Goal: Task Accomplishment & Management: Use online tool/utility

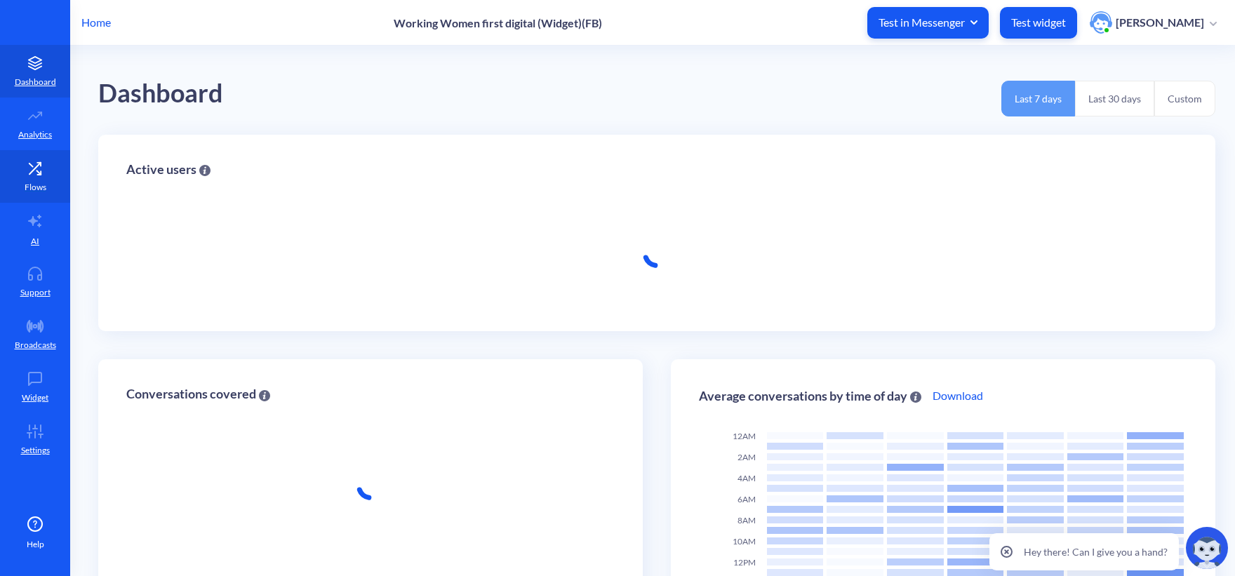
click at [29, 181] on p "Flows" at bounding box center [36, 187] width 22 height 13
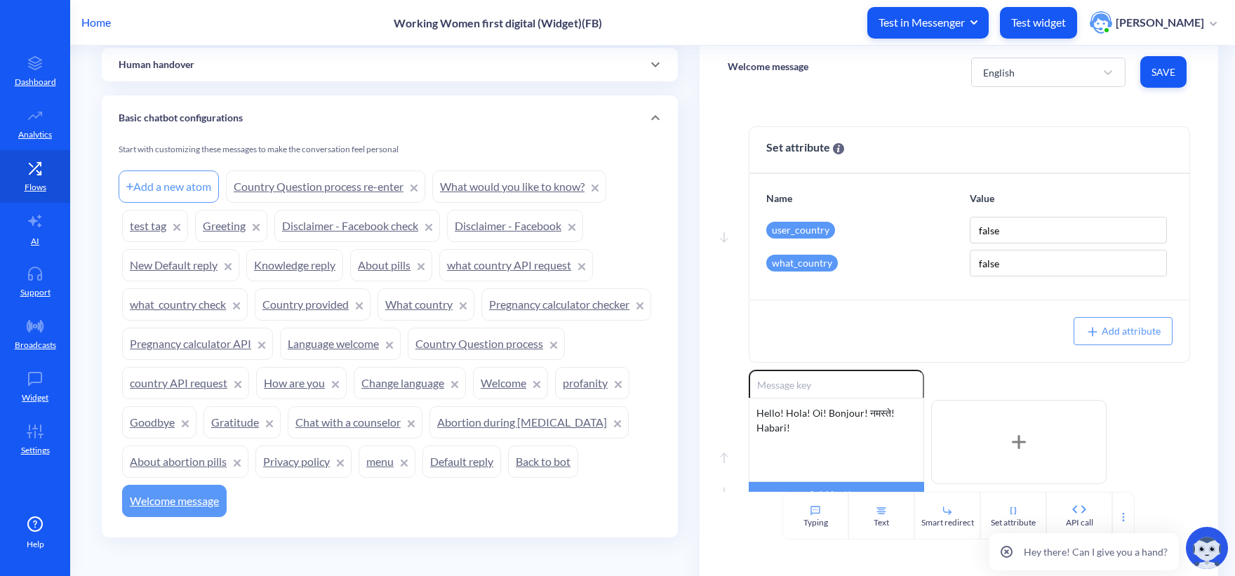
scroll to position [828, 0]
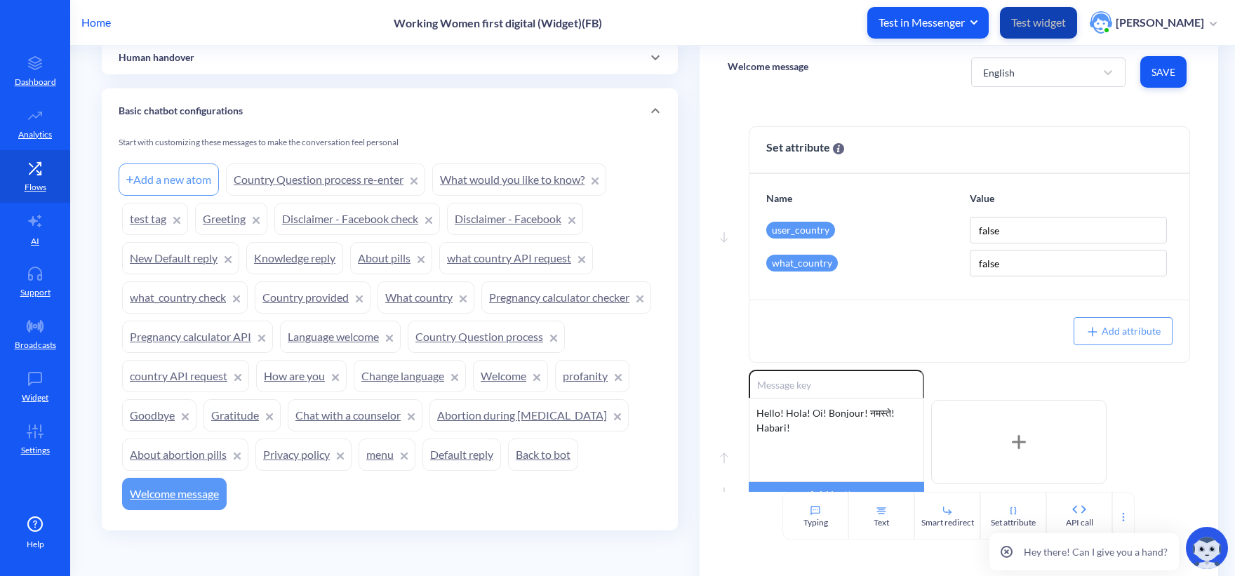
click at [1054, 24] on p "Test widget" at bounding box center [1038, 22] width 55 height 14
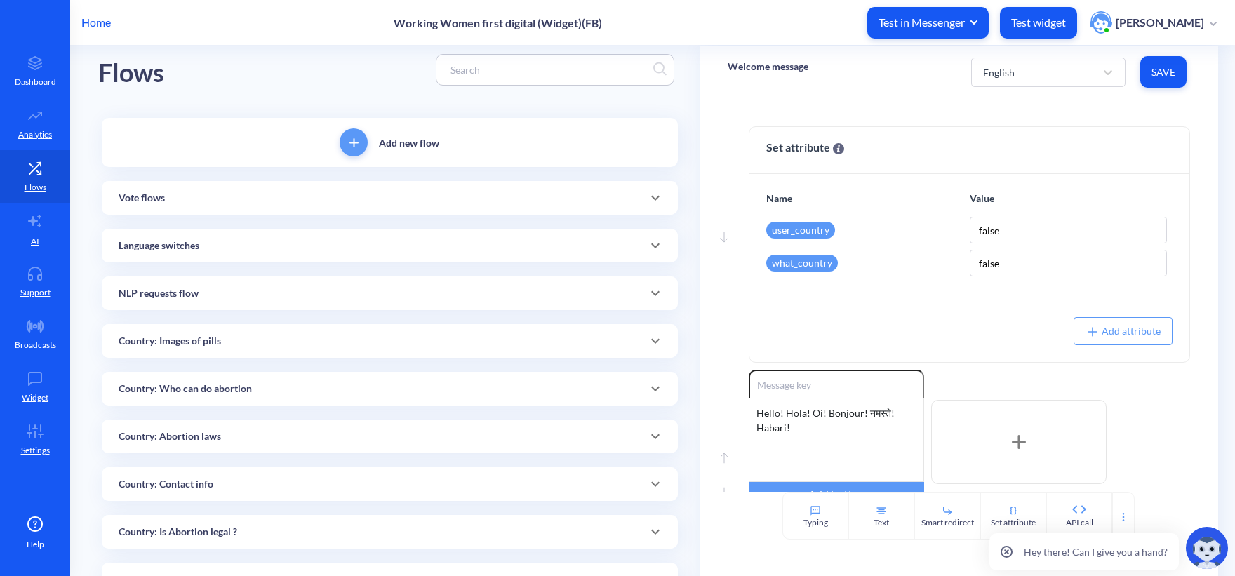
scroll to position [0, 0]
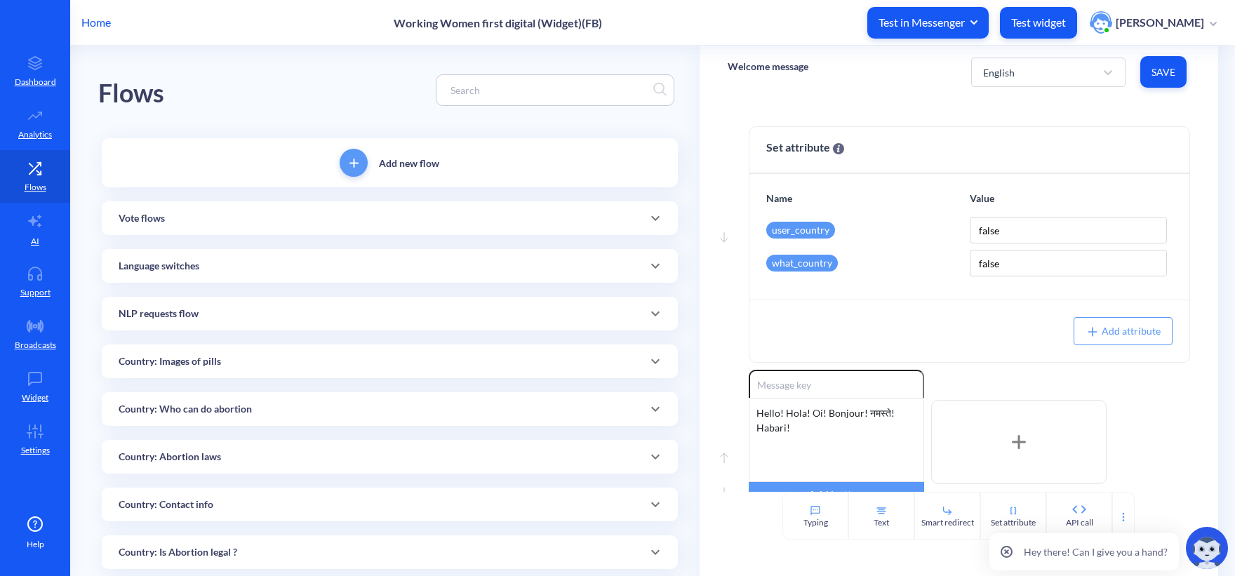
click at [499, 87] on input at bounding box center [548, 90] width 210 height 16
paste input "support chatbot for abortion with pills"
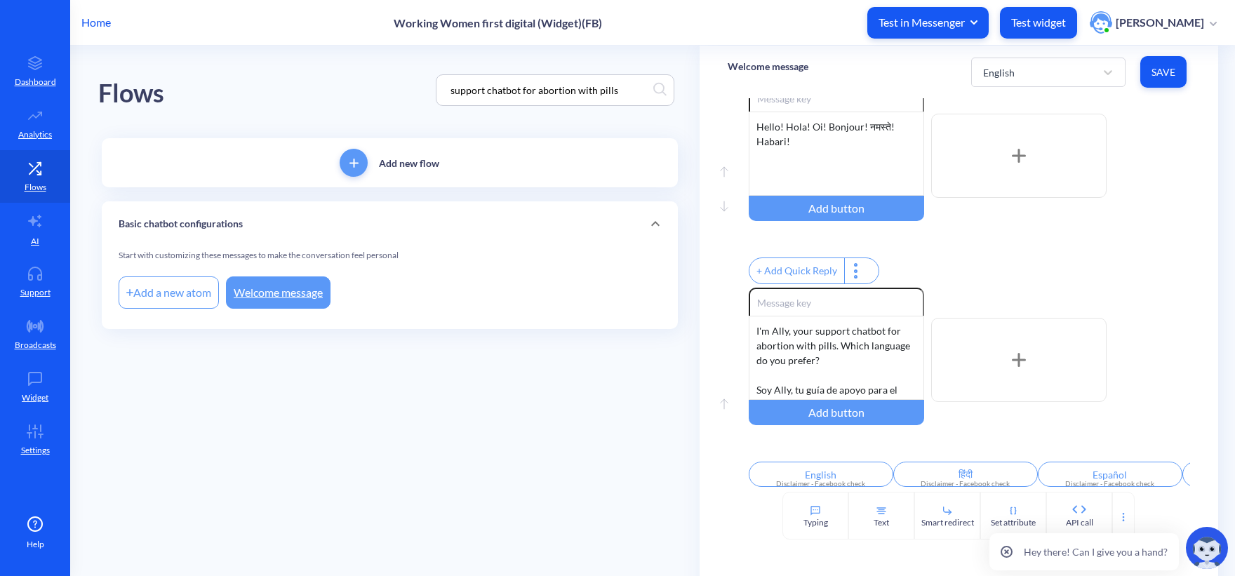
scroll to position [304, 0]
drag, startPoint x: 610, startPoint y: 89, endPoint x: 472, endPoint y: 93, distance: 138.2
click at [440, 89] on div "support chatbot for abortion with pills" at bounding box center [555, 90] width 238 height 32
click at [604, 89] on input "support chatbot for abortion with pills" at bounding box center [548, 90] width 210 height 16
drag, startPoint x: 628, startPoint y: 93, endPoint x: 365, endPoint y: 88, distance: 263.1
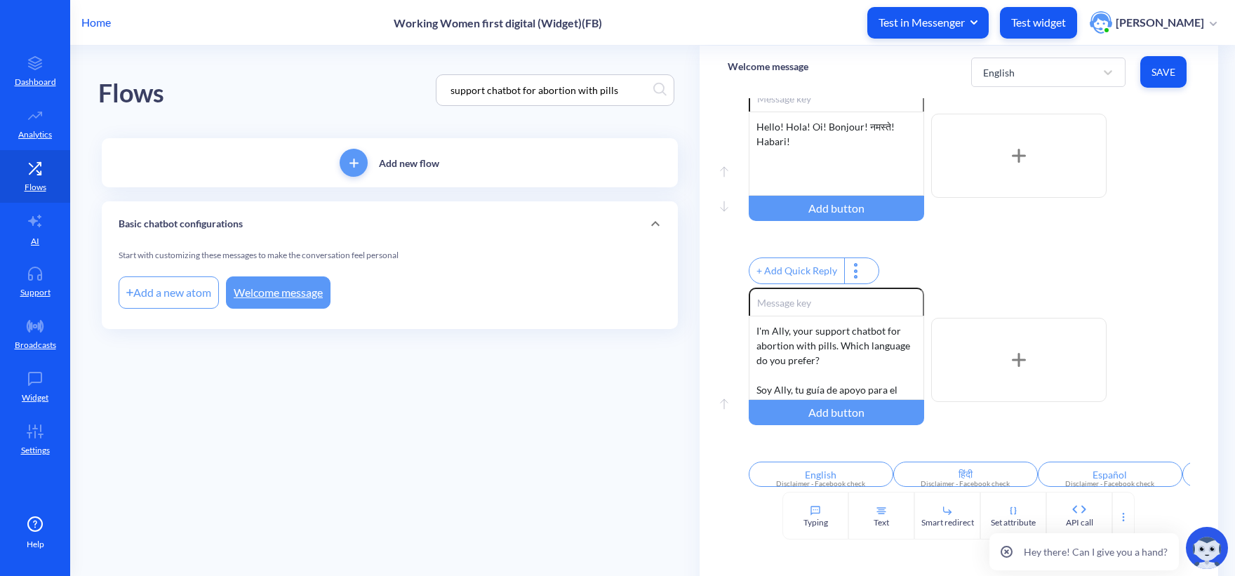
click at [365, 88] on div "Flows support chatbot for abortion with pills" at bounding box center [389, 90] width 583 height 89
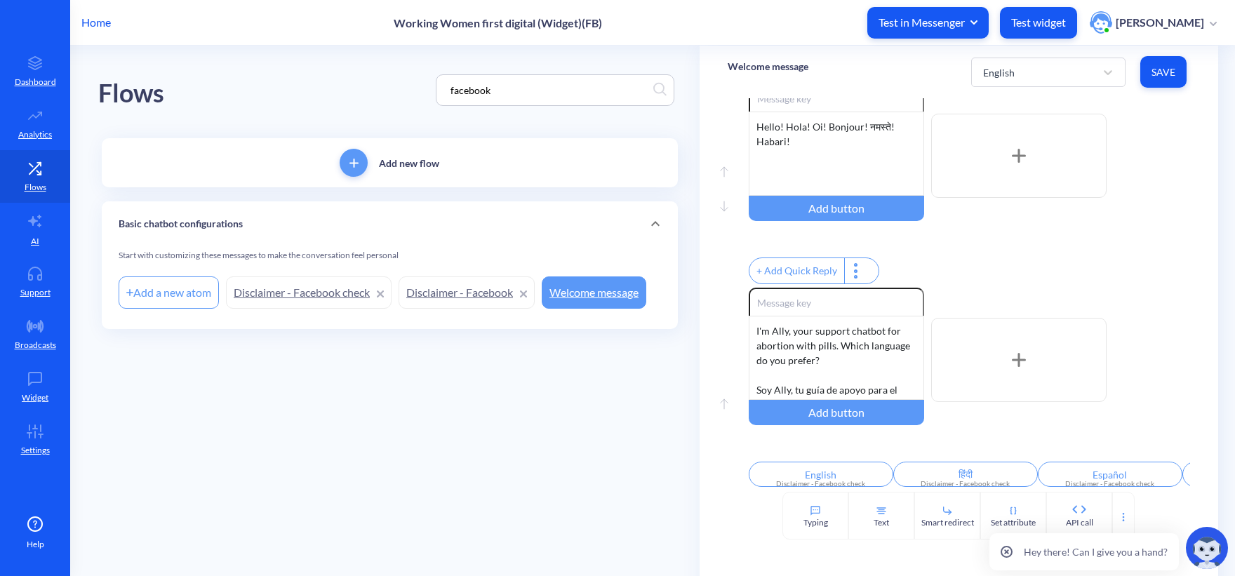
type input "facebook"
click at [316, 290] on link "Disclaimer - Facebook check" at bounding box center [309, 292] width 166 height 32
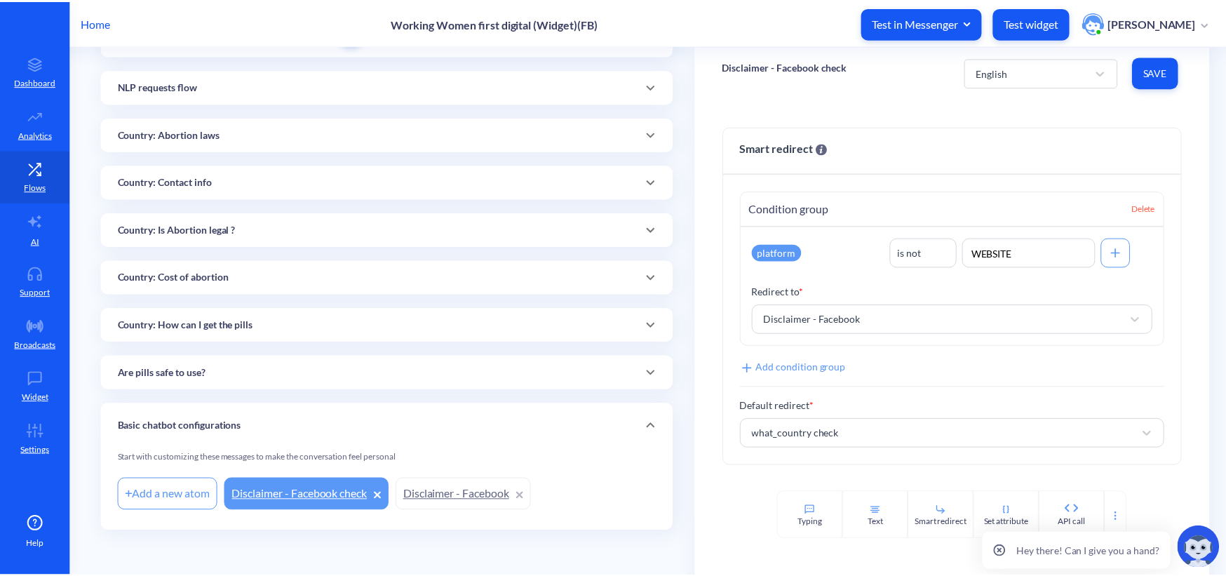
scroll to position [133, 0]
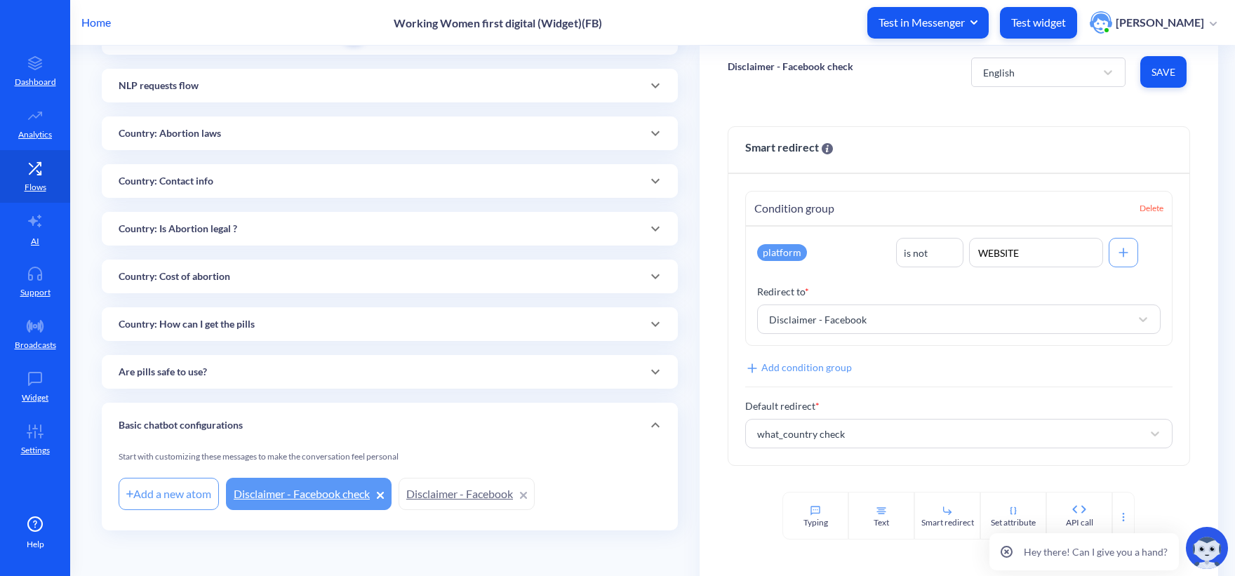
click at [469, 492] on link "Disclaimer - Facebook" at bounding box center [466, 494] width 136 height 32
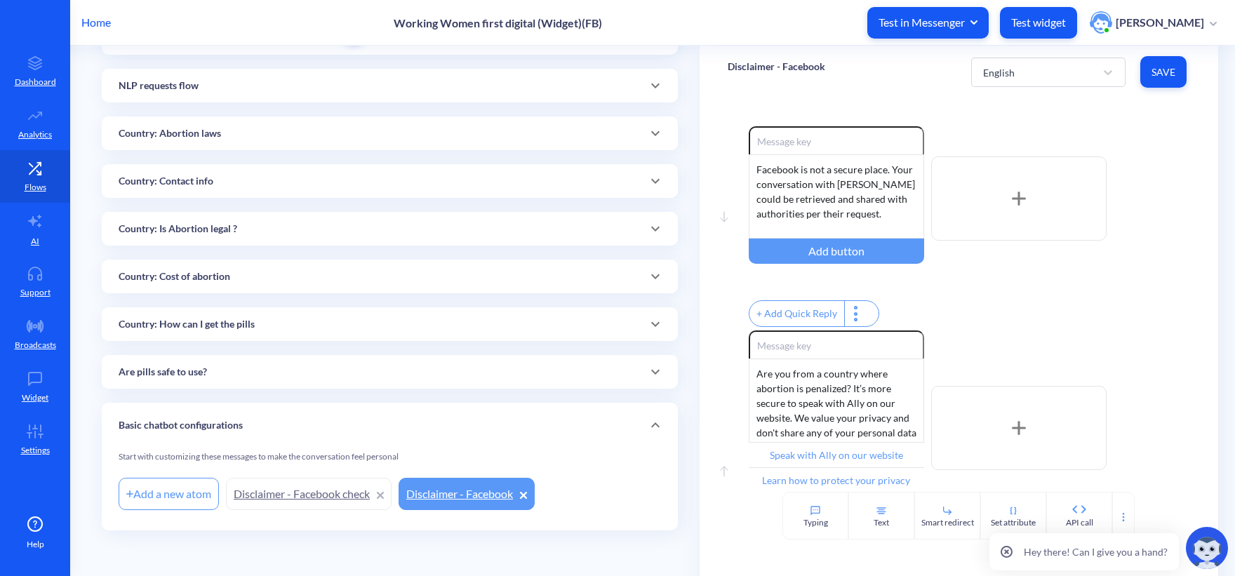
click at [115, 20] on div "Home Working Women first digital (Widget)(FB) Test in Messenger Test widget Olg…" at bounding box center [617, 22] width 1235 height 45
click at [99, 23] on p "Home" at bounding box center [95, 22] width 29 height 17
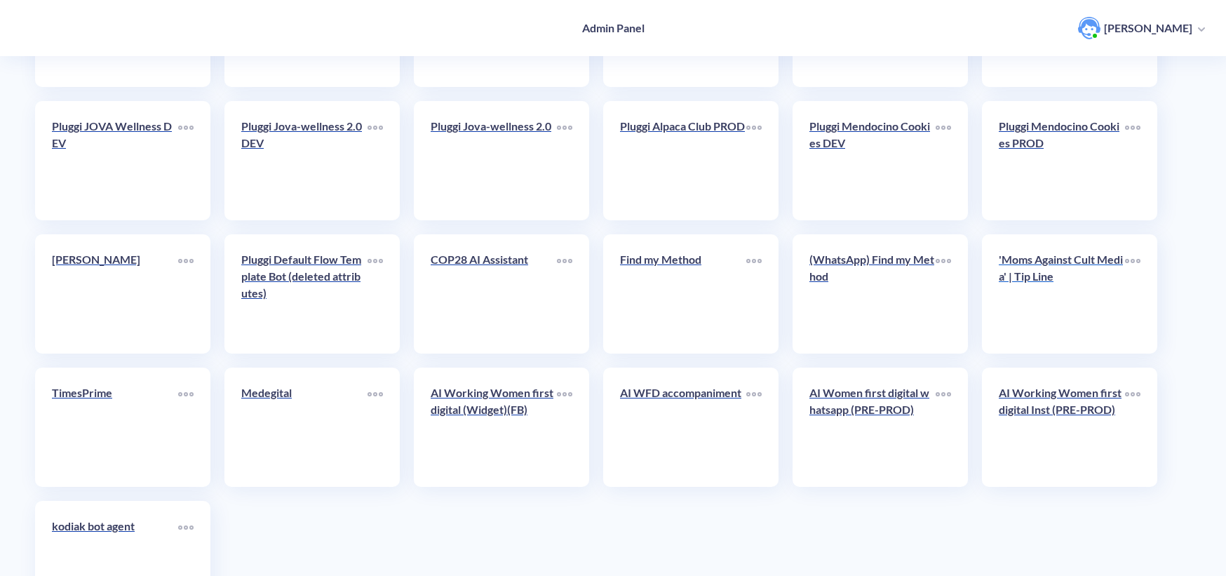
scroll to position [2396, 0]
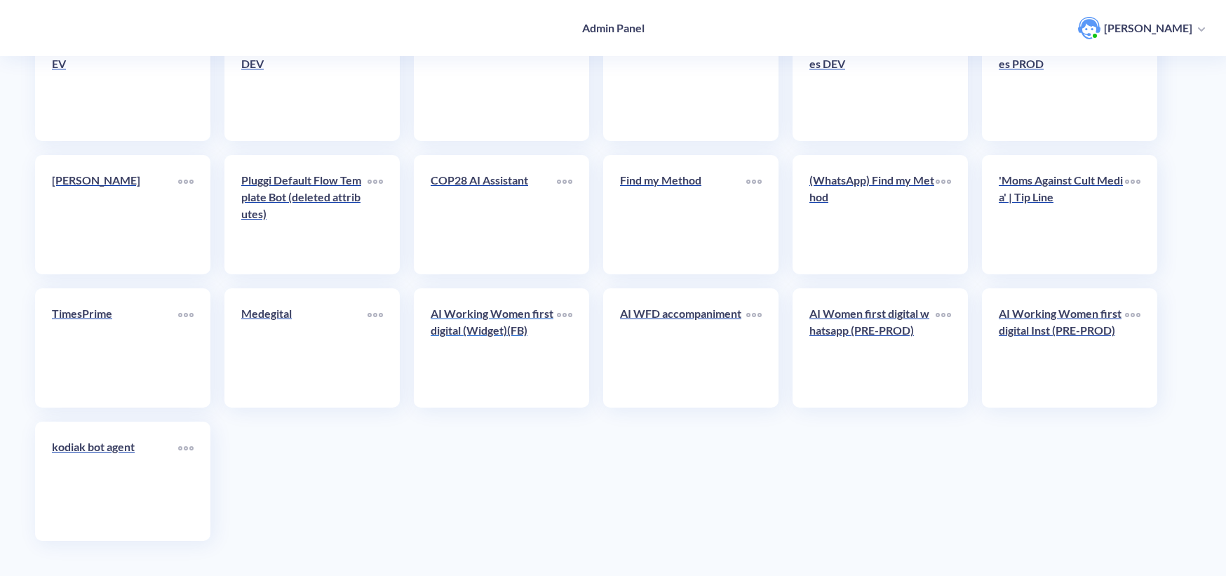
click at [503, 367] on link "AI Working Women first digital (Widget)(FB)" at bounding box center [494, 348] width 126 height 86
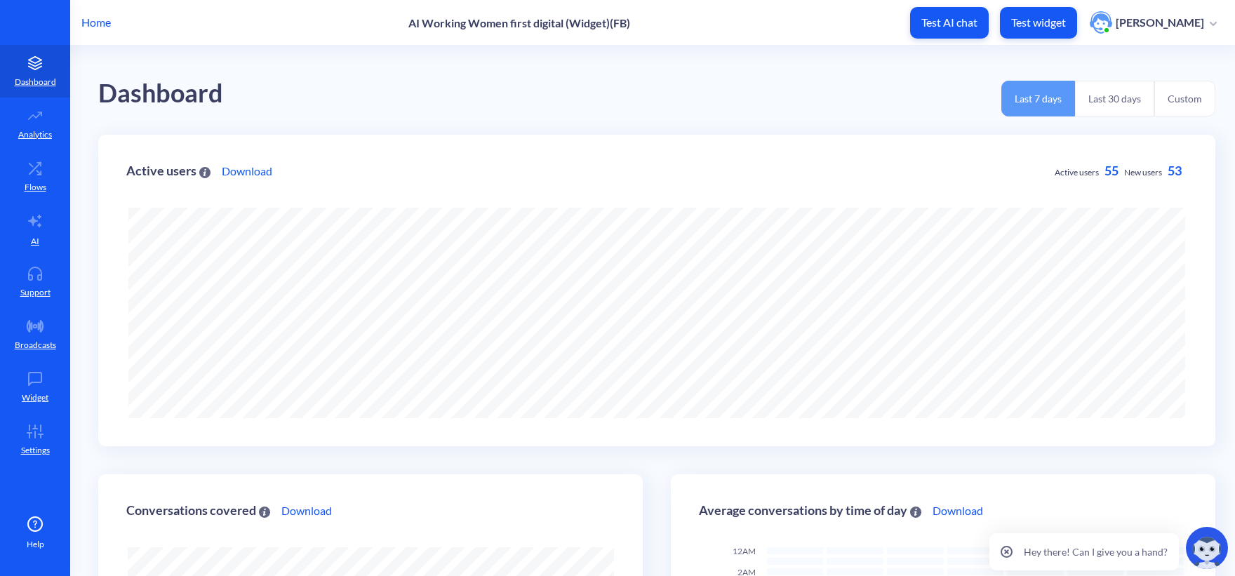
scroll to position [576, 1235]
click at [37, 179] on link "Flows" at bounding box center [35, 176] width 70 height 53
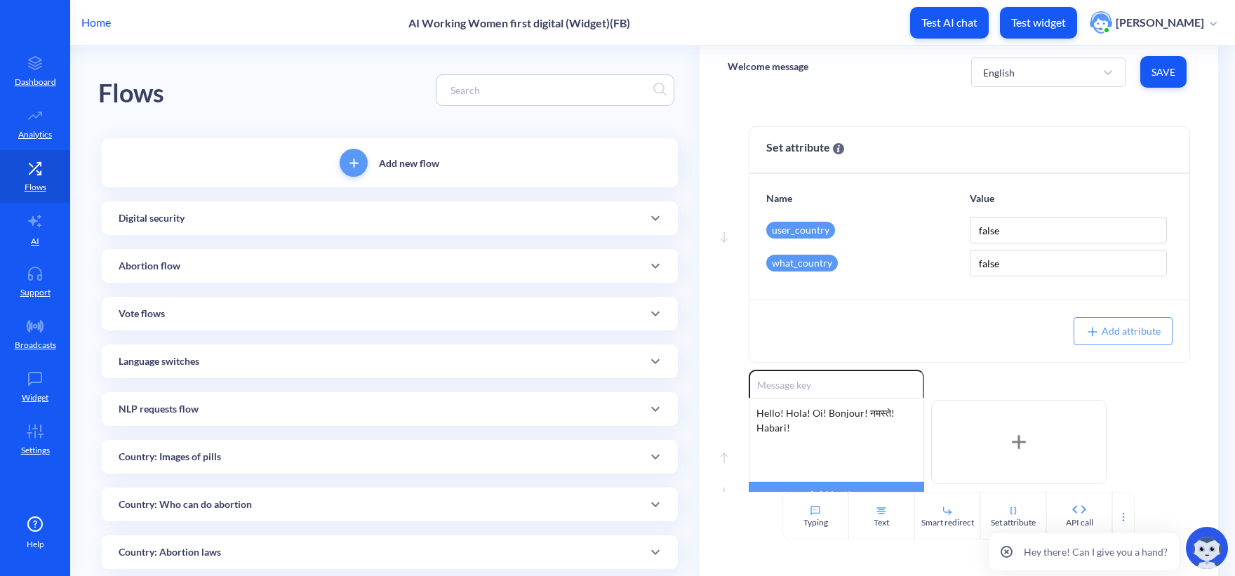
click at [479, 97] on input at bounding box center [548, 90] width 210 height 16
paste input "support chatbot for abortion with pills"
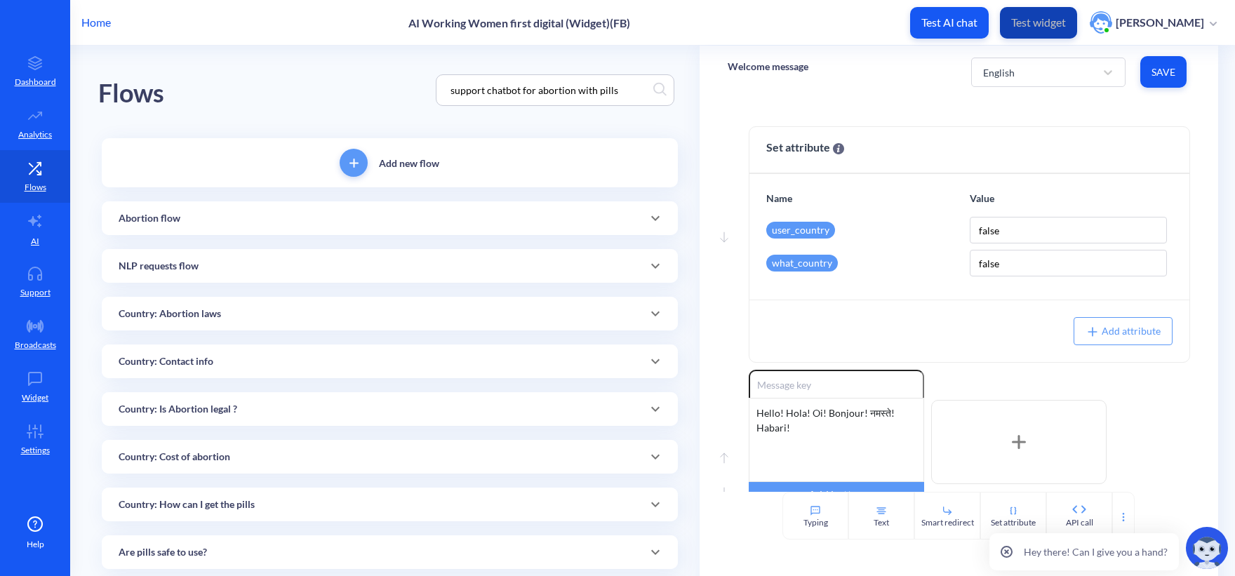
click at [1046, 27] on p "Test widget" at bounding box center [1038, 22] width 55 height 14
click at [335, 218] on div "Abortion flow" at bounding box center [390, 218] width 542 height 15
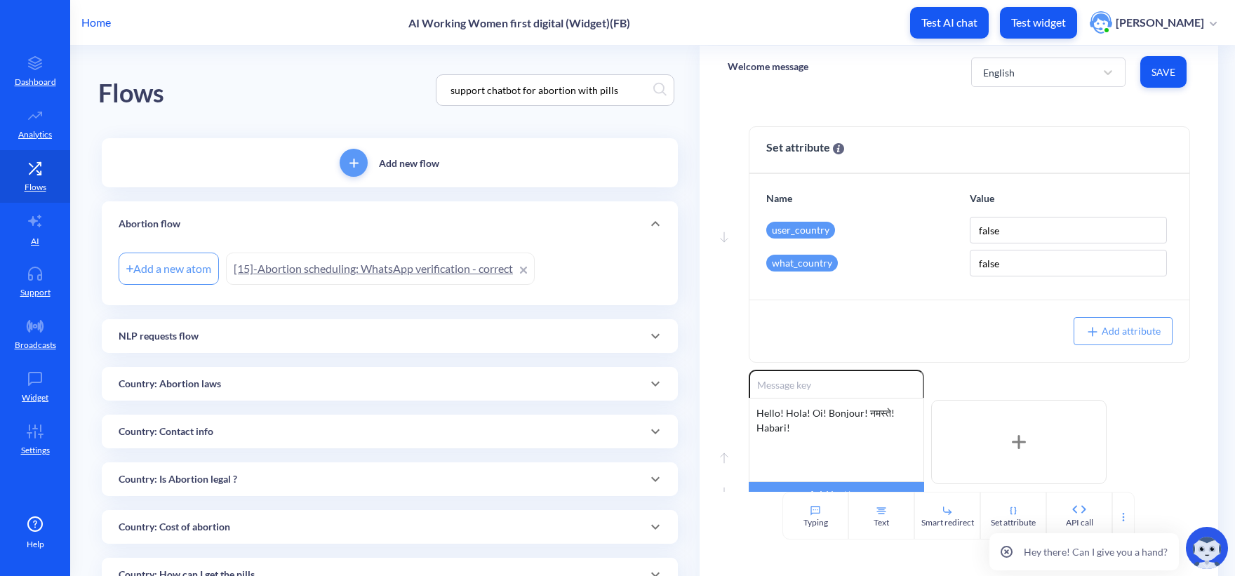
click at [268, 68] on div "Flows support chatbot for abortion with pills" at bounding box center [389, 90] width 583 height 89
click at [327, 220] on div "Abortion flow" at bounding box center [390, 224] width 542 height 15
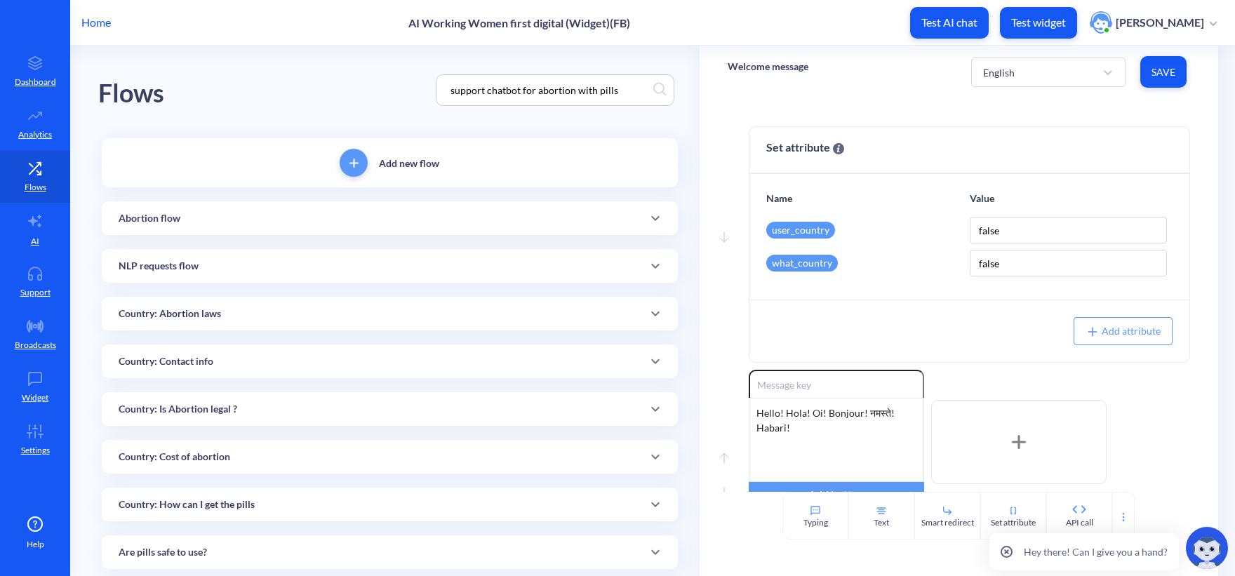
click at [326, 278] on div "NLP requests flow" at bounding box center [390, 266] width 576 height 34
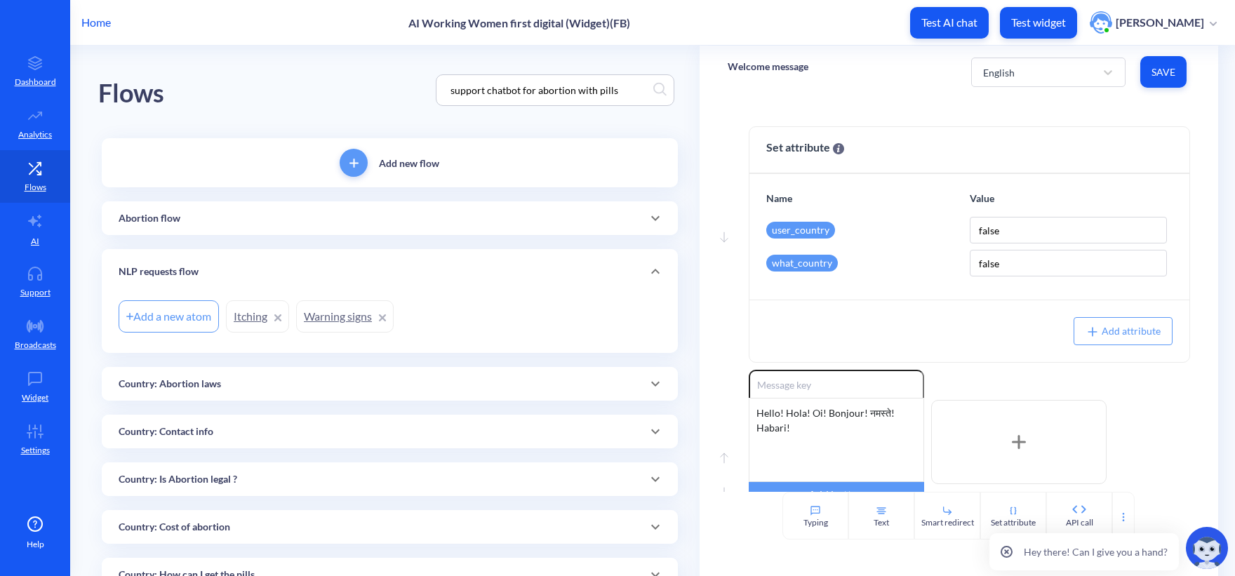
click at [326, 267] on div "NLP requests flow" at bounding box center [390, 271] width 542 height 15
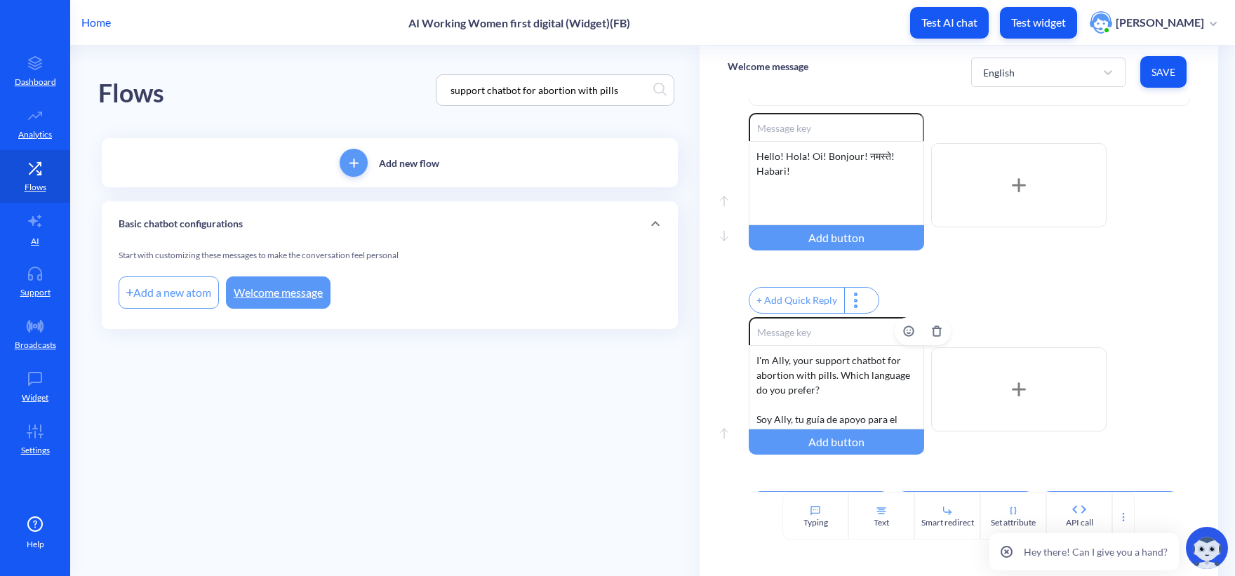
scroll to position [304, 0]
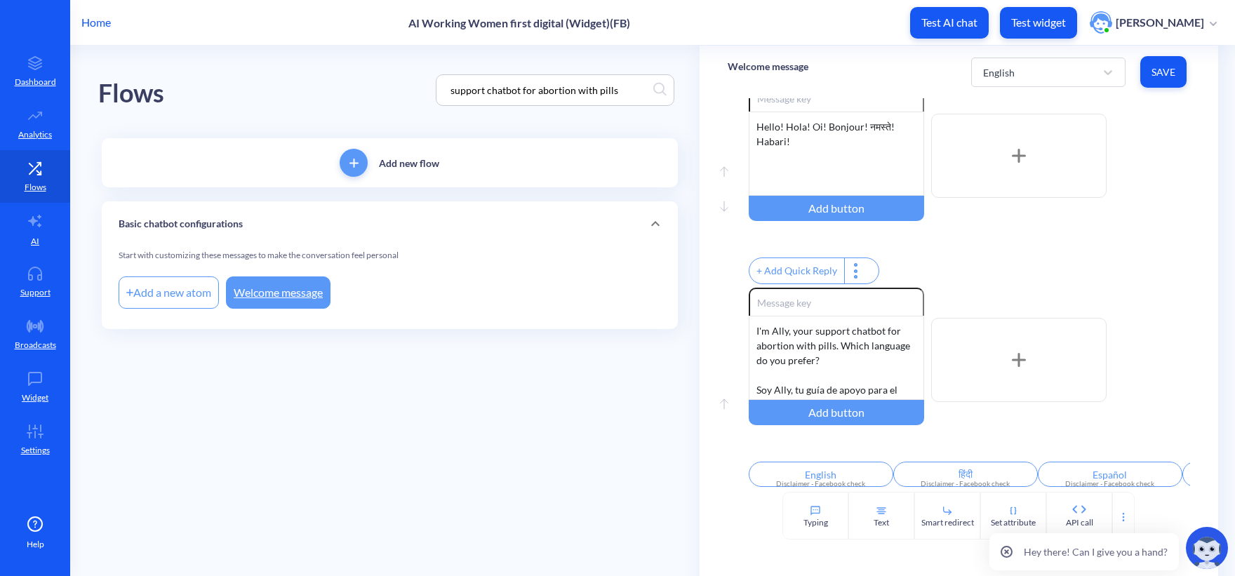
drag, startPoint x: 637, startPoint y: 88, endPoint x: 355, endPoint y: 88, distance: 282.0
click at [356, 88] on div "Flows support chatbot for abortion with pills" at bounding box center [389, 90] width 583 height 89
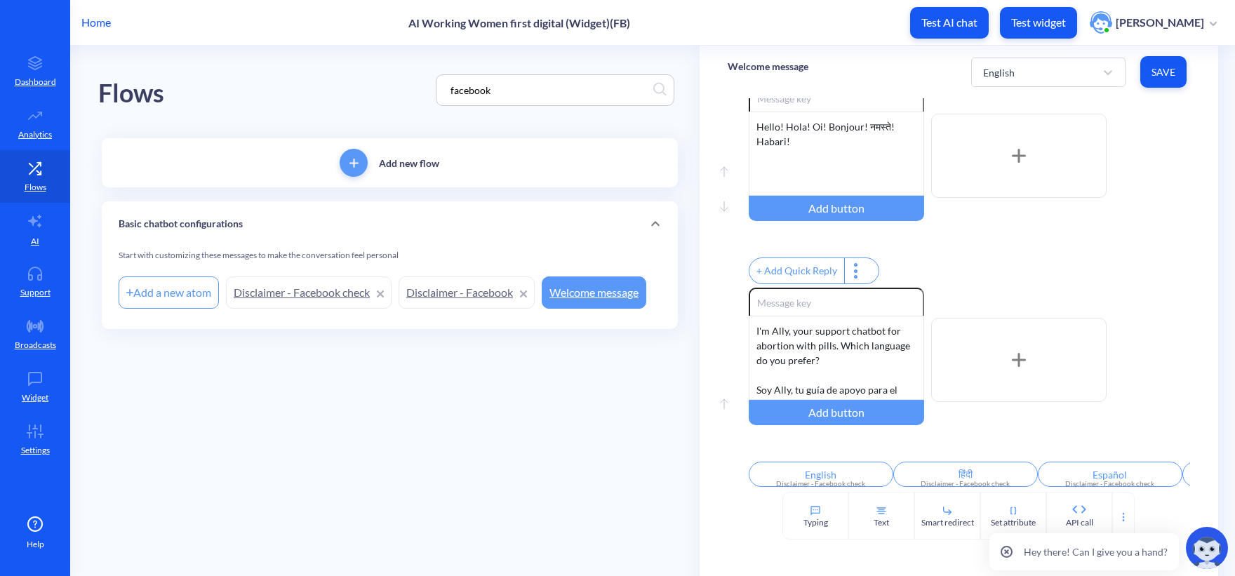
type input "facebook"
drag, startPoint x: 390, startPoint y: 355, endPoint x: 415, endPoint y: 328, distance: 36.2
click at [391, 355] on div "Flows facebook Add new flow Basic chatbot configurations Start with customizing…" at bounding box center [398, 210] width 601 height 329
click at [459, 288] on link "Disclaimer - Facebook" at bounding box center [466, 292] width 136 height 32
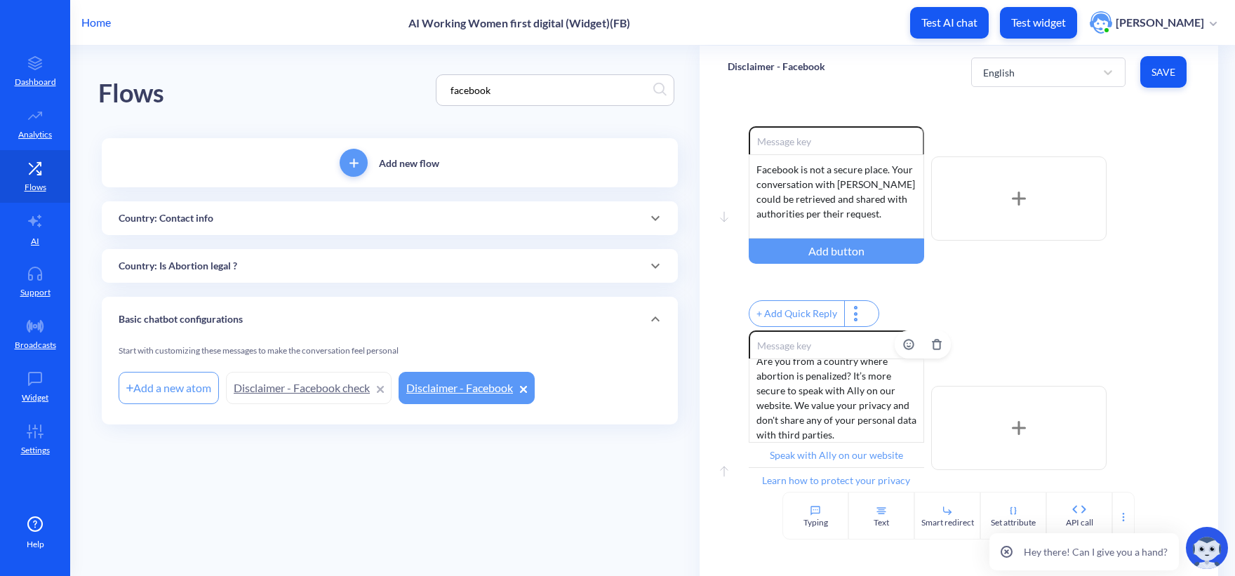
scroll to position [70, 0]
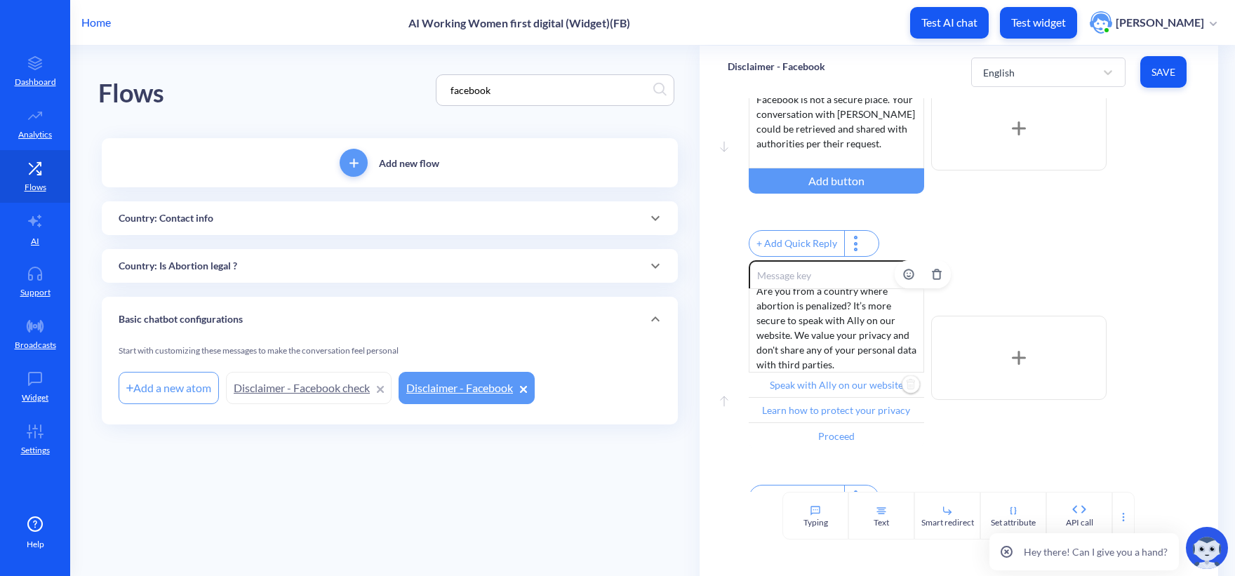
click at [829, 396] on input "Speak with Ally on our website" at bounding box center [835, 384] width 175 height 25
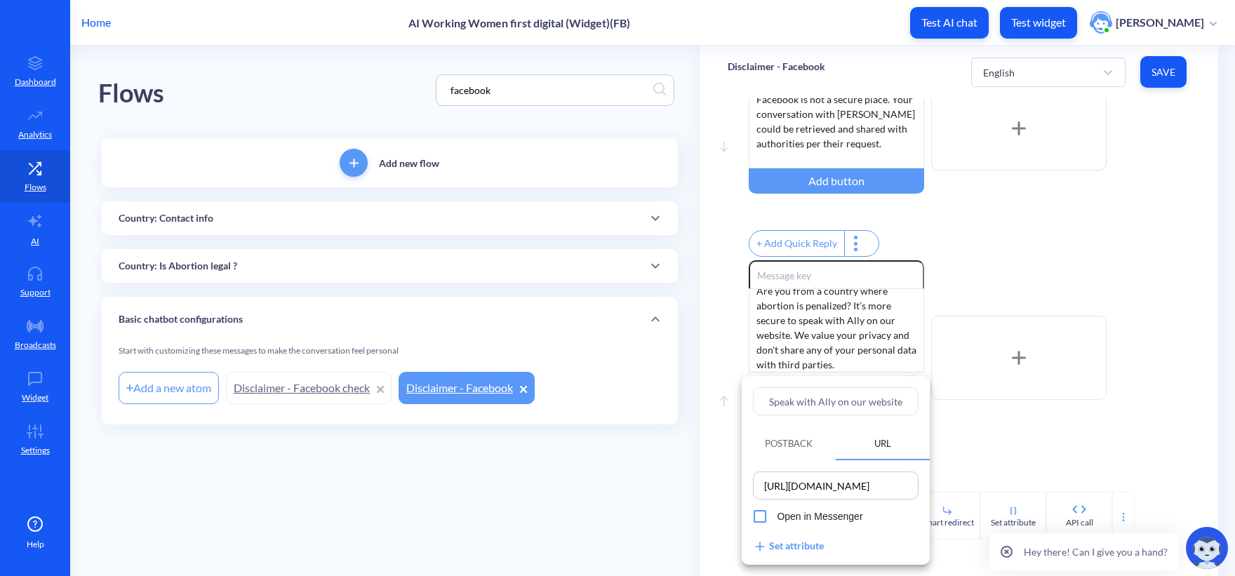
click at [840, 490] on input "https://www.howtouseabortionpill.org/" at bounding box center [835, 486] width 157 height 20
click at [601, 491] on div at bounding box center [617, 288] width 1235 height 576
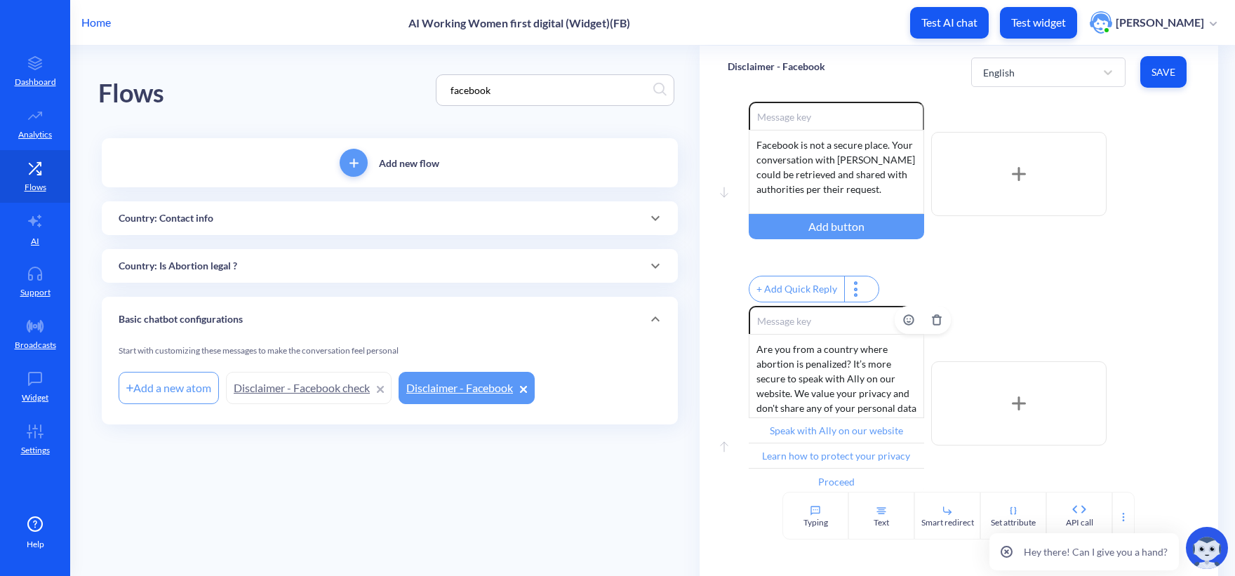
scroll to position [0, 0]
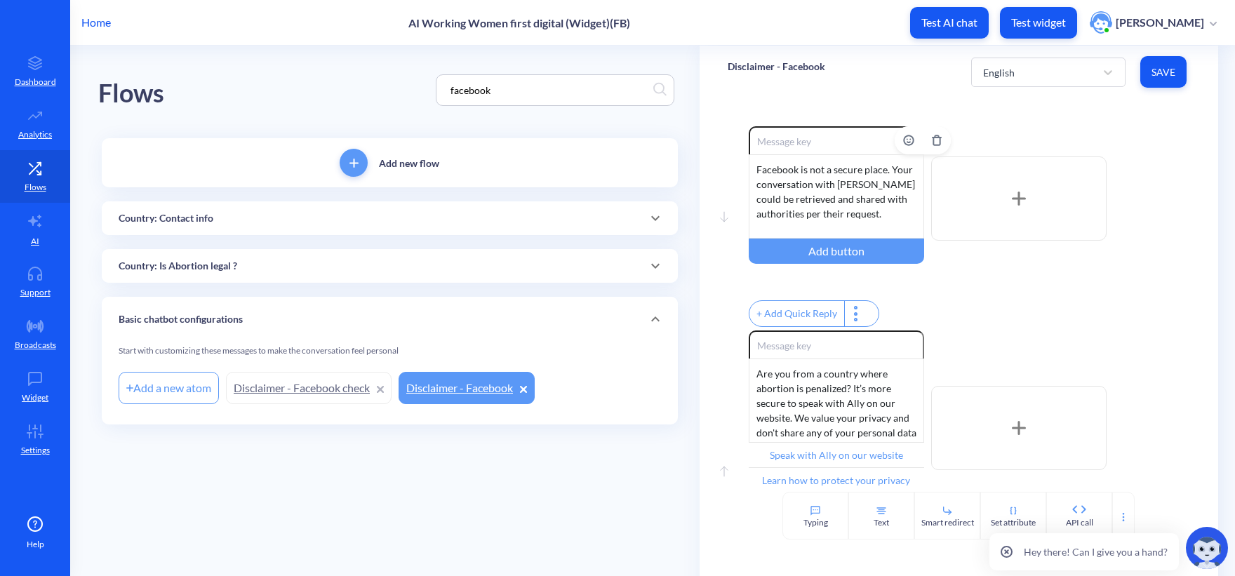
click at [863, 215] on div "Facebook is not a secure place. Your conversation with Ally could be retrieved …" at bounding box center [835, 196] width 175 height 84
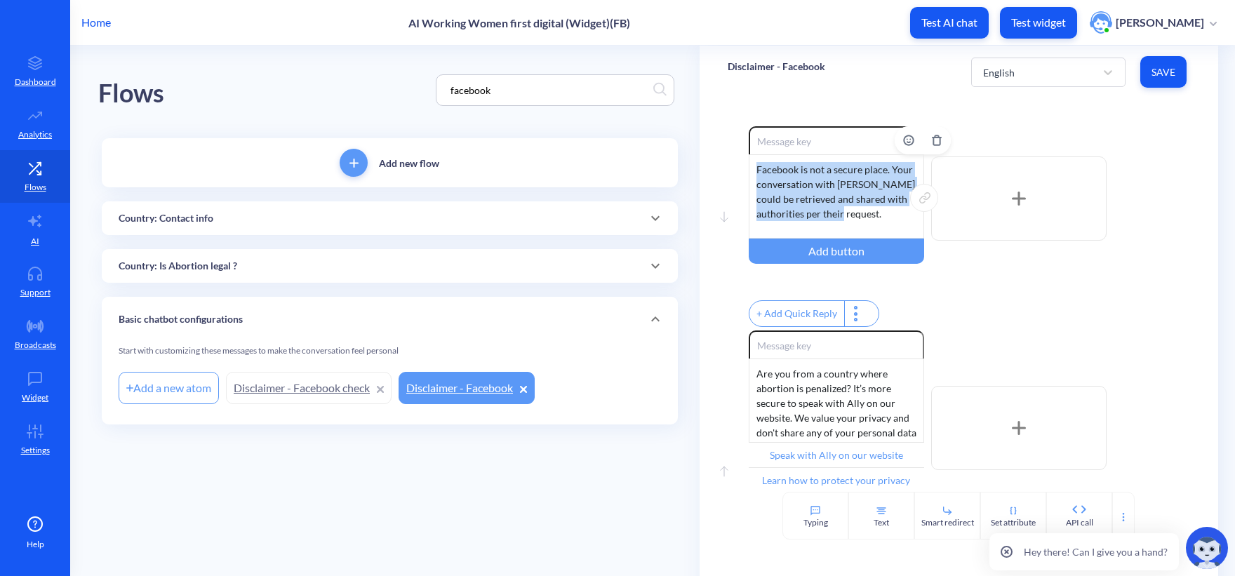
click at [863, 215] on div "Facebook is not a secure place. Your conversation with Ally could be retrieved …" at bounding box center [835, 196] width 175 height 84
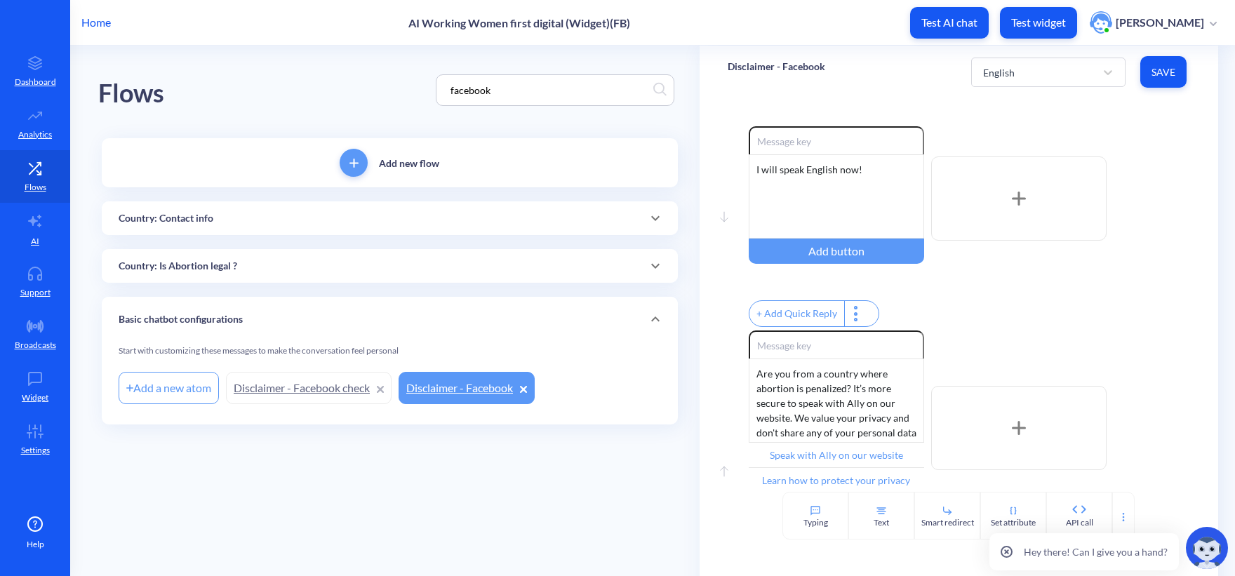
click at [541, 495] on main "Flows facebook Add new flow Country: Contact info Add a new atom Contact: Hondu…" at bounding box center [652, 311] width 1164 height 530
click at [837, 417] on div "Are you from a country where abortion is penalized? It’s more secure to speak w…" at bounding box center [835, 400] width 175 height 84
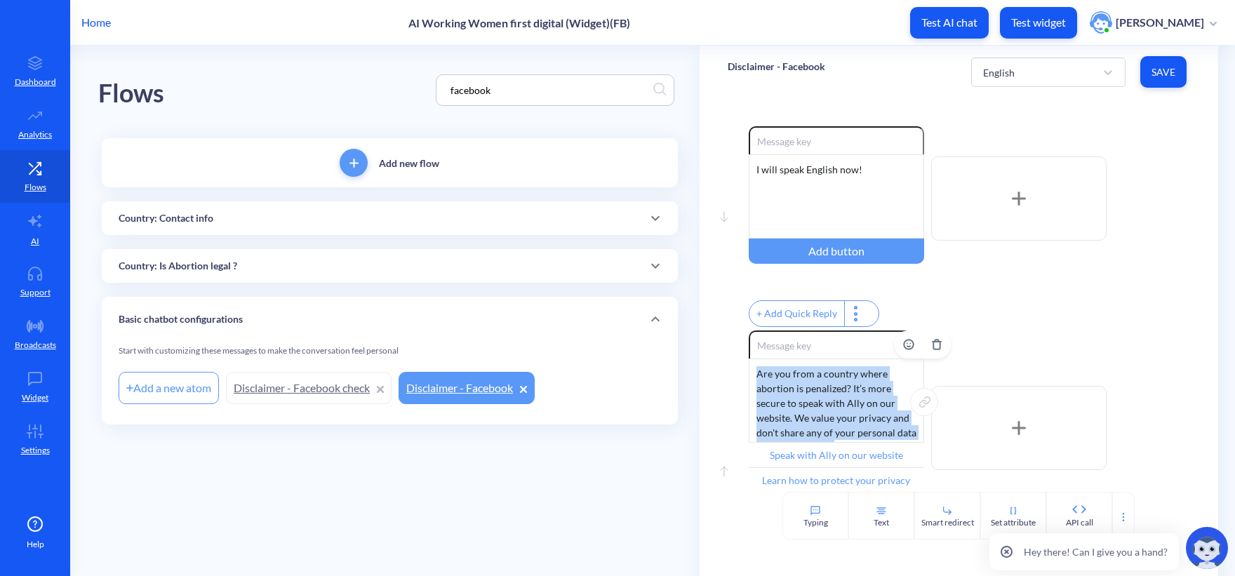
click at [837, 417] on div "Are you from a country where abortion is penalized? It’s more secure to speak w…" at bounding box center [835, 400] width 175 height 84
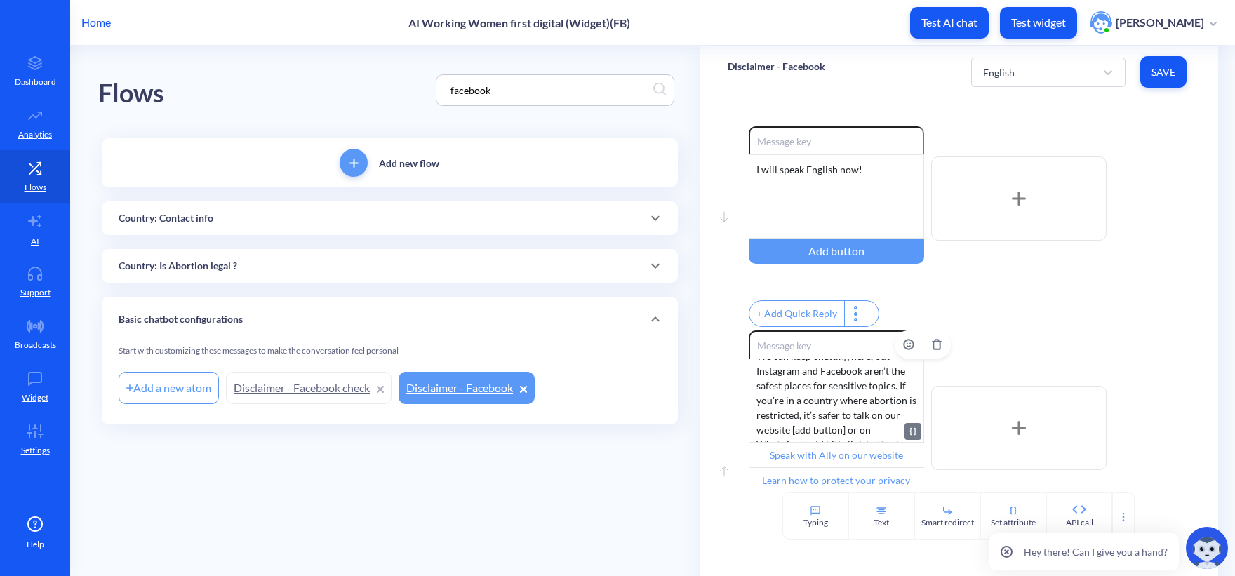
scroll to position [27, 0]
drag, startPoint x: 846, startPoint y: 431, endPoint x: 791, endPoint y: 433, distance: 55.4
click at [791, 433] on div "We can keep chatting here, but Instagram and Facebook aren’t the safest places …" at bounding box center [835, 400] width 175 height 84
drag, startPoint x: 866, startPoint y: 430, endPoint x: 805, endPoint y: 447, distance: 62.6
click at [805, 443] on div "We can keep chatting here, but Instagram and Facebook aren’t the safest places …" at bounding box center [835, 400] width 175 height 84
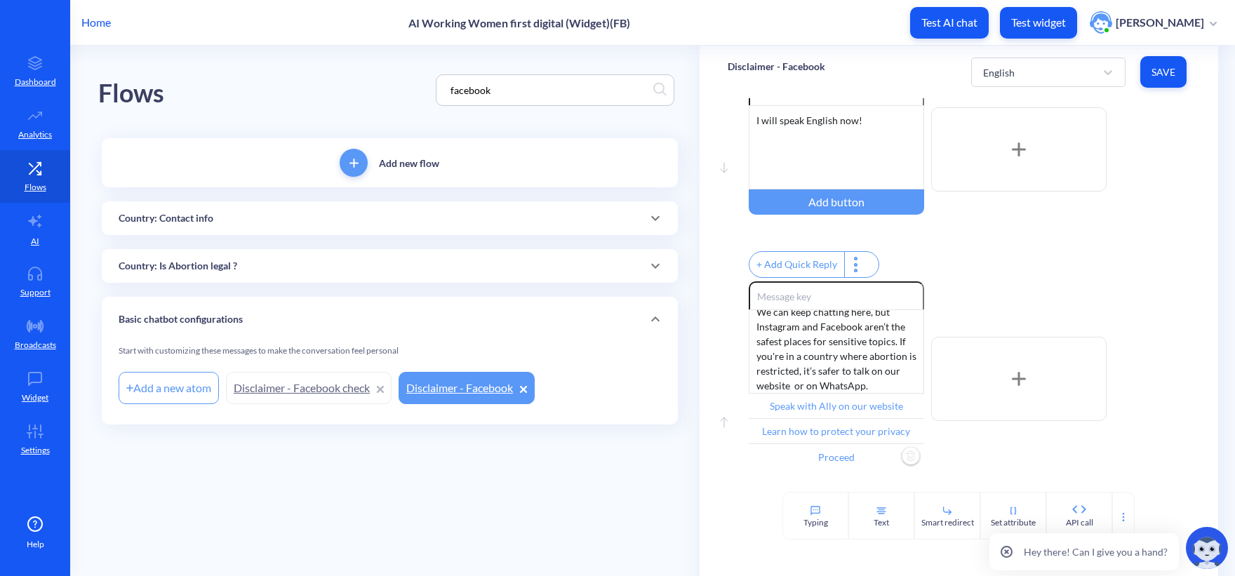
scroll to position [112, 0]
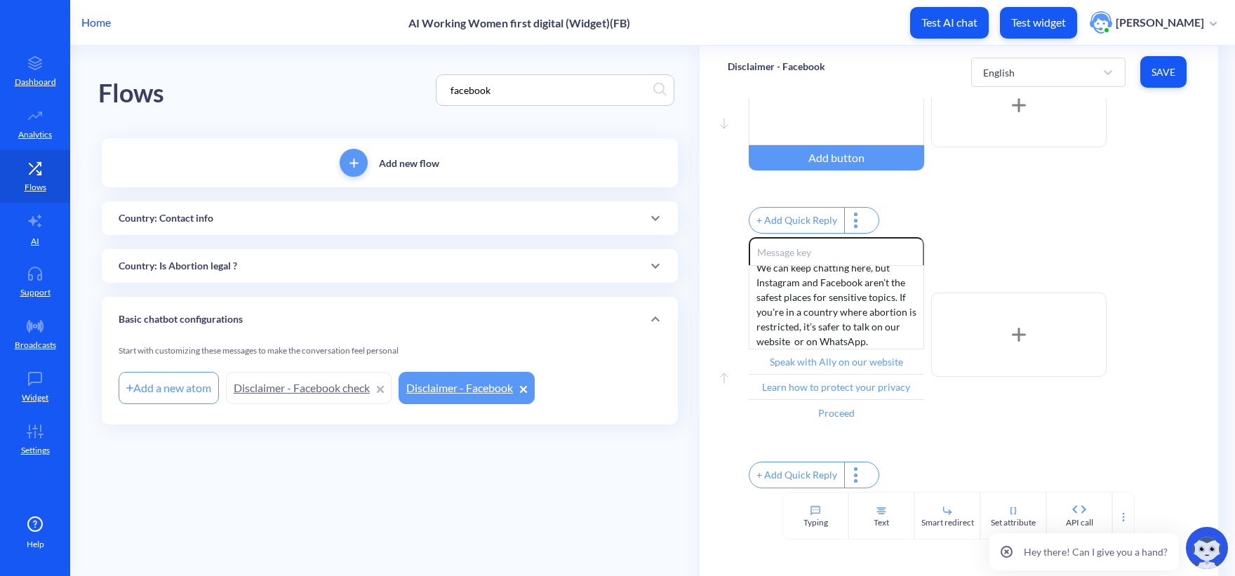
click at [549, 483] on main "Flows facebook Add new flow Country: Contact info Add a new atom Contact: Hondu…" at bounding box center [652, 311] width 1164 height 530
click at [1058, 22] on p "Test widget" at bounding box center [1038, 22] width 55 height 14
click at [875, 375] on input "Learn how to protect your privacy" at bounding box center [835, 387] width 175 height 25
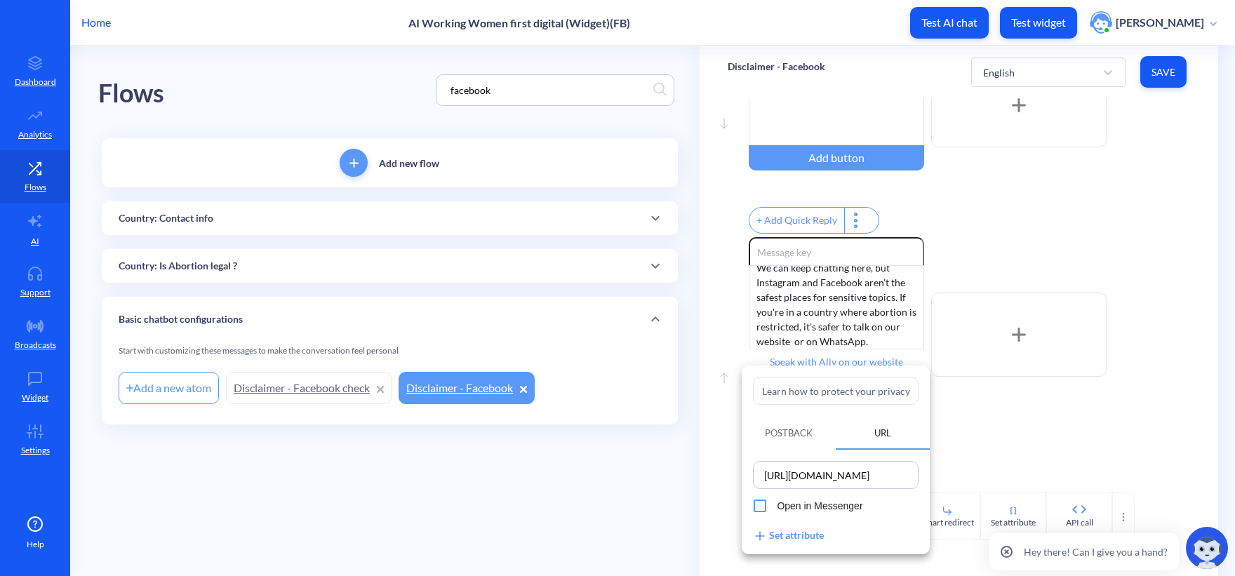
click at [865, 469] on input "https://www.howtouseabortionpill.org/abortion-resources/" at bounding box center [835, 475] width 157 height 20
click at [607, 482] on div at bounding box center [617, 288] width 1235 height 576
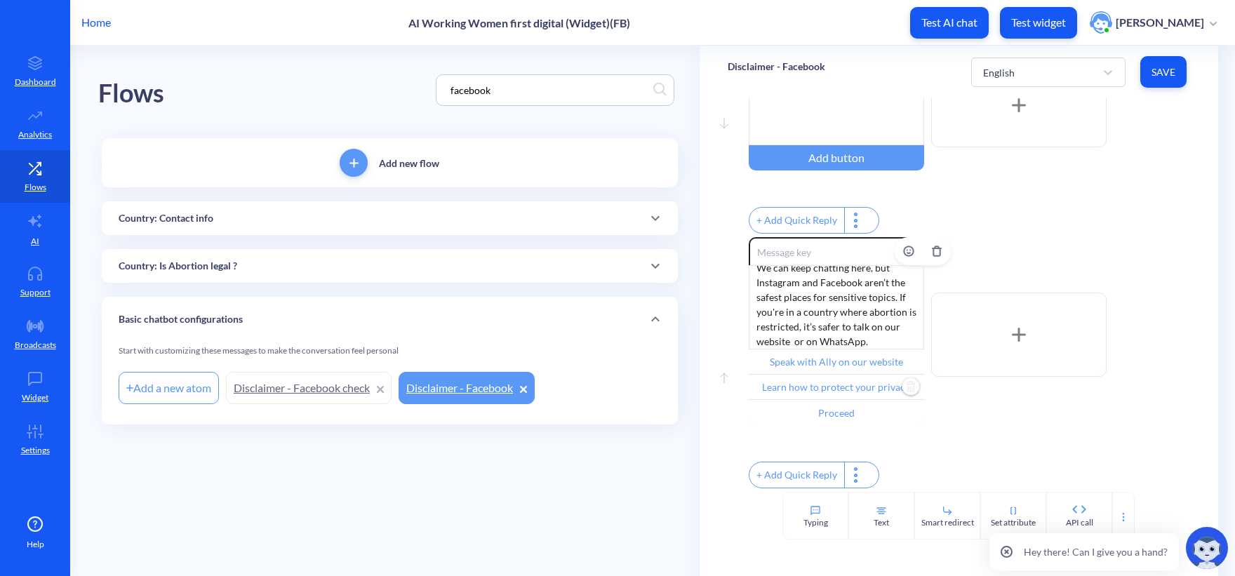
click at [852, 375] on input "Learn how to protect your privacy" at bounding box center [835, 387] width 175 height 25
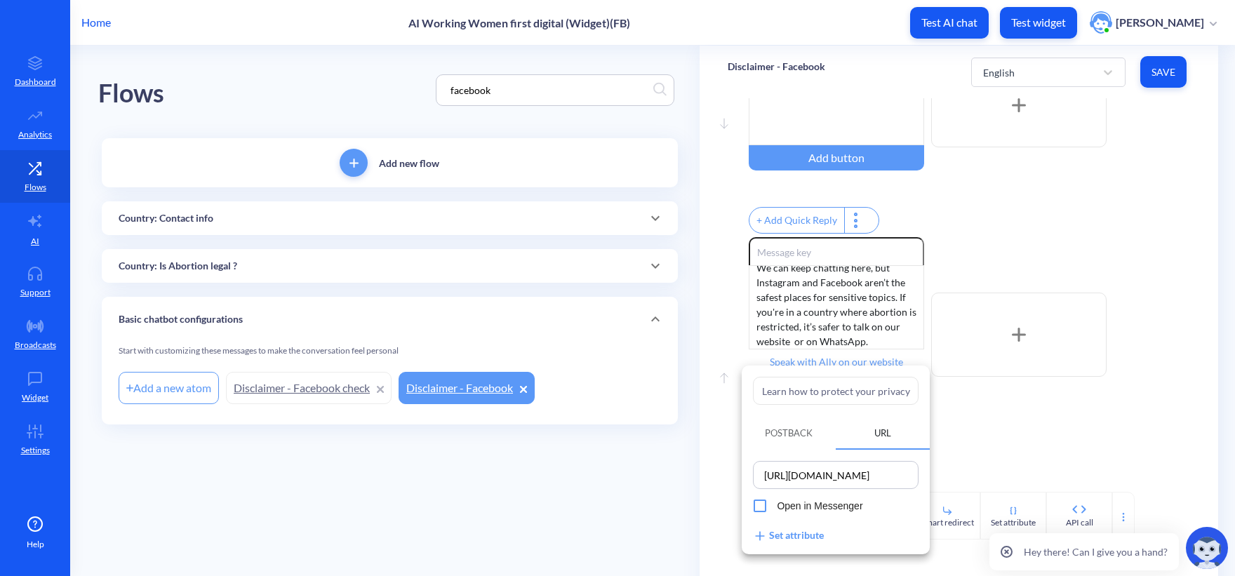
click at [845, 479] on input "https://www.howtouseabortionpill.org/abortion-resources/" at bounding box center [835, 475] width 157 height 20
paste input "a.me/18332212559"
type input "[URL][DOMAIN_NAME]"
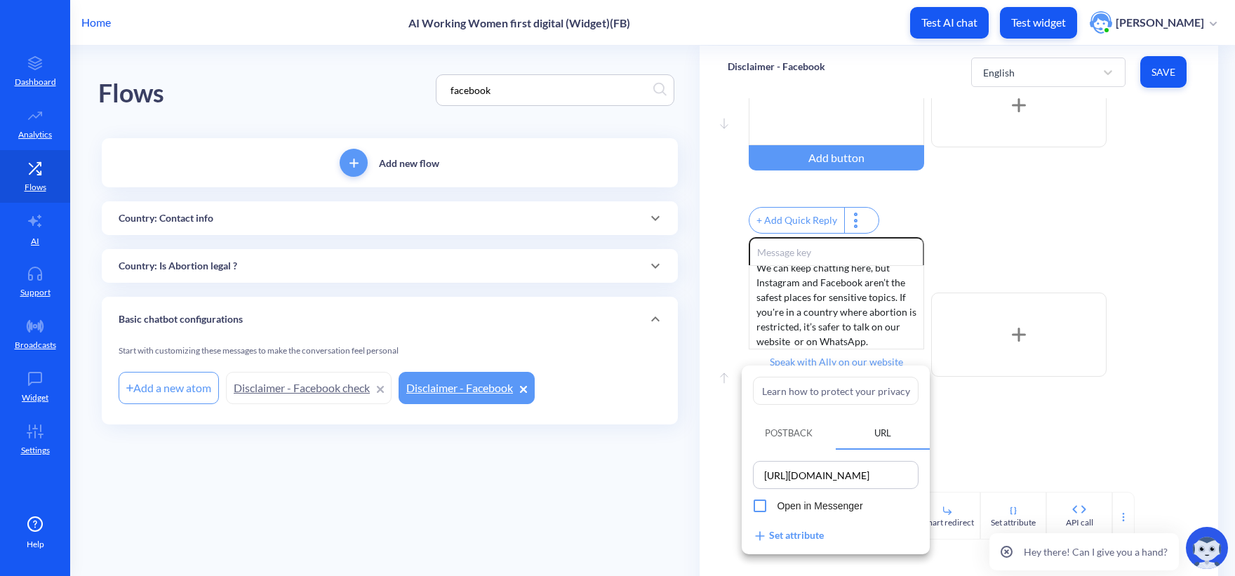
click at [840, 390] on input "Learn how to protect your privacy" at bounding box center [836, 391] width 166 height 28
click at [832, 347] on div at bounding box center [617, 288] width 1235 height 576
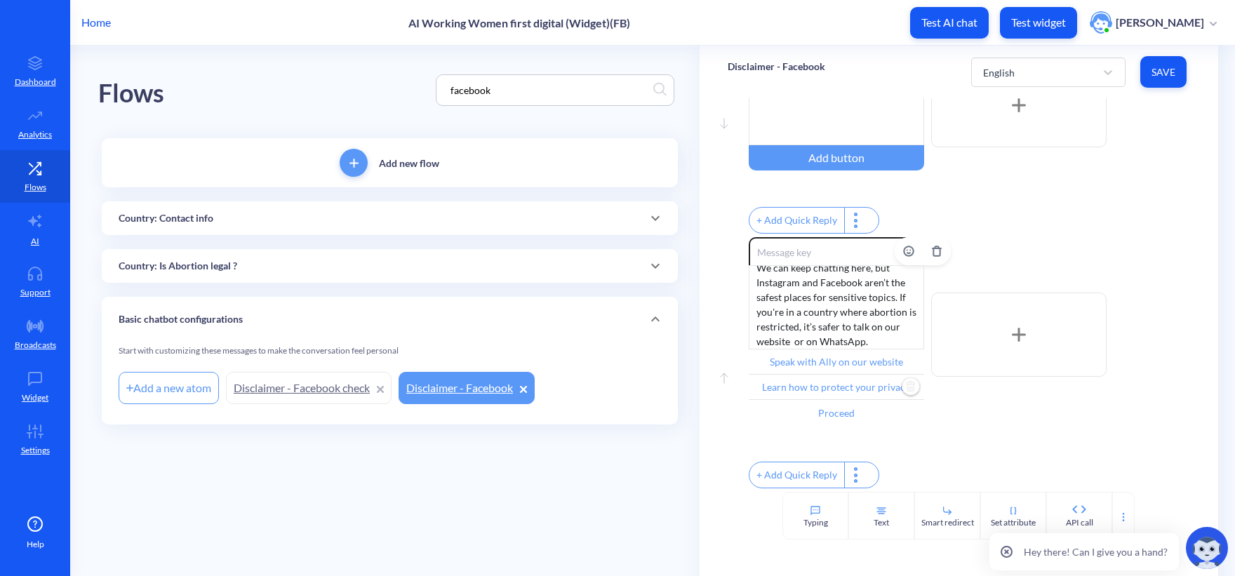
click at [835, 355] on input "Speak with Ally on our website" at bounding box center [835, 361] width 175 height 25
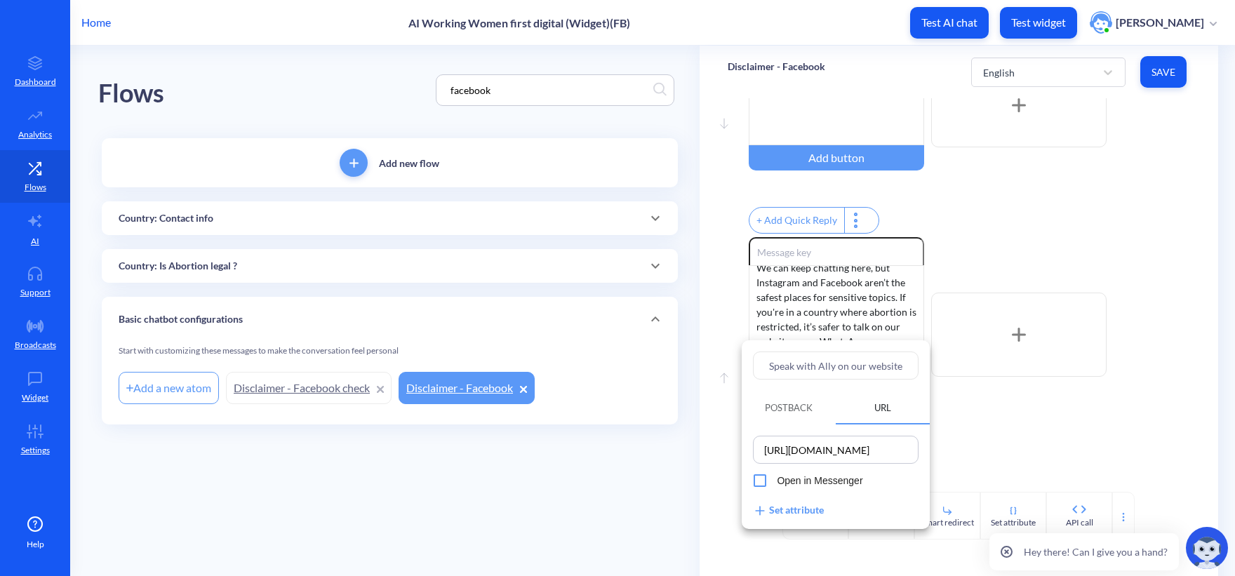
click at [835, 365] on input "Speak with Ally on our website" at bounding box center [836, 365] width 166 height 28
click at [698, 445] on div at bounding box center [617, 288] width 1235 height 576
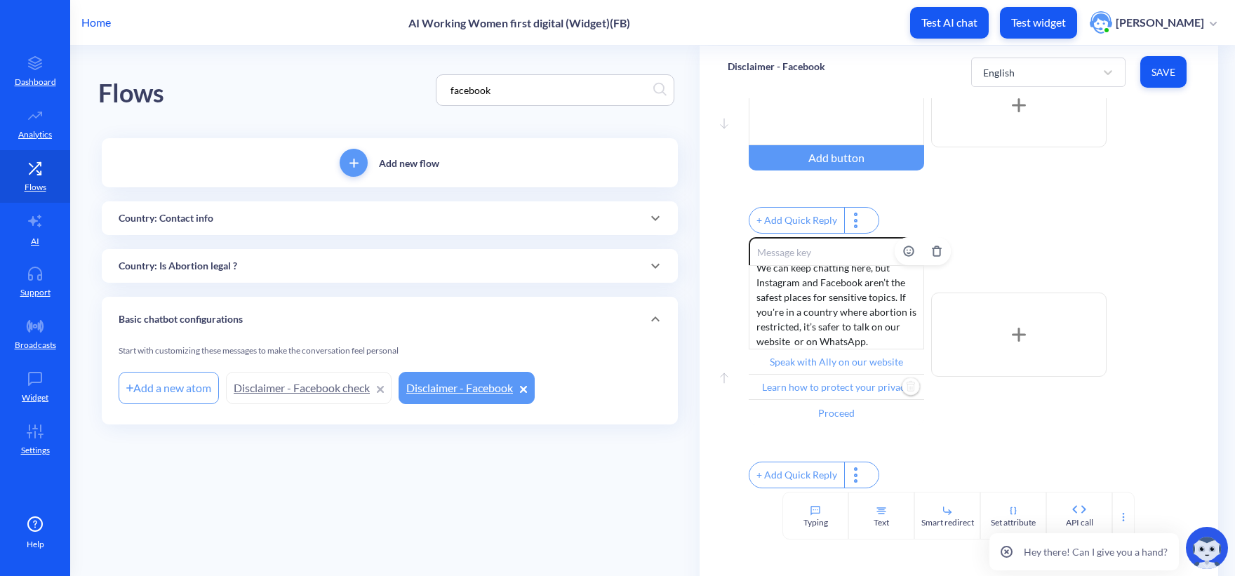
click at [803, 378] on input "Learn how to protect your privacy" at bounding box center [835, 387] width 175 height 25
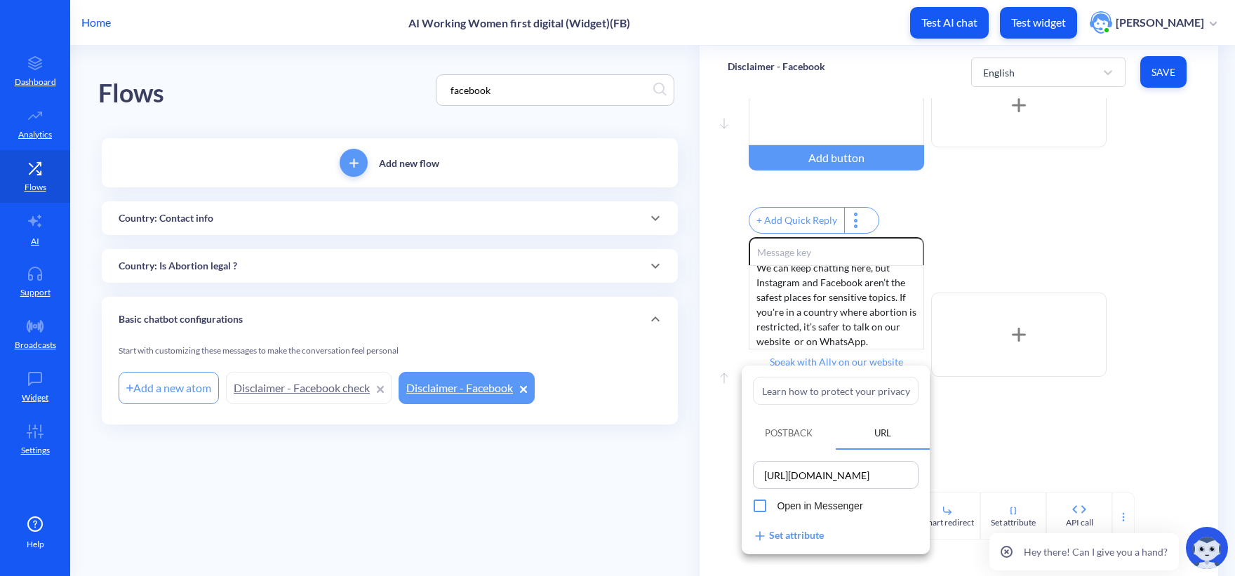
click at [828, 392] on input "Learn how to protect your privacy" at bounding box center [836, 391] width 166 height 28
paste input "Speak with Ally on our website"
type input "Speak with Ally on our website"
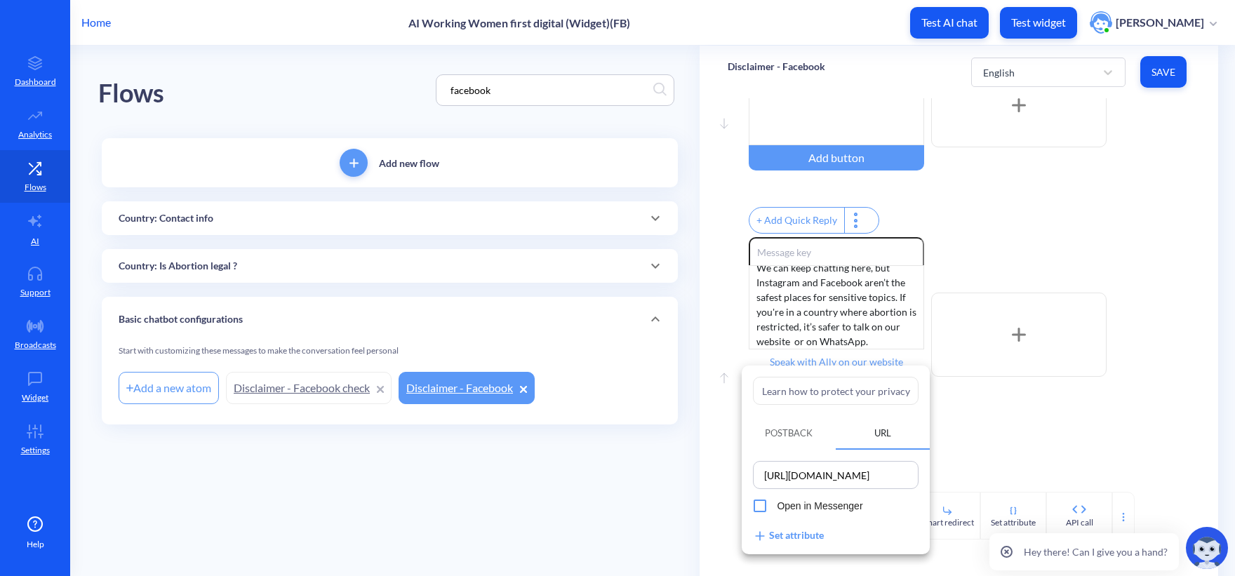
type input "Speak with Ally on our website"
drag, startPoint x: 850, startPoint y: 391, endPoint x: 966, endPoint y: 399, distance: 116.0
click at [966, 399] on div "Speak with Ally on our website Postback URL https://wa.me/18332212559 Open in M…" at bounding box center [617, 288] width 1235 height 576
type input "Speak with Ally on W"
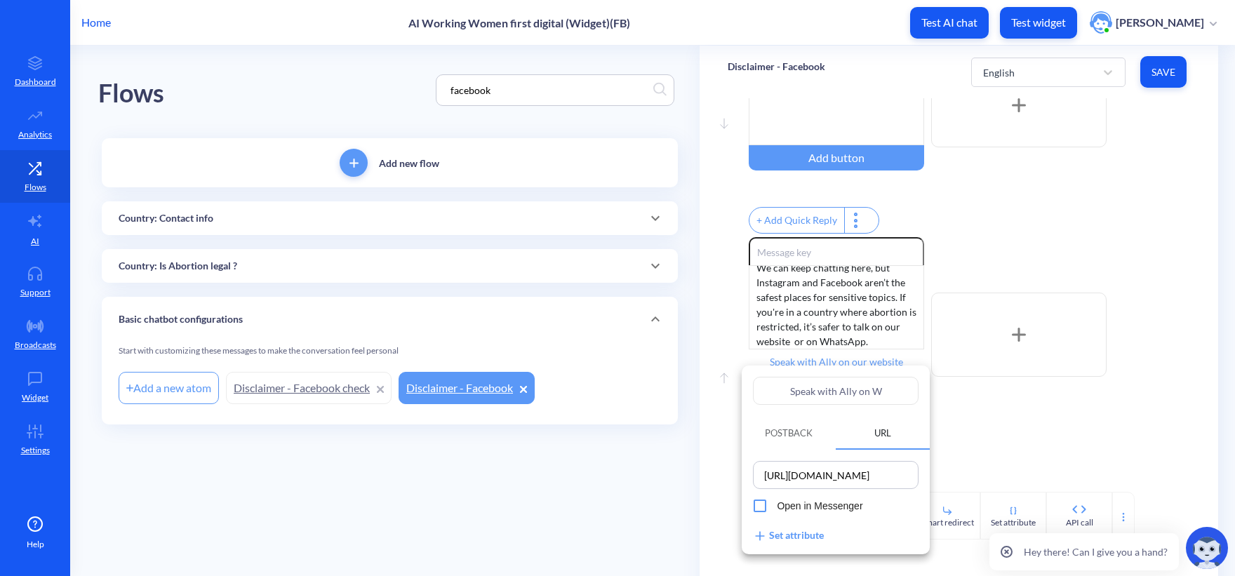
type input "Speak with Ally on Wh"
type input "Speak with Ally on Wha"
type input "Speak with Ally on What"
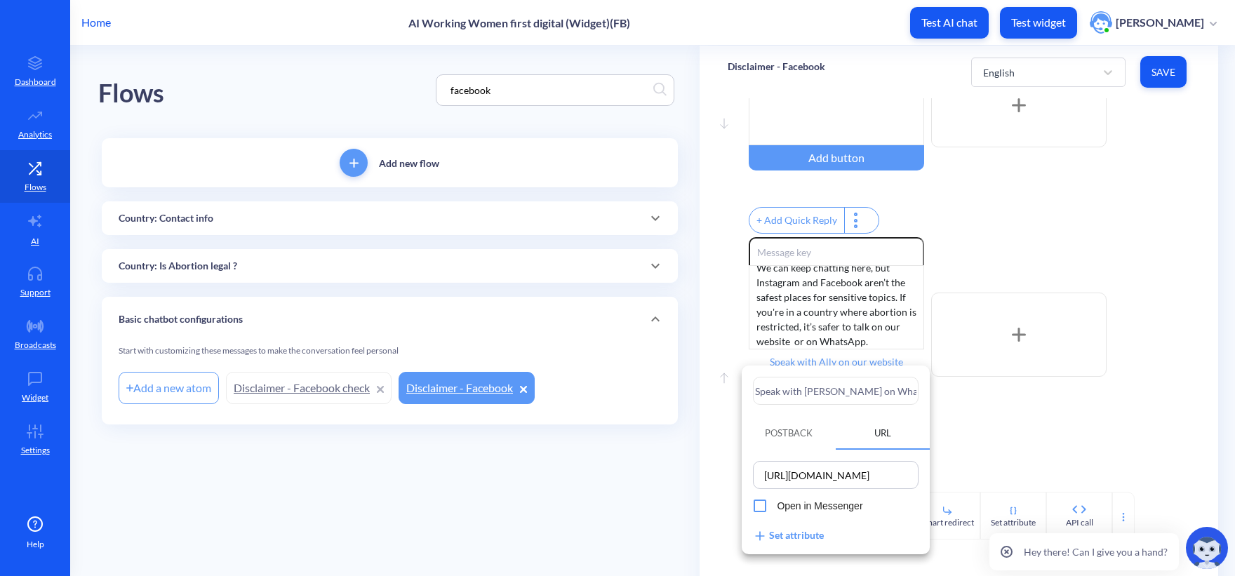
type input "Speak with Ally on What"
type input "Speak with Ally on Whats"
type input "Speak with Ally on WhatsA"
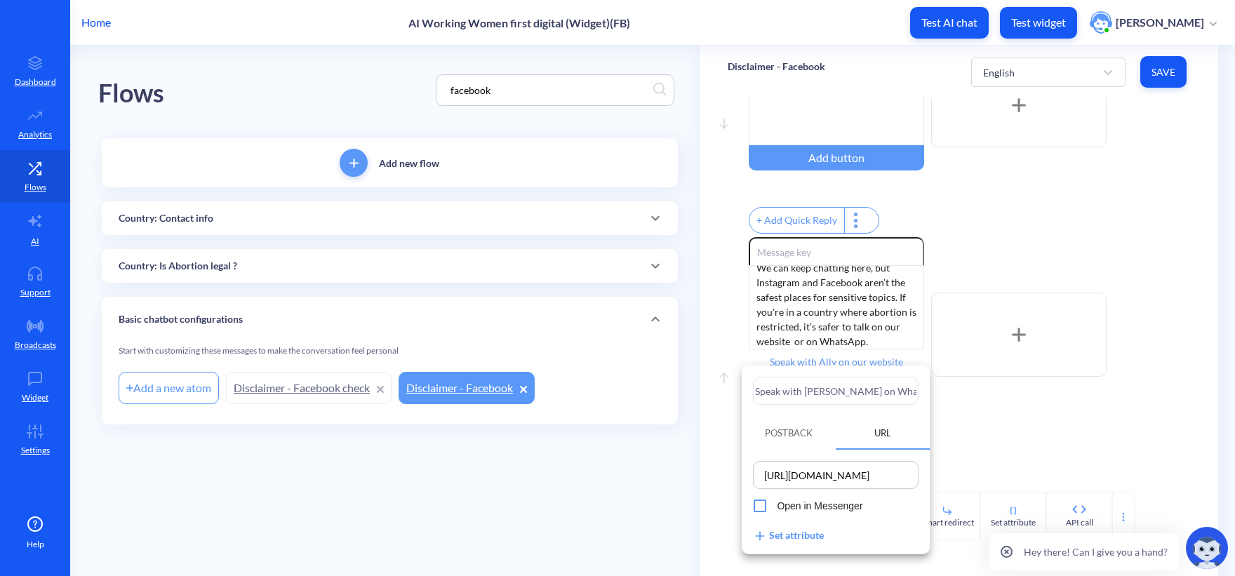
type input "Speak with Ally on WhatsAp"
type input "Speak with [PERSON_NAME] on WhatsApp"
click at [563, 482] on div at bounding box center [617, 288] width 1235 height 576
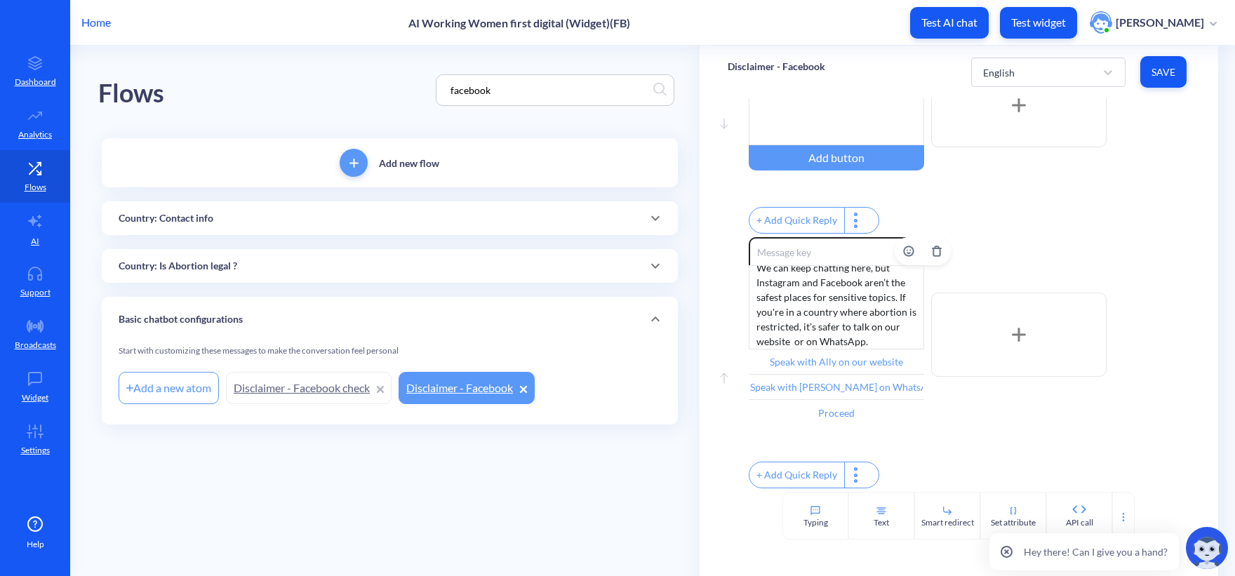
click at [795, 334] on div "We can keep chatting here, but Instagram and Facebook aren’t the safest places …" at bounding box center [835, 307] width 175 height 84
click at [823, 520] on div "Typing" at bounding box center [815, 522] width 25 height 13
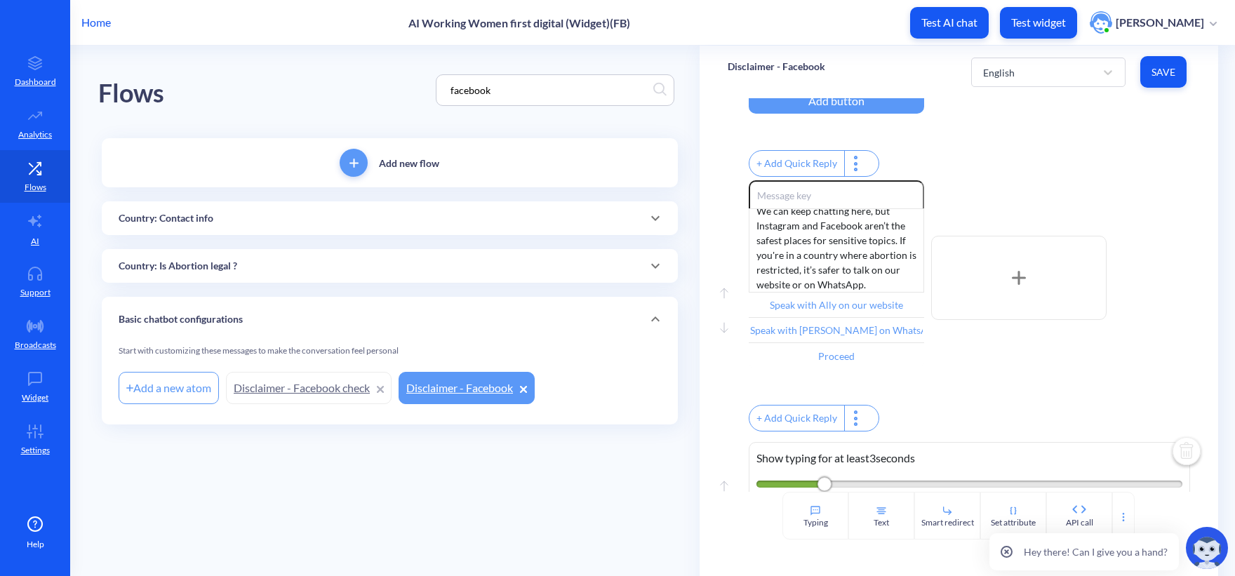
scroll to position [186, 0]
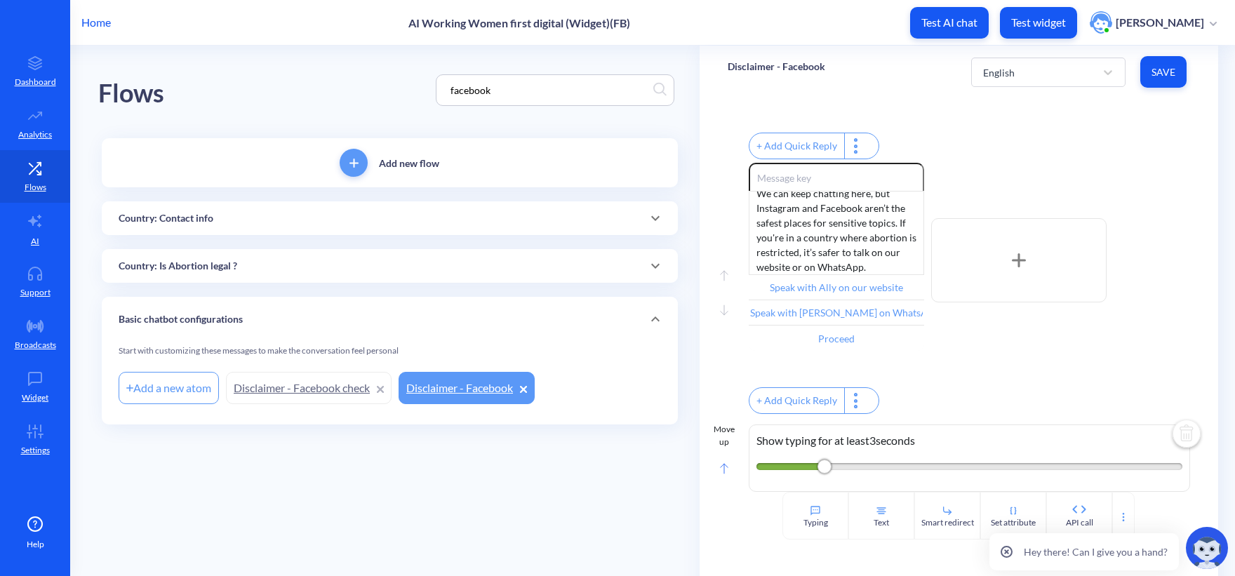
click at [727, 470] on icon at bounding box center [724, 468] width 8 height 11
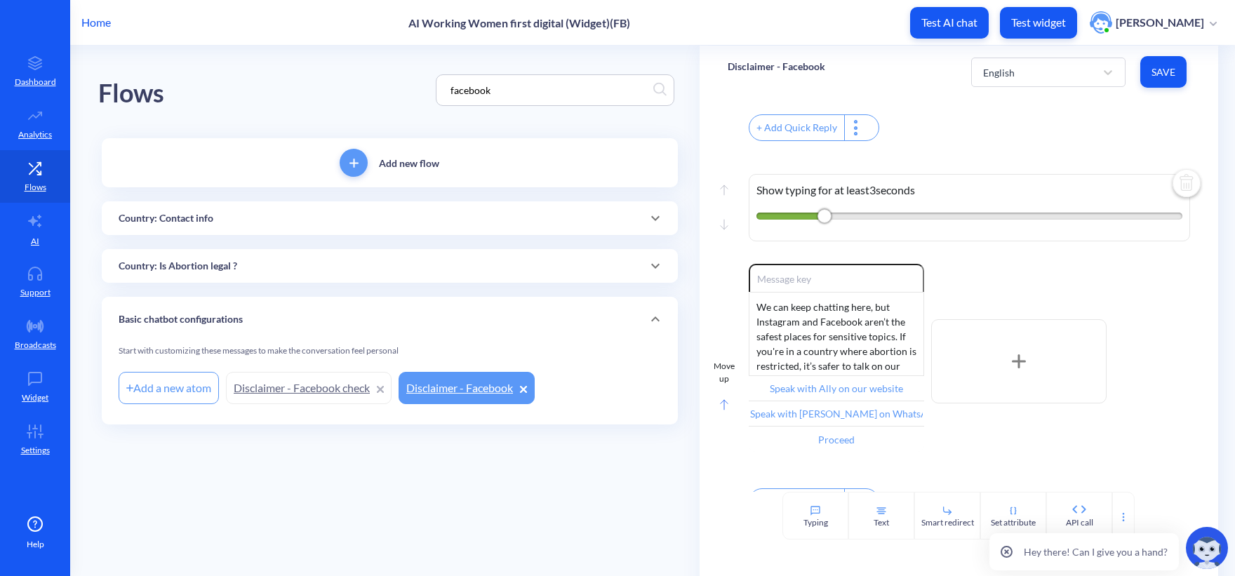
click at [720, 410] on icon at bounding box center [724, 404] width 8 height 11
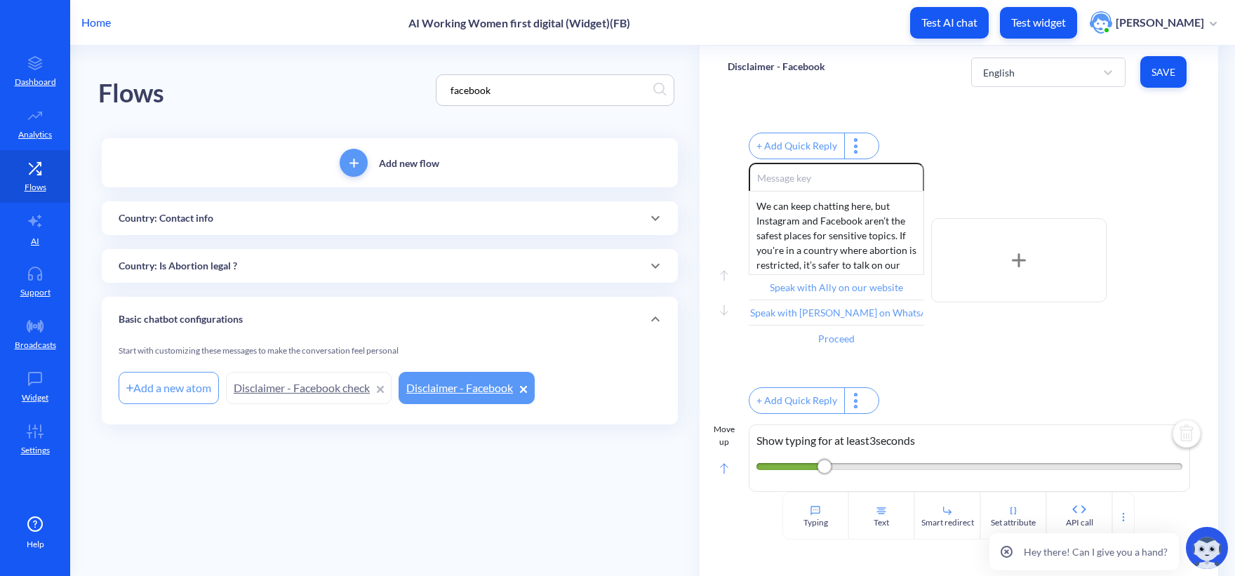
click at [727, 469] on icon at bounding box center [724, 468] width 8 height 11
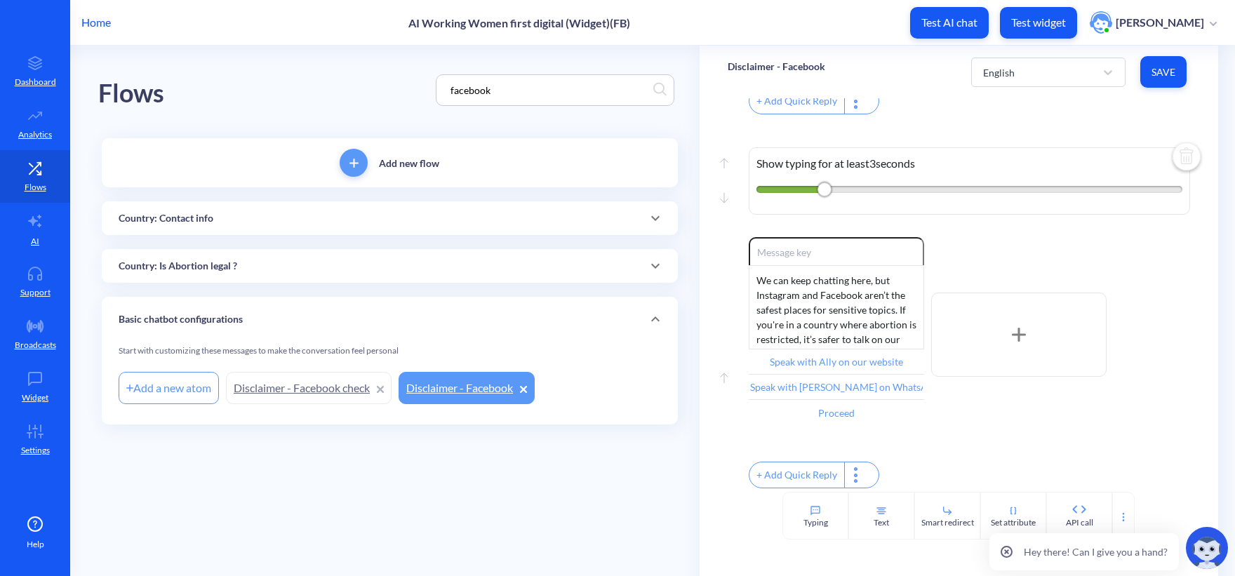
scroll to position [231, 0]
click at [811, 513] on icon at bounding box center [814, 510] width 9 height 9
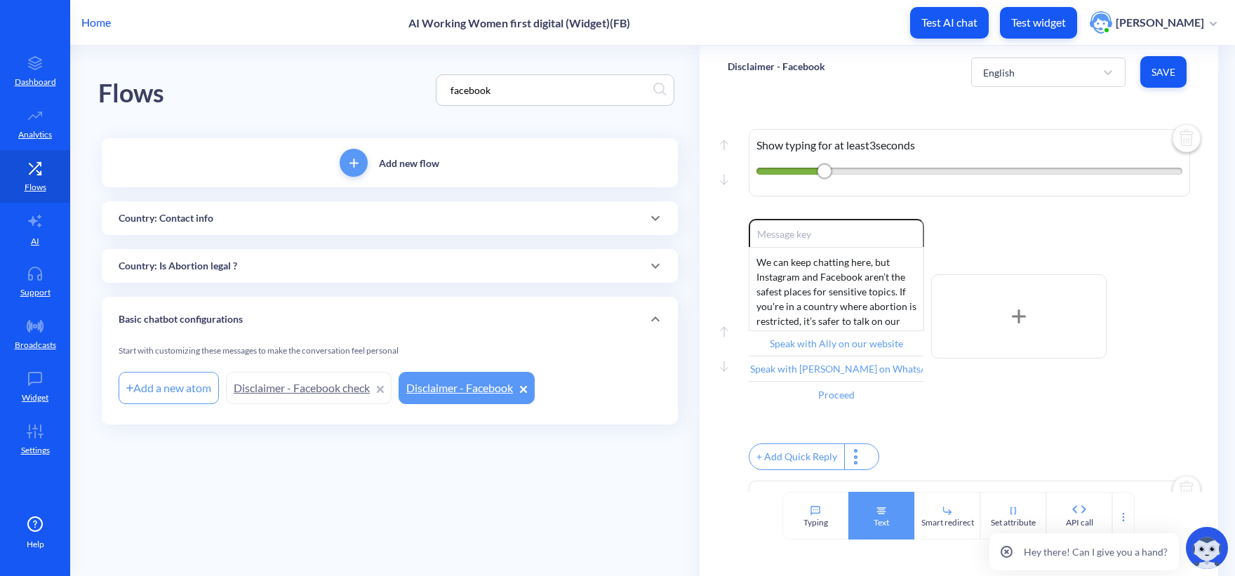
click at [892, 515] on div "Text" at bounding box center [881, 516] width 66 height 48
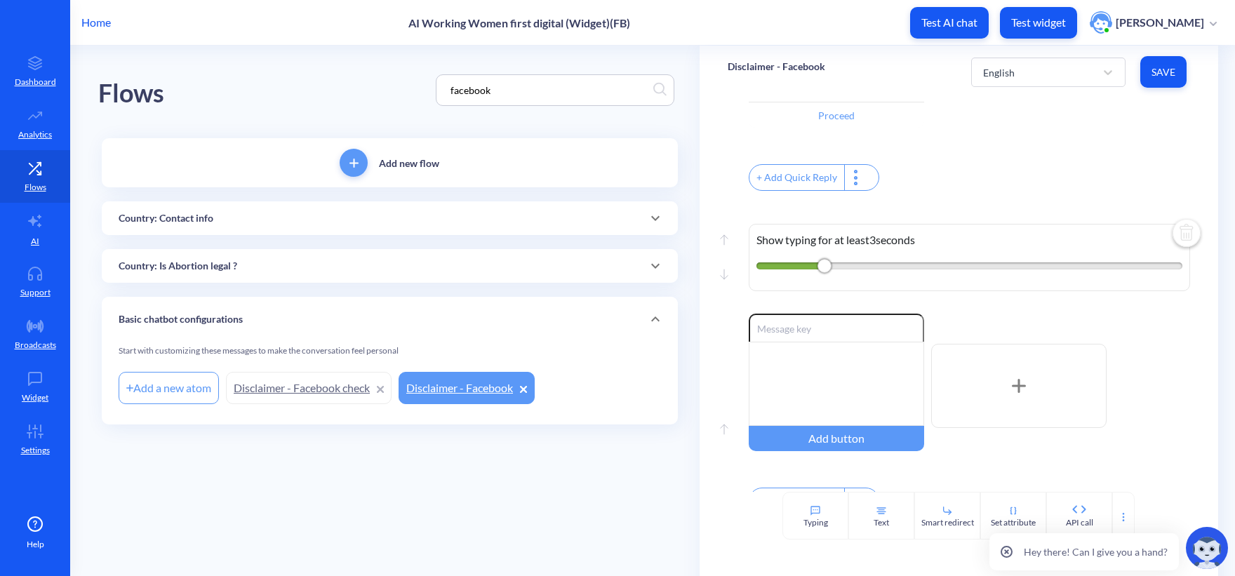
scroll to position [511, 0]
click at [828, 287] on div "Show typing for at least 3 seconds" at bounding box center [968, 255] width 441 height 67
click at [805, 271] on div "2" at bounding box center [804, 264] width 14 height 14
click at [636, 471] on main "Flows facebook Add new flow Country: Contact info Add a new atom Contact: Hondu…" at bounding box center [652, 311] width 1164 height 530
click at [769, 363] on div at bounding box center [835, 382] width 175 height 84
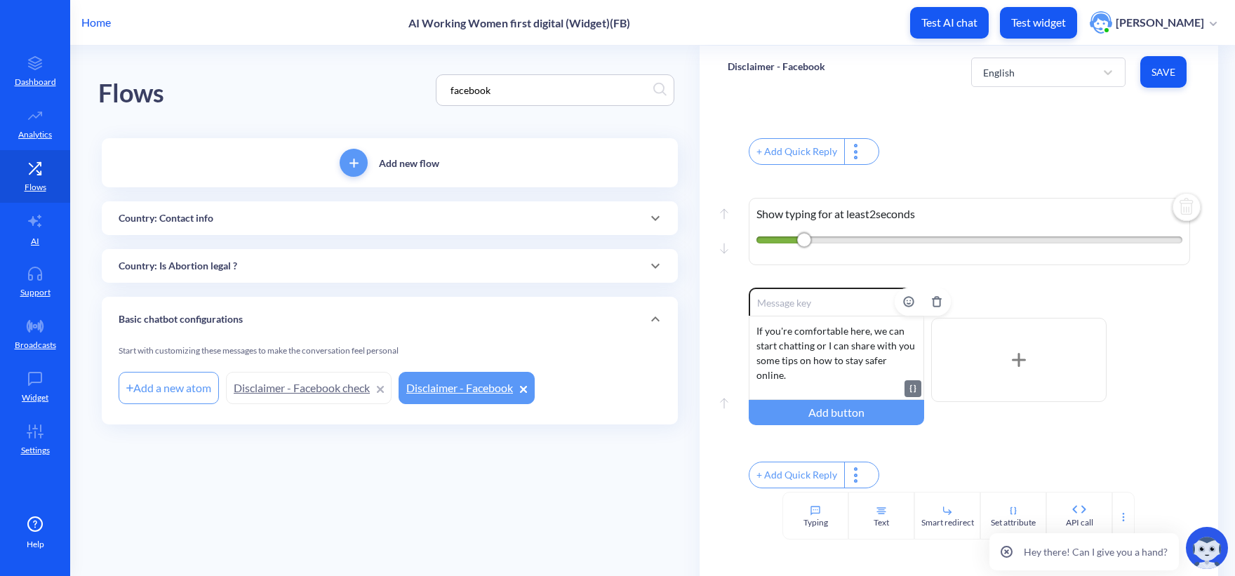
scroll to position [563, 0]
click at [836, 412] on div "Add button" at bounding box center [835, 412] width 175 height 25
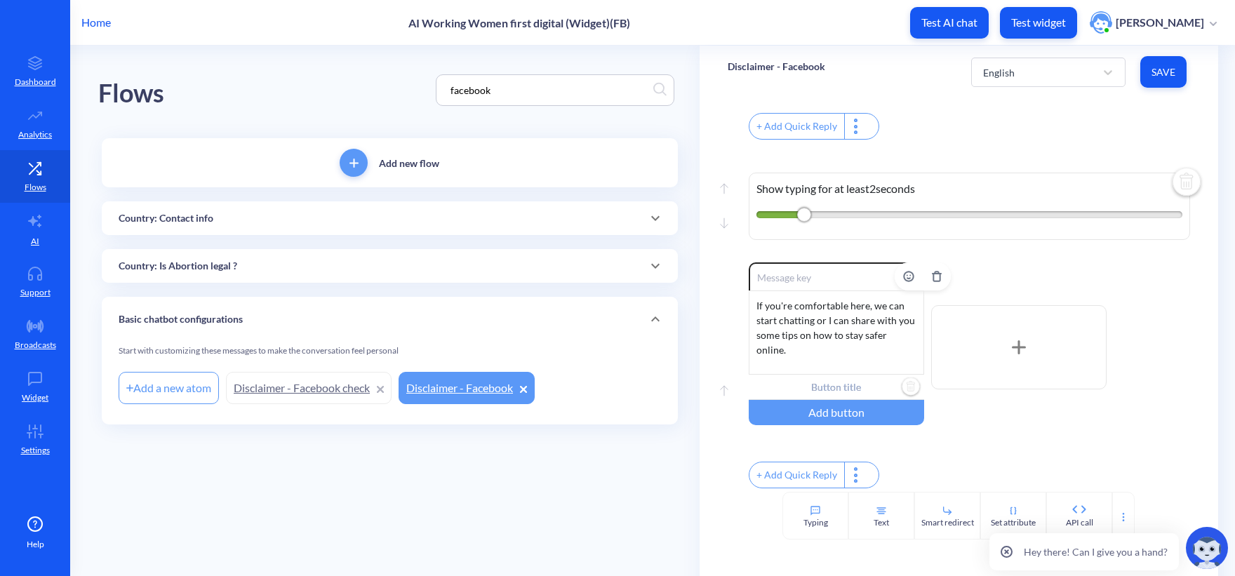
click at [833, 400] on input "text" at bounding box center [835, 387] width 175 height 25
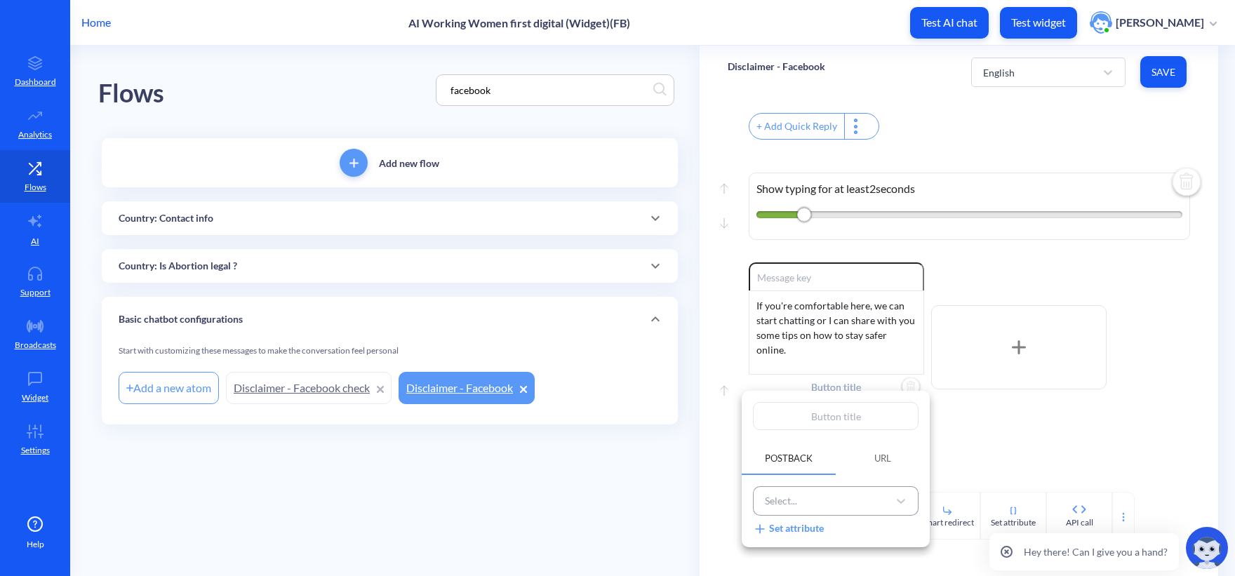
click at [809, 502] on div "Select..." at bounding box center [823, 501] width 130 height 23
click at [706, 506] on div at bounding box center [617, 288] width 1235 height 576
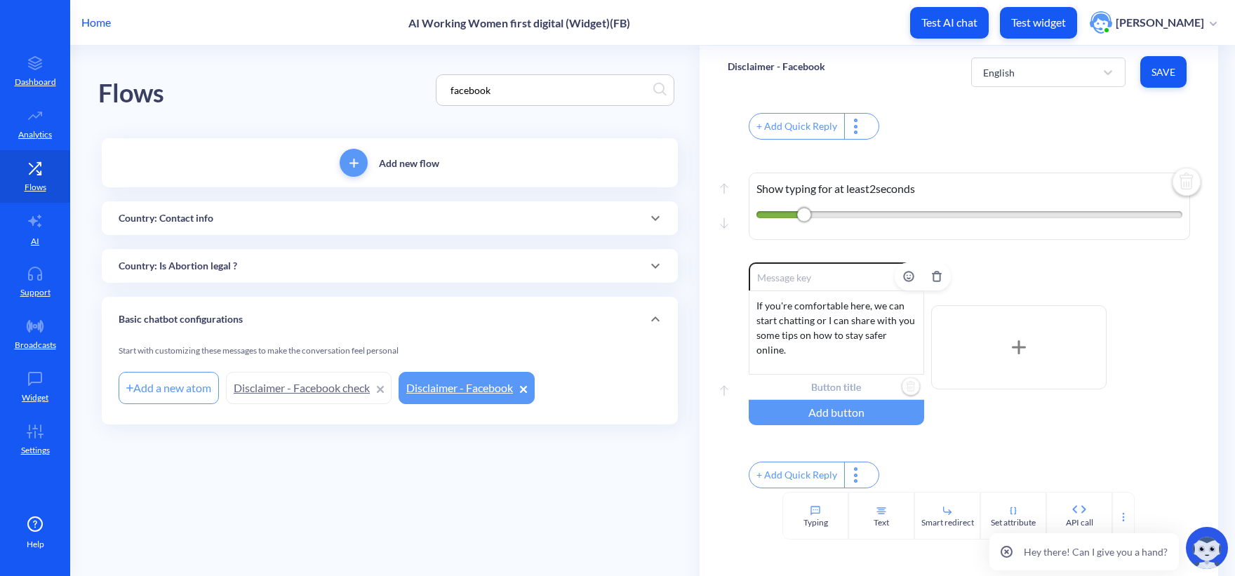
click at [825, 400] on input "text" at bounding box center [835, 387] width 175 height 25
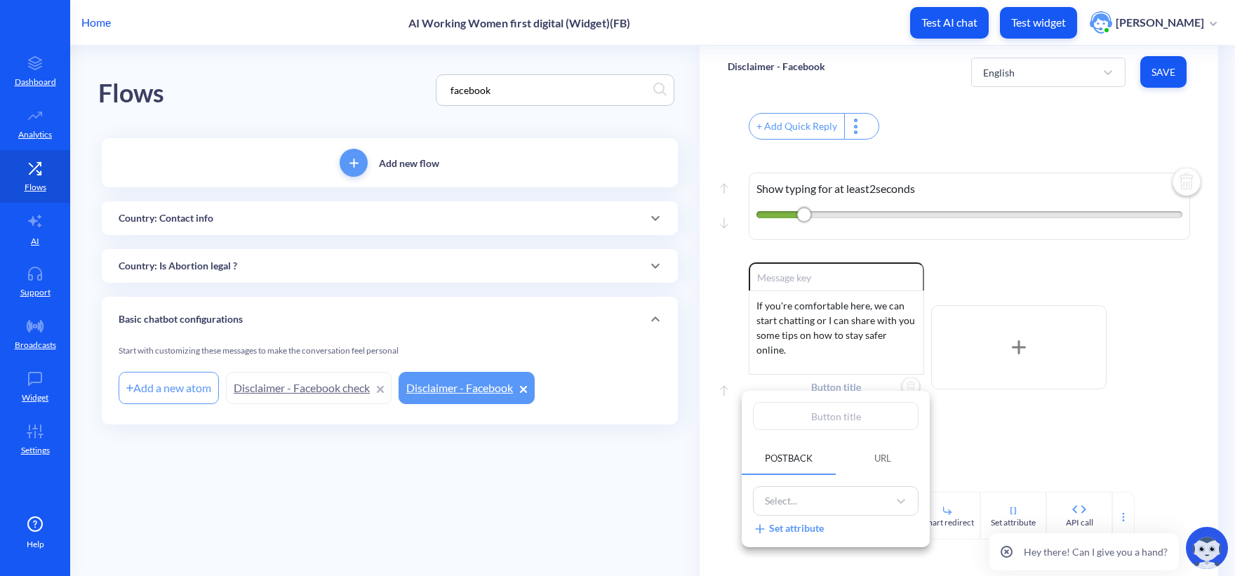
click at [828, 416] on input "text" at bounding box center [836, 416] width 166 height 28
type input "P"
type input "Pr"
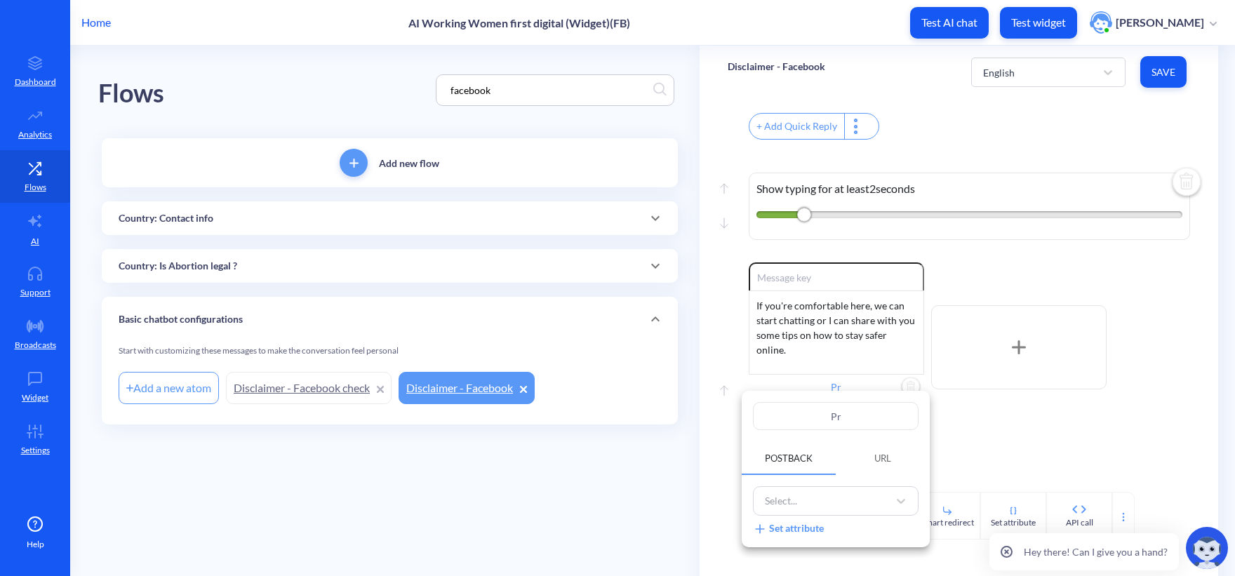
type input "Pro"
type input "Proc"
type input "Proce"
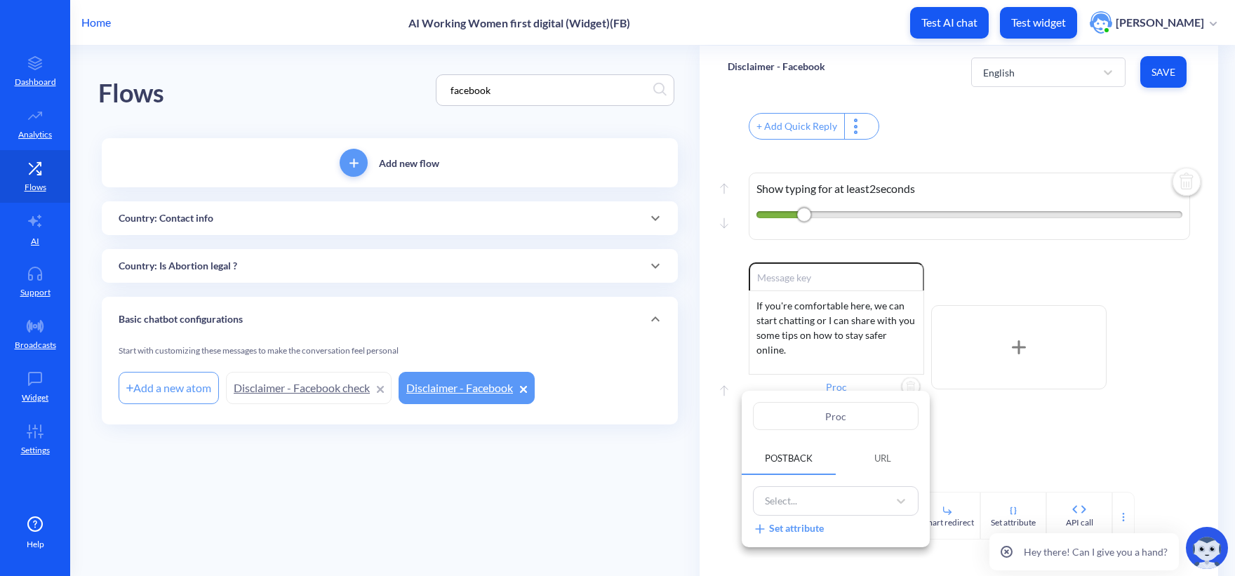
type input "Proce"
type input "Procee"
type input "Proceed"
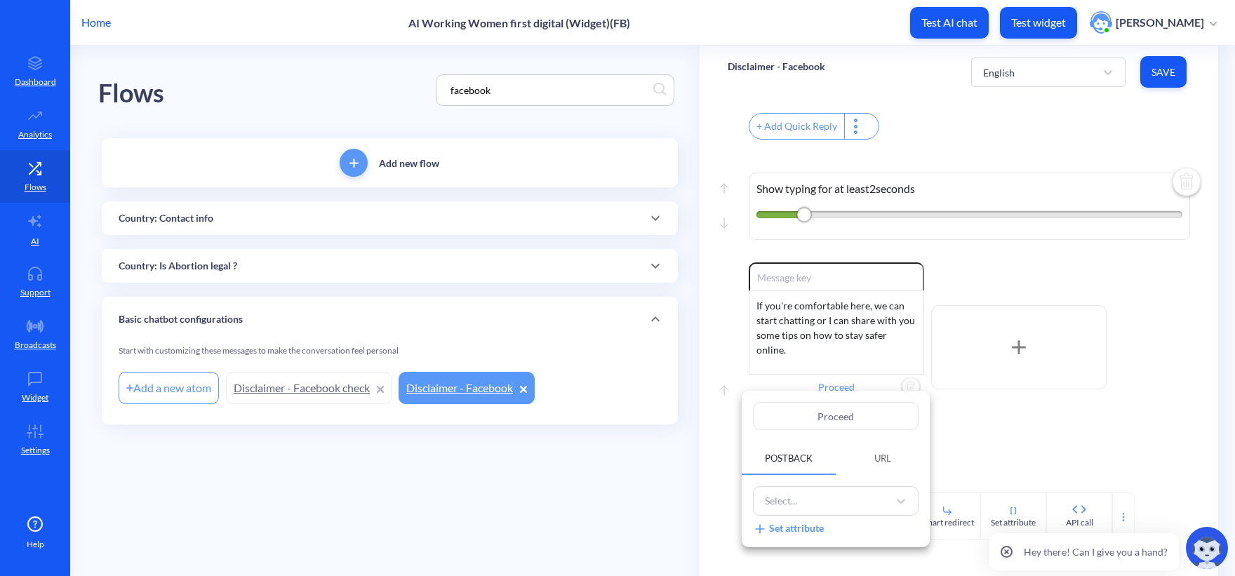
click at [953, 134] on div at bounding box center [617, 288] width 1235 height 576
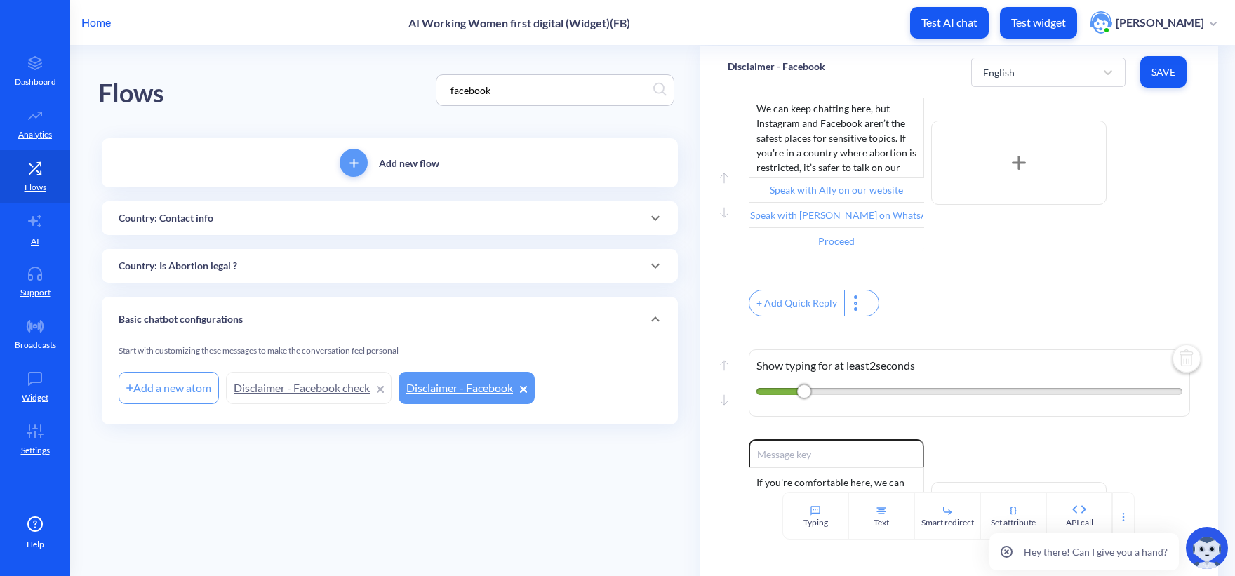
scroll to position [353, 0]
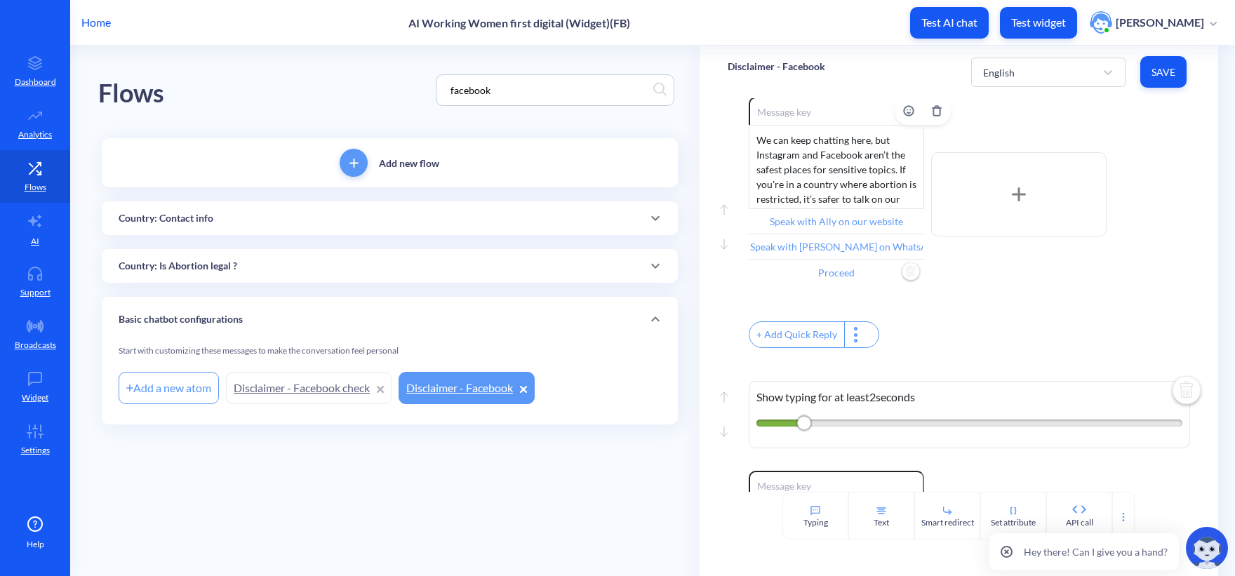
click at [831, 283] on input "Proceed" at bounding box center [835, 272] width 175 height 25
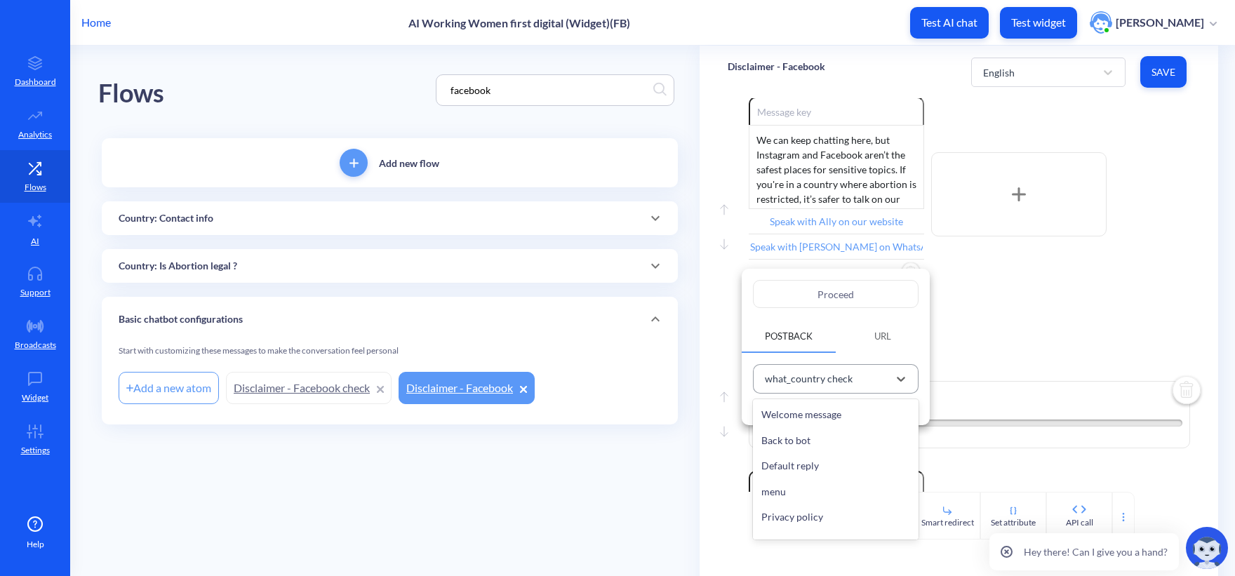
click at [851, 372] on div "what_country check" at bounding box center [823, 379] width 130 height 23
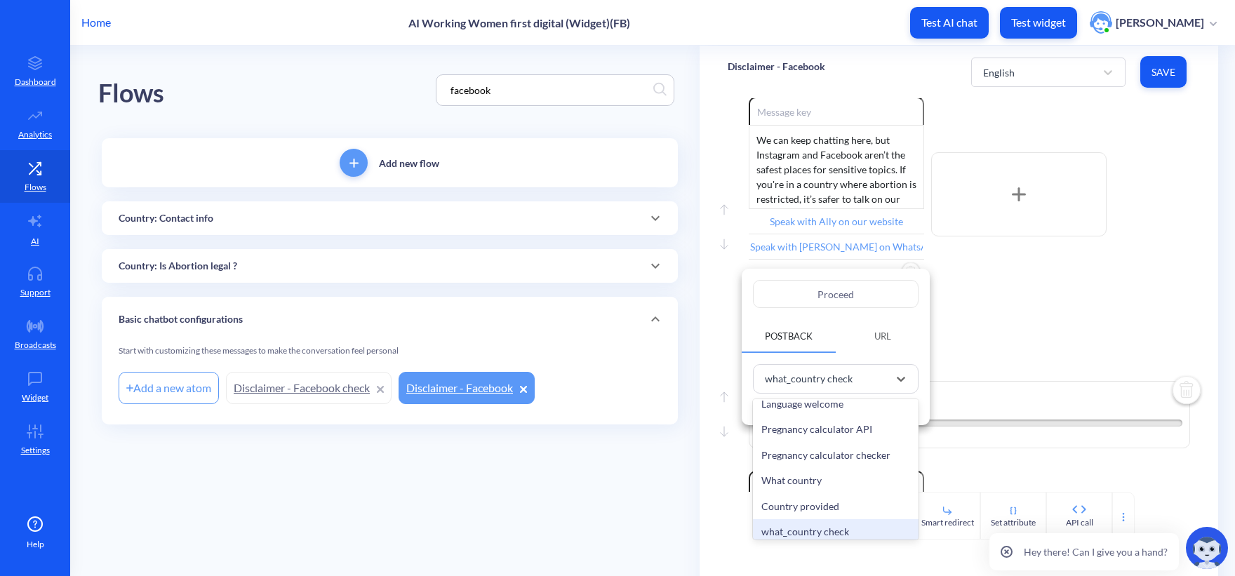
click at [1047, 333] on div at bounding box center [617, 288] width 1235 height 576
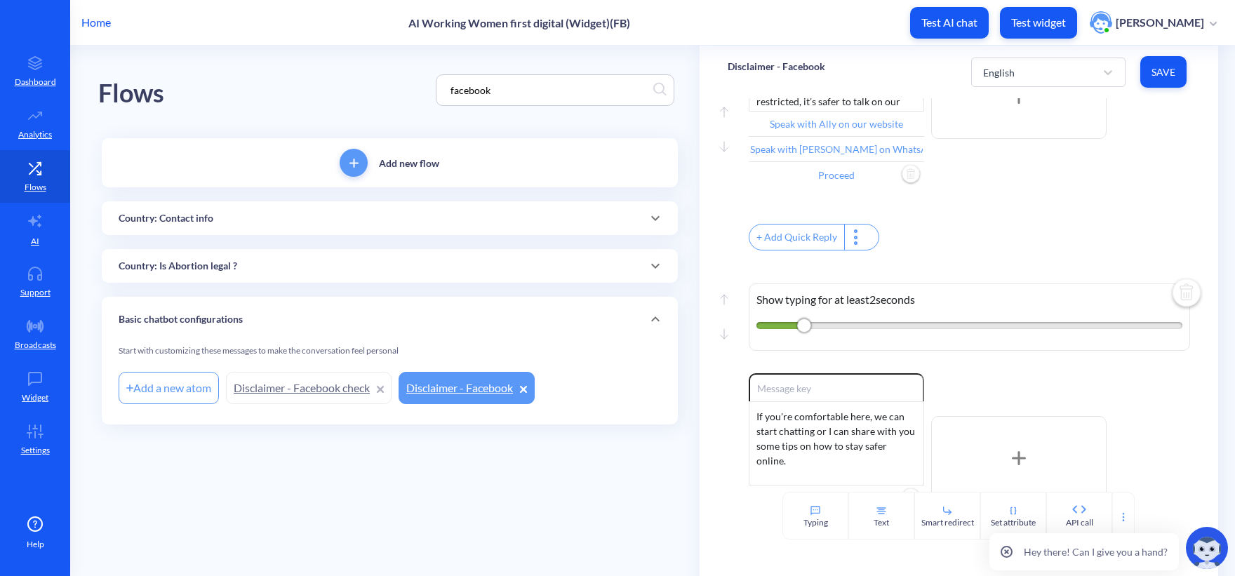
scroll to position [588, 0]
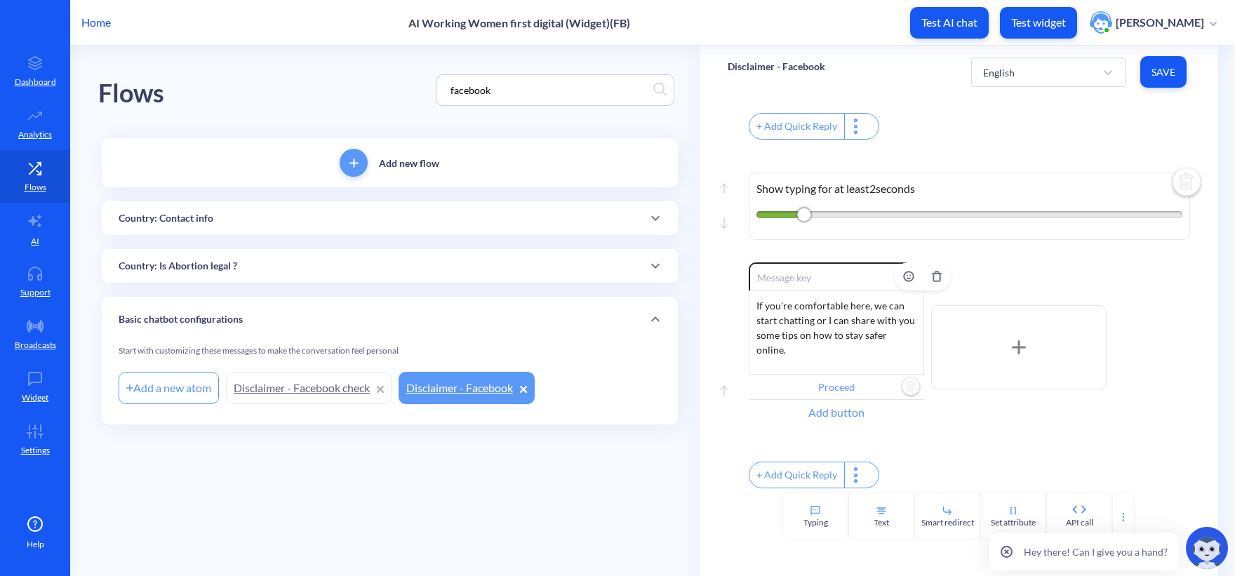
click at [842, 410] on div "Add button" at bounding box center [835, 412] width 175 height 25
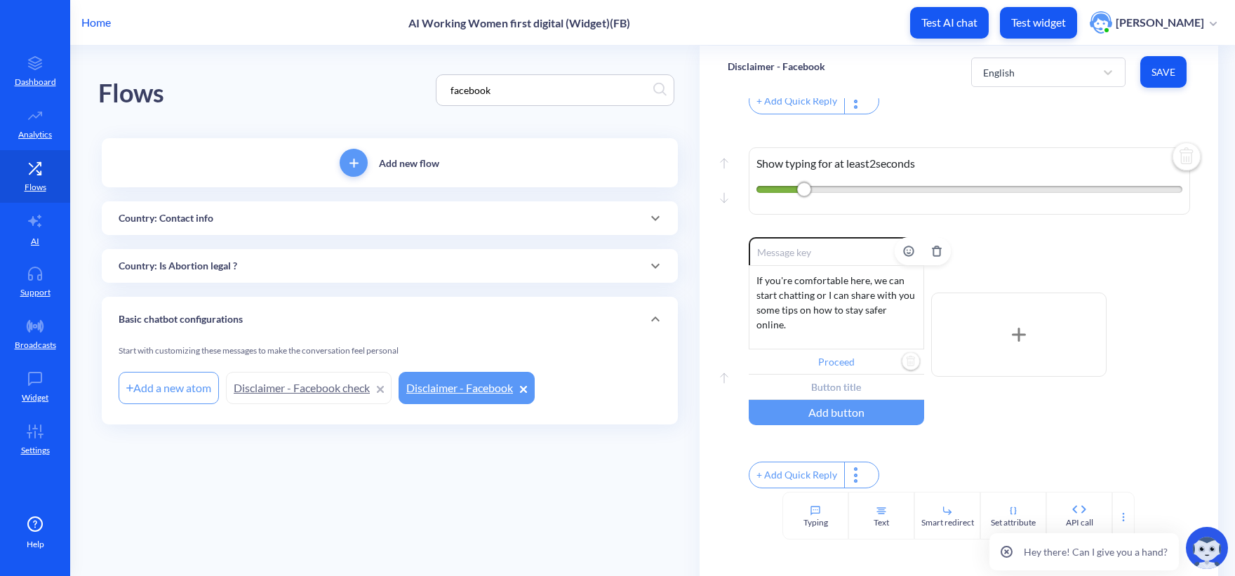
click at [851, 375] on input "Proceed" at bounding box center [835, 361] width 175 height 25
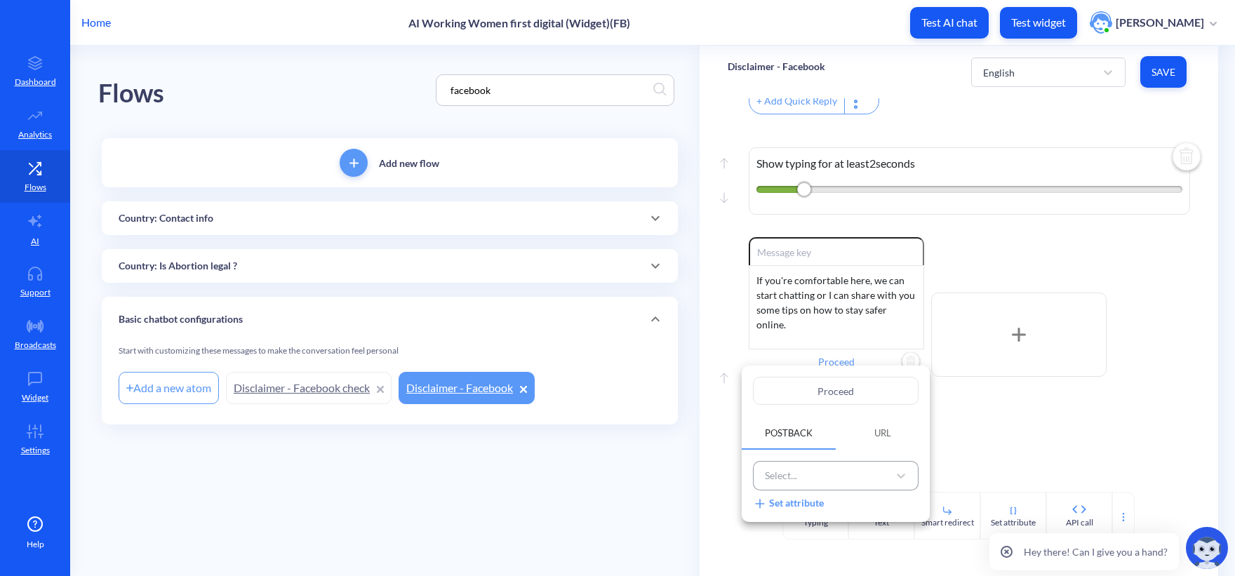
click at [809, 478] on div "Select..." at bounding box center [823, 475] width 130 height 23
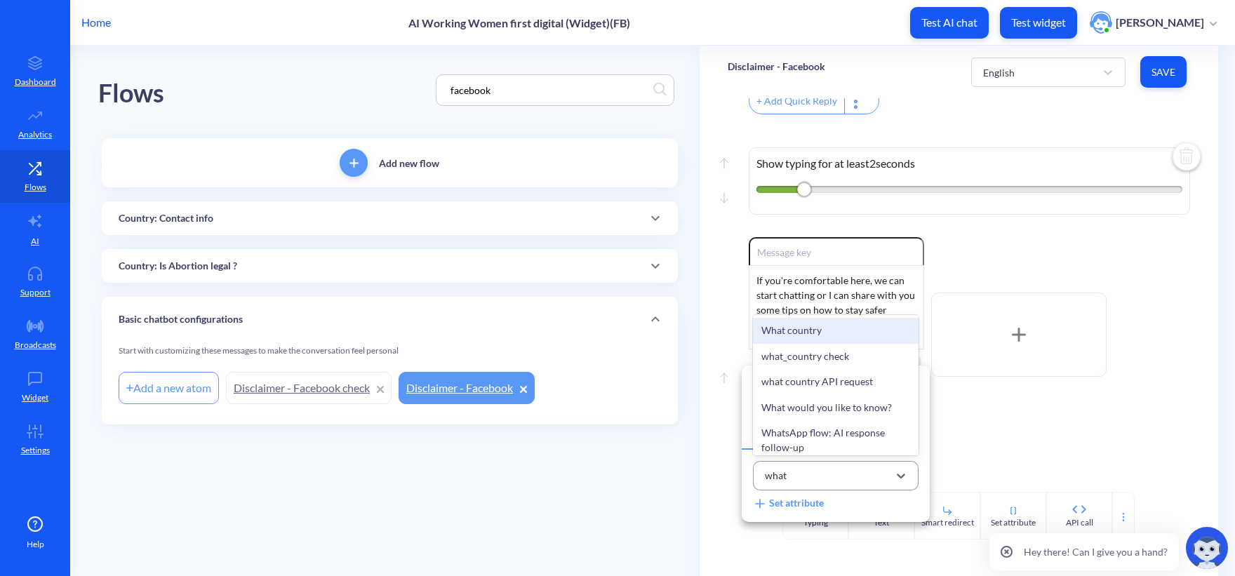
type input "what_"
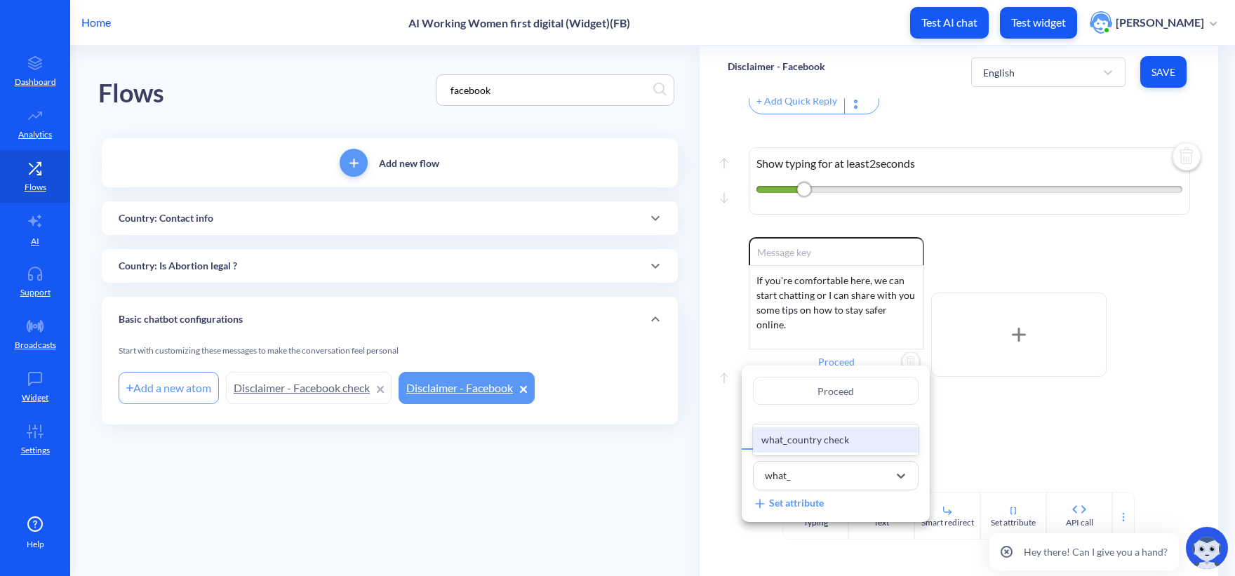
click at [821, 440] on div "what_country check" at bounding box center [836, 440] width 166 height 26
click at [610, 495] on div at bounding box center [617, 288] width 1235 height 576
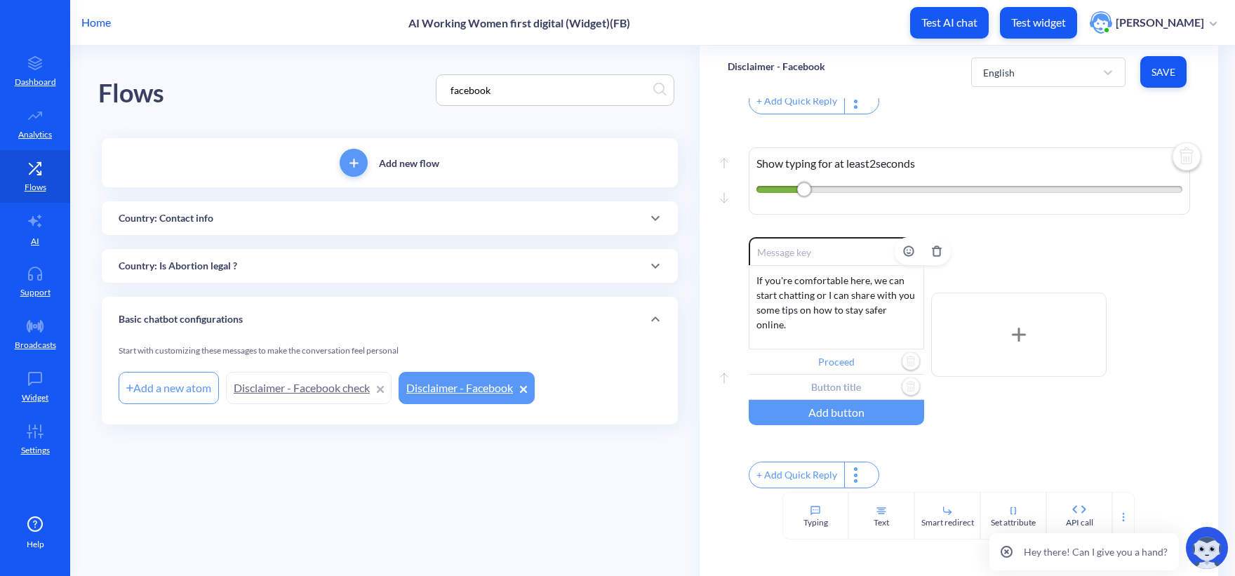
click at [840, 398] on input "text" at bounding box center [835, 387] width 175 height 25
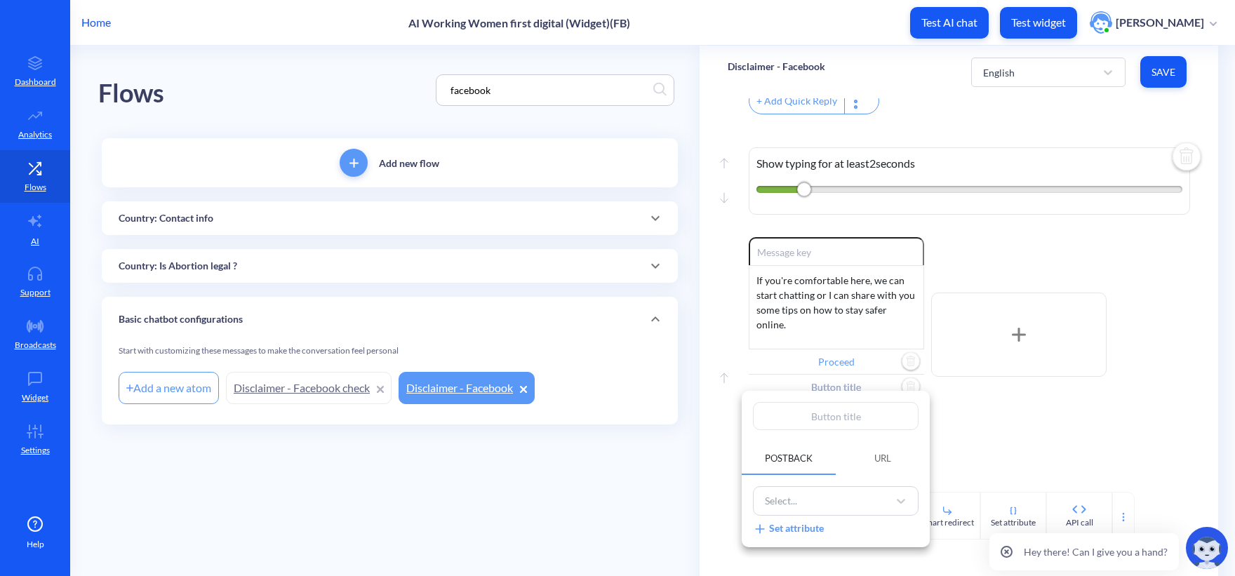
click at [834, 419] on input "text" at bounding box center [836, 416] width 166 height 28
click at [841, 490] on div "Select..." at bounding box center [823, 501] width 130 height 23
click at [922, 432] on div "Postback URL option Privacy policy focused, 5 of 642. 642 results available. Us…" at bounding box center [835, 469] width 188 height 156
click at [850, 426] on input "text" at bounding box center [836, 416] width 166 height 28
paste input "digital security guide"
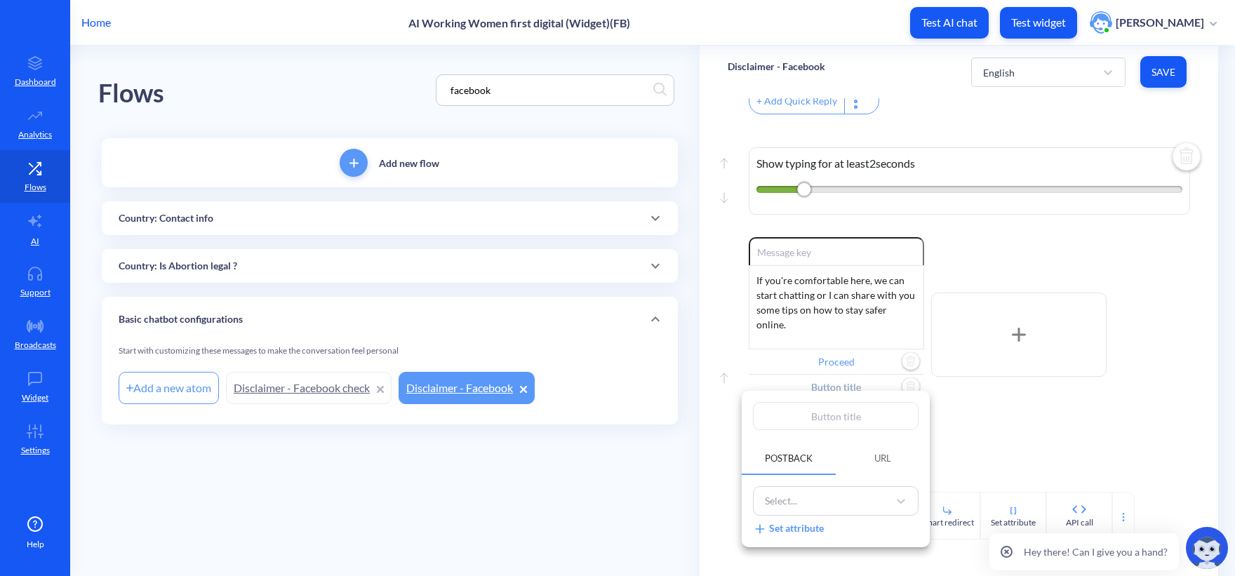
type input "digital security guide"
click at [797, 419] on input "digital security guide" at bounding box center [836, 416] width 166 height 28
type input "igital security guide"
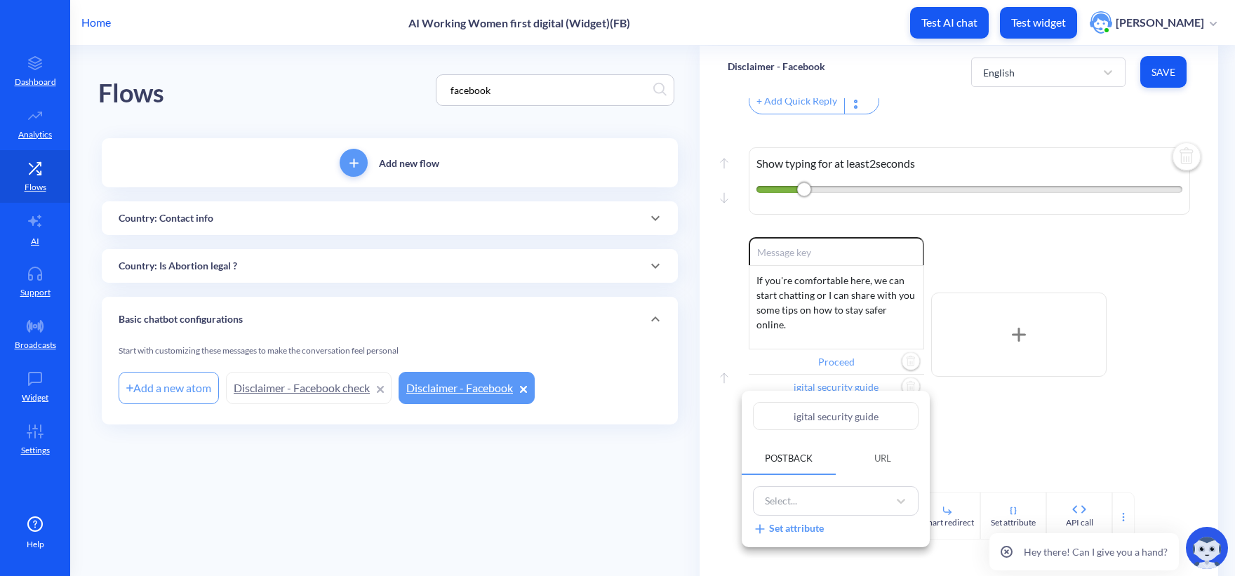
type input "Digital security guide"
click at [599, 487] on div at bounding box center [617, 288] width 1235 height 576
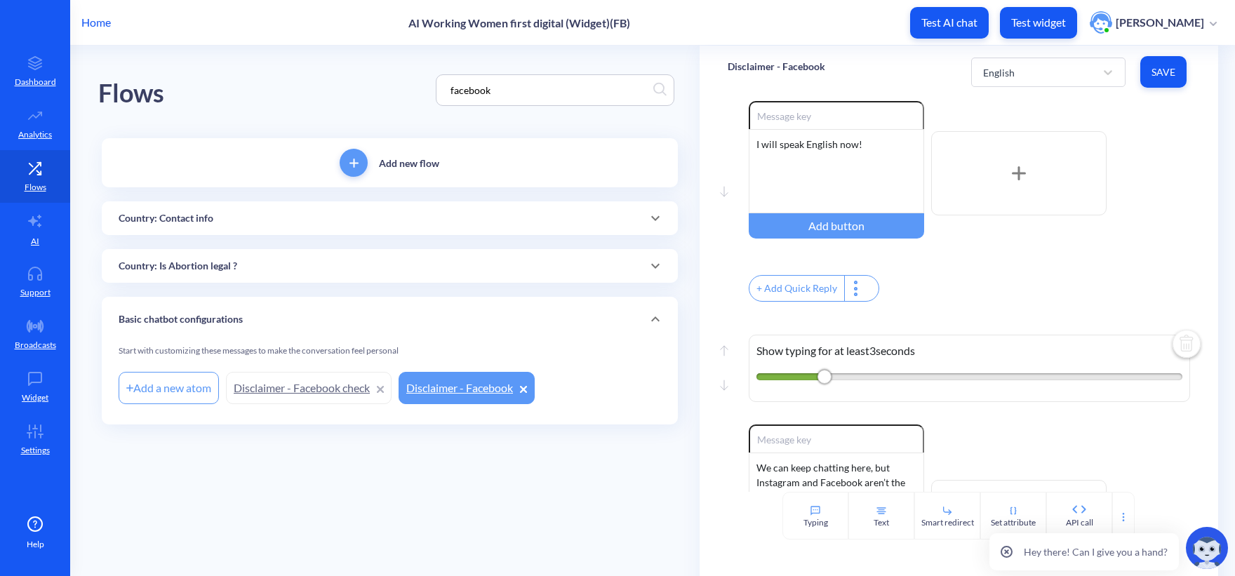
scroll to position [0, 0]
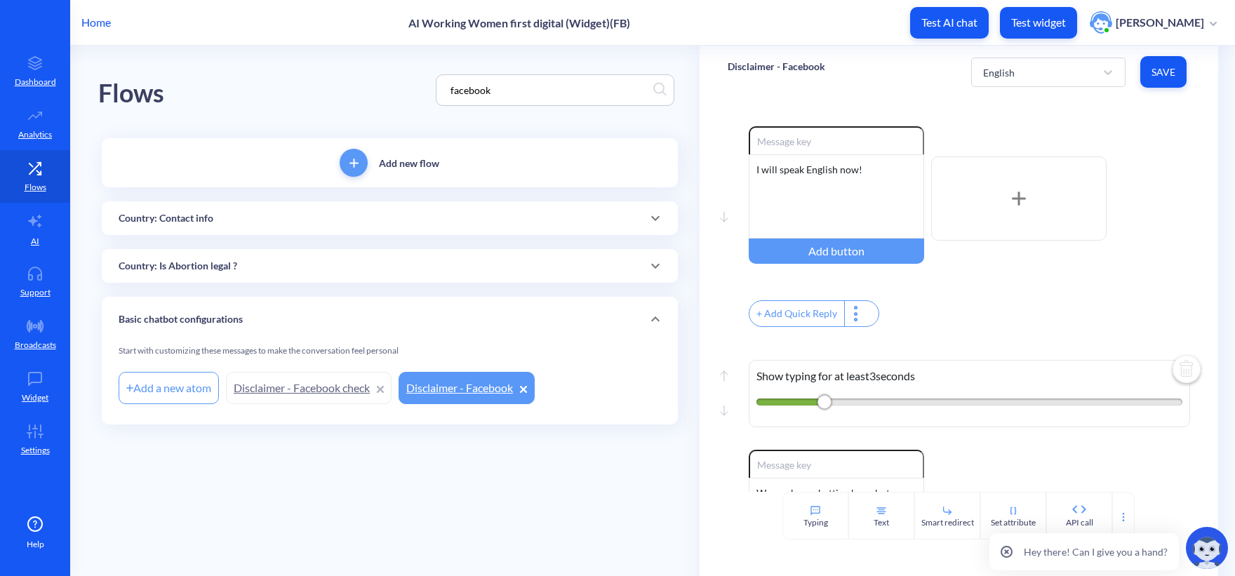
click at [172, 389] on div "Add a new atom" at bounding box center [169, 388] width 100 height 32
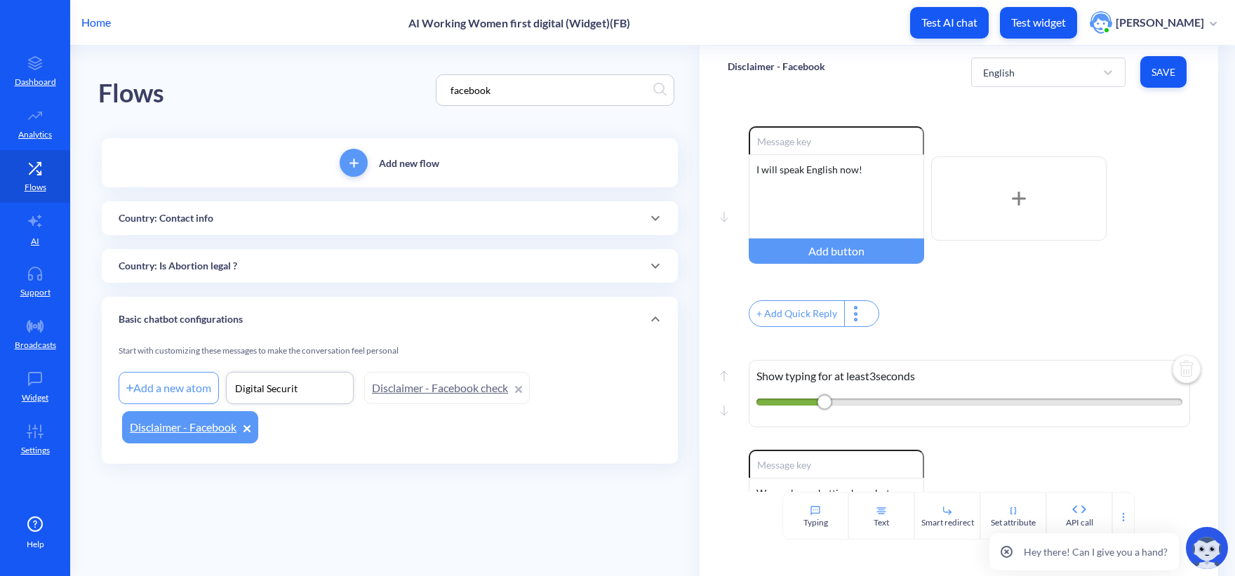
type input "Digital Security"
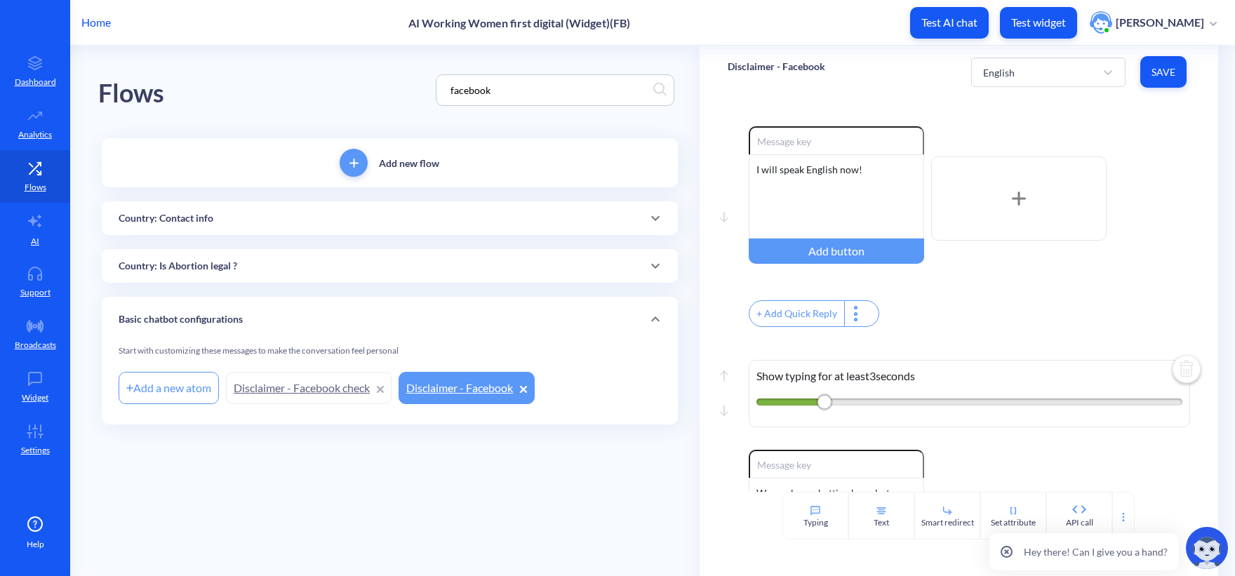
click at [346, 504] on main "Flows facebook Add new flow Country: Contact info Add a new atom Contact: Hondu…" at bounding box center [652, 311] width 1164 height 530
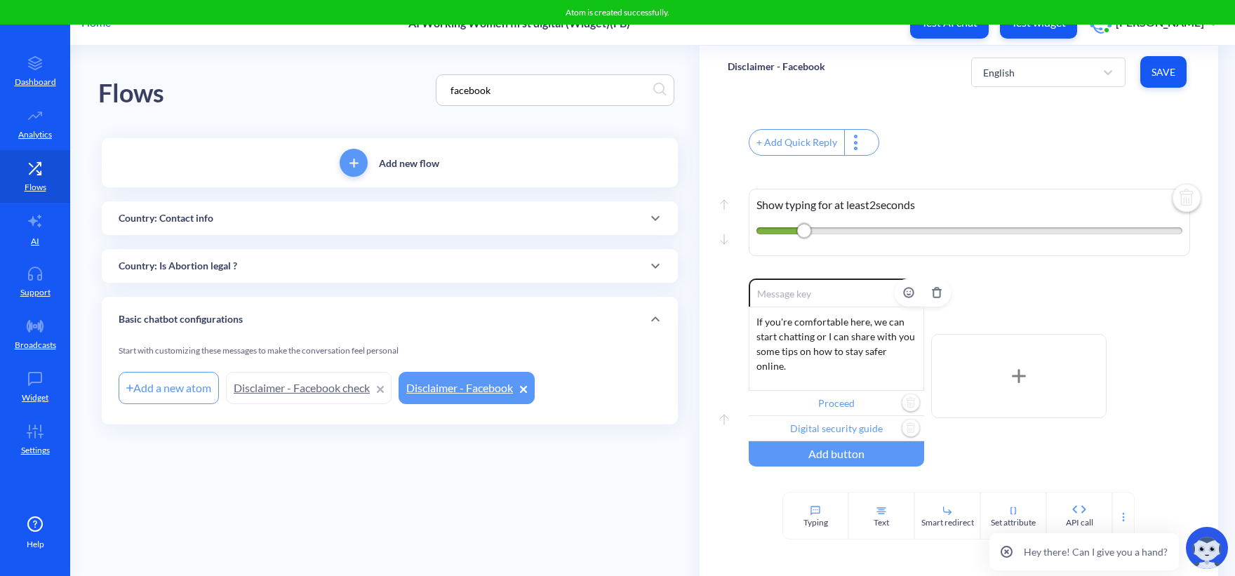
scroll to position [614, 0]
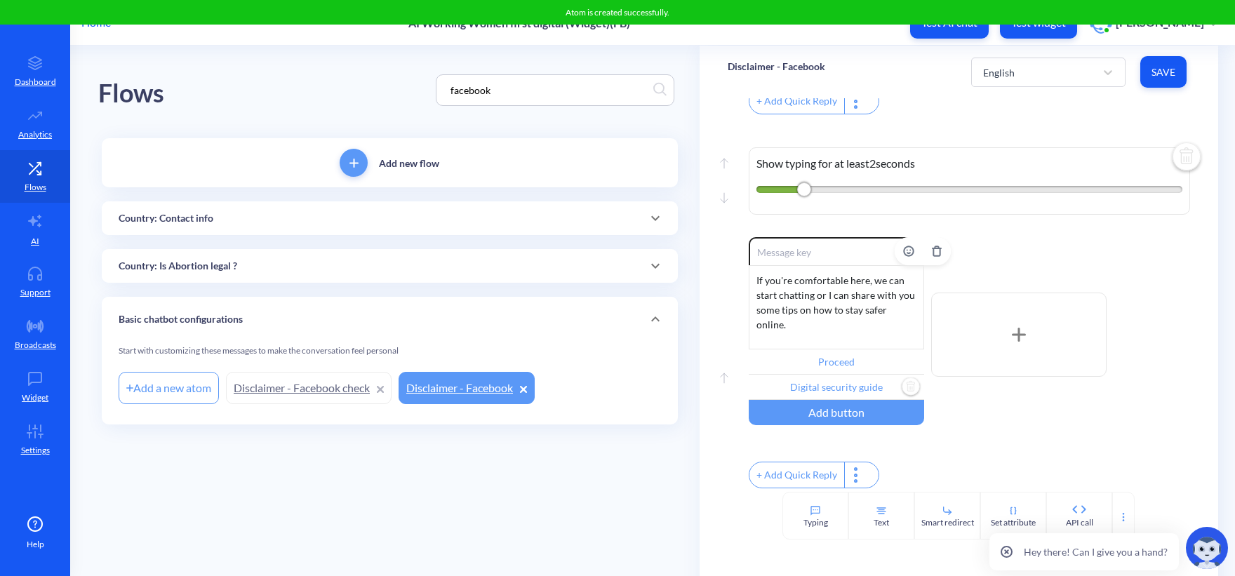
click at [815, 382] on input "Digital security guide" at bounding box center [835, 387] width 175 height 25
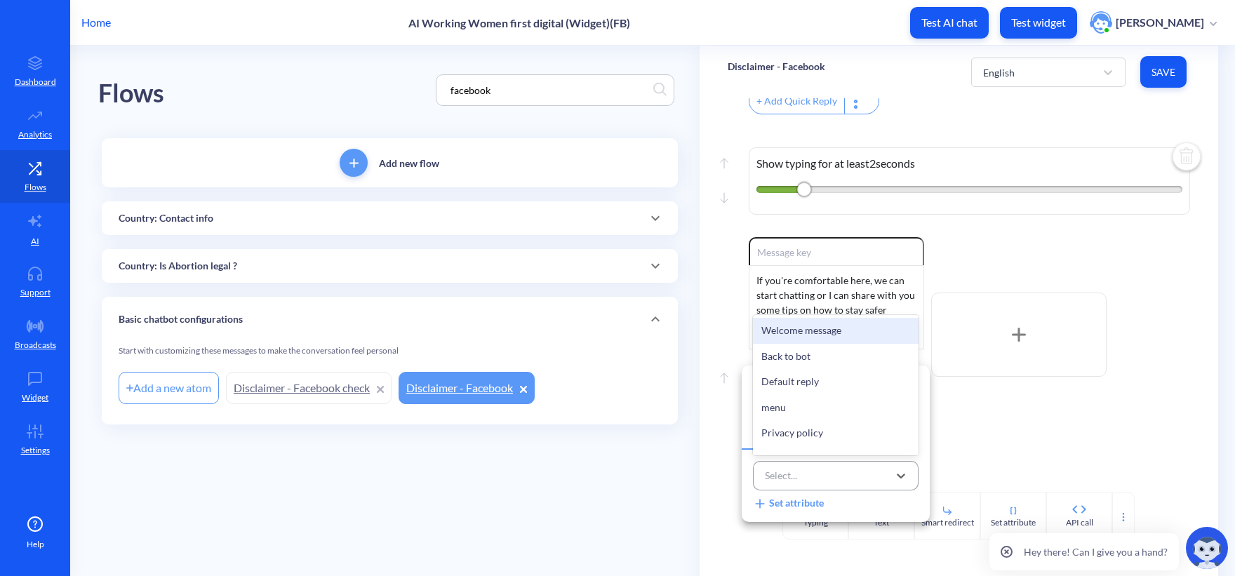
click at [828, 472] on div "Select..." at bounding box center [823, 475] width 130 height 23
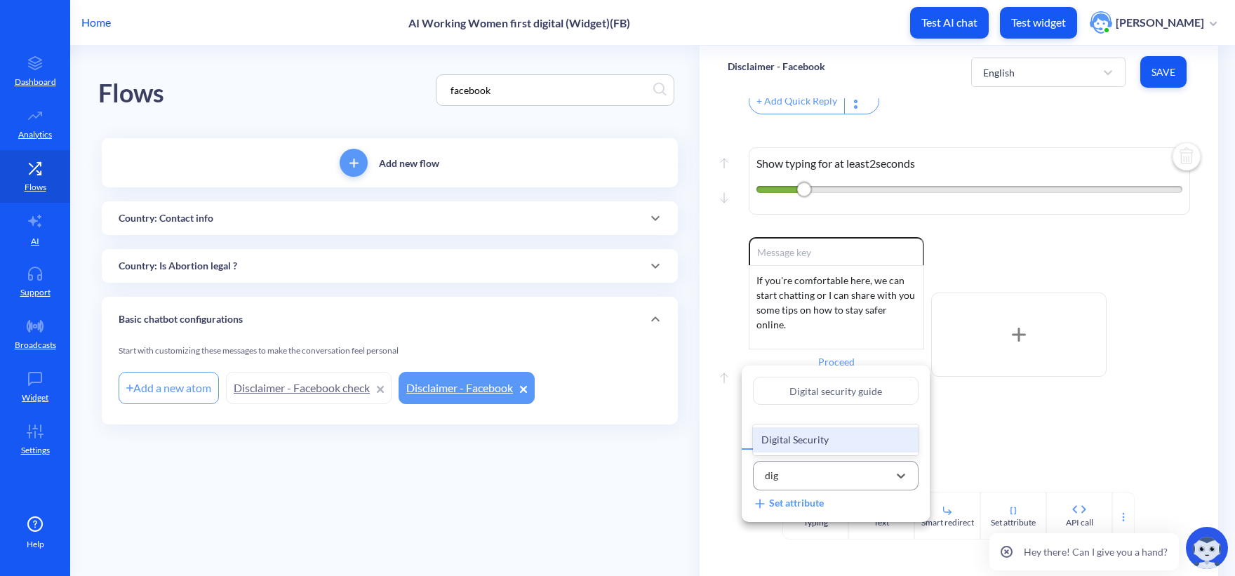
type input "digi"
click at [801, 441] on div "Digital Security" at bounding box center [836, 440] width 166 height 26
click at [648, 486] on div at bounding box center [617, 288] width 1235 height 576
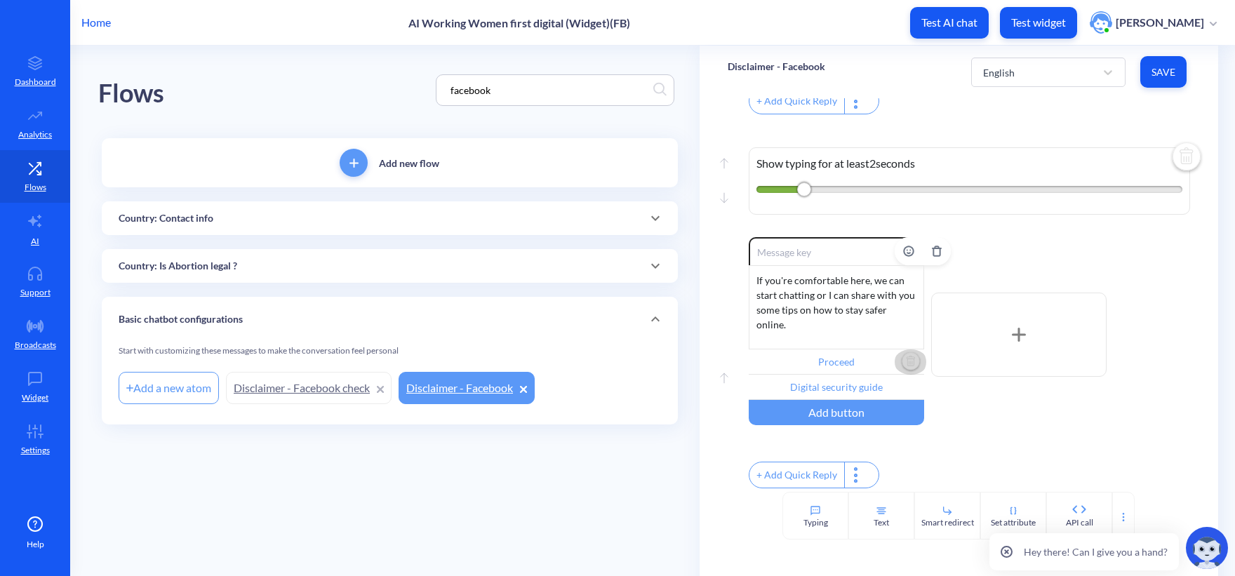
click at [910, 352] on img "Delete" at bounding box center [910, 361] width 21 height 21
type input "Digital security guide"
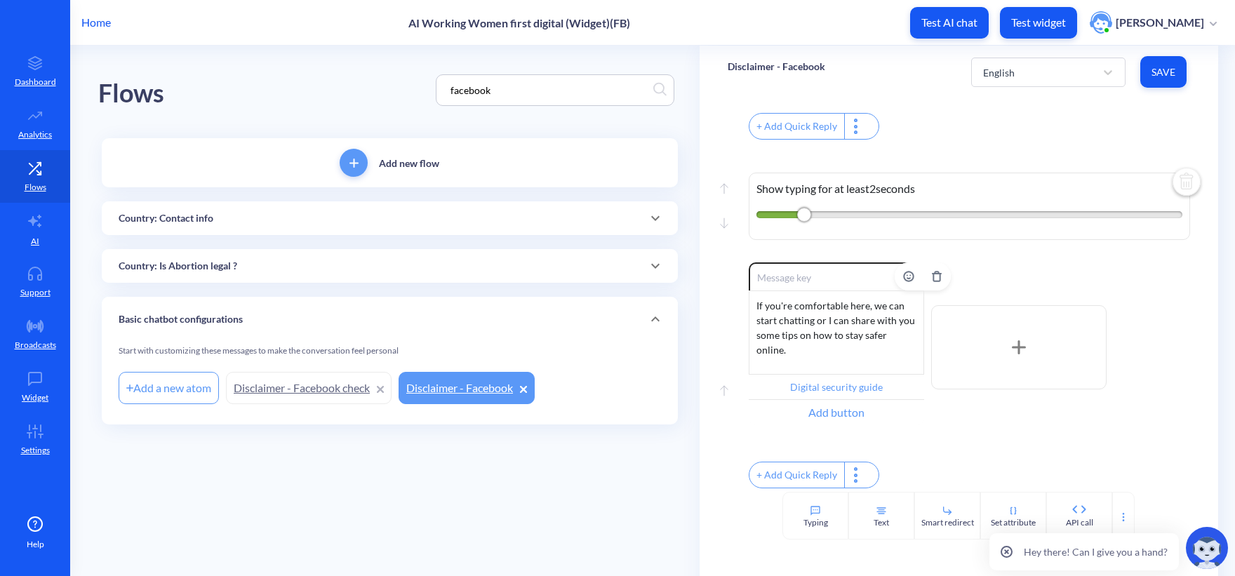
click at [893, 408] on div "Add button" at bounding box center [835, 412] width 175 height 25
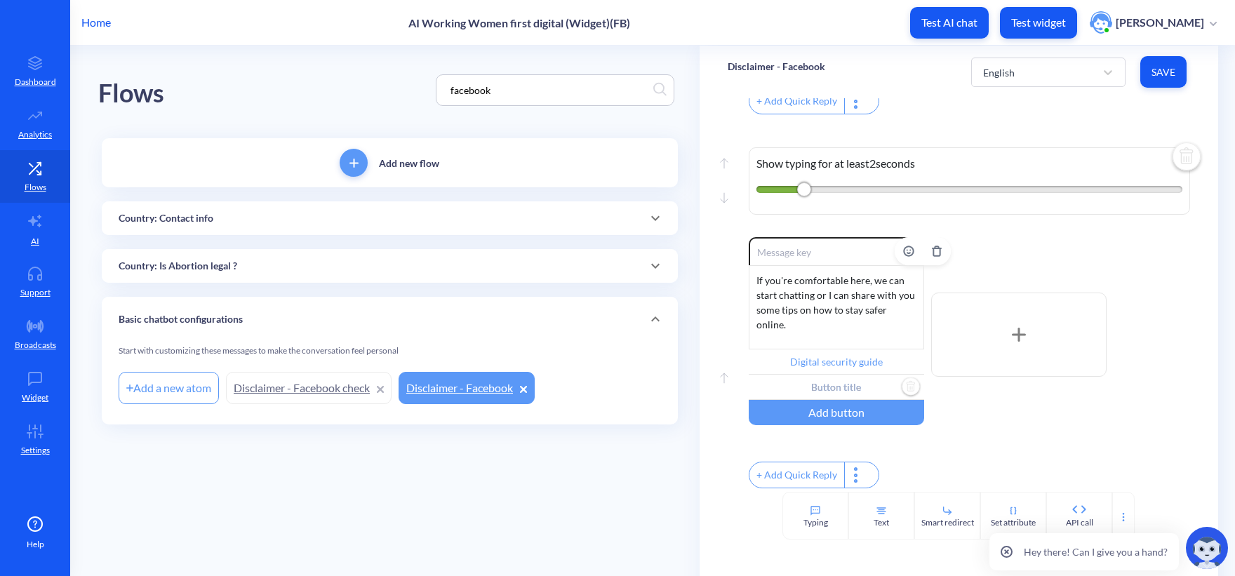
click at [844, 400] on input "text" at bounding box center [835, 387] width 175 height 25
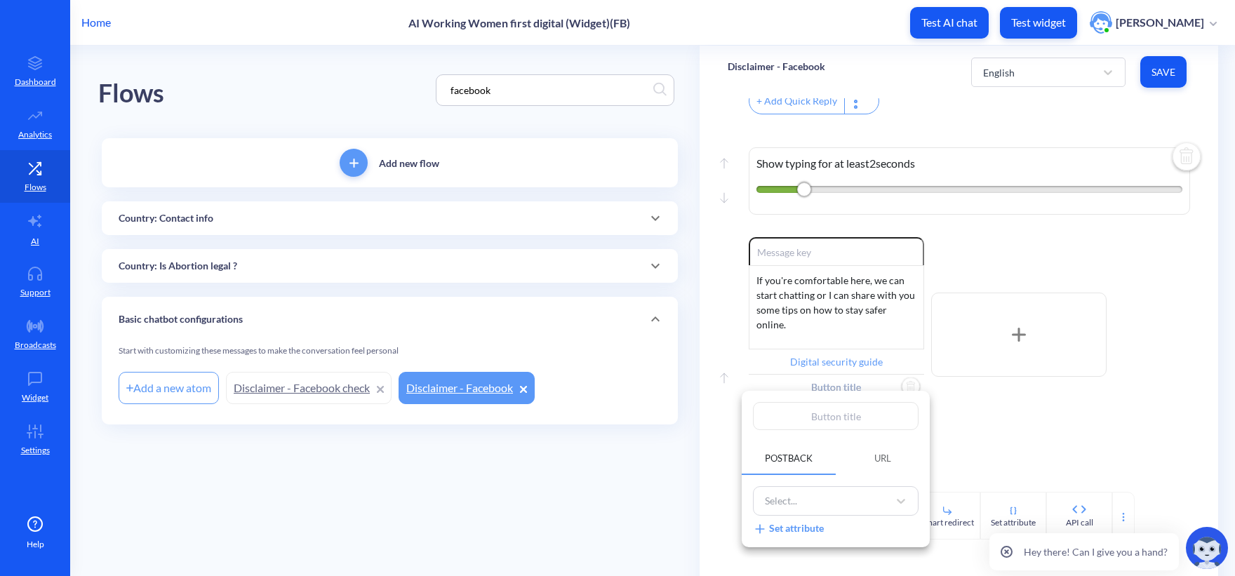
click at [835, 410] on input "text" at bounding box center [836, 416] width 166 height 28
type input "P"
type input "Pr"
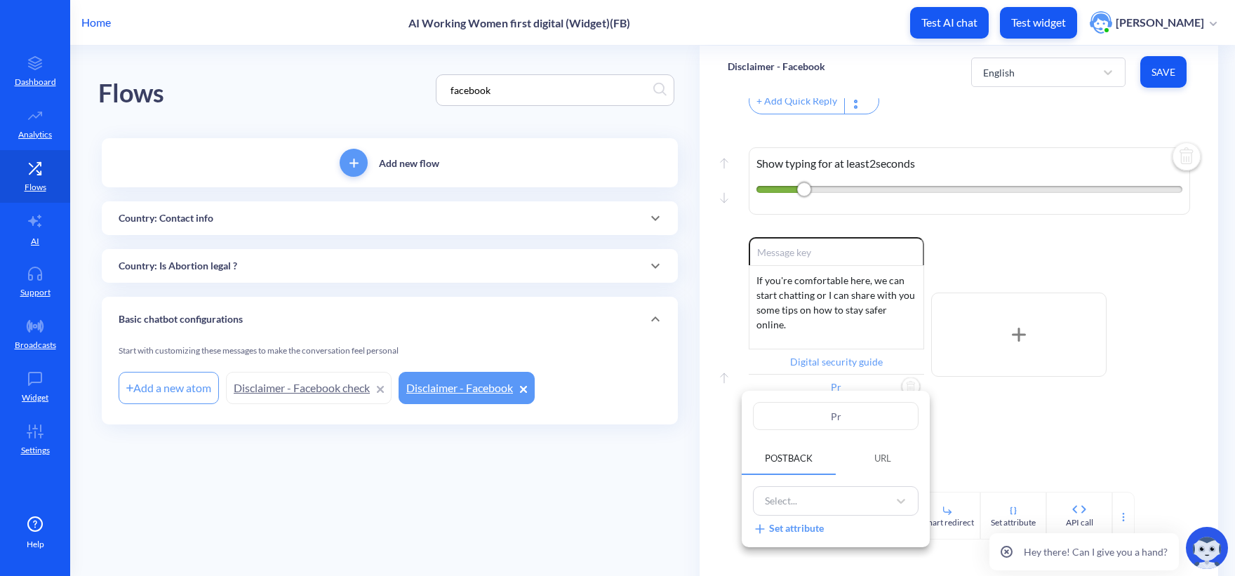
type input "Pro"
type input "Proc"
type input "Proce"
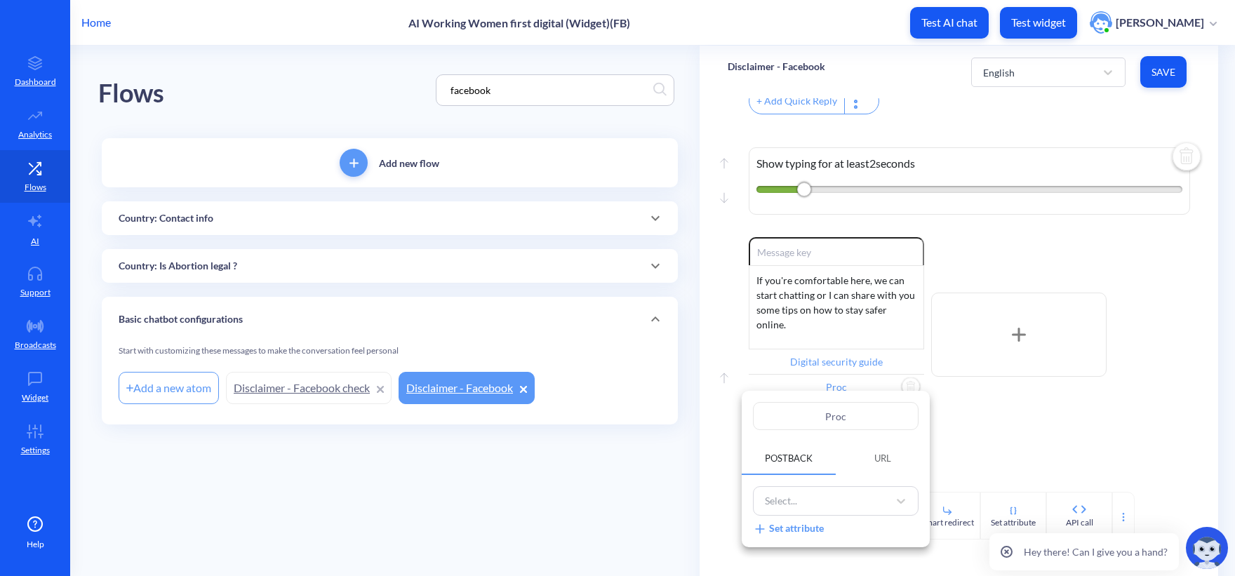
type input "Proce"
type input "Procee"
type input "Proceed"
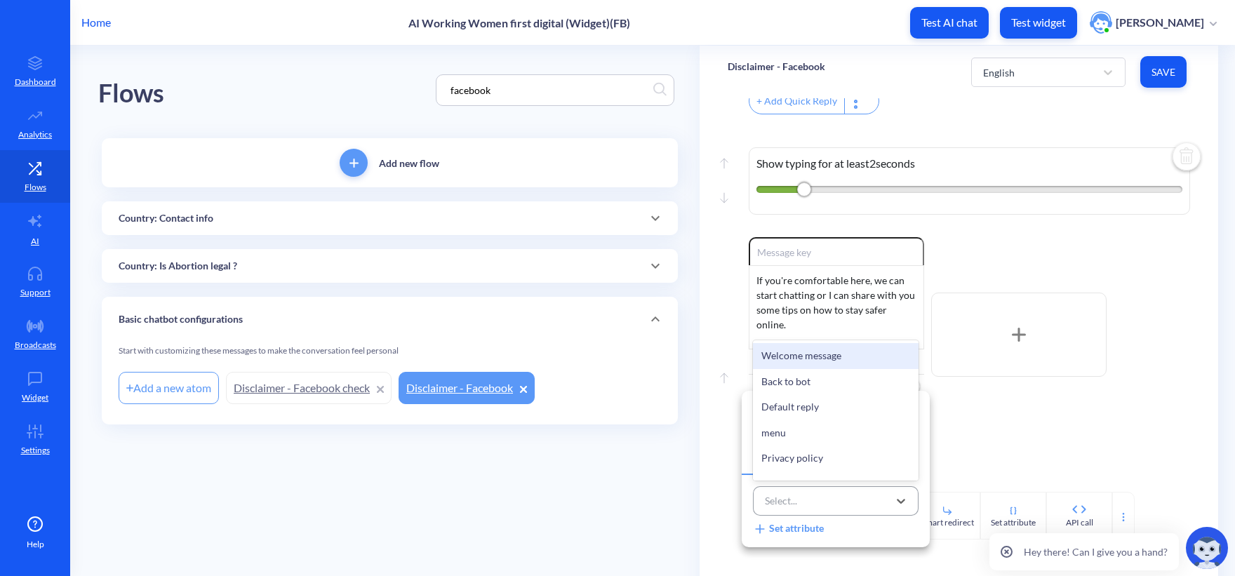
click at [824, 499] on div "Select..." at bounding box center [823, 501] width 130 height 23
type input "wha"
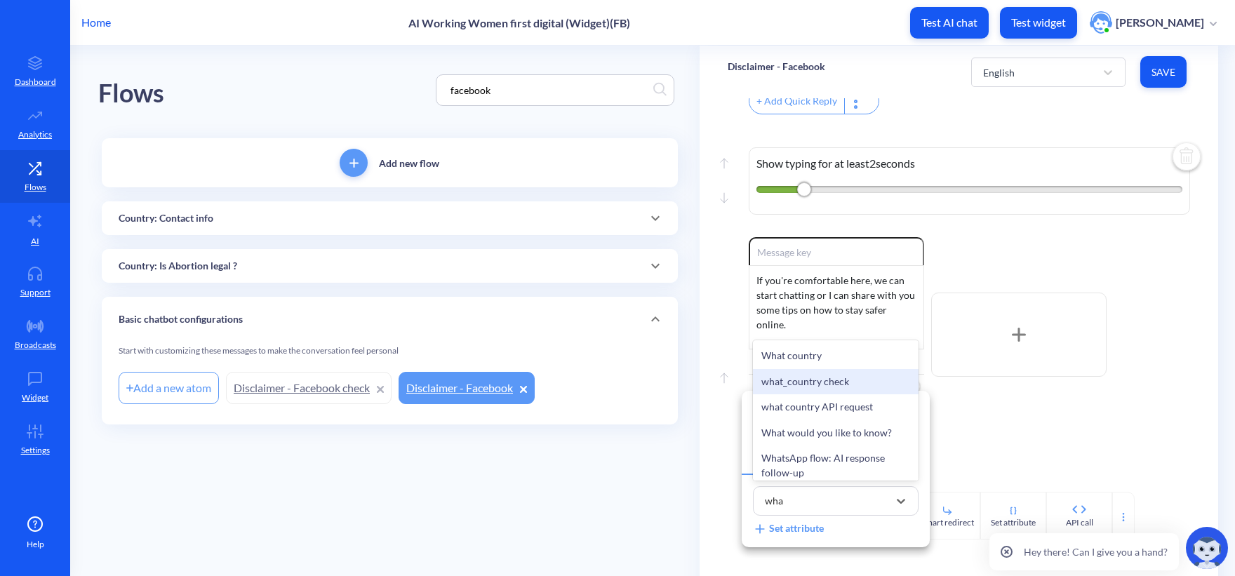
click at [812, 382] on div "what_country check" at bounding box center [836, 382] width 166 height 26
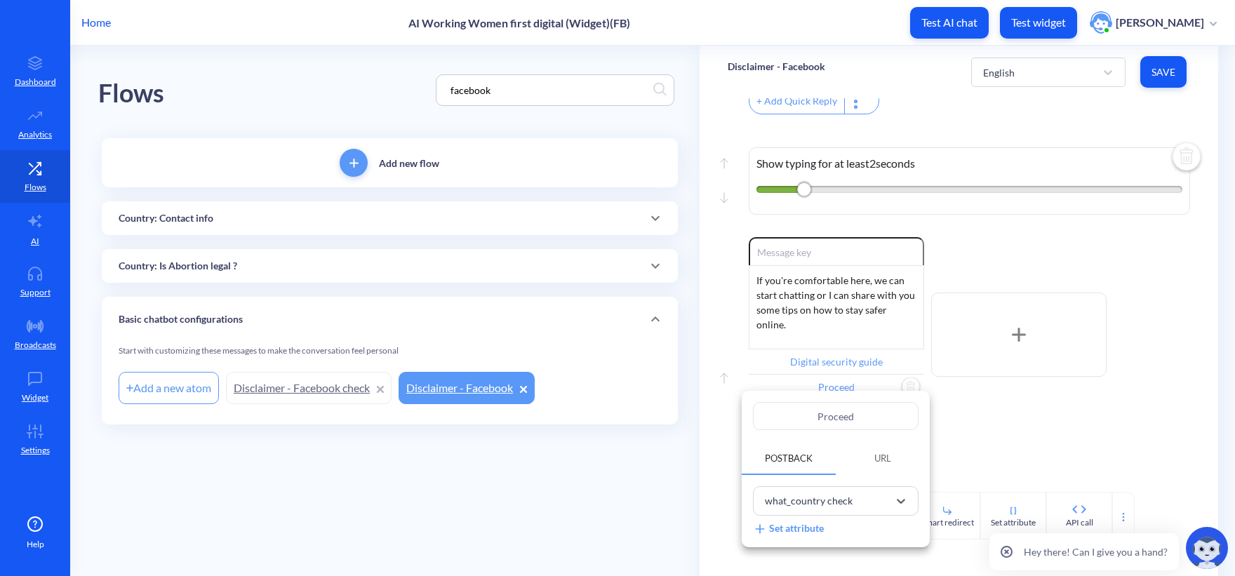
click at [643, 459] on div at bounding box center [617, 288] width 1235 height 576
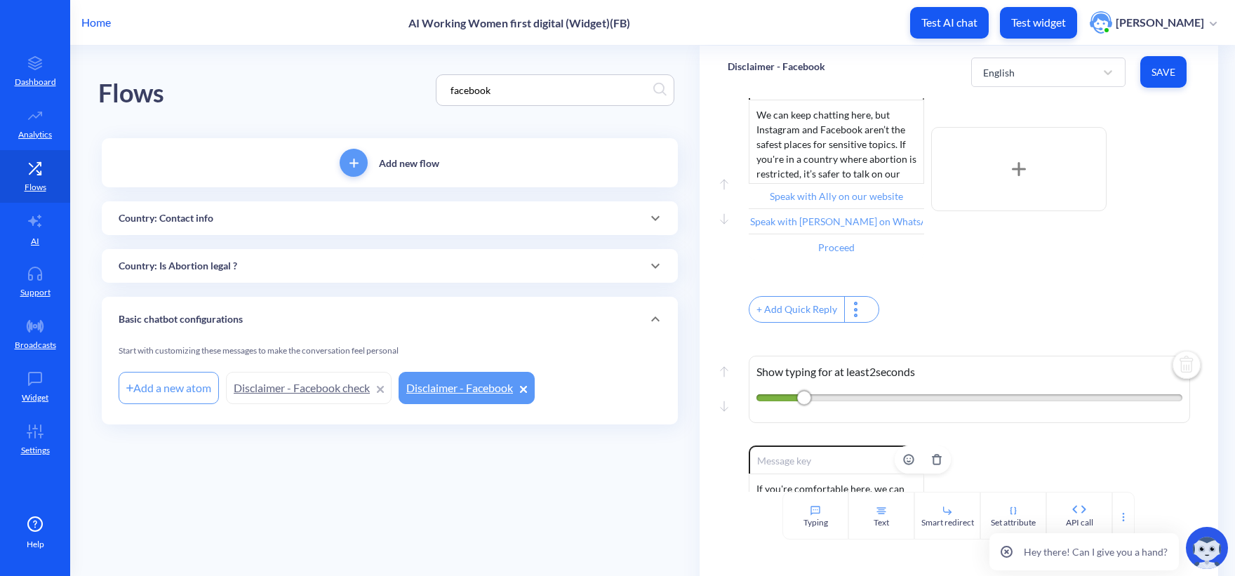
scroll to position [238, 0]
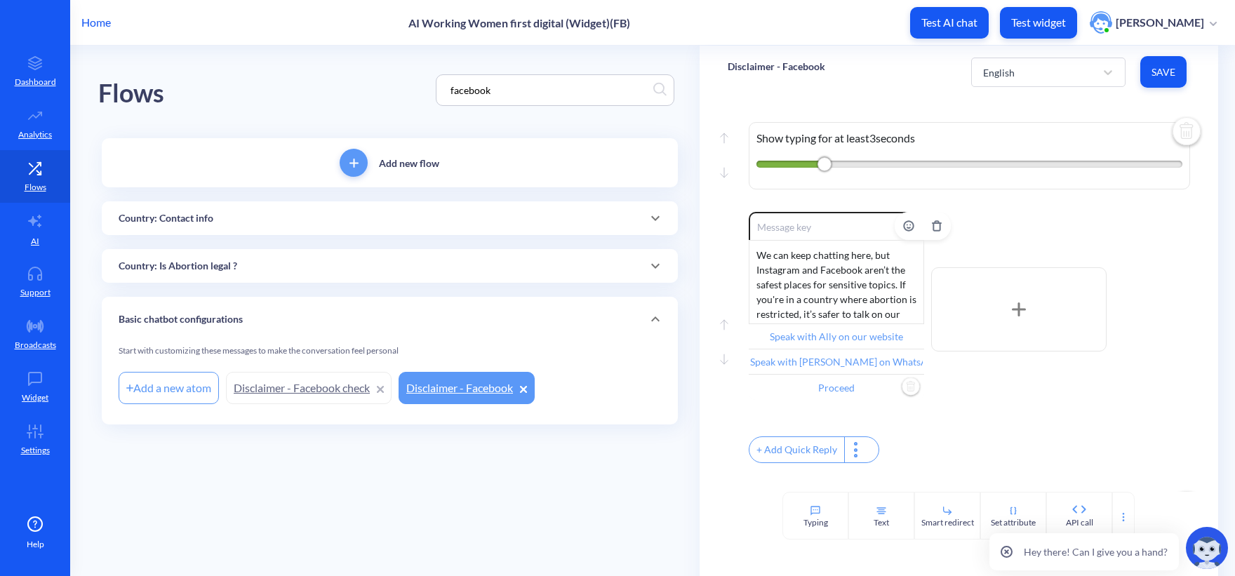
click at [848, 393] on input "Proceed" at bounding box center [835, 387] width 175 height 25
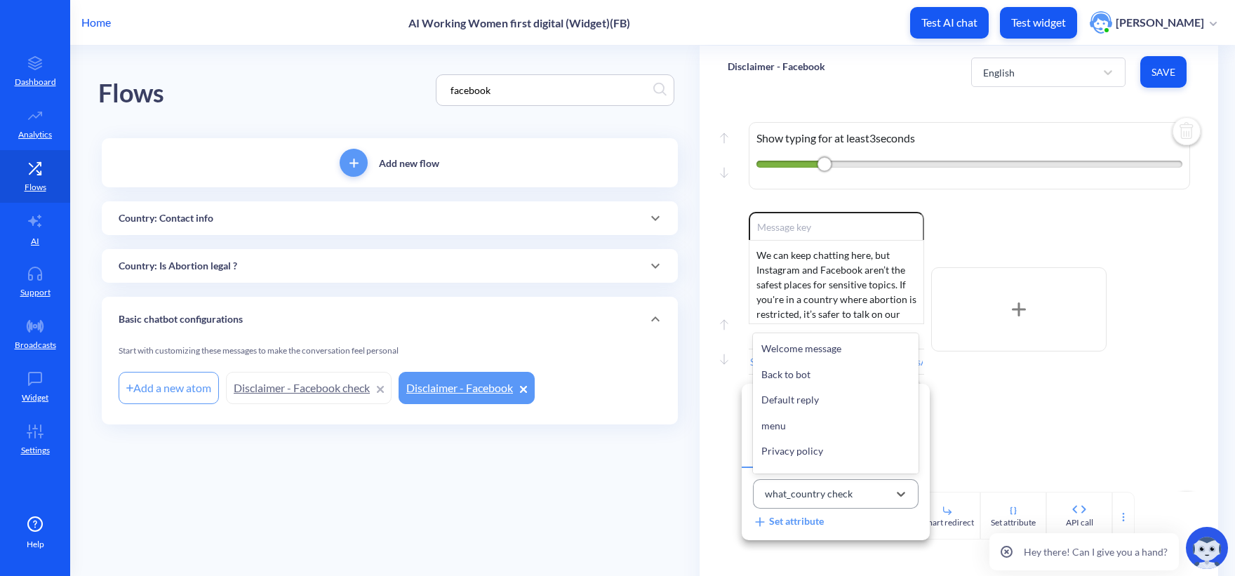
click at [821, 495] on div "what_country check" at bounding box center [809, 494] width 88 height 15
click at [1018, 440] on div at bounding box center [617, 288] width 1235 height 576
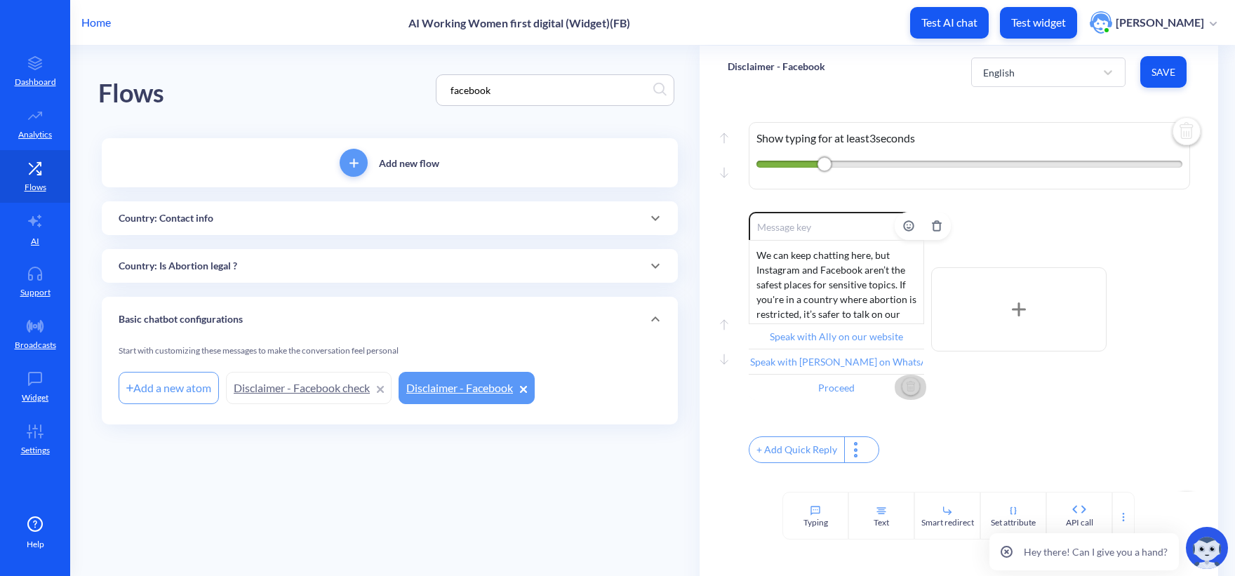
click at [910, 396] on img "Delete" at bounding box center [910, 387] width 21 height 21
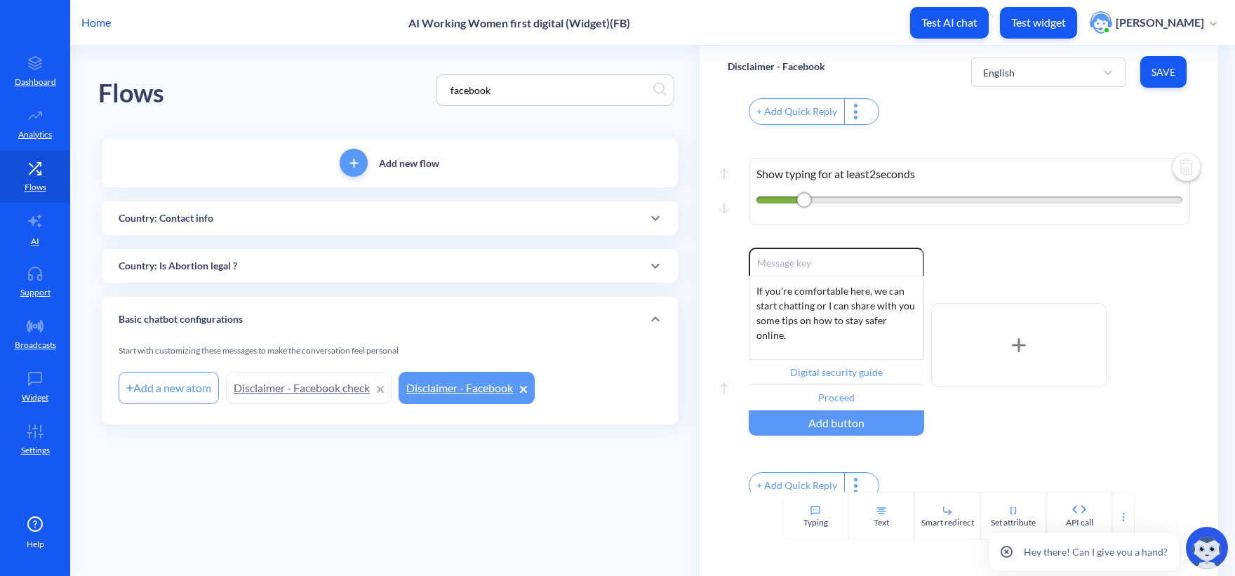
scroll to position [588, 0]
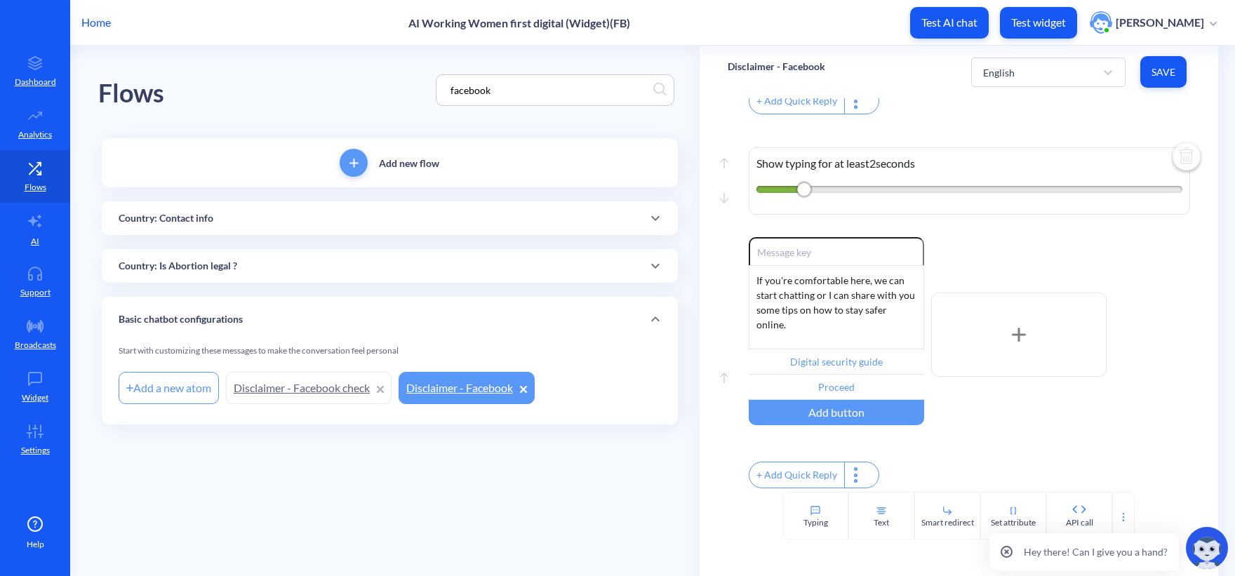
click at [1161, 64] on button "Save" at bounding box center [1163, 72] width 46 height 32
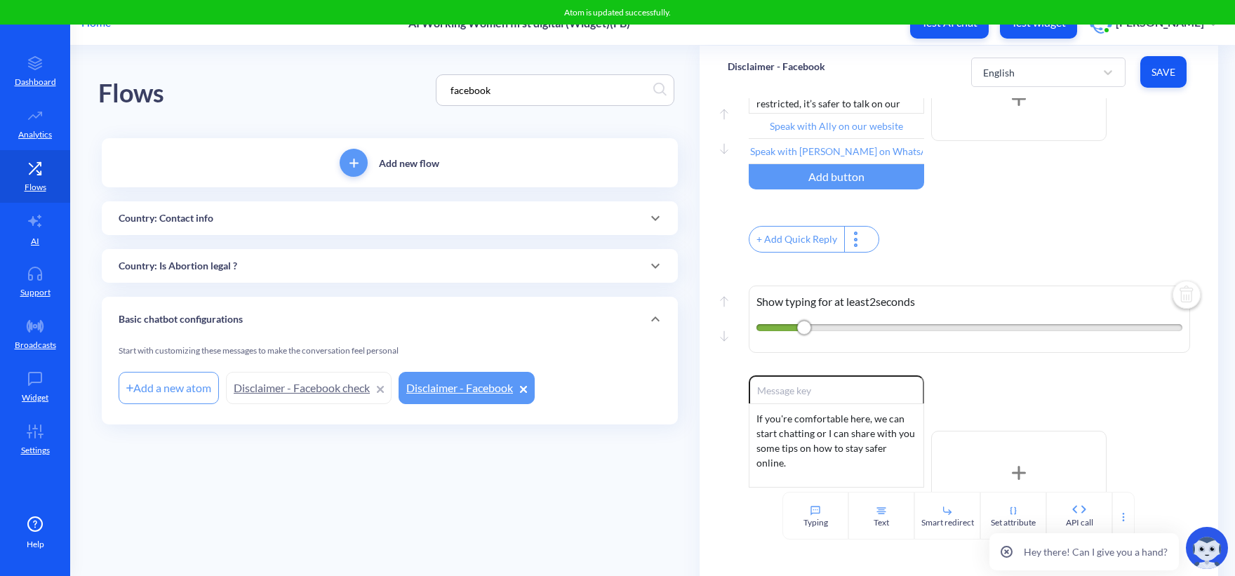
scroll to position [168, 0]
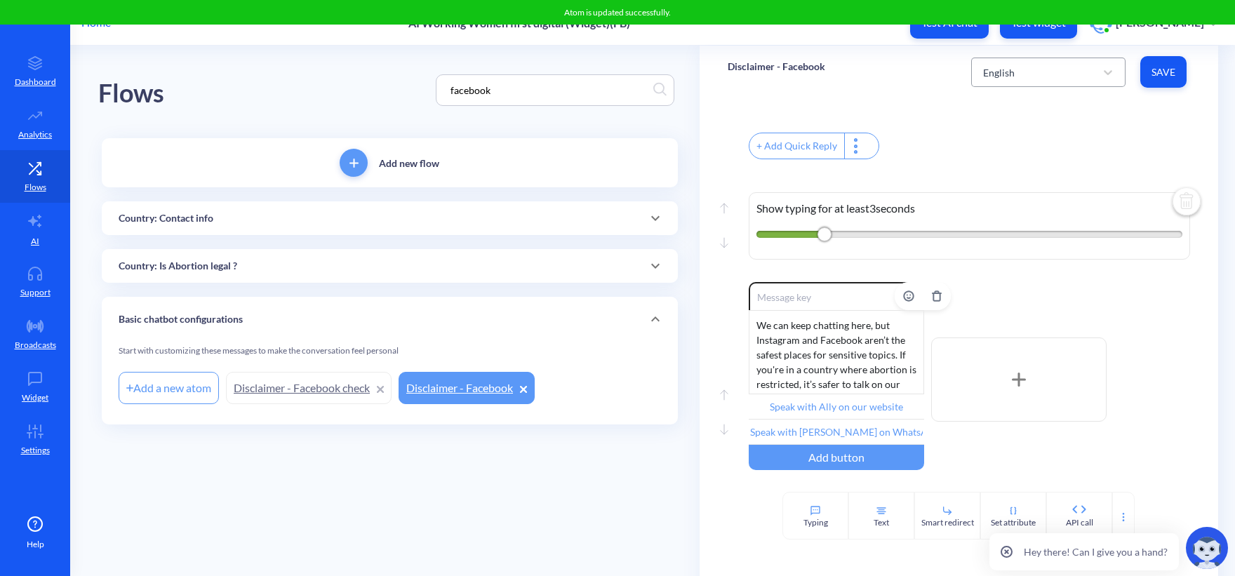
click at [1019, 77] on div "English" at bounding box center [1035, 72] width 119 height 25
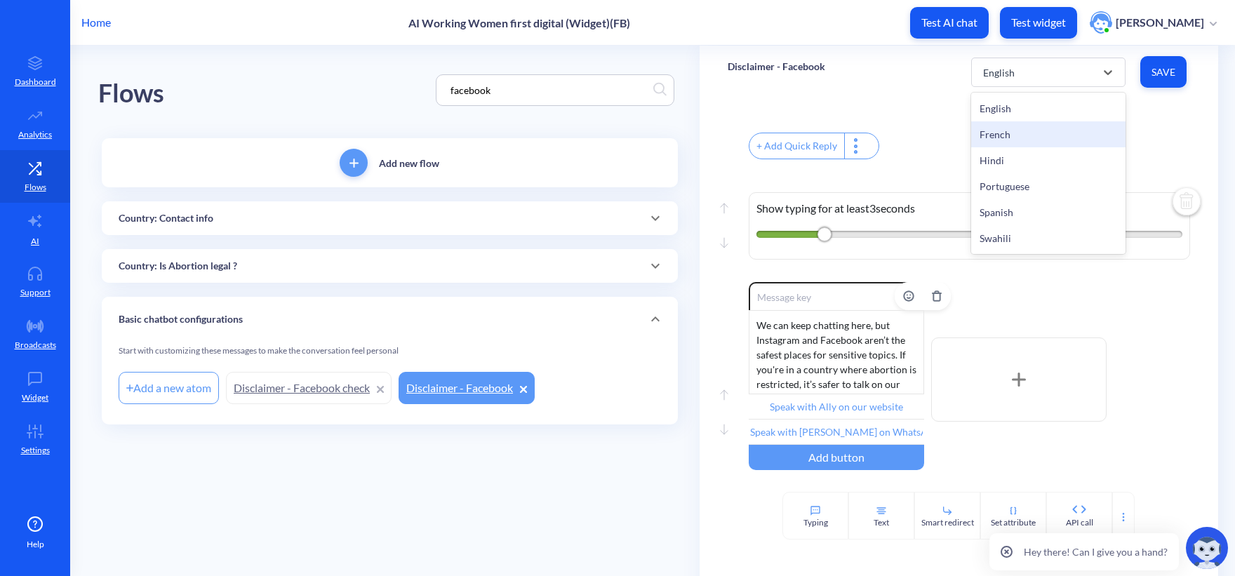
click at [1020, 133] on div "French" at bounding box center [1048, 134] width 154 height 26
type input "Parlez avec Ally sur notre site web"
type input "Apprenez à protéger votre vie privée"
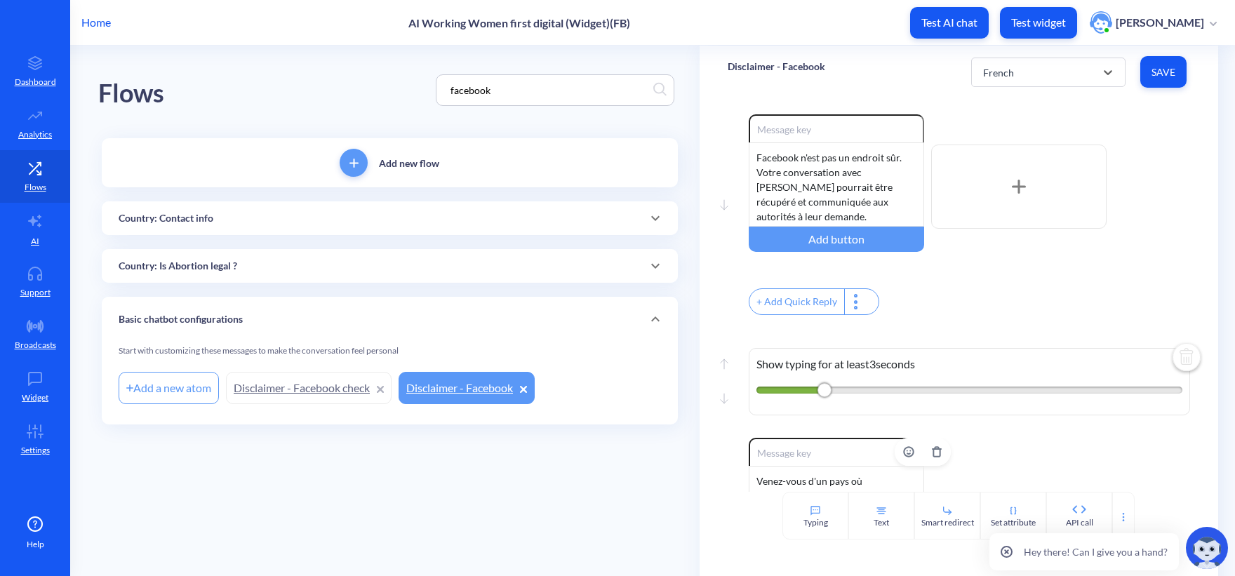
scroll to position [0, 0]
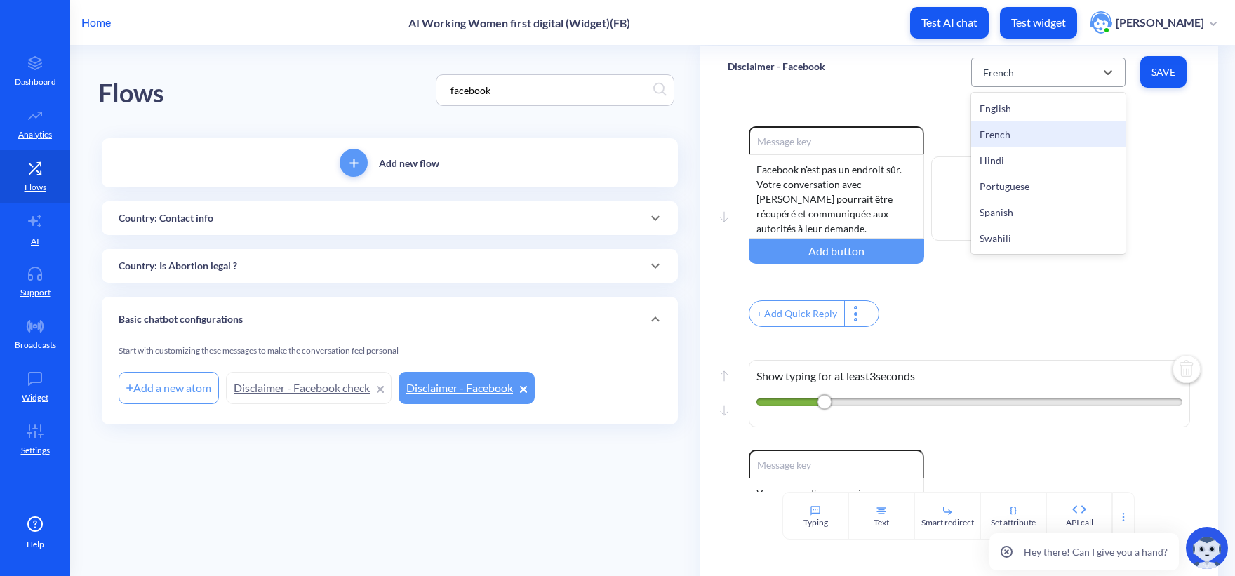
click at [976, 77] on div "French" at bounding box center [1035, 72] width 119 height 25
click at [987, 103] on div "English" at bounding box center [1048, 108] width 154 height 26
type input "Speak with Ally on our website"
type input "Speak with Ally on WhatsApp"
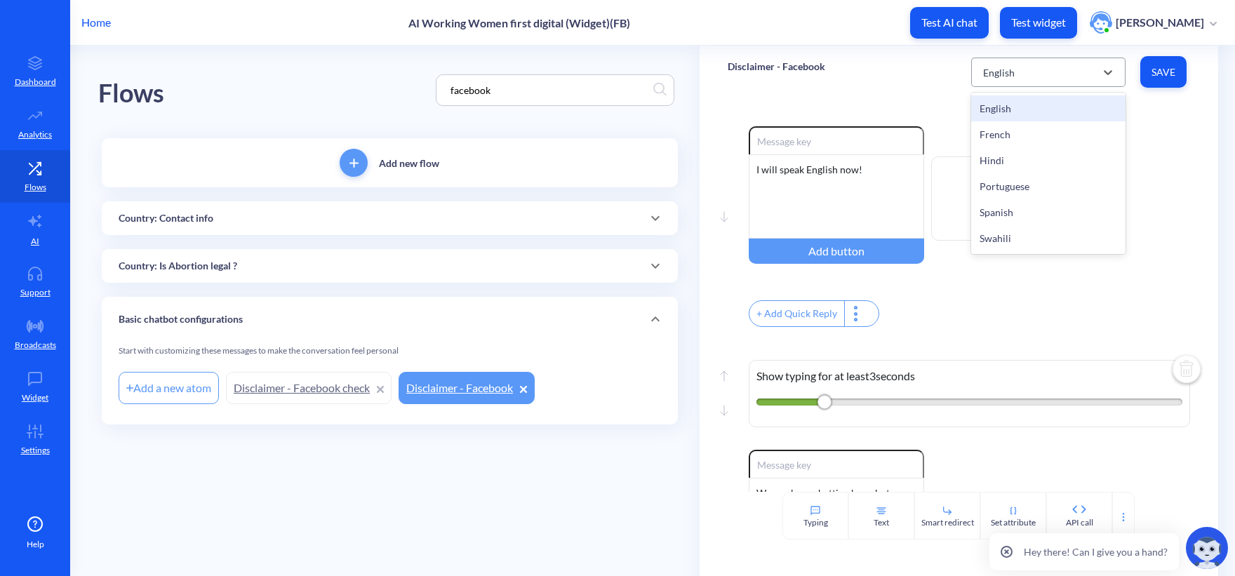
click at [1022, 58] on div "English" at bounding box center [1048, 72] width 154 height 29
click at [1016, 130] on div "French" at bounding box center [1048, 134] width 154 height 26
type input "Parlez avec Ally sur notre site web"
type input "Apprenez à protéger votre vie privée"
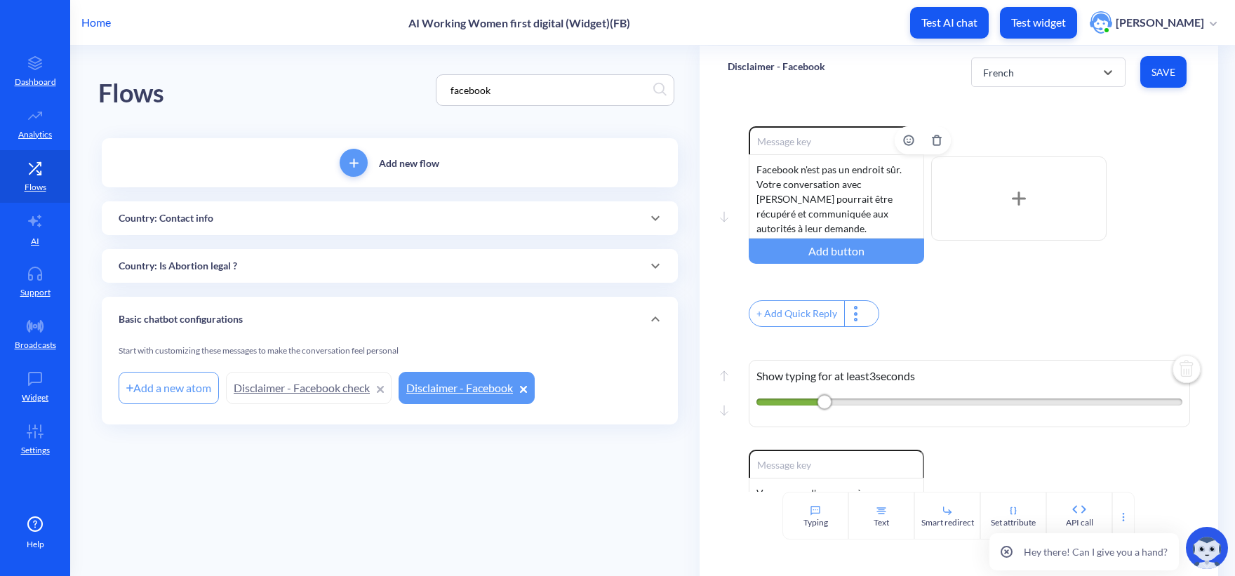
click at [856, 201] on div "Facebook n'est pas un endroit sûr. Votre conversation avec Ally pourrait être r…" at bounding box center [835, 196] width 175 height 84
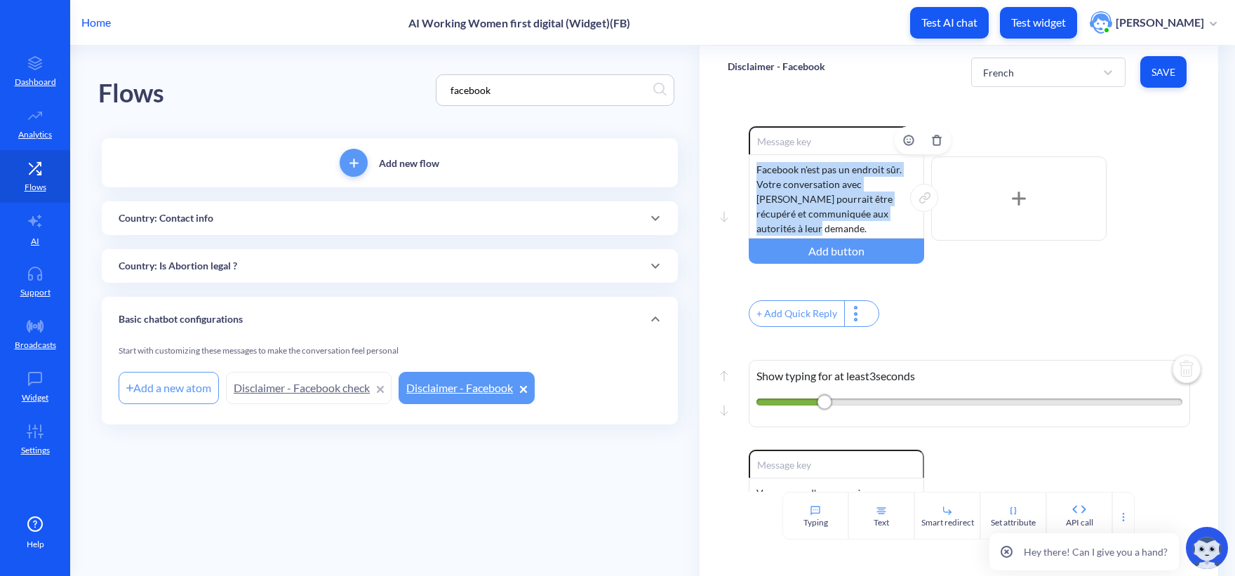
click at [856, 201] on div "Facebook n'est pas un endroit sûr. Votre conversation avec Ally pourrait être r…" at bounding box center [835, 196] width 175 height 84
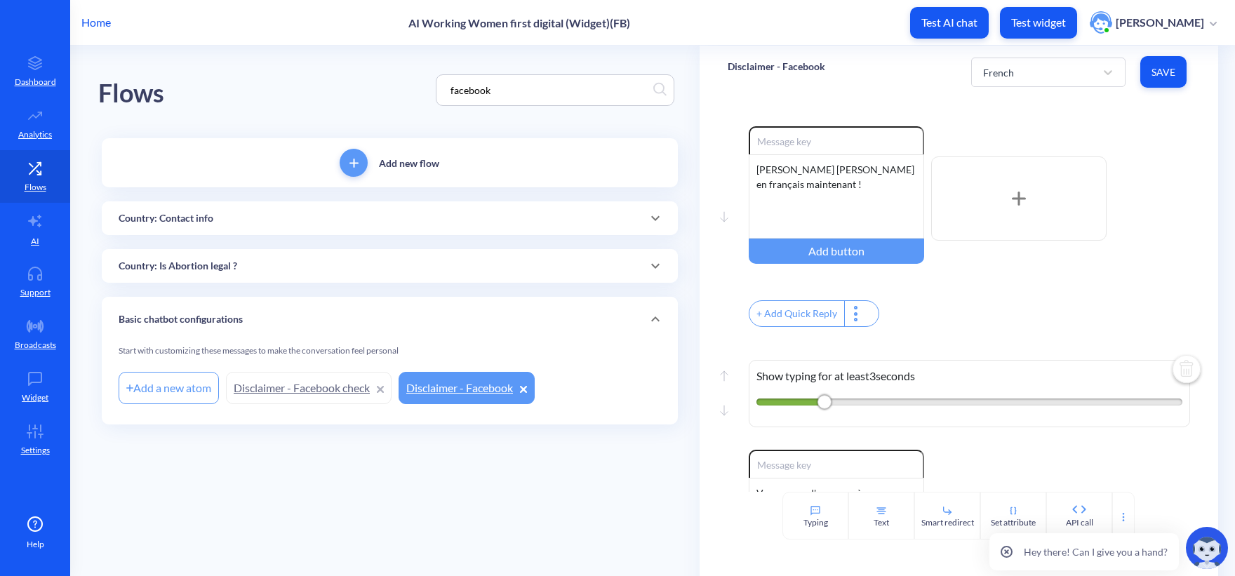
click at [1009, 288] on div "Enable reactions Je vais parler en français maintenant ! Add button + Add Quick…" at bounding box center [968, 228] width 441 height 204
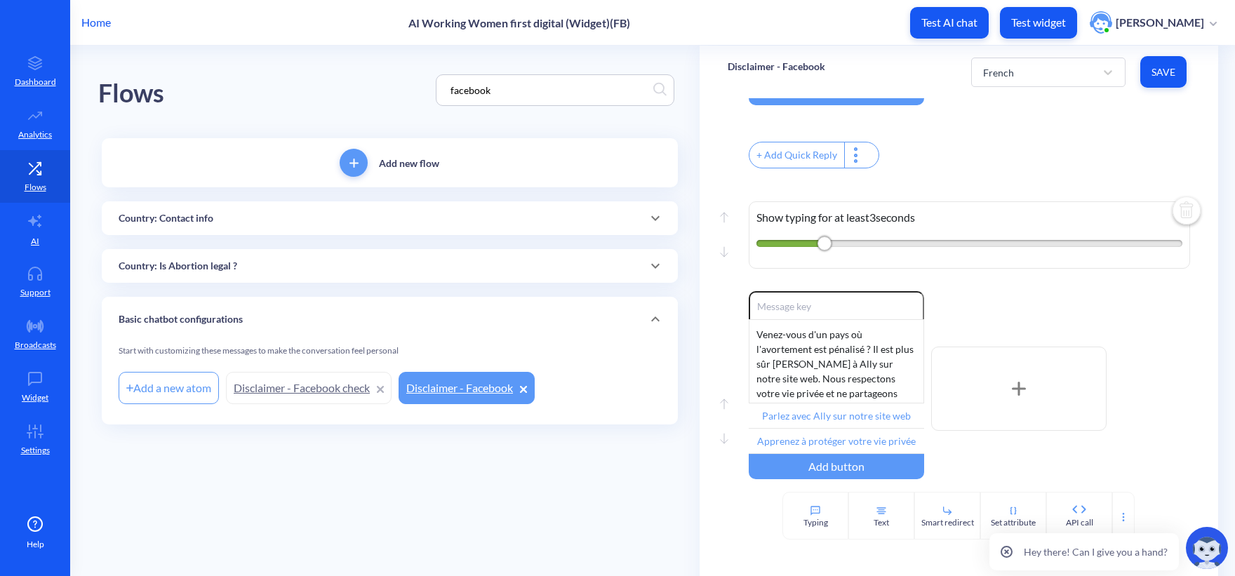
scroll to position [210, 0]
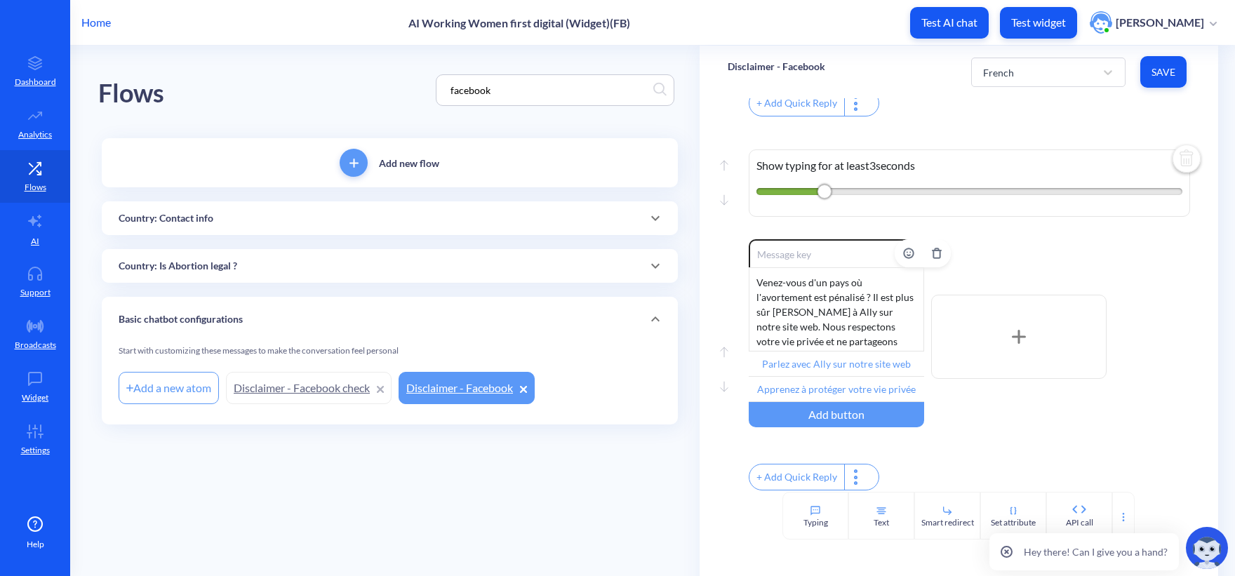
click at [816, 322] on div "Venez-vous d'un pays où l'avortement est pénalisé ? Il est plus sûr de parler à…" at bounding box center [835, 309] width 175 height 84
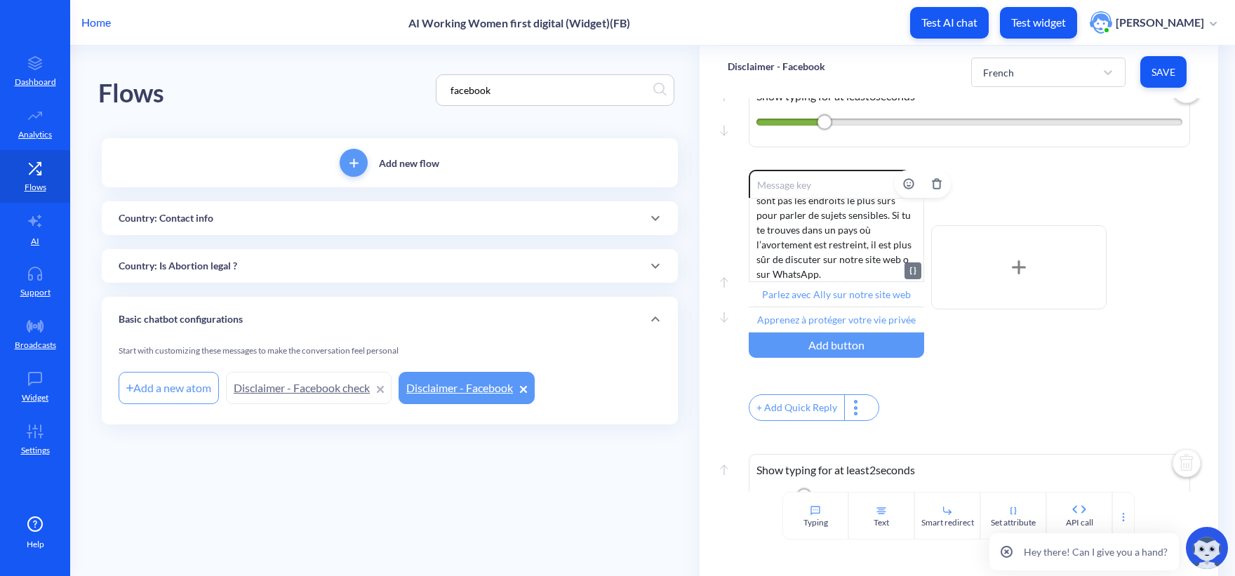
scroll to position [281, 0]
click at [989, 406] on div "Enable reactions Nous pouvons continuer à discuter ici, mais Instagram et Faceb…" at bounding box center [968, 296] width 441 height 255
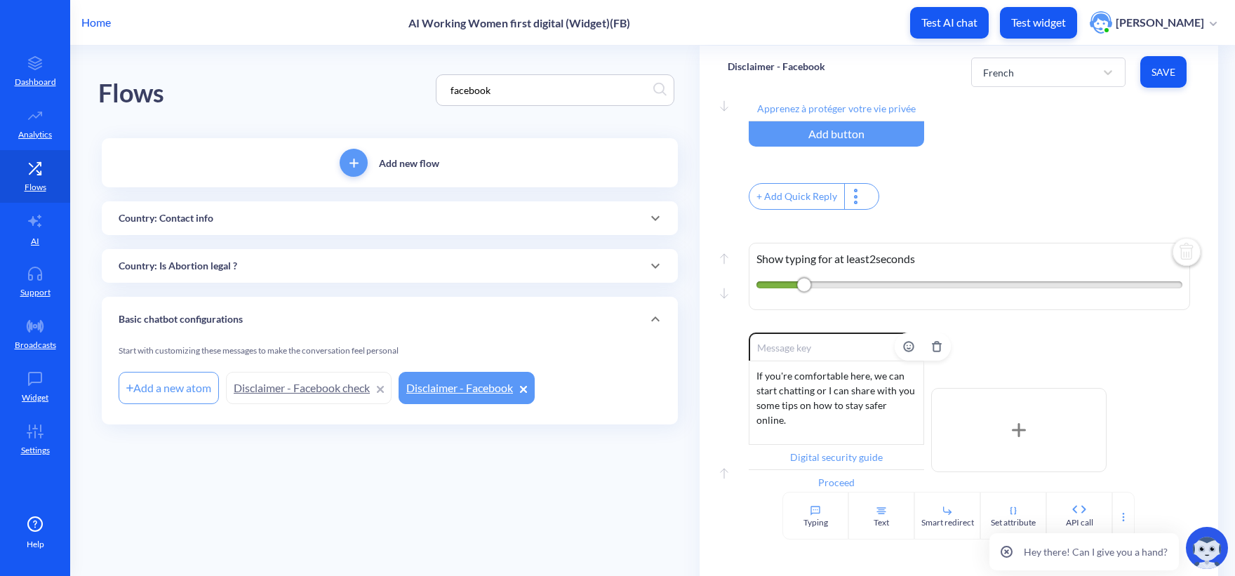
scroll to position [561, 0]
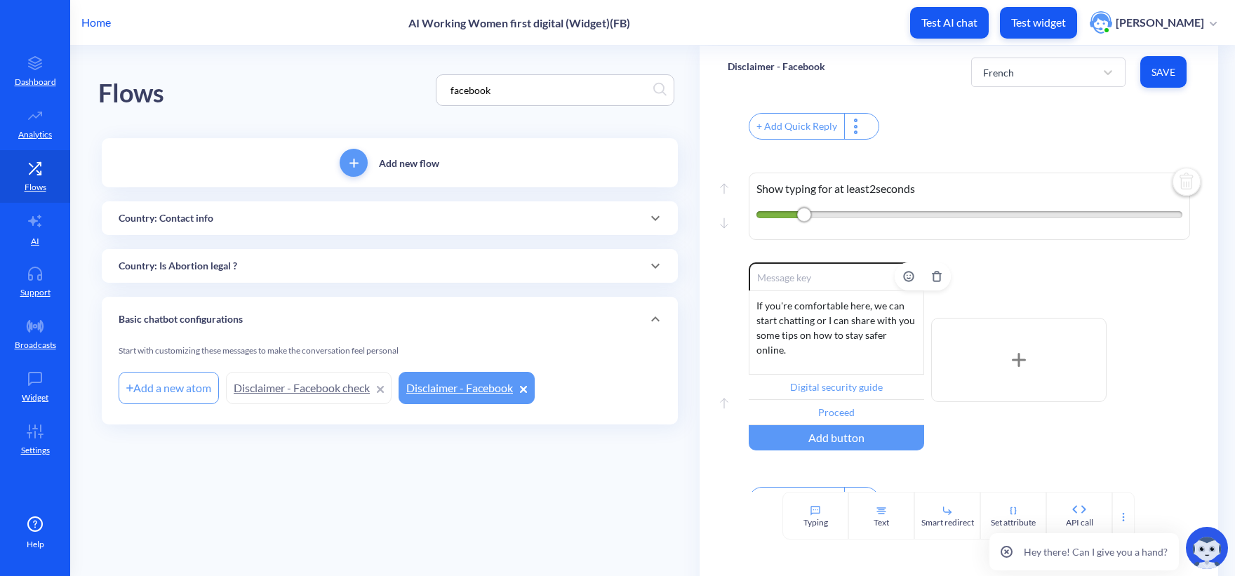
click at [807, 335] on div "If you're comfortable here, we can start chatting or I can share with you some …" at bounding box center [835, 332] width 175 height 84
click at [839, 400] on input "Digital security guide" at bounding box center [835, 387] width 175 height 25
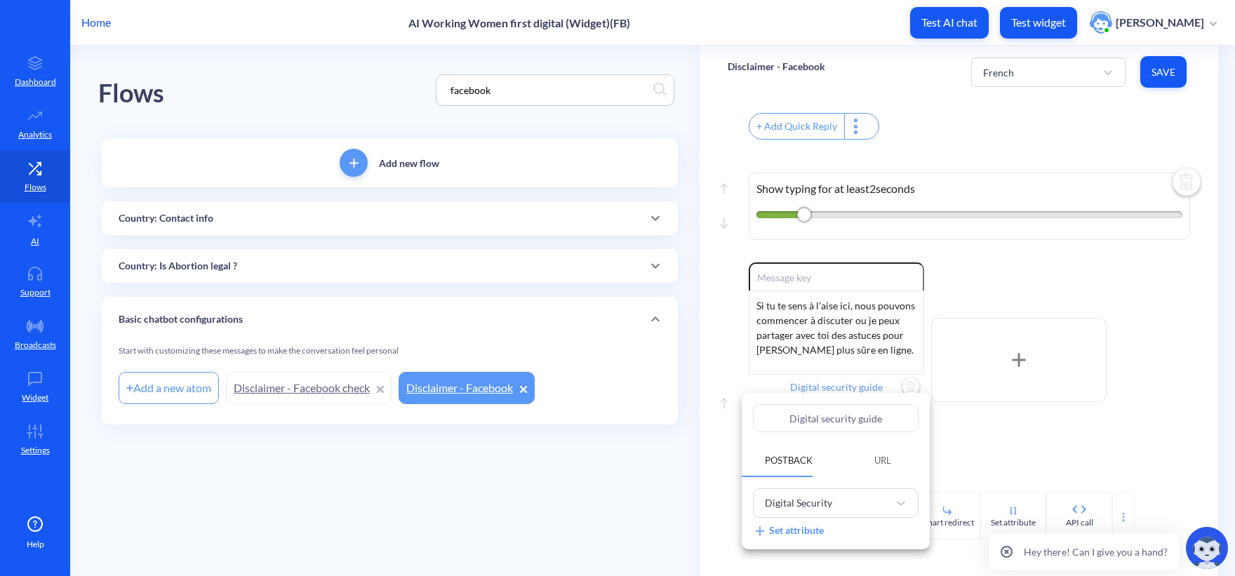
click at [863, 411] on input "Digital security guide" at bounding box center [836, 418] width 166 height 28
click at [863, 412] on input "Digital security guide" at bounding box center [836, 418] width 166 height 28
click at [861, 415] on input "Digital security guide" at bounding box center [836, 418] width 166 height 28
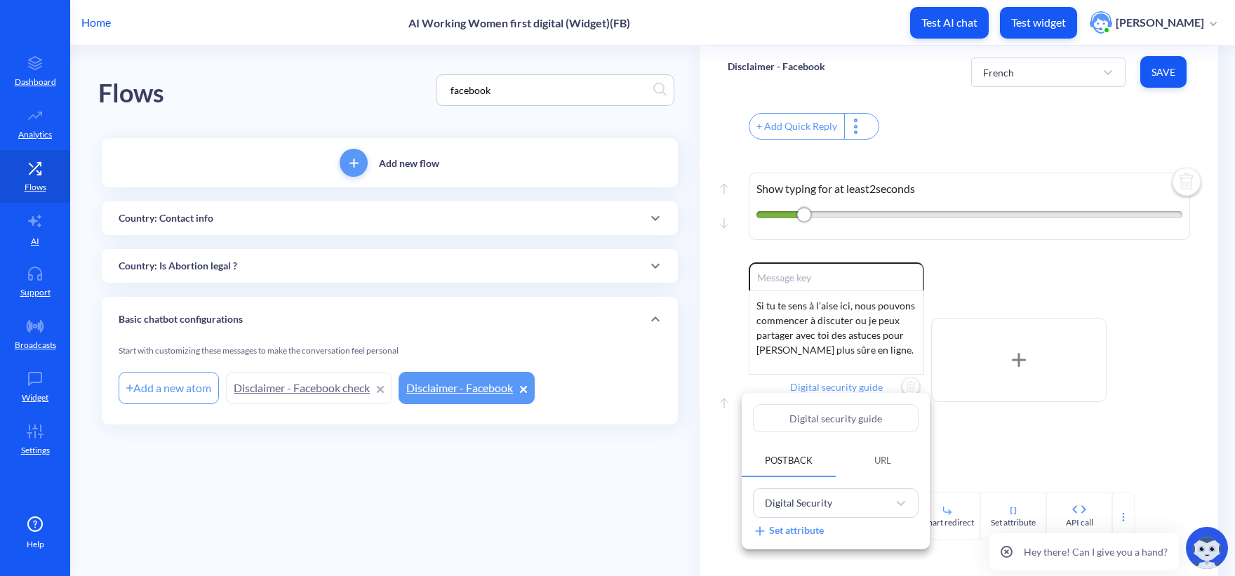
paste input "Guide de sécurité numériqu"
type input "Guide de sécurité numérique"
click at [584, 490] on div at bounding box center [617, 288] width 1235 height 576
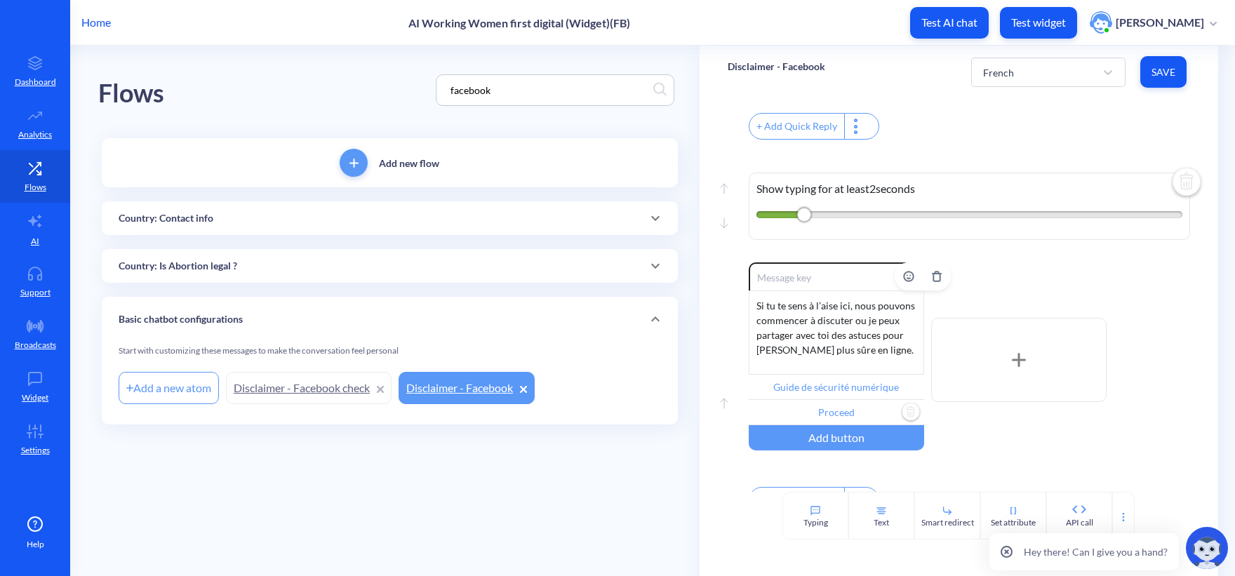
click at [830, 425] on input "Proceed" at bounding box center [835, 412] width 175 height 25
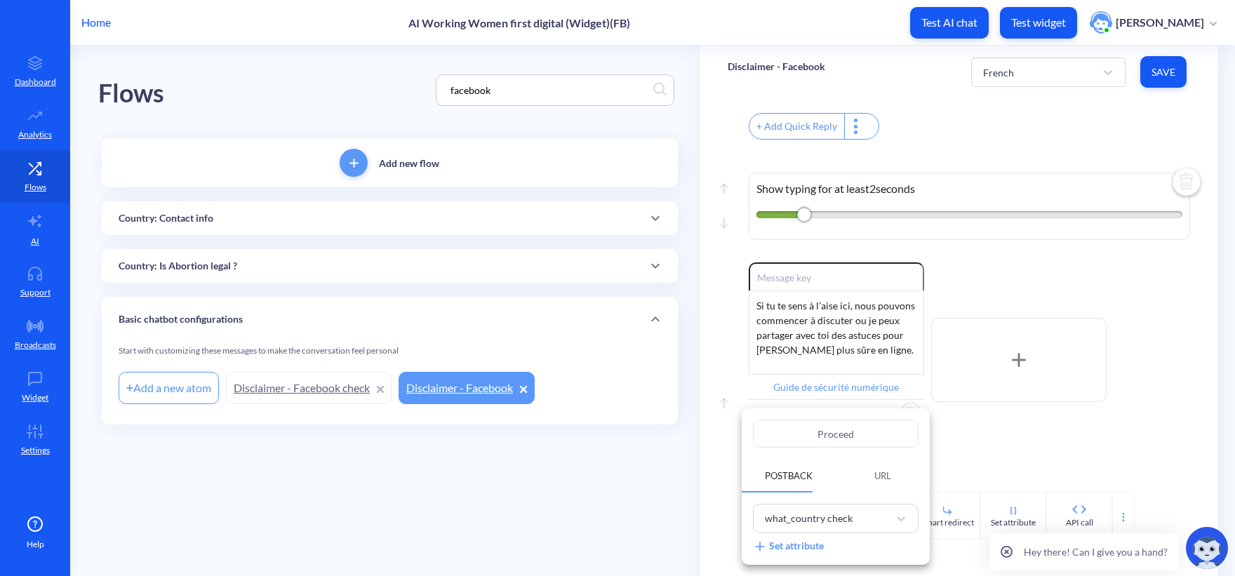
click at [842, 434] on input "Proceed" at bounding box center [836, 433] width 166 height 28
paste input "éder"
type input "Procéder"
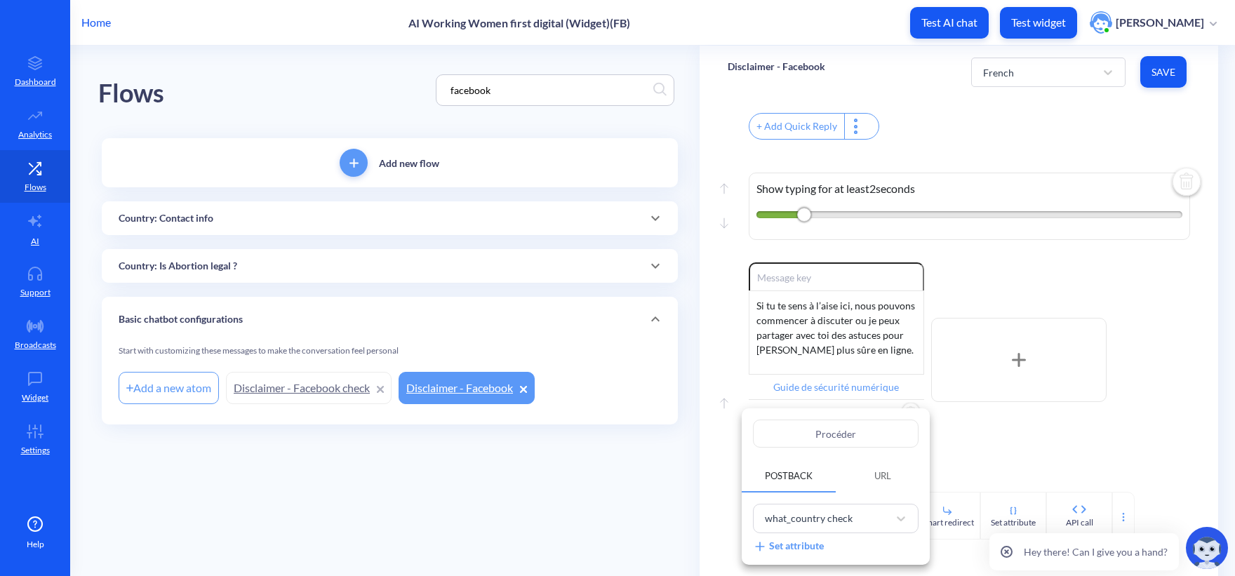
type input "Procéder"
click at [621, 471] on div at bounding box center [617, 288] width 1235 height 576
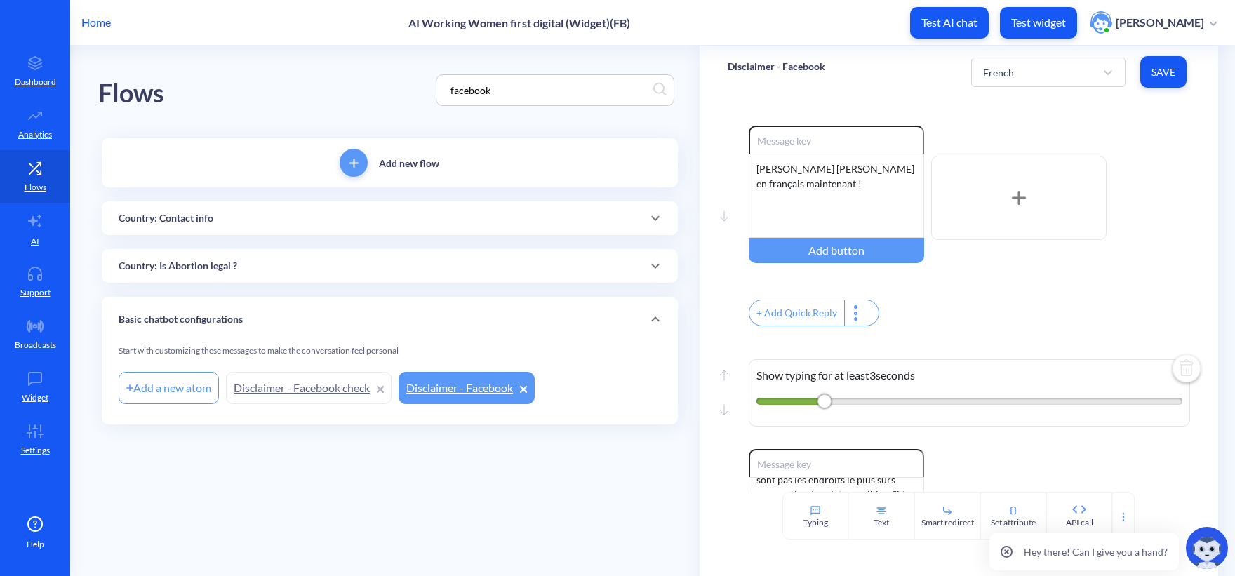
scroll to position [0, 0]
click at [1162, 65] on span "Save" at bounding box center [1163, 72] width 24 height 14
type input "Guide de sécurité numérique"
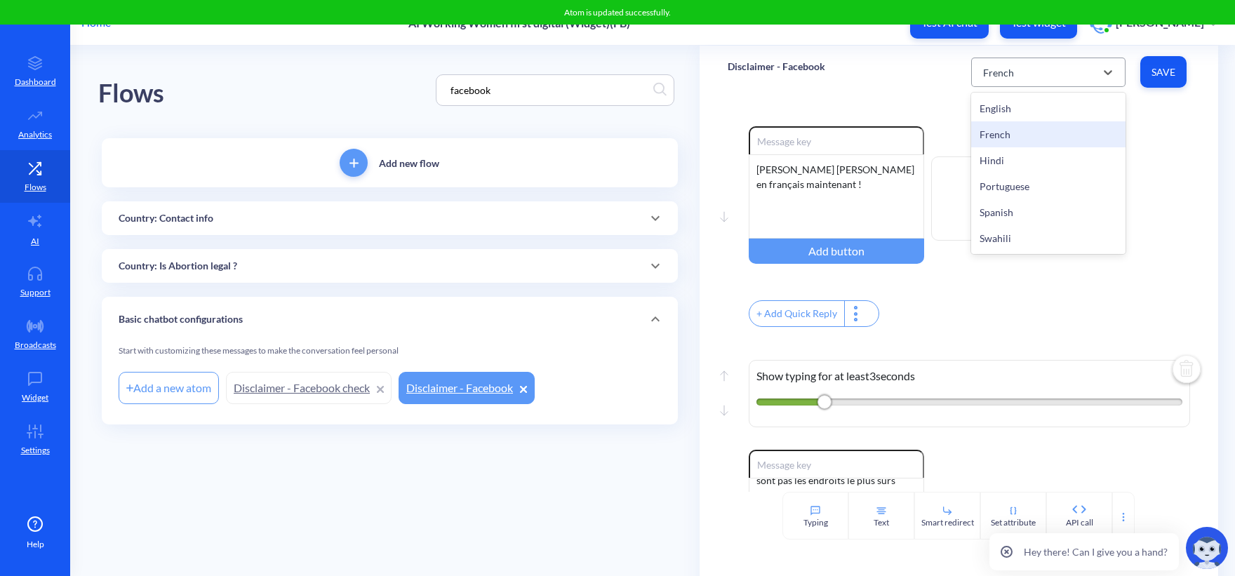
click at [1019, 72] on div "French" at bounding box center [1035, 72] width 119 height 25
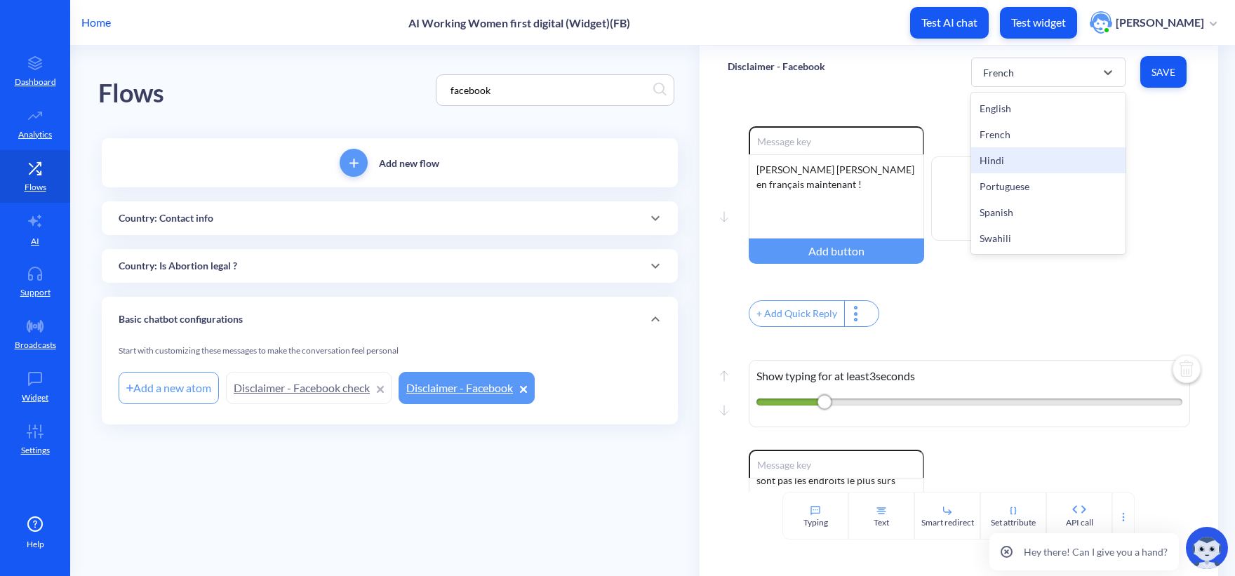
click at [1021, 156] on div "Hindi" at bounding box center [1048, 160] width 154 height 26
type input "हमारी वेबसाइट पर ऐली के साथ बात करें"
type input "अपनी गोपनीयता की रक्षा करना सीखें"
type input "Digital security guide"
type input "Proceed"
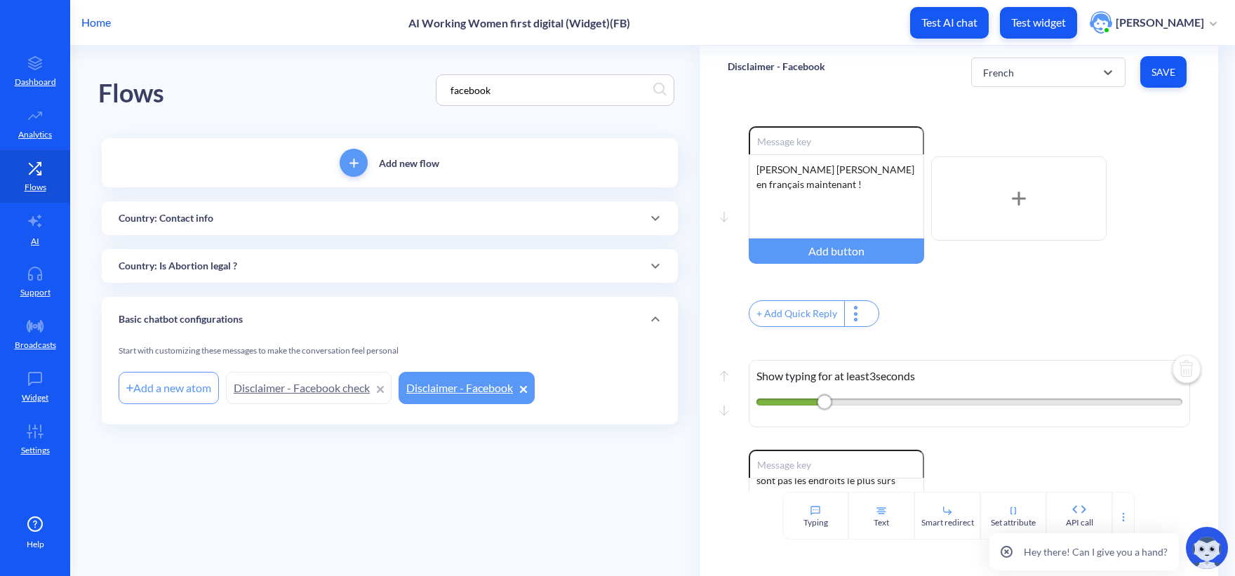
scroll to position [13, 0]
click at [830, 210] on div "फेसबुक एक सुरक्षित जगह नहीं है। ऐली के साथ आपकी बातचीत को पुनर्प्राप्त किया जा …" at bounding box center [835, 196] width 175 height 84
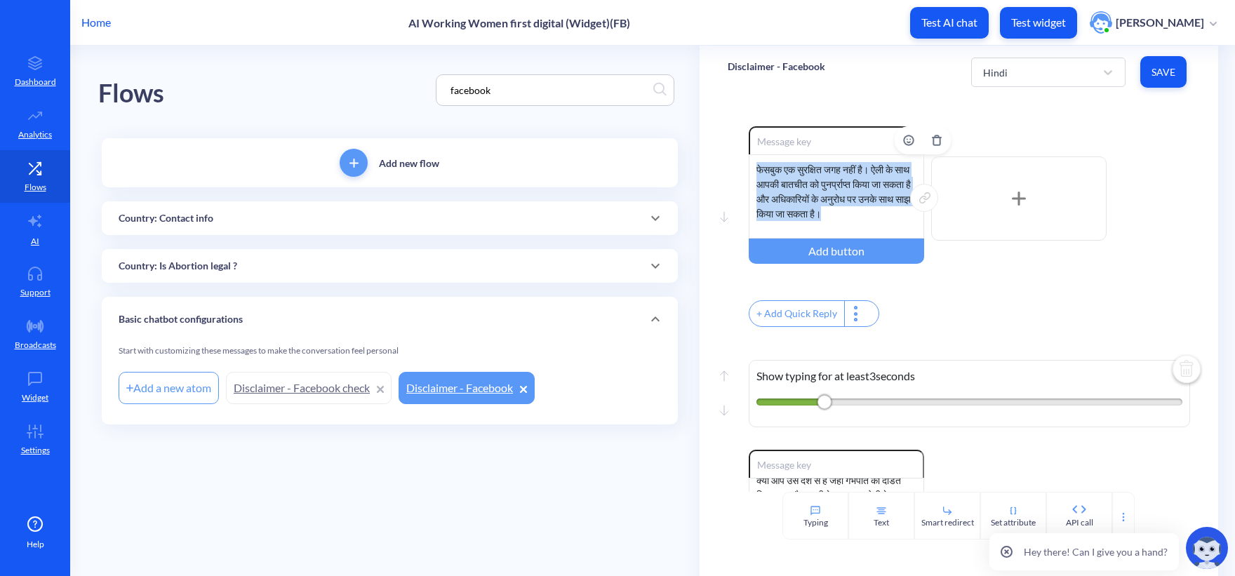
click at [830, 210] on div "फेसबुक एक सुरक्षित जगह नहीं है। ऐली के साथ आपकी बातचीत को पुनर्प्राप्त किया जा …" at bounding box center [835, 196] width 175 height 84
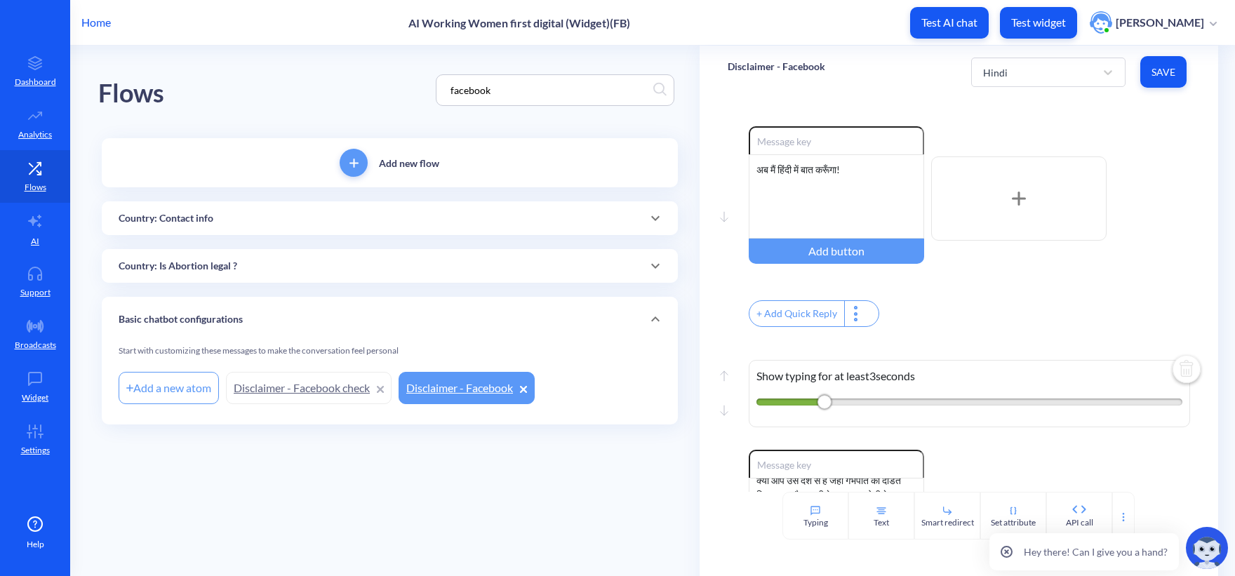
click at [983, 305] on div "+ Add Quick Reply" at bounding box center [968, 315] width 441 height 30
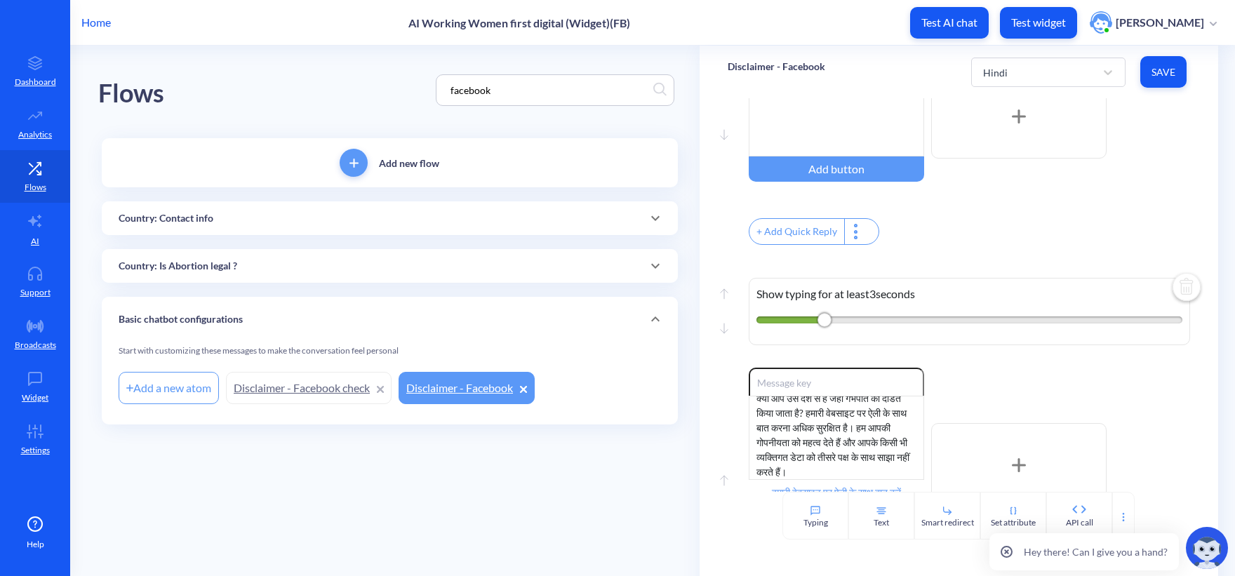
scroll to position [210, 0]
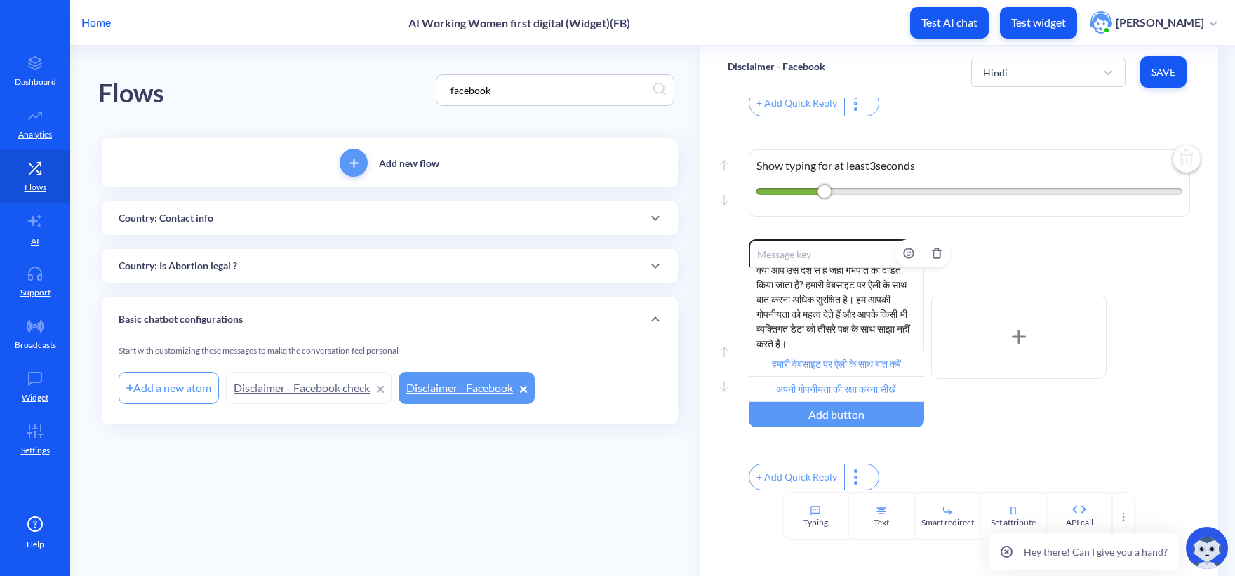
click at [796, 319] on div "क्या आप उस देश से हैं जहां गर्भपात को दंडित किया जाता है? हमारी वेबसाइट पर ऐली …" at bounding box center [835, 309] width 175 height 84
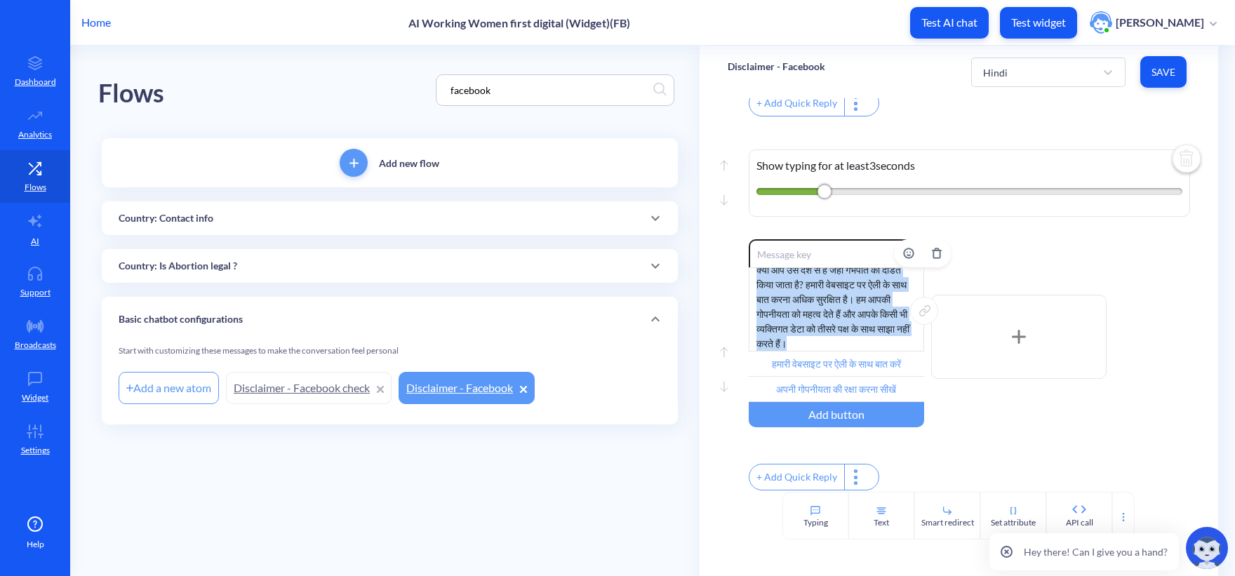
click at [796, 319] on div "क्या आप उस देश से हैं जहां गर्भपात को दंडित किया जाता है? हमारी वेबसाइट पर ऐली …" at bounding box center [835, 309] width 175 height 84
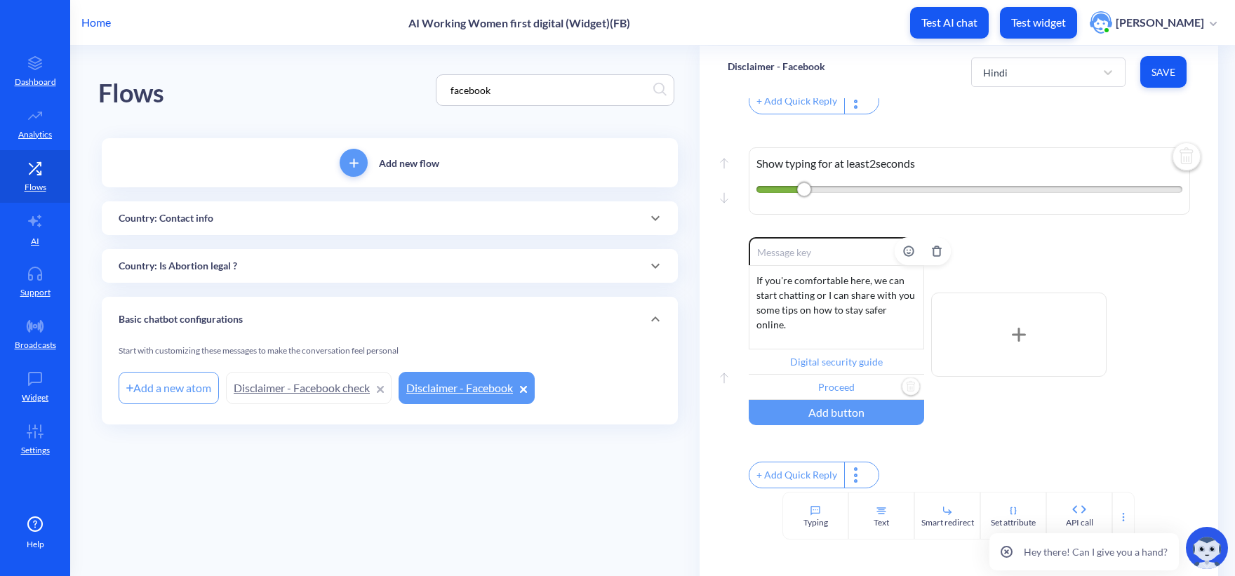
scroll to position [614, 0]
click at [811, 299] on div "If you're comfortable here, we can start chatting or I can share with you some …" at bounding box center [835, 307] width 175 height 84
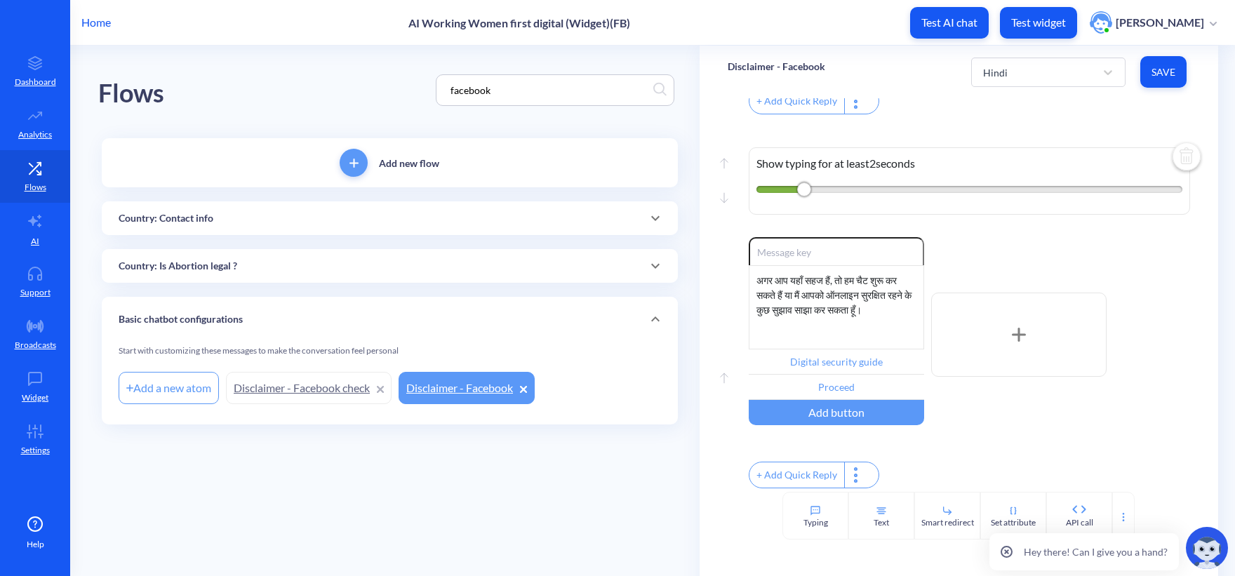
click at [573, 526] on main "Flows facebook Add new flow Country: Contact info Add a new atom Contact: Hondu…" at bounding box center [652, 311] width 1164 height 530
click at [828, 355] on input "Digital security guide" at bounding box center [835, 361] width 175 height 25
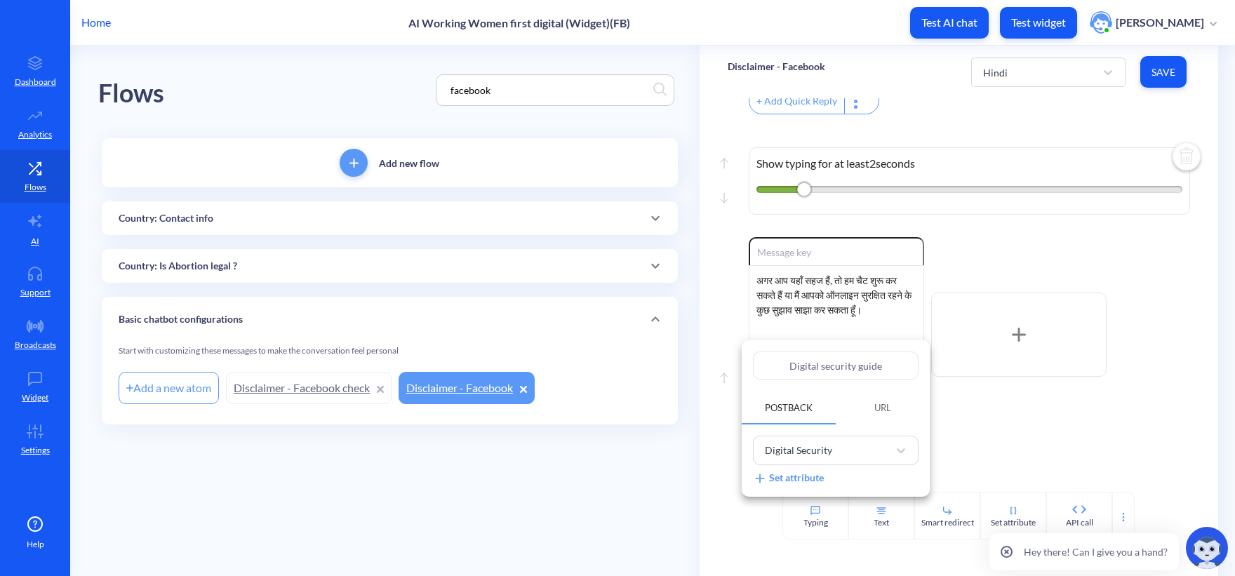
drag, startPoint x: 892, startPoint y: 363, endPoint x: 678, endPoint y: 363, distance: 213.9
click at [678, 363] on div "Digital security guide Postback URL Digital Security Set attribute" at bounding box center [617, 288] width 1235 height 576
paste input "डिजिटल सुरक्षा मार्गदर्शिका"
type input "डिजिटल सुरक्षा मार्गदर्शिका"
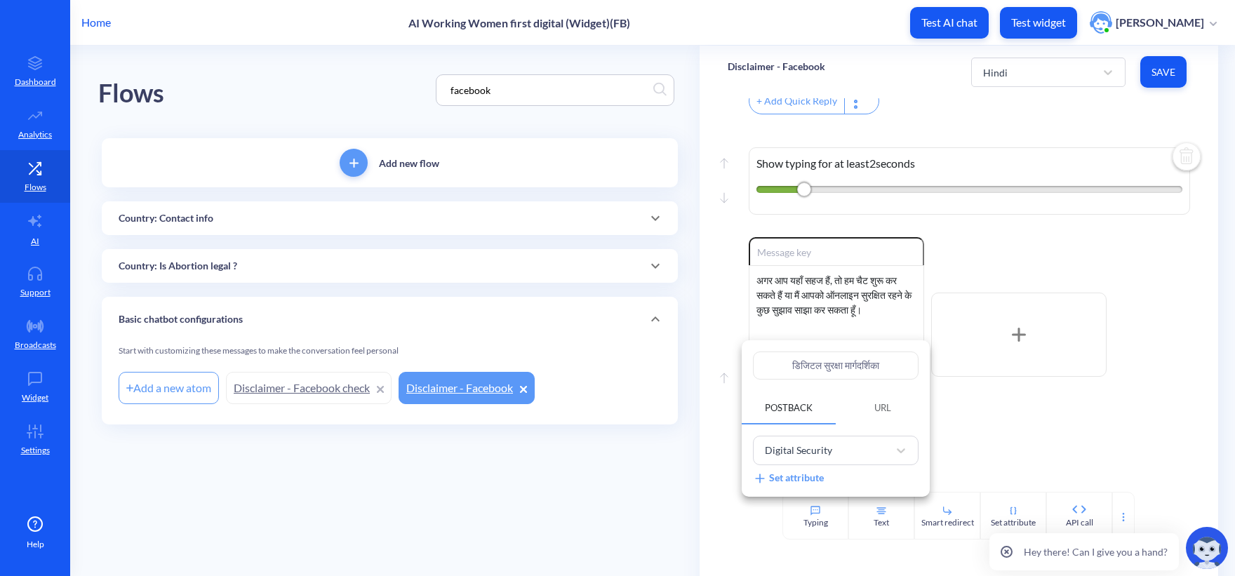
click at [633, 493] on div at bounding box center [617, 288] width 1235 height 576
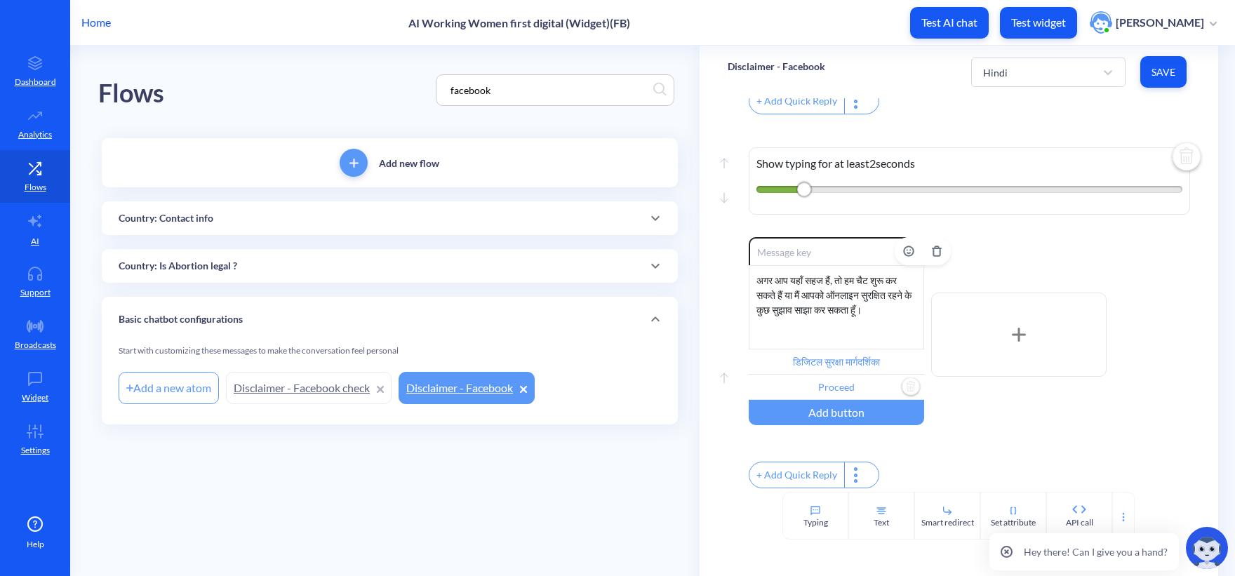
click at [835, 377] on input "Proceed" at bounding box center [835, 387] width 175 height 25
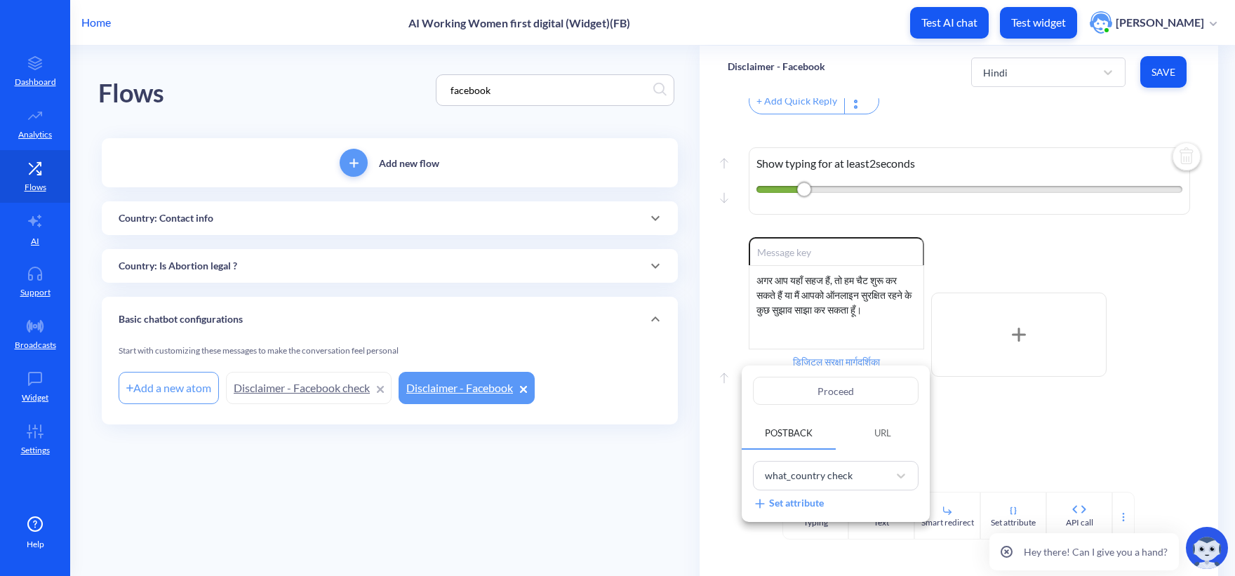
click at [855, 391] on input "Proceed" at bounding box center [836, 391] width 166 height 28
drag, startPoint x: 862, startPoint y: 389, endPoint x: 737, endPoint y: 388, distance: 124.9
click at [746, 388] on div "Proceed Postback URL what_country check Set attribute" at bounding box center [835, 443] width 188 height 156
paste input "आगे बढ़ें"
type input "आगे बढ़ें"
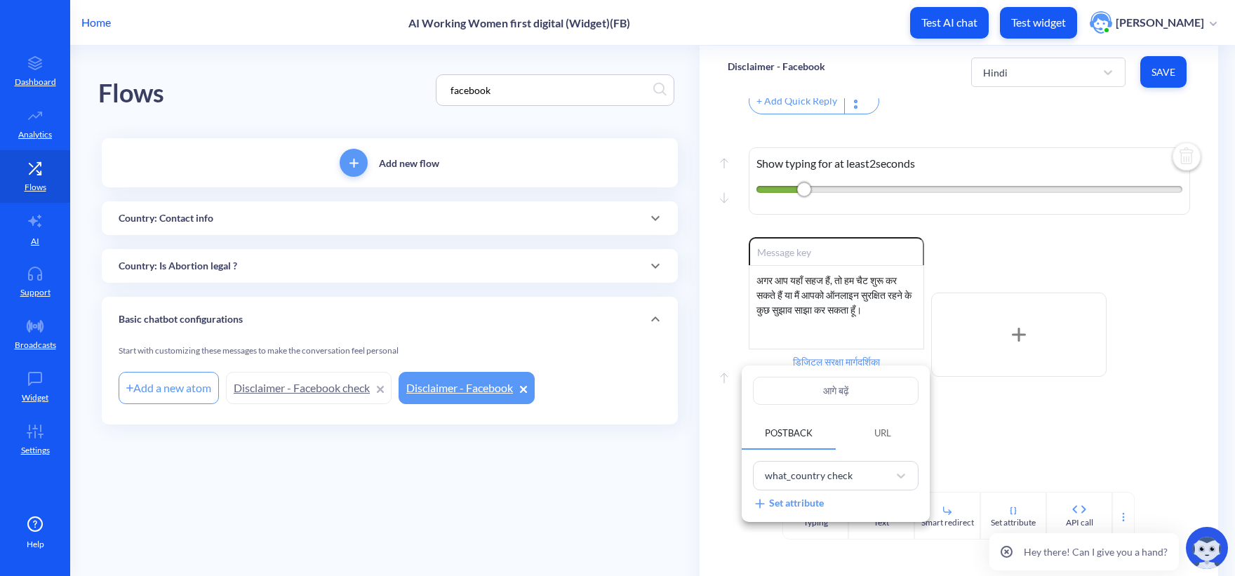
type input "आगे बढ़ें"
click at [628, 456] on div at bounding box center [617, 288] width 1235 height 576
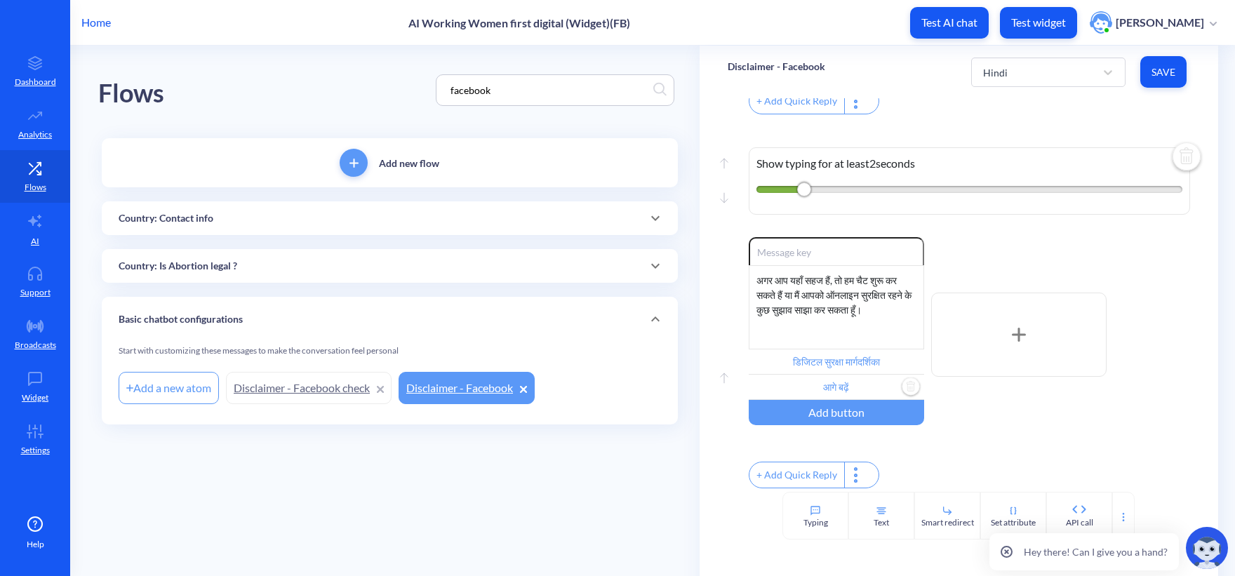
click at [1166, 72] on span "Save" at bounding box center [1163, 72] width 24 height 14
type input "आगे बढ़ें"
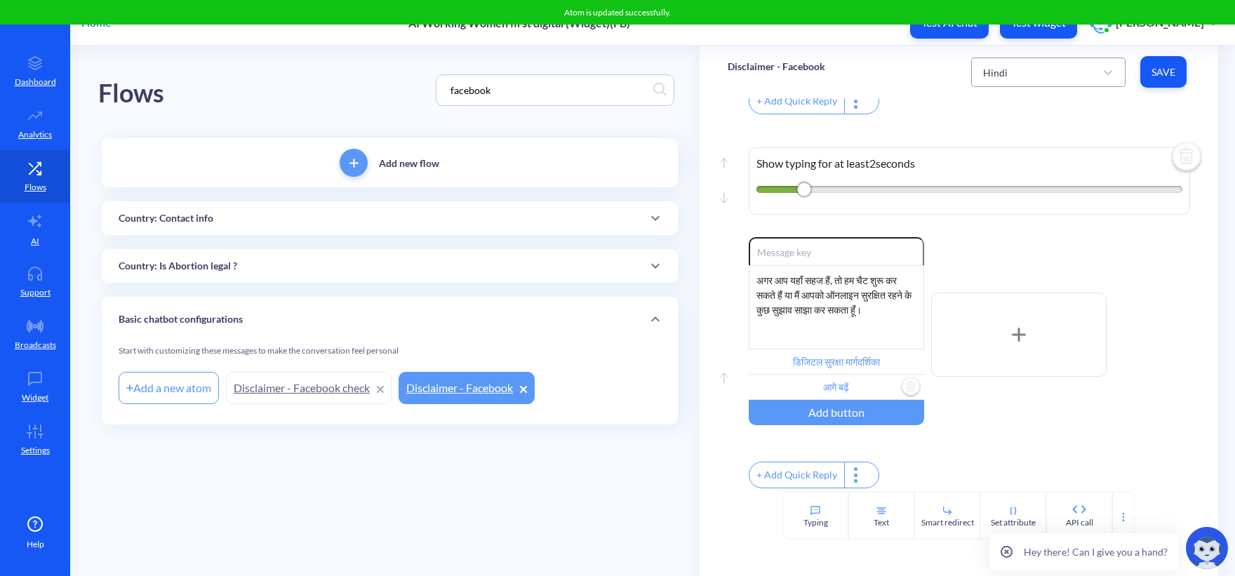
click at [1040, 75] on div "Hindi" at bounding box center [1035, 72] width 119 height 25
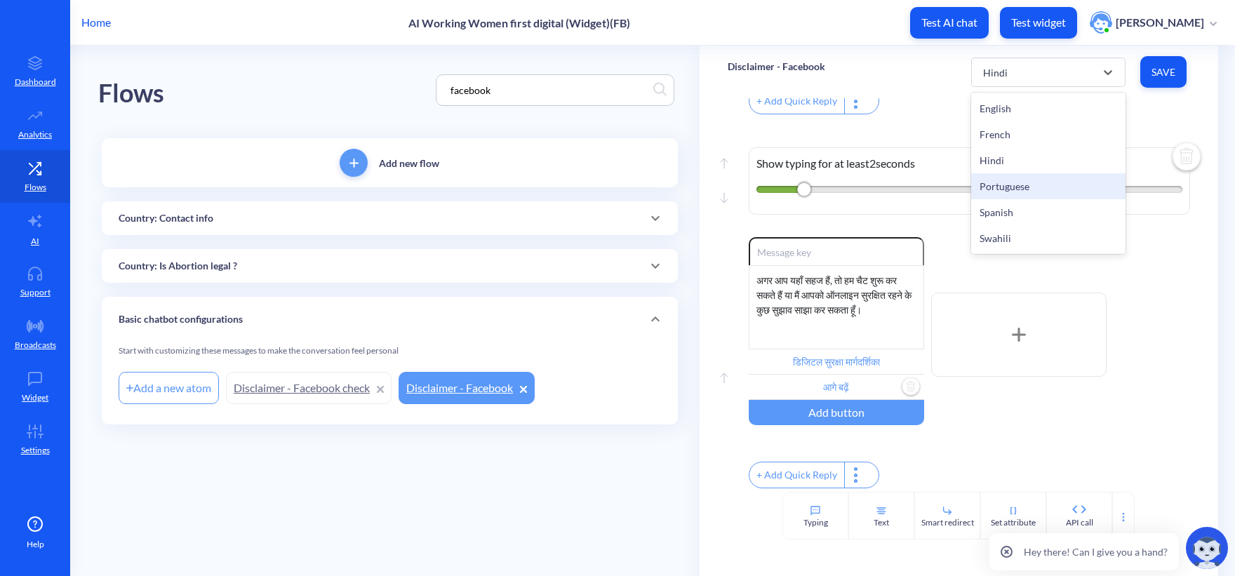
click at [1023, 185] on div "Portuguese" at bounding box center [1048, 186] width 154 height 26
type input "Fale com Ally em nosso site"
type input "Saiba como proteger sua privacidade"
type input "Digital security guide"
type input "Proceed"
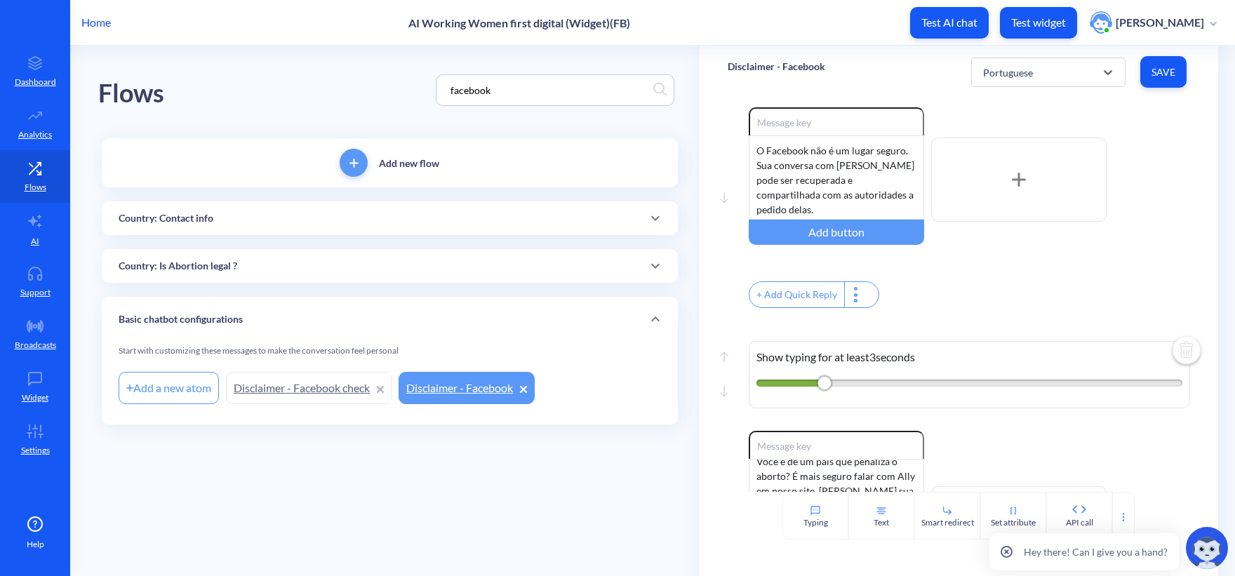
scroll to position [0, 0]
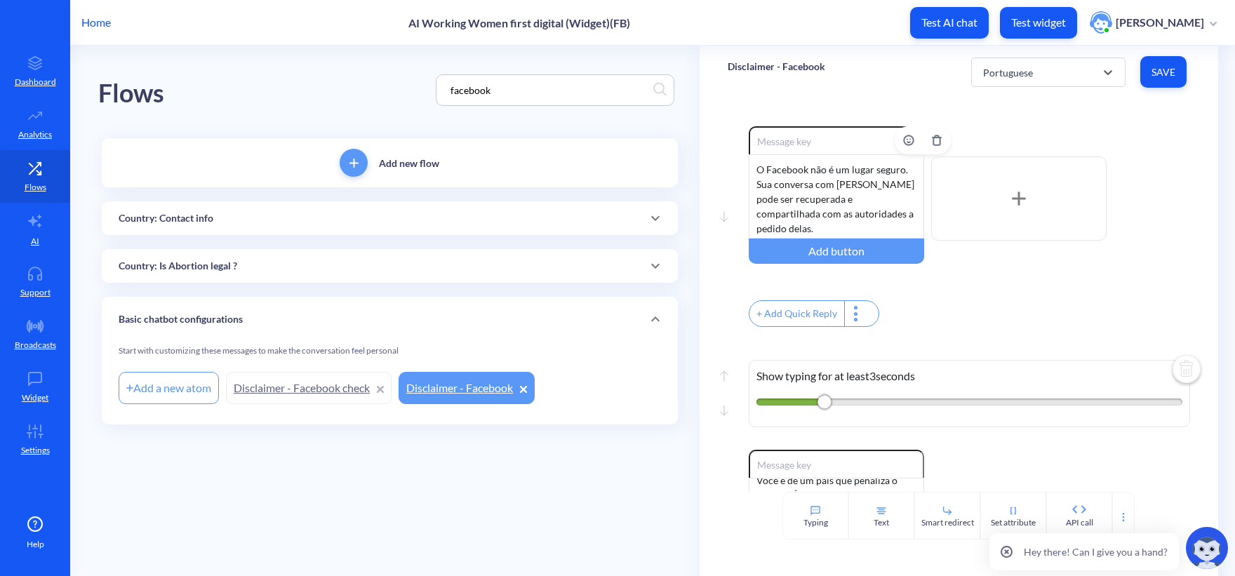
click at [801, 206] on div "O Facebook não é um lugar seguro. Sua conversa com Ally pode ser recuperada e c…" at bounding box center [835, 196] width 175 height 84
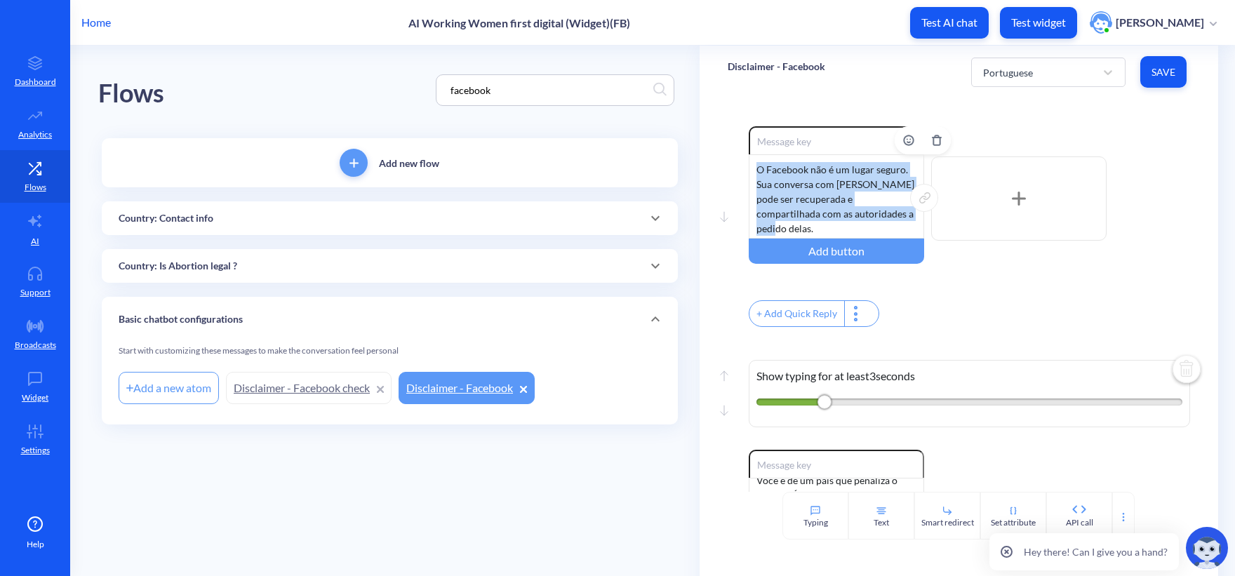
click at [801, 206] on div "O Facebook não é um lugar seguro. Sua conversa com Ally pode ser recuperada e c…" at bounding box center [835, 196] width 175 height 84
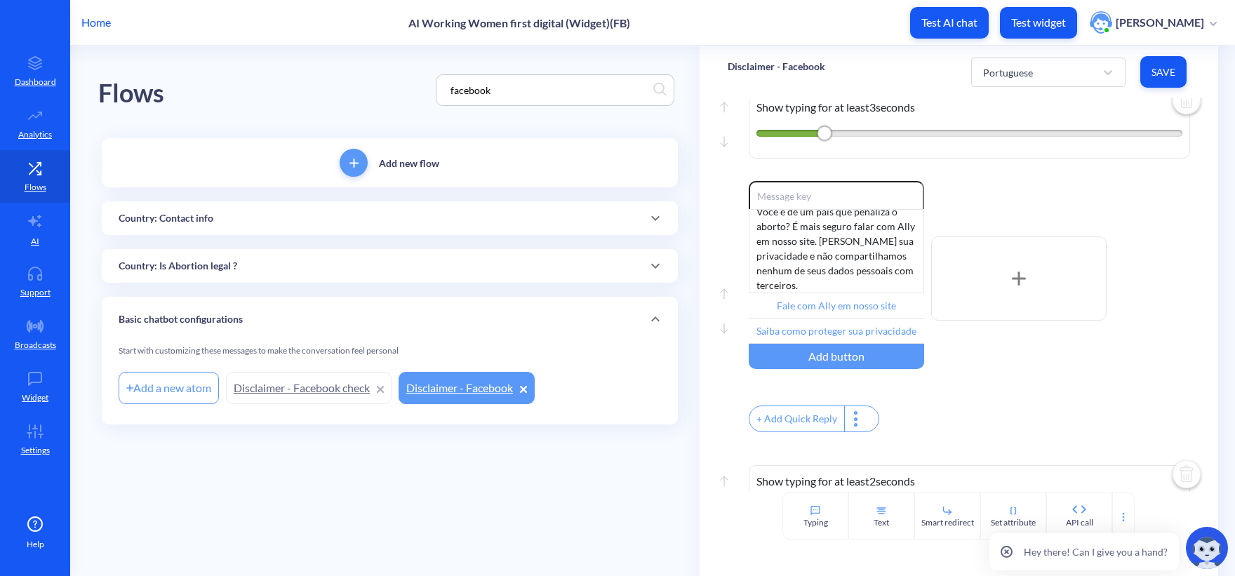
scroll to position [281, 0]
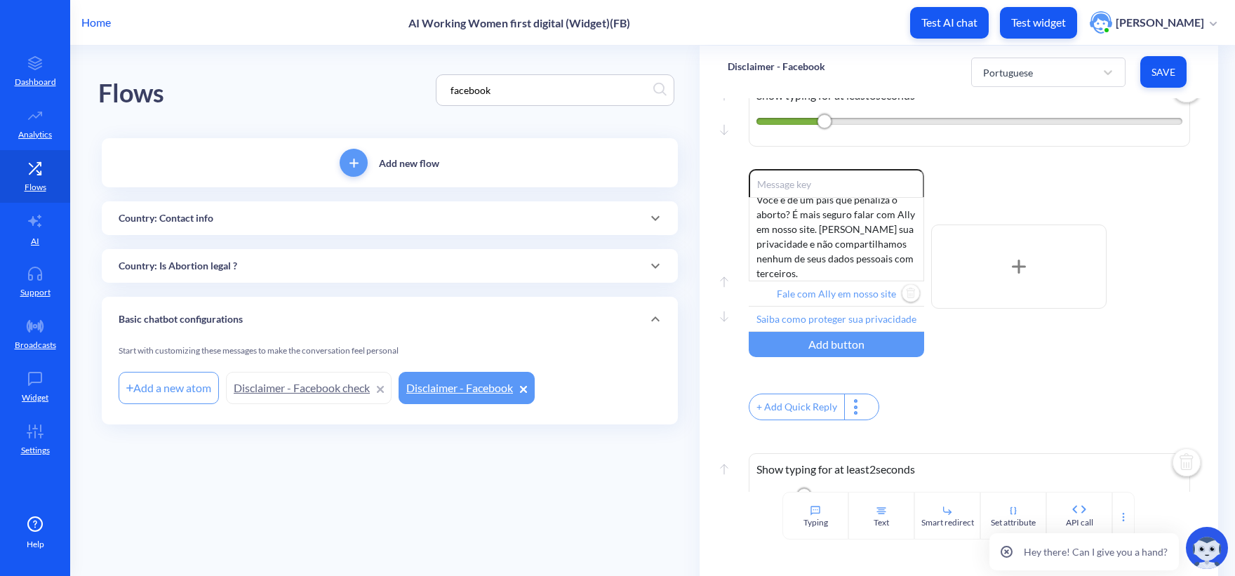
click at [819, 262] on div "Você é de um país que penaliza o aborto? É mais seguro falar com Ally em nosso …" at bounding box center [835, 239] width 175 height 84
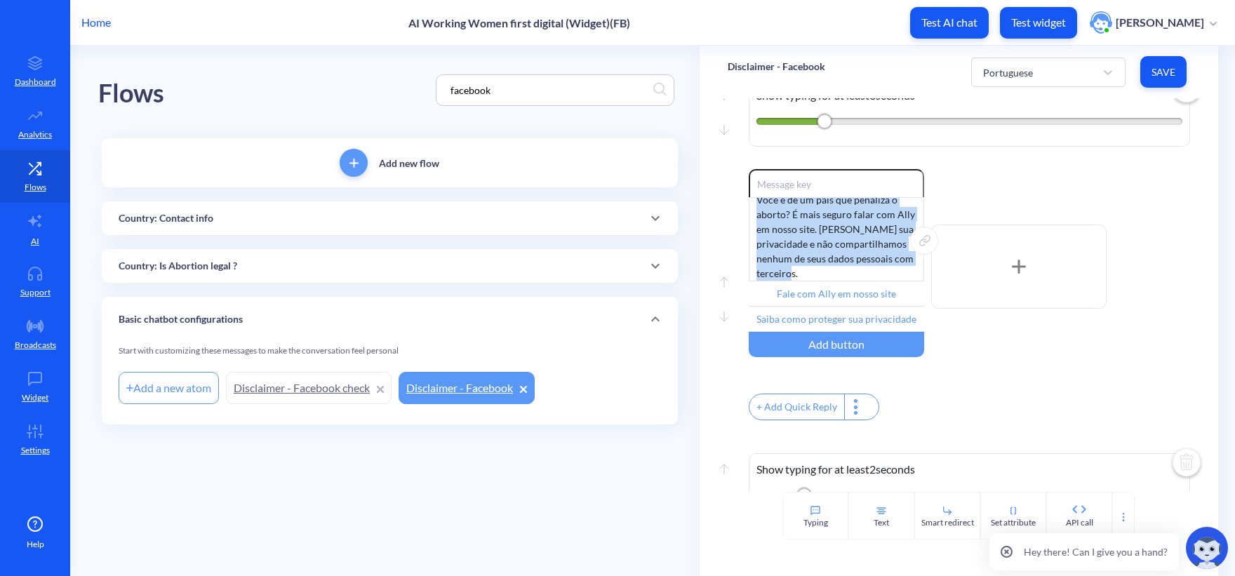
click at [819, 262] on div "Você é de um país que penaliza o aborto? É mais seguro falar com Ally em nosso …" at bounding box center [835, 239] width 175 height 84
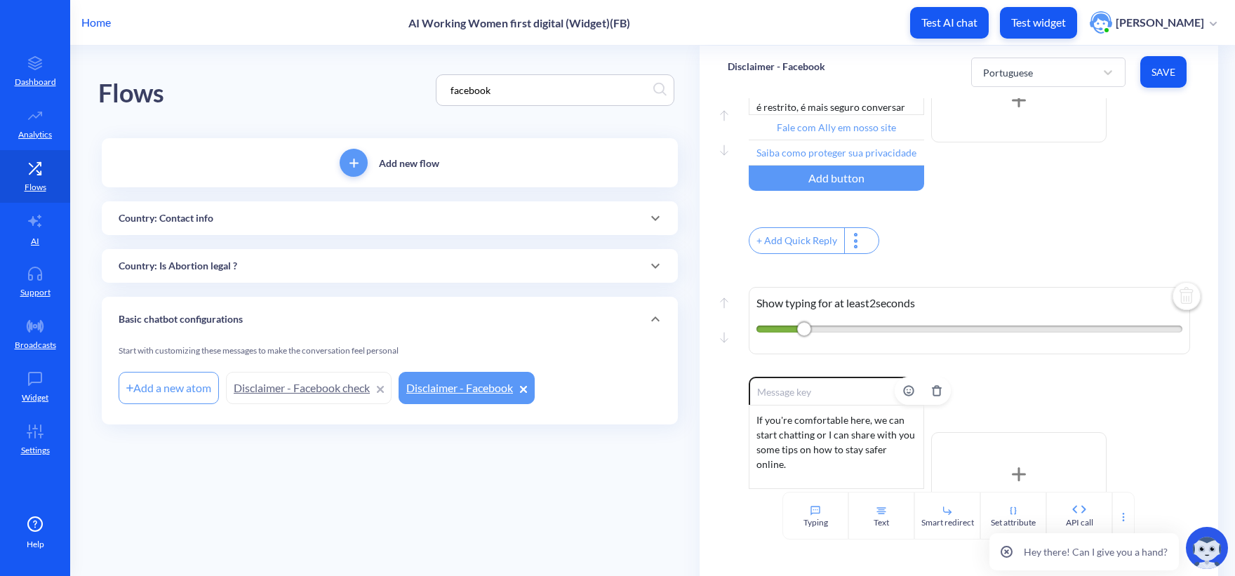
scroll to position [491, 0]
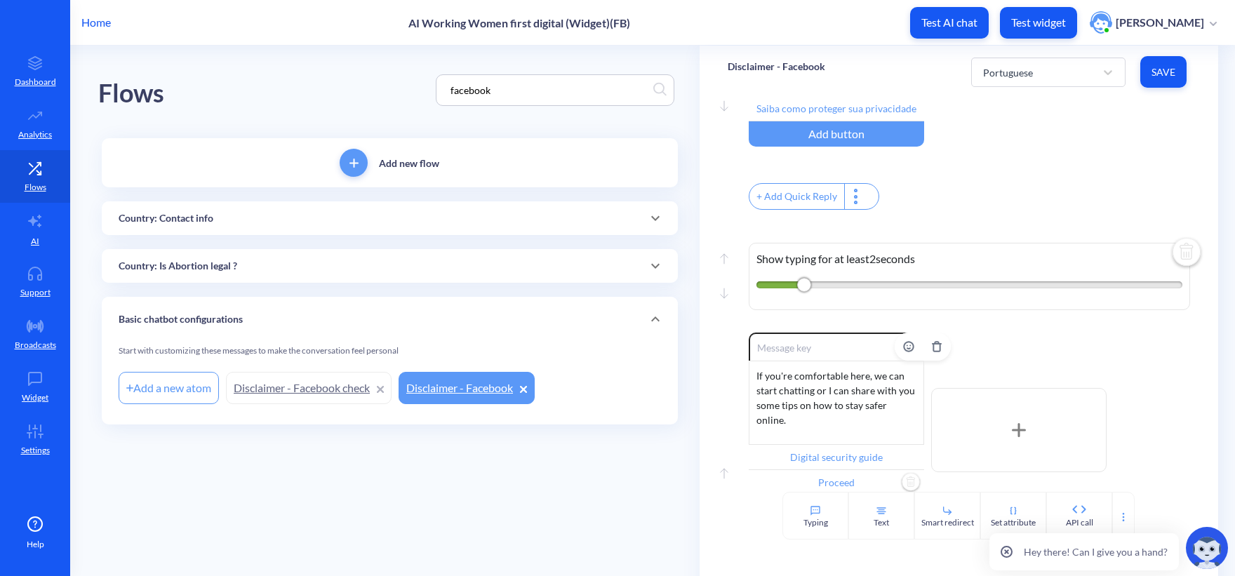
click at [830, 412] on div "If you're comfortable here, we can start chatting or I can share with you some …" at bounding box center [835, 403] width 175 height 84
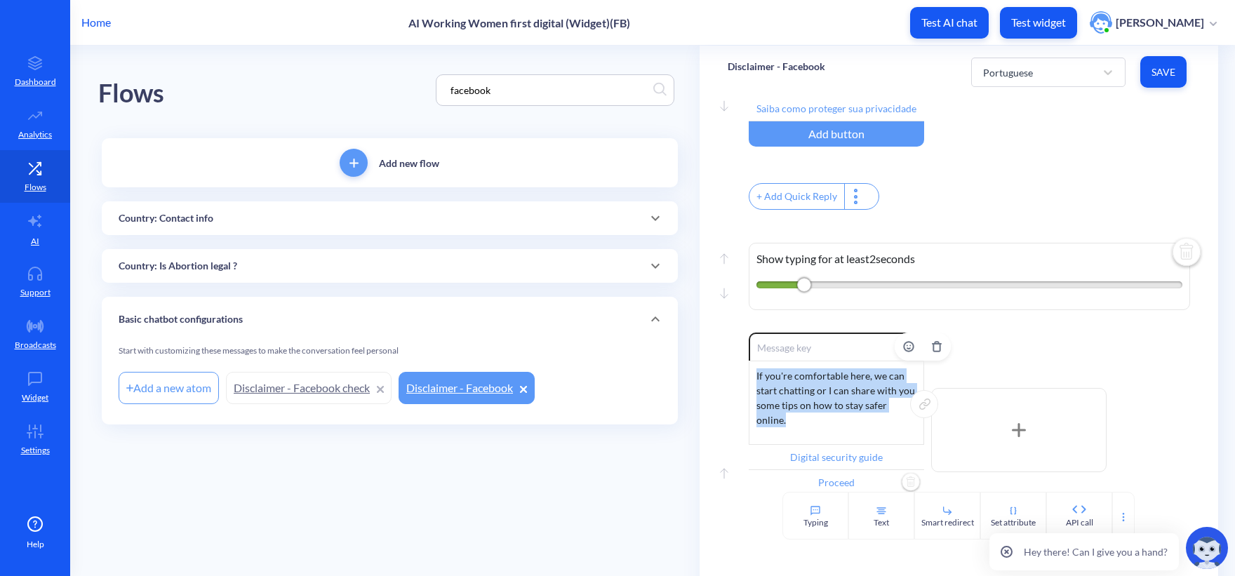
click at [830, 412] on div "If you're comfortable here, we can start chatting or I can share with you some …" at bounding box center [835, 403] width 175 height 84
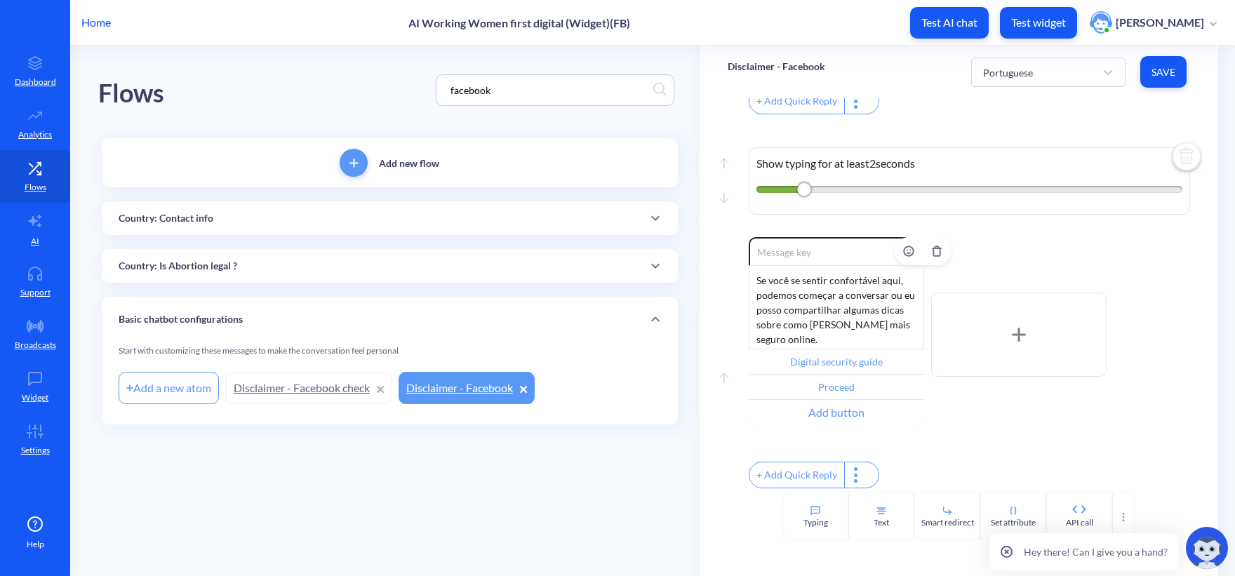
scroll to position [614, 0]
click at [826, 352] on input "Digital security guide" at bounding box center [835, 361] width 175 height 25
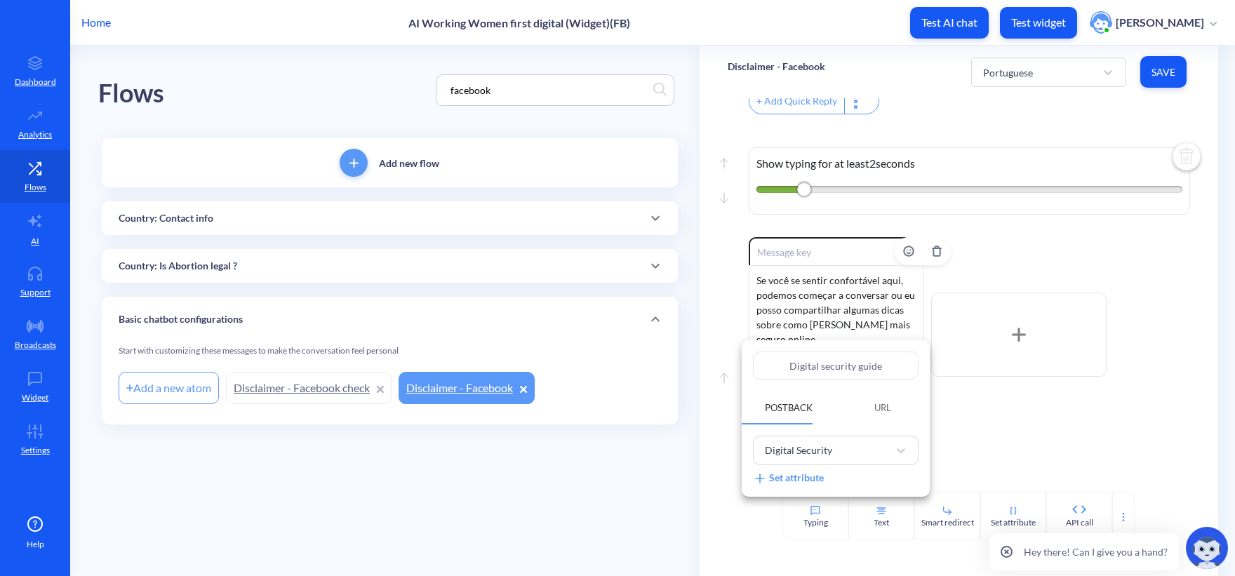
click at [830, 364] on input "Digital security guide" at bounding box center [836, 365] width 166 height 28
paste input "Guia de segurança digital"
type input "Guia de segurança digital"
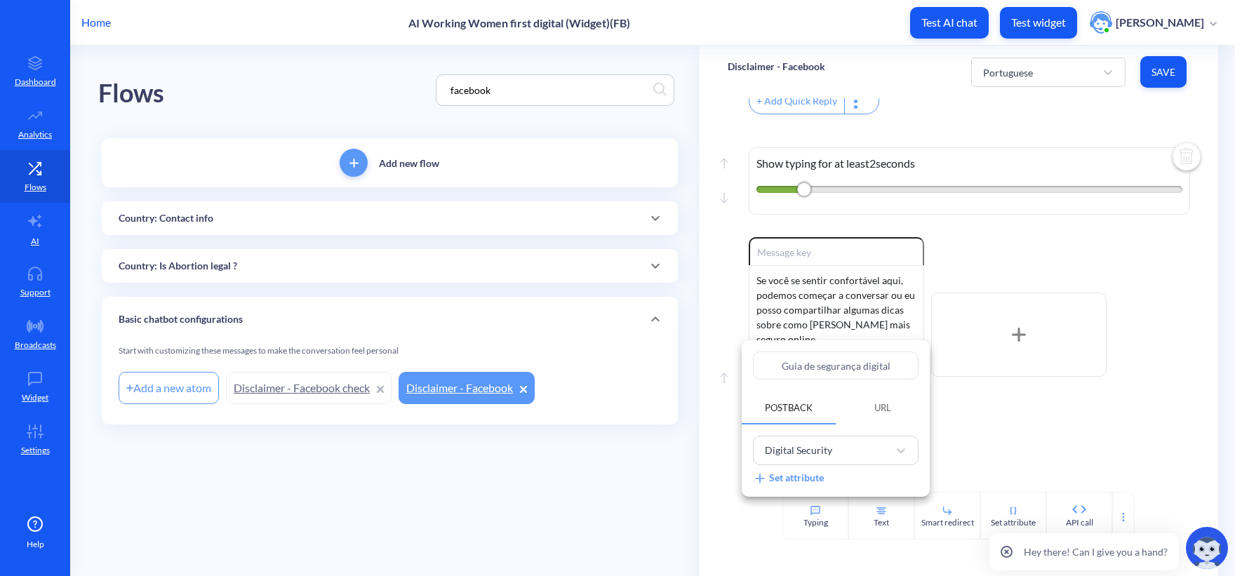
type input "Guia de segurança digital"
click at [985, 419] on div at bounding box center [617, 288] width 1235 height 576
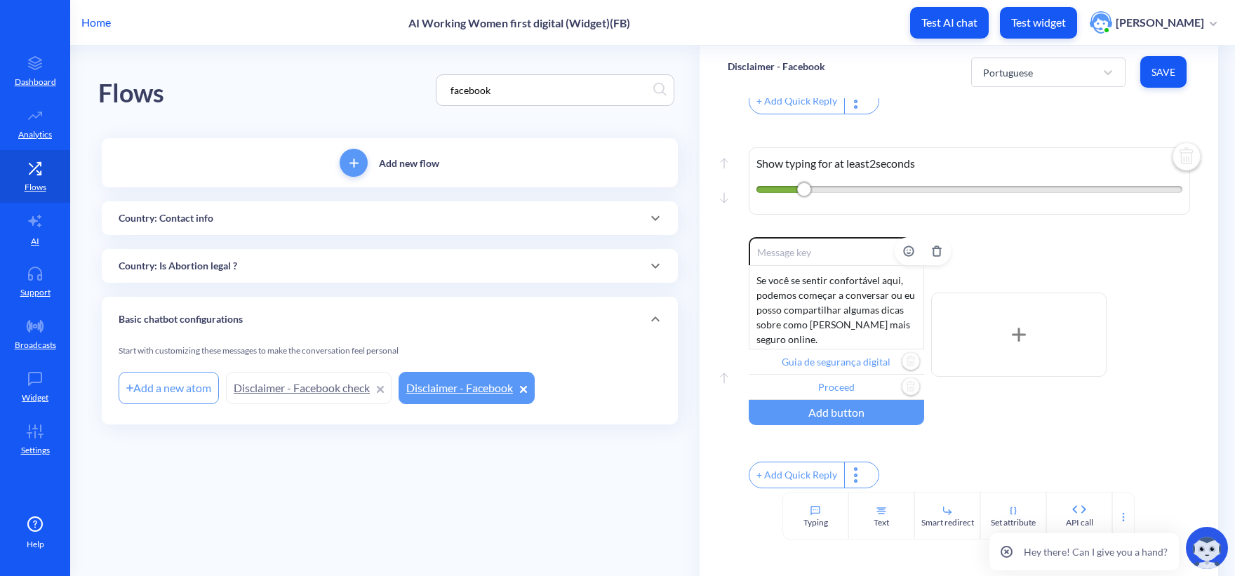
click at [835, 375] on input "Proceed" at bounding box center [835, 387] width 175 height 25
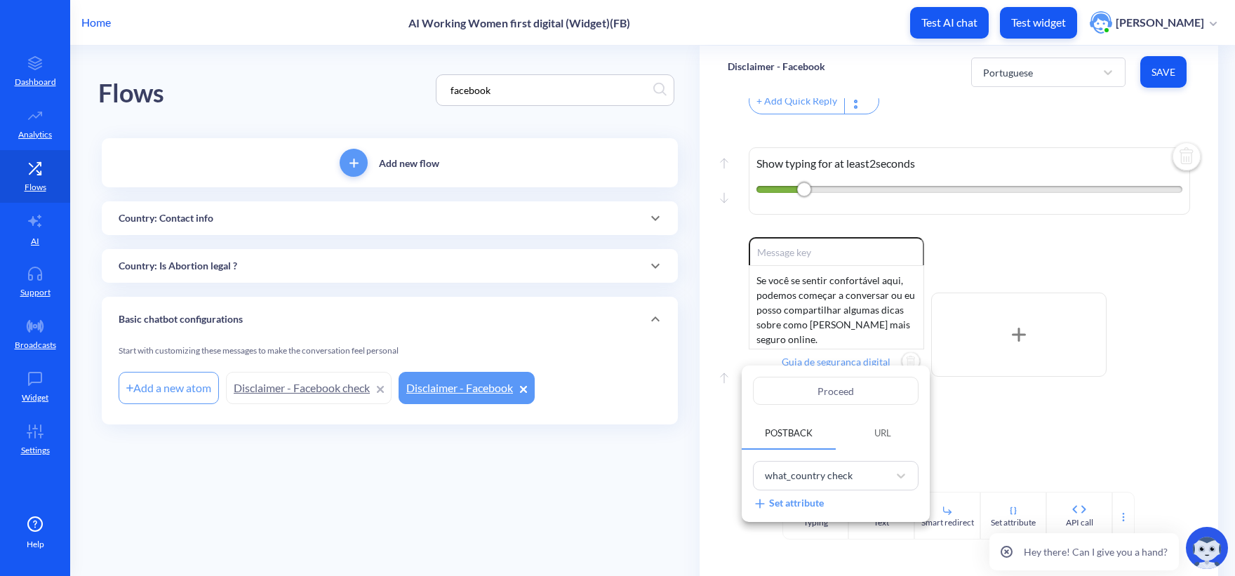
drag, startPoint x: 877, startPoint y: 392, endPoint x: 690, endPoint y: 369, distance: 188.7
click at [700, 370] on div "Proceed Postback URL what_country check Set attribute" at bounding box center [617, 288] width 1235 height 576
paste input "sseguir"
type input "Prosseguir"
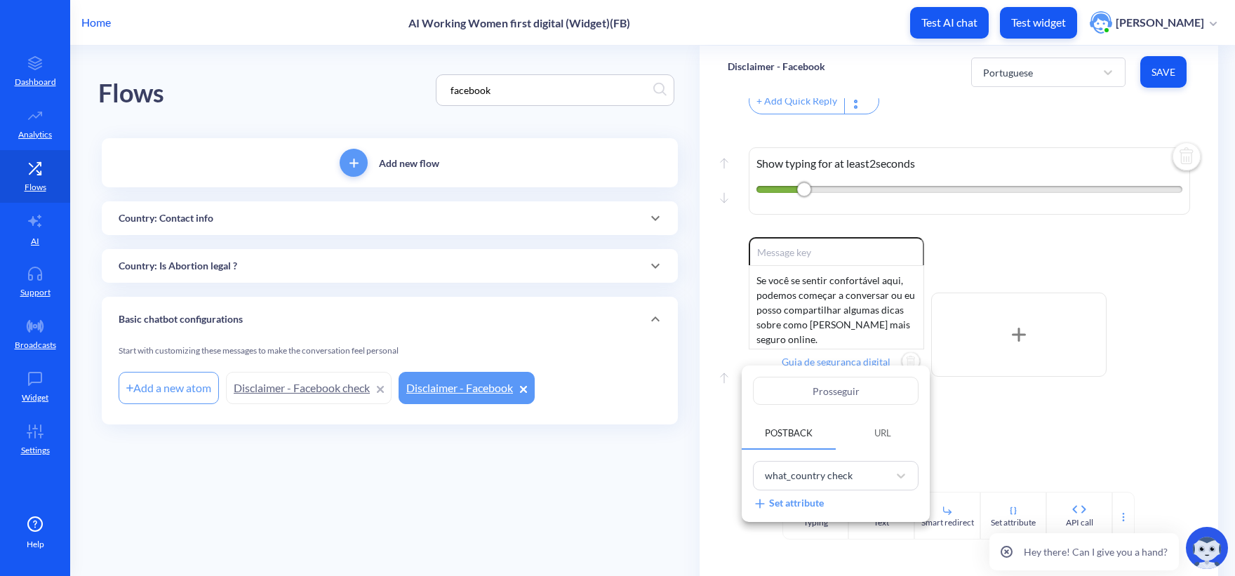
click at [1025, 393] on div at bounding box center [617, 288] width 1235 height 576
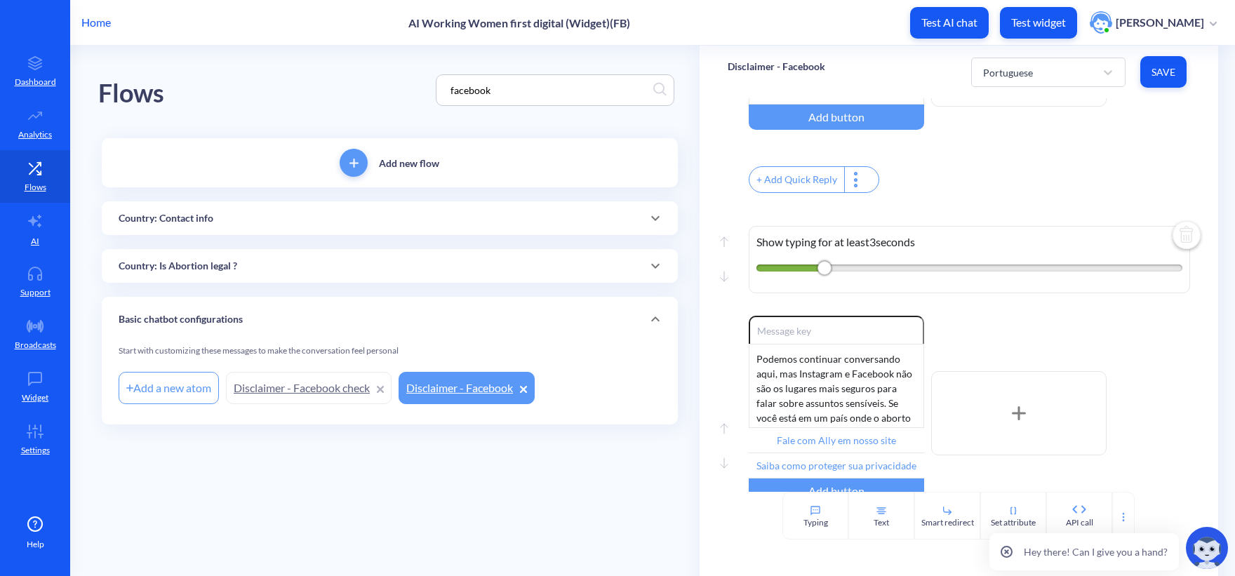
scroll to position [351, 0]
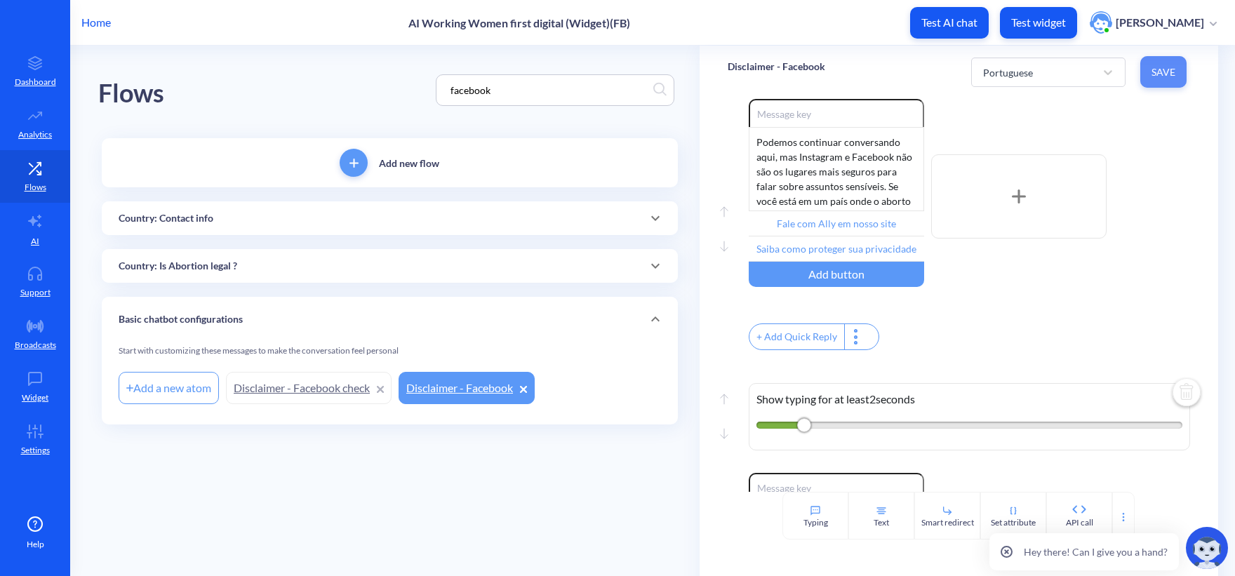
click at [1162, 70] on span "Save" at bounding box center [1163, 72] width 24 height 14
type input "Guia de segurança digital"
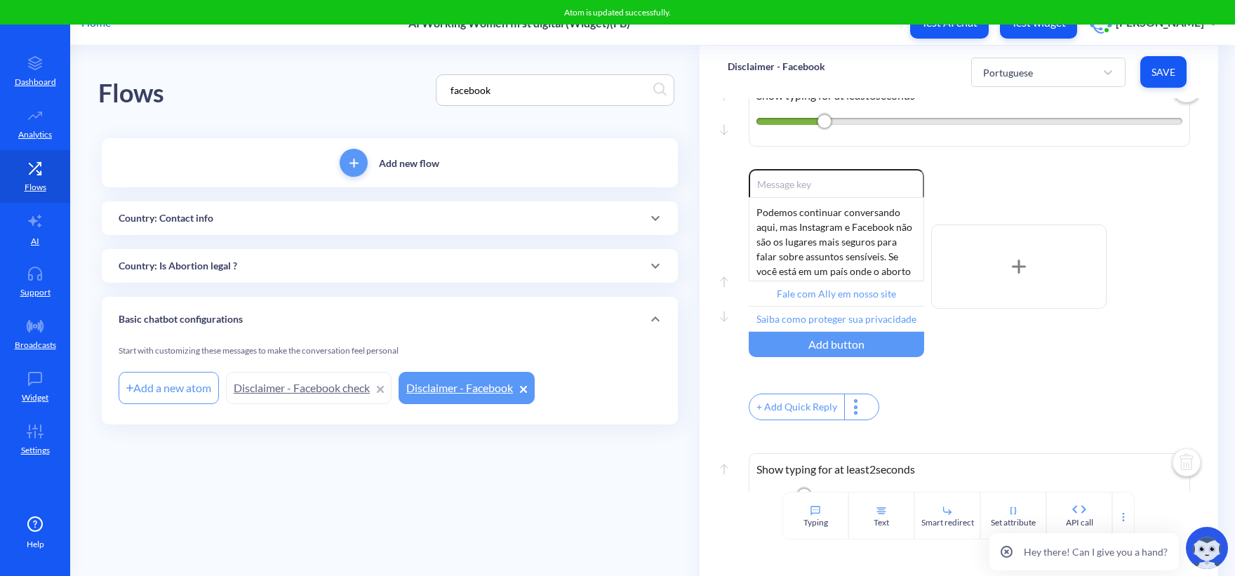
scroll to position [210, 0]
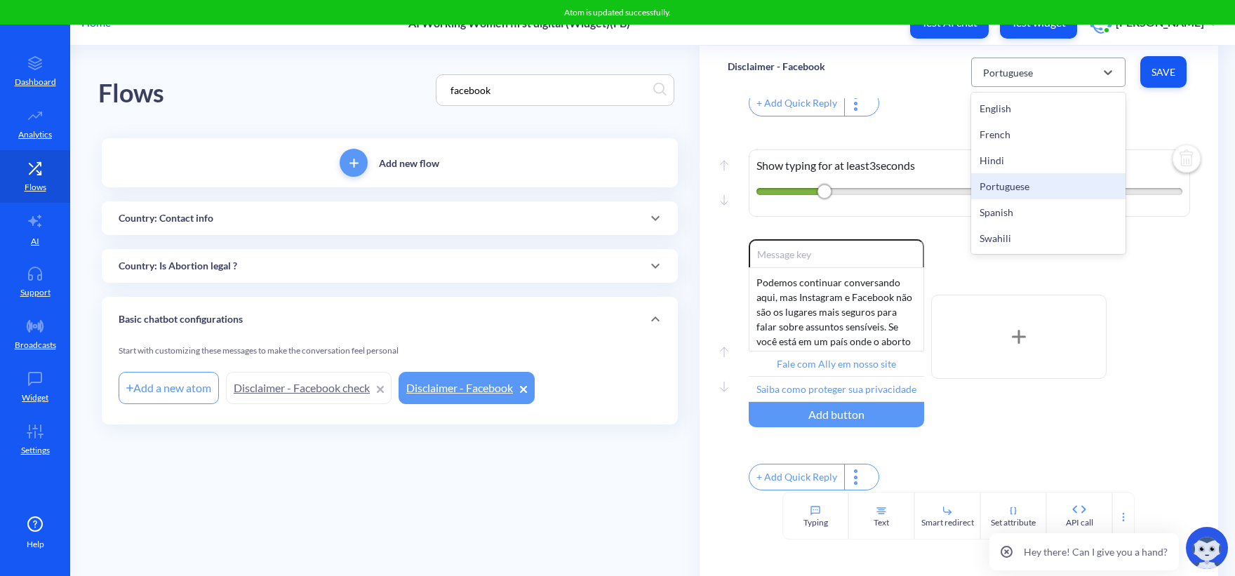
click at [1025, 81] on div "Portuguese" at bounding box center [1035, 72] width 119 height 25
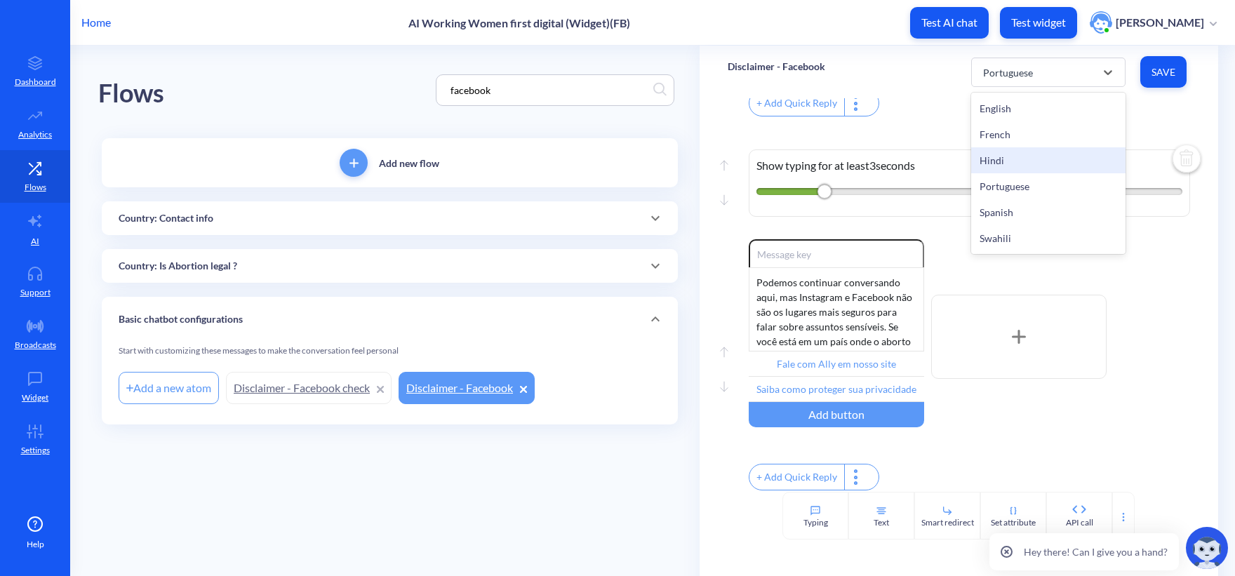
click at [998, 159] on div "Hindi" at bounding box center [1048, 160] width 154 height 26
type input "हमारी वेबसाइट पर ऐली के साथ बात करें"
type input "अपनी गोपनीयता की रक्षा करना सीखें"
type input "डिजिटल सुरक्षा मार्गदर्शिका"
type input "आगे बढ़ें"
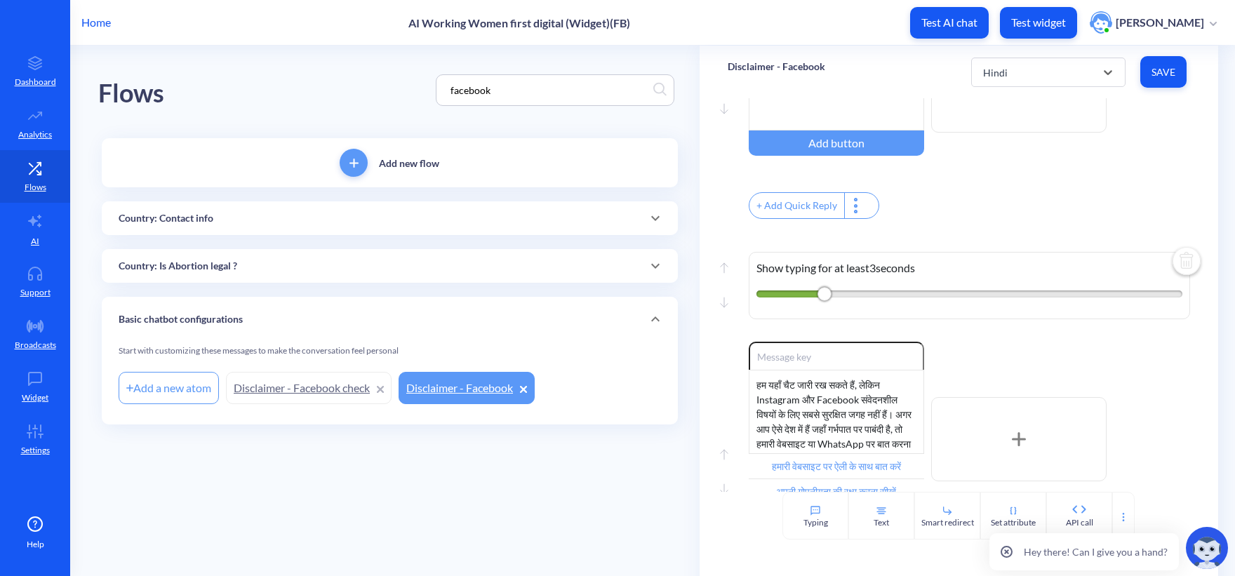
scroll to position [0, 0]
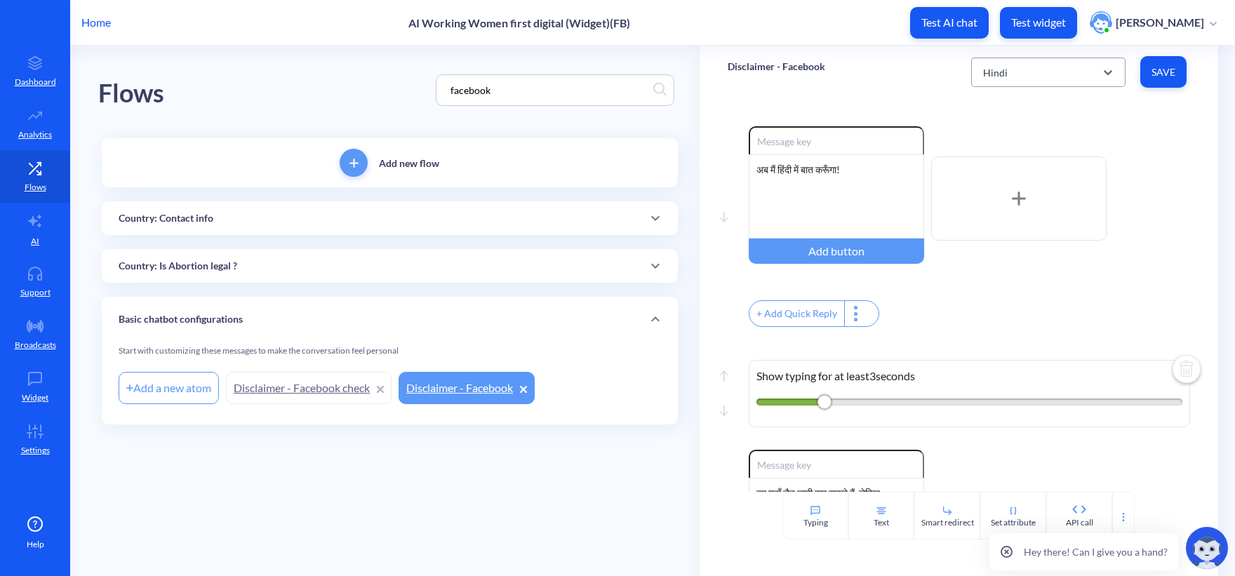
drag, startPoint x: 1013, startPoint y: 70, endPoint x: 1013, endPoint y: 81, distance: 11.2
click at [1013, 76] on div "Hindi" at bounding box center [1035, 72] width 119 height 25
click at [1017, 210] on div "Spanish" at bounding box center [1048, 212] width 154 height 26
type input "Habla con Ally en nuestro sitio web"
type input "Aprende a proteger tu privacidad"
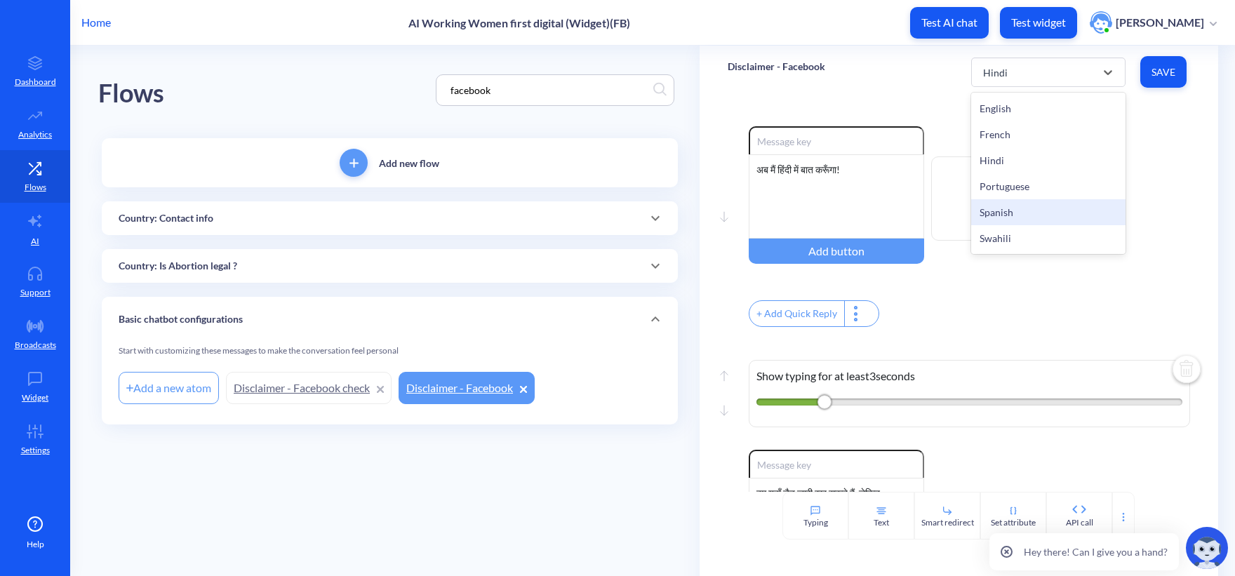
type input "Digital security guide"
type input "Proceed"
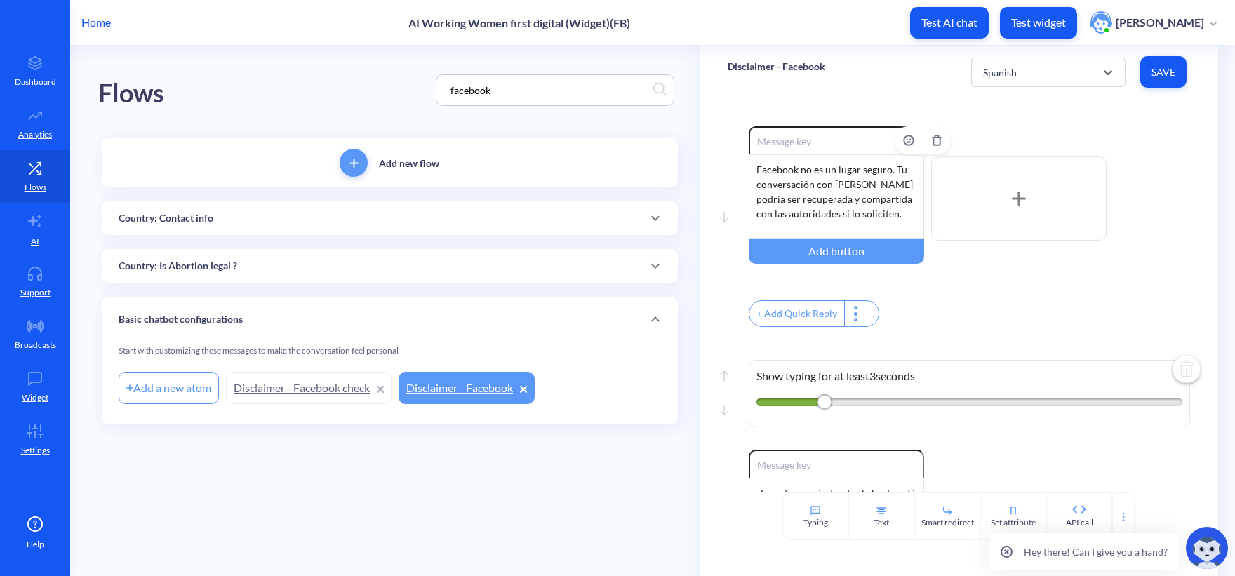
click at [805, 189] on div "Facebook no es un lugar seguro. Tu conversación con Ally podría ser recuperada …" at bounding box center [835, 196] width 175 height 84
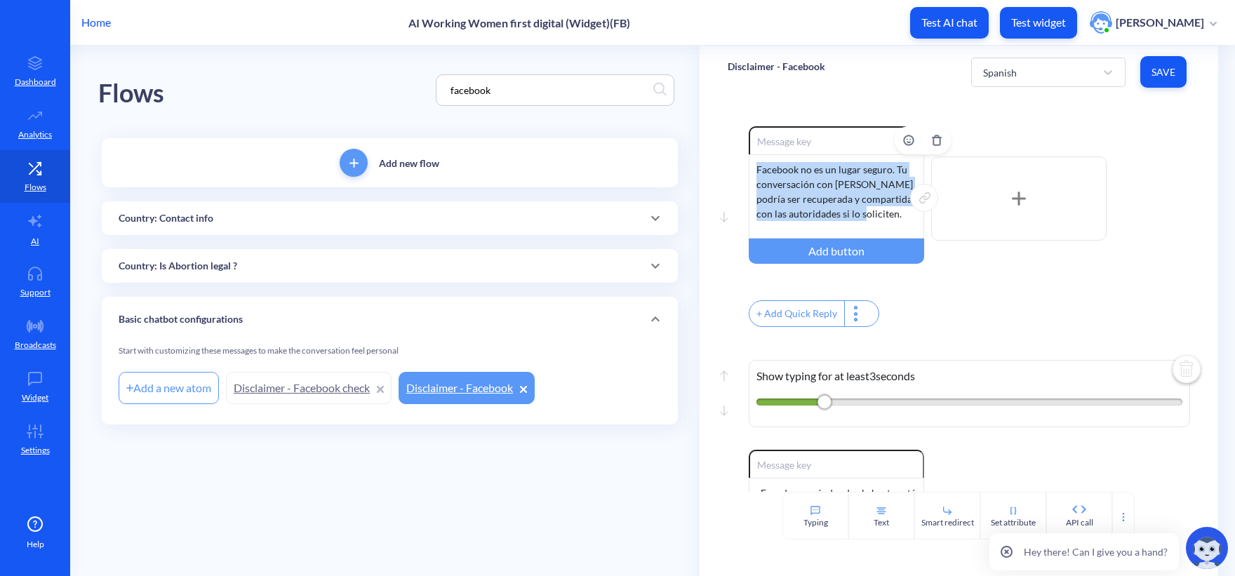
click at [805, 189] on div "Facebook no es un lugar seguro. Tu conversación con Ally podría ser recuperada …" at bounding box center [835, 196] width 175 height 84
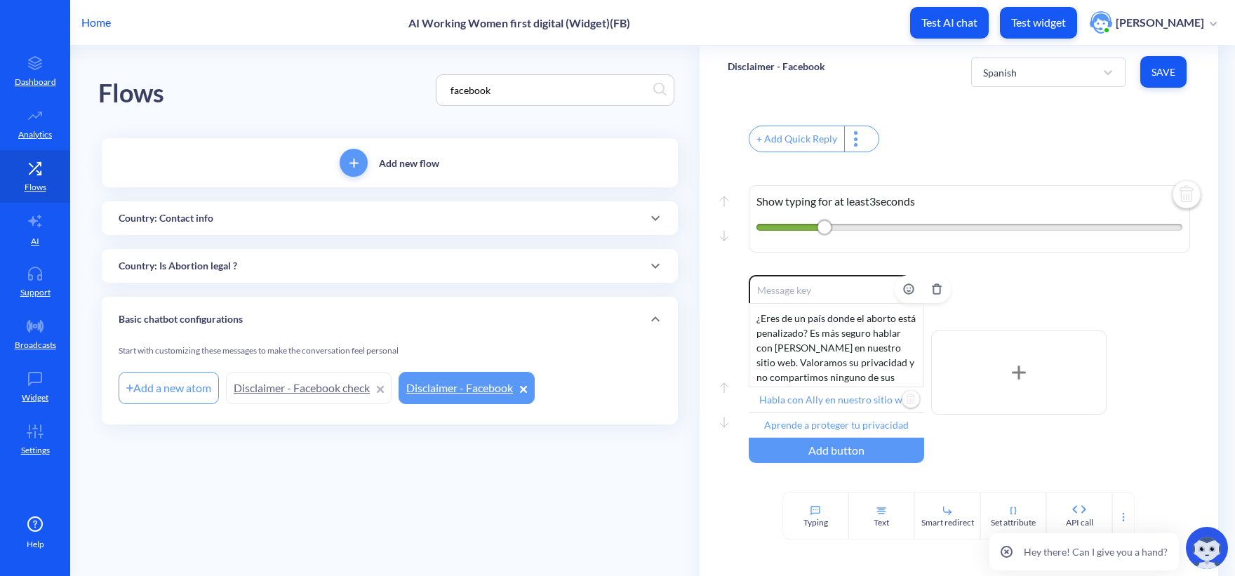
scroll to position [281, 0]
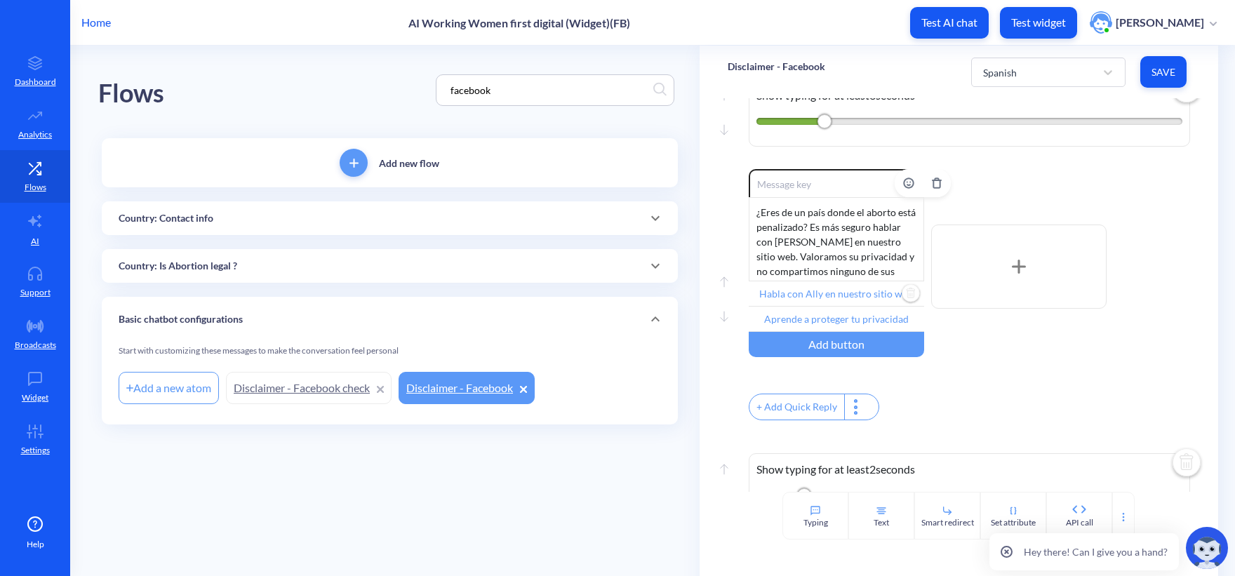
click at [821, 280] on div "¿Eres de un país donde el aborto está penalizado? Es más seguro hablar con Ally…" at bounding box center [835, 239] width 175 height 84
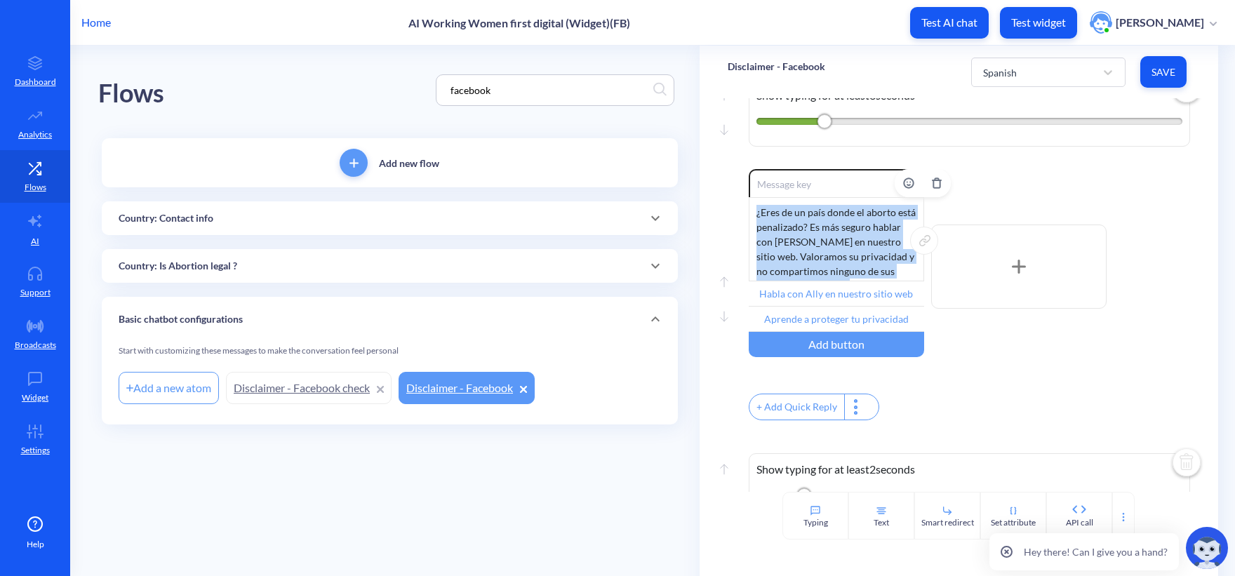
click at [821, 280] on div "¿Eres de un país donde el aborto está penalizado? Es más seguro hablar con Ally…" at bounding box center [835, 239] width 175 height 84
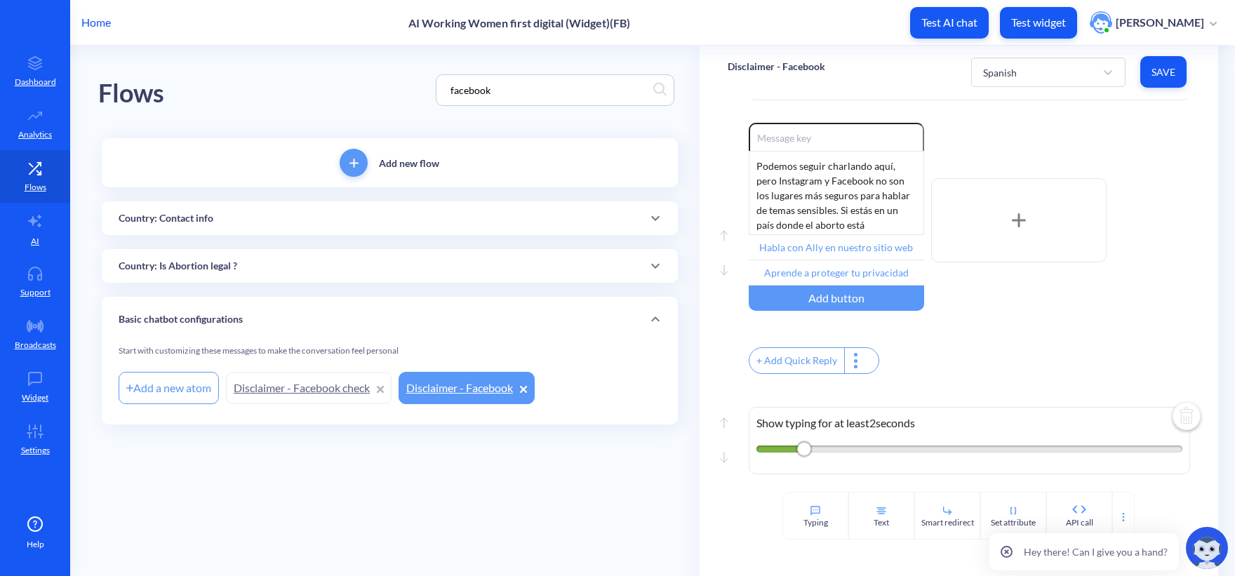
scroll to position [491, 0]
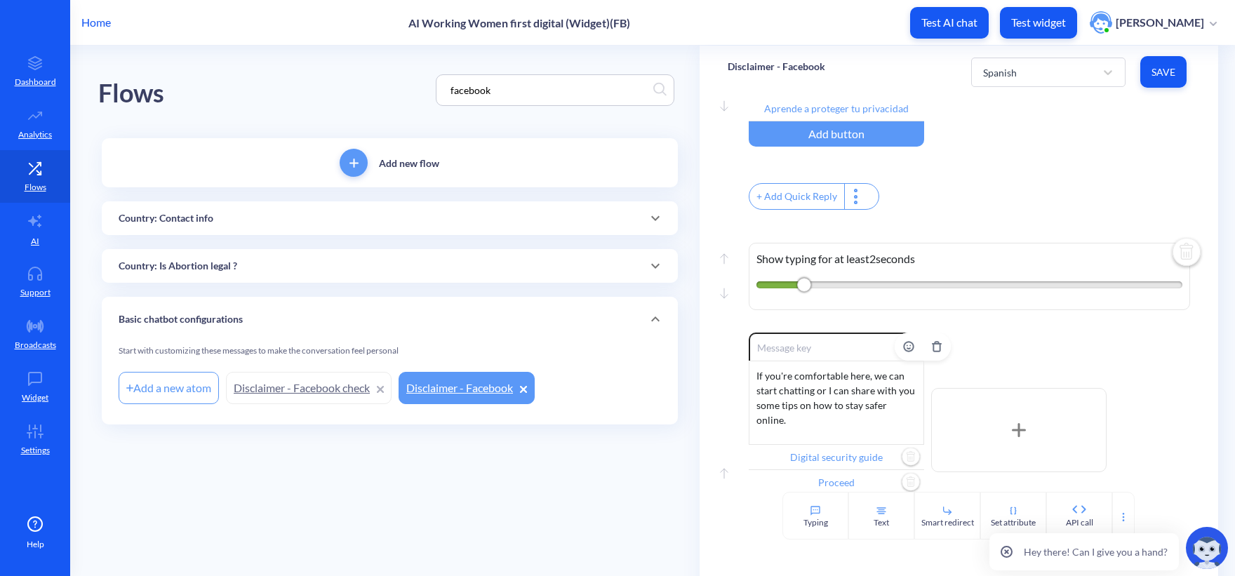
click at [814, 400] on div "If you're comfortable here, we can start chatting or I can share with you some …" at bounding box center [835, 403] width 175 height 84
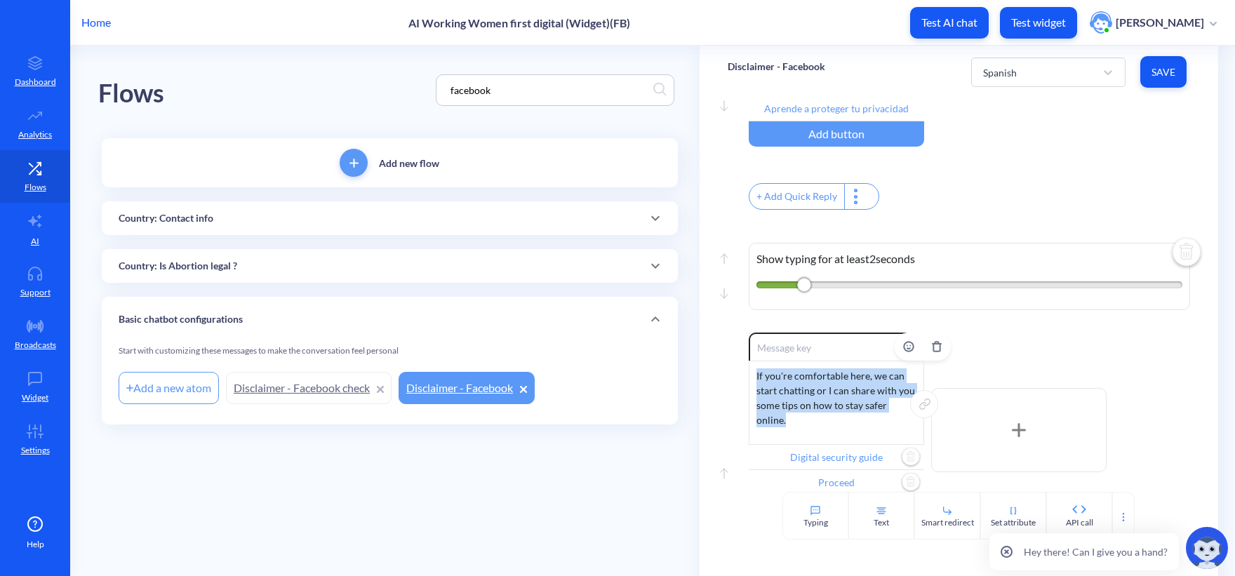
click at [814, 400] on div "If you're comfortable here, we can start chatting or I can share with you some …" at bounding box center [835, 403] width 175 height 84
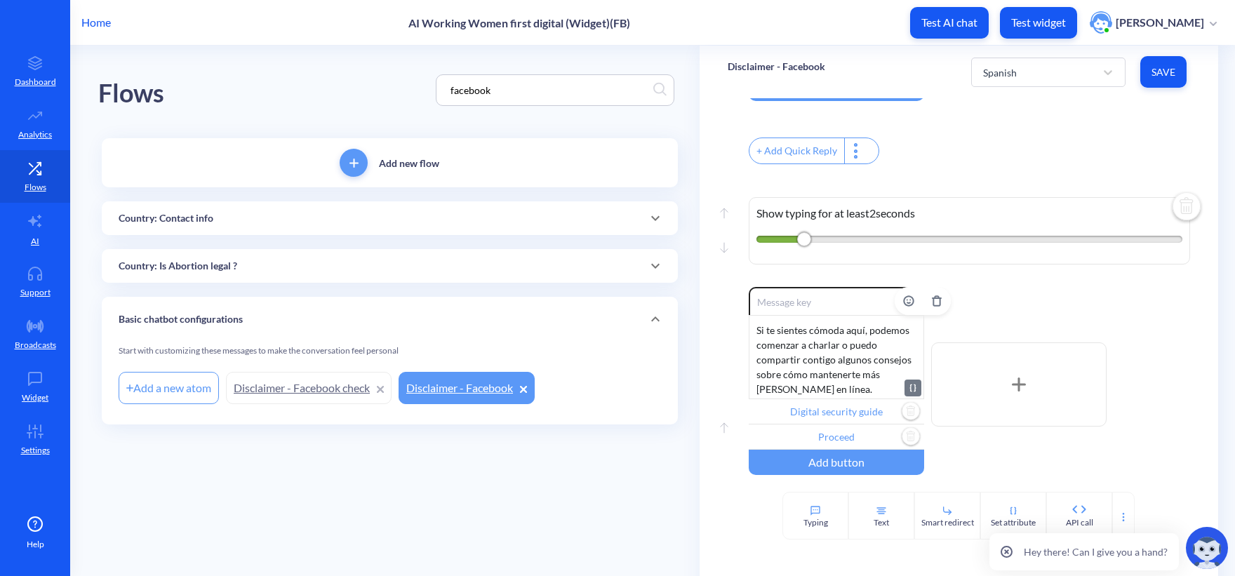
scroll to position [614, 0]
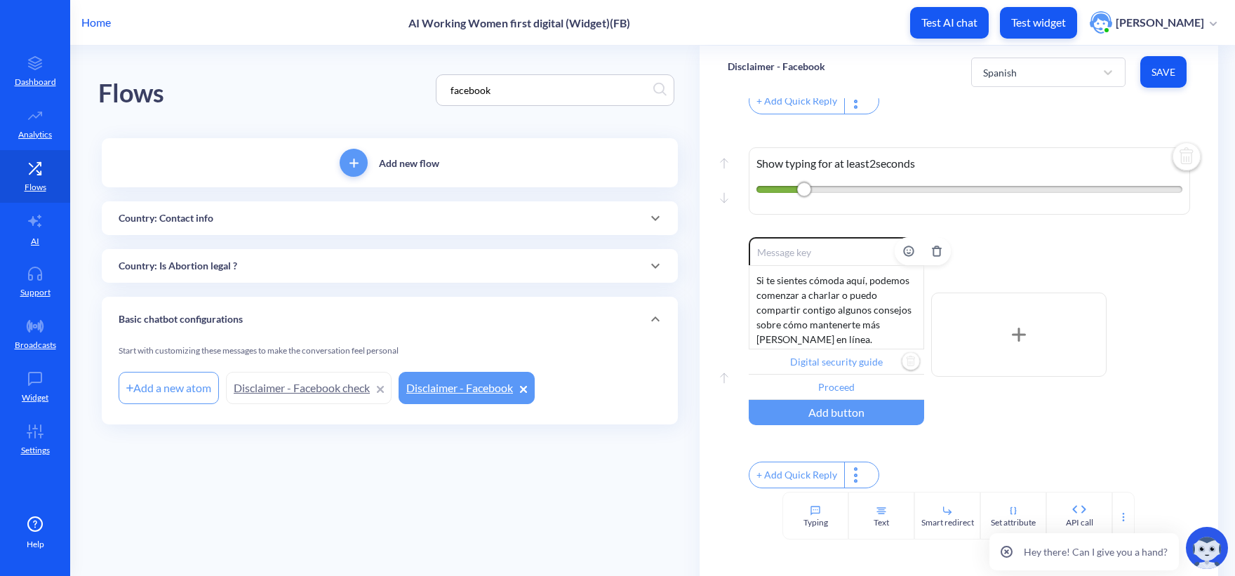
click at [842, 350] on input "Digital security guide" at bounding box center [835, 361] width 175 height 25
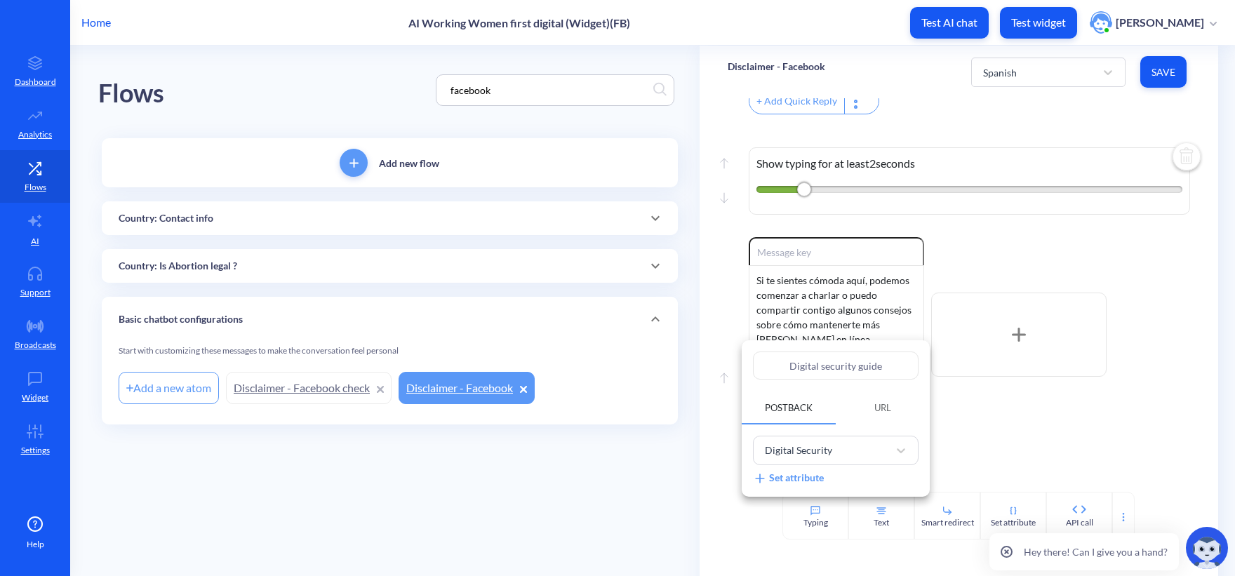
click at [833, 368] on input "Digital security guide" at bounding box center [836, 365] width 166 height 28
paste input "Guía de seguridad digital"
type input "Guía de seguridad digital"
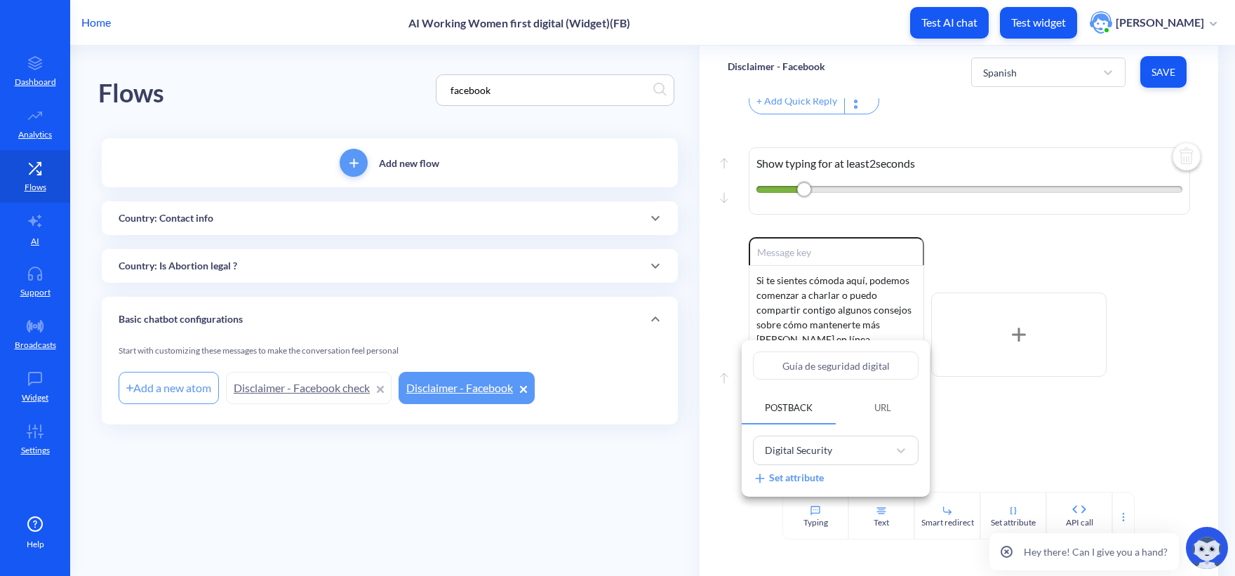
type input "Guía de seguridad digital"
click at [840, 455] on div "Digital Security" at bounding box center [823, 450] width 130 height 23
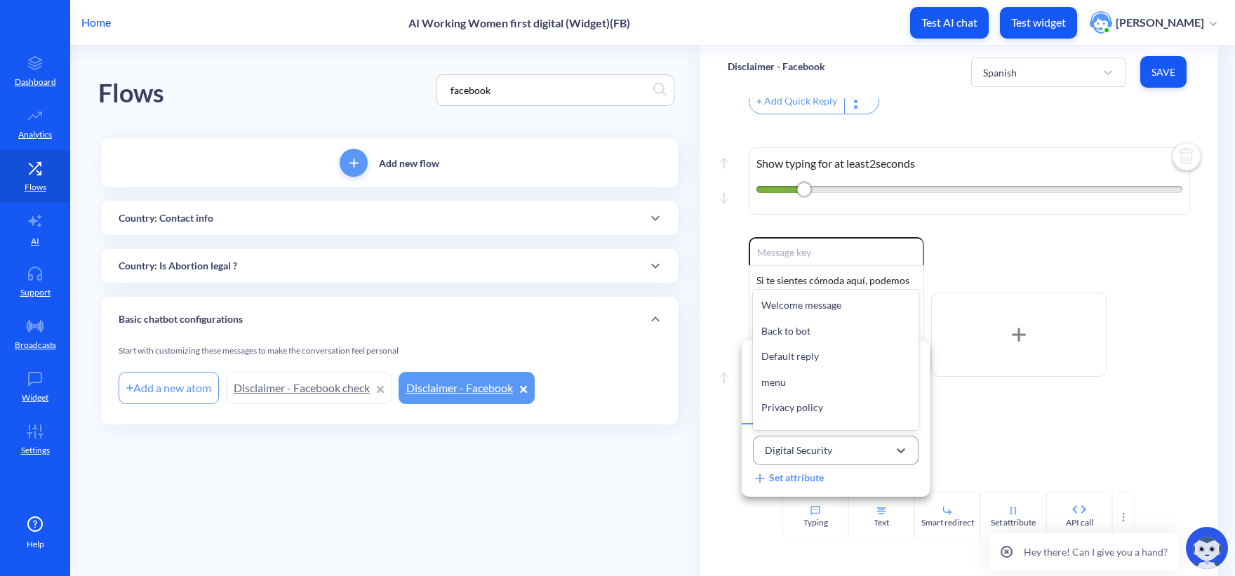
scroll to position [851, 0]
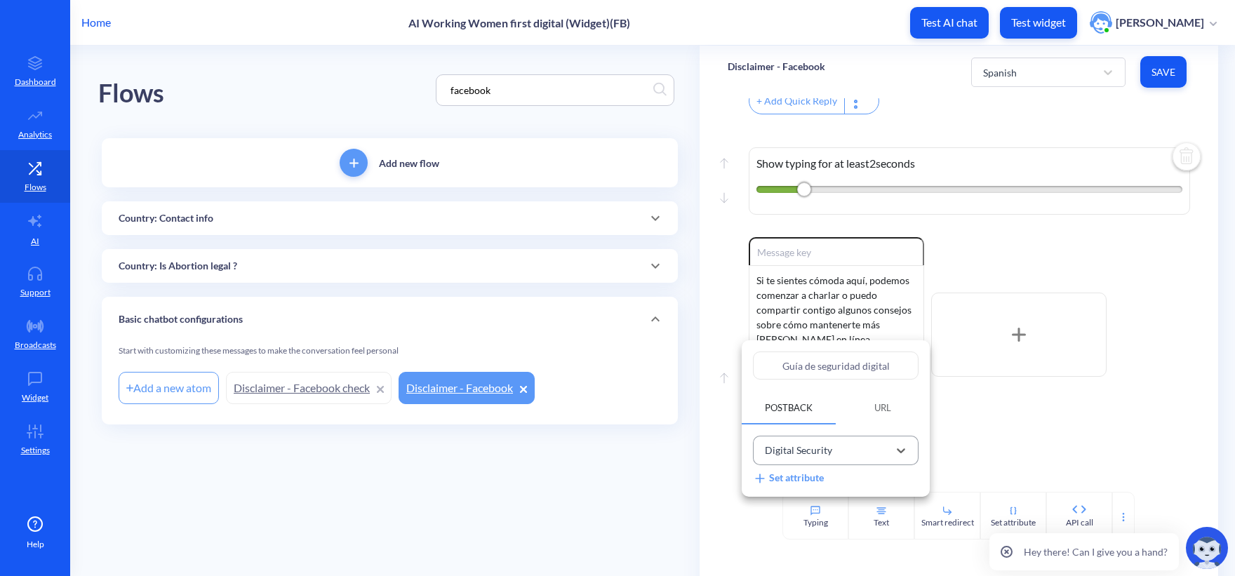
click at [838, 445] on div "Digital Security" at bounding box center [823, 450] width 130 height 23
click at [967, 403] on div at bounding box center [617, 288] width 1235 height 576
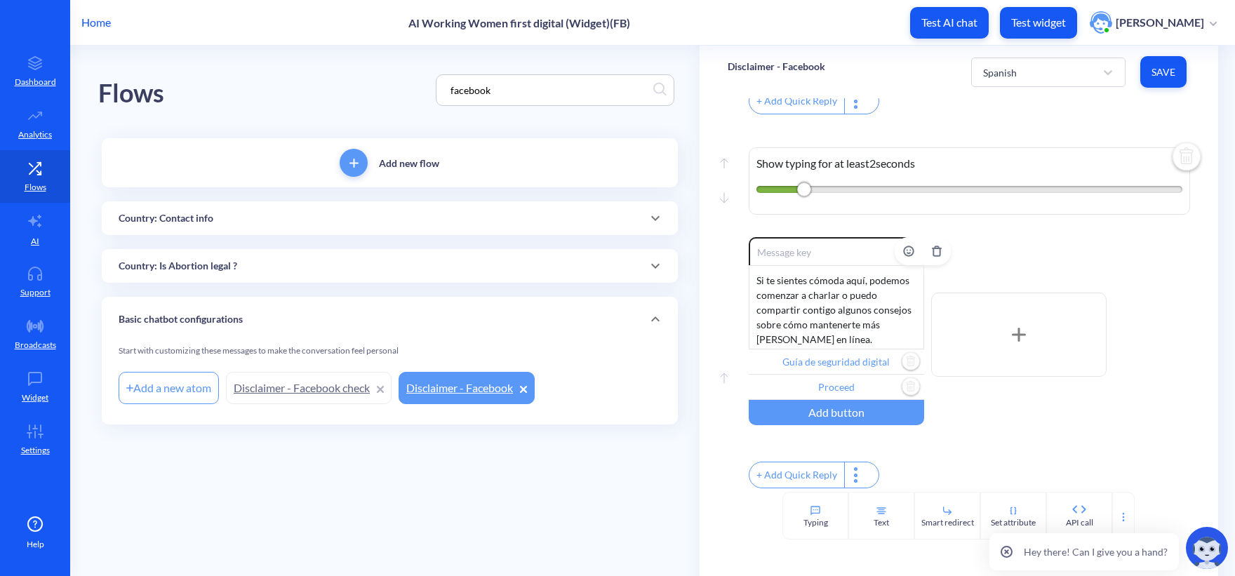
click at [832, 378] on input "Proceed" at bounding box center [835, 387] width 175 height 25
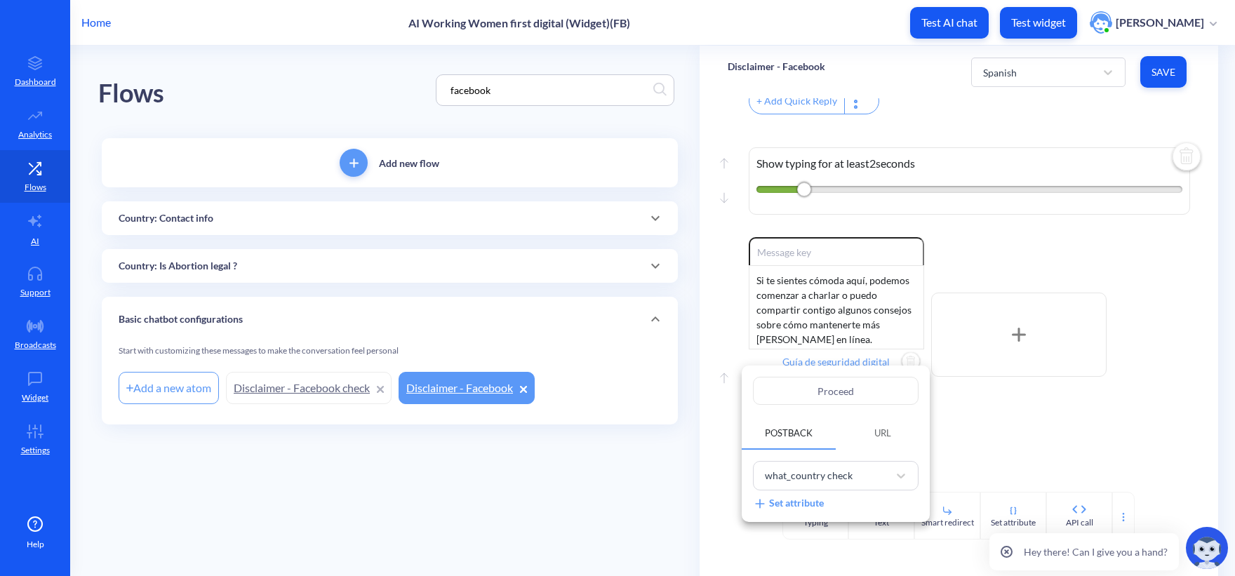
drag, startPoint x: 872, startPoint y: 391, endPoint x: 740, endPoint y: 383, distance: 132.1
click at [741, 383] on div "Proceed Postback URL what_country check Set attribute" at bounding box center [617, 288] width 1235 height 576
paste input "der"
type input "Proceder"
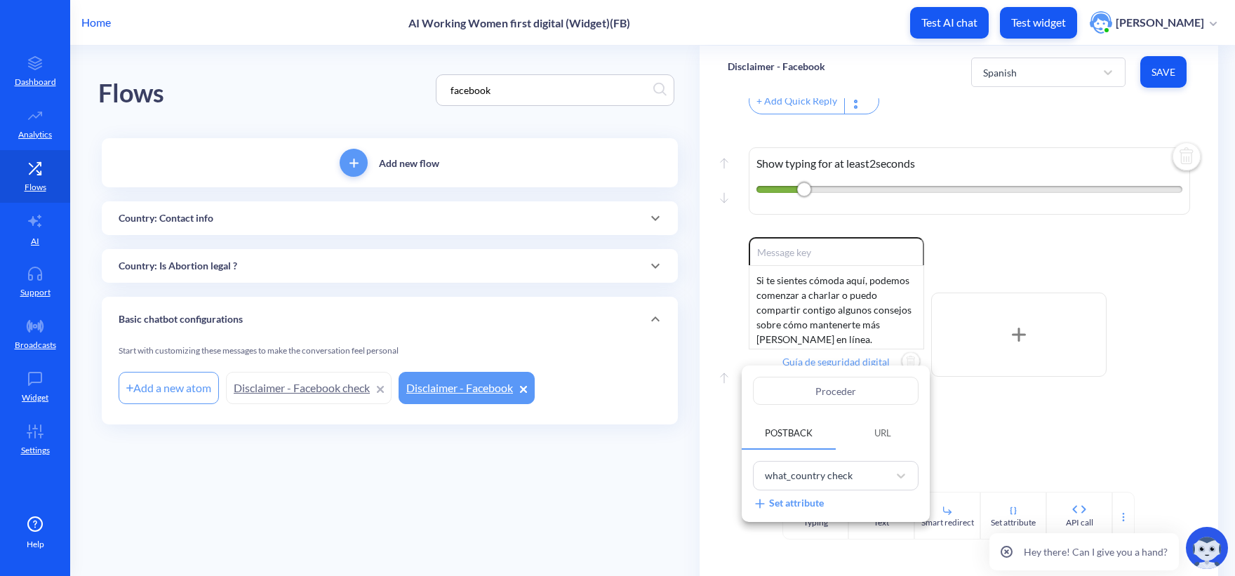
click at [1005, 398] on div at bounding box center [617, 288] width 1235 height 576
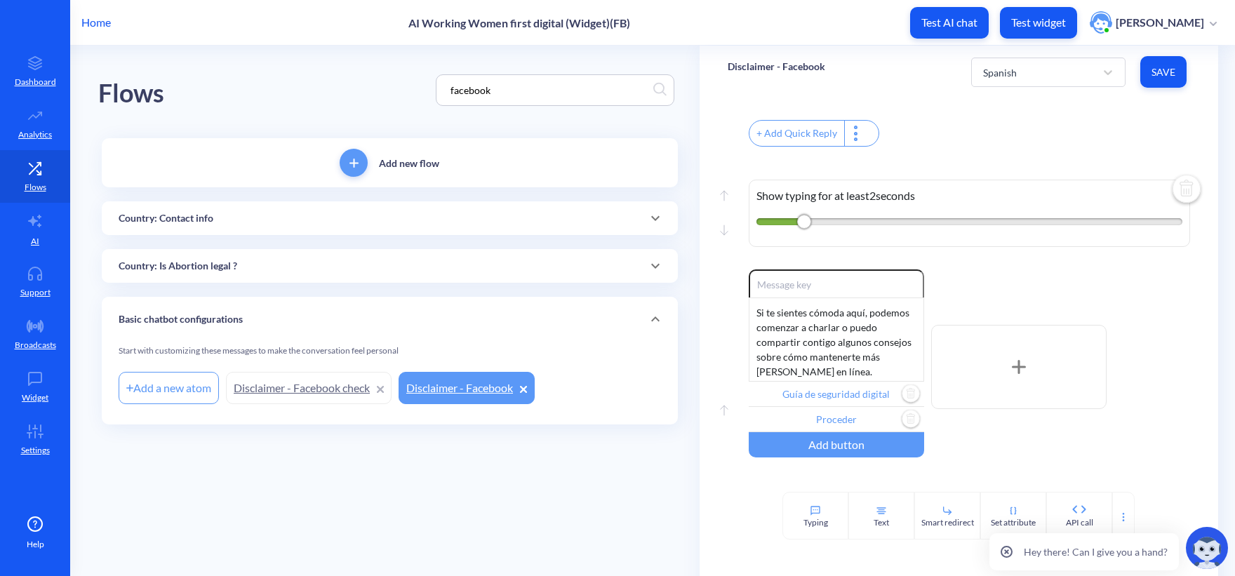
scroll to position [473, 0]
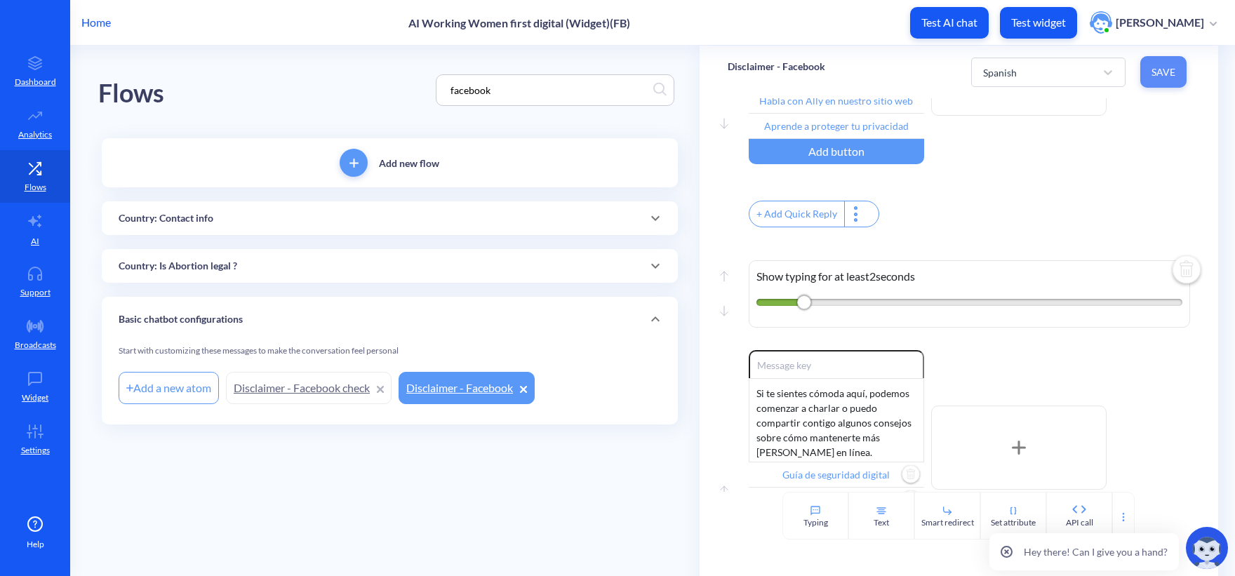
click at [1166, 73] on span "Save" at bounding box center [1163, 72] width 24 height 14
type input "Proceder"
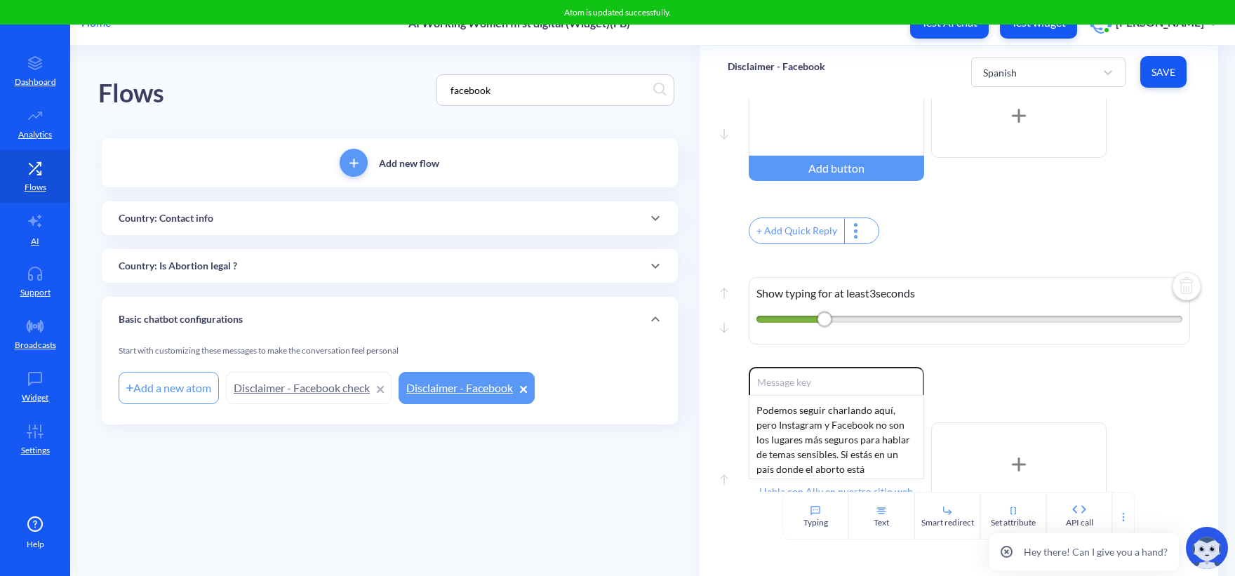
scroll to position [0, 0]
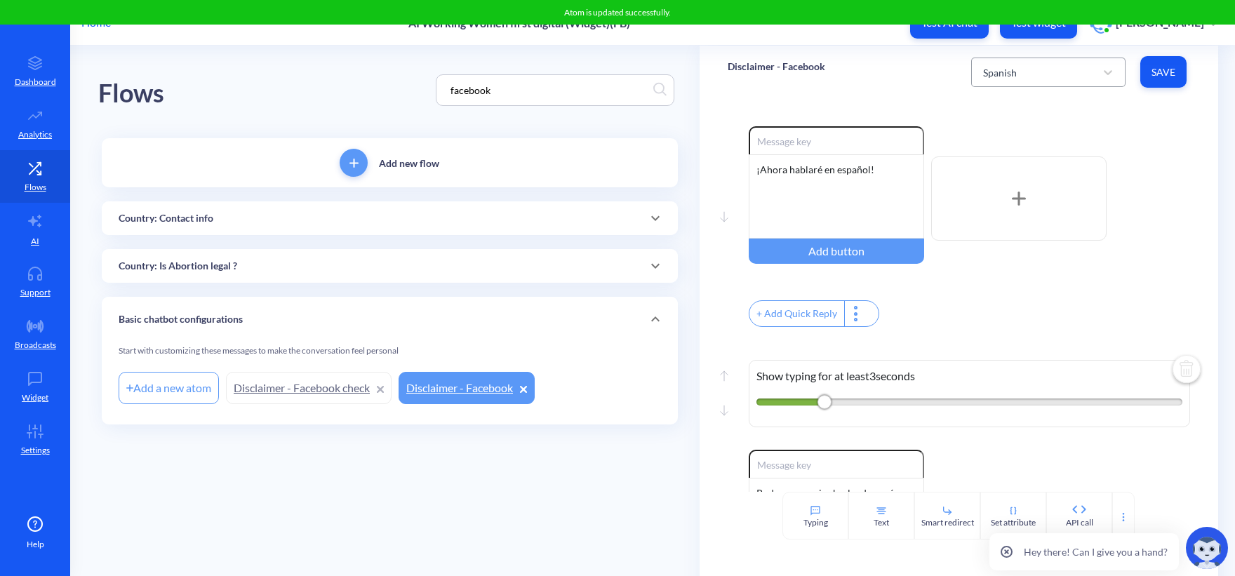
click at [1028, 79] on div "Spanish" at bounding box center [1035, 72] width 119 height 25
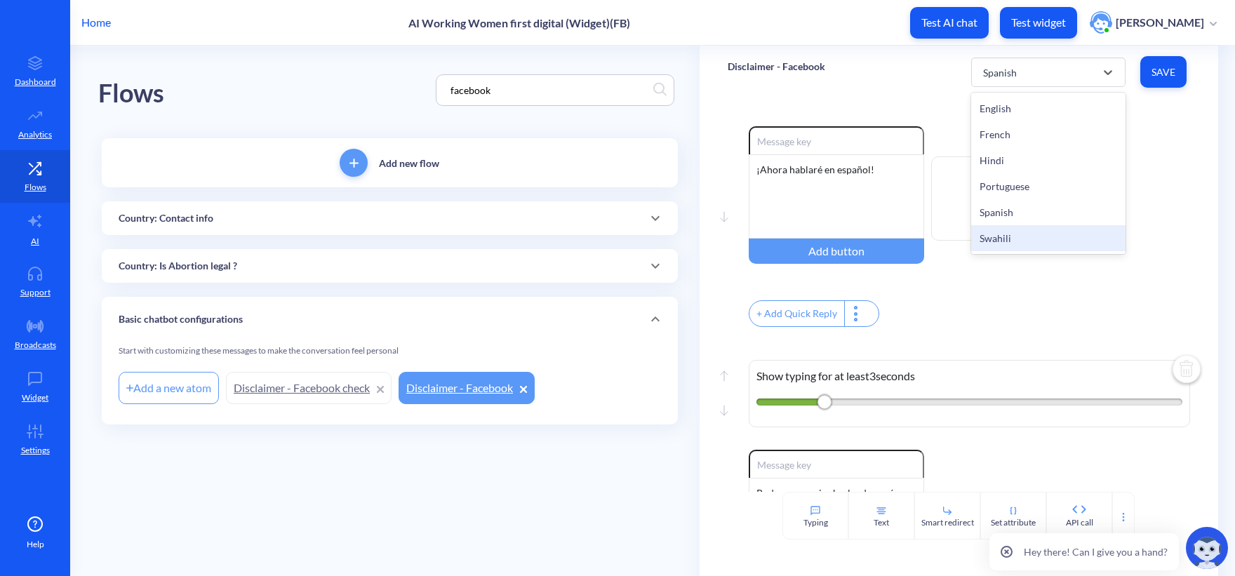
click at [1019, 234] on div "Swahili" at bounding box center [1048, 238] width 154 height 26
type input "Zungumza na Ally kwenye tovuti yetu"
type input "Jifunze jinsi ya kulinda faragha yako"
type input "Digital security guide"
type input "Proceed"
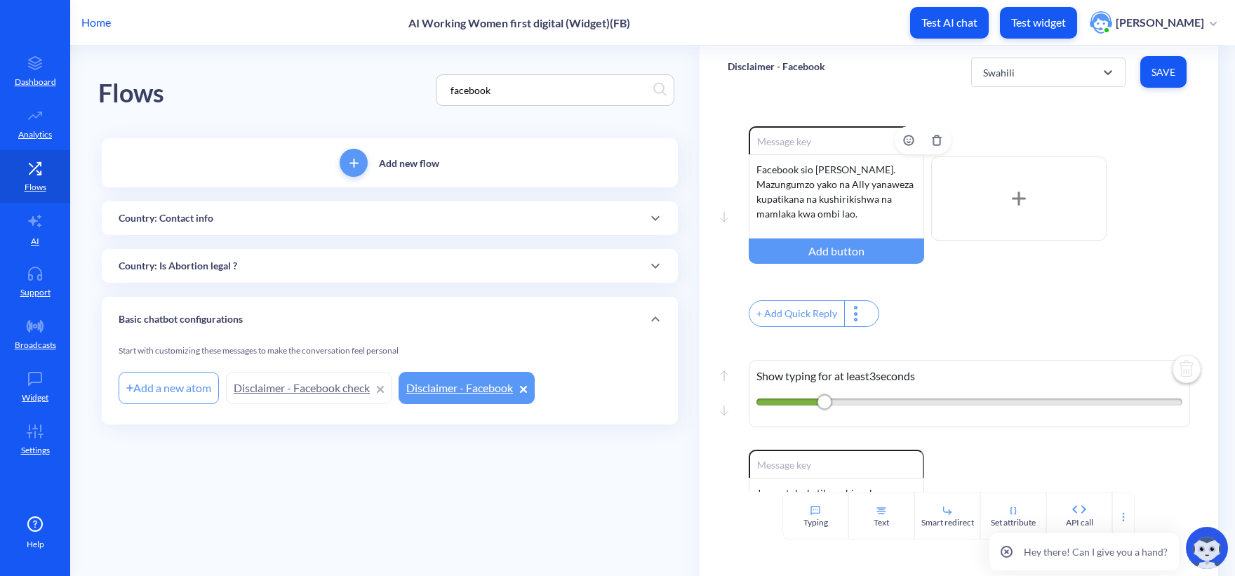
click at [824, 192] on div "Facebook sio mahali salama. Mazungumzo yako na Ally yanaweza kupatikana na kush…" at bounding box center [835, 196] width 175 height 84
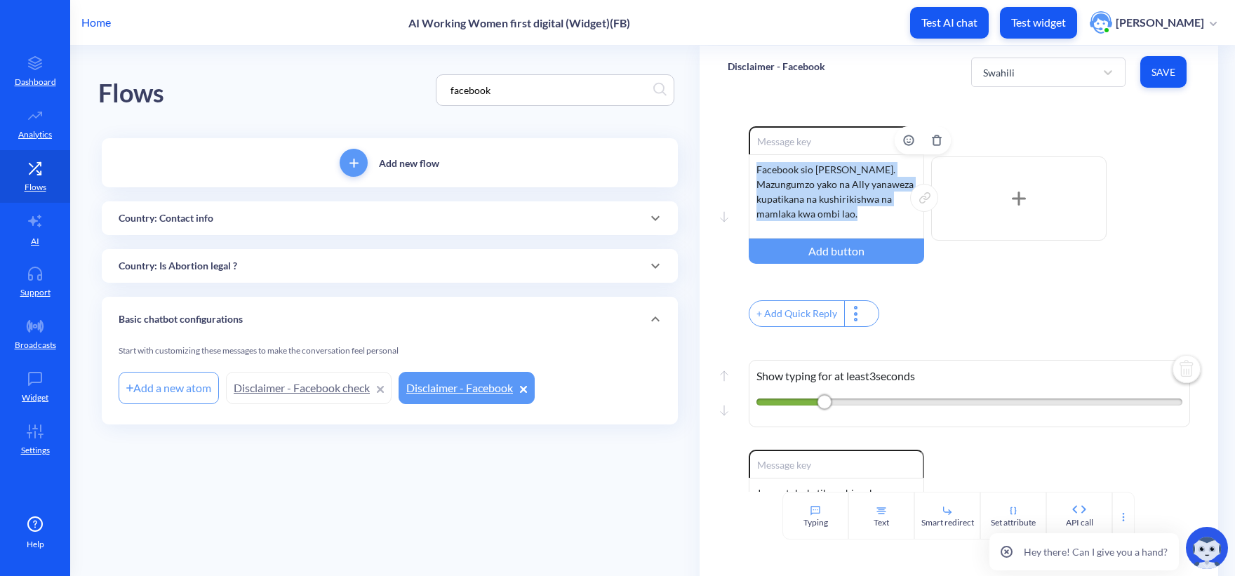
click at [824, 192] on div "Facebook sio mahali salama. Mazungumzo yako na Ally yanaweza kupatikana na kush…" at bounding box center [835, 196] width 175 height 84
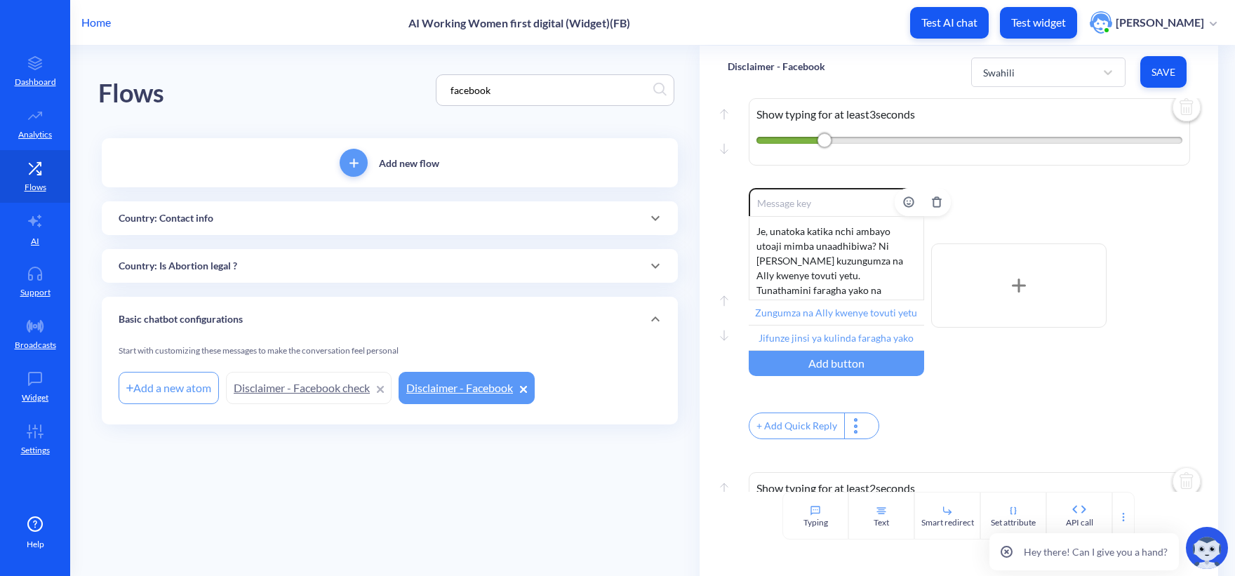
scroll to position [281, 0]
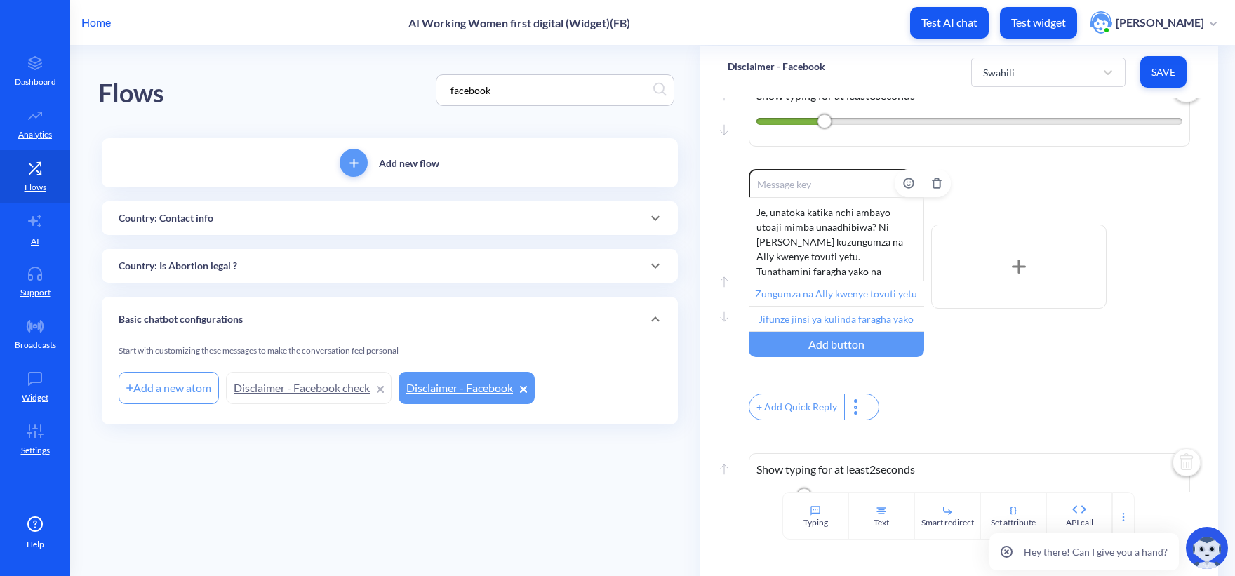
click at [826, 272] on div "Je, unatoka katika nchi ambayo utoaji mimba unaadhibiwa? Ni salama zaidi kuzung…" at bounding box center [835, 239] width 175 height 84
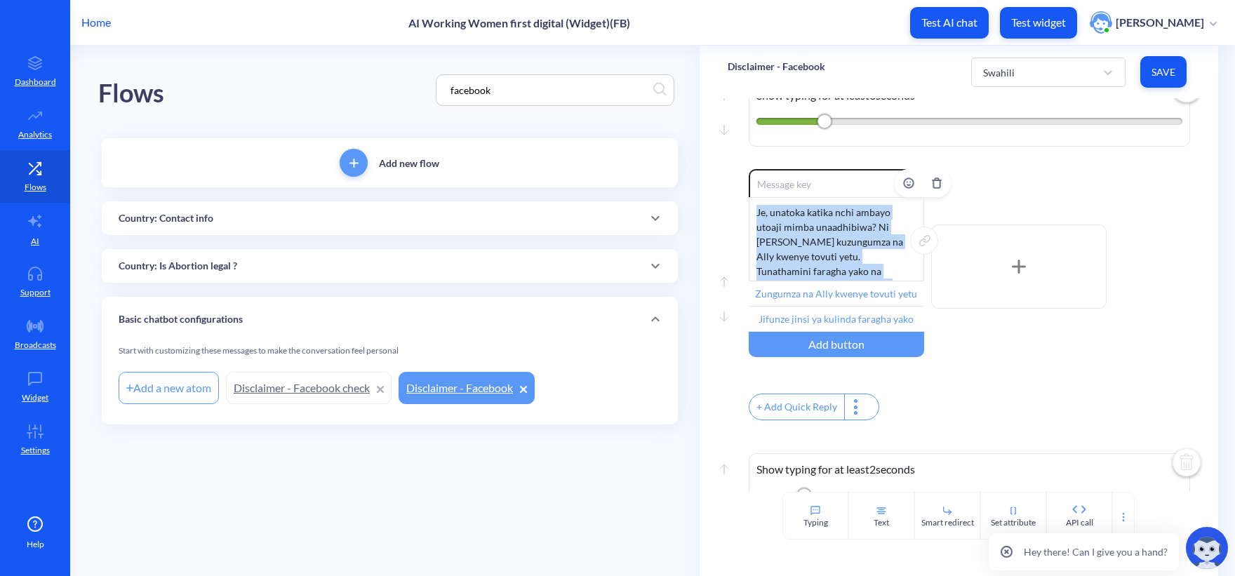
click at [826, 272] on div "Je, unatoka katika nchi ambayo utoaji mimba unaadhibiwa? Ni salama zaidi kuzung…" at bounding box center [835, 239] width 175 height 84
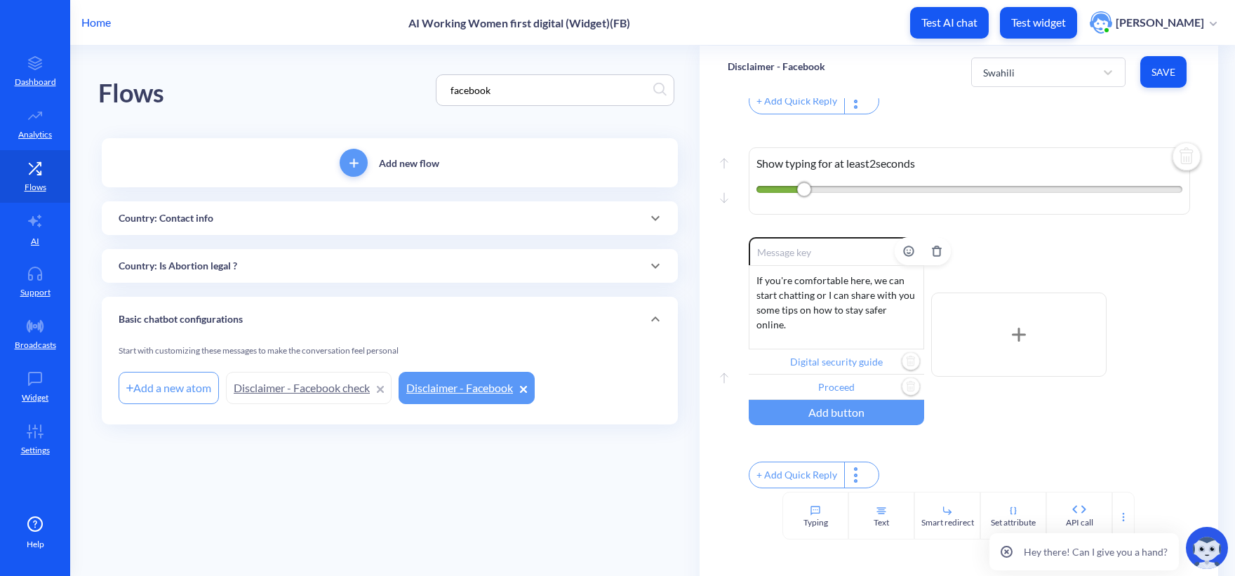
scroll to position [614, 0]
click at [810, 309] on div "If you're comfortable here, we can start chatting or I can share with you some …" at bounding box center [835, 307] width 175 height 84
click at [829, 349] on input "Digital security guide" at bounding box center [835, 361] width 175 height 25
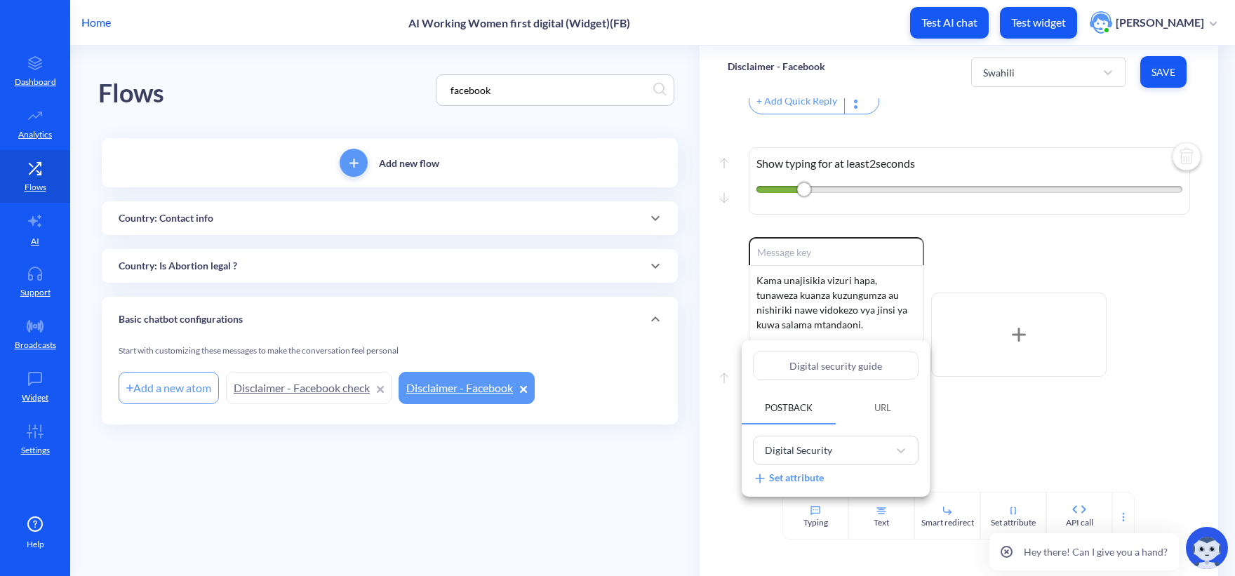
click at [837, 363] on input "Digital security guide" at bounding box center [836, 365] width 166 height 28
paste input "Mwongozo wa usalama wa kidijitali"
type input "Mwongozo wa usalama wa kidijitali"
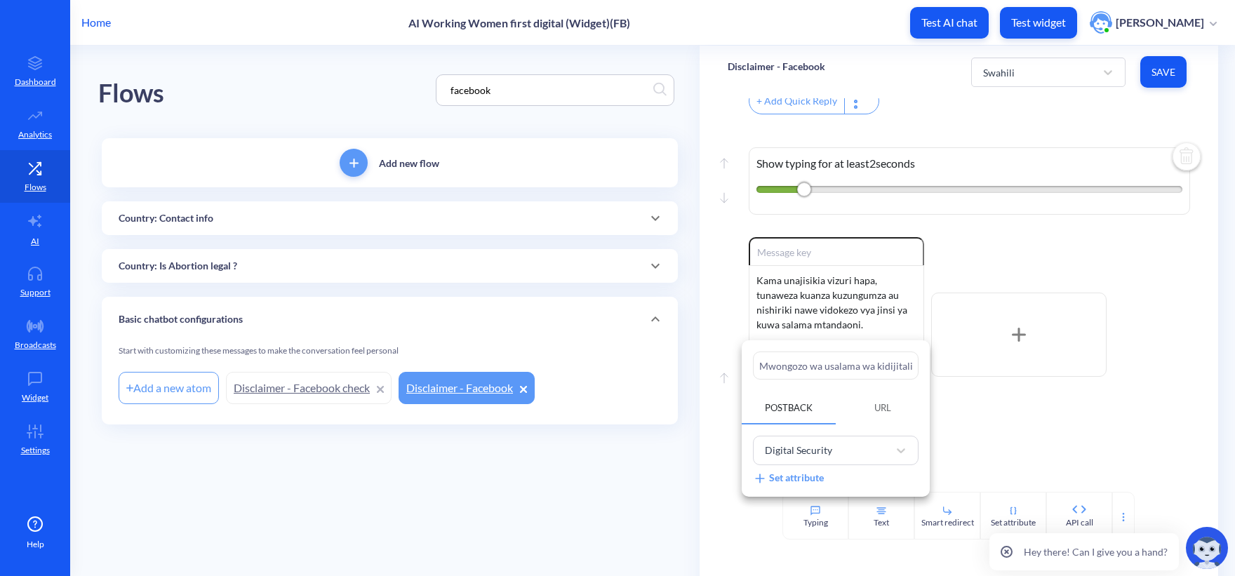
type input "Mwongozo wa usalama wa kidijitali"
click at [1062, 248] on div at bounding box center [617, 288] width 1235 height 576
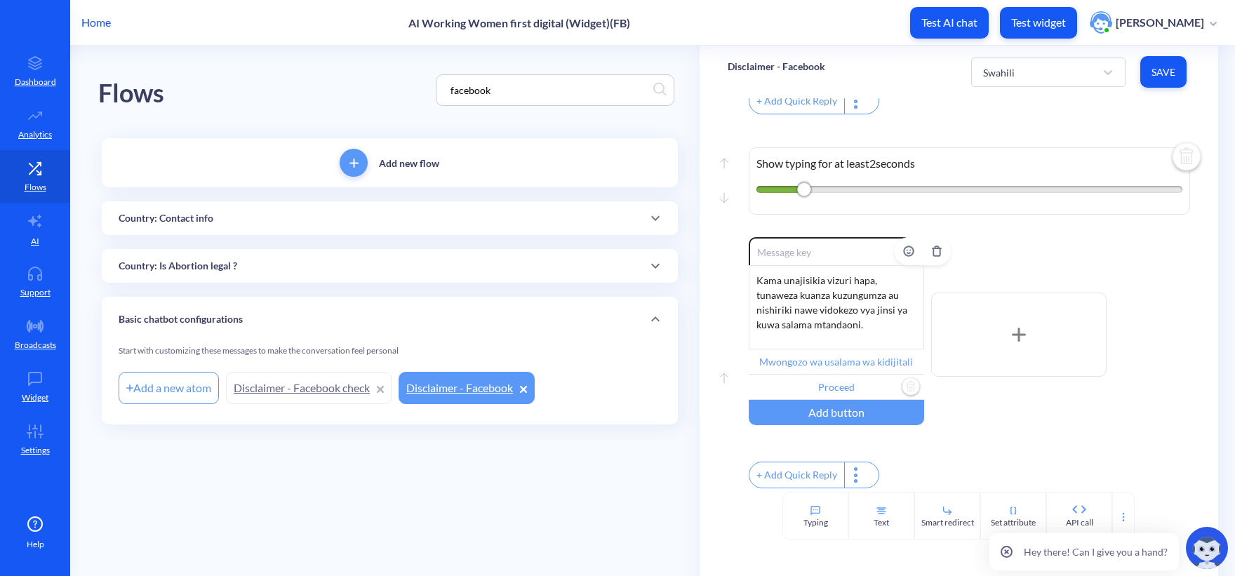
click at [824, 377] on input "Proceed" at bounding box center [835, 387] width 175 height 25
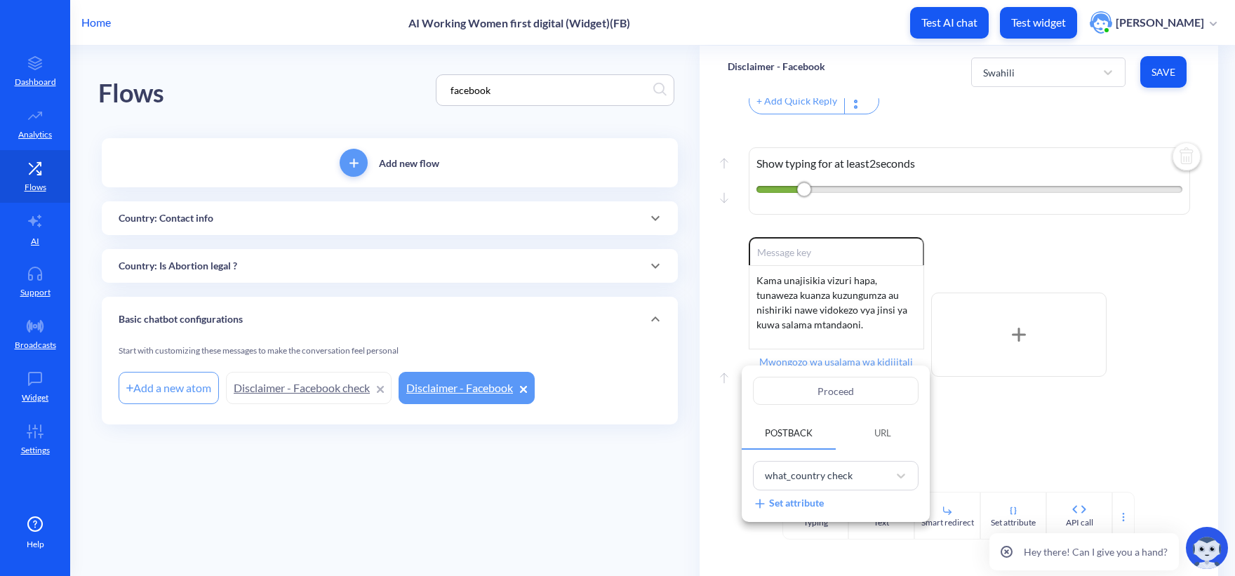
drag, startPoint x: 870, startPoint y: 387, endPoint x: 766, endPoint y: 382, distance: 104.0
click at [766, 382] on input "Proceed" at bounding box center [836, 391] width 166 height 28
paste input "Endelea"
type input "Endelea"
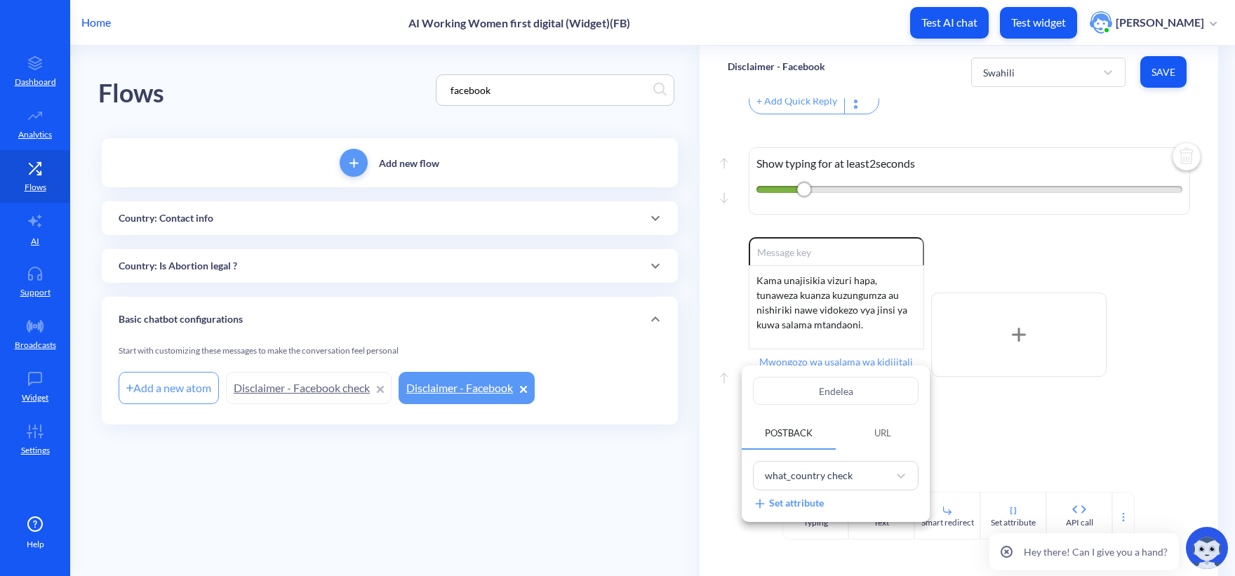
click at [1067, 221] on div at bounding box center [617, 288] width 1235 height 576
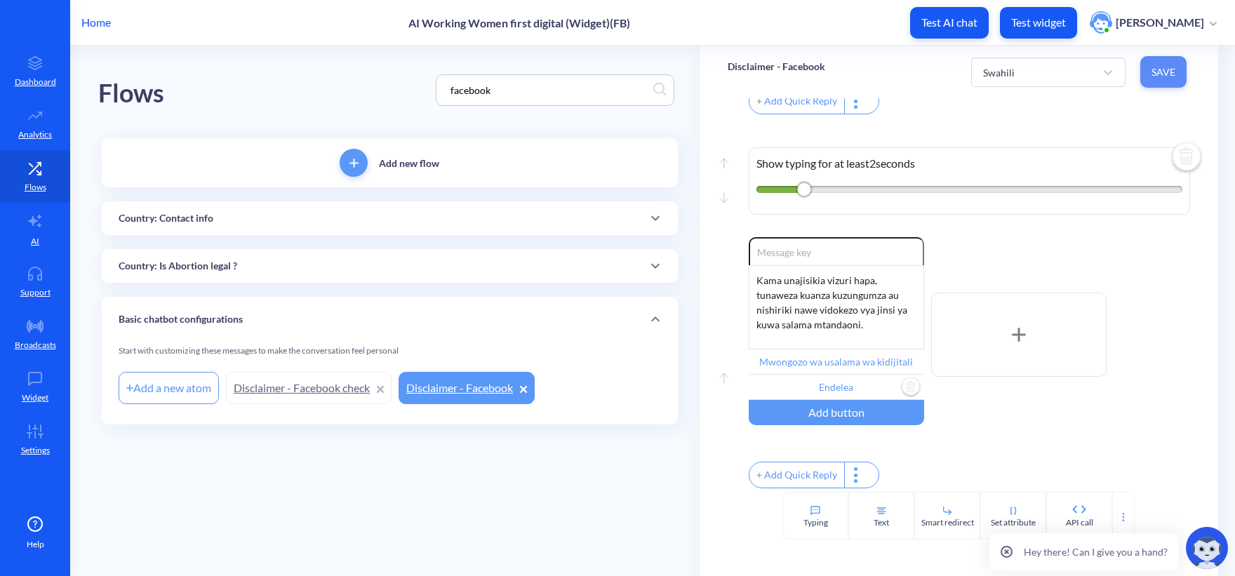
click at [1150, 77] on button "Save" at bounding box center [1163, 72] width 46 height 32
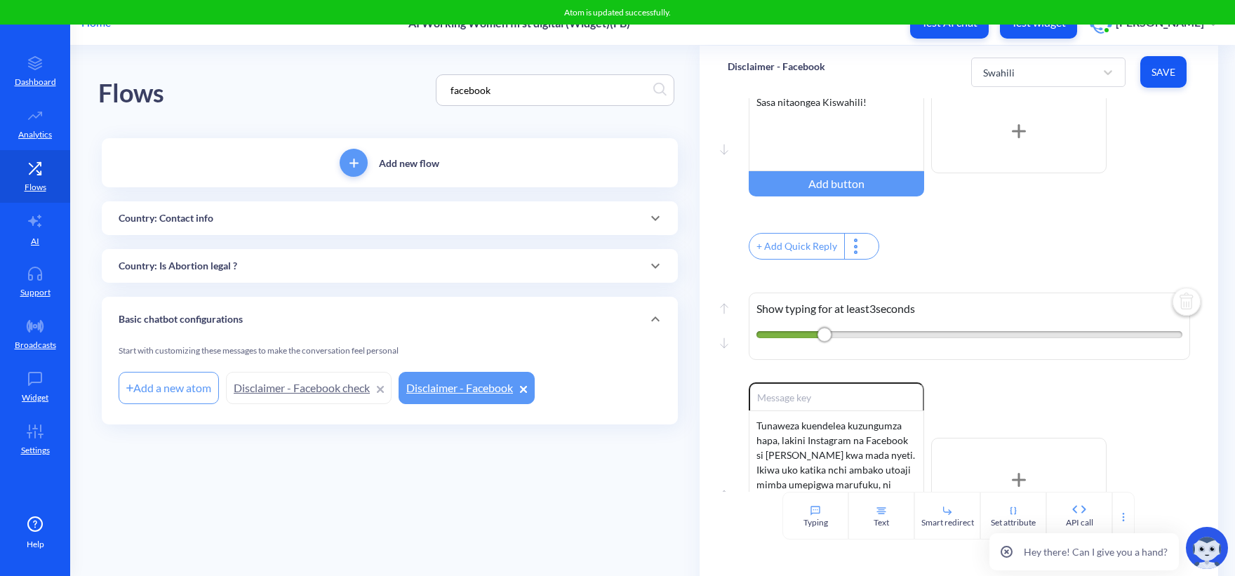
scroll to position [0, 0]
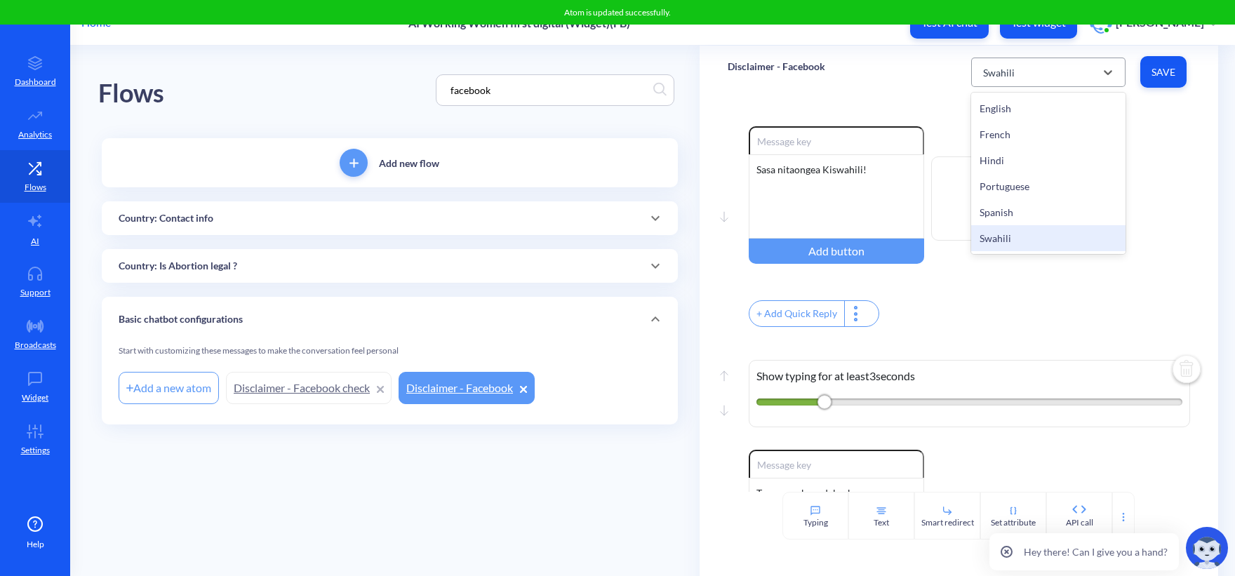
click at [1063, 79] on div "Swahili" at bounding box center [1035, 72] width 119 height 25
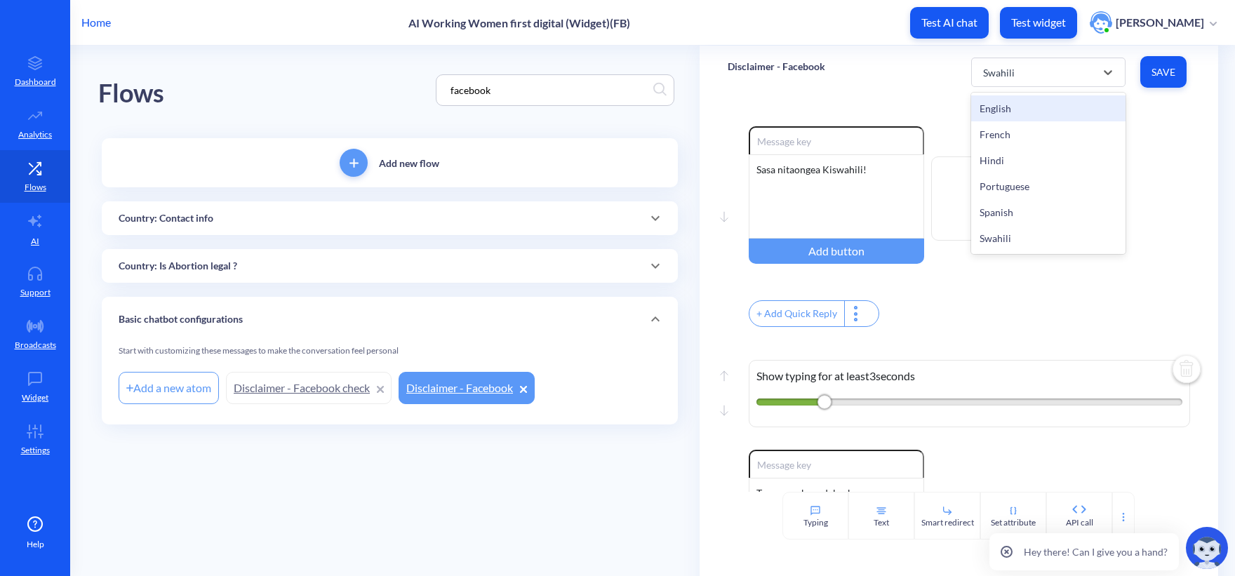
click at [1025, 105] on div "English" at bounding box center [1048, 108] width 154 height 26
type input "Speak with Ally on our website"
type input "Speak with Ally on WhatsApp"
type input "Digital security guide"
type input "Proceed"
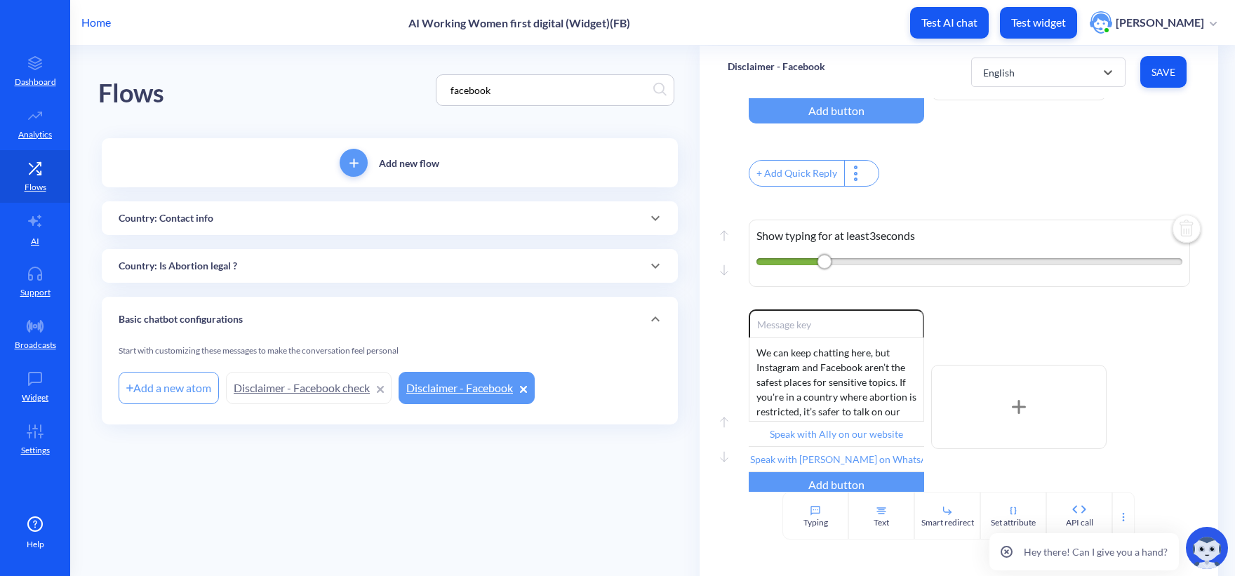
scroll to position [421, 0]
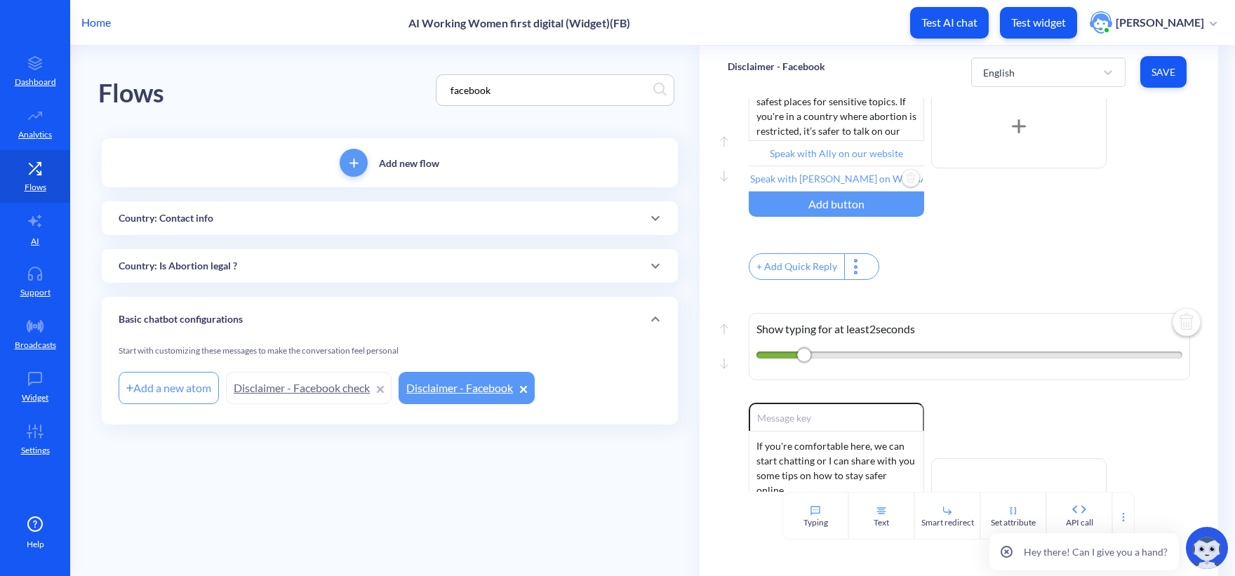
click at [861, 180] on input "Speak with Ally on WhatsApp" at bounding box center [835, 178] width 175 height 25
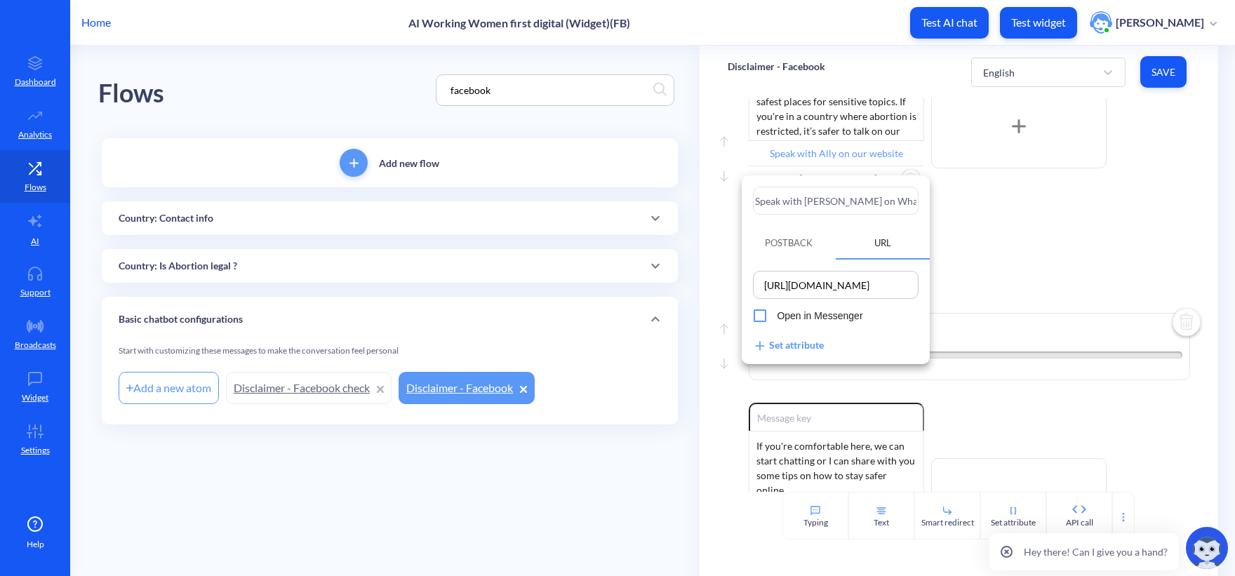
drag, startPoint x: 767, startPoint y: 203, endPoint x: 925, endPoint y: 205, distance: 157.8
click at [924, 205] on div "Speak with Ally on WhatsApp Postback URL https://wa.me/18332212559 Open in Mess…" at bounding box center [835, 269] width 188 height 189
click at [1019, 226] on div at bounding box center [617, 288] width 1235 height 576
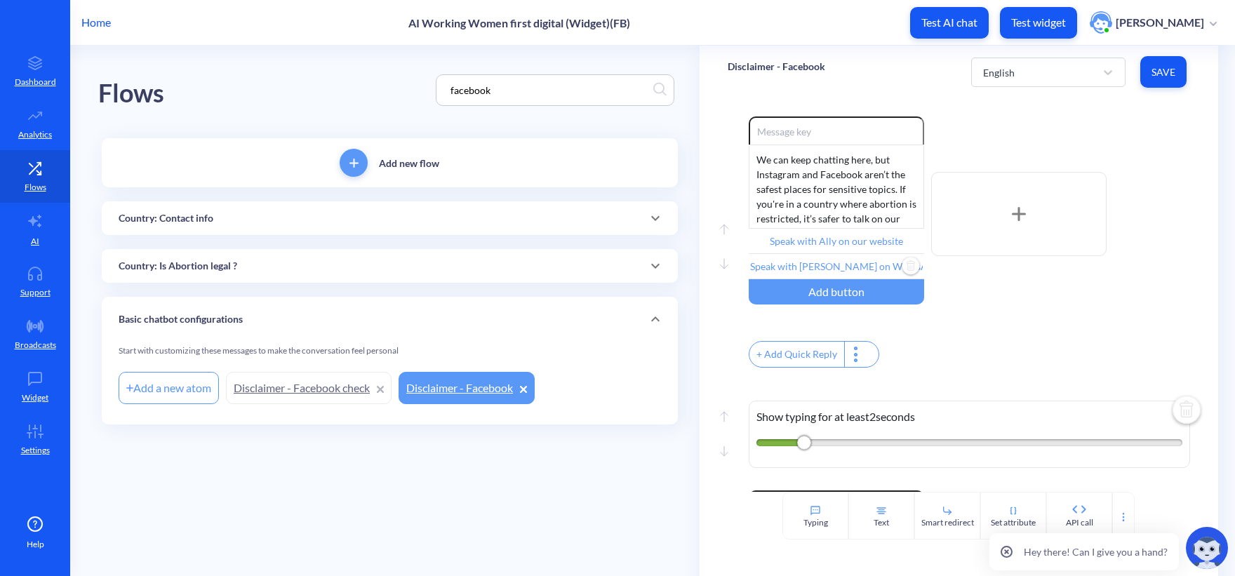
scroll to position [614, 0]
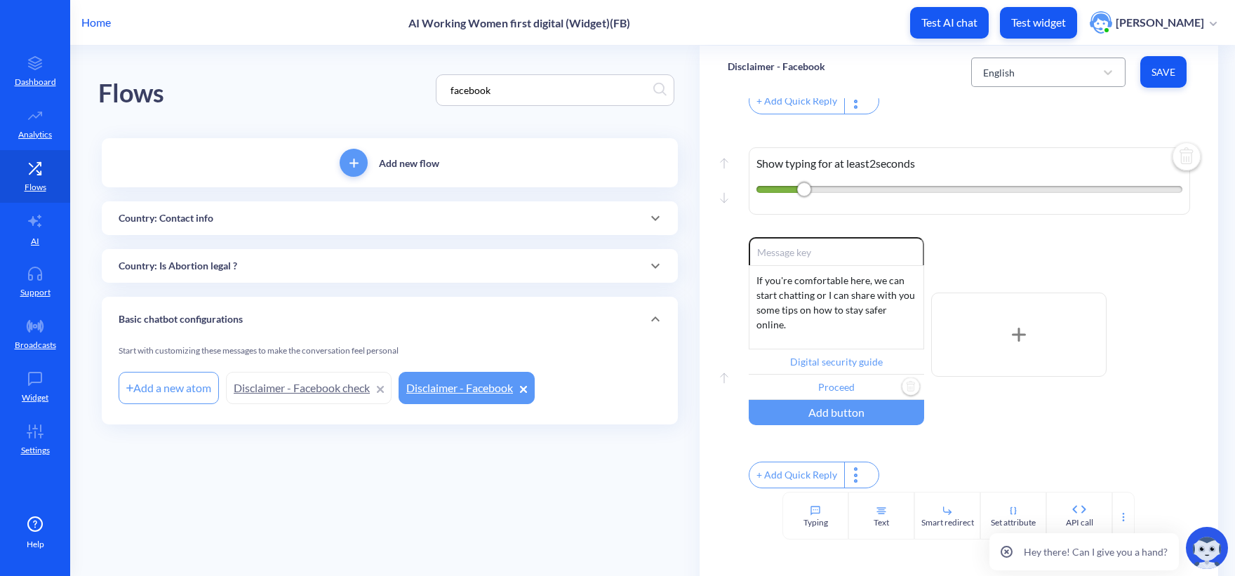
click at [1002, 81] on div "English" at bounding box center [1035, 72] width 119 height 25
click at [1011, 132] on div "French" at bounding box center [1048, 134] width 154 height 26
type input "Parlez avec Ally sur notre site web"
type input "Apprenez à protéger votre vie privée"
type input "Guide de sécurité numérique"
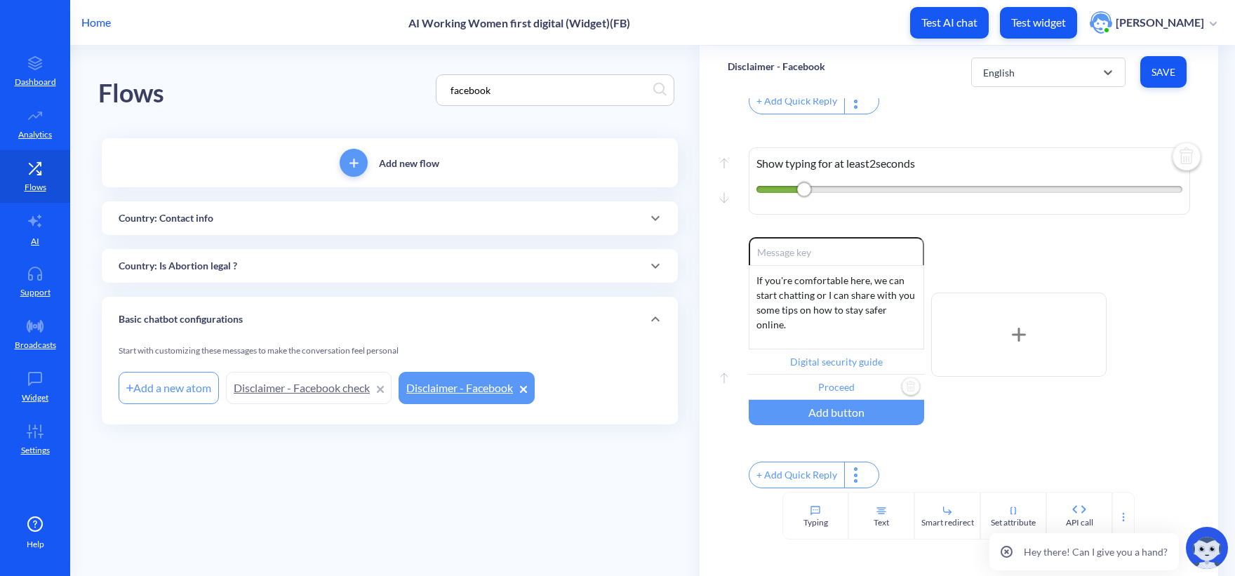
type input "Procéder"
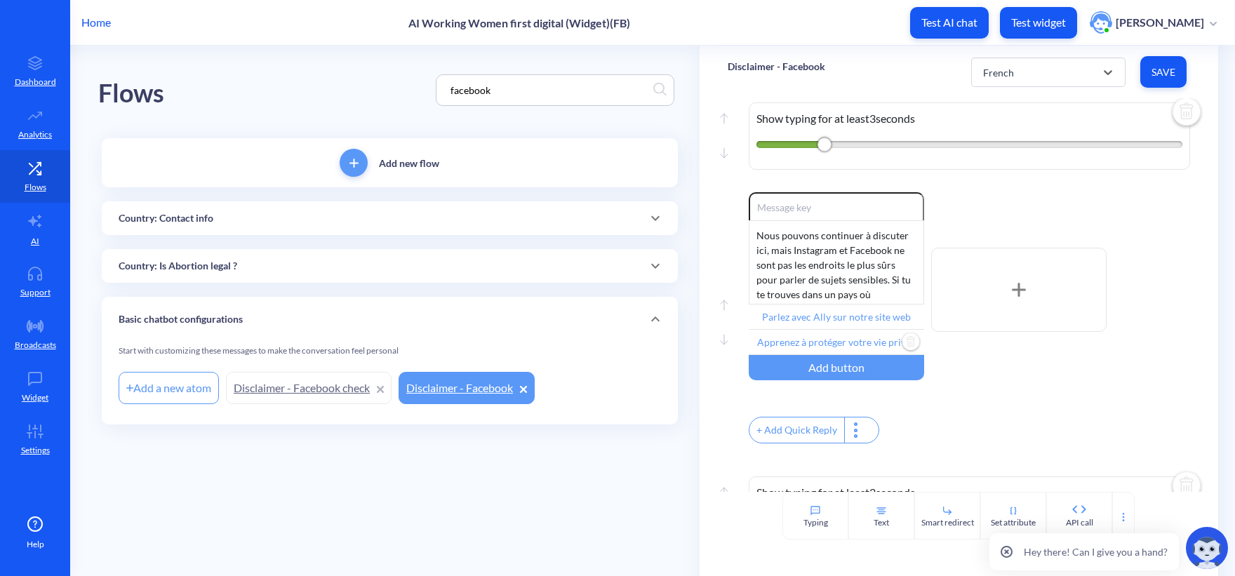
scroll to position [263, 0]
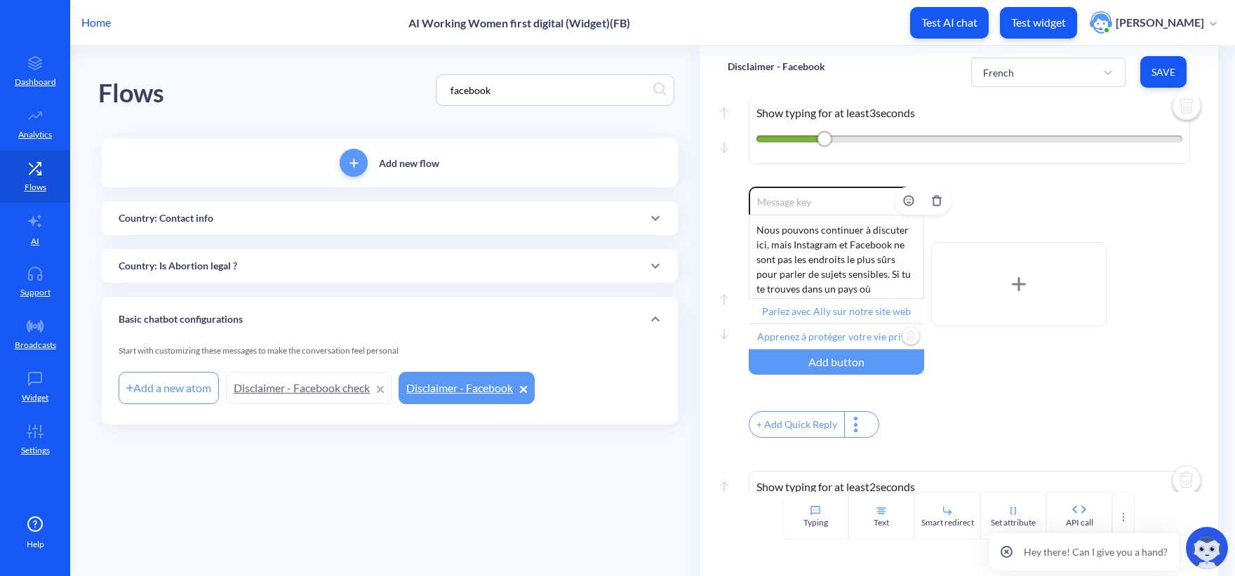
click at [831, 344] on input "Apprenez à protéger votre vie privée" at bounding box center [835, 336] width 175 height 25
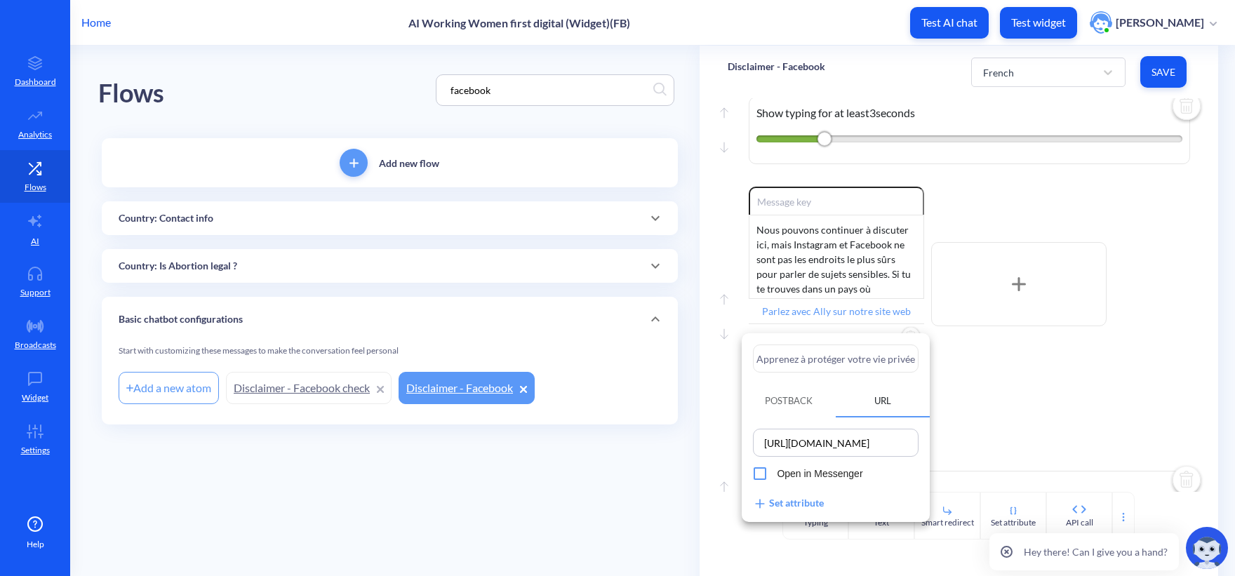
click at [837, 369] on input "Apprenez à protéger votre vie privée" at bounding box center [836, 358] width 166 height 28
paste input "Parlez avec Ally sur WhatsApp"
type input "Parlez avec Ally sur WhatsApp"
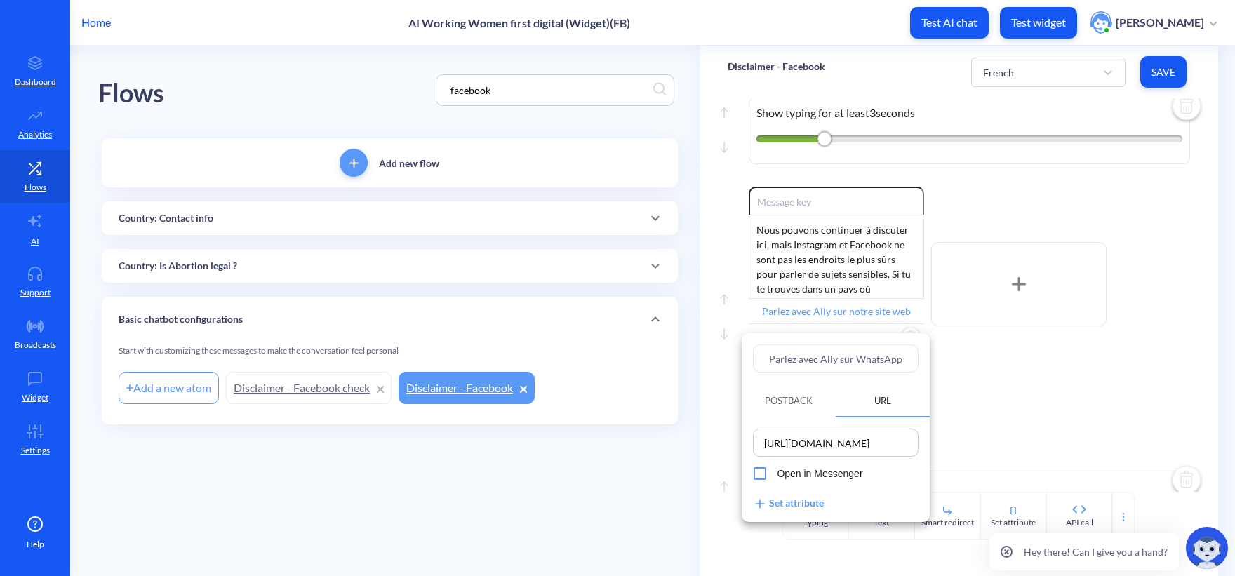
type input "Parlez avec Ally sur WhatsApp"
click at [1143, 391] on div at bounding box center [617, 288] width 1235 height 576
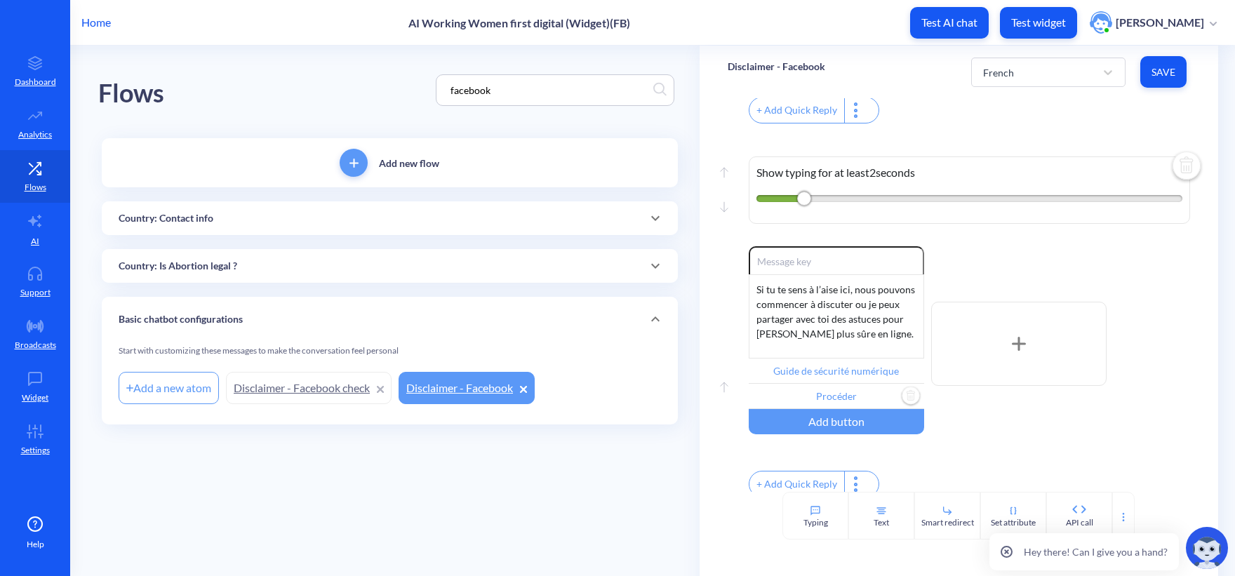
scroll to position [614, 0]
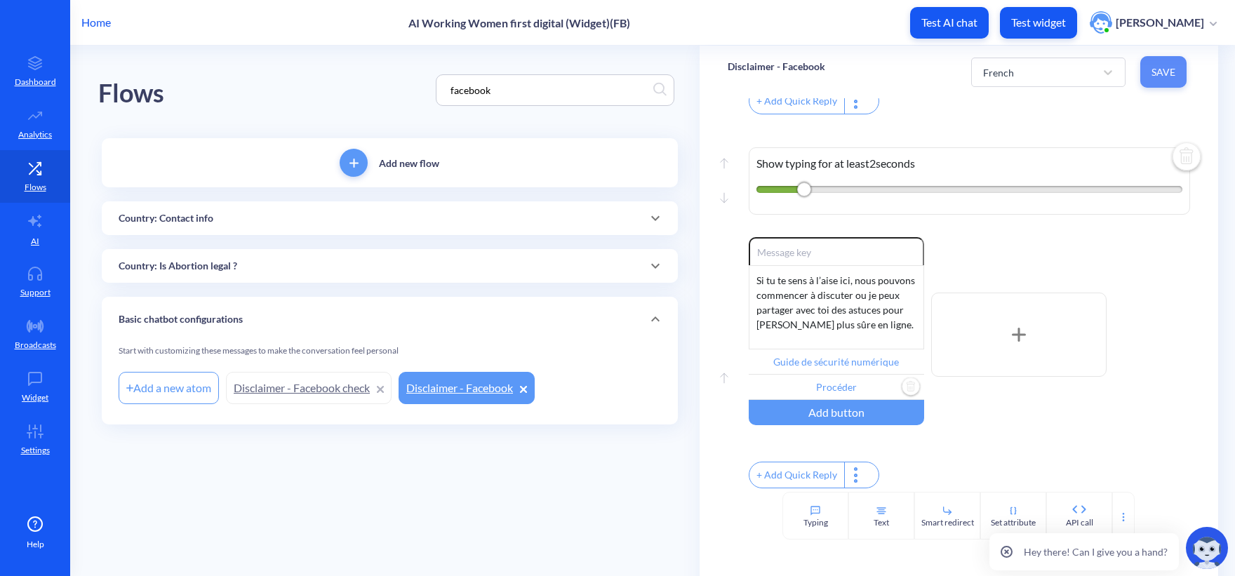
click at [1153, 74] on span "Save" at bounding box center [1163, 72] width 24 height 14
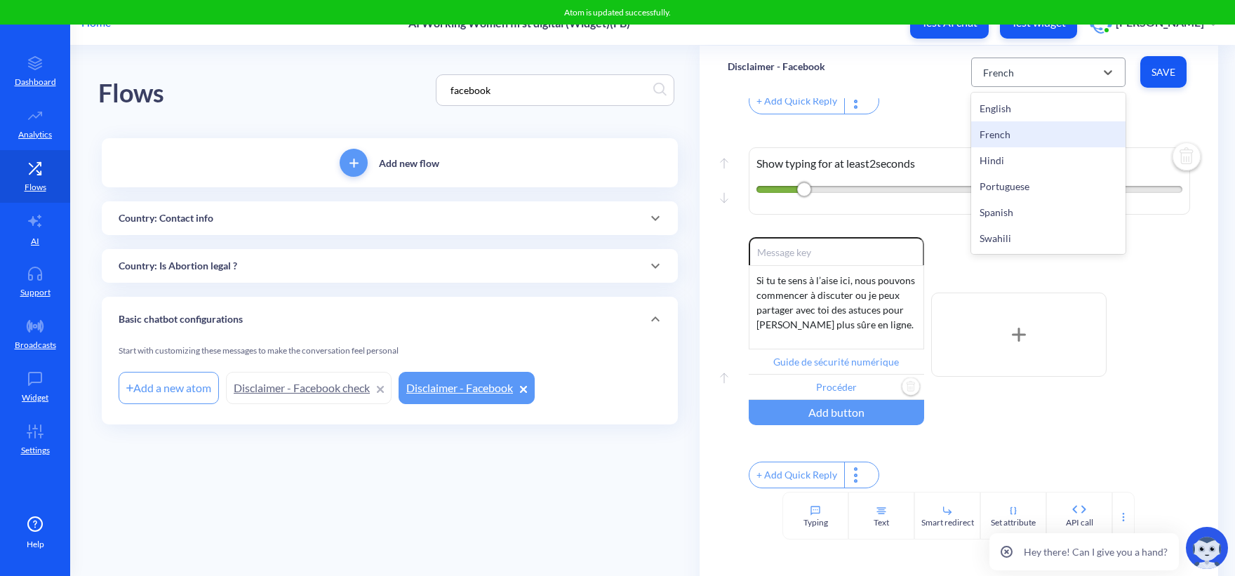
drag, startPoint x: 1032, startPoint y: 74, endPoint x: 1015, endPoint y: 134, distance: 62.8
click at [1032, 74] on div "French" at bounding box center [1035, 72] width 119 height 25
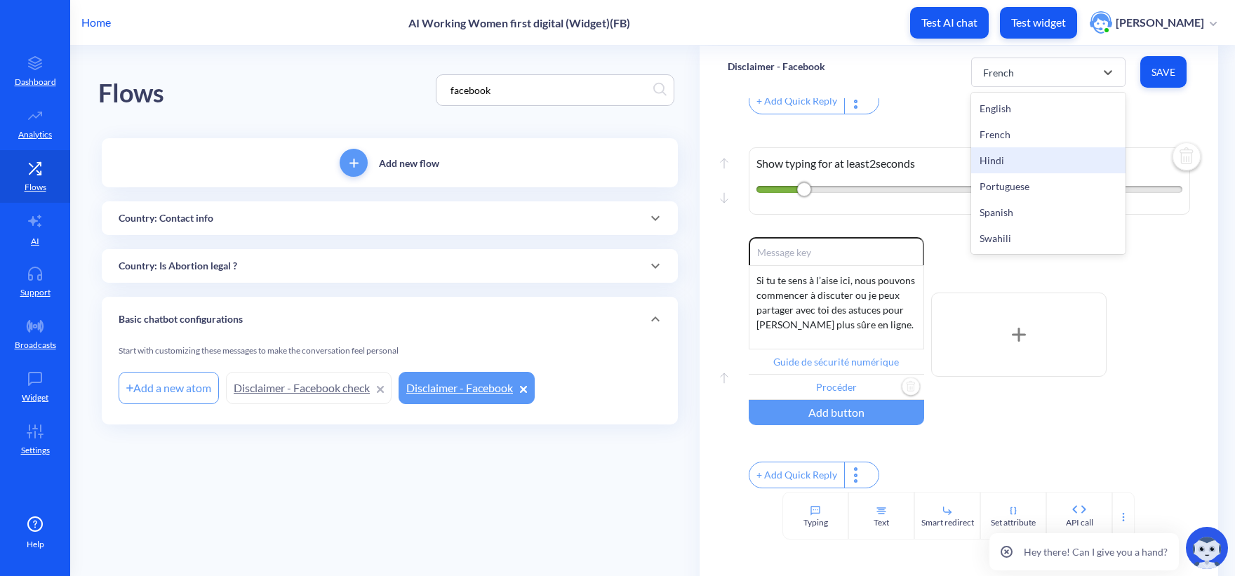
click at [1003, 155] on div "Hindi" at bounding box center [1048, 160] width 154 height 26
type input "हमारी वेबसाइट पर ऐली के साथ बात करें"
type input "अपनी गोपनीयता की रक्षा करना सीखें"
type input "डिजिटल सुरक्षा मार्गदर्शिका"
type input "आगे बढ़ें"
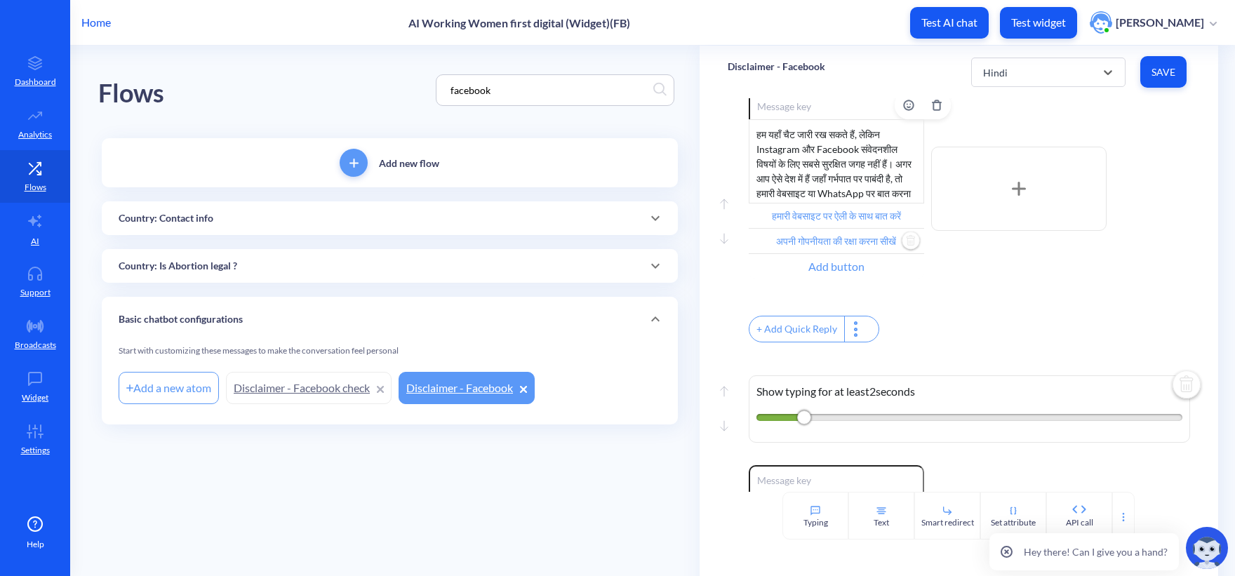
scroll to position [333, 0]
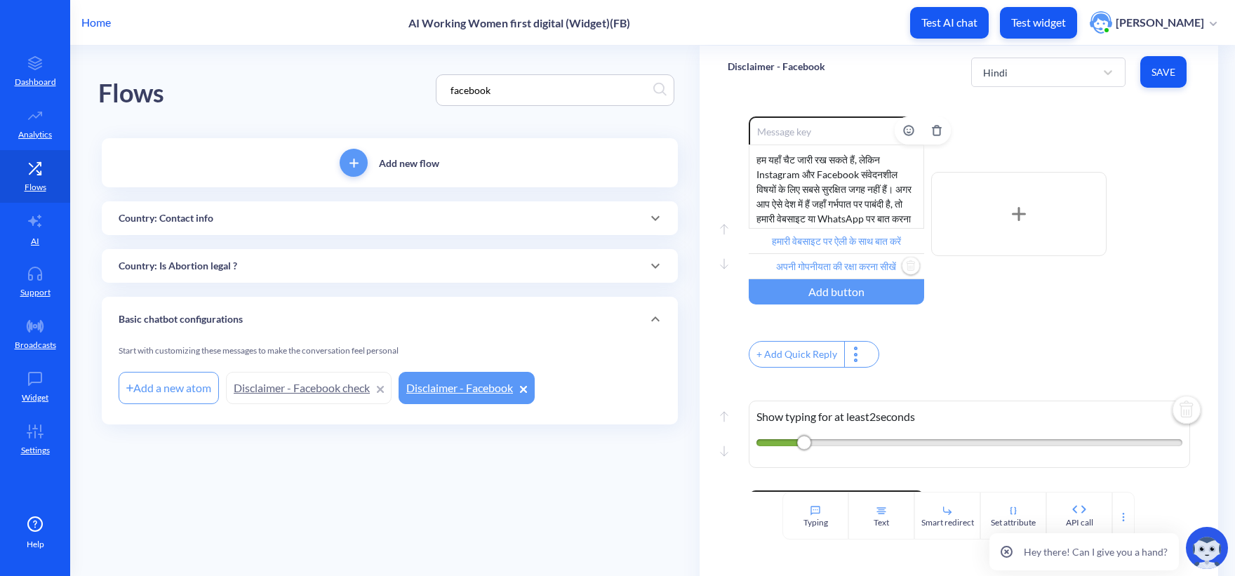
click at [845, 274] on input "अपनी गोपनीयता की रक्षा करना सीखें" at bounding box center [835, 266] width 175 height 25
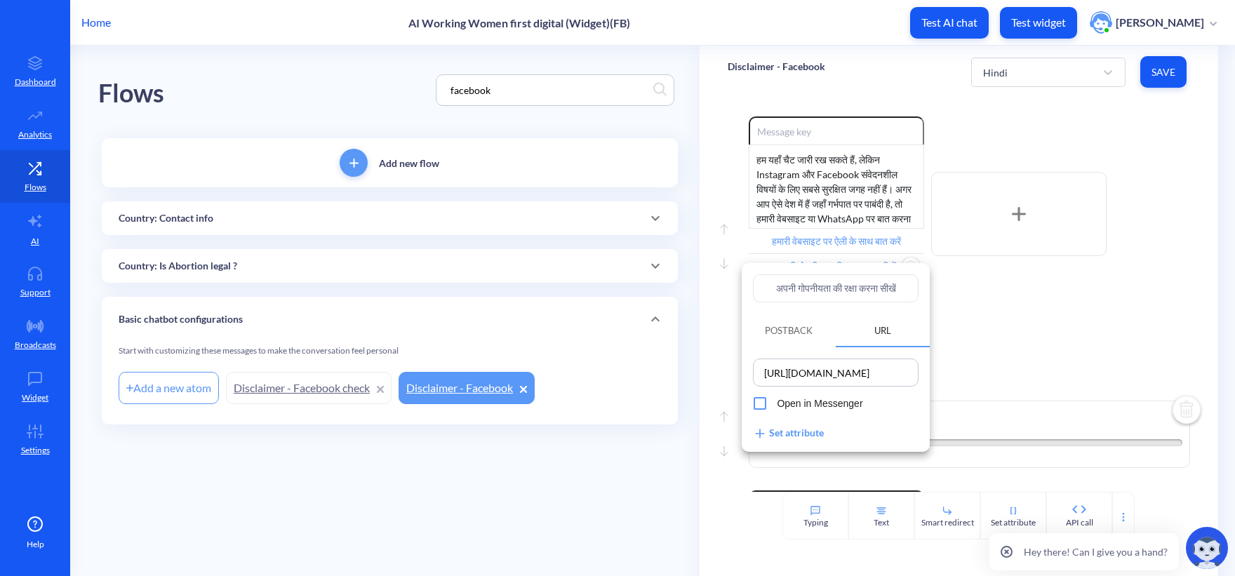
click at [855, 286] on input "अपनी गोपनीयता की रक्षा करना सीखें" at bounding box center [836, 288] width 166 height 28
paste input "Here’s the Hindi translation: **व्हाट्स"
type input "Here’s the Hindi translation: **व्हाट्स"
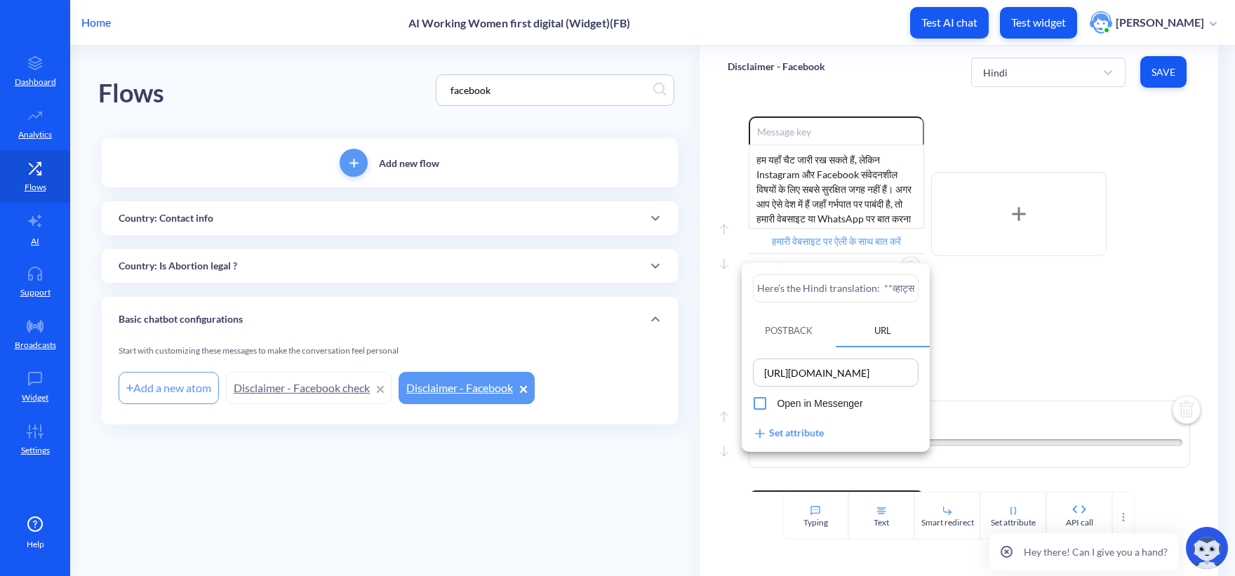
type input "Here’s the Hindi translation: **व्हाट्स"
drag, startPoint x: 1087, startPoint y: 319, endPoint x: 896, endPoint y: 291, distance: 192.8
click at [896, 291] on div "Here’s the Hindi translation: **व्हाट्स Postback URL https://wa.me/18332212559 …" at bounding box center [617, 288] width 1235 height 576
click at [833, 289] on input "Here’s the Hindi translation: **व्हाट्स" at bounding box center [836, 288] width 166 height 28
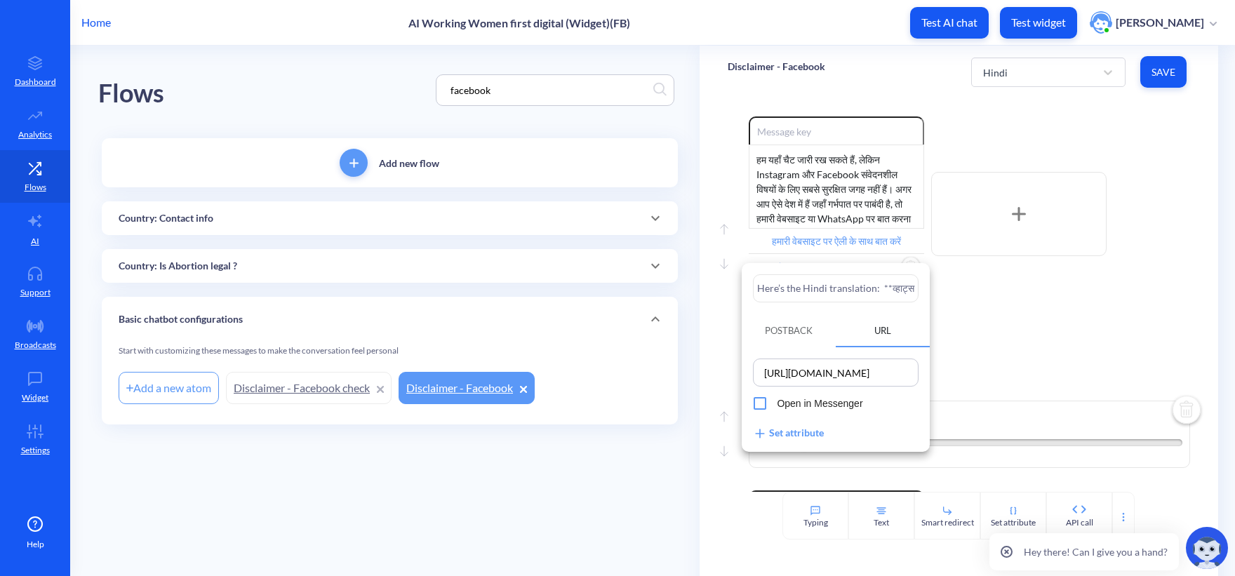
click at [833, 289] on input "Here’s the Hindi translation: **व्हाट्स" at bounding box center [836, 288] width 166 height 28
click at [809, 300] on input "Here’s the Hindi translation: **व्हाट्स" at bounding box center [836, 288] width 166 height 28
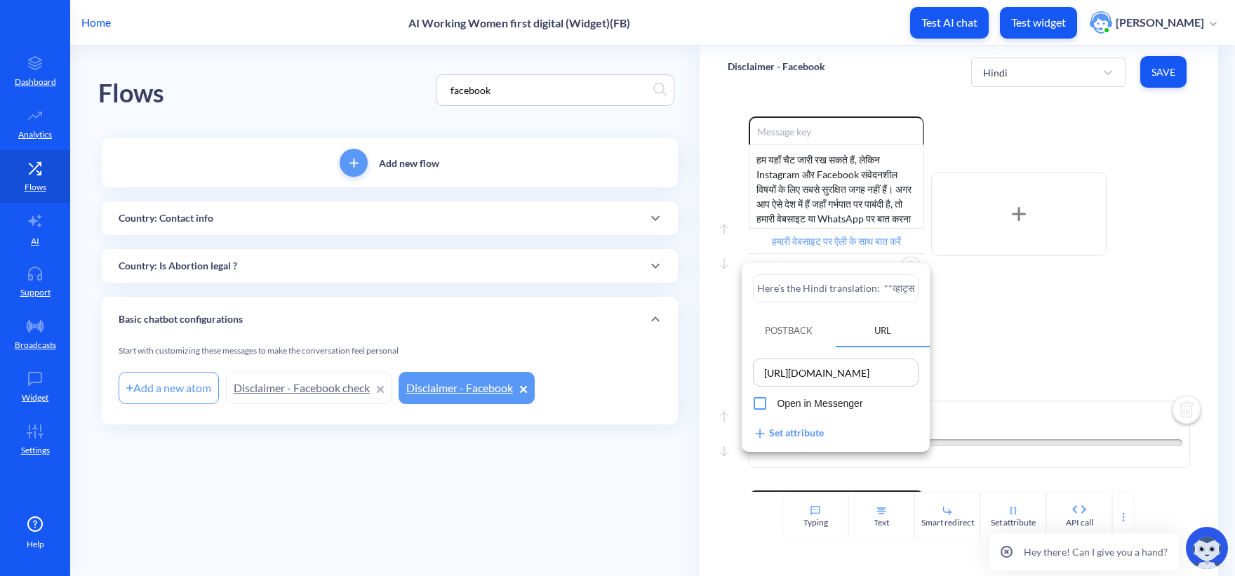
click at [809, 300] on input "Here’s the Hindi translation: **व्हाट्स" at bounding box center [836, 288] width 166 height 28
paste input "व्हाट्सएप पर एली से बात करें"
type input "व्हाट्सएप पर एली से बात करें"
click at [1087, 308] on div at bounding box center [617, 288] width 1235 height 576
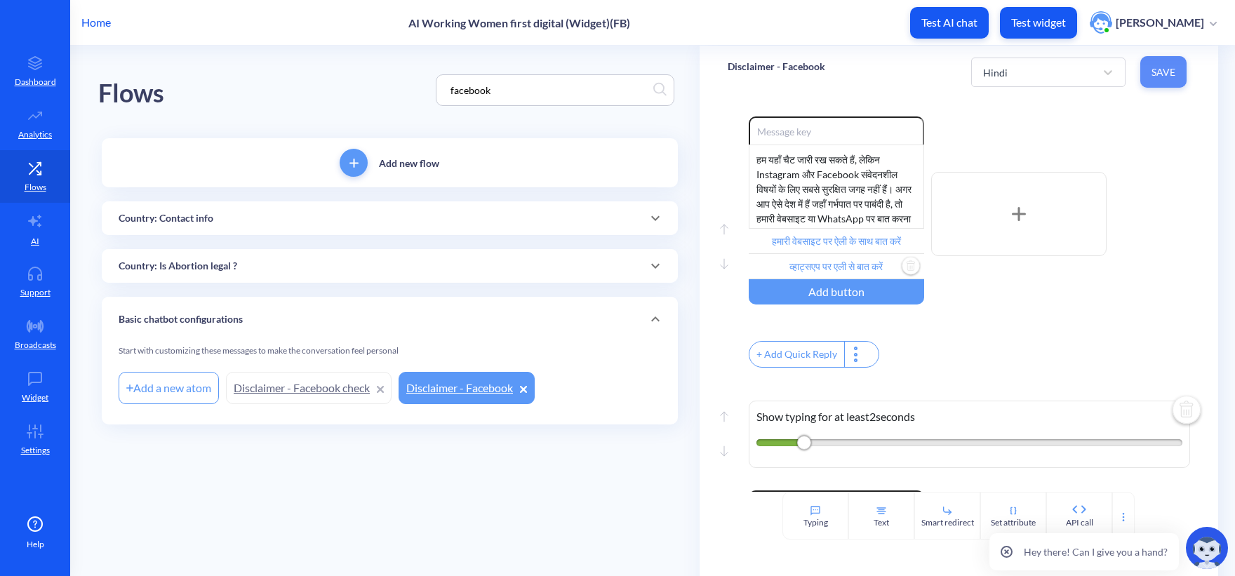
click at [1165, 61] on button "Save" at bounding box center [1163, 72] width 46 height 32
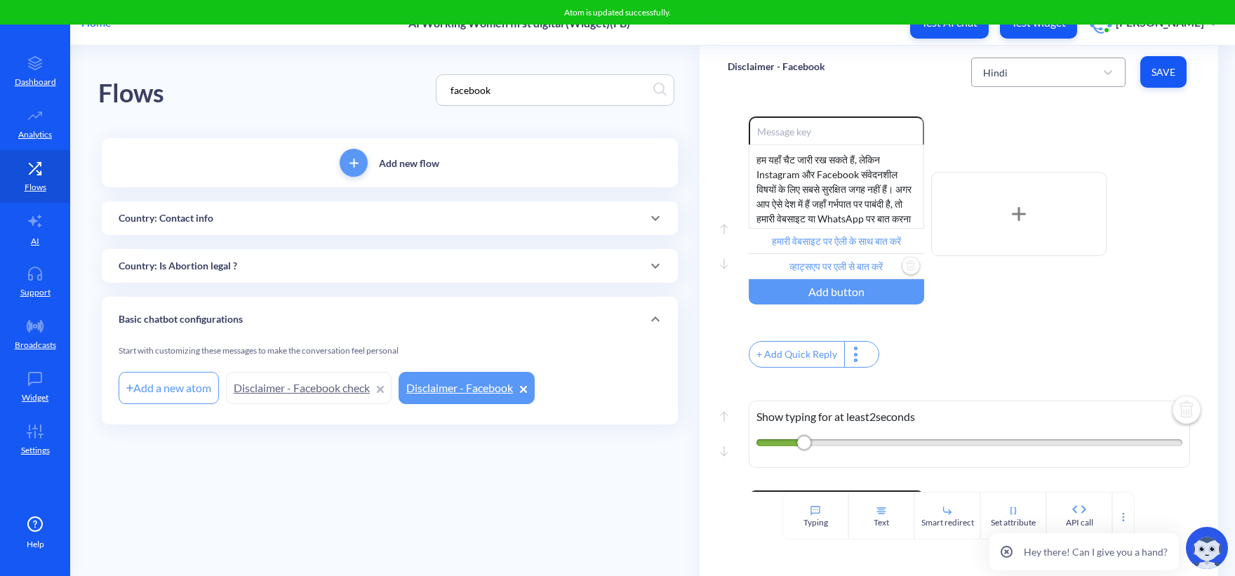
click at [1054, 62] on div "Hindi" at bounding box center [1035, 72] width 119 height 25
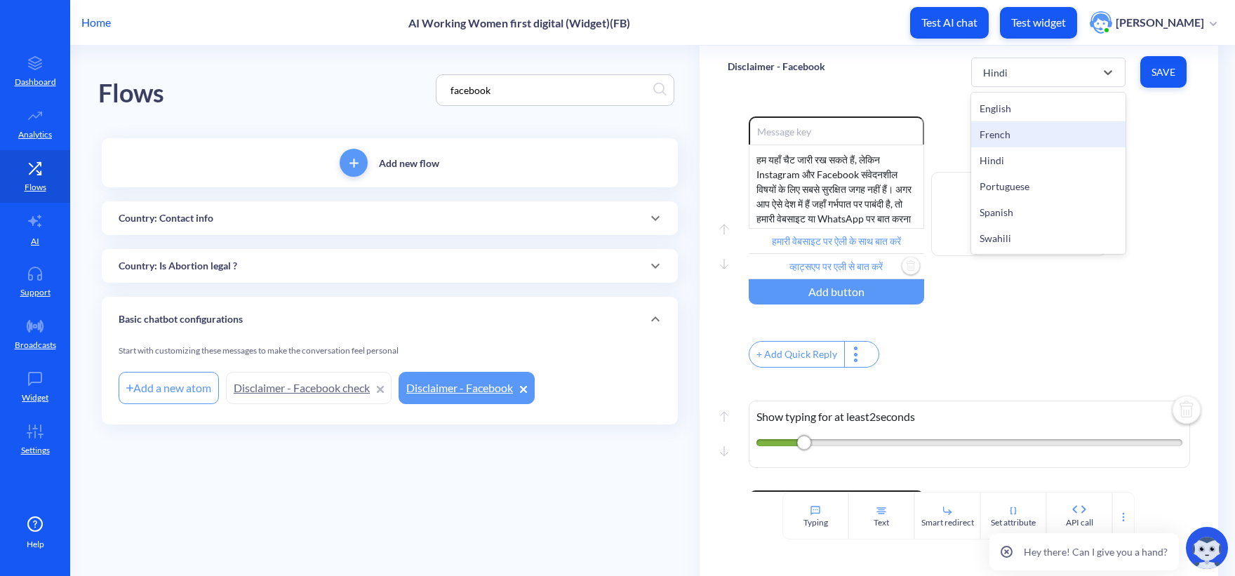
click at [995, 138] on div "French" at bounding box center [1048, 134] width 154 height 26
type input "Parlez avec Ally sur notre site web"
type input "Parlez avec Ally sur WhatsApp"
type input "Guide de sécurité numérique"
type input "Procéder"
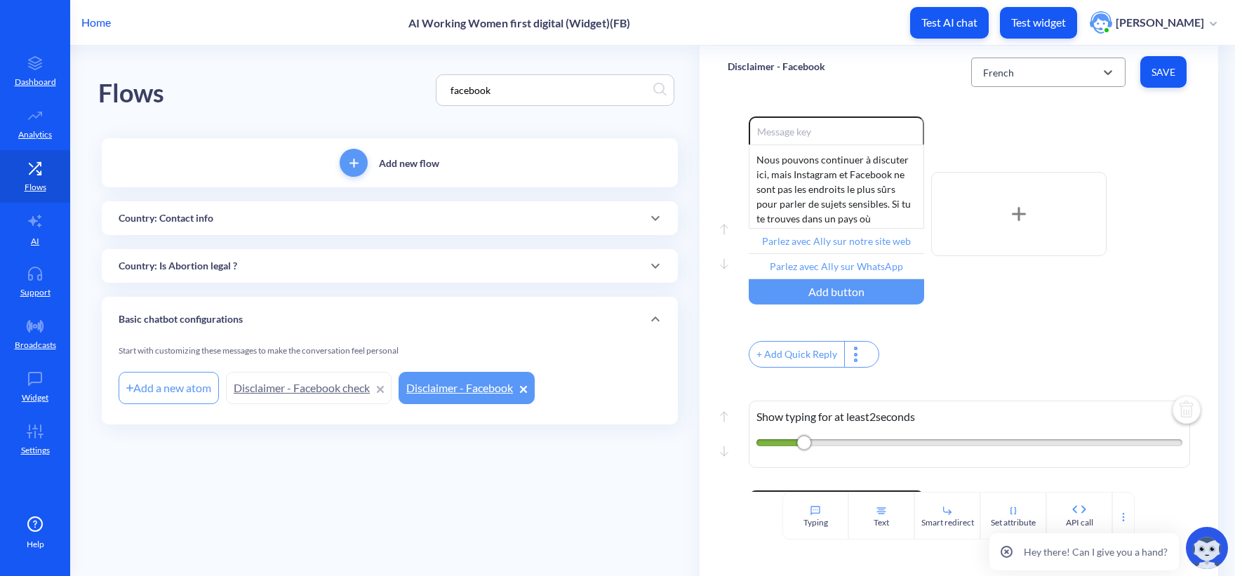
drag, startPoint x: 1066, startPoint y: 71, endPoint x: 1065, endPoint y: 91, distance: 20.4
click at [1066, 72] on div "French" at bounding box center [1035, 72] width 119 height 25
click at [1021, 180] on div "Portuguese" at bounding box center [1048, 186] width 154 height 26
type input "Fale com Ally em nosso site"
type input "Saiba como proteger sua privacidade"
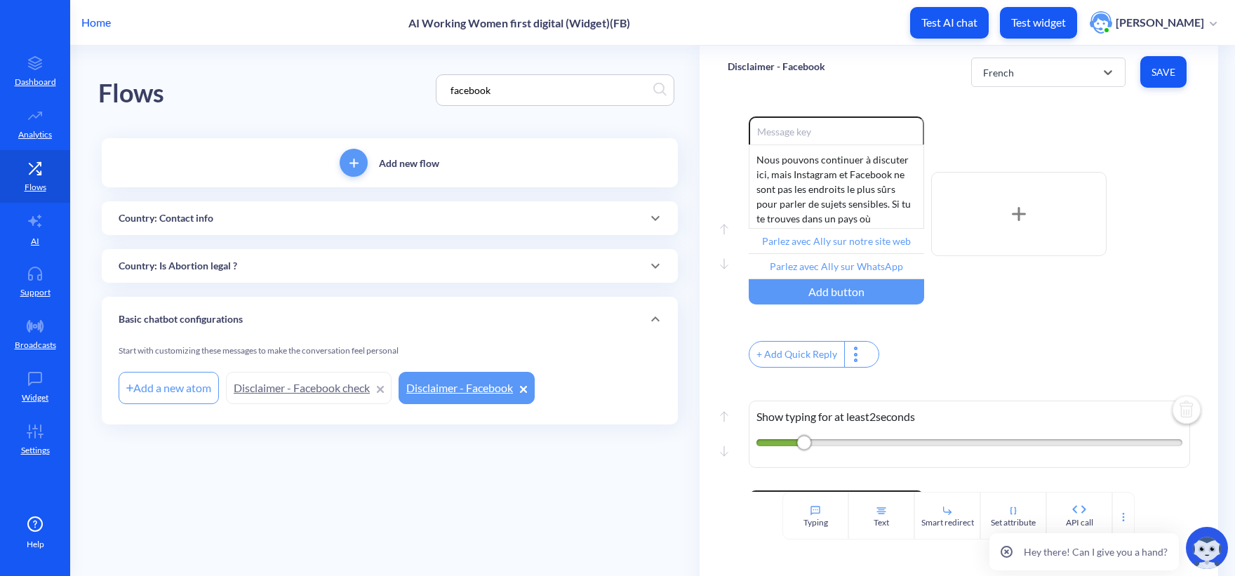
type input "Guia de segurança digital"
type input "Prosseguir"
click at [868, 267] on input "Saiba como proteger sua privacidade" at bounding box center [835, 266] width 175 height 25
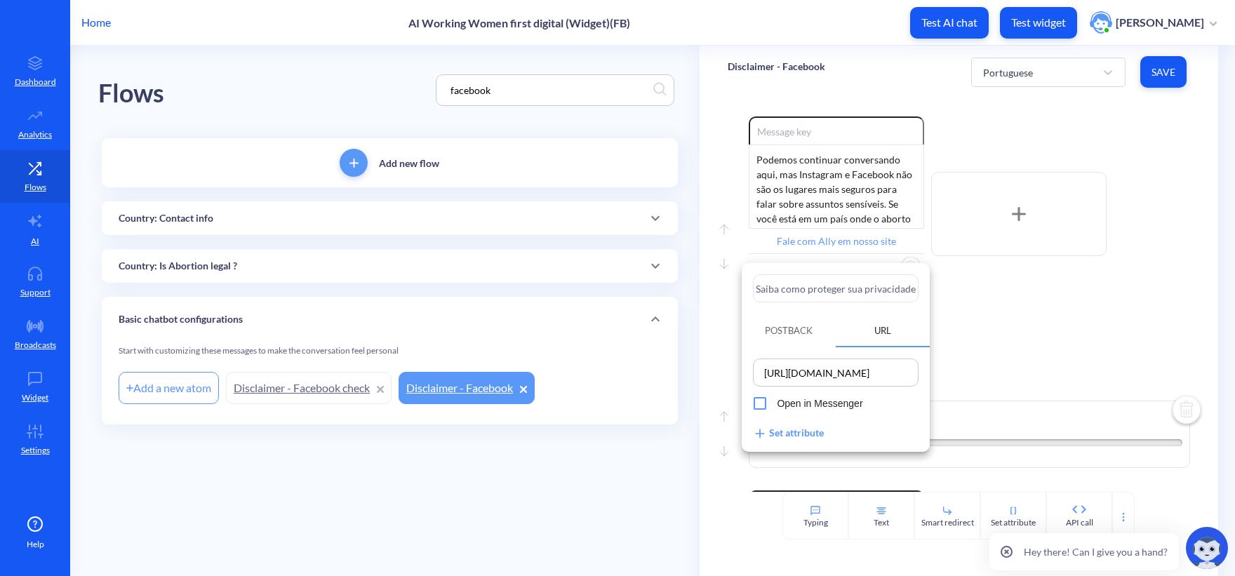
click at [857, 286] on input "Saiba como proteger sua privacidade" at bounding box center [836, 288] width 166 height 28
paste input "Fale com Ally no WhatsApp"
type input "Fale com Ally no WhatsApp"
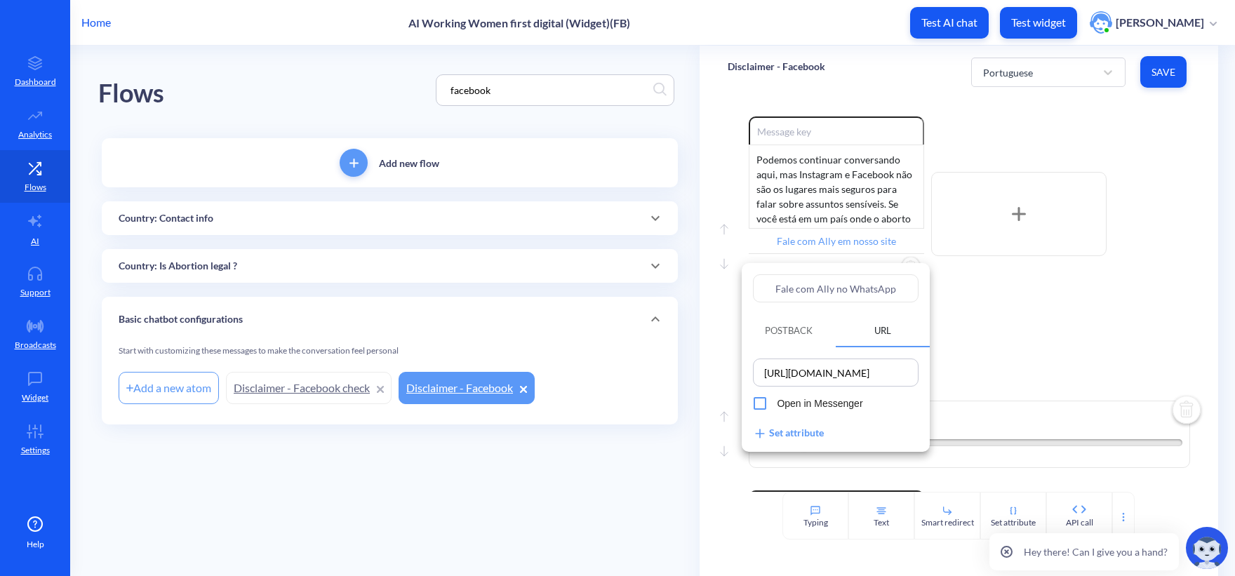
type input "Fale com Ally no WhatsApp"
click at [1045, 314] on div at bounding box center [617, 288] width 1235 height 576
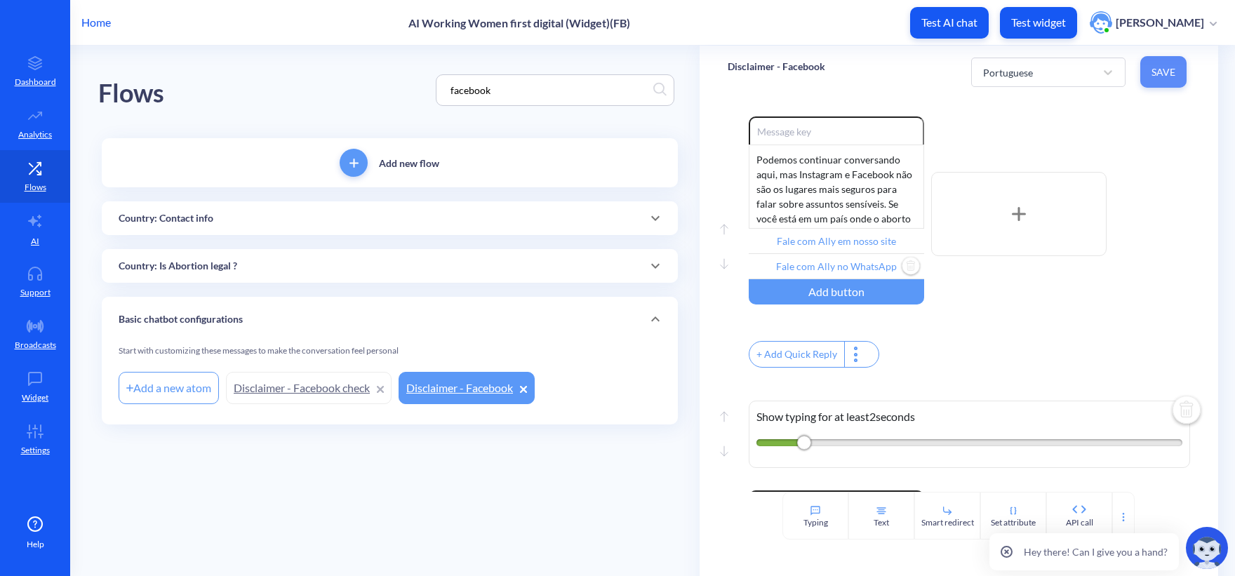
click at [1173, 70] on span "Save" at bounding box center [1163, 72] width 24 height 14
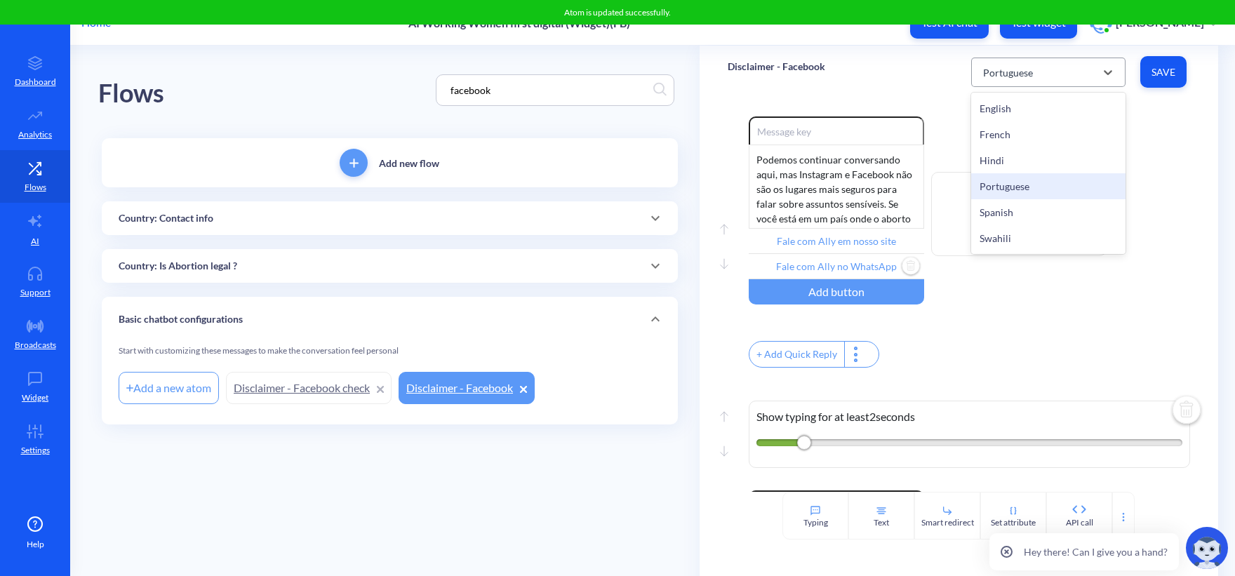
click at [1028, 75] on div "Portuguese" at bounding box center [1008, 72] width 50 height 15
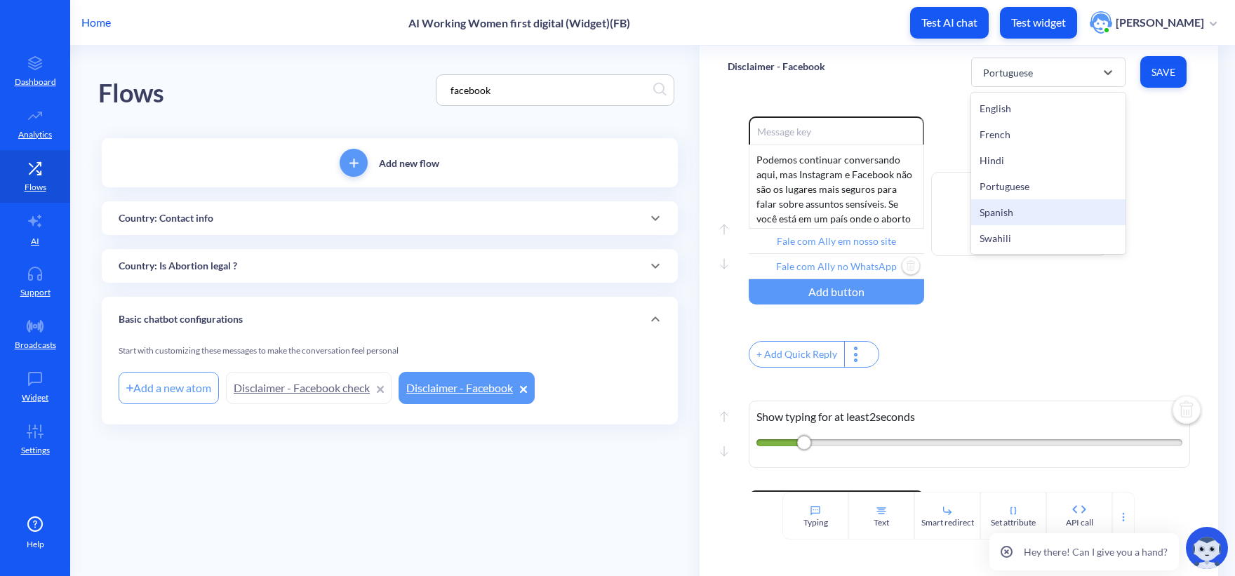
click at [1017, 214] on div "Spanish" at bounding box center [1048, 212] width 154 height 26
type input "Habla con Ally en nuestro sitio web"
type input "Aprende a proteger tu privacidad"
type input "Guía de seguridad digital"
type input "Proceder"
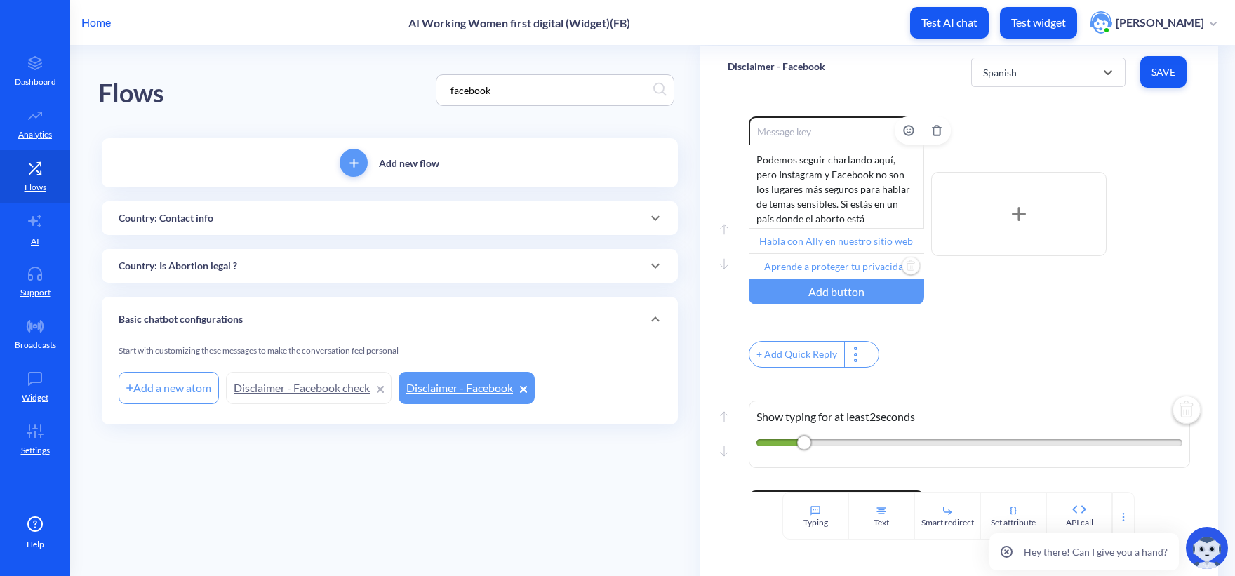
click at [850, 275] on input "Aprende a proteger tu privacidad" at bounding box center [835, 266] width 175 height 25
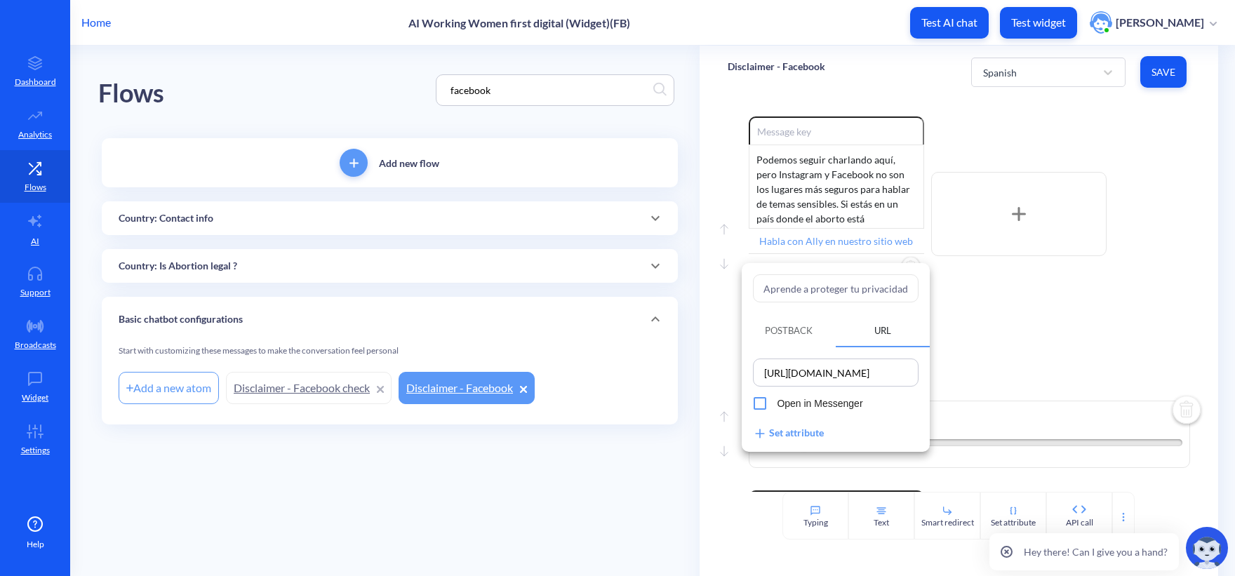
click at [823, 291] on input "Aprende a proteger tu privacidad" at bounding box center [836, 288] width 166 height 28
paste input "Habla con Ally en WhatsApp"
type input "Habla con Ally en WhatsApp"
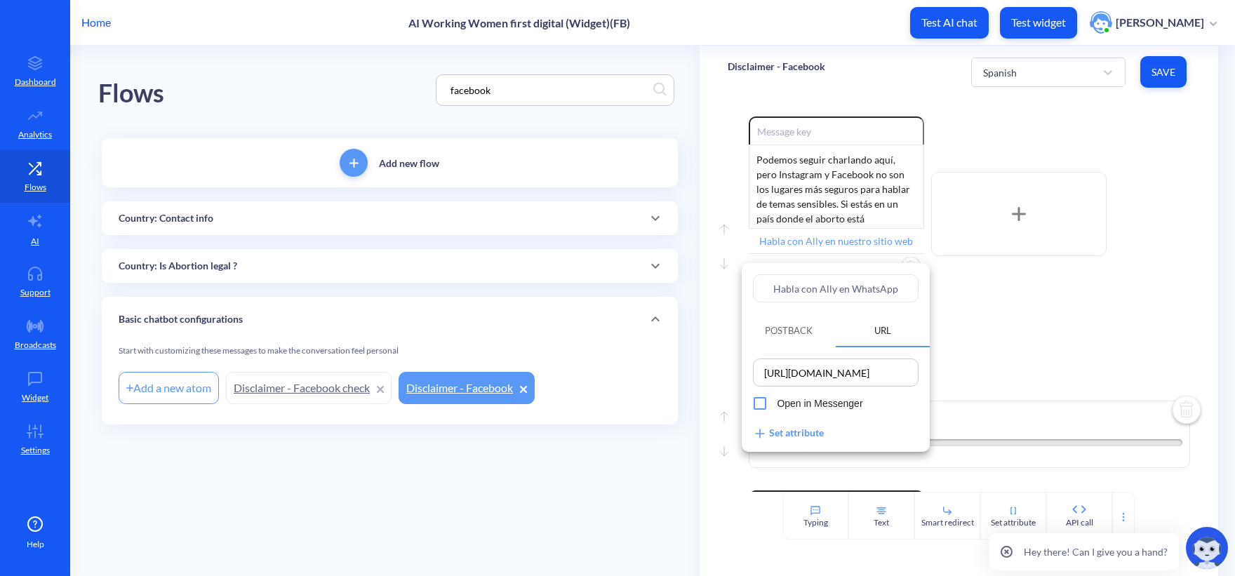
type input "Habla con Ally en WhatsApp"
click at [1051, 317] on div at bounding box center [617, 288] width 1235 height 576
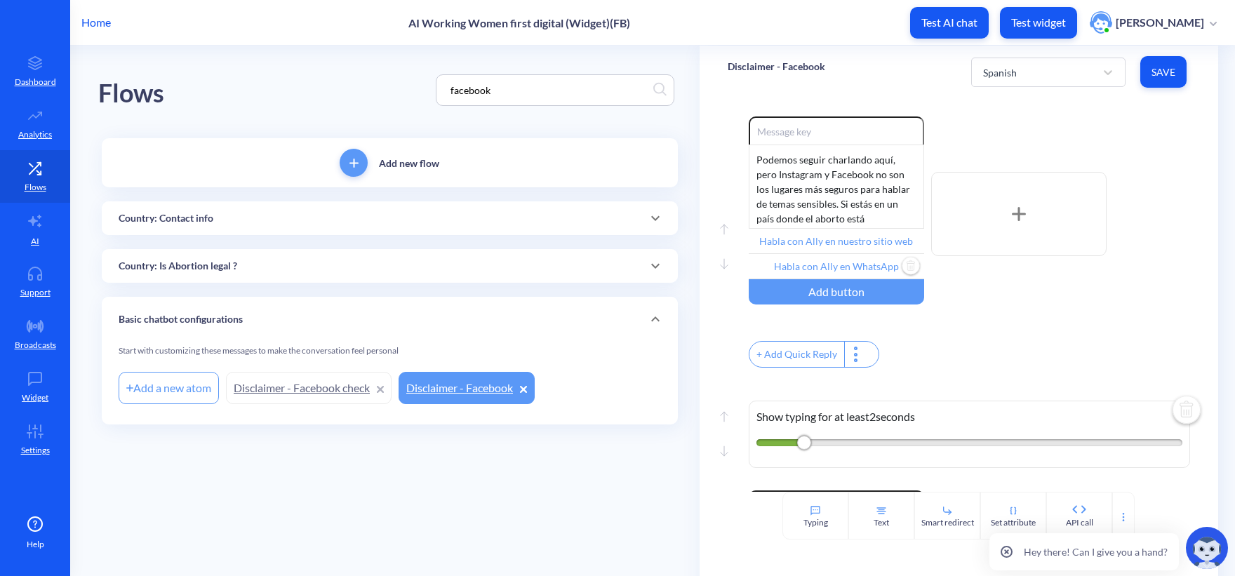
click at [1158, 66] on span "Save" at bounding box center [1163, 72] width 24 height 14
click at [1022, 68] on div "Spanish" at bounding box center [1035, 72] width 119 height 25
click at [1025, 229] on div "Swahili" at bounding box center [1048, 238] width 154 height 26
type input "Zungumza na Ally kwenye tovuti yetu"
type input "Jifunze jinsi ya kulinda faragha yako"
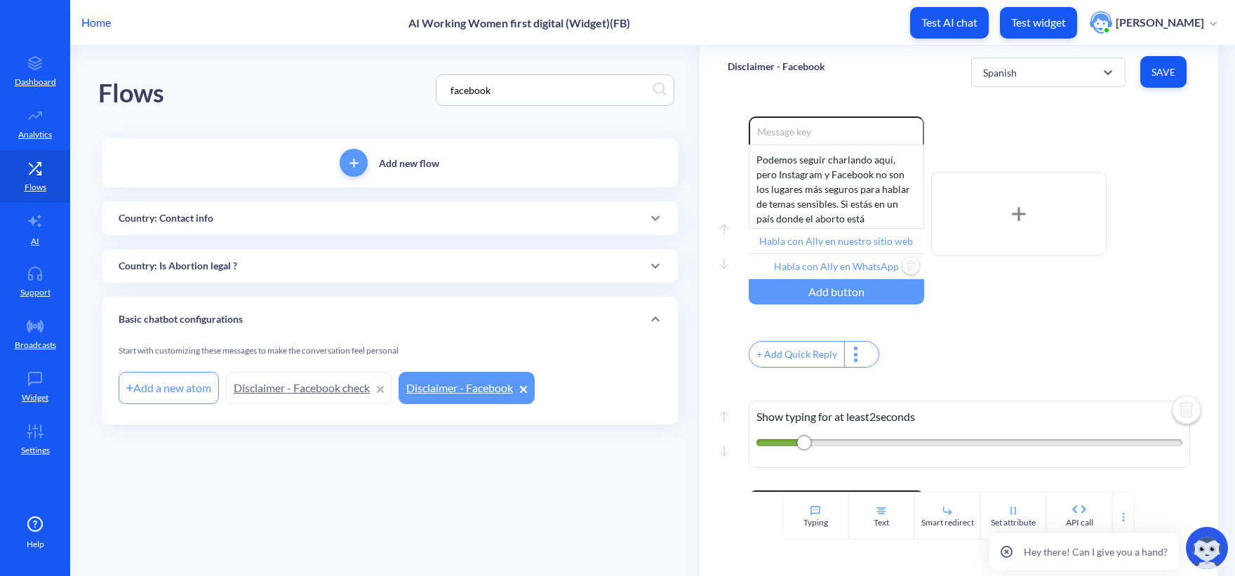
type input "Mwongozo wa usalama wa kidijitali"
type input "Endelea"
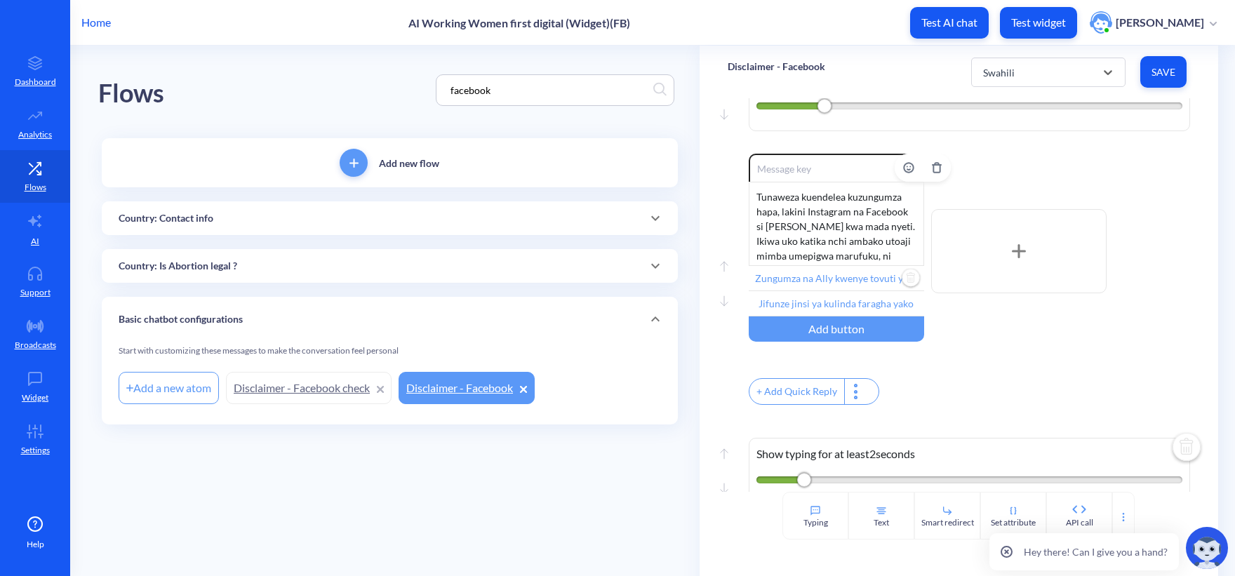
scroll to position [263, 0]
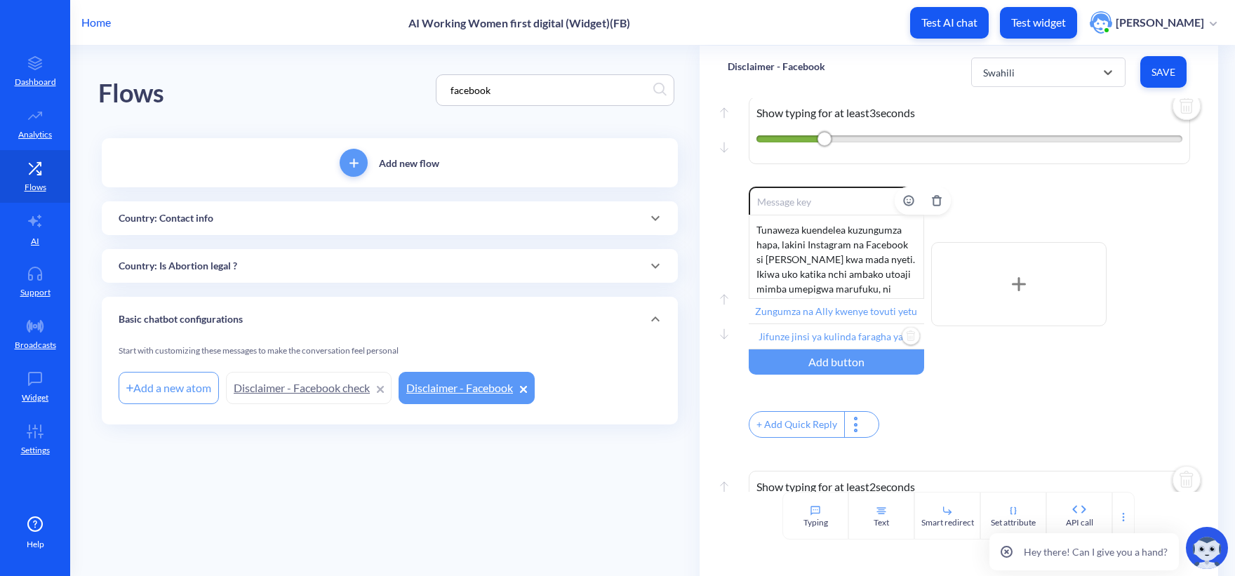
click at [807, 347] on input "Jifunze jinsi ya kulinda faragha yako" at bounding box center [835, 336] width 175 height 25
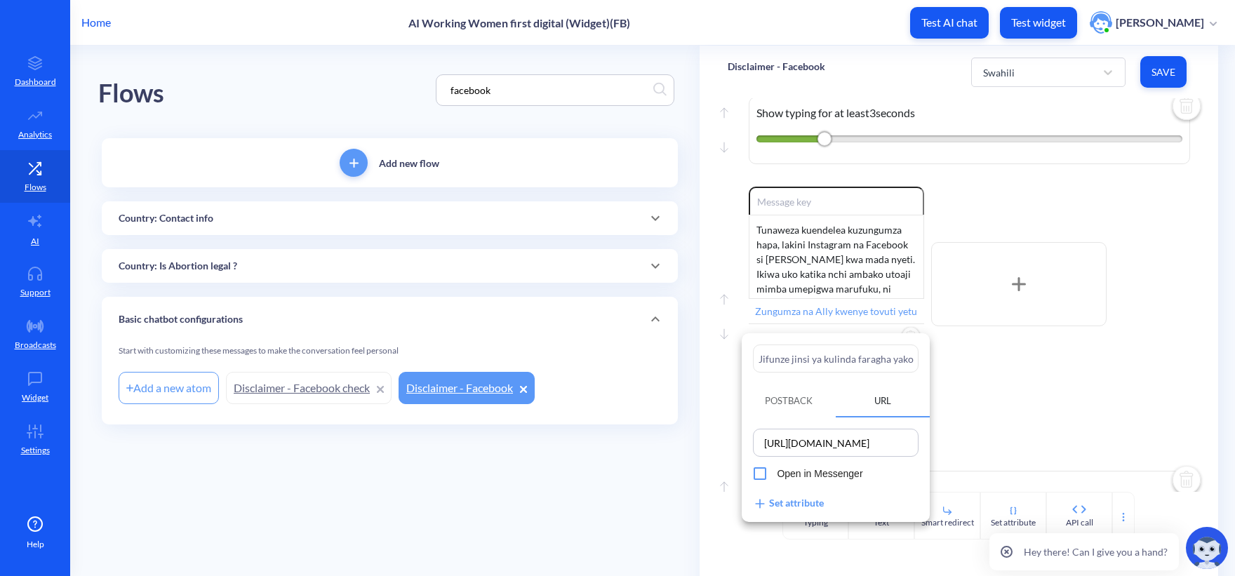
click at [840, 378] on div "Jifunze jinsi ya kulinda faragha yako Postback URL https://wa.me/18332212559 Op…" at bounding box center [835, 427] width 188 height 189
click at [836, 363] on input "Jifunze jinsi ya kulinda faragha yako" at bounding box center [836, 358] width 166 height 28
paste input "Zungumza na Ally kwenye WhatsApp"
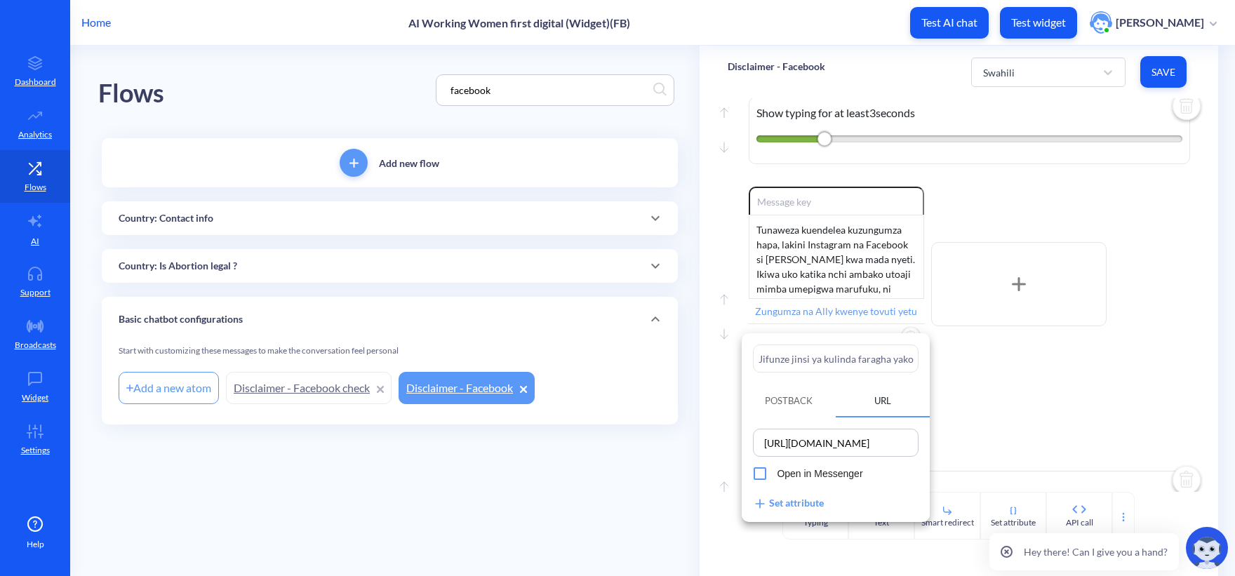
type input "Zungumza na Ally kwenye WhatsApp"
click at [1074, 412] on div at bounding box center [617, 288] width 1235 height 576
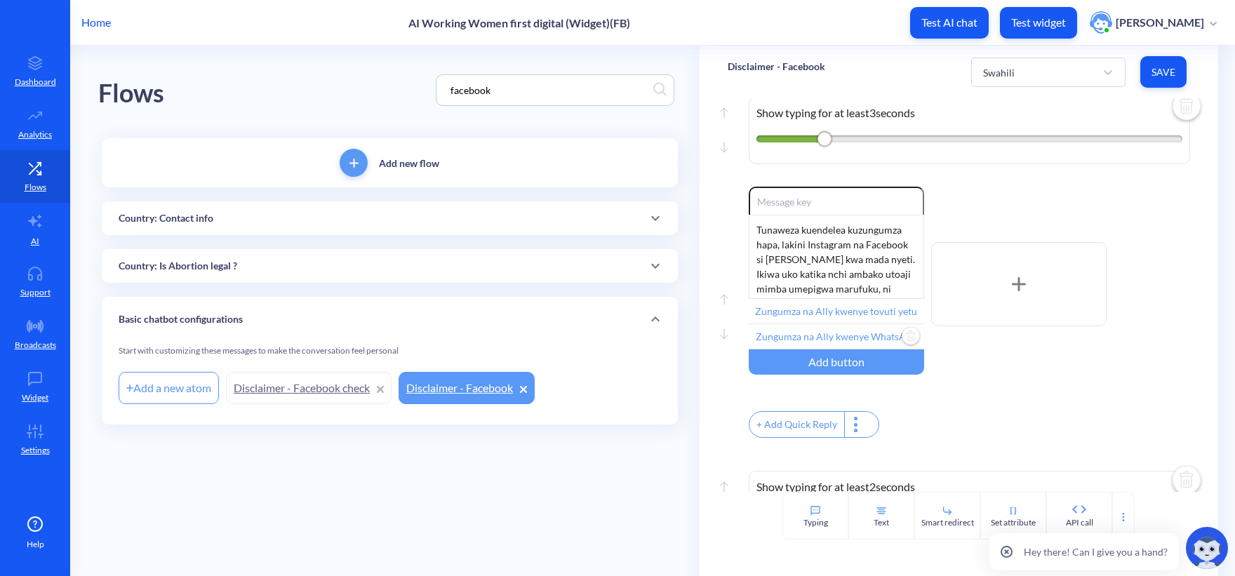
click at [1159, 77] on span "Save" at bounding box center [1163, 72] width 24 height 14
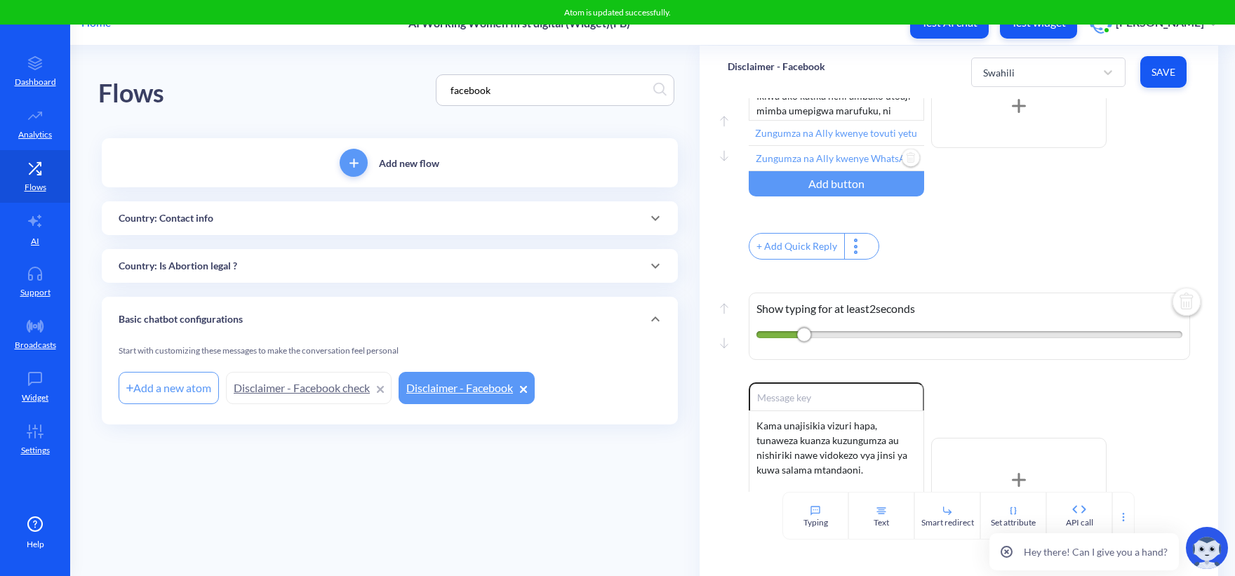
scroll to position [614, 0]
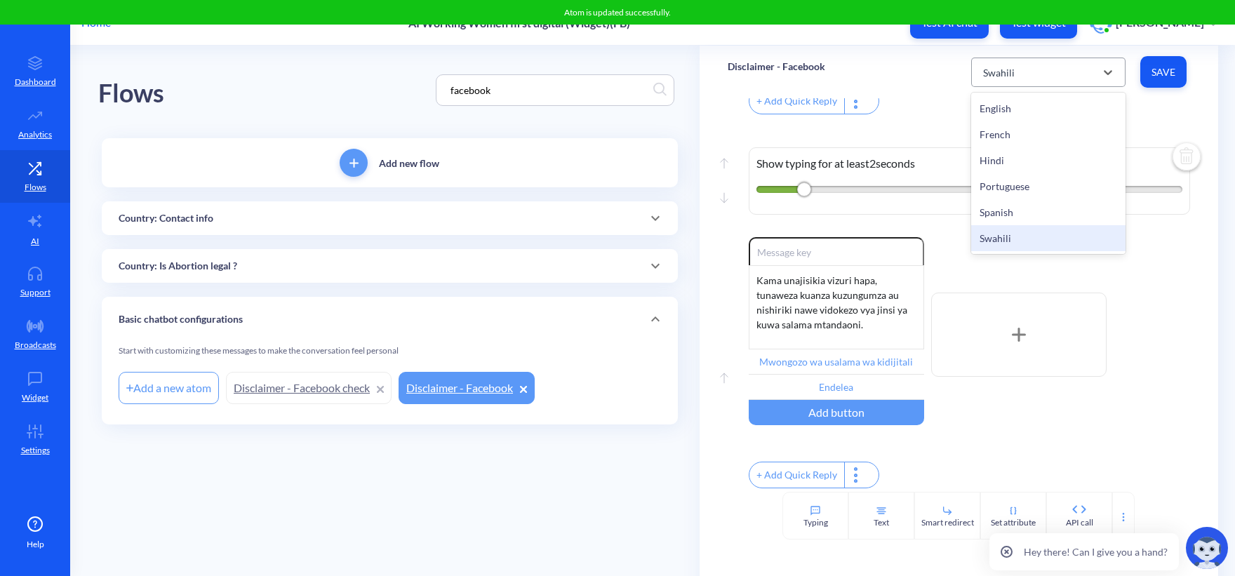
click at [1020, 72] on div "Swahili" at bounding box center [1035, 72] width 119 height 25
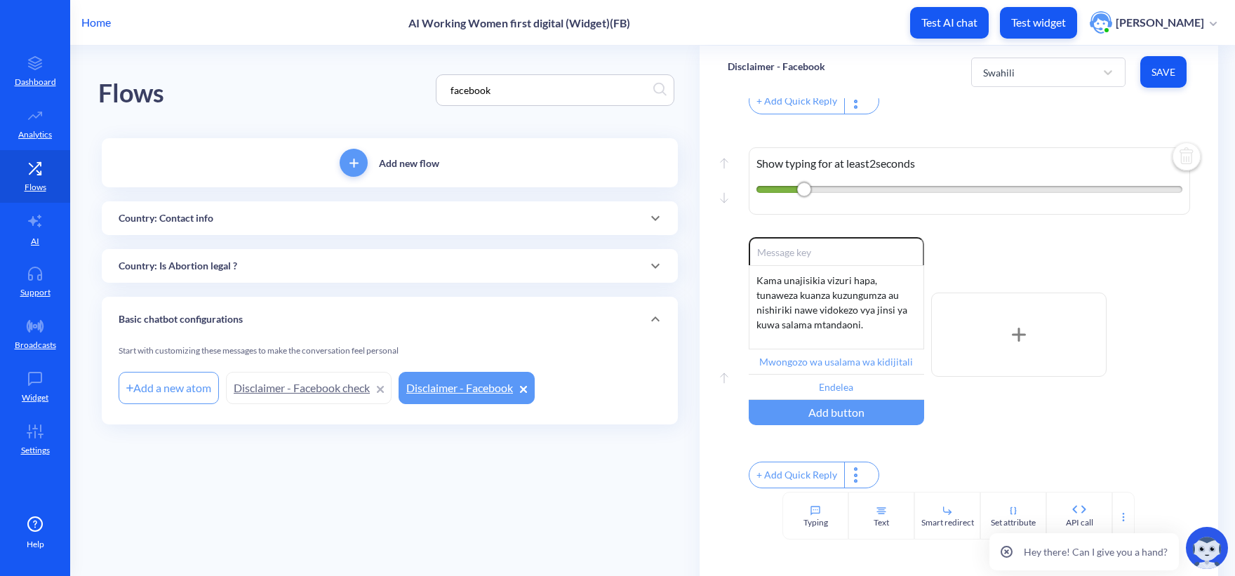
click at [1032, 410] on div "Enable reactions Kama unajisikia vizuri hapa, tunaweza kuanza kuzungumza au nis…" at bounding box center [968, 334] width 441 height 195
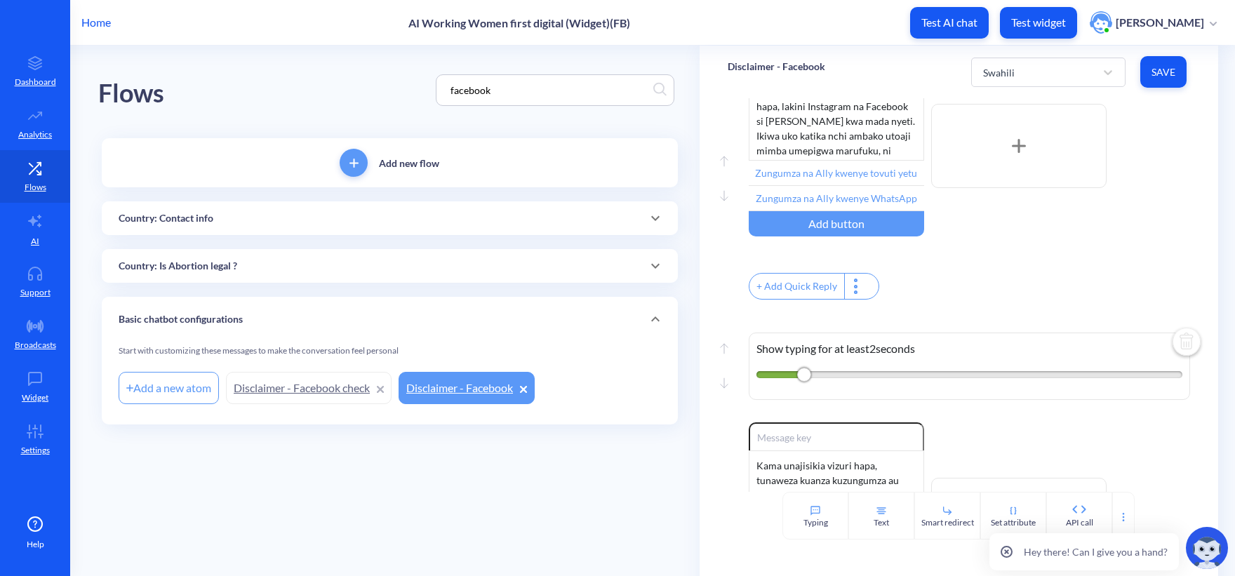
scroll to position [421, 0]
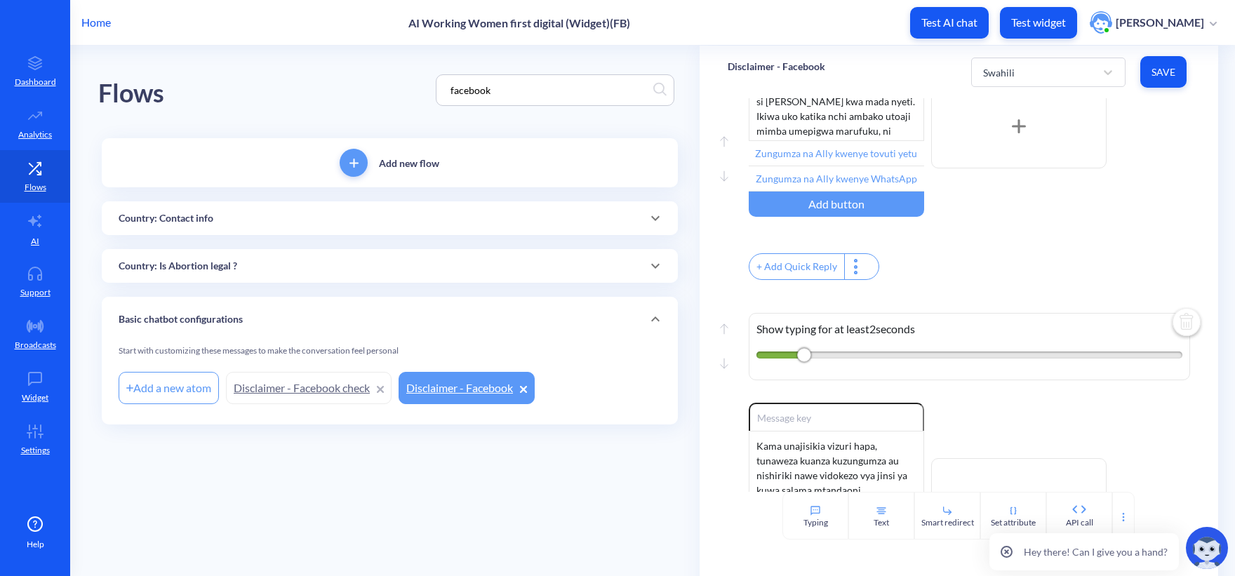
drag, startPoint x: 518, startPoint y: 92, endPoint x: 387, endPoint y: 96, distance: 131.2
click at [387, 96] on div "Flows facebook" at bounding box center [389, 90] width 583 height 89
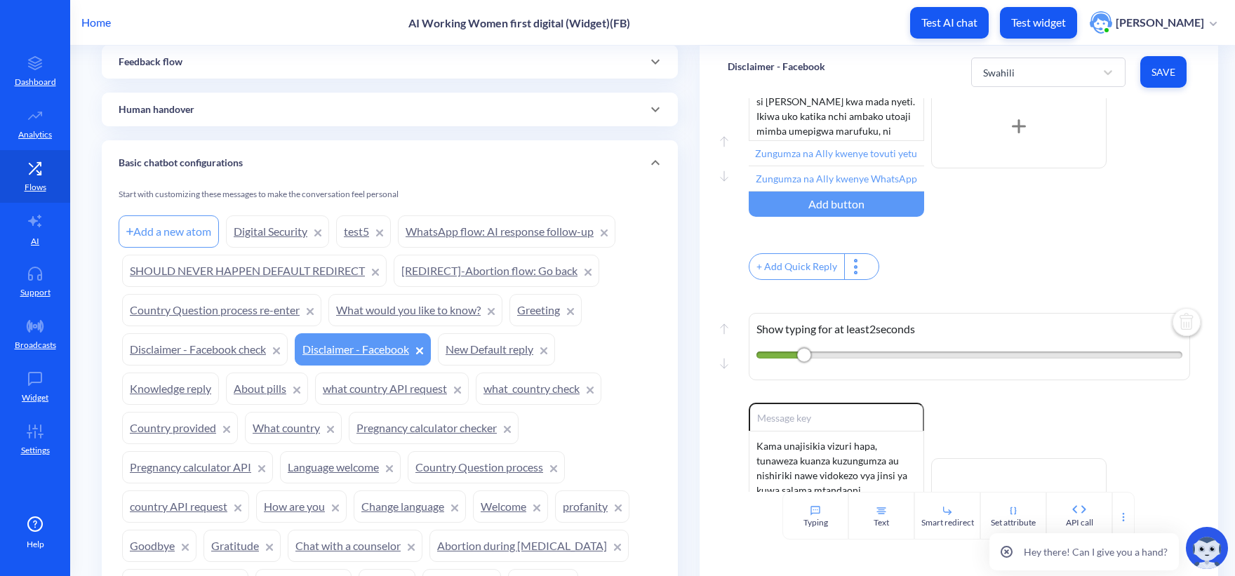
scroll to position [862, 0]
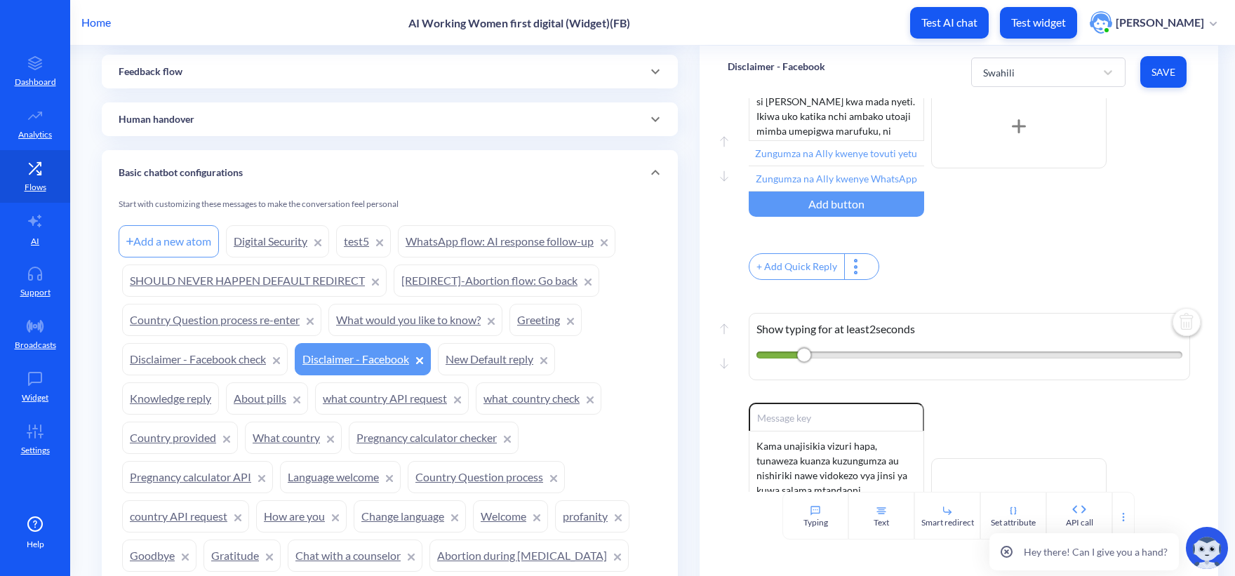
click at [259, 240] on link "Digital Security" at bounding box center [277, 241] width 103 height 32
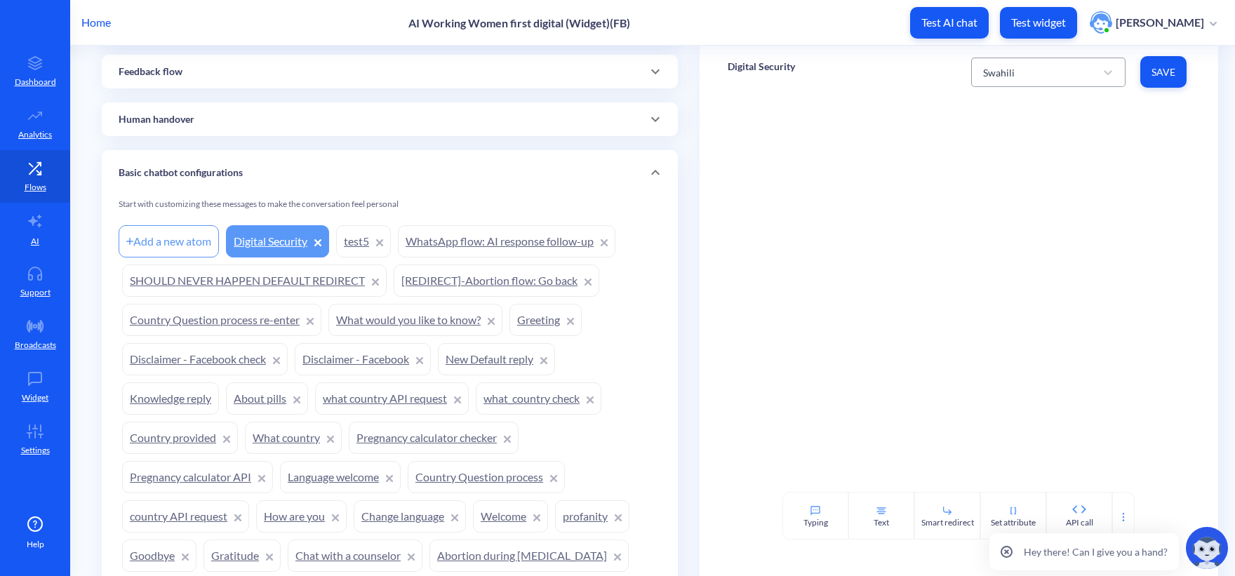
click at [1019, 75] on div "Swahili" at bounding box center [1035, 72] width 119 height 25
click at [995, 103] on div "English" at bounding box center [1048, 108] width 154 height 26
click at [837, 513] on div "Typing" at bounding box center [815, 516] width 66 height 48
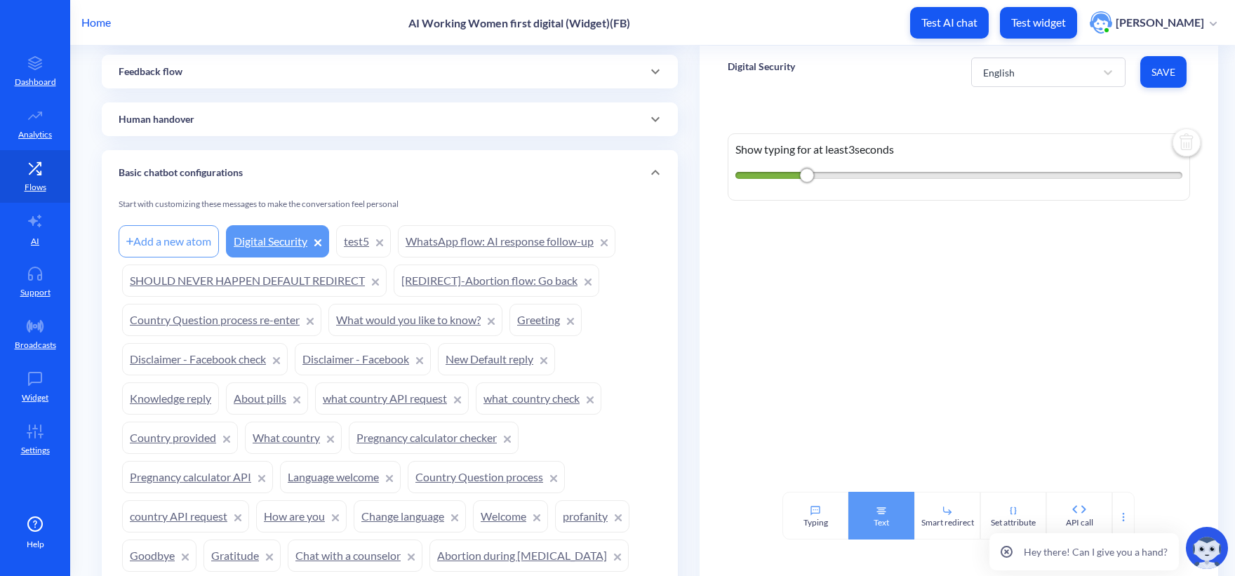
click at [885, 510] on div "Text" at bounding box center [881, 516] width 66 height 48
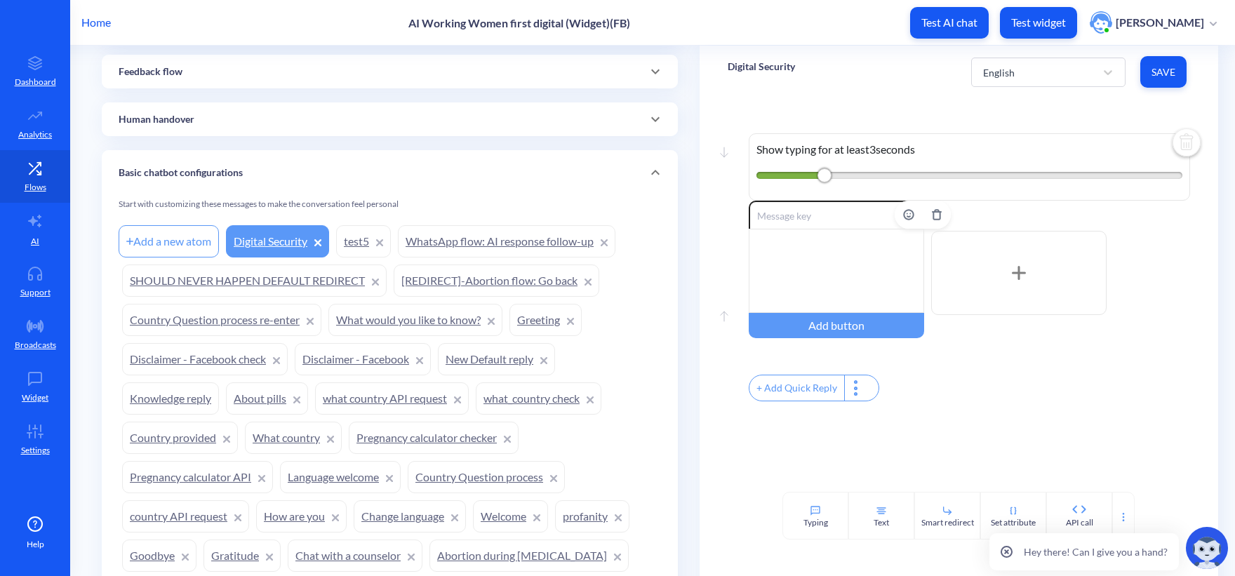
click at [800, 232] on div at bounding box center [835, 271] width 175 height 84
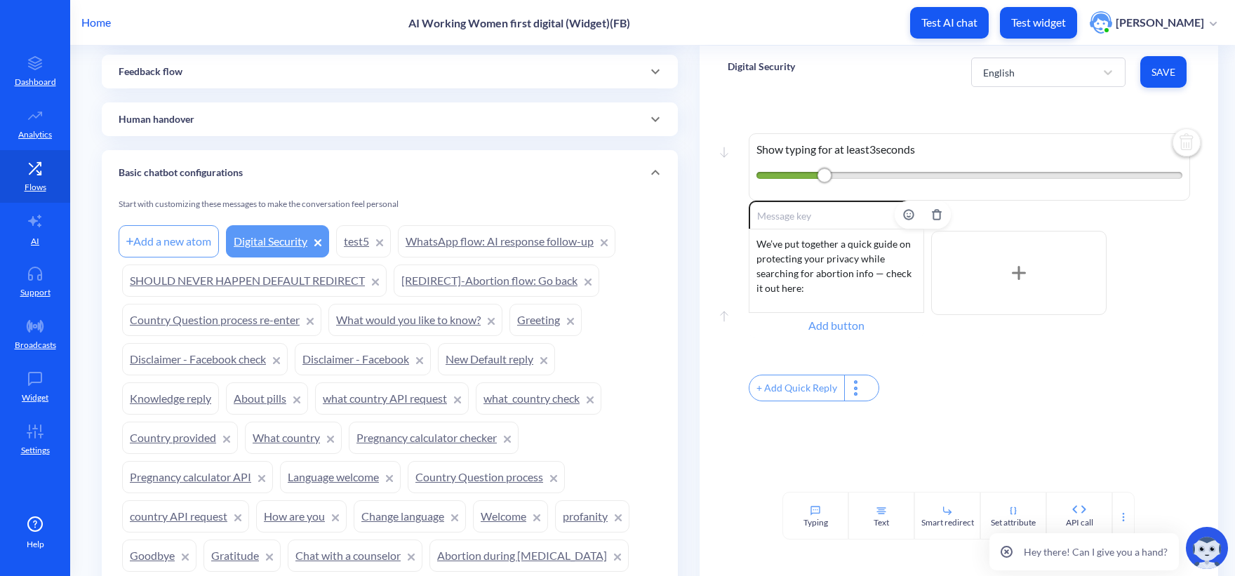
click at [814, 324] on div "Add button" at bounding box center [835, 325] width 175 height 25
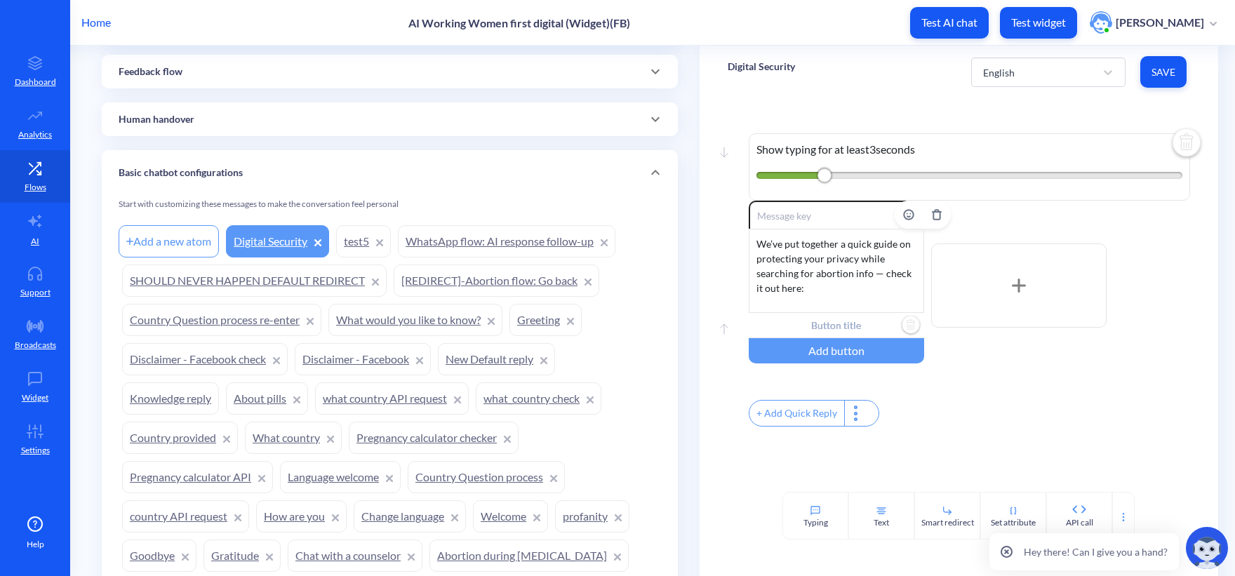
click at [814, 328] on input "text" at bounding box center [835, 325] width 175 height 25
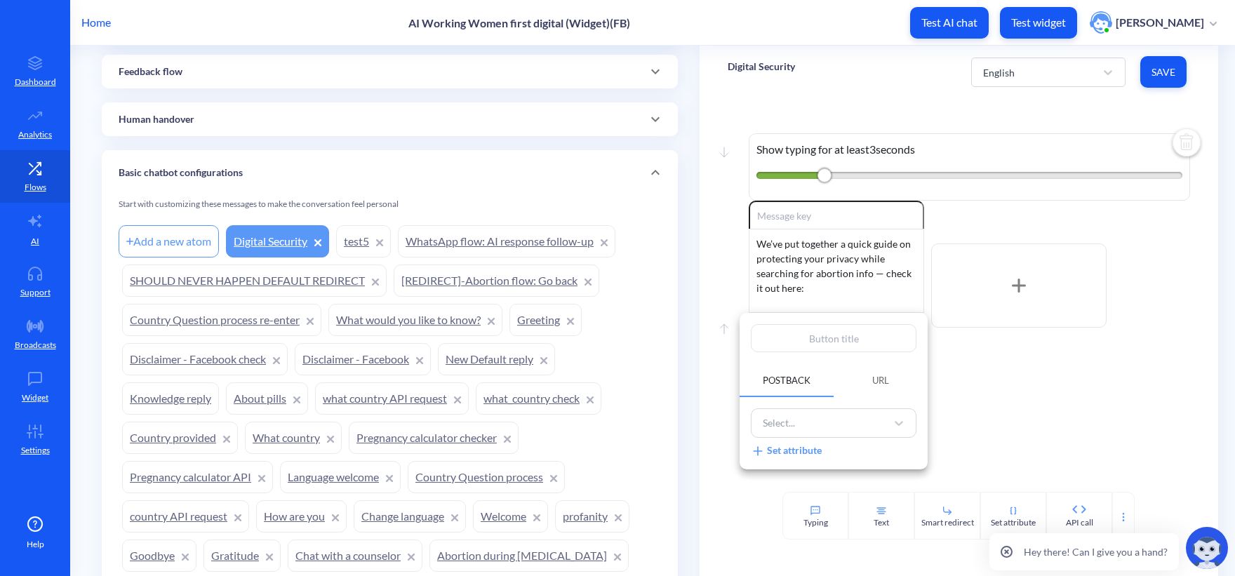
click at [823, 340] on input "text" at bounding box center [834, 338] width 166 height 28
type input "П"
type input "Пг"
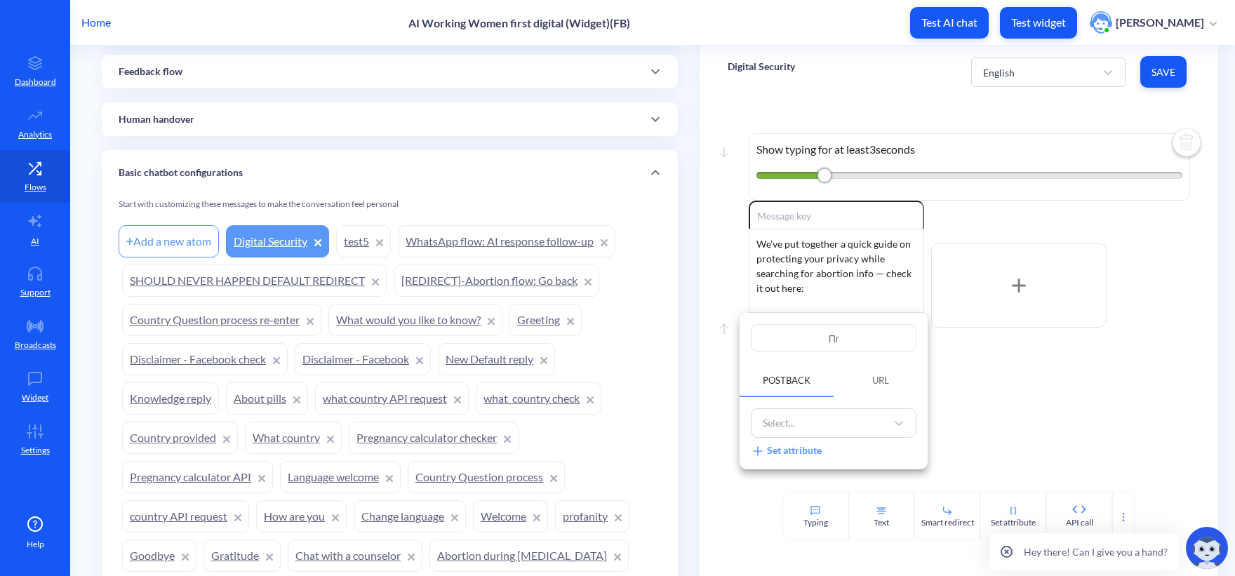
type input "Пгш"
type input "Пгшв"
type input "Пгшву"
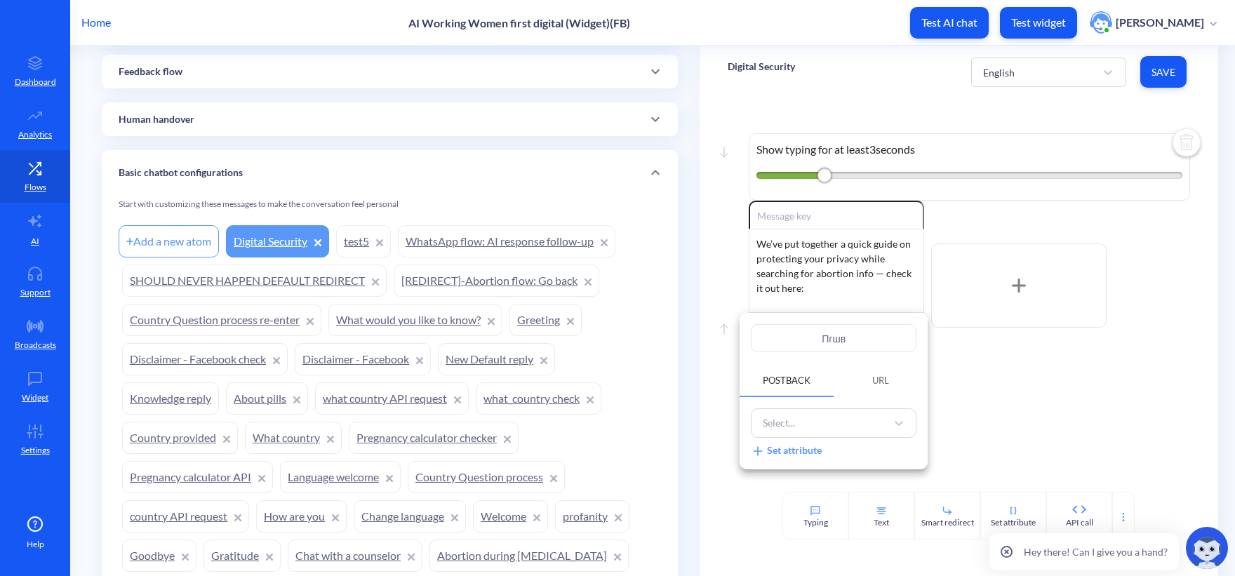
type input "Пгшву"
type input "Пгшв"
type input "Пгш"
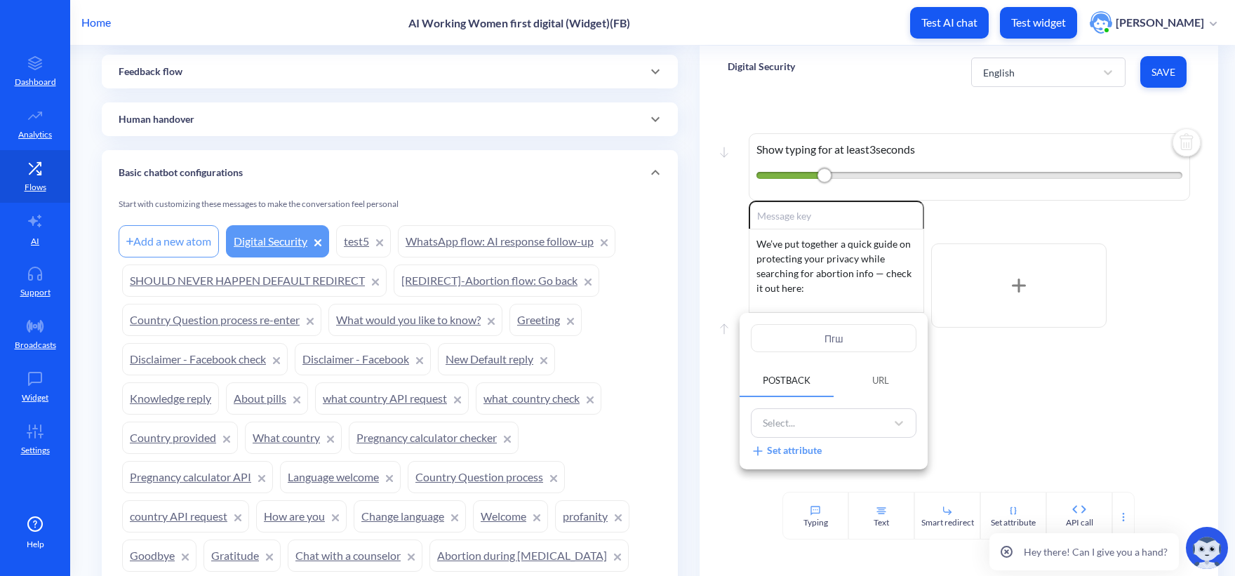
type input "Пг"
type input "П"
type input "G"
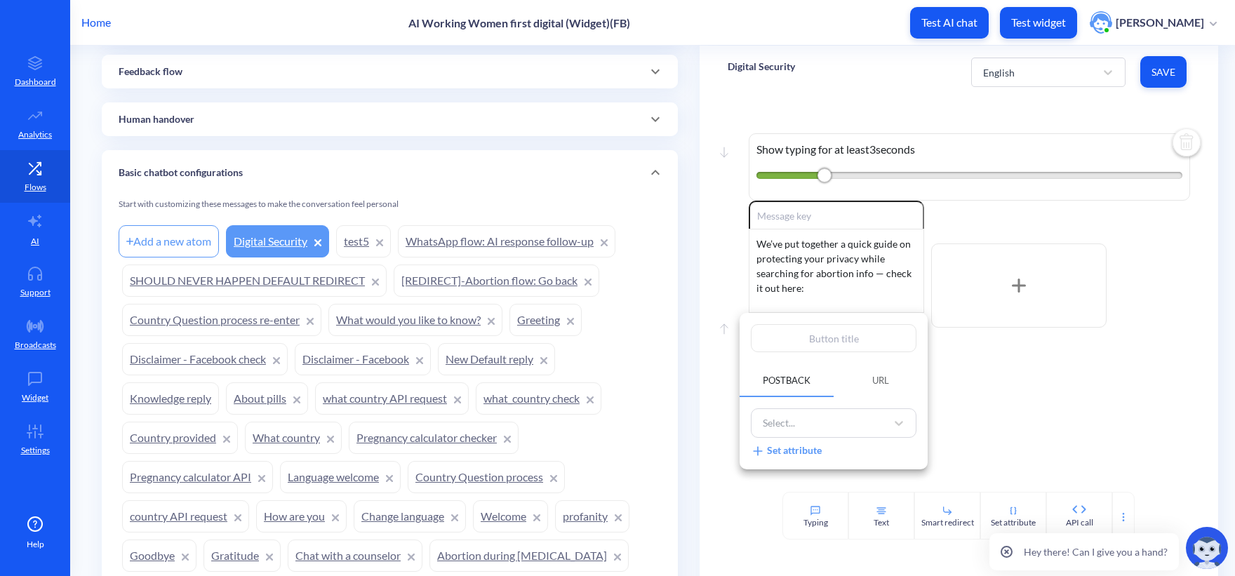
type input "G"
type input "Gu"
type input "Gui"
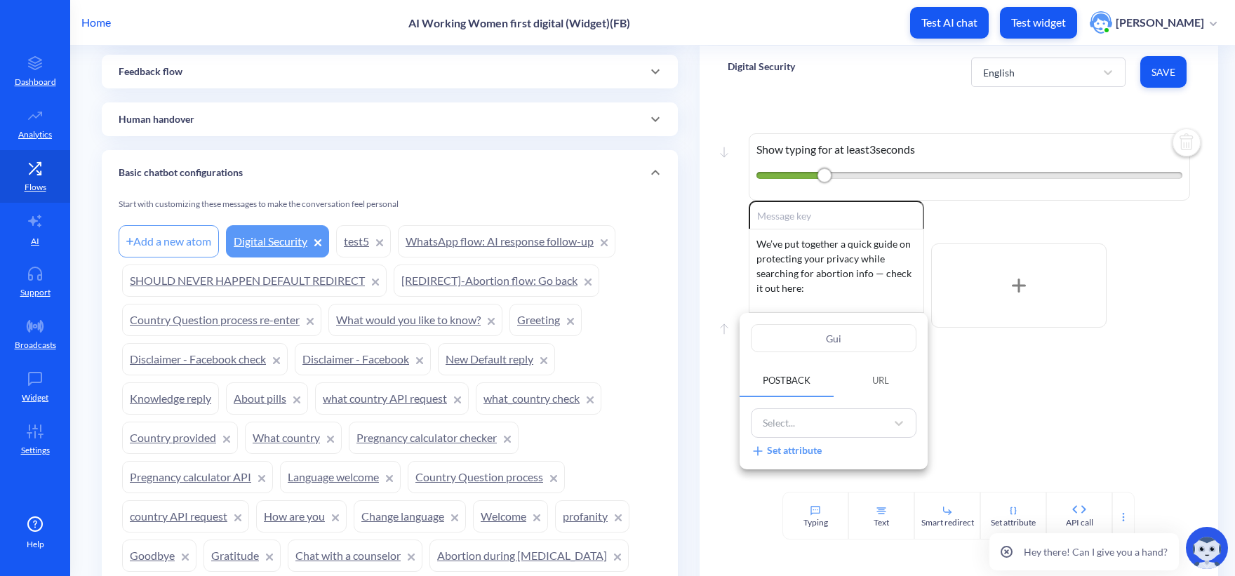
type input "Guid"
type input "Guide"
click at [873, 376] on span "URL" at bounding box center [880, 380] width 17 height 11
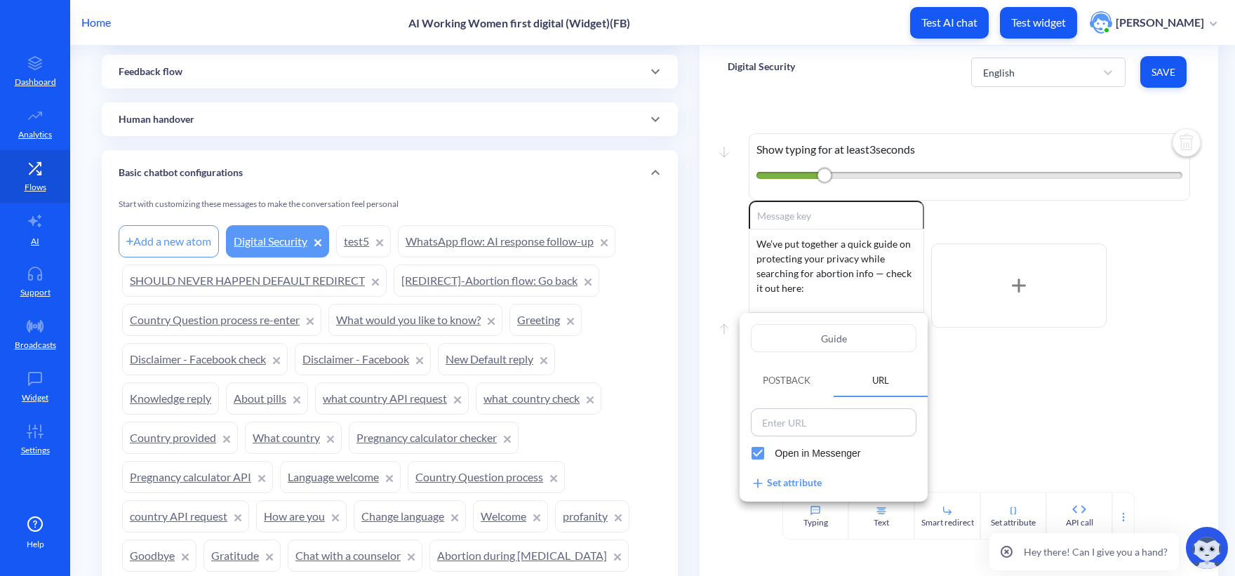
click at [830, 423] on input at bounding box center [833, 422] width 157 height 20
paste input "https://www.howtouseabortionpill.org/blog/digital-security-abortion-privacy-gui…"
type input "https://www.howtouseabortionpill.org/blog/digital-security-abortion-privacy-gui…"
click at [760, 447] on input "Open in Messenger" at bounding box center [758, 453] width 34 height 34
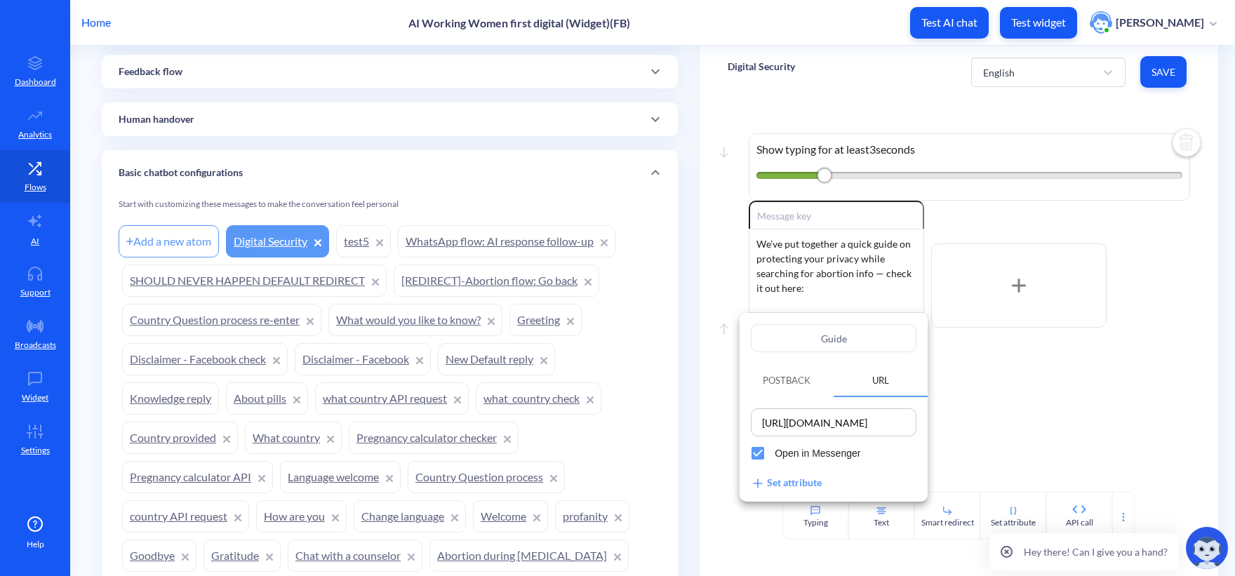
checkbox input "false"
click at [920, 466] on div "https://www.howtouseabortionpill.org/blog/digital-security-abortion-privacy-gui…" at bounding box center [833, 449] width 188 height 105
click at [987, 399] on div at bounding box center [617, 288] width 1235 height 576
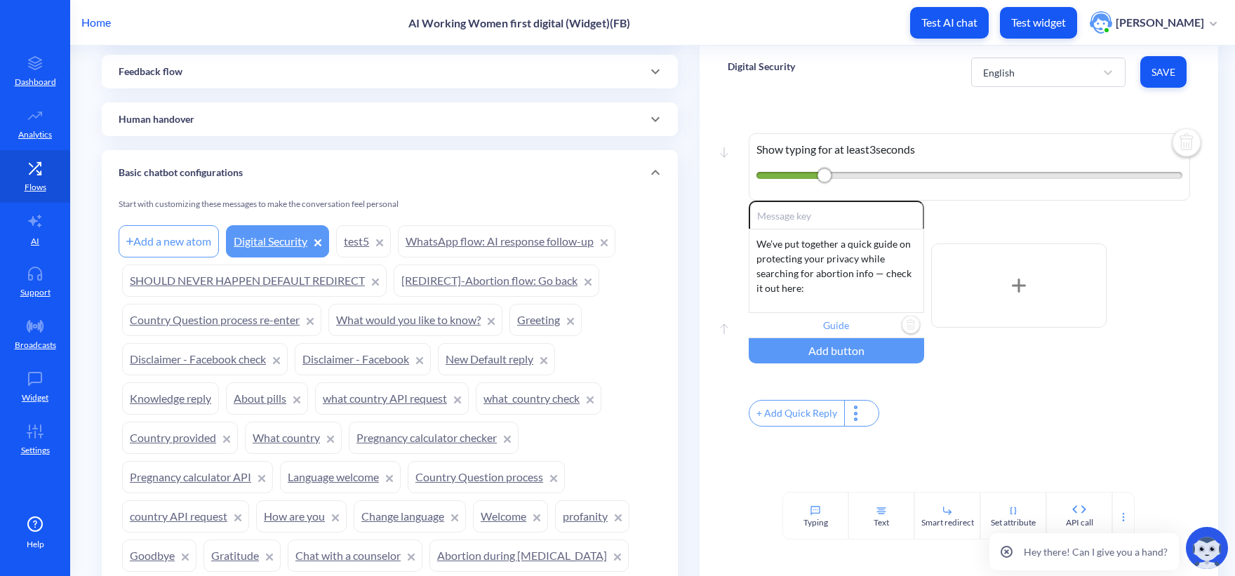
click at [1164, 72] on span "Save" at bounding box center [1163, 72] width 24 height 14
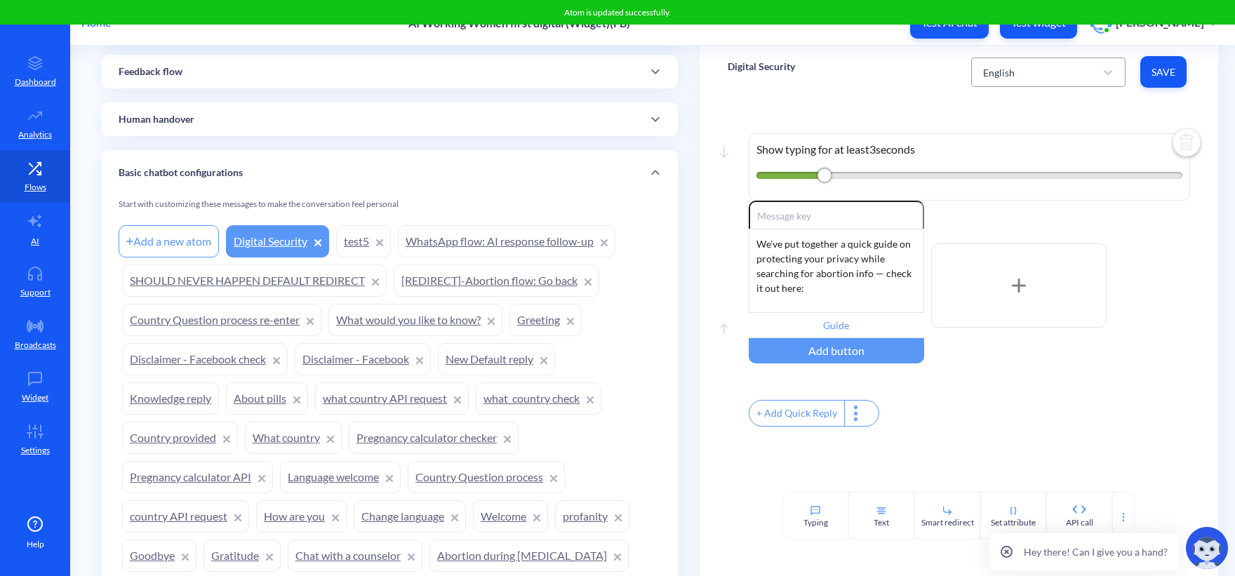
click at [985, 86] on div "English" at bounding box center [1048, 72] width 154 height 29
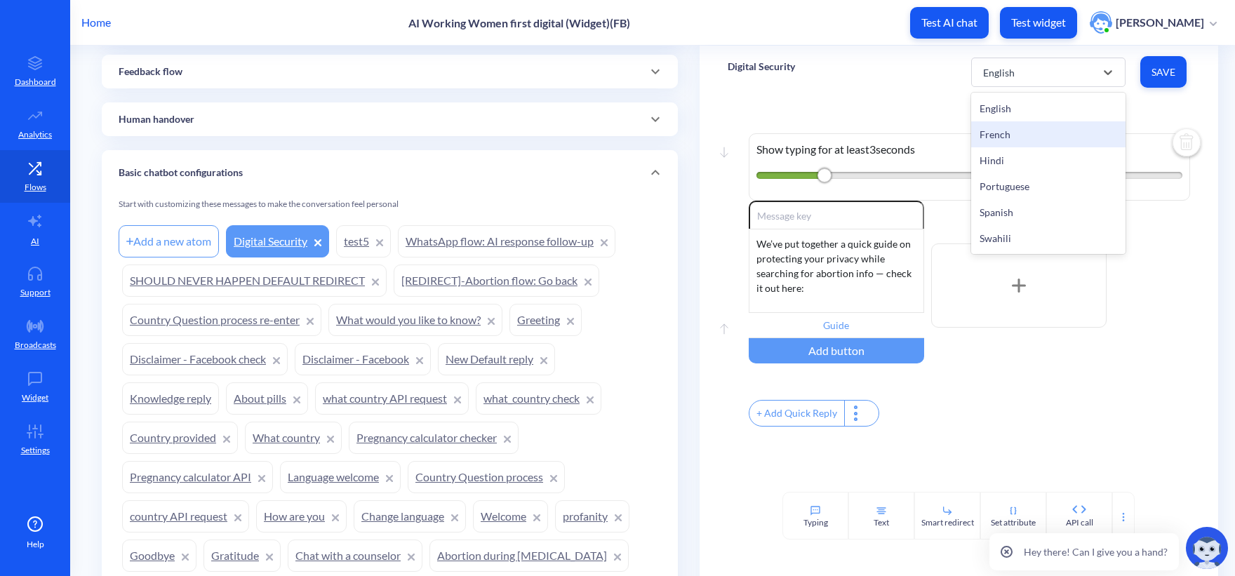
click at [1011, 130] on div "French" at bounding box center [1048, 134] width 154 height 26
click at [998, 64] on div "French" at bounding box center [1035, 72] width 119 height 25
click at [1002, 100] on div "English" at bounding box center [1048, 108] width 154 height 26
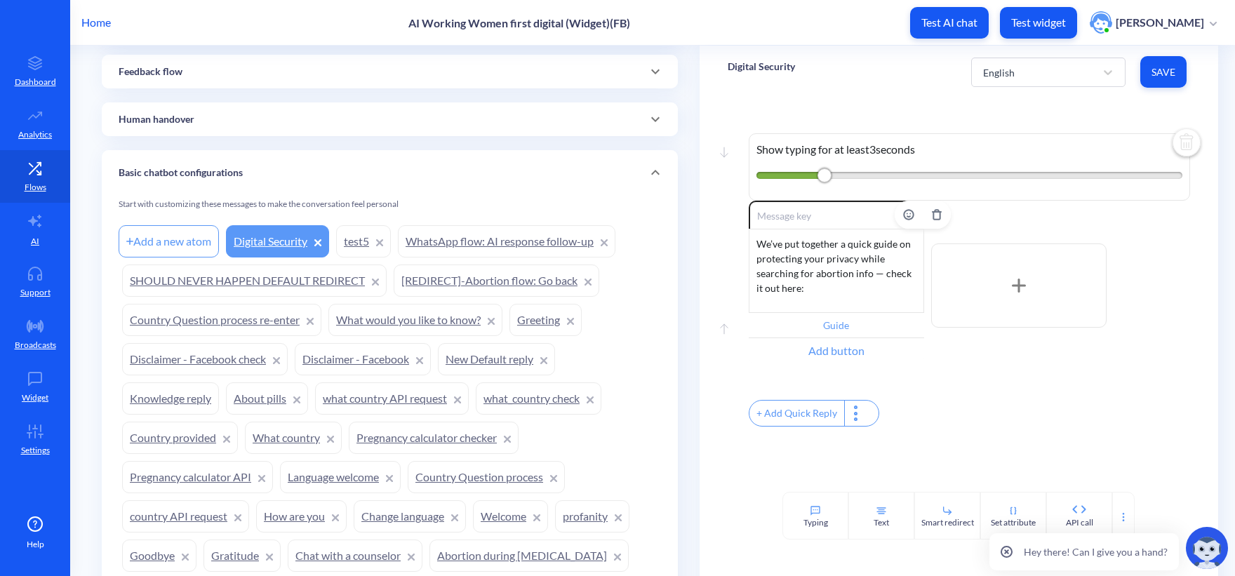
click at [840, 342] on div "Add button" at bounding box center [835, 350] width 175 height 25
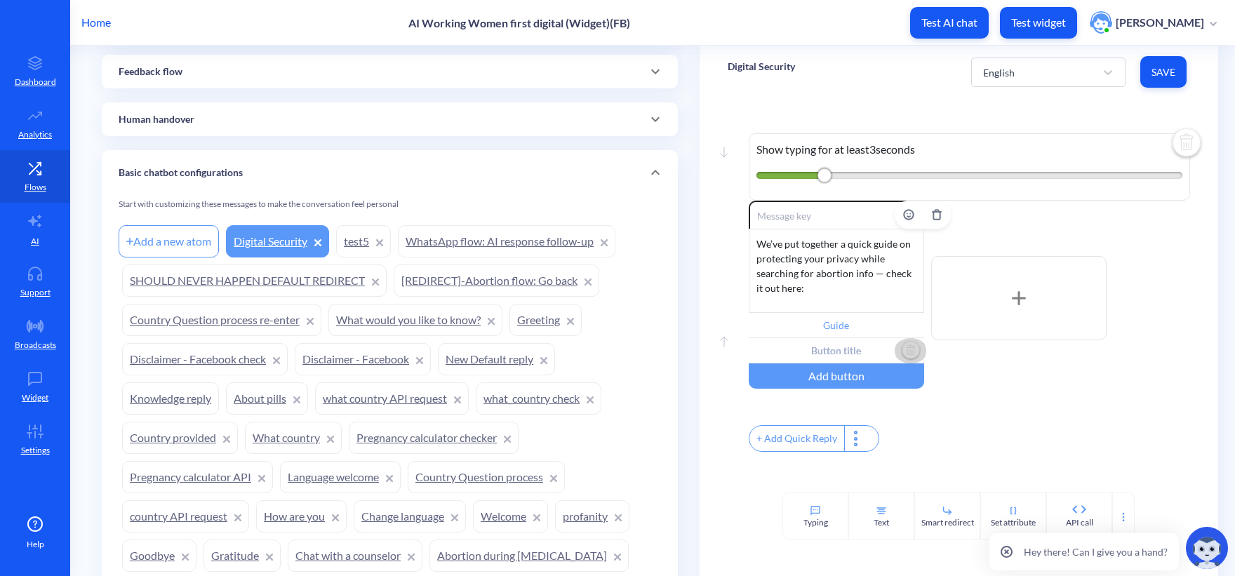
click at [906, 354] on img "Delete" at bounding box center [910, 350] width 21 height 21
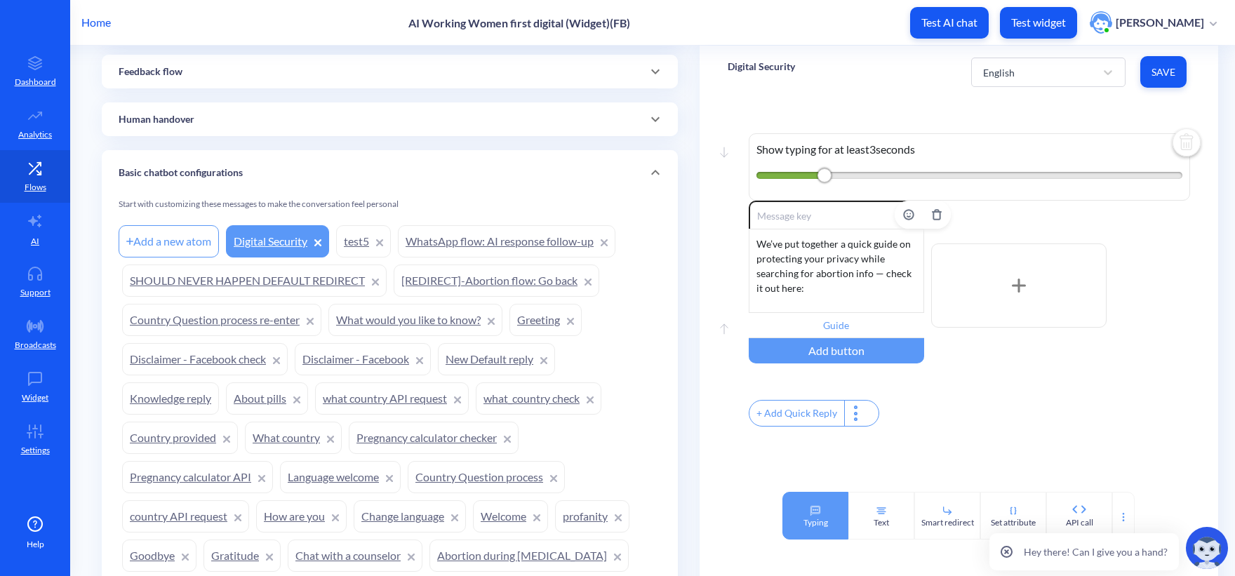
click at [831, 506] on div "Typing" at bounding box center [815, 516] width 66 height 48
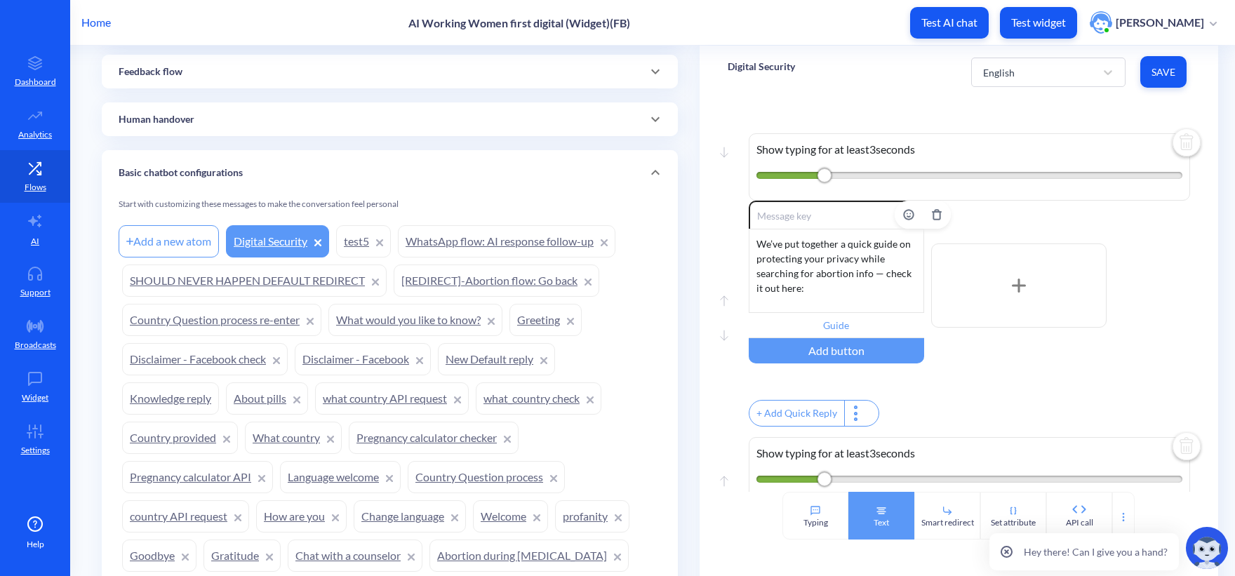
click at [891, 519] on div "Text" at bounding box center [881, 516] width 66 height 48
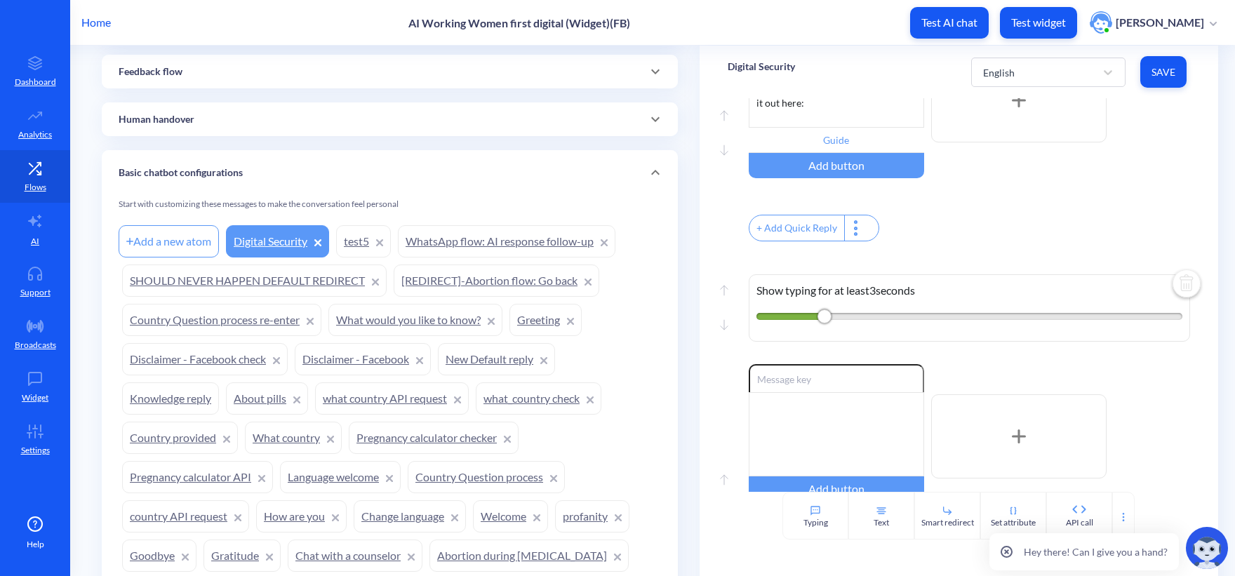
scroll to position [210, 0]
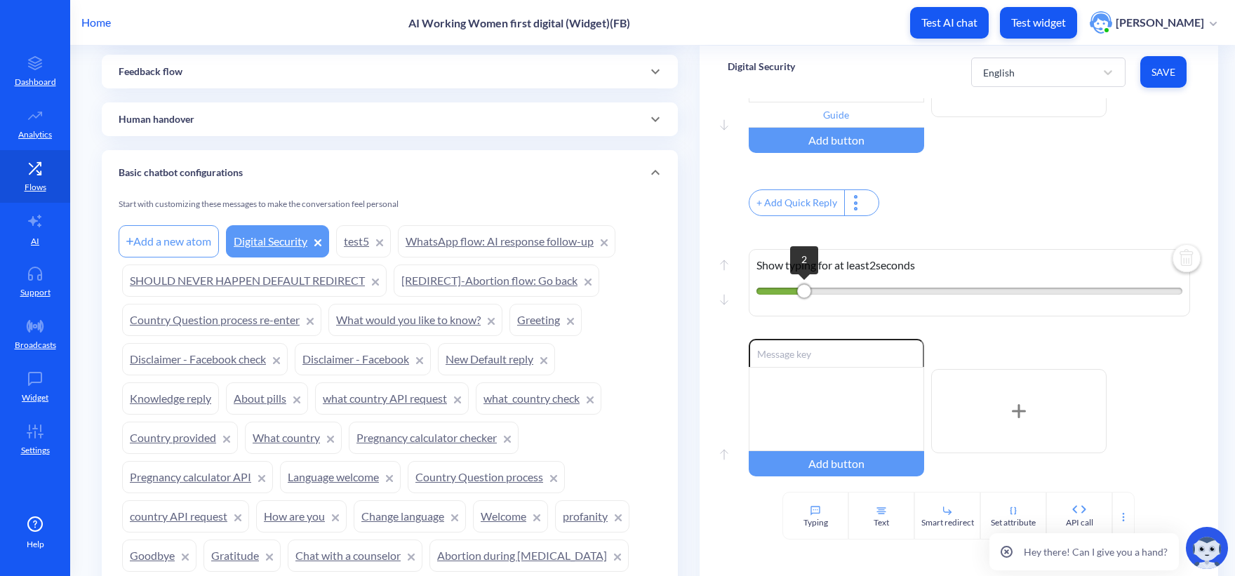
drag, startPoint x: 818, startPoint y: 299, endPoint x: 802, endPoint y: 304, distance: 16.2
click at [802, 298] on div "2" at bounding box center [804, 291] width 14 height 14
click at [817, 415] on div at bounding box center [835, 409] width 175 height 84
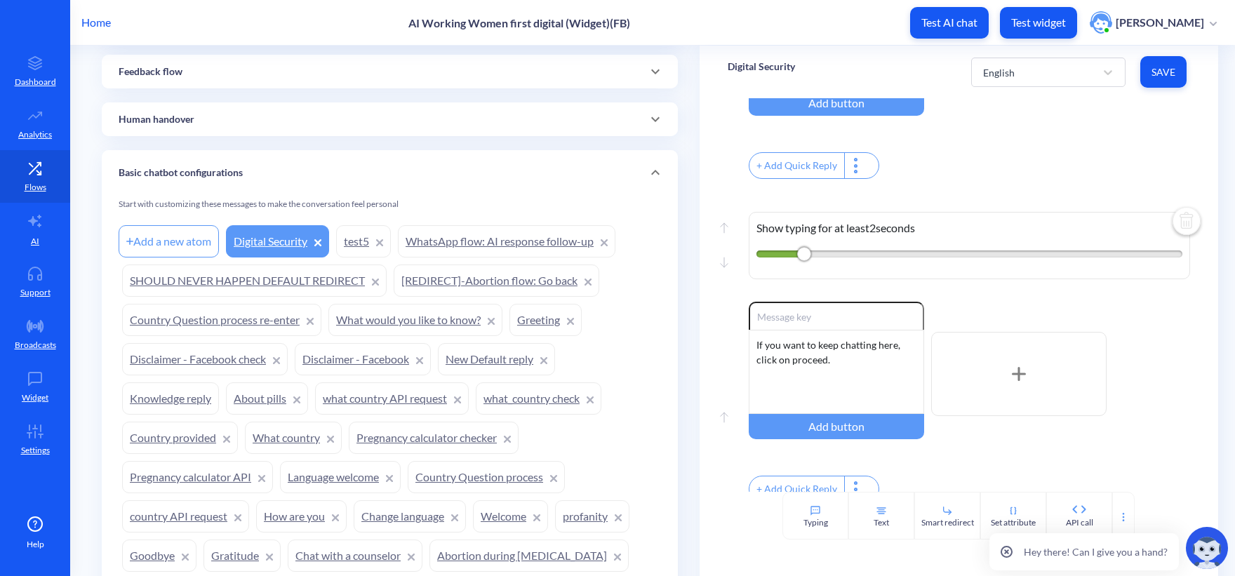
scroll to position [280, 0]
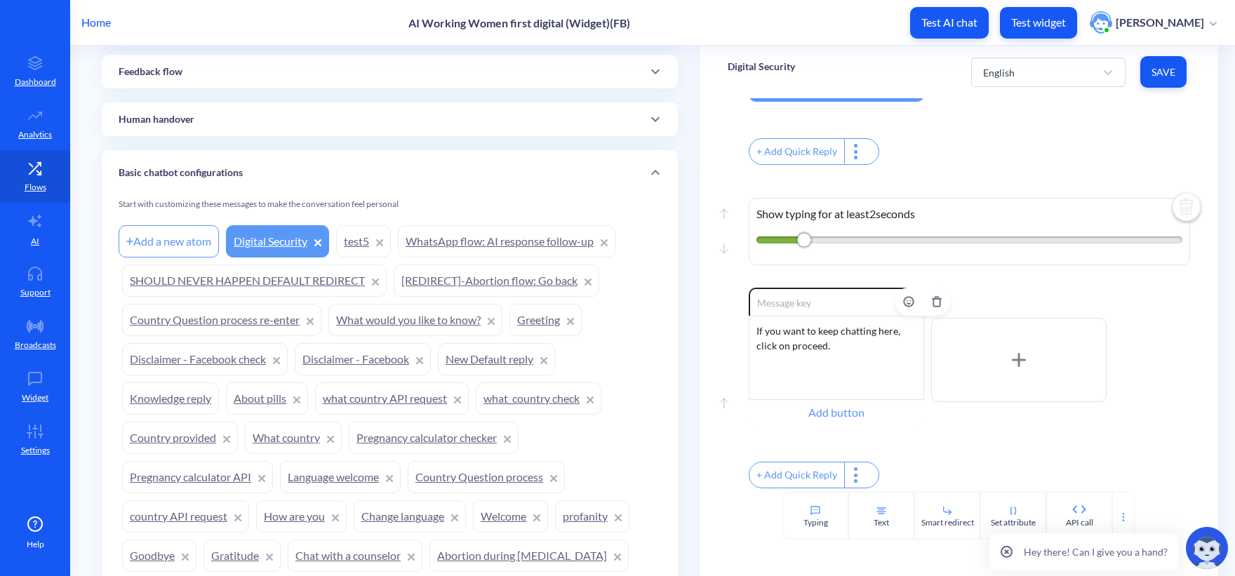
click at [847, 404] on div "Add button" at bounding box center [835, 412] width 175 height 25
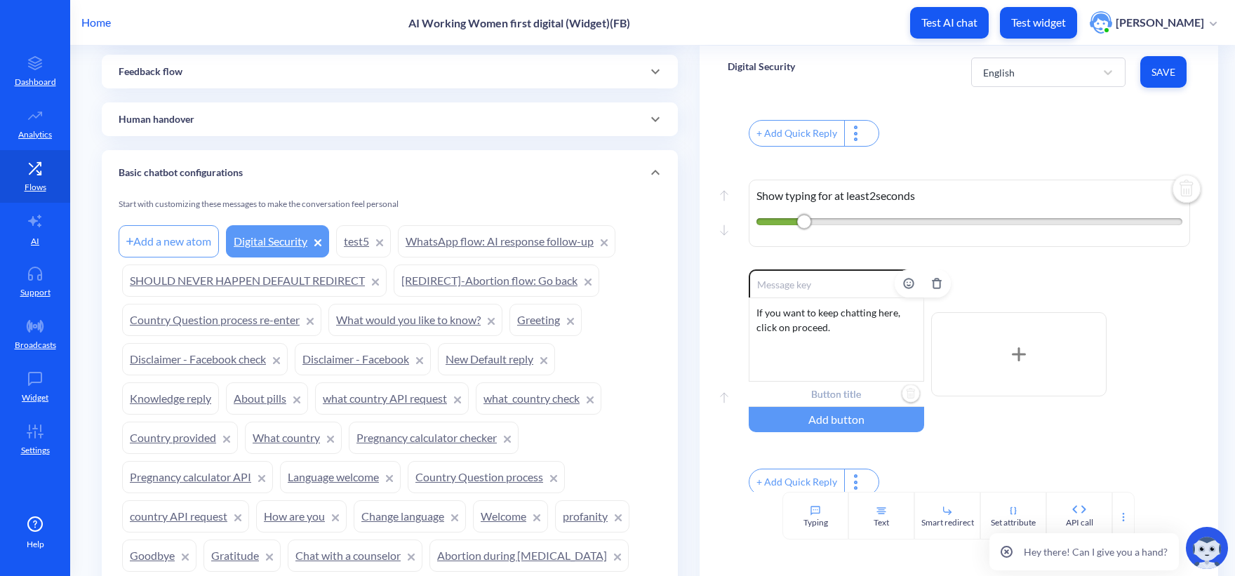
click at [846, 407] on input "text" at bounding box center [835, 394] width 175 height 25
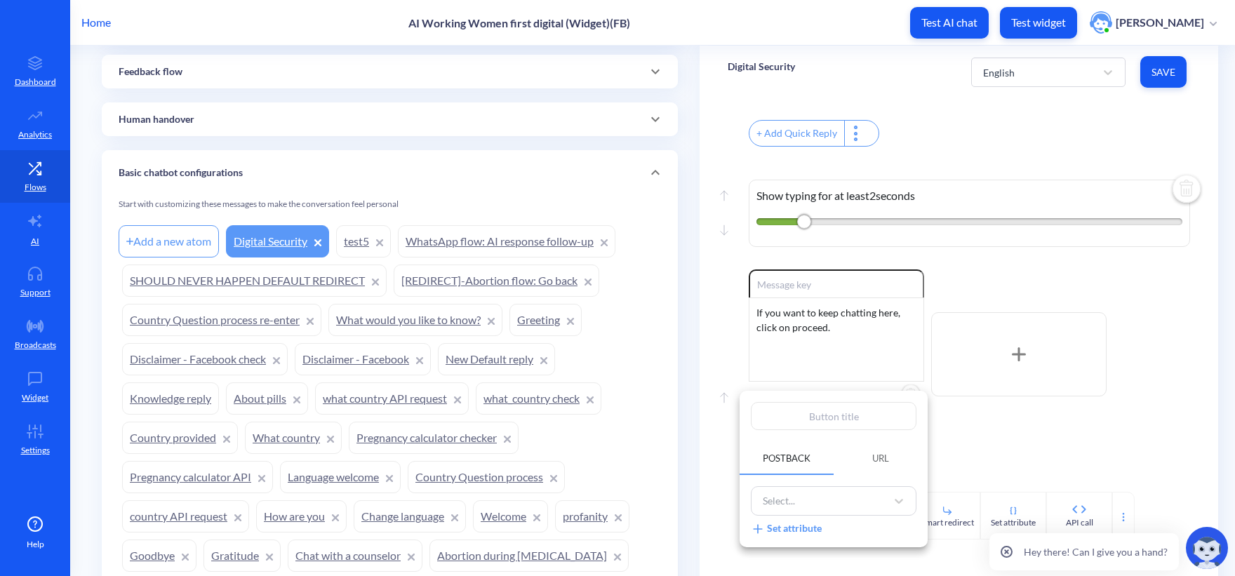
click at [842, 412] on input "text" at bounding box center [834, 416] width 166 height 28
type input "P"
type input "Pr"
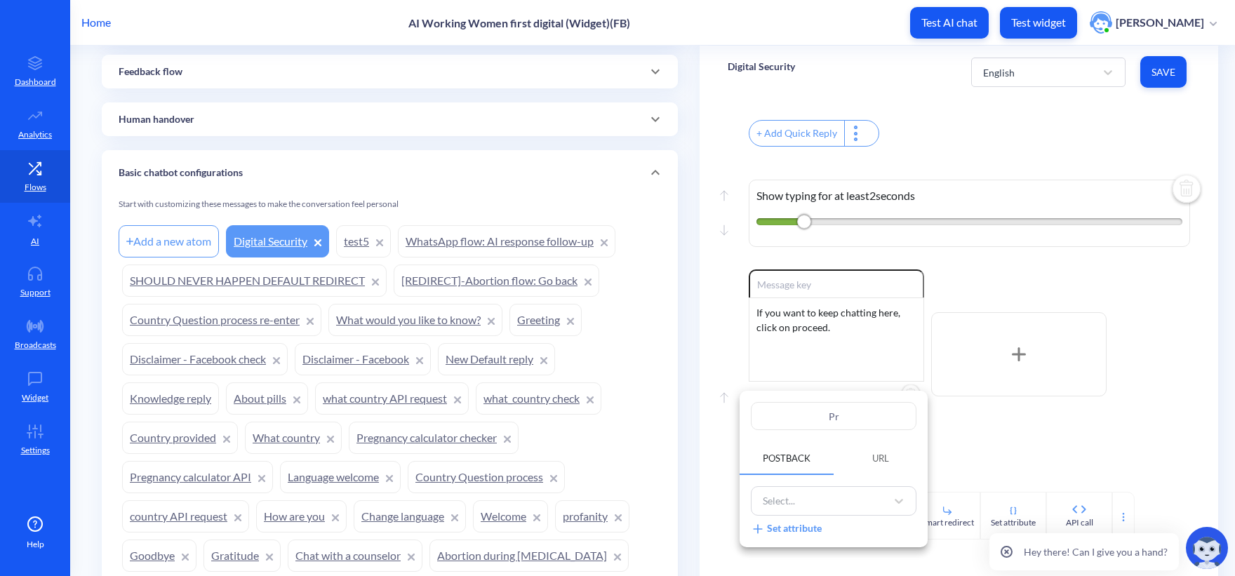
type input "Pro"
type input "Proc"
type input "Proce"
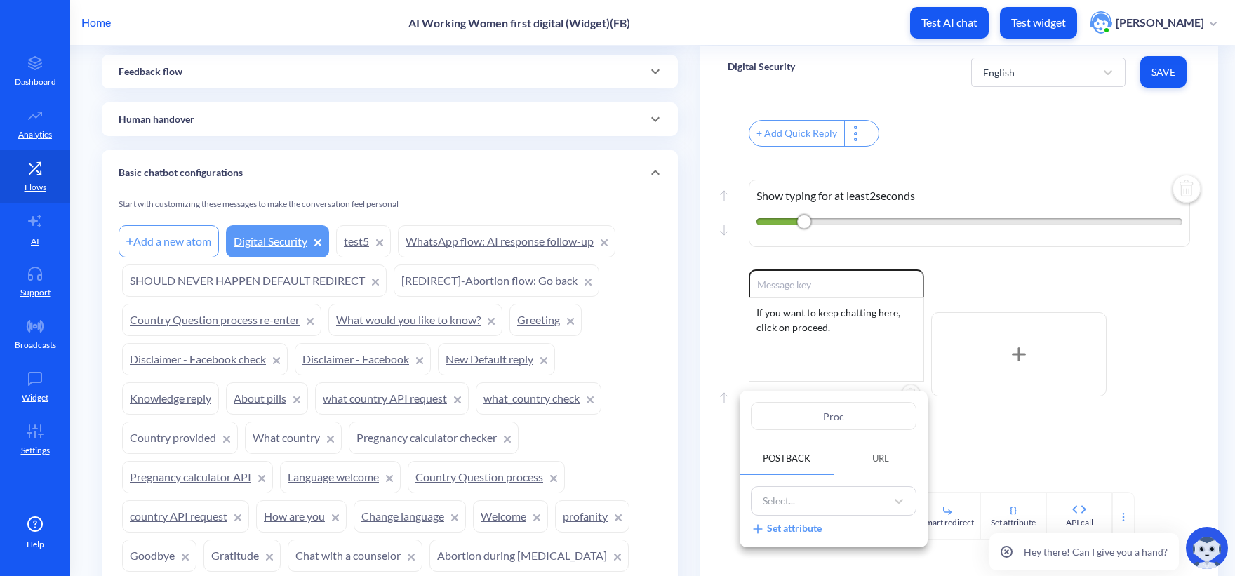
type input "Proce"
type input "Procee"
type input "Proceed"
click at [828, 477] on div "Select... Set attribute" at bounding box center [833, 511] width 188 height 72
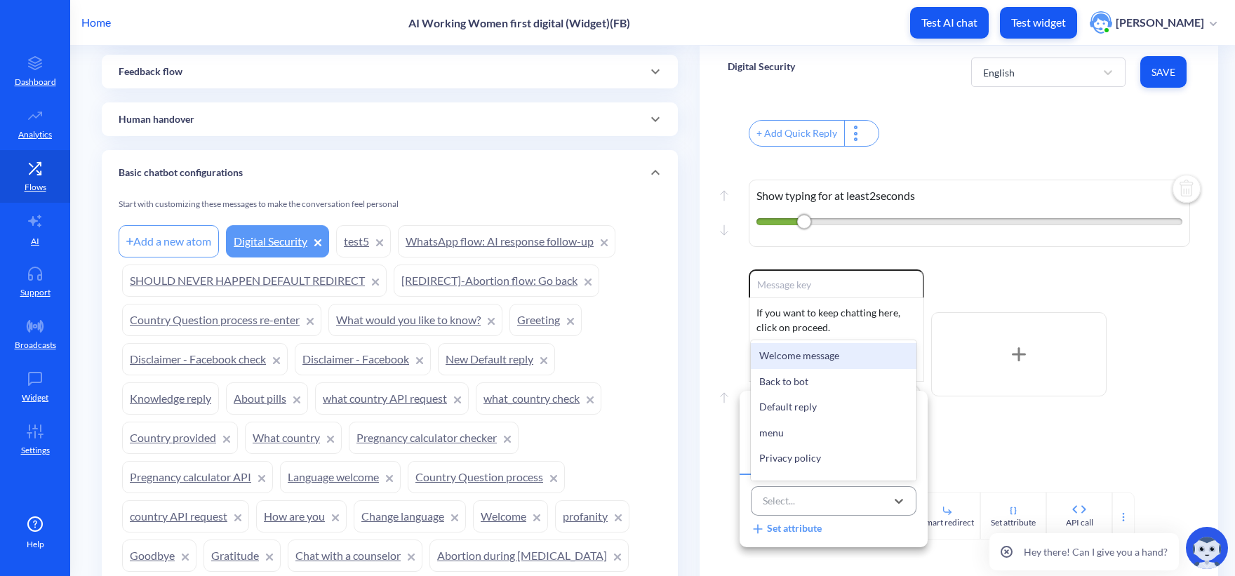
click at [826, 492] on div "Select..." at bounding box center [820, 501] width 130 height 23
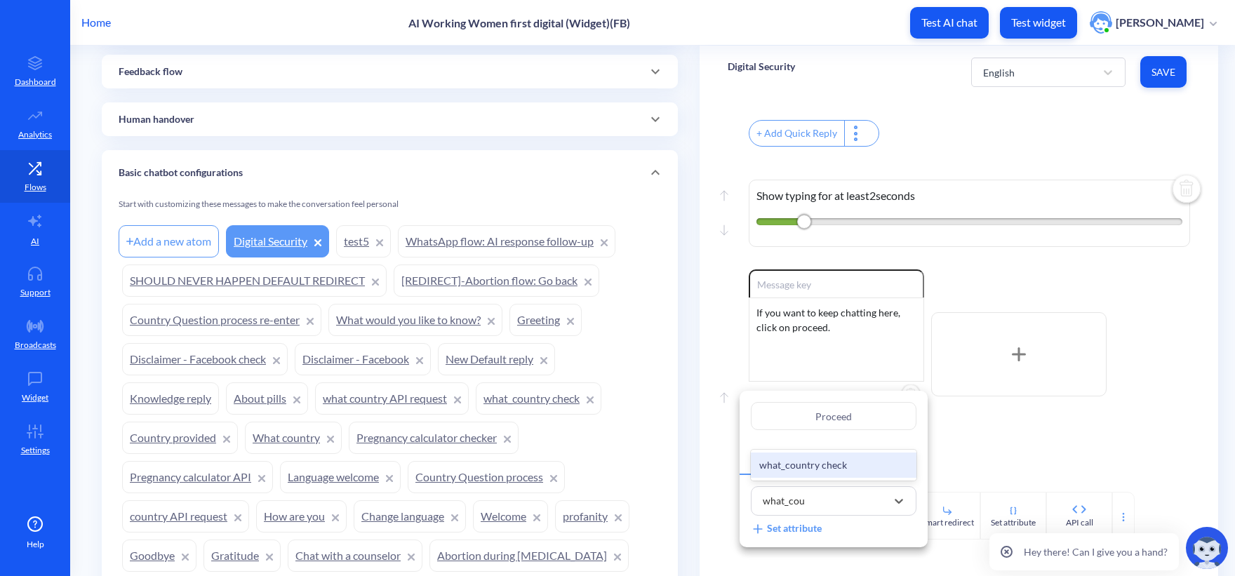
click at [821, 471] on div "what_country check" at bounding box center [834, 465] width 166 height 26
click at [1080, 433] on div at bounding box center [617, 288] width 1235 height 576
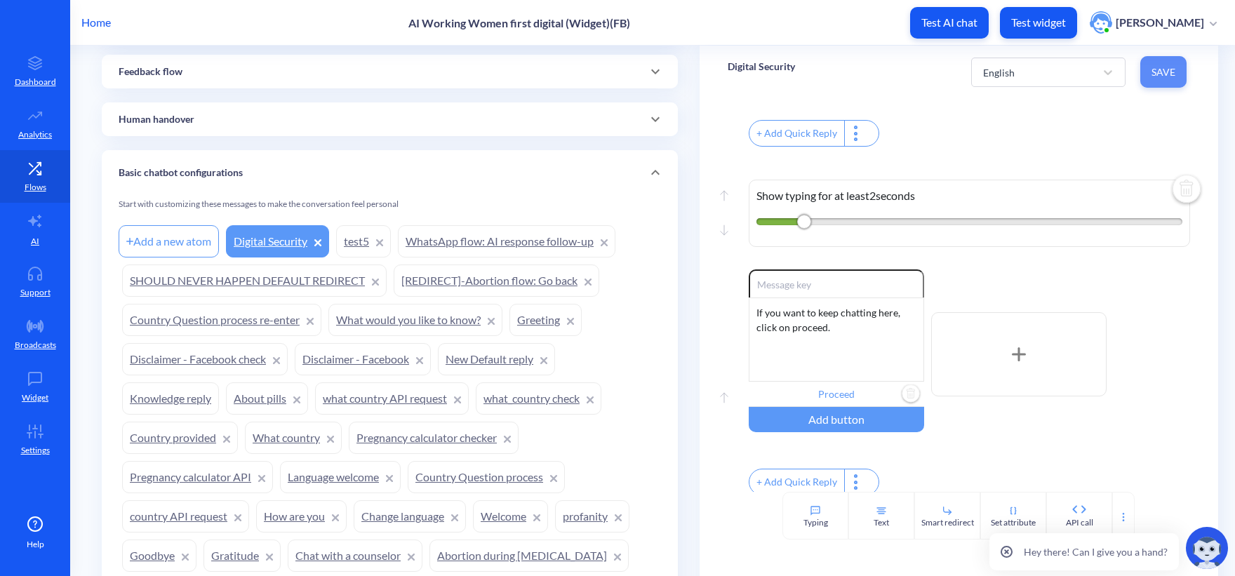
click at [1158, 72] on span "Save" at bounding box center [1163, 72] width 24 height 14
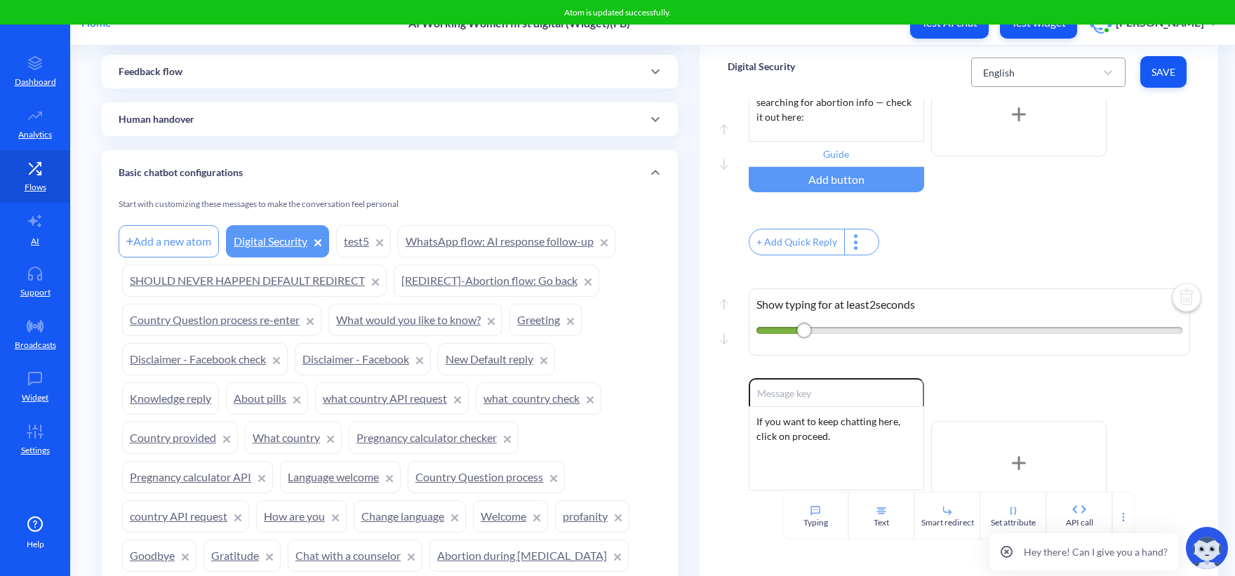
scroll to position [165, 0]
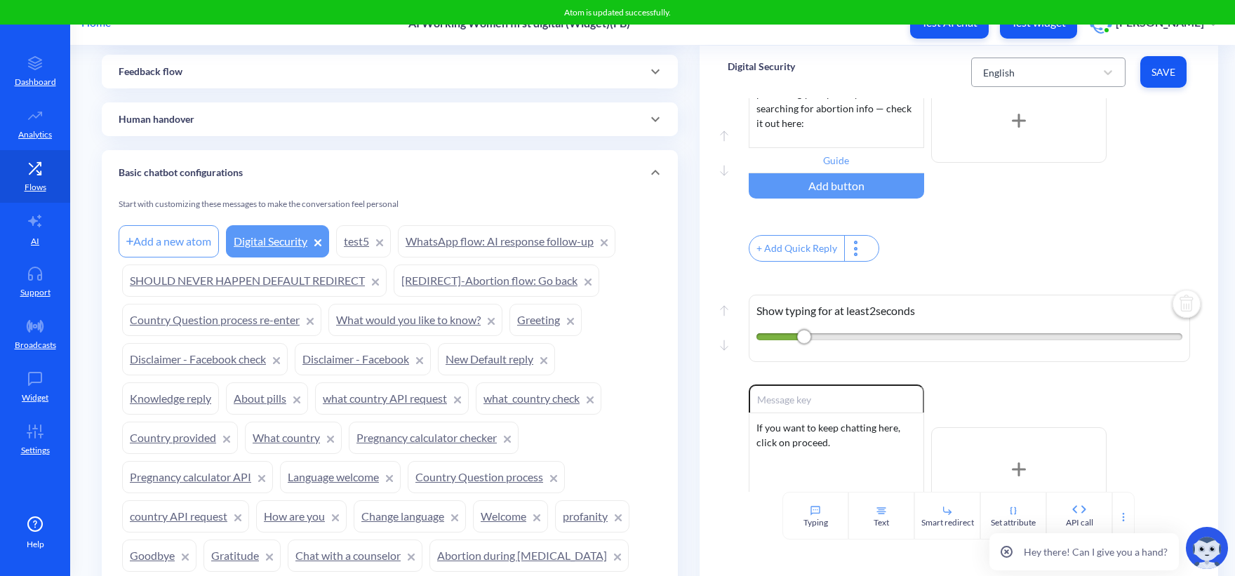
click at [987, 70] on div "English" at bounding box center [999, 72] width 32 height 15
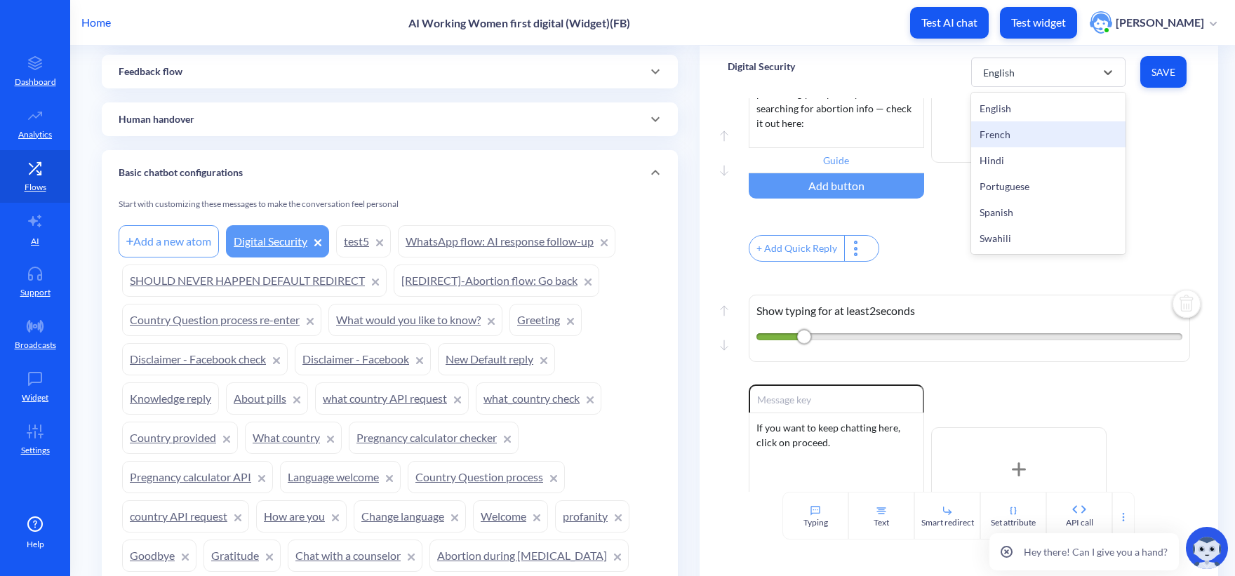
click at [1003, 132] on div "French" at bounding box center [1048, 134] width 154 height 26
click at [1028, 79] on div "French" at bounding box center [1035, 72] width 119 height 25
click at [875, 152] on input "Guide" at bounding box center [835, 160] width 175 height 25
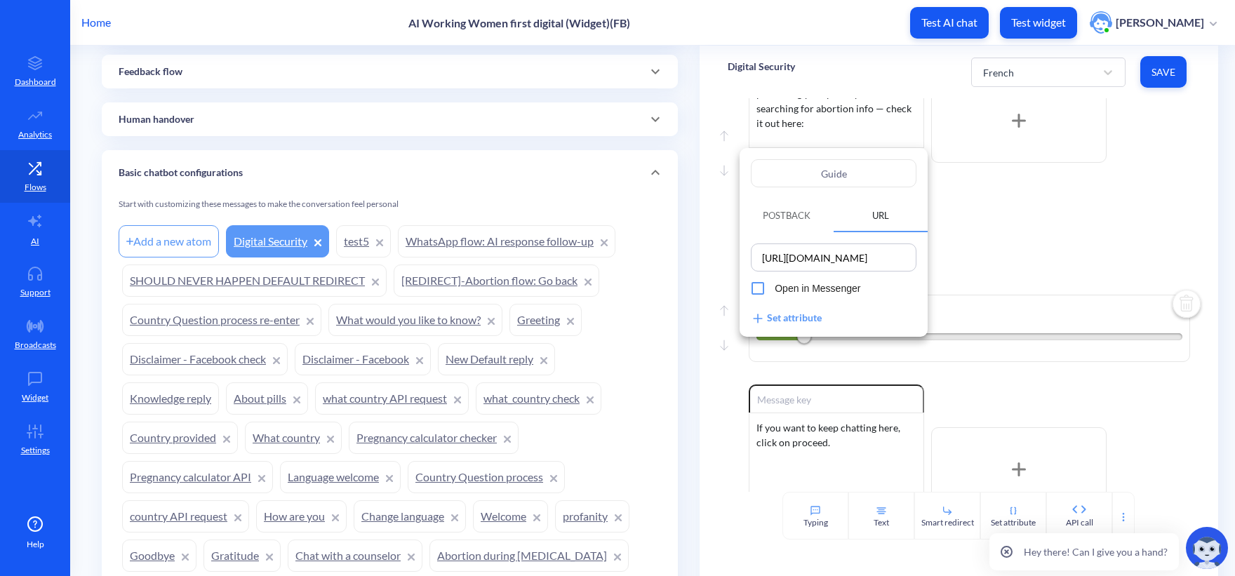
click at [1016, 259] on div at bounding box center [617, 288] width 1235 height 576
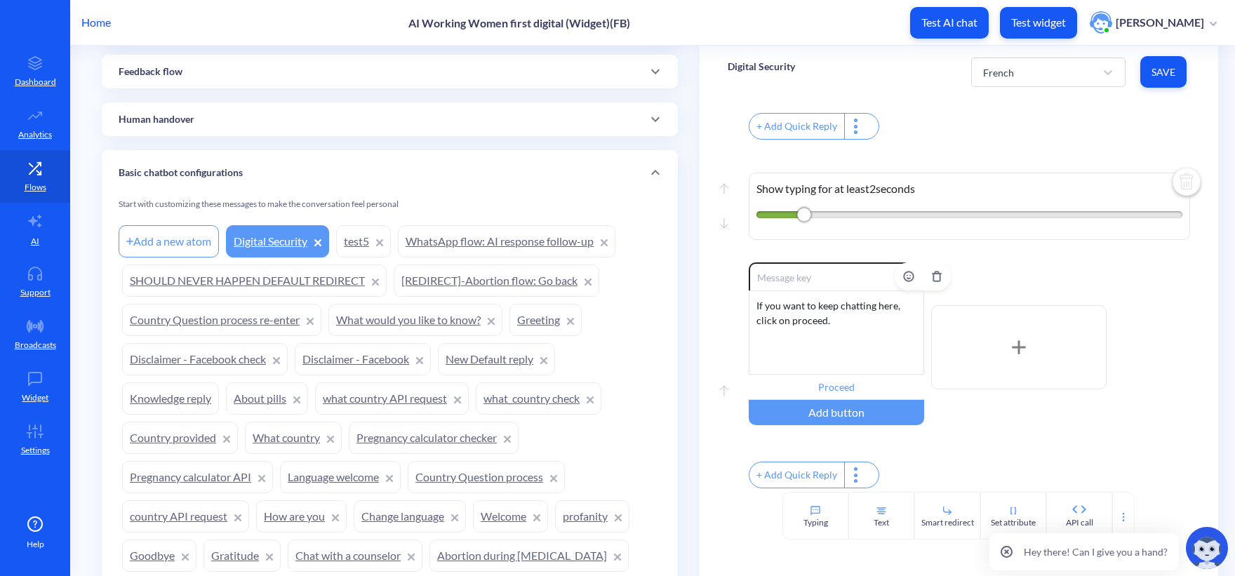
scroll to position [305, 0]
drag, startPoint x: 692, startPoint y: 253, endPoint x: 613, endPoint y: 216, distance: 86.9
click at [812, 308] on div "Si tu veux continuer à discuter ici, clique sur « Procéder »." at bounding box center [835, 332] width 175 height 84
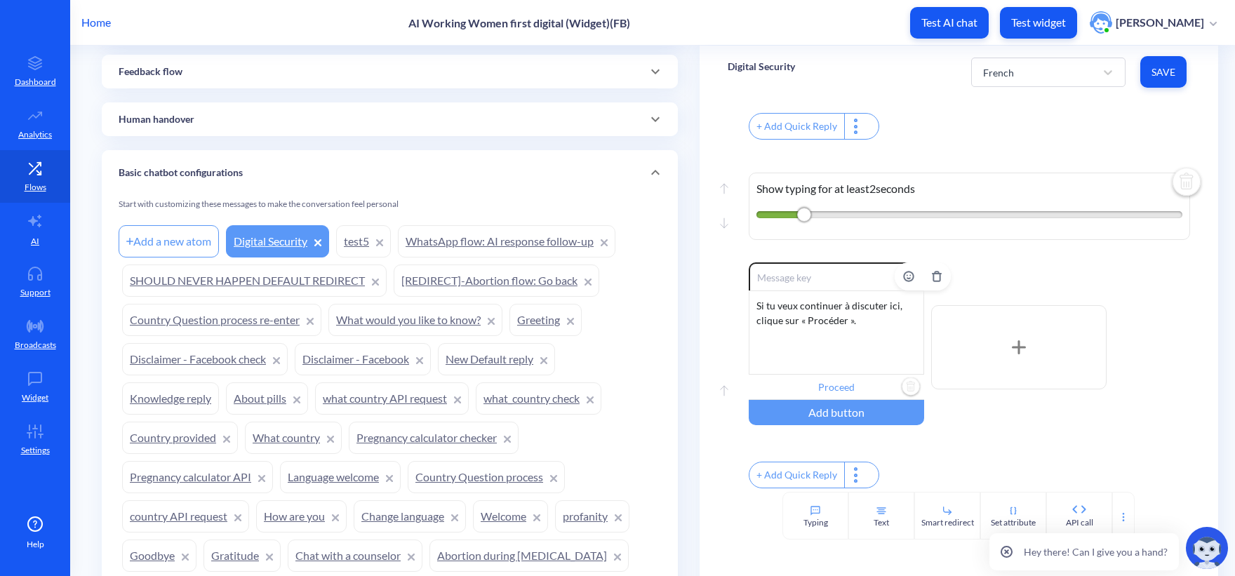
click at [832, 379] on input "Proceed" at bounding box center [835, 387] width 175 height 25
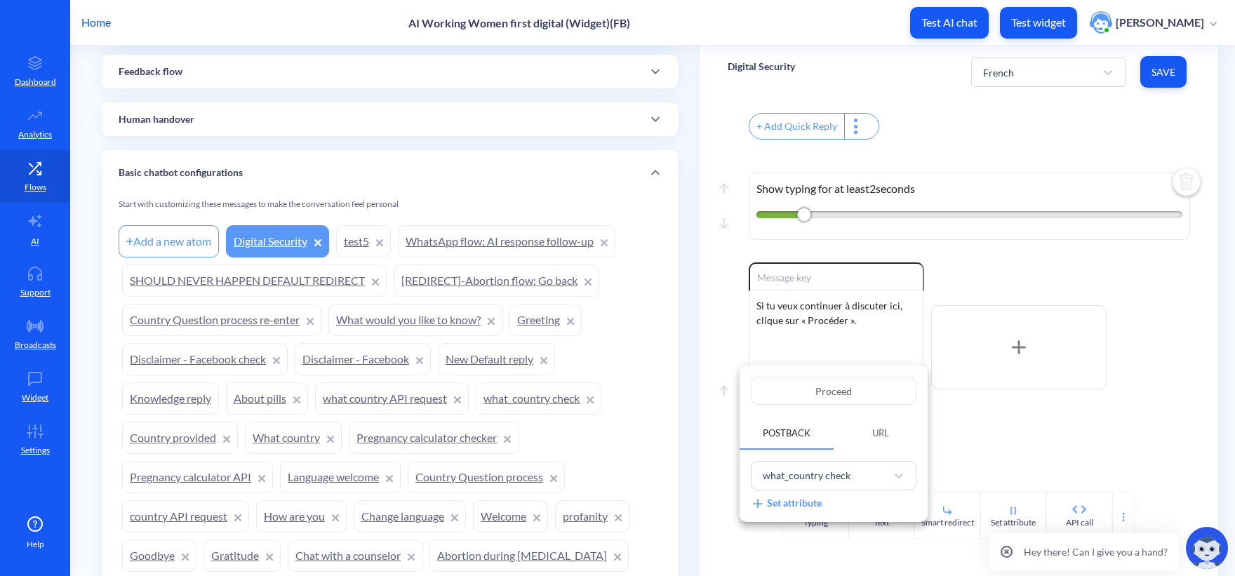
click at [860, 387] on input "Proceed" at bounding box center [834, 391] width 166 height 28
drag, startPoint x: 860, startPoint y: 387, endPoint x: 793, endPoint y: 369, distance: 69.8
click at [753, 383] on input "Proceed" at bounding box center [834, 391] width 166 height 28
paste input "éder"
click at [849, 311] on div at bounding box center [617, 288] width 1235 height 576
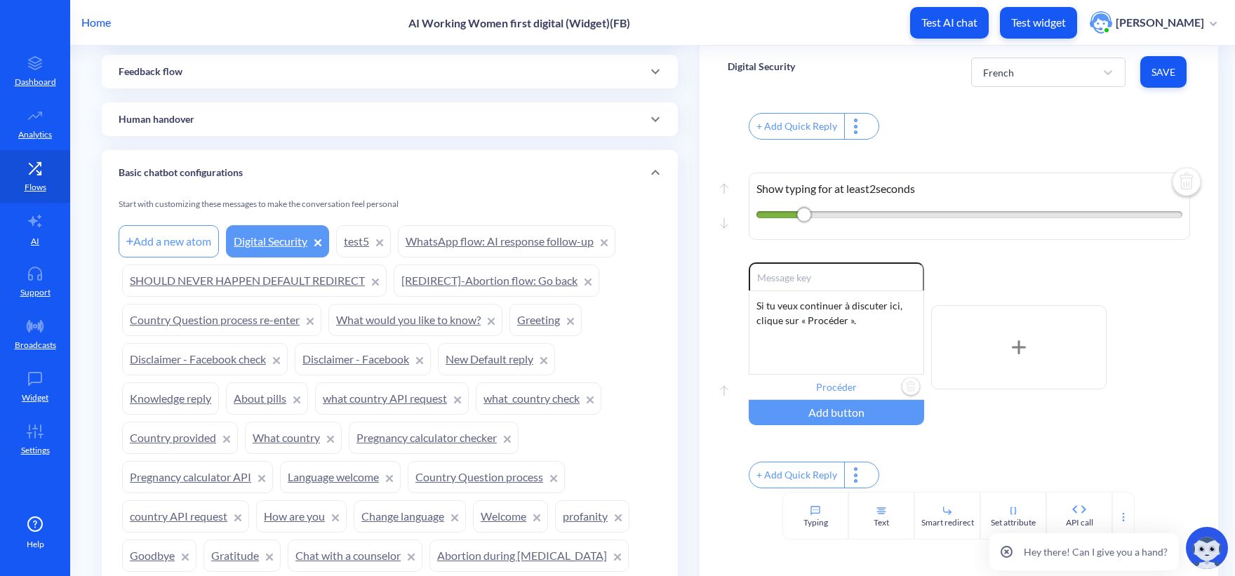
click at [847, 314] on div at bounding box center [617, 288] width 1235 height 576
click at [849, 316] on div "Si tu veux continuer à discuter ici, clique sur « Procéder »." at bounding box center [835, 332] width 175 height 84
click at [800, 312] on div "Si tu veux continuer à discuter ici, clique sur « Procéder." at bounding box center [835, 332] width 175 height 84
click at [804, 316] on div "Si tu veux continuer à discuter ici, clique sur « Procéder." at bounding box center [835, 332] width 175 height 84
click at [1054, 242] on div "Move up Move down Show typing for at least 2 seconds" at bounding box center [958, 202] width 462 height 119
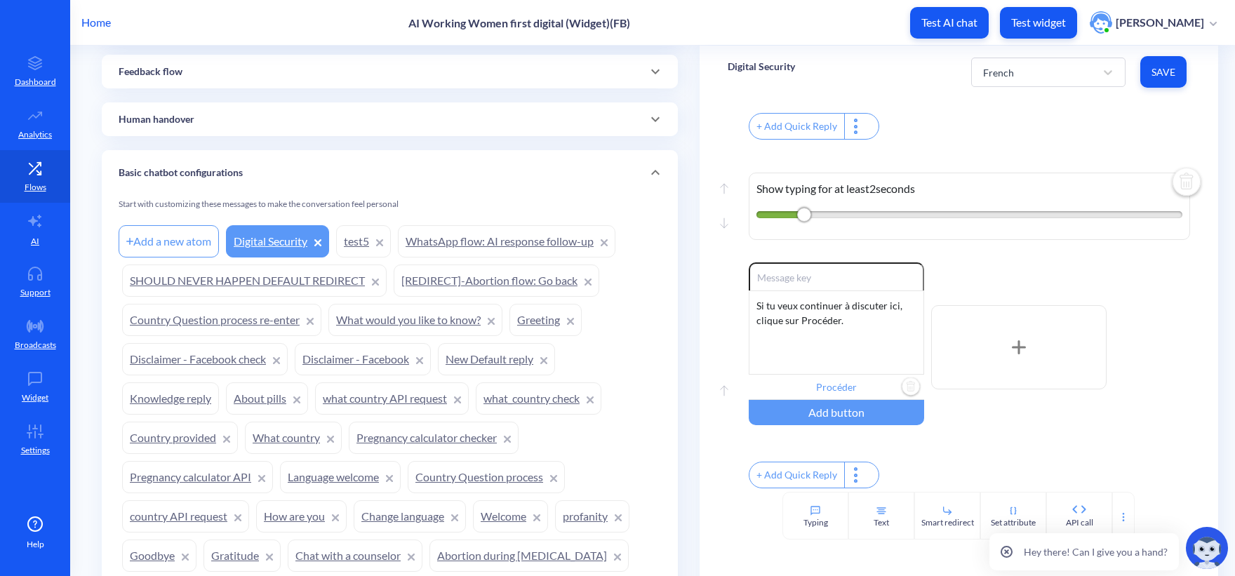
click at [1007, 143] on div "Move up Move down Show typing for at least 2 seconds" at bounding box center [958, 202] width 462 height 119
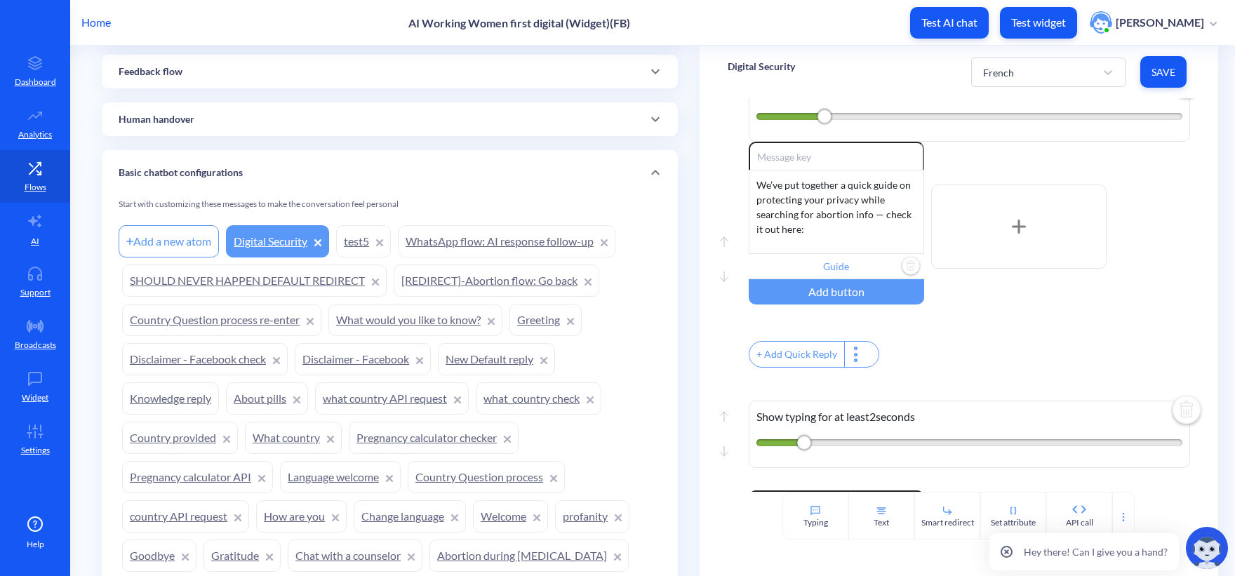
scroll to position [25, 0]
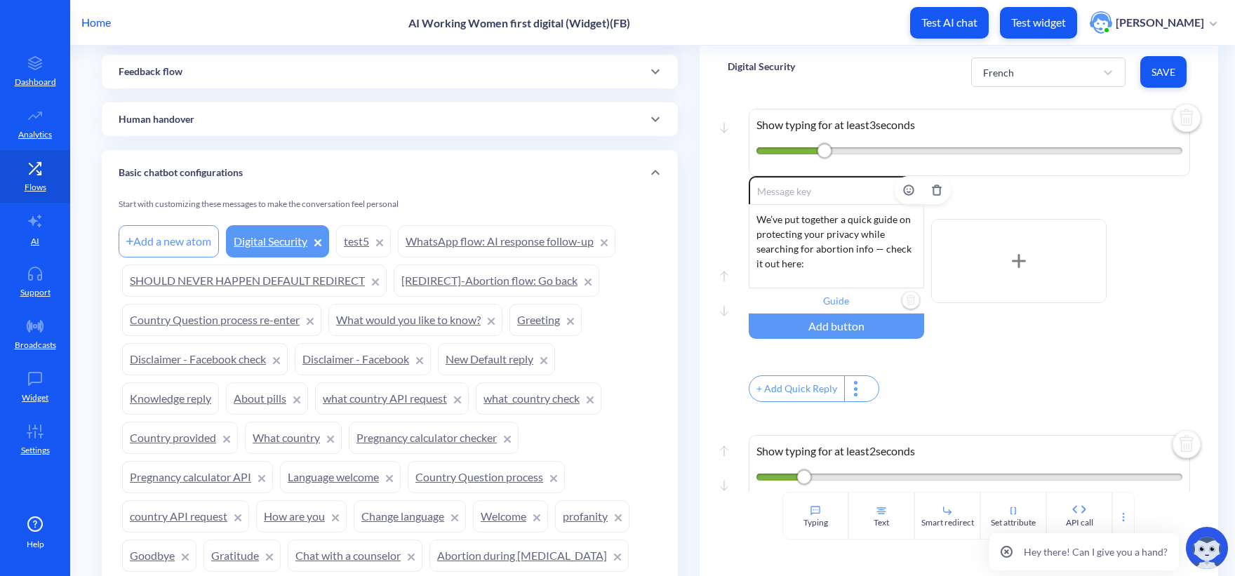
click at [772, 248] on div "We’ve put together a quick guide on protecting your privacy while searching for…" at bounding box center [835, 246] width 175 height 84
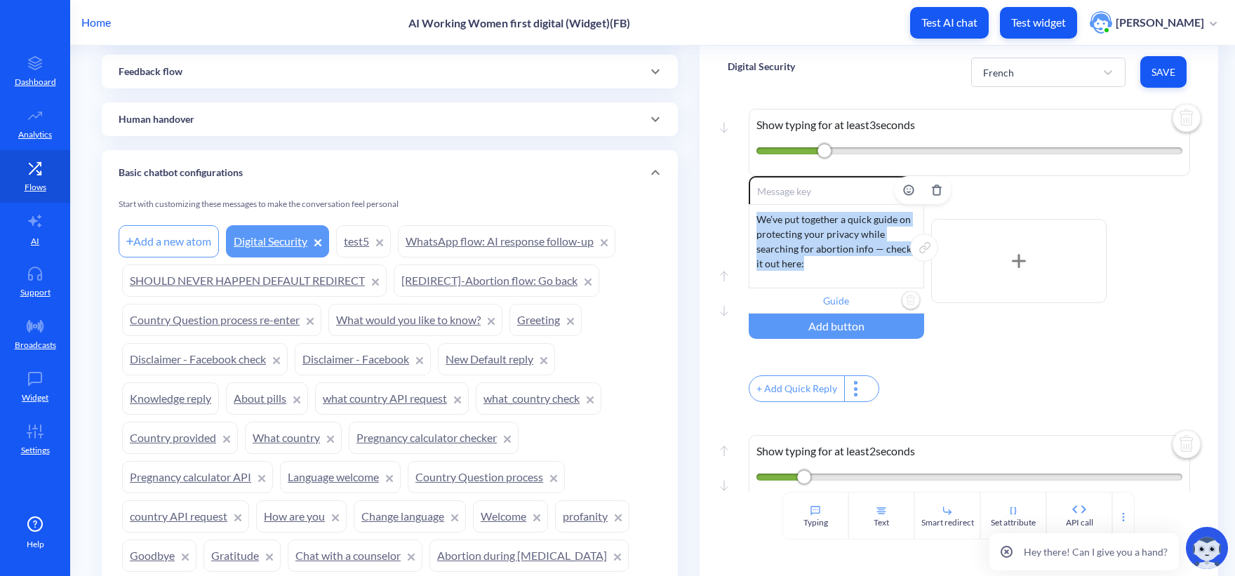
click at [772, 248] on div "We’ve put together a quick guide on protecting your privacy while searching for…" at bounding box center [835, 246] width 175 height 84
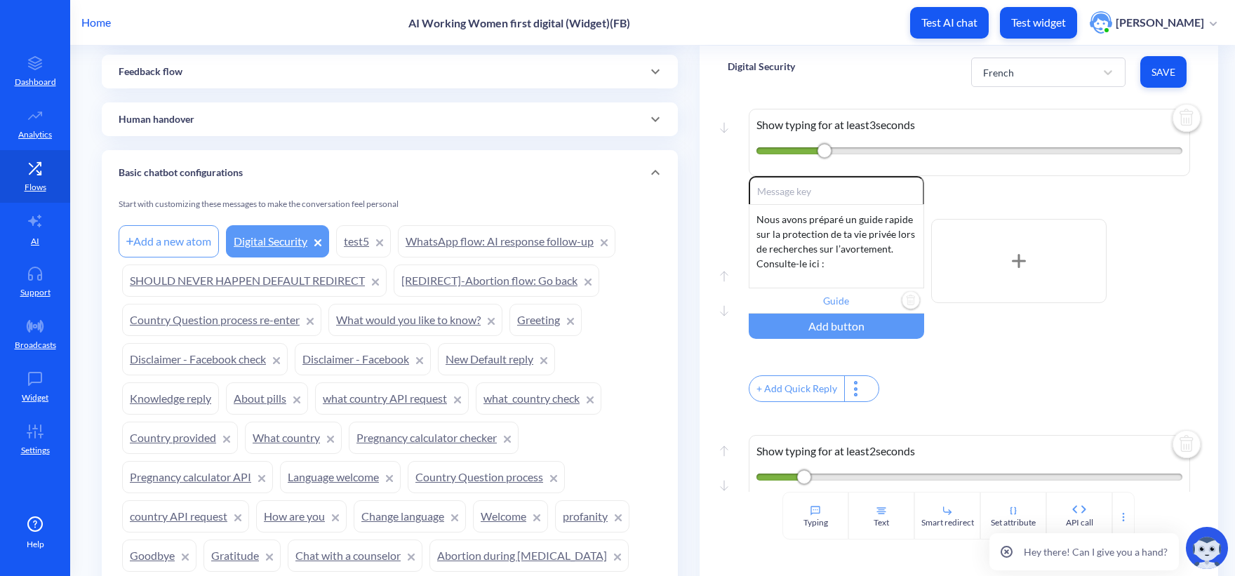
click at [1068, 368] on div "Enable reactions Nous avons préparé un guide rapide sur la protection de ta vie…" at bounding box center [968, 290] width 441 height 229
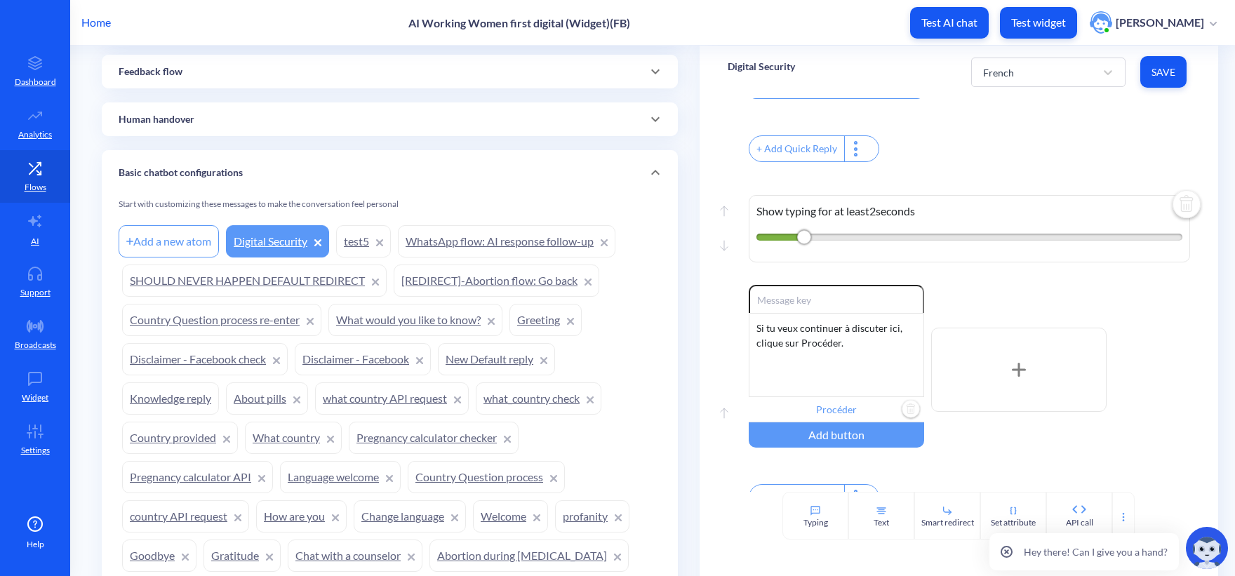
scroll to position [305, 0]
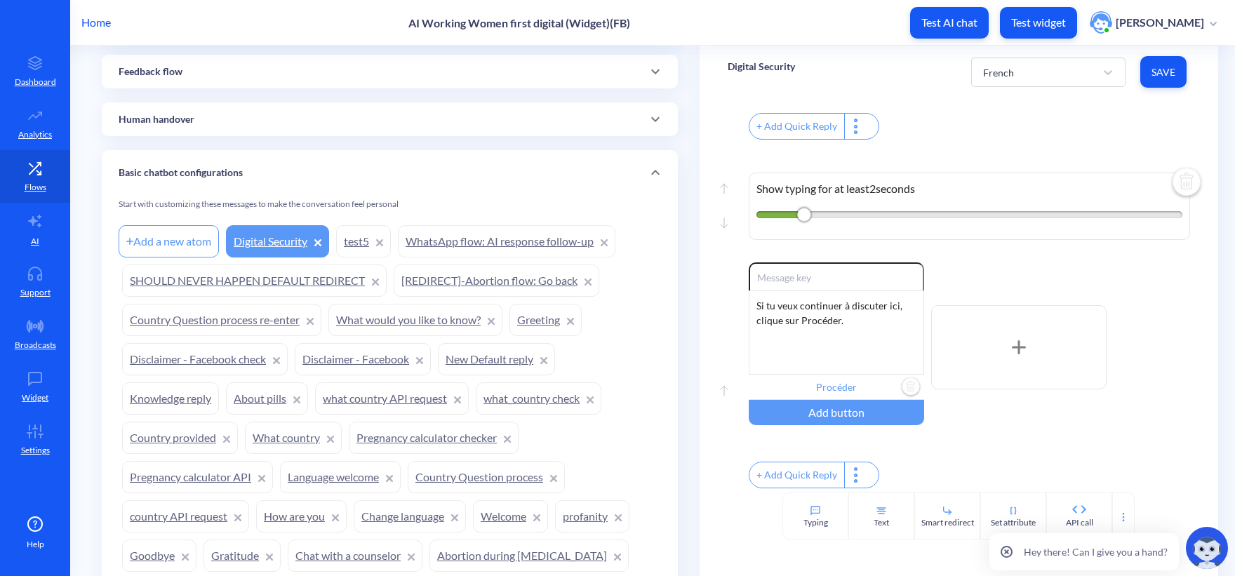
click at [1152, 76] on span "Save" at bounding box center [1163, 72] width 24 height 14
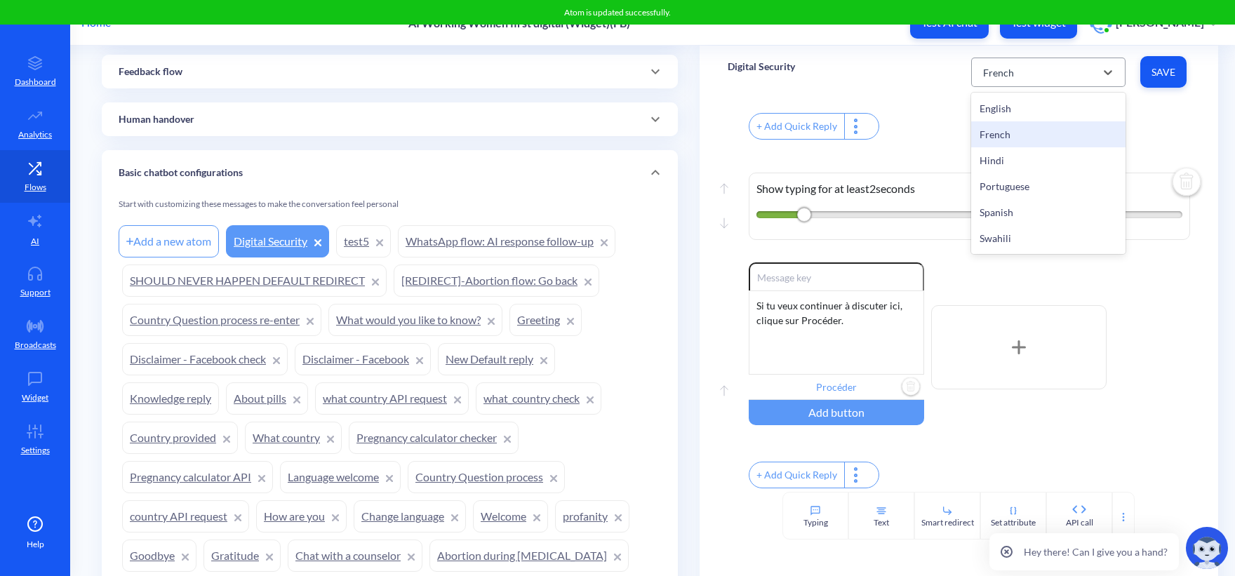
click at [1022, 83] on div "French" at bounding box center [1035, 72] width 119 height 25
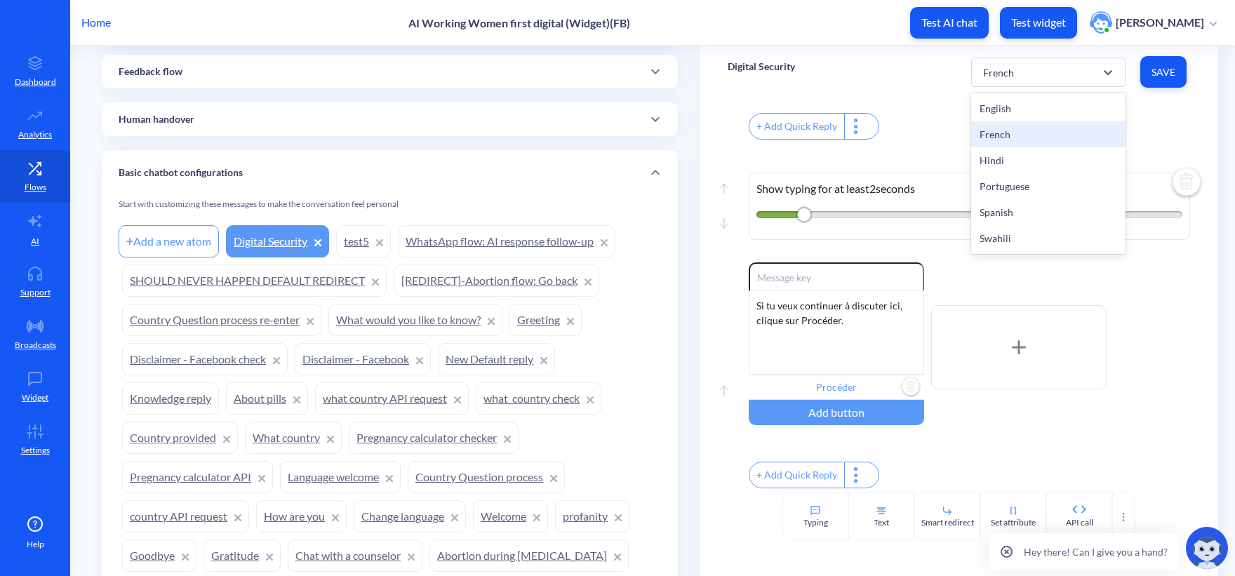
click at [1002, 137] on div "French" at bounding box center [1048, 134] width 154 height 26
click at [1108, 72] on icon at bounding box center [1107, 72] width 8 height 5
click at [1021, 166] on div "Hindi" at bounding box center [1048, 160] width 154 height 26
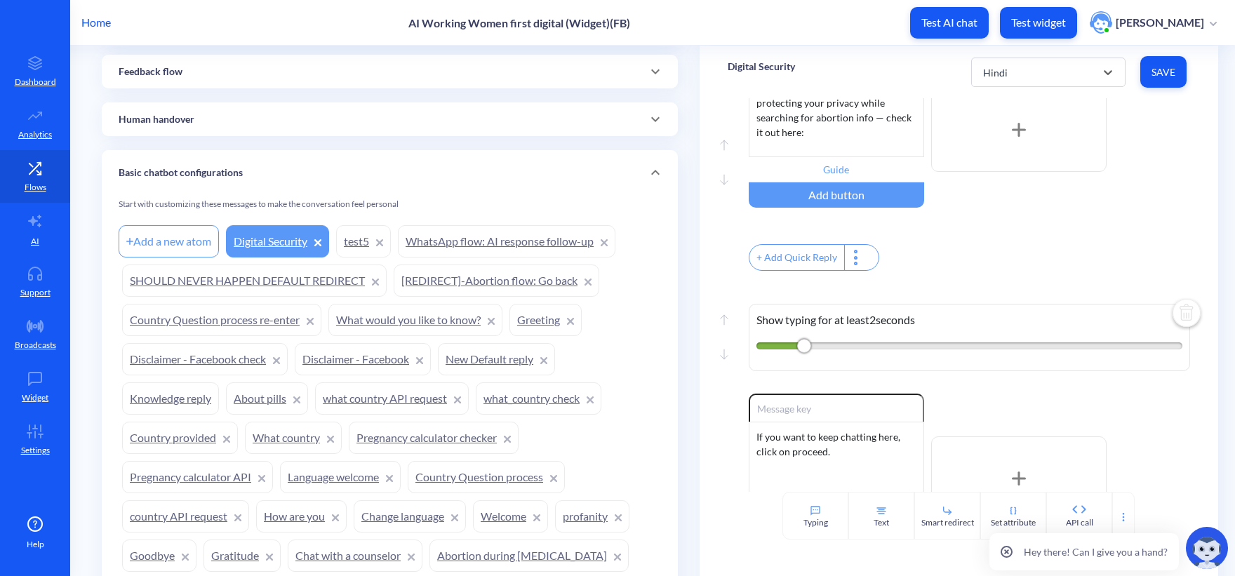
scroll to position [0, 0]
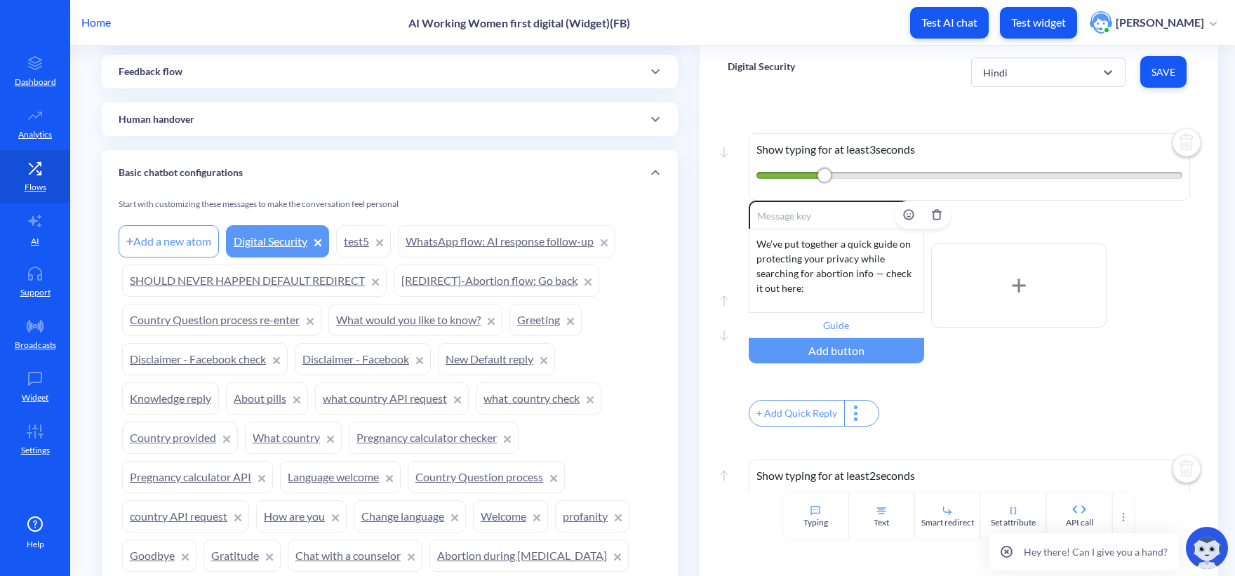
click at [824, 265] on div "We’ve put together a quick guide on protecting your privacy while searching for…" at bounding box center [835, 271] width 175 height 84
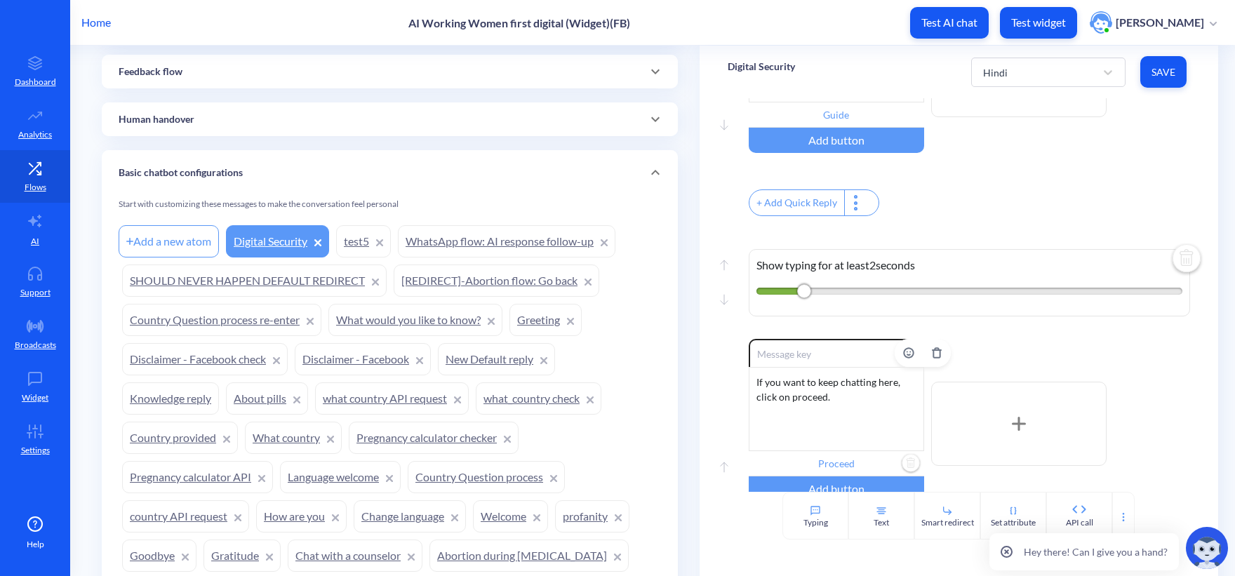
click at [811, 421] on div "If you want to keep chatting here, click on proceed." at bounding box center [835, 409] width 175 height 84
click at [817, 473] on input "Proceed" at bounding box center [835, 463] width 175 height 25
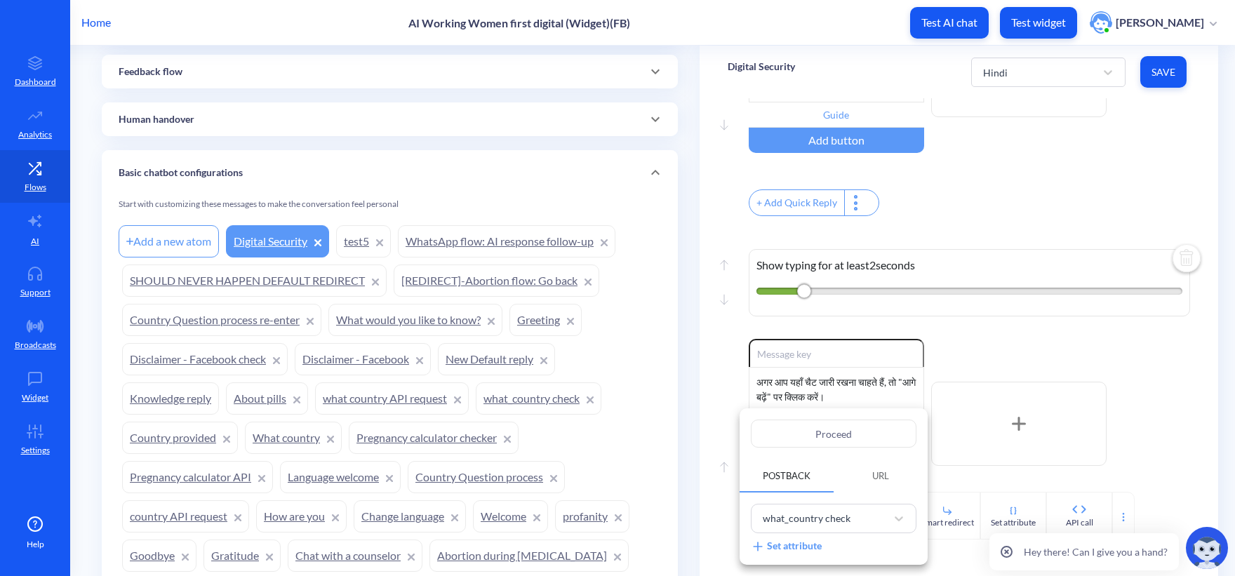
drag, startPoint x: 870, startPoint y: 433, endPoint x: 711, endPoint y: 426, distance: 160.0
click at [711, 426] on div "Proceed Postback URL what_country check Set attribute" at bounding box center [617, 288] width 1235 height 576
paste input "आगे बढ़ें"
drag, startPoint x: 792, startPoint y: 175, endPoint x: 816, endPoint y: 121, distance: 59.3
click at [792, 175] on div at bounding box center [617, 288] width 1235 height 576
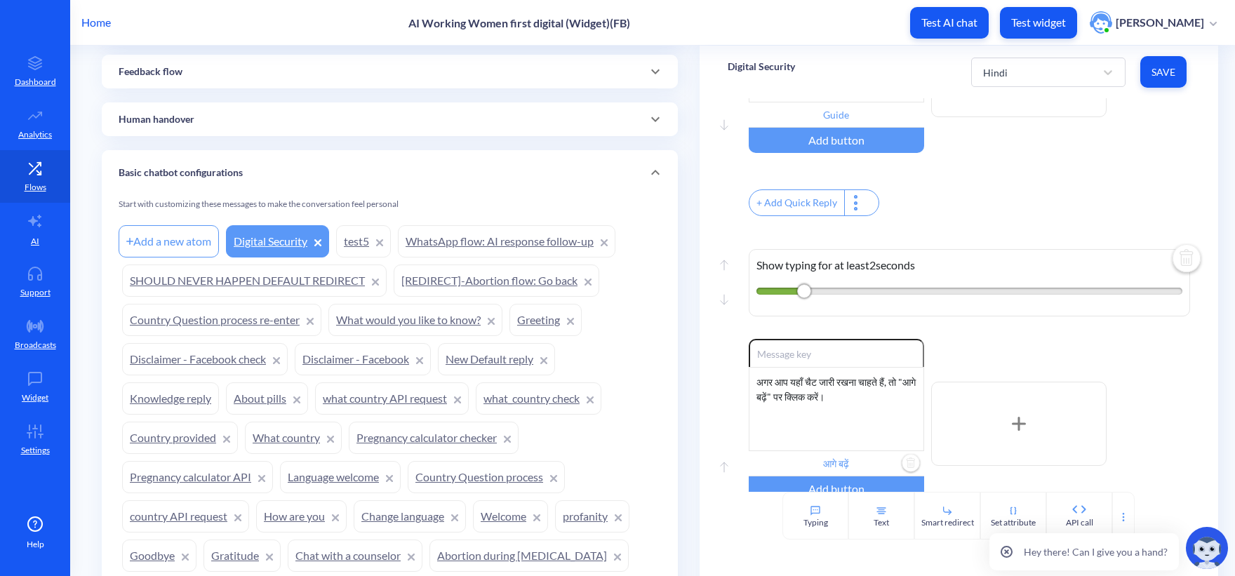
click at [823, 108] on input "Guide" at bounding box center [835, 114] width 175 height 25
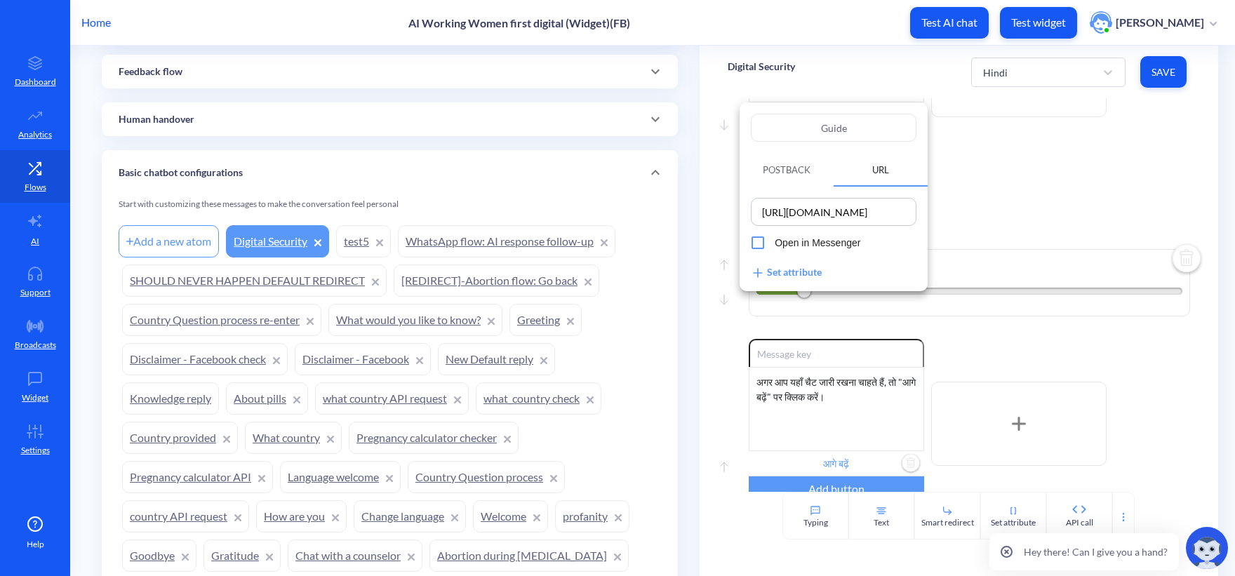
drag, startPoint x: 859, startPoint y: 128, endPoint x: 739, endPoint y: 114, distance: 121.5
click at [739, 114] on div "Guide Postback URL https://www.howtouseabortionpill.org/blog/digital-security-a…" at bounding box center [617, 288] width 1235 height 576
paste input "मार्गदर्शक"
click at [1035, 187] on div at bounding box center [617, 288] width 1235 height 576
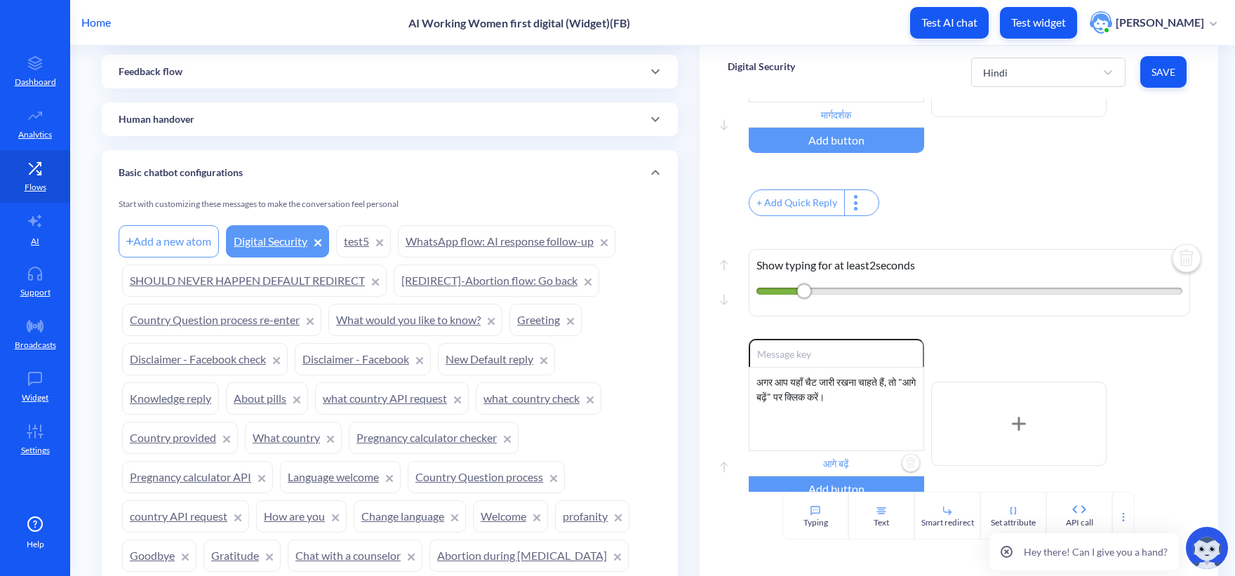
click at [1166, 74] on span "Save" at bounding box center [1163, 72] width 24 height 14
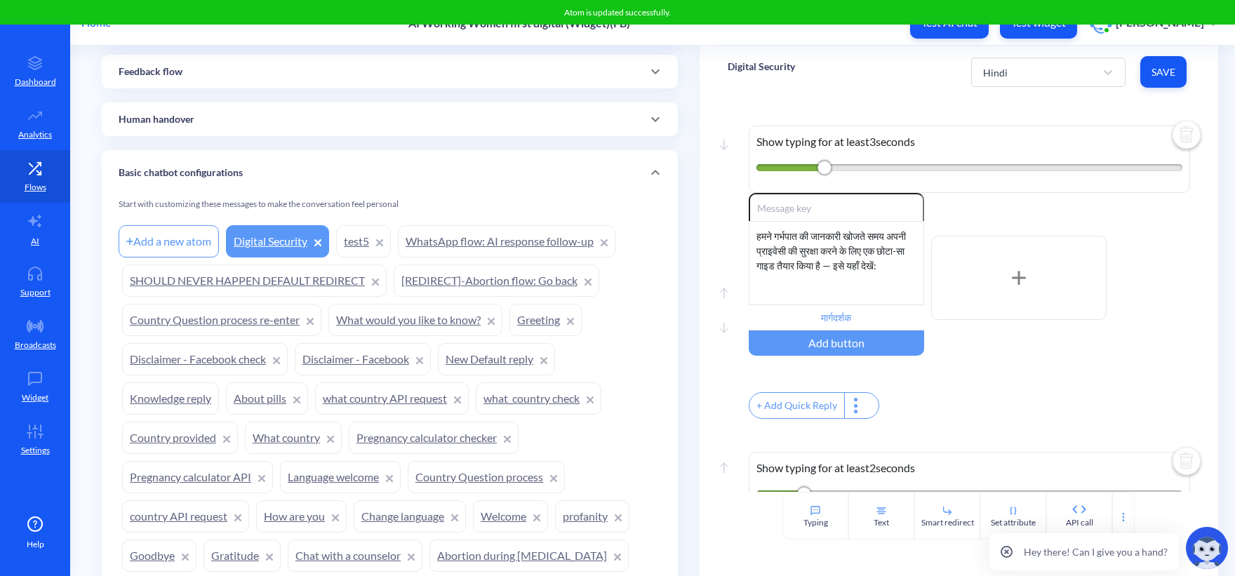
scroll to position [0, 0]
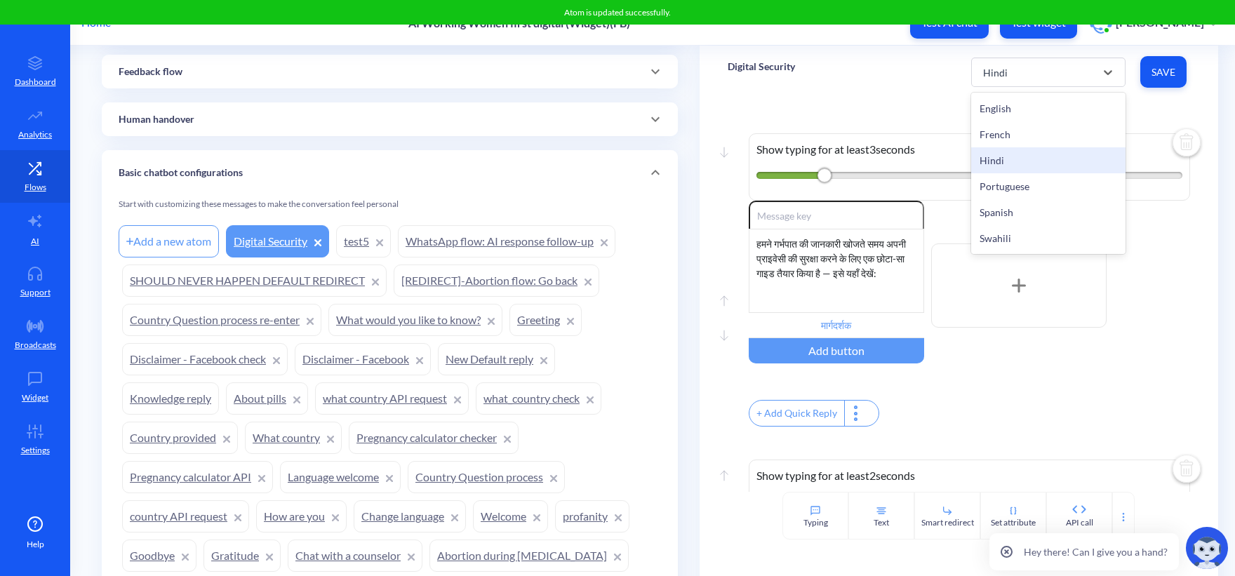
drag, startPoint x: 1022, startPoint y: 83, endPoint x: 1023, endPoint y: 158, distance: 75.1
click at [1022, 87] on div "option Hindi, selected. option Hindi focused, 3 of 6. 6 results available. Use …" at bounding box center [1048, 72] width 154 height 29
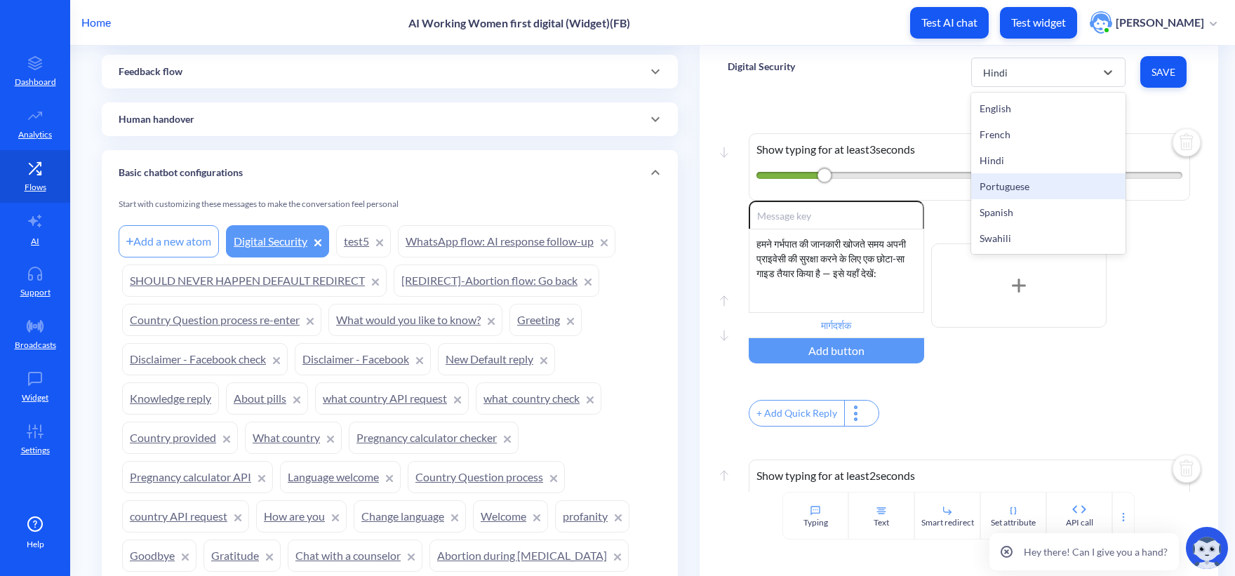
click at [1021, 187] on div "Portuguese" at bounding box center [1048, 186] width 154 height 26
click at [1058, 71] on div "Portuguese" at bounding box center [1035, 72] width 119 height 25
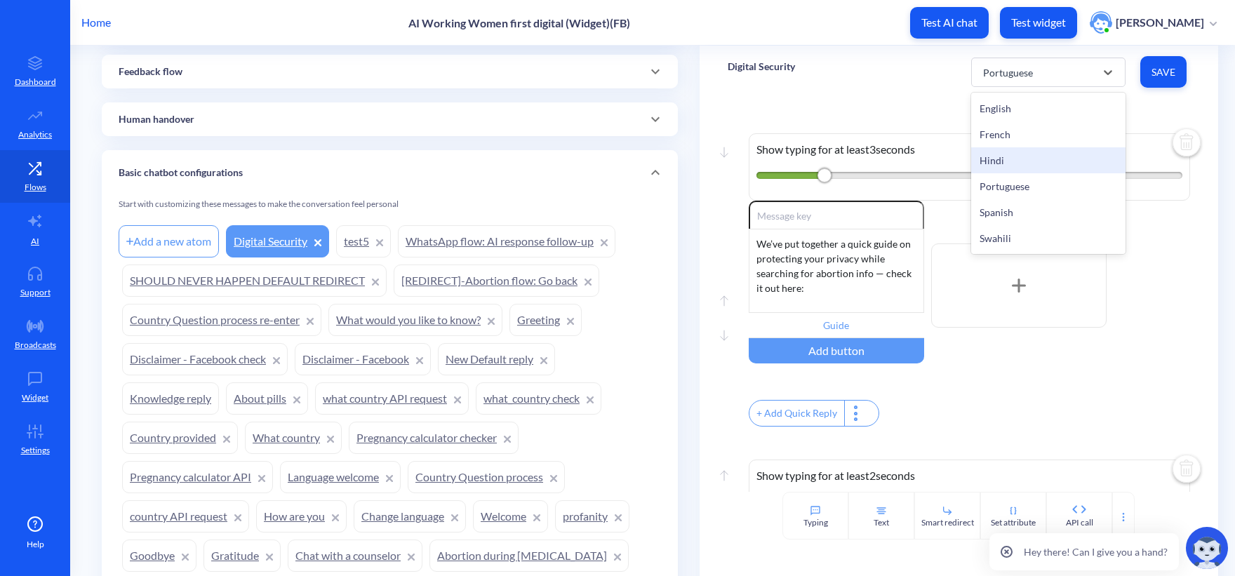
click at [996, 166] on div "Hindi" at bounding box center [1048, 160] width 154 height 26
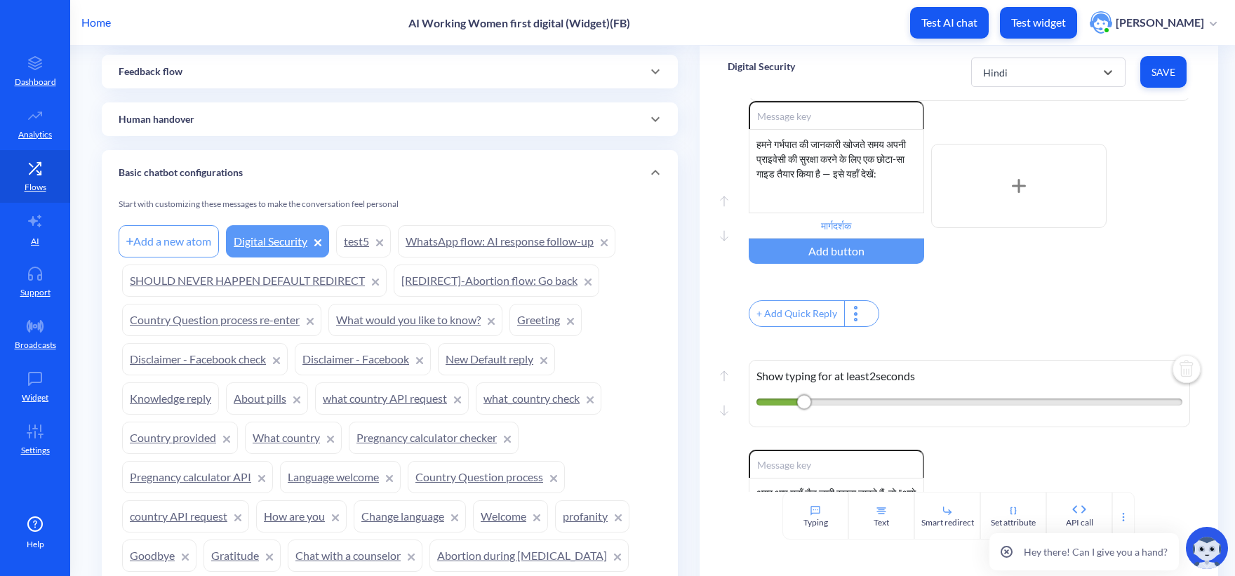
scroll to position [70, 0]
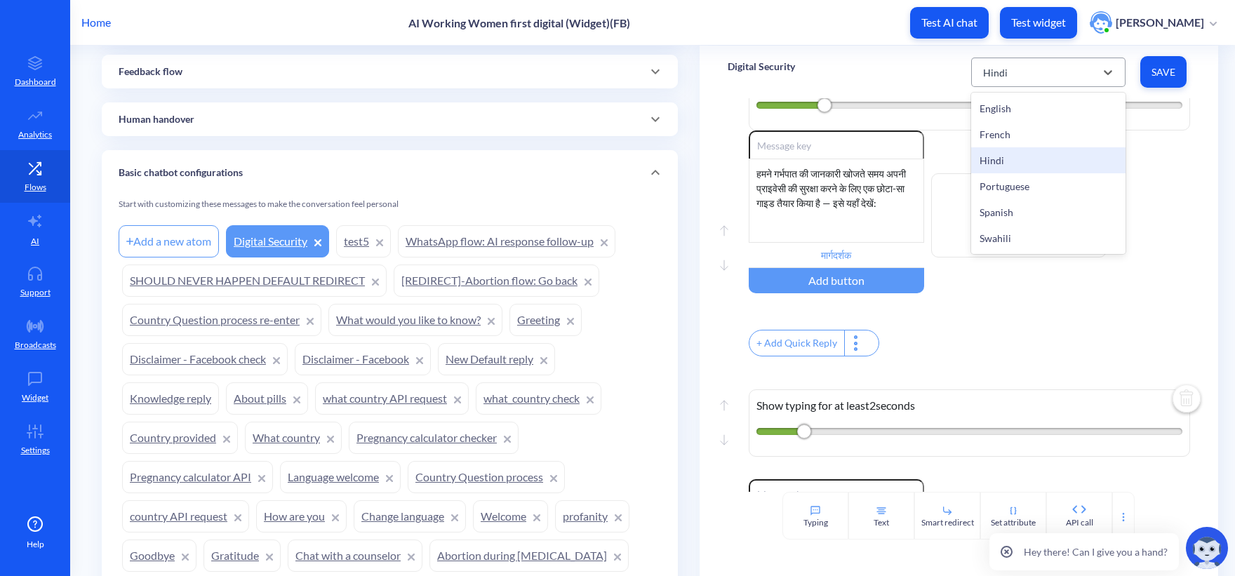
click at [997, 74] on div "Hindi" at bounding box center [995, 72] width 25 height 15
click at [1012, 184] on div "Portuguese" at bounding box center [1048, 186] width 154 height 26
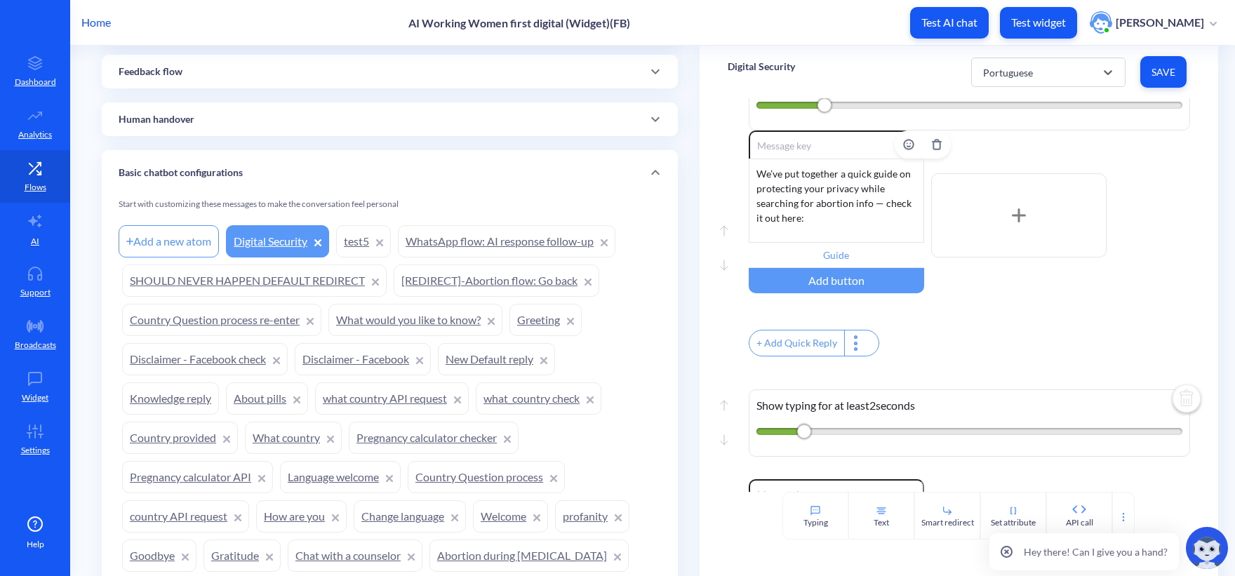
scroll to position [0, 0]
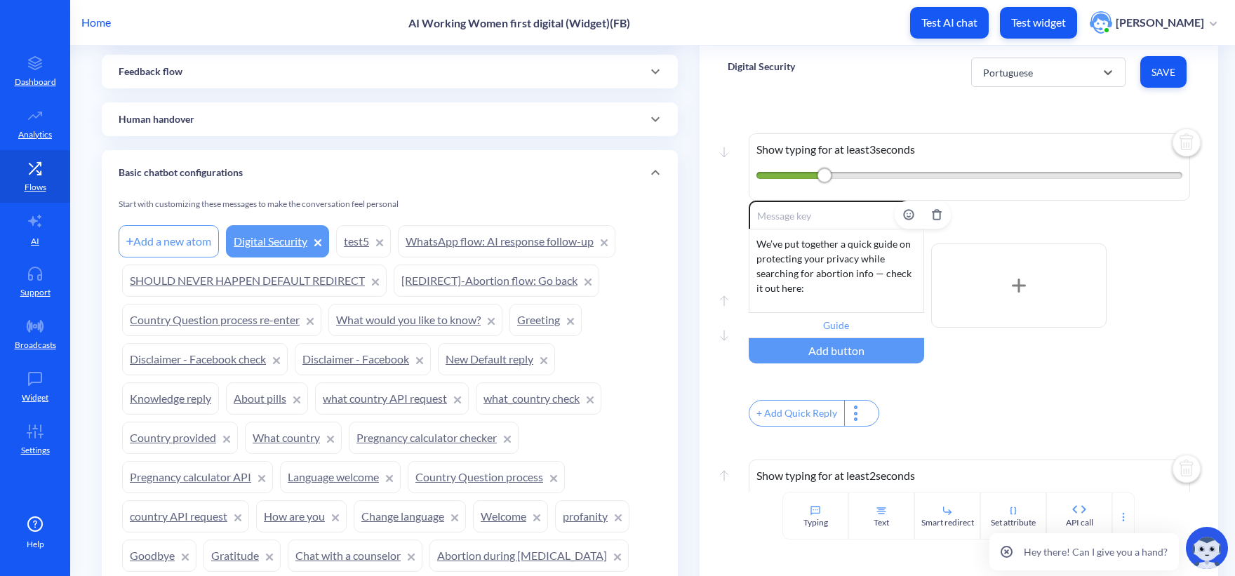
click at [814, 257] on div "We’ve put together a quick guide on protecting your privacy while searching for…" at bounding box center [835, 271] width 175 height 84
click at [1051, 408] on div "+ Add Quick Reply" at bounding box center [968, 415] width 441 height 30
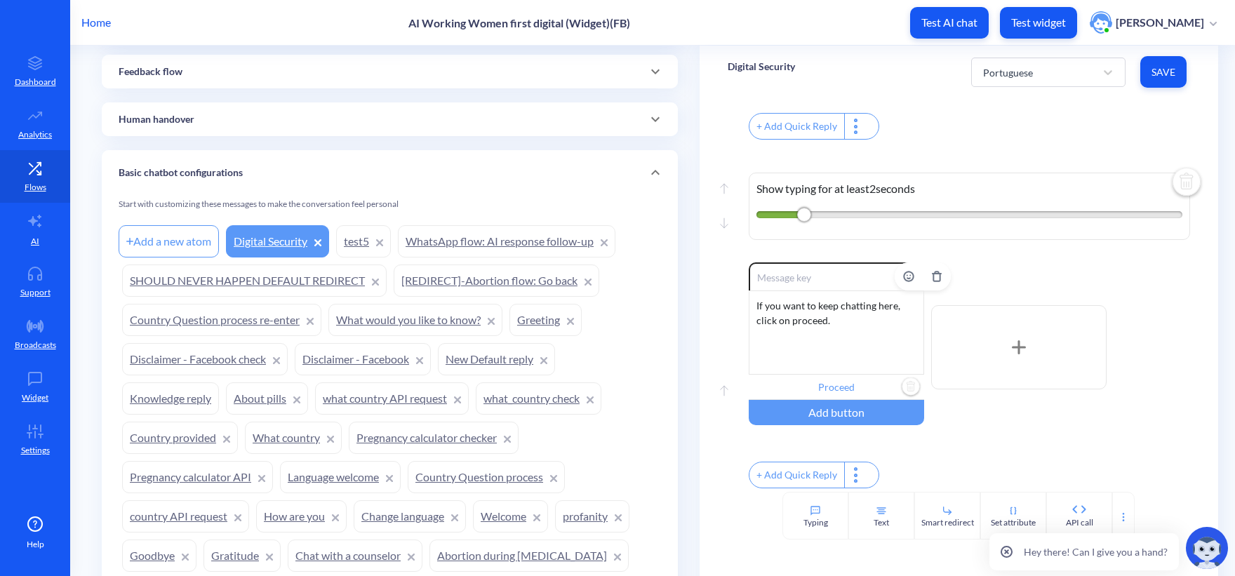
scroll to position [305, 0]
click at [847, 334] on div "If you want to keep chatting here, click on proceed." at bounding box center [835, 332] width 175 height 84
click at [849, 375] on input "Proceed" at bounding box center [835, 387] width 175 height 25
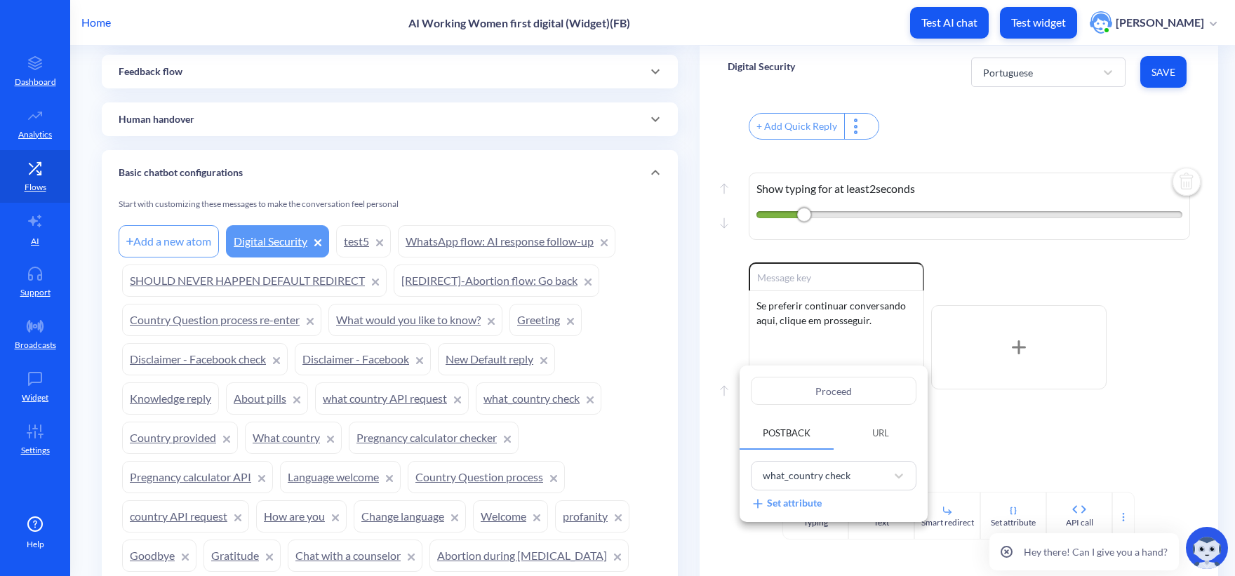
drag, startPoint x: 882, startPoint y: 387, endPoint x: 745, endPoint y: 378, distance: 137.8
click at [746, 378] on div "Proceed Postback URL what_country check Set attribute" at bounding box center [833, 443] width 188 height 156
paste input "sseguir"
click at [1035, 396] on div at bounding box center [617, 288] width 1235 height 576
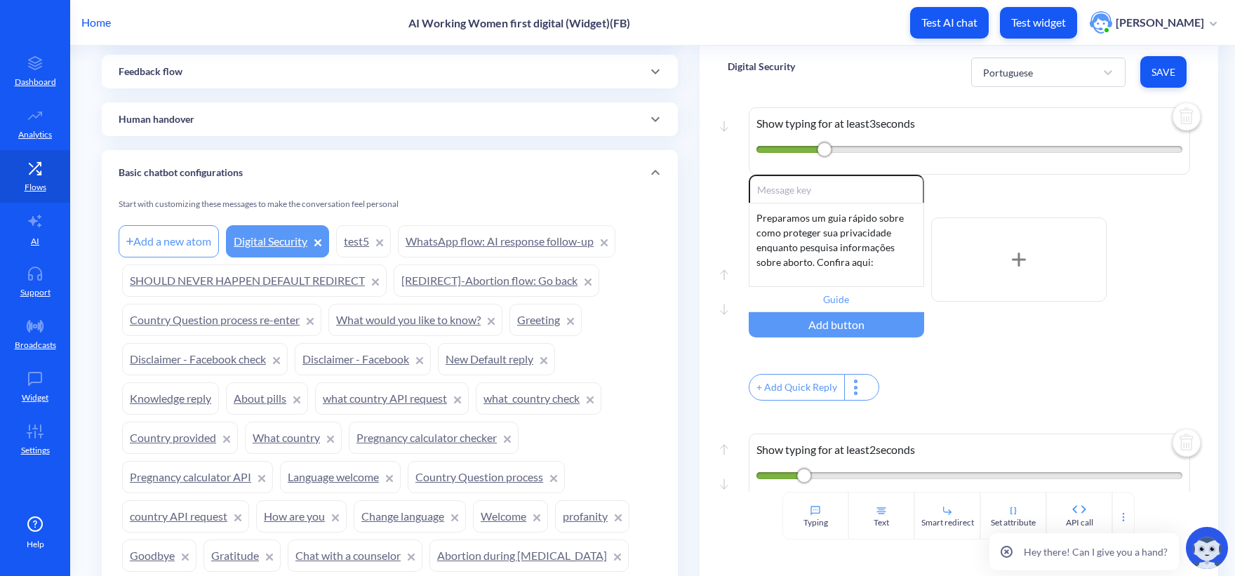
scroll to position [25, 0]
click at [843, 293] on input "Guide" at bounding box center [835, 300] width 175 height 25
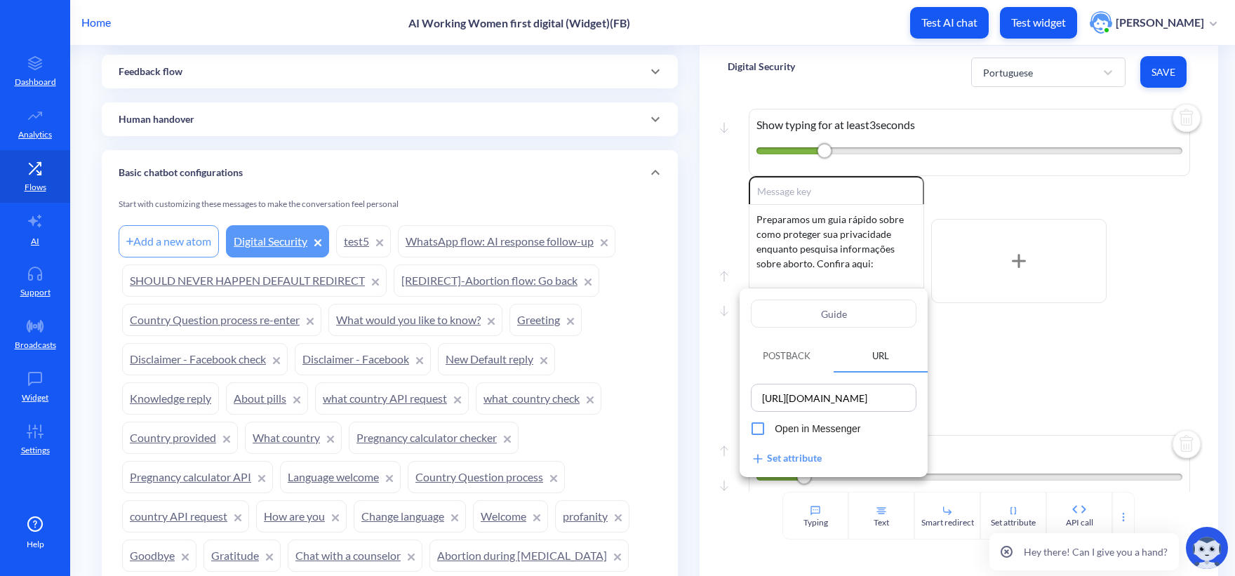
drag, startPoint x: 866, startPoint y: 315, endPoint x: 786, endPoint y: 312, distance: 80.7
click at [788, 313] on input "Guide" at bounding box center [834, 314] width 166 height 28
paste input "a"
click at [1086, 366] on div at bounding box center [617, 288] width 1235 height 576
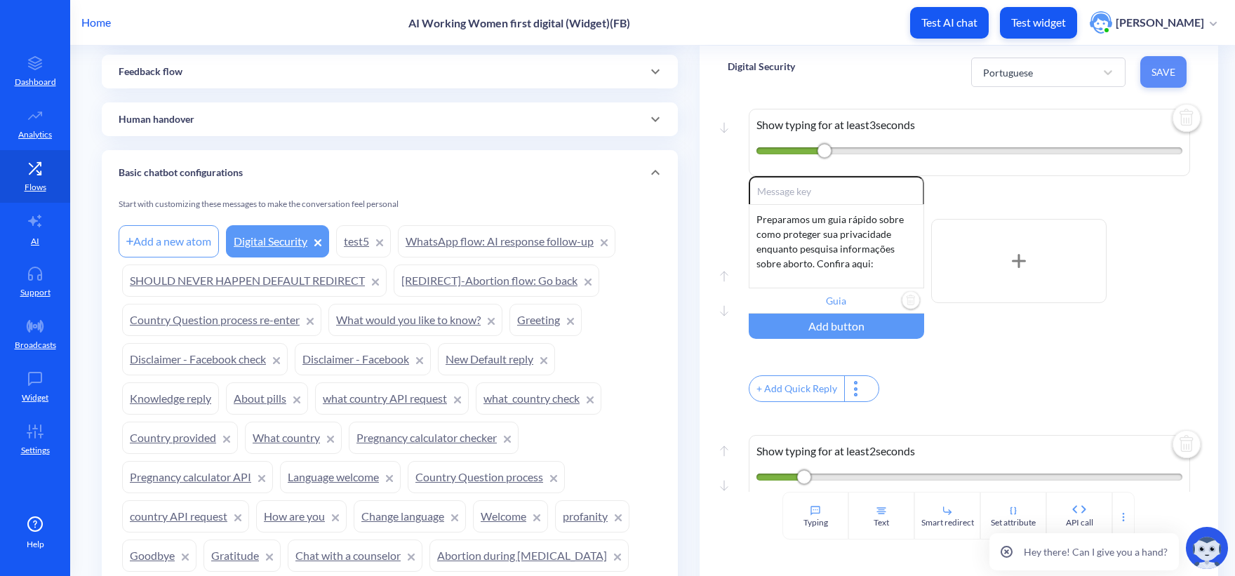
click at [1168, 78] on span "Save" at bounding box center [1163, 72] width 24 height 14
click at [1047, 71] on div "Portuguese" at bounding box center [1035, 72] width 119 height 25
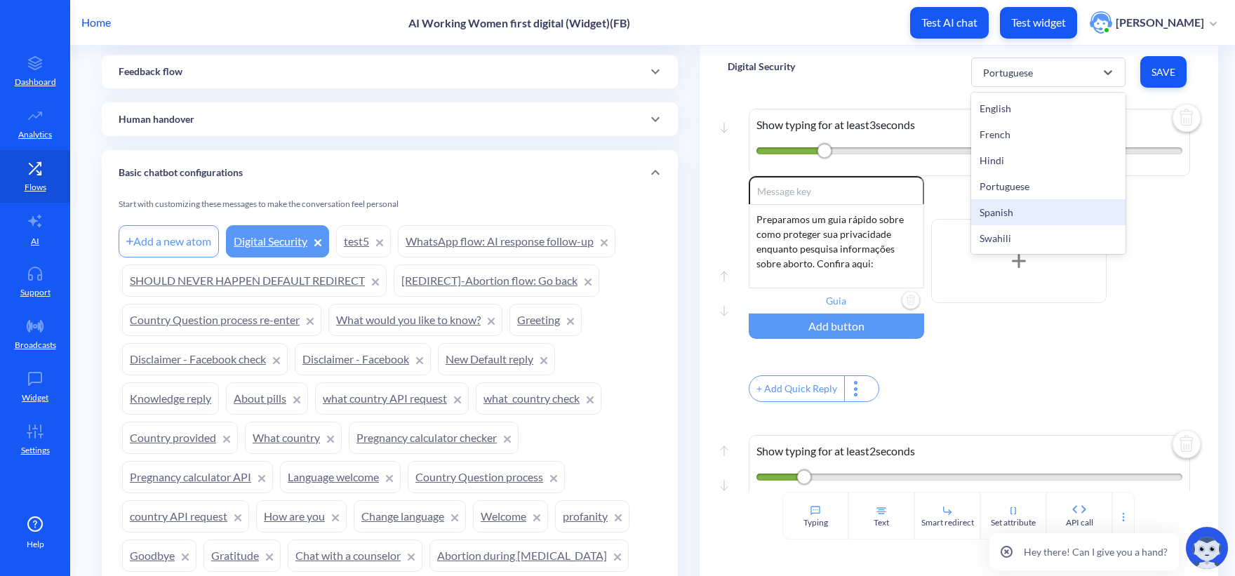
click at [1016, 199] on div "Spanish" at bounding box center [1048, 212] width 154 height 26
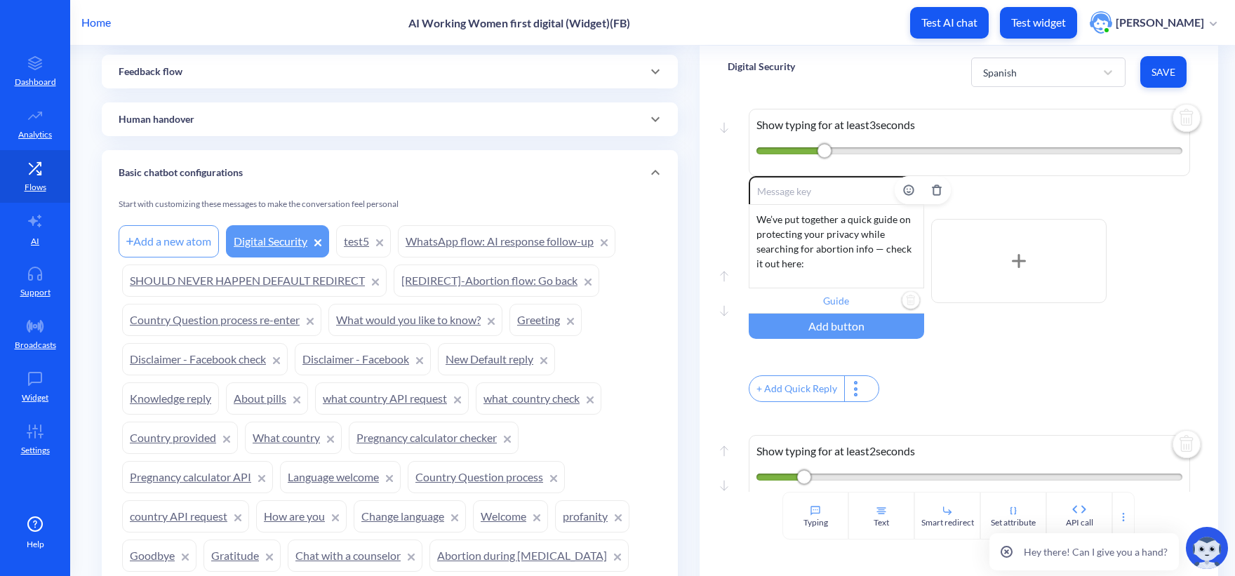
click at [799, 245] on div "We’ve put together a quick guide on protecting your privacy while searching for…" at bounding box center [835, 246] width 175 height 84
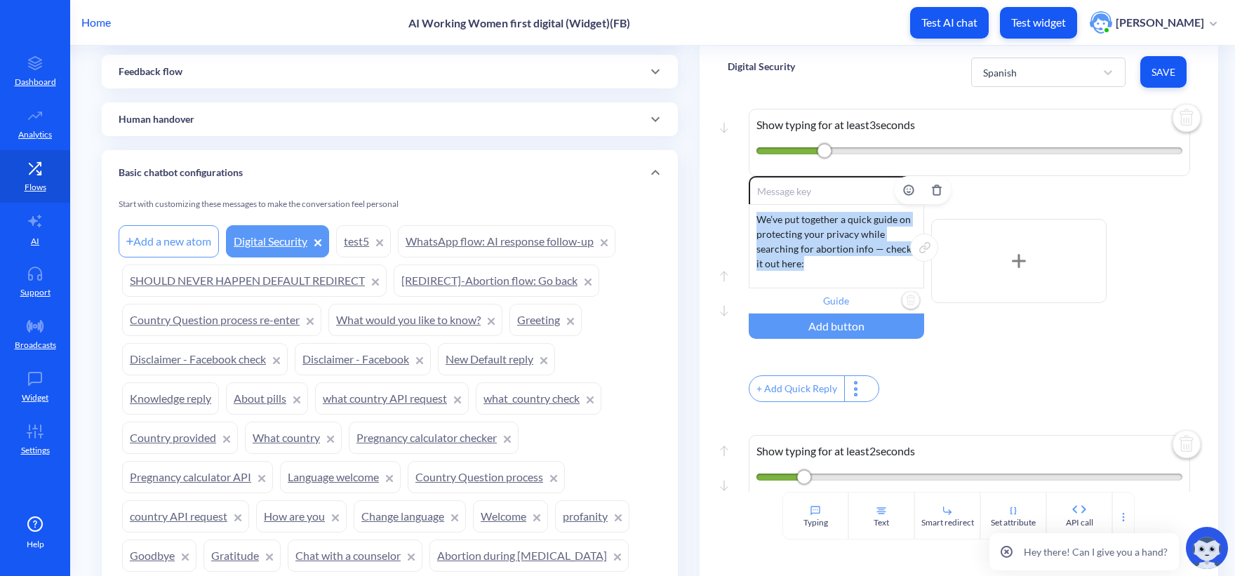
click at [799, 245] on div "We’ve put together a quick guide on protecting your privacy while searching for…" at bounding box center [835, 246] width 175 height 84
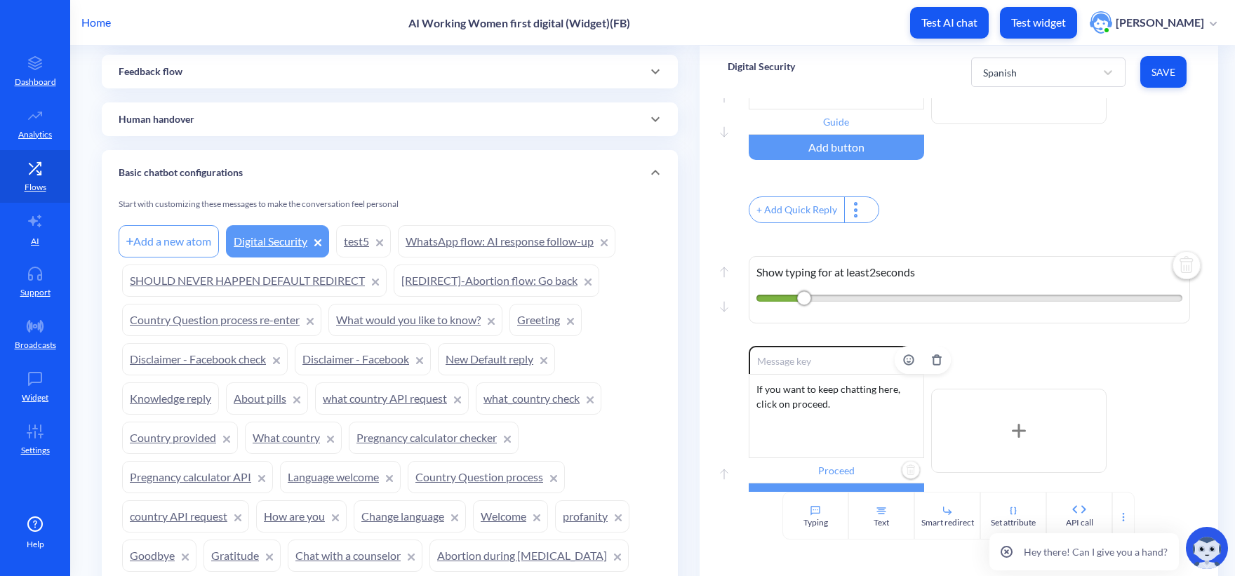
scroll to position [235, 0]
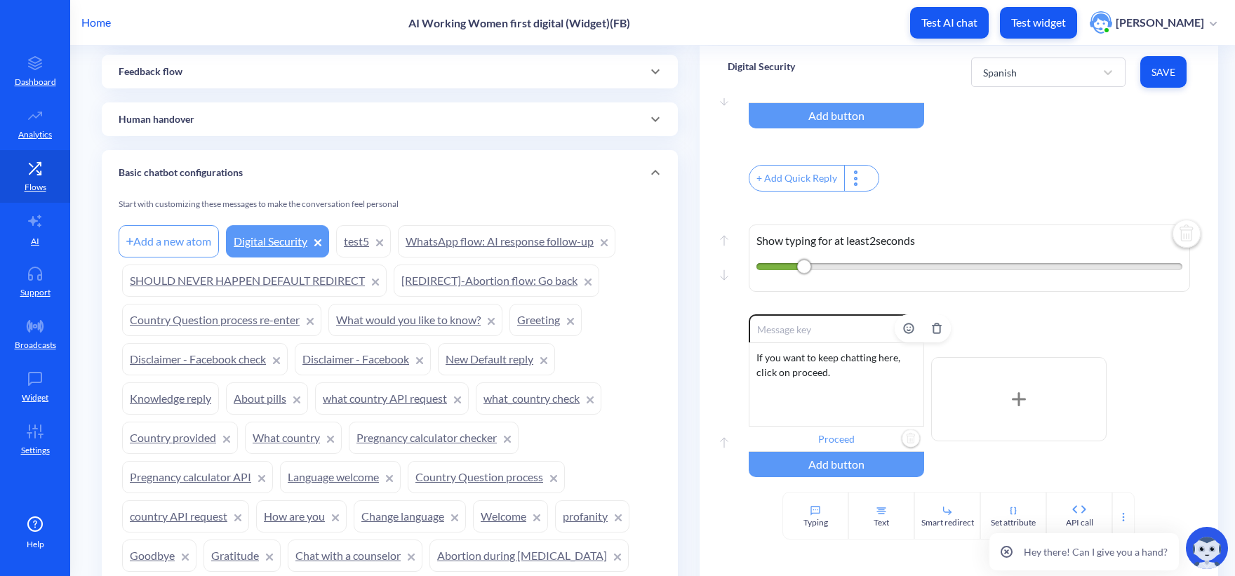
click at [831, 374] on div "If you want to keep chatting here, click on proceed." at bounding box center [835, 384] width 175 height 84
click at [1061, 210] on div "Move up Move down Show typing for at least 2 seconds" at bounding box center [958, 254] width 462 height 119
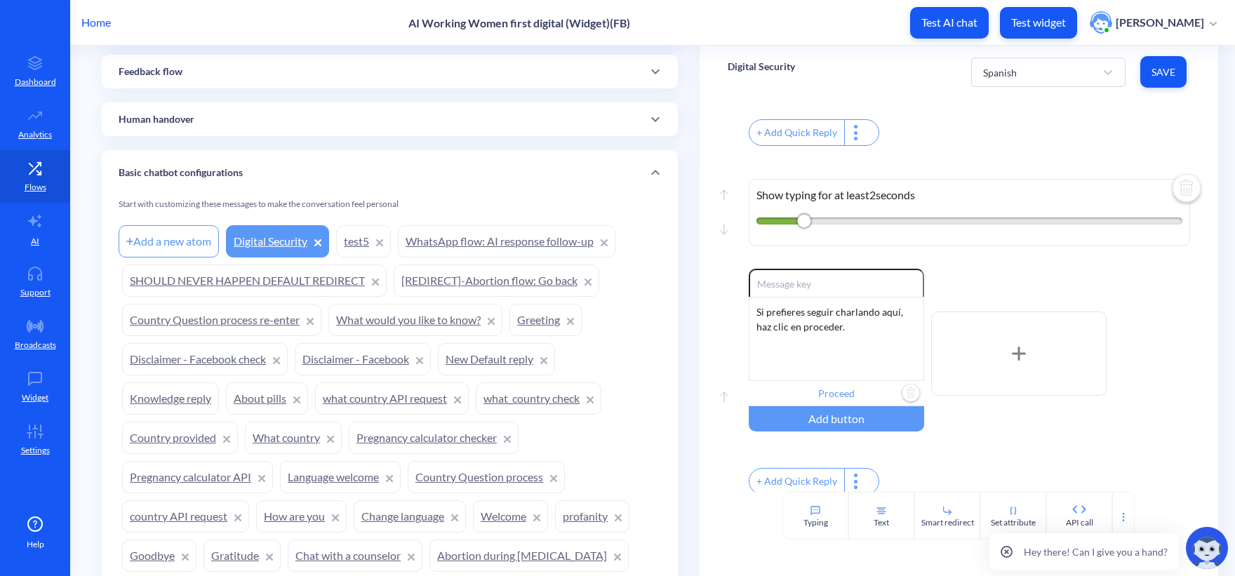
scroll to position [305, 0]
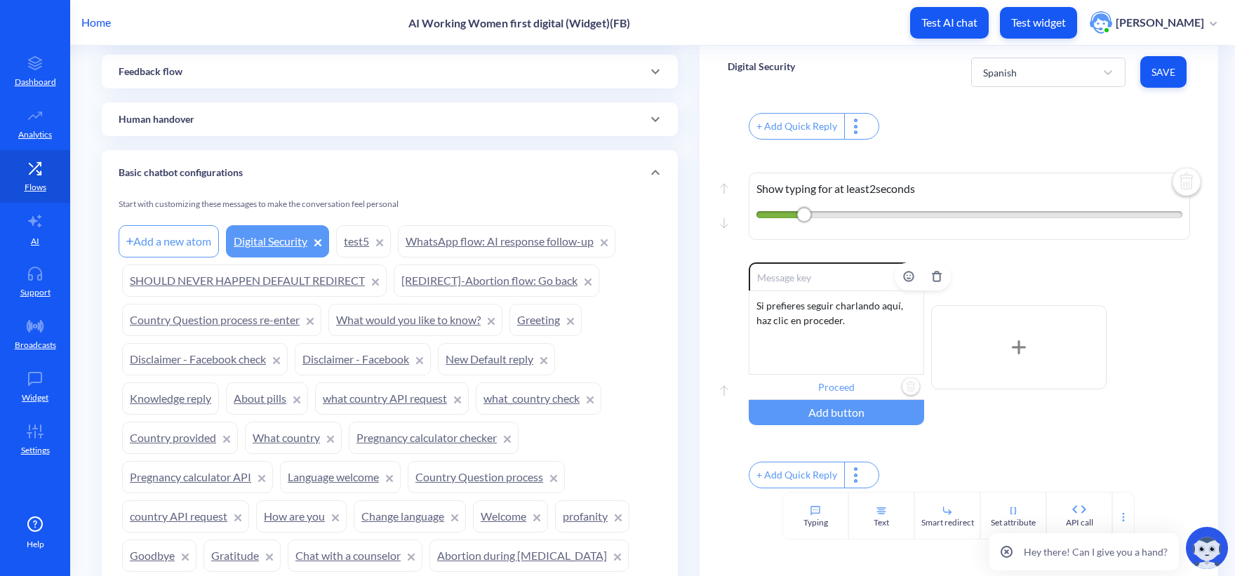
click at [838, 378] on input "Proceed" at bounding box center [835, 387] width 175 height 25
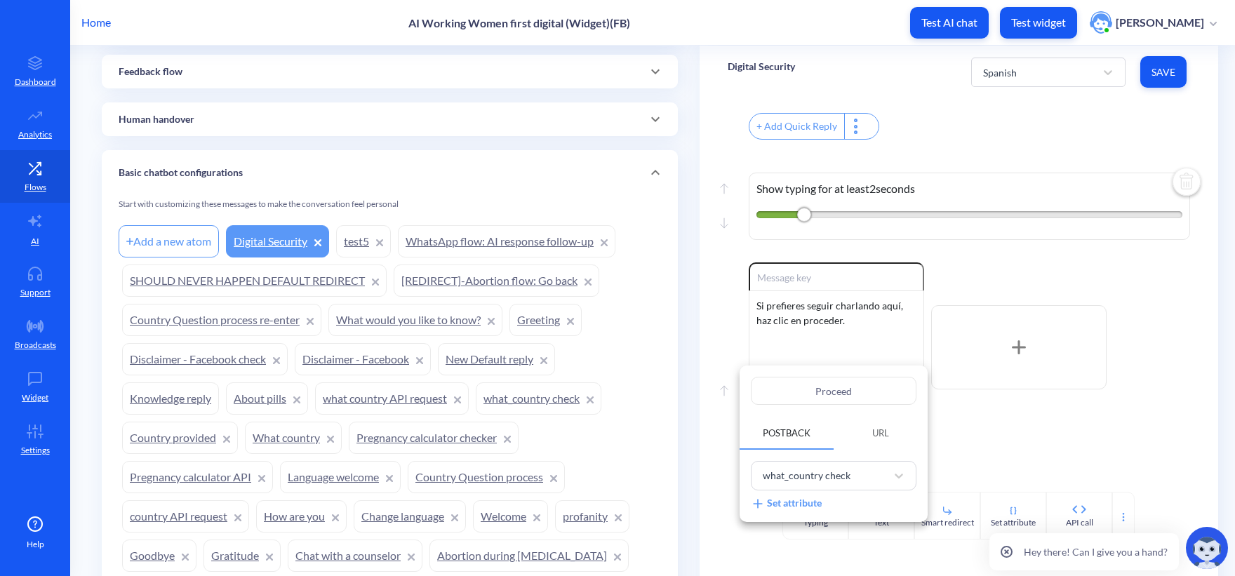
drag, startPoint x: 838, startPoint y: 378, endPoint x: 788, endPoint y: 372, distance: 50.2
click at [780, 375] on div "Proceed Postback URL what_country check Set attribute" at bounding box center [833, 443] width 188 height 156
paste input "der"
click at [1005, 398] on div at bounding box center [617, 288] width 1235 height 576
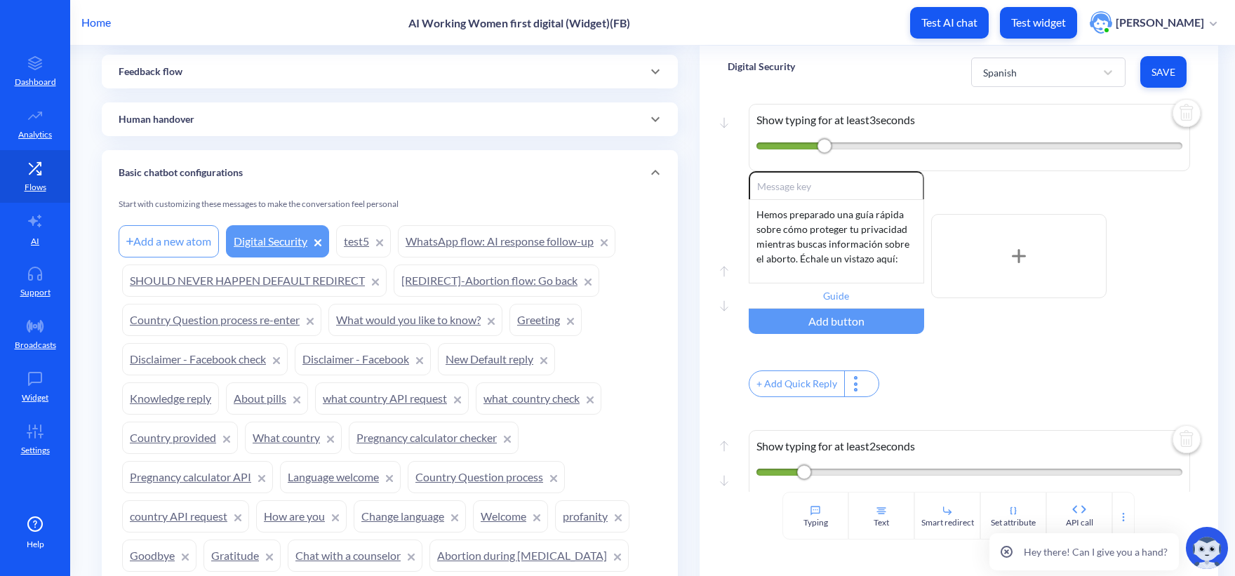
scroll to position [0, 0]
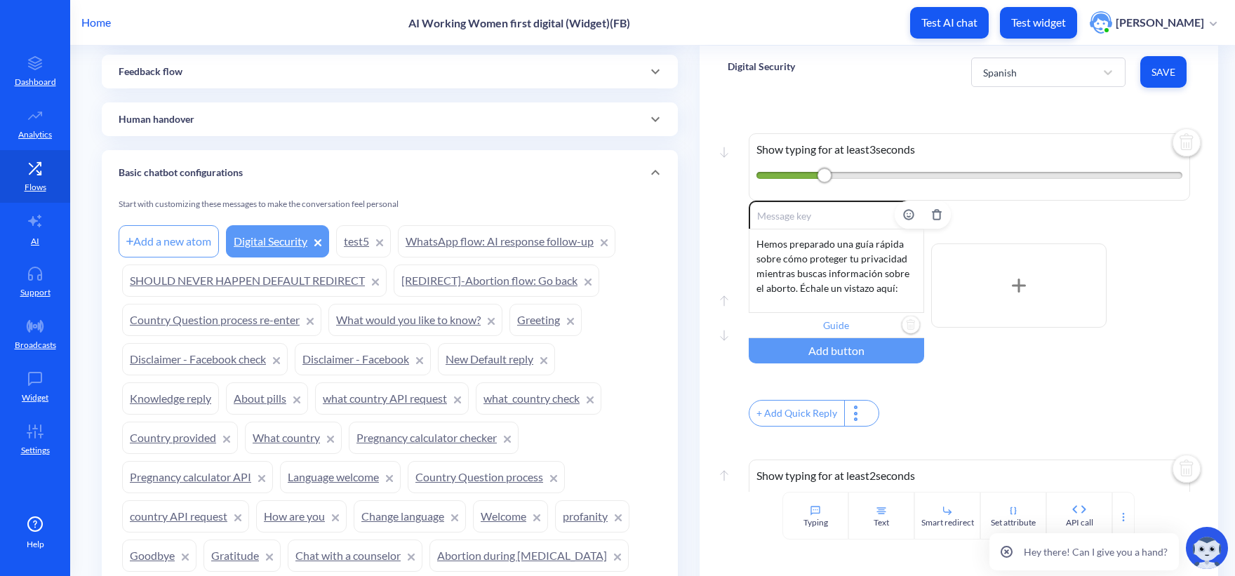
click at [842, 335] on input "Guide" at bounding box center [835, 325] width 175 height 25
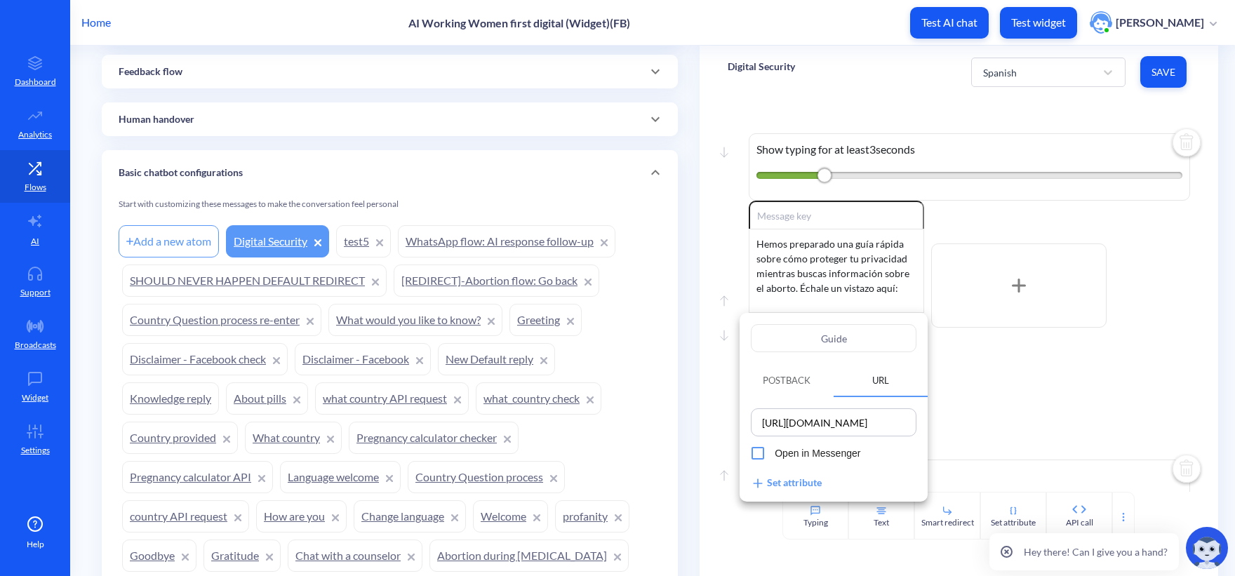
drag, startPoint x: 872, startPoint y: 336, endPoint x: 718, endPoint y: 308, distance: 156.2
click at [719, 309] on div "Guide Postback URL https://www.howtouseabortionpill.org/blog/digital-security-a…" at bounding box center [617, 288] width 1235 height 576
paste input "ía"
click at [1064, 372] on div at bounding box center [617, 288] width 1235 height 576
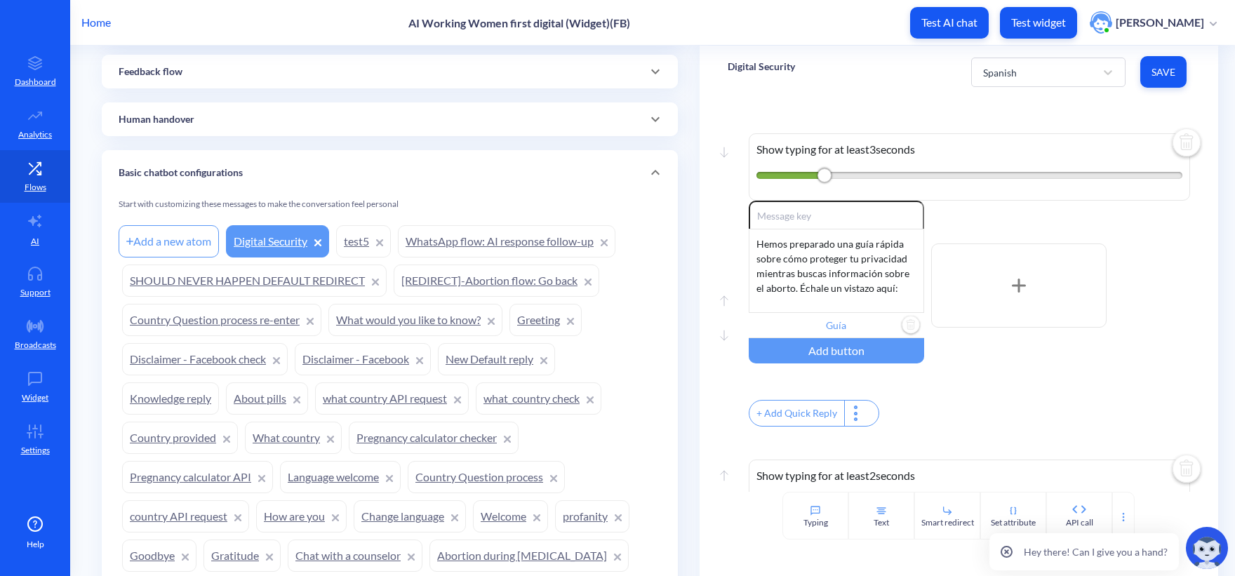
click at [1176, 70] on button "Save" at bounding box center [1163, 72] width 46 height 32
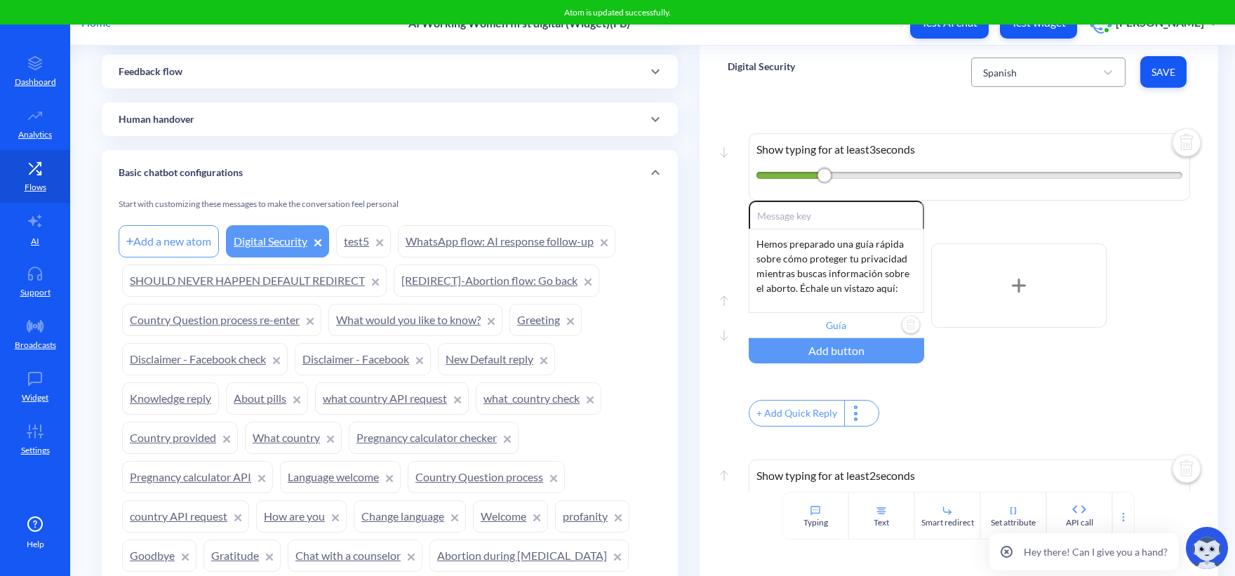
click at [1049, 76] on div "Spanish" at bounding box center [1035, 72] width 119 height 25
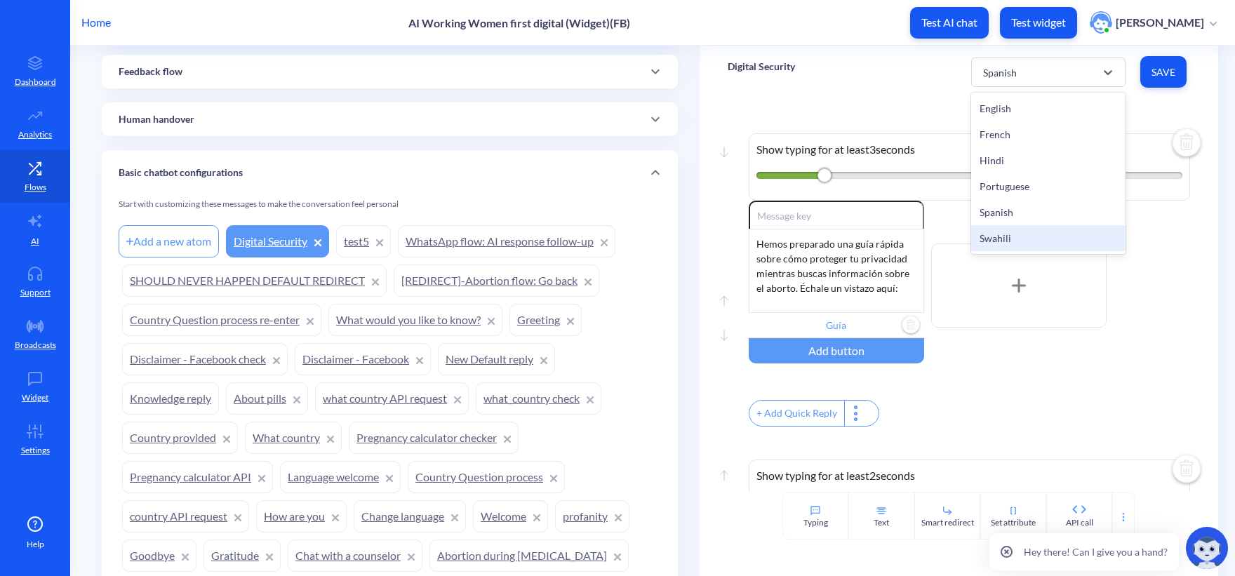
click at [1020, 243] on div "Swahili" at bounding box center [1048, 238] width 154 height 26
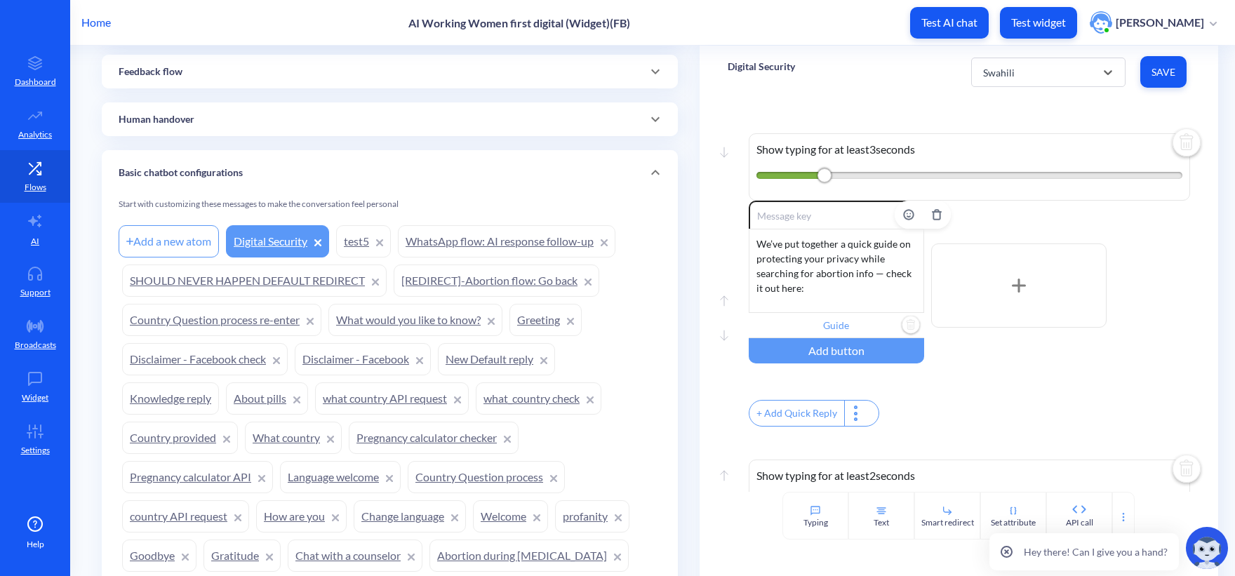
click at [806, 267] on div "We’ve put together a quick guide on protecting your privacy while searching for…" at bounding box center [835, 271] width 175 height 84
click at [823, 331] on input "Guide" at bounding box center [835, 325] width 175 height 25
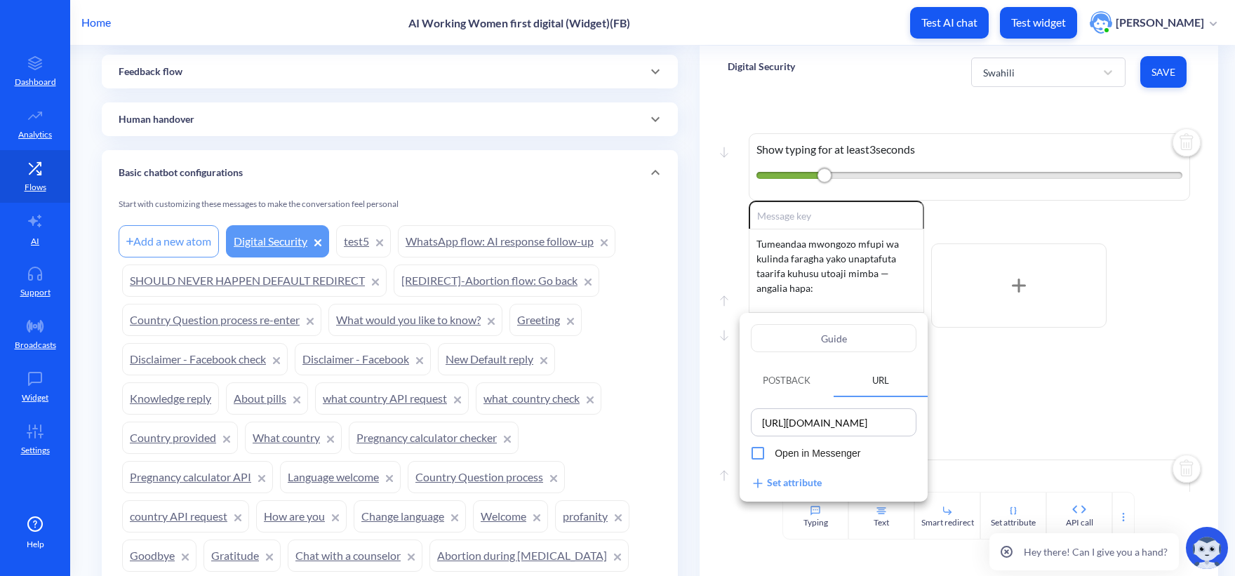
click at [854, 333] on input "Guide" at bounding box center [834, 338] width 166 height 28
paste input "Mwongozo"
click at [1067, 365] on div at bounding box center [617, 288] width 1235 height 576
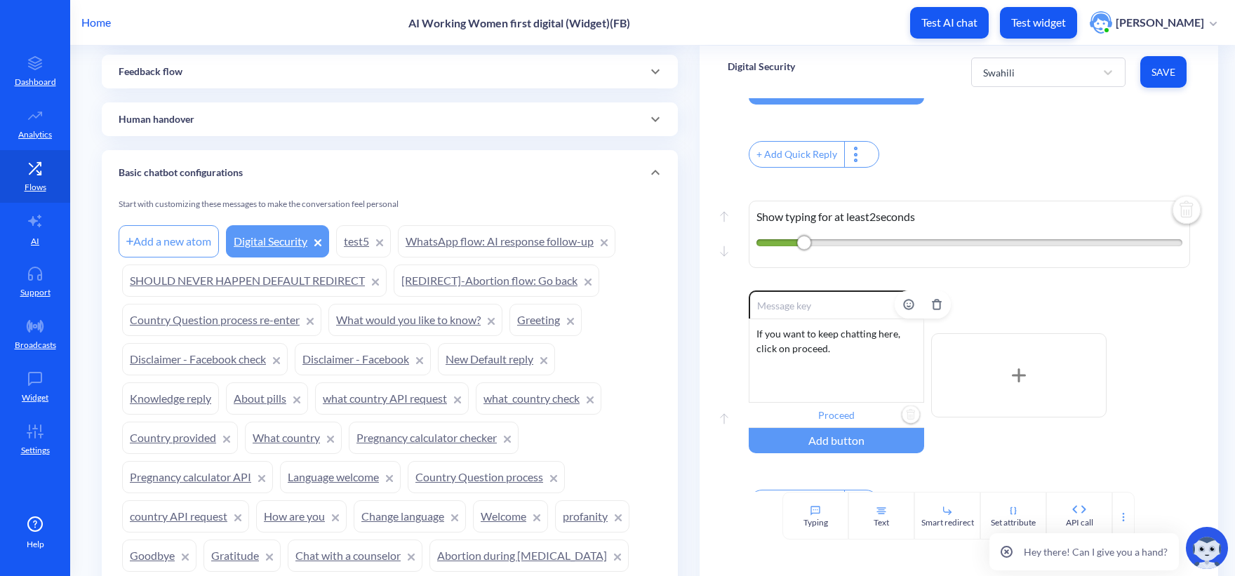
scroll to position [305, 0]
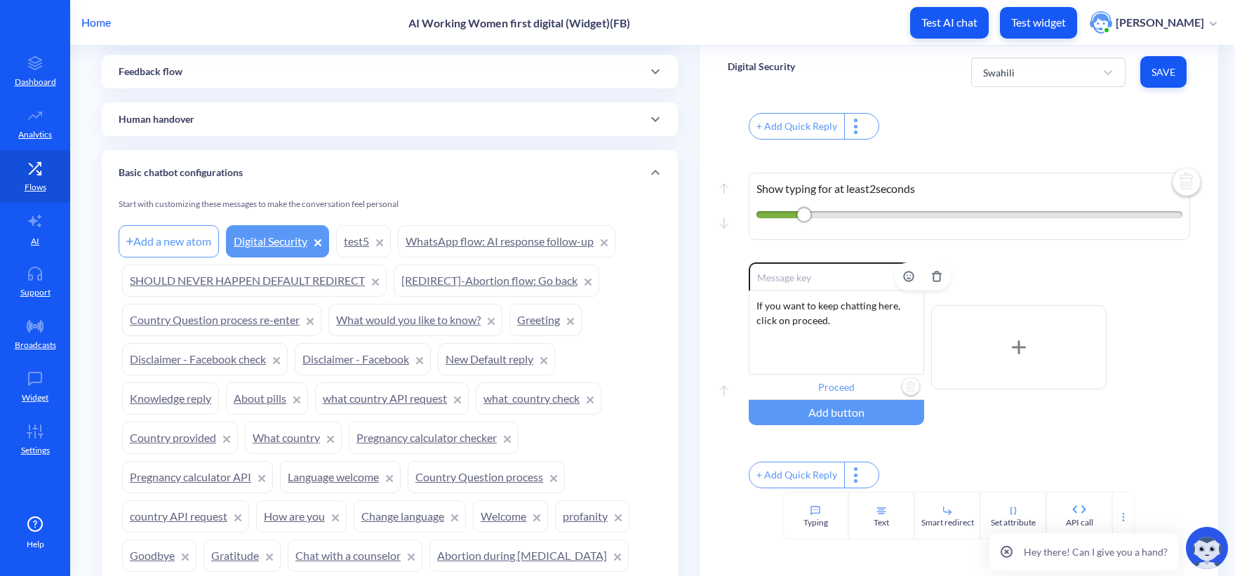
click at [799, 340] on div "If you want to keep chatting here, click on proceed." at bounding box center [835, 332] width 175 height 84
click at [838, 381] on input "Proceed" at bounding box center [835, 387] width 175 height 25
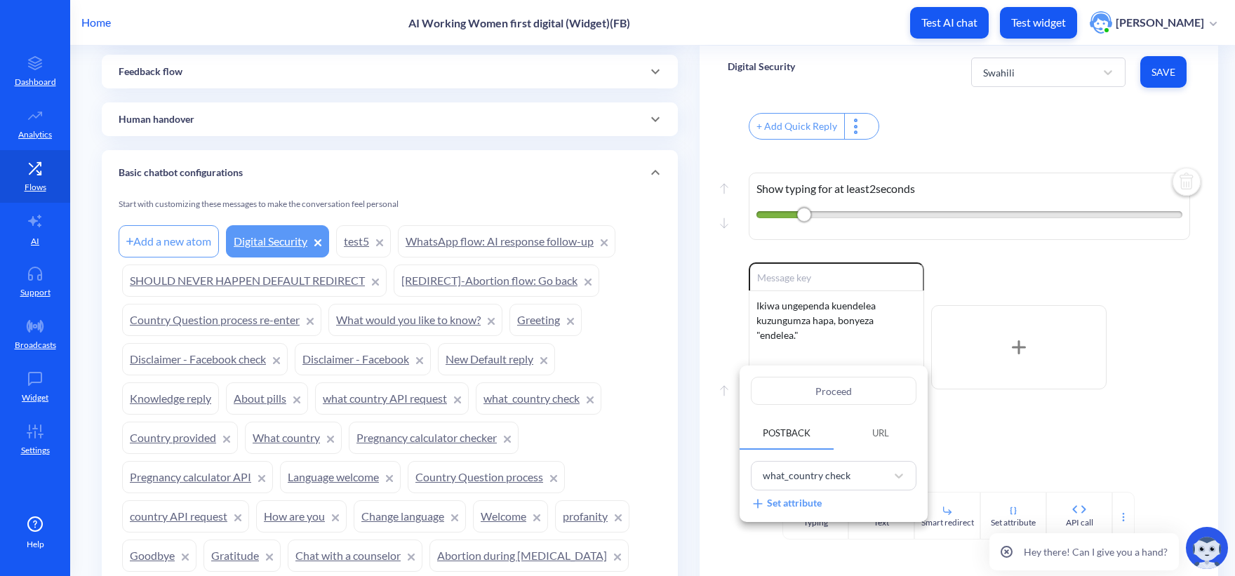
drag, startPoint x: 865, startPoint y: 379, endPoint x: 739, endPoint y: 382, distance: 125.6
click at [739, 382] on div "Proceed Postback URL what_country check Set attribute" at bounding box center [833, 443] width 188 height 156
paste input "endelea"
click at [822, 398] on input "endelea" at bounding box center [834, 391] width 166 height 28
click at [1162, 400] on div at bounding box center [617, 288] width 1235 height 576
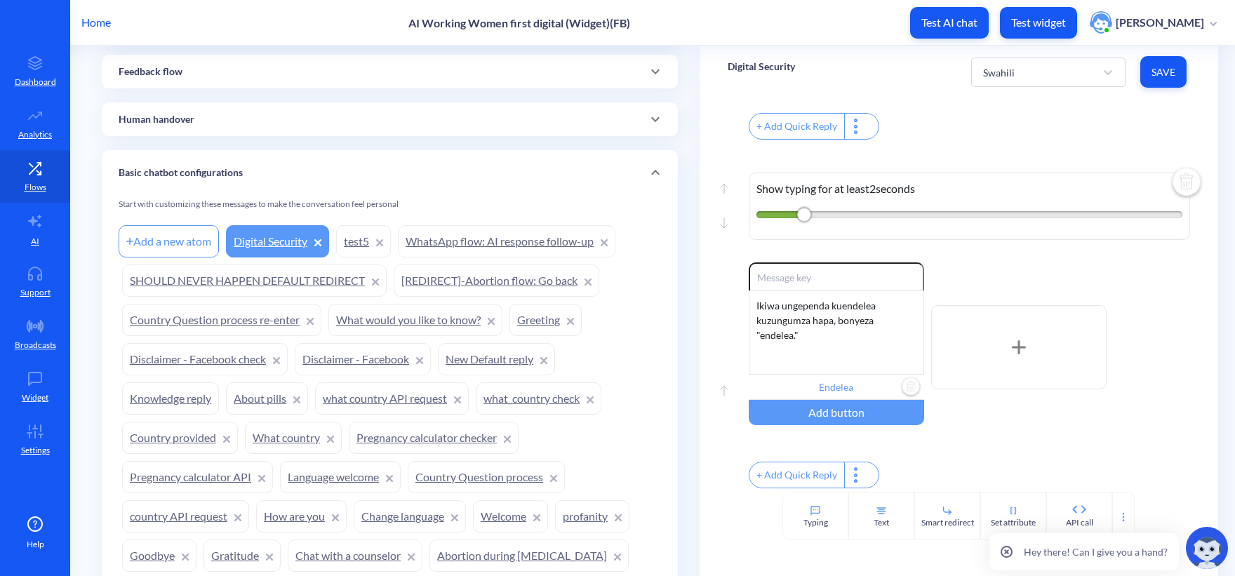
click at [1169, 67] on span "Save" at bounding box center [1163, 72] width 24 height 14
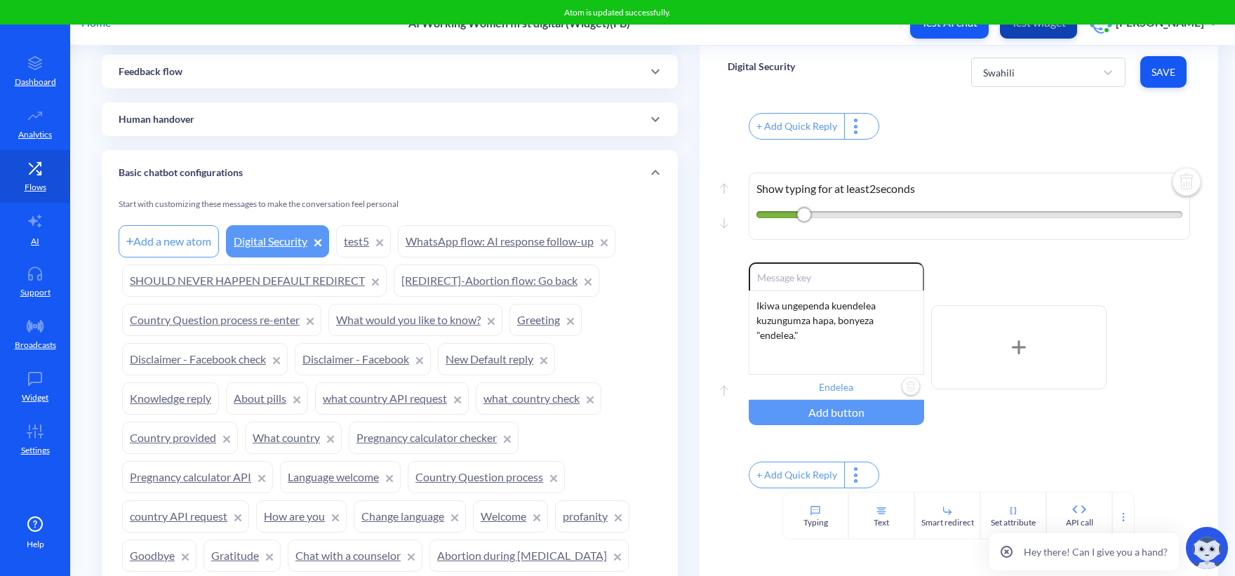
click at [1065, 25] on p "Test widget" at bounding box center [1038, 22] width 55 height 14
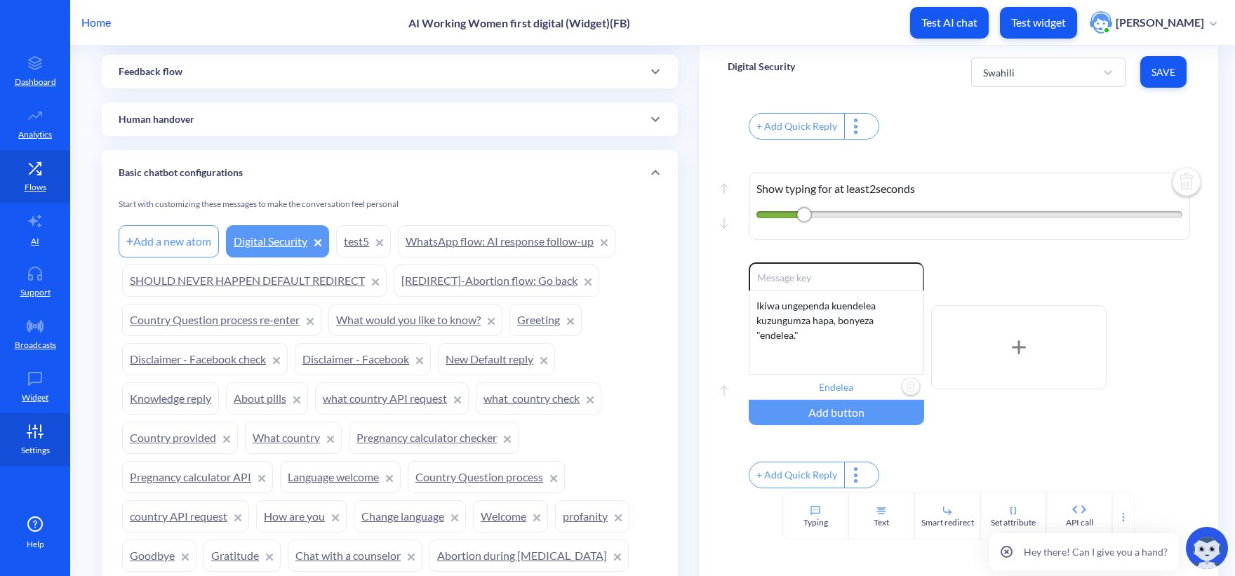
click at [48, 440] on link "Settings" at bounding box center [35, 439] width 70 height 53
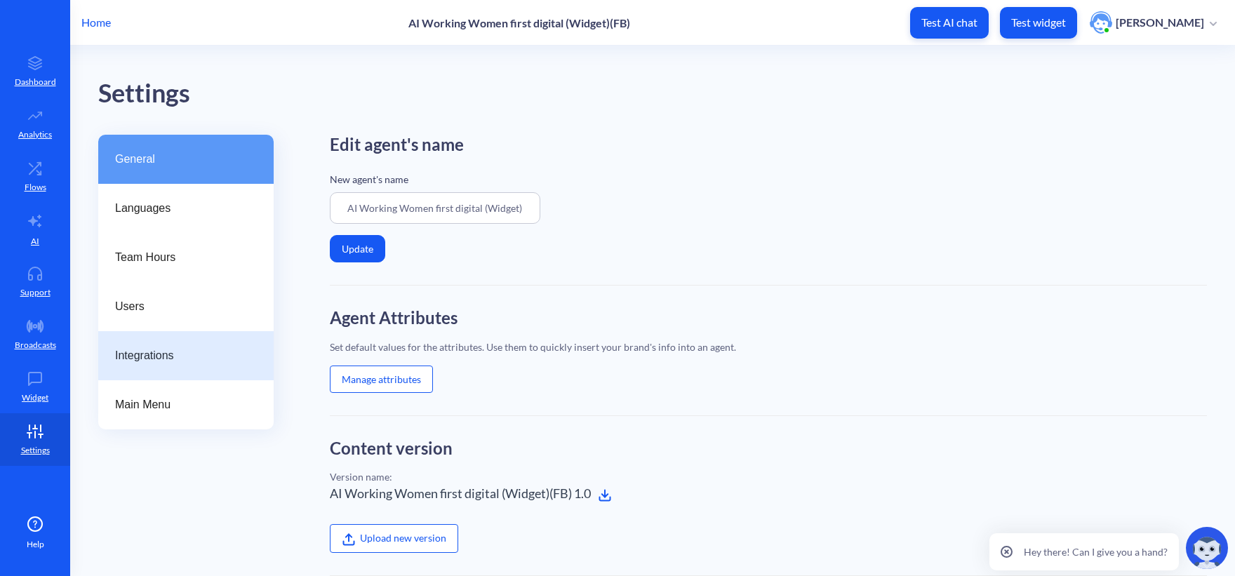
click at [170, 346] on div "Integrations" at bounding box center [185, 355] width 175 height 49
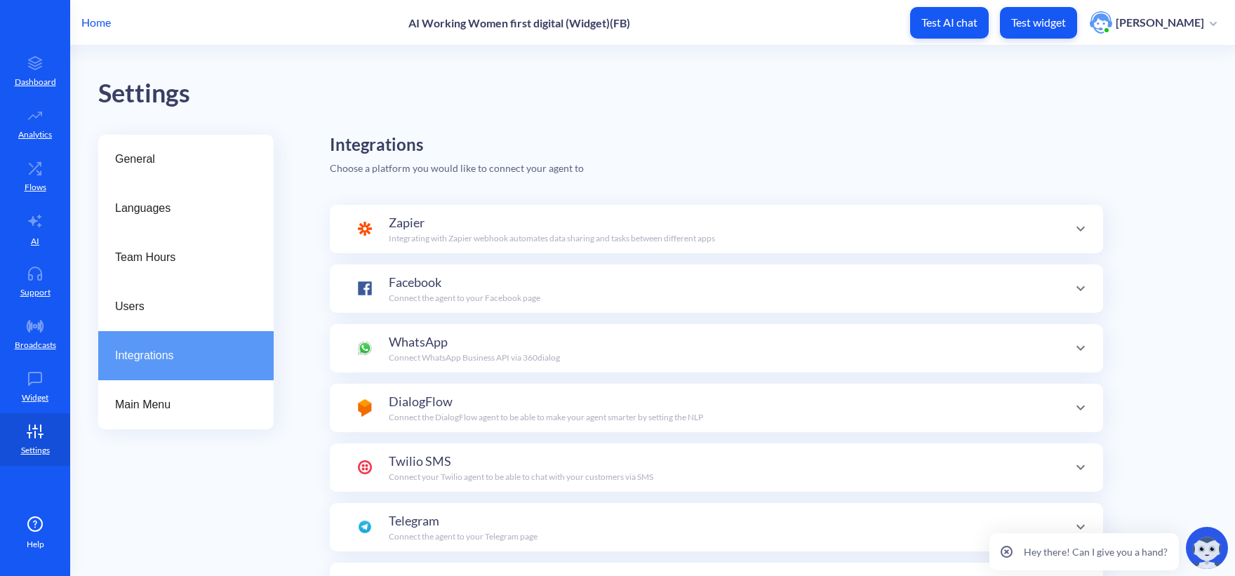
scroll to position [49, 0]
click at [430, 268] on div "Facebook Connect the agent to your Facebook page Connect new Facebook page" at bounding box center [716, 288] width 773 height 48
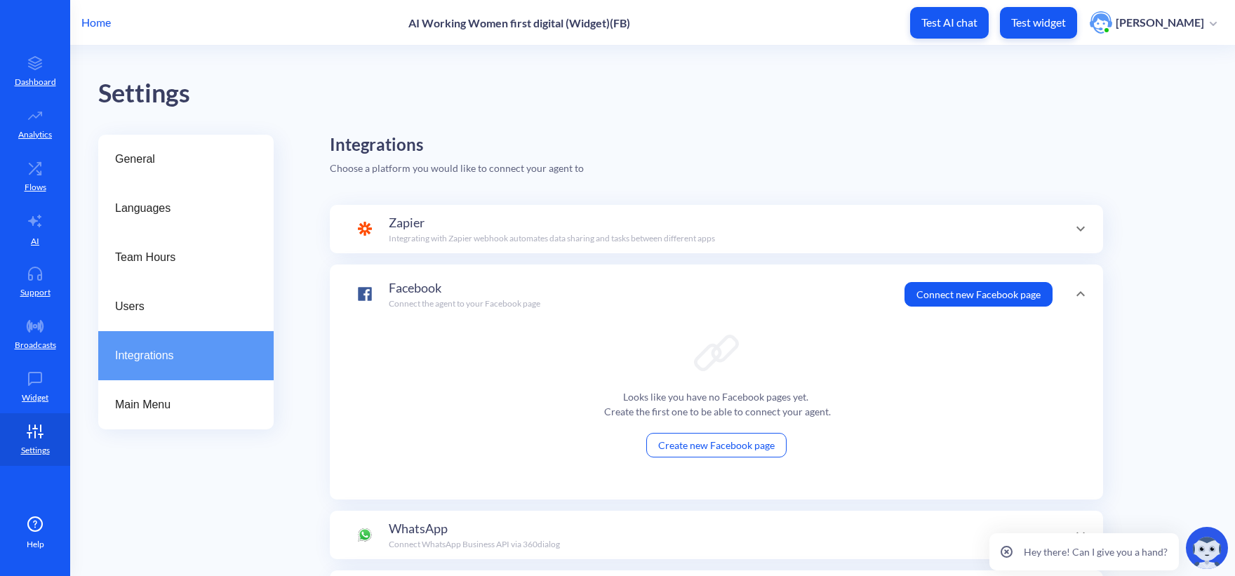
click at [936, 295] on button "Connect new Facebook page" at bounding box center [978, 294] width 148 height 25
drag, startPoint x: 727, startPoint y: 443, endPoint x: 692, endPoint y: 496, distance: 62.8
click at [692, 496] on div "Looks like you have no Facebook pages yet. Create the first one to be able to c…" at bounding box center [716, 411] width 717 height 175
click at [969, 287] on button "Connect new Facebook page" at bounding box center [978, 294] width 148 height 25
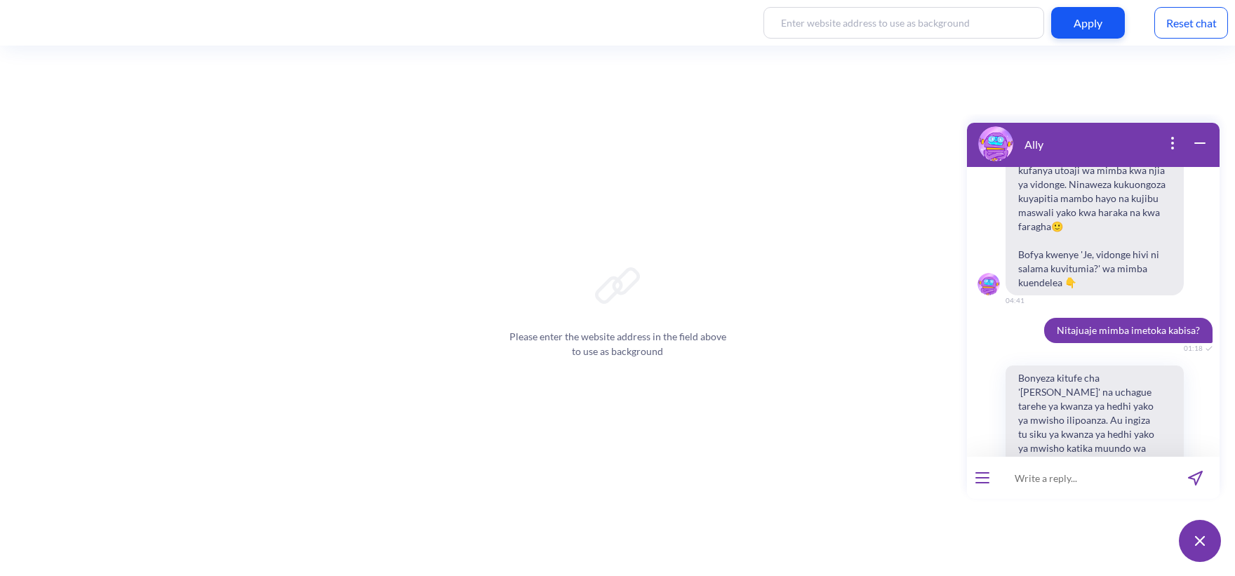
scroll to position [694, 0]
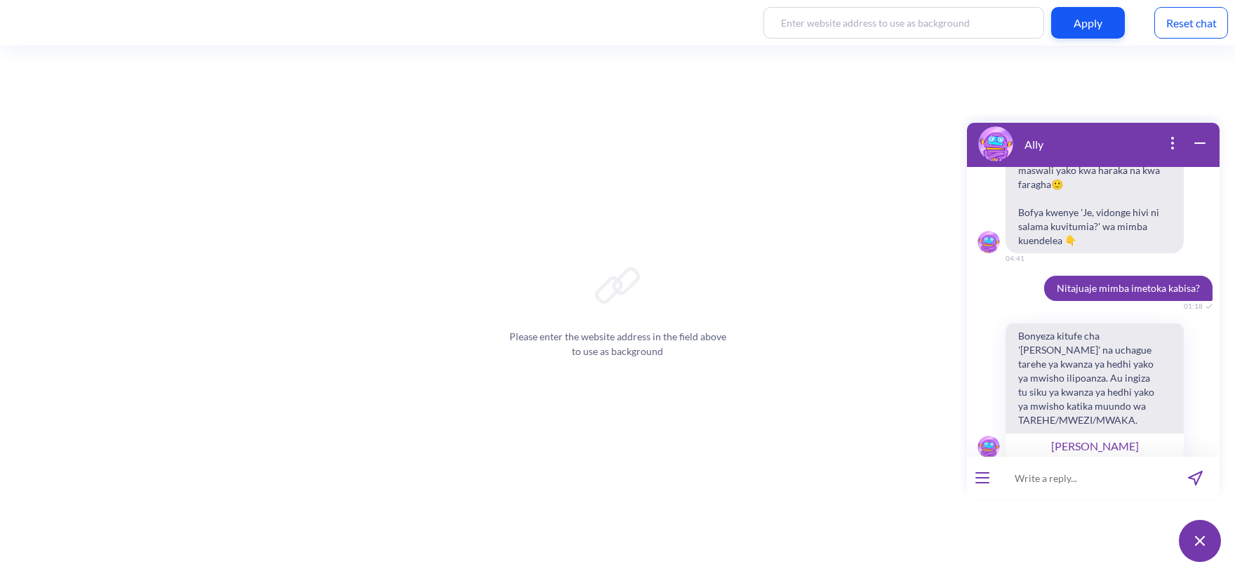
click at [1182, 35] on div "Reset chat" at bounding box center [1191, 23] width 74 height 32
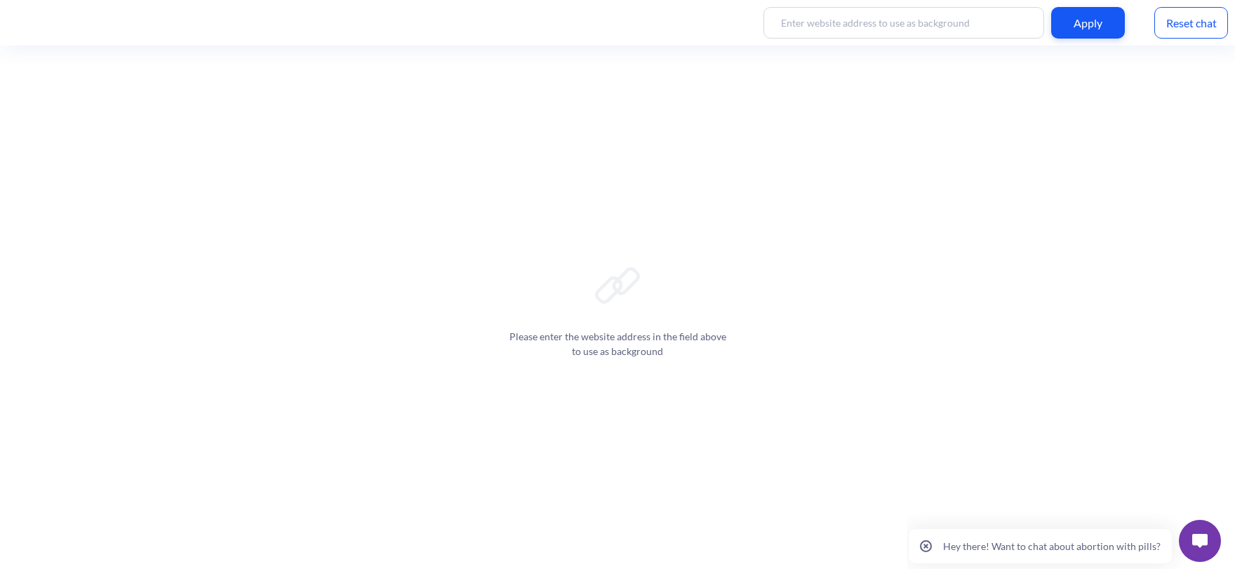
click at [1206, 547] on img at bounding box center [1199, 541] width 15 height 14
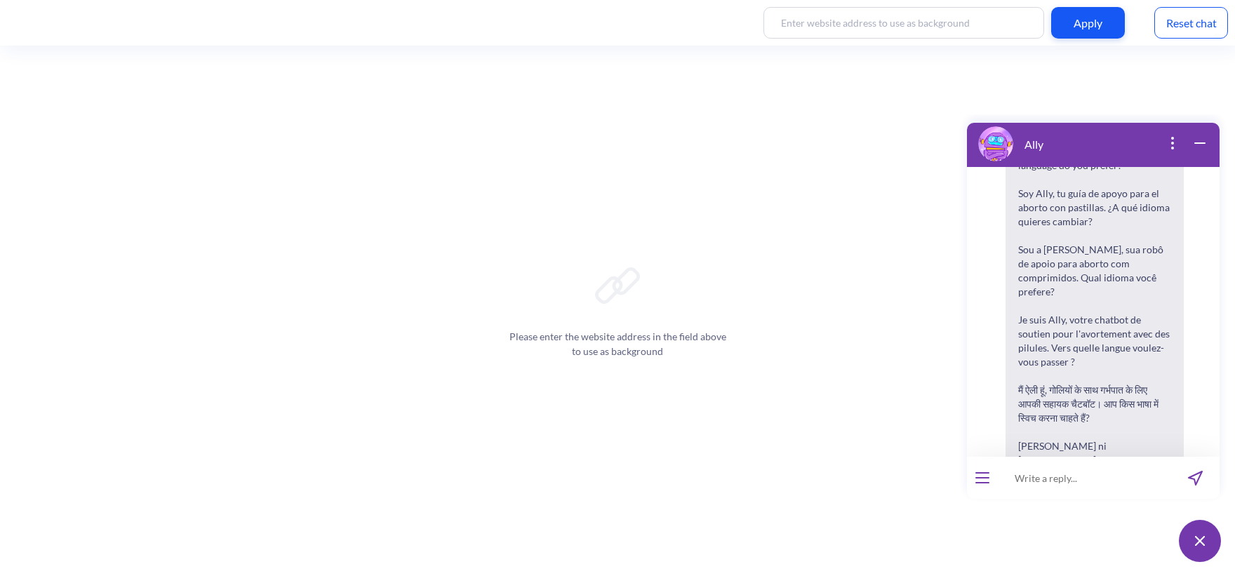
scroll to position [218, 0]
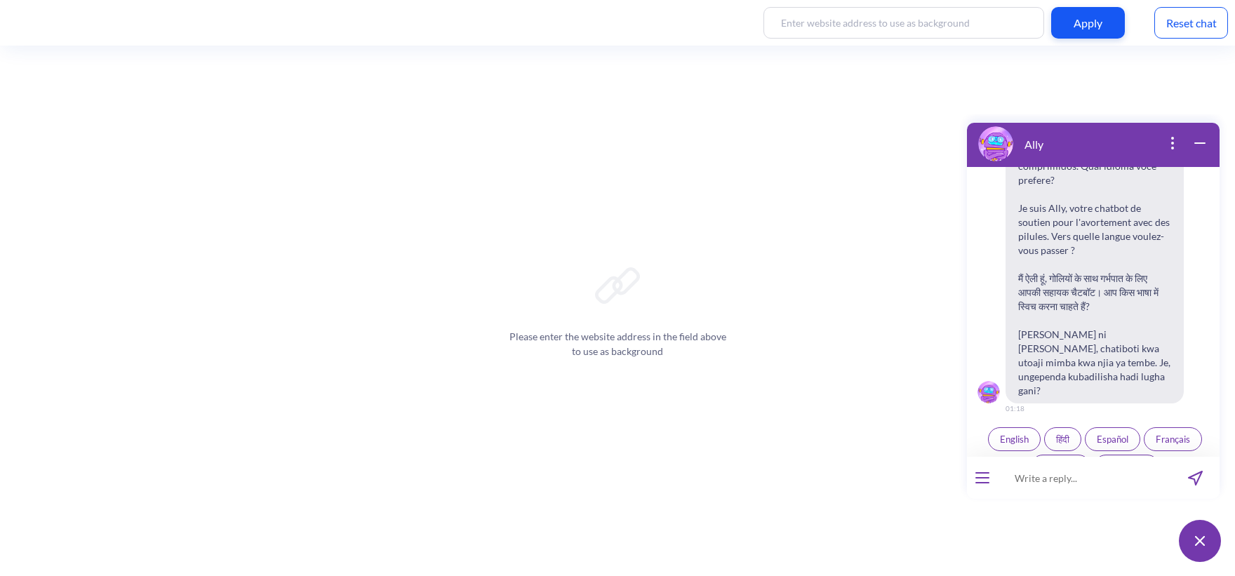
click at [1019, 427] on button "English" at bounding box center [1014, 439] width 53 height 24
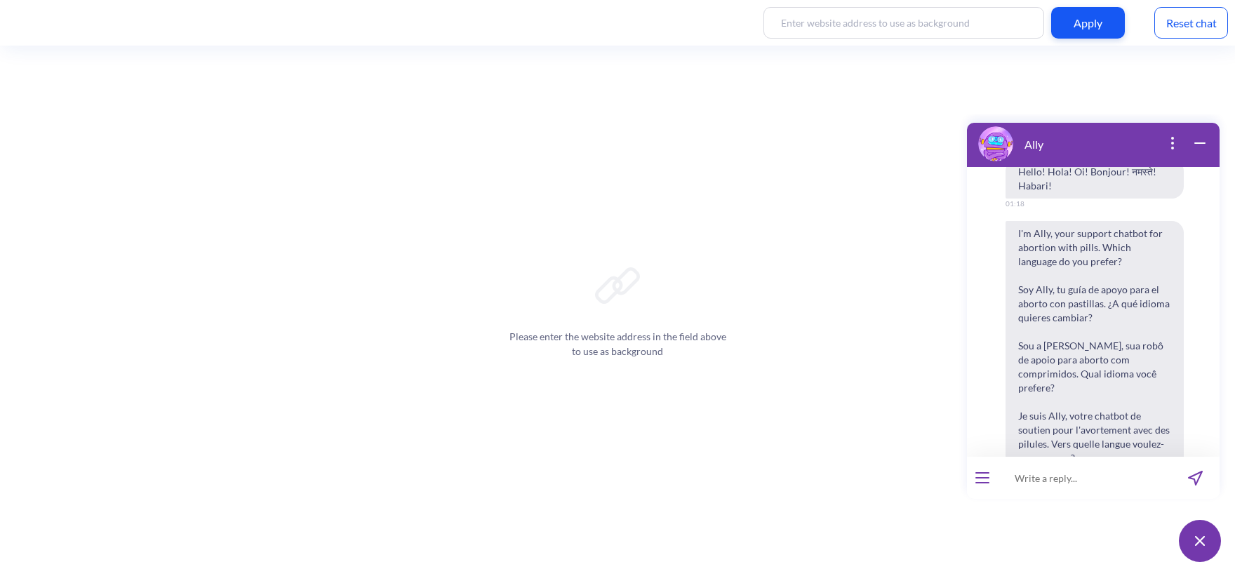
scroll to position [0, 0]
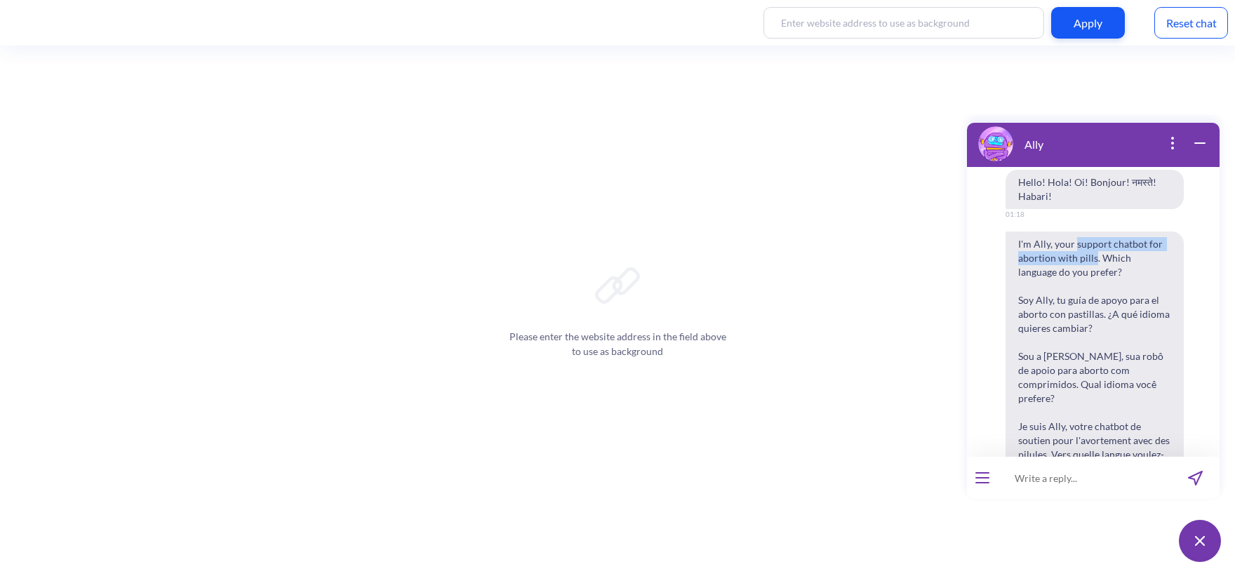
drag, startPoint x: 1075, startPoint y: 247, endPoint x: 1095, endPoint y: 258, distance: 23.2
click at [1095, 258] on span "I'm Ally, your support chatbot for abortion with pills. Which language do you p…" at bounding box center [1094, 426] width 178 height 390
copy span "support chatbot for abortion with pills"
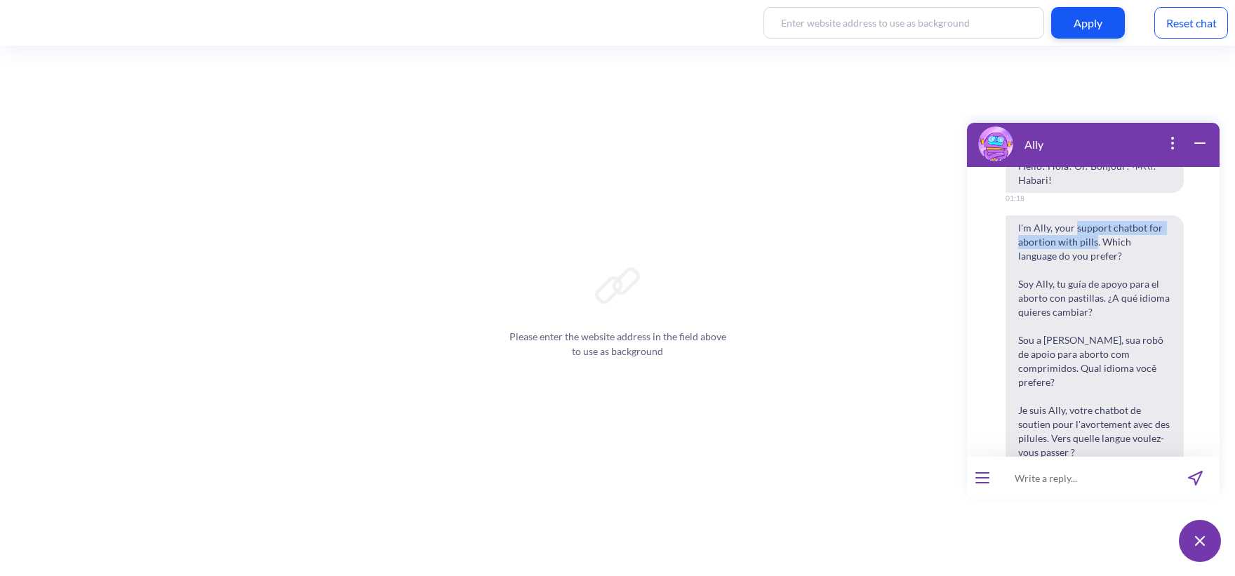
scroll to position [11, 0]
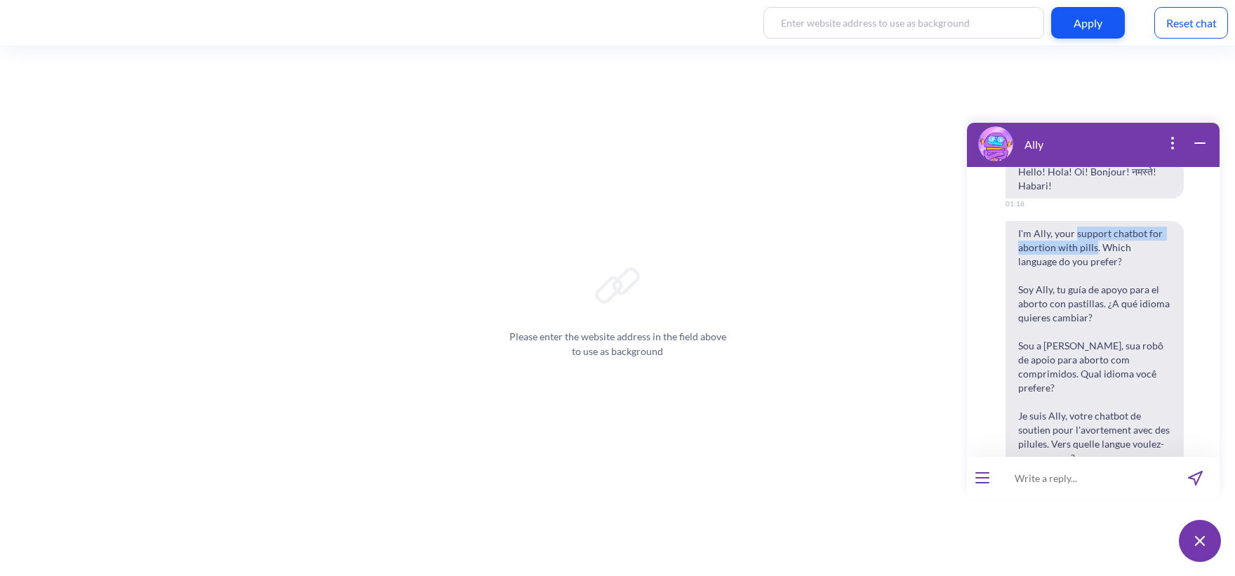
copy span "support chatbot for abortion with pills"
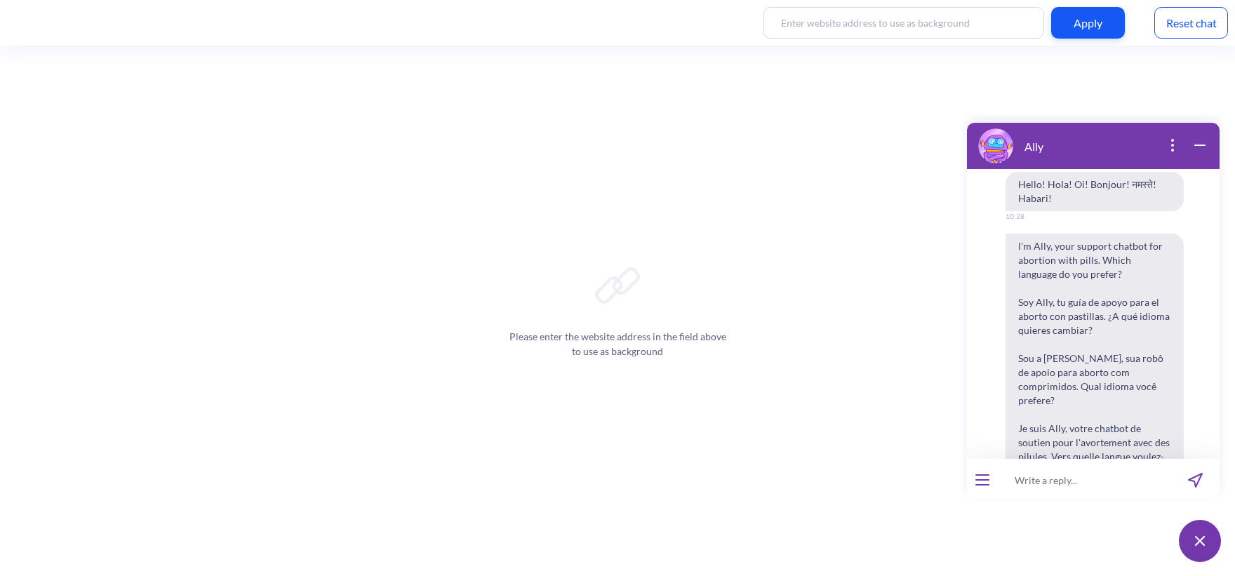
scroll to position [684, 0]
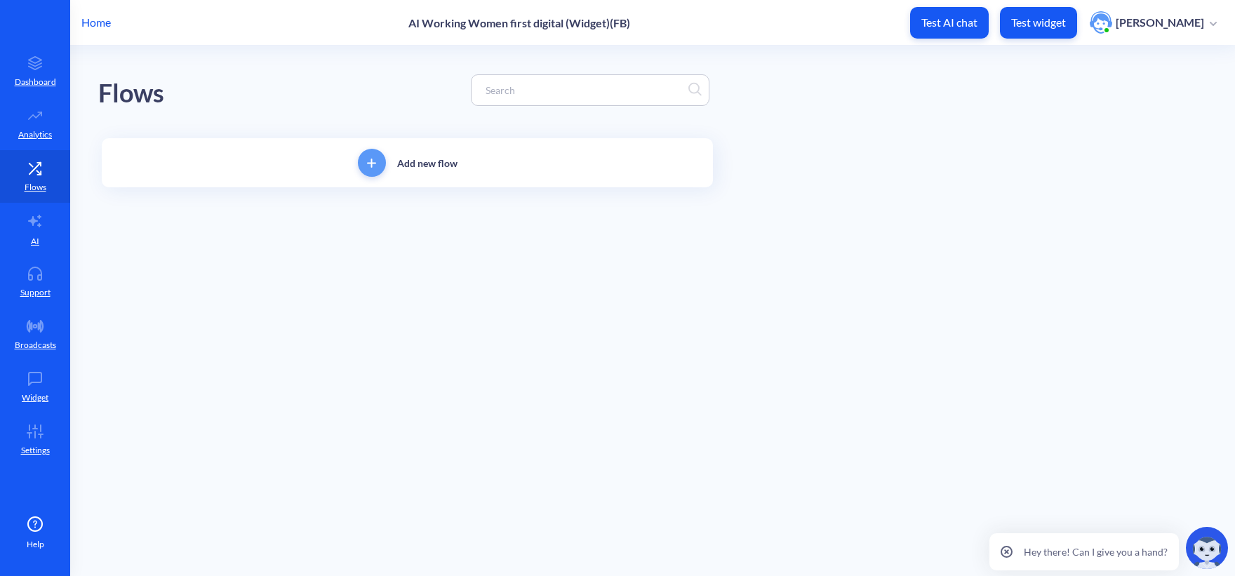
click at [558, 82] on input at bounding box center [583, 90] width 210 height 16
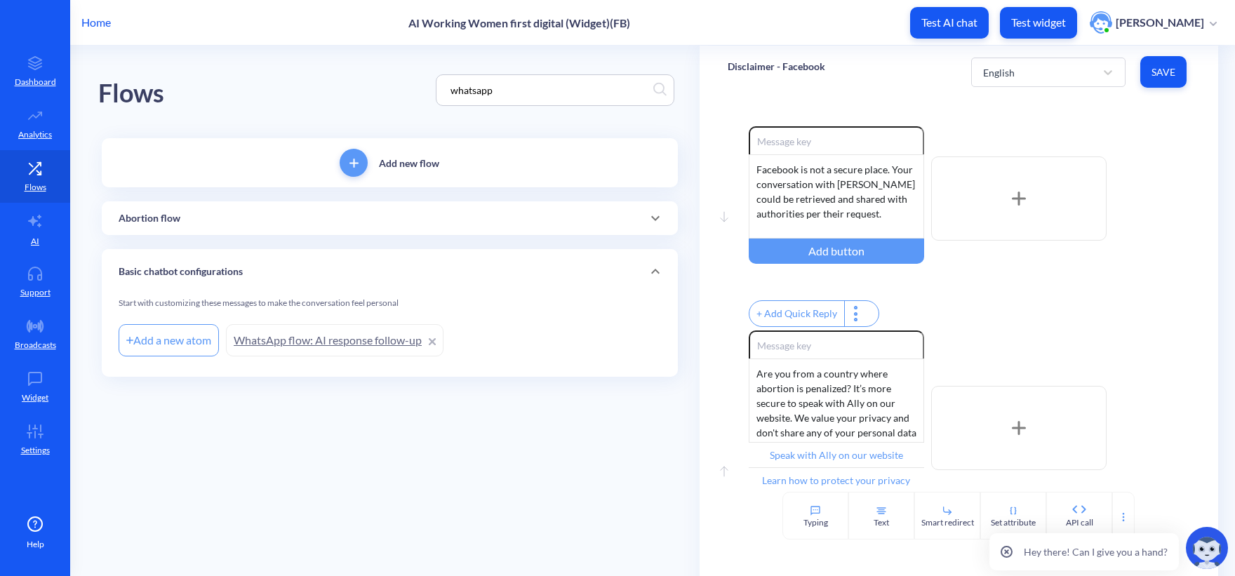
click at [292, 217] on div "Abortion flow" at bounding box center [390, 218] width 542 height 15
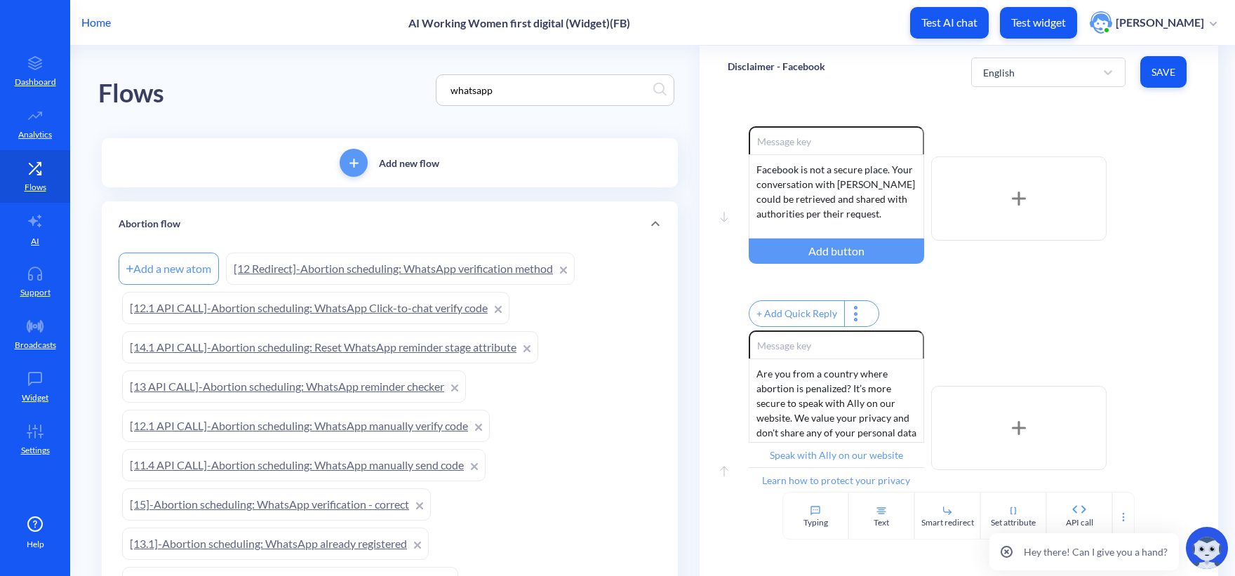
click at [307, 70] on div "Flows whatsapp" at bounding box center [389, 90] width 583 height 89
click at [509, 86] on input "whatsapp" at bounding box center [548, 90] width 210 height 16
click at [372, 84] on div "Flows whatsapp" at bounding box center [389, 90] width 583 height 89
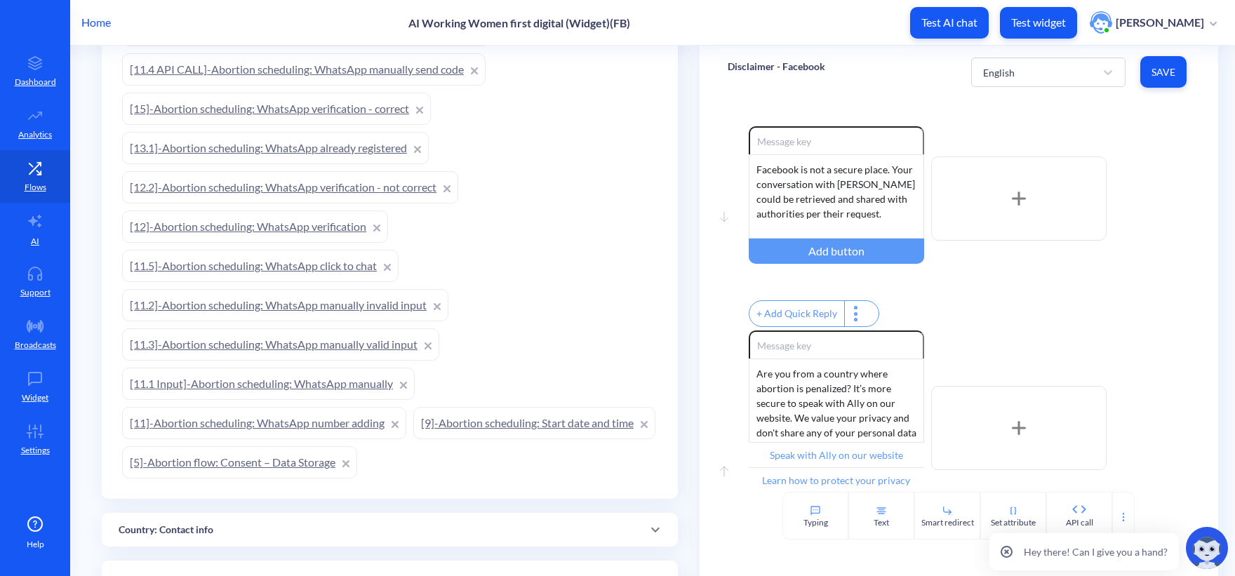
scroll to position [758, 0]
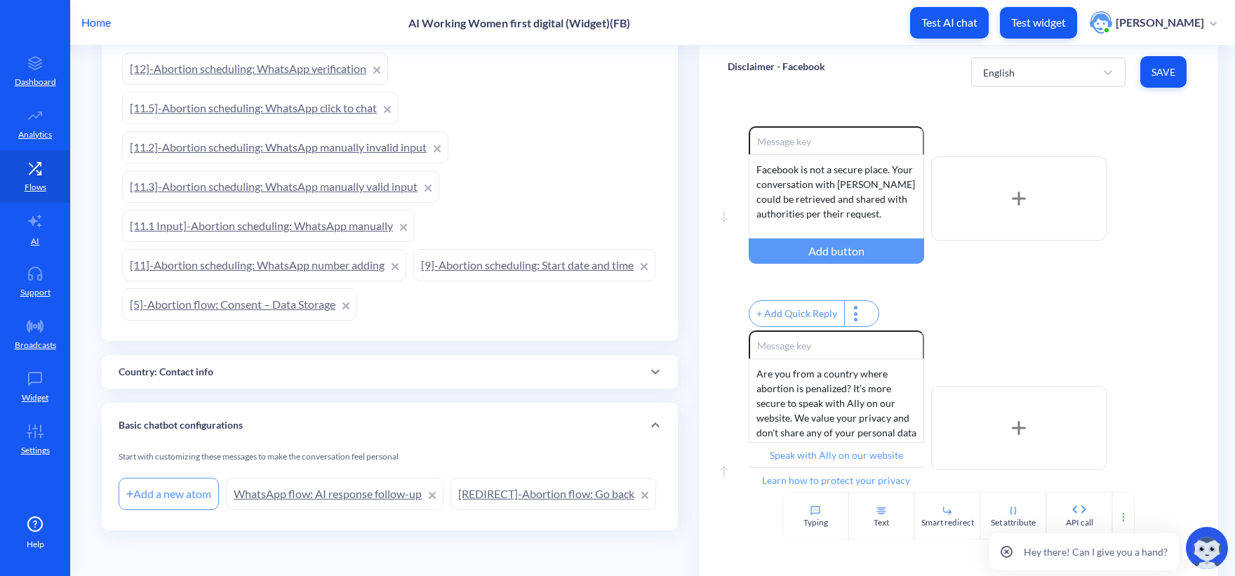
click at [450, 495] on link "[REDIRECT]-Abortion flow: Go back" at bounding box center [553, 494] width 206 height 32
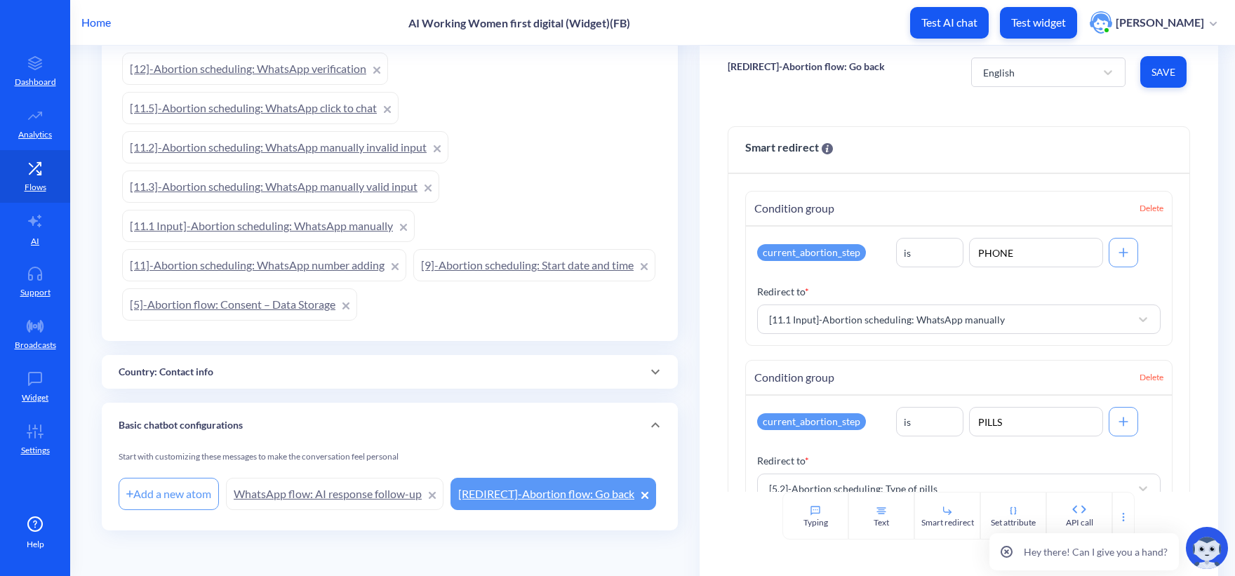
click at [289, 478] on link "WhatsApp flow: AI response follow-up" at bounding box center [334, 494] width 217 height 32
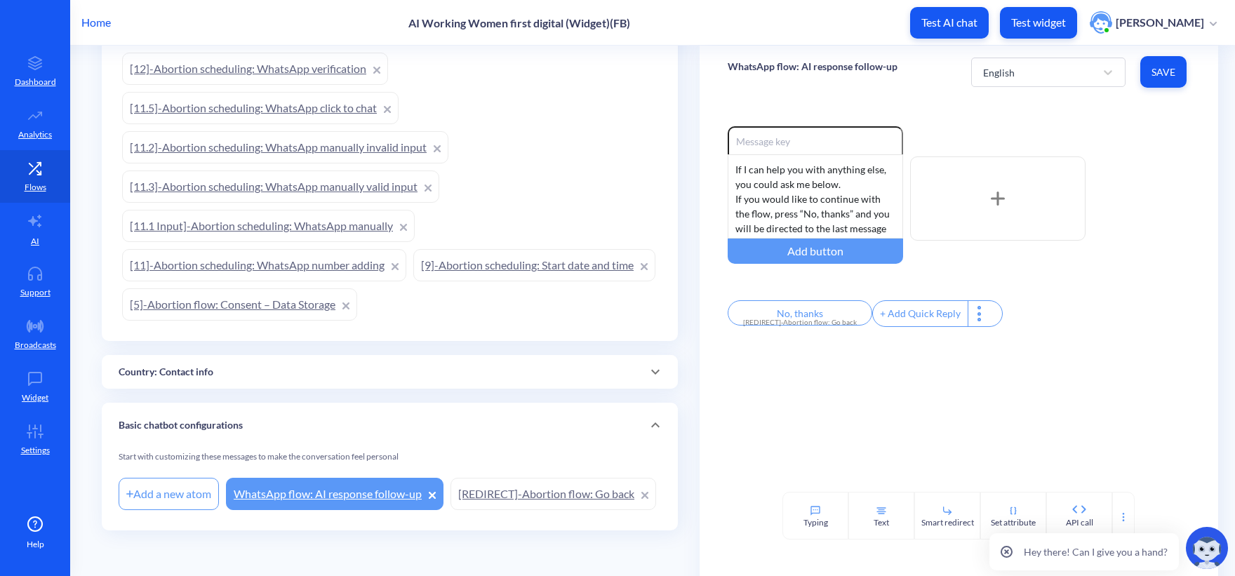
click at [253, 418] on div "Basic chatbot configurations" at bounding box center [390, 425] width 542 height 15
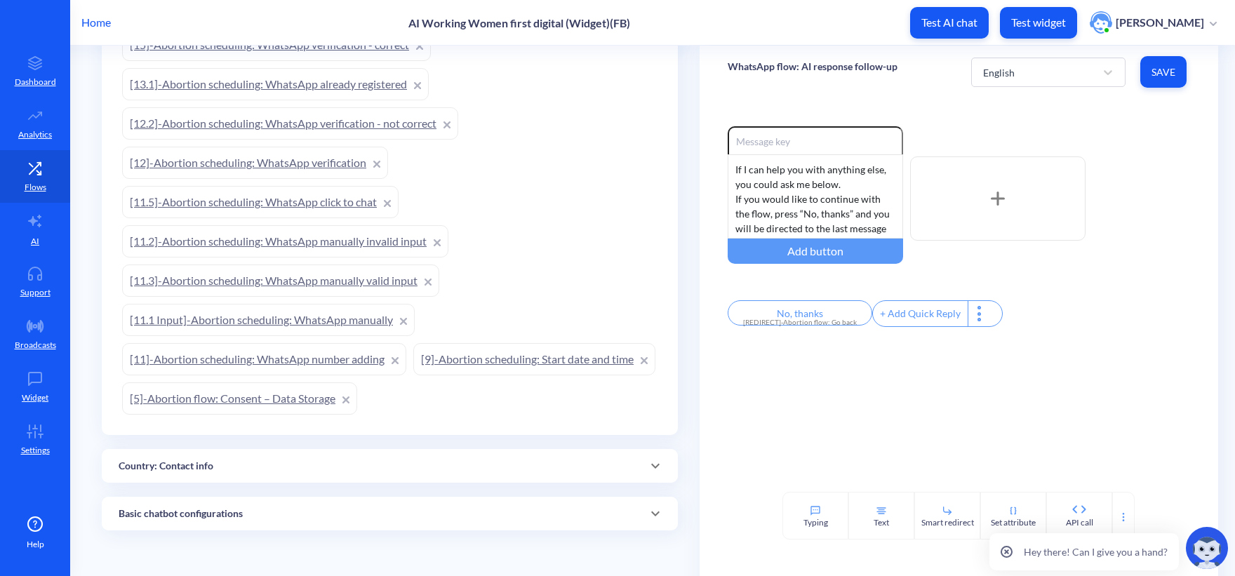
scroll to position [625, 0]
click at [216, 469] on div "Country: Contact info" at bounding box center [390, 466] width 542 height 15
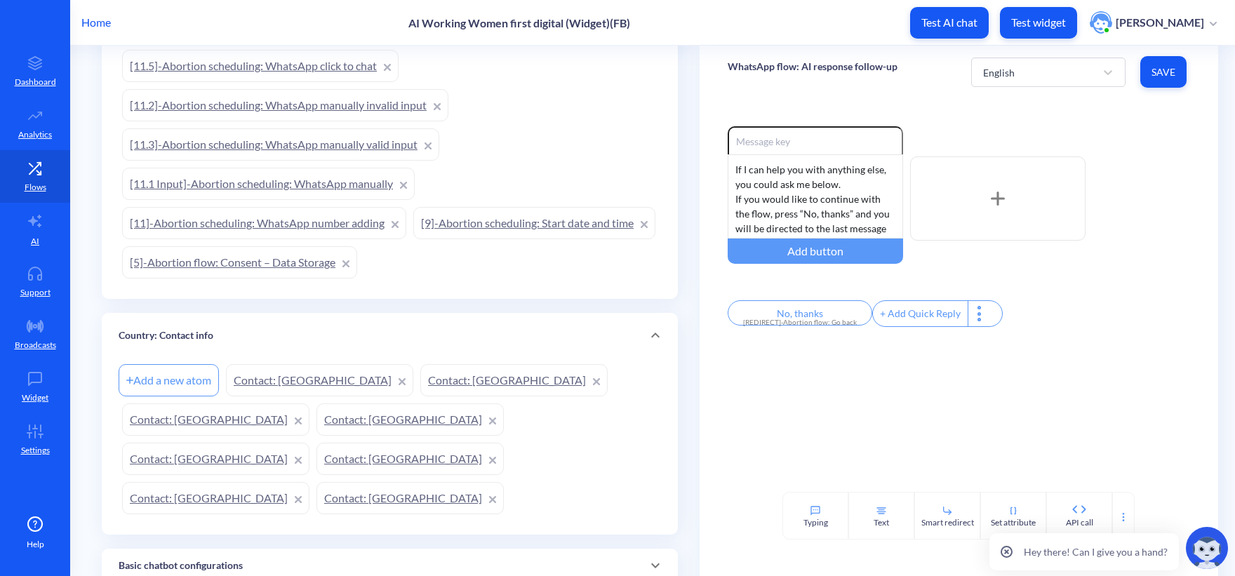
scroll to position [774, 0]
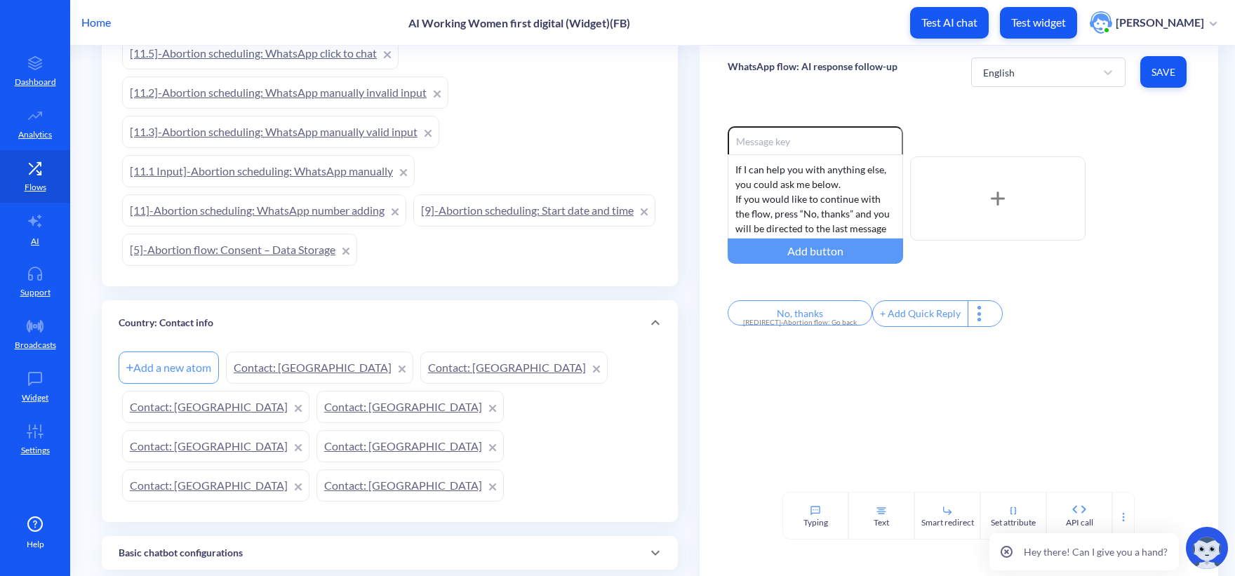
click at [316, 469] on link "Contact: United States" at bounding box center [409, 485] width 187 height 32
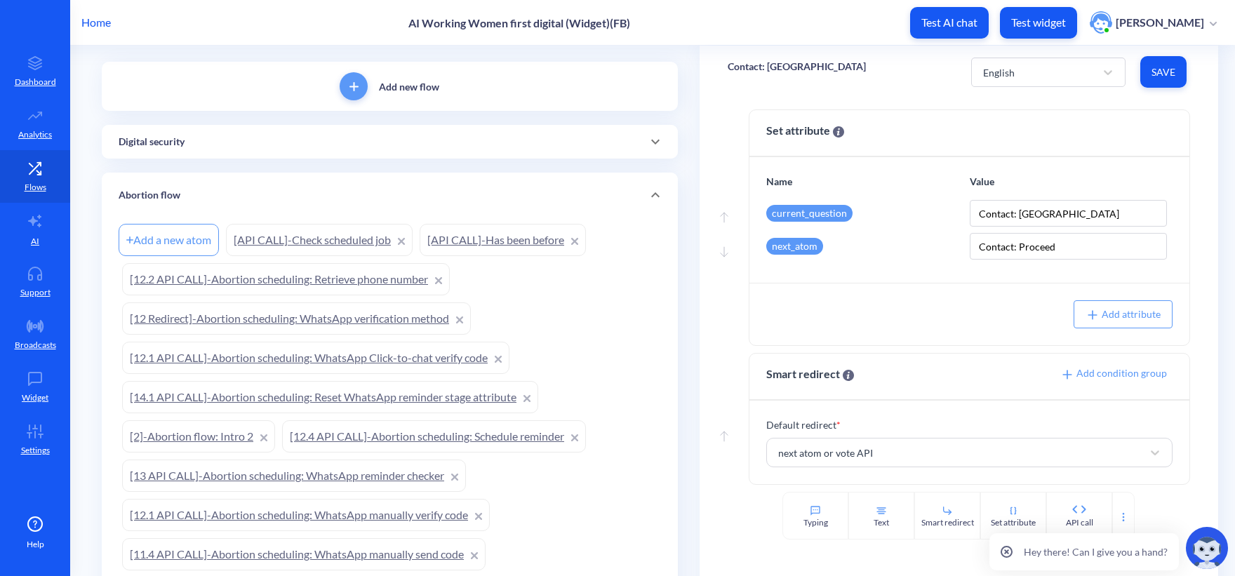
scroll to position [72, 0]
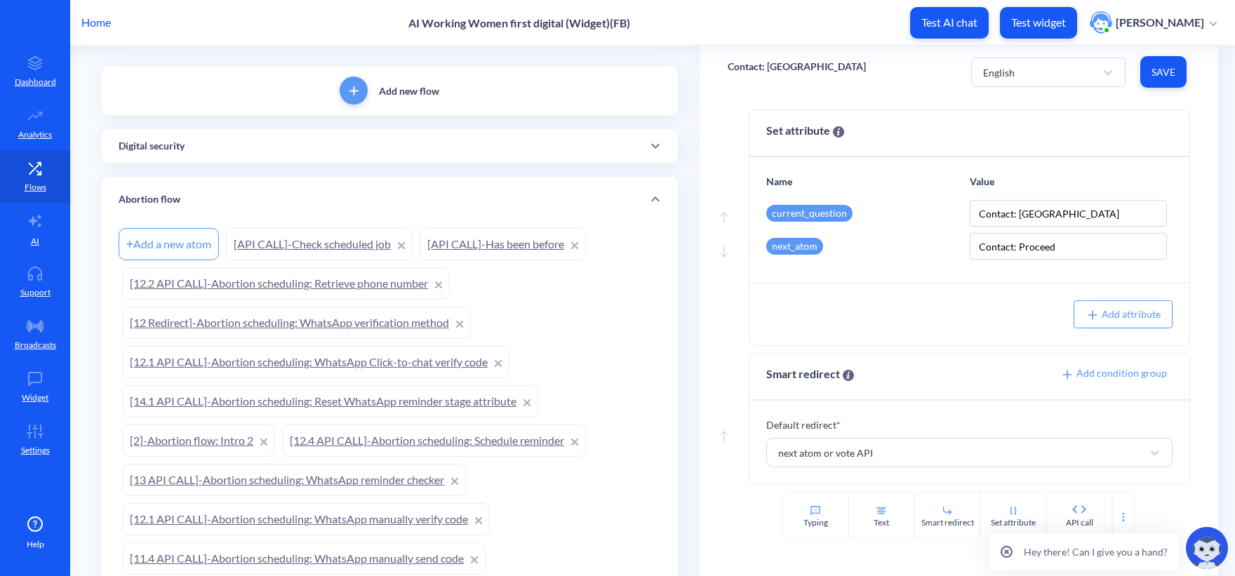
click at [462, 146] on div "Digital security" at bounding box center [390, 146] width 542 height 15
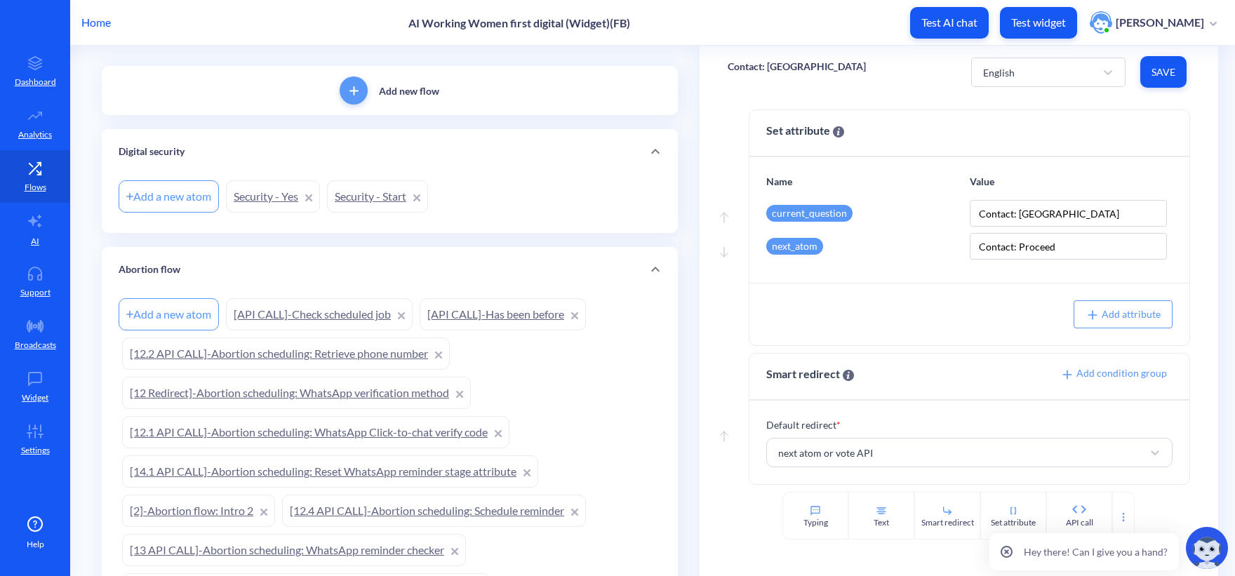
click at [260, 189] on link "Security - Yes" at bounding box center [273, 196] width 94 height 32
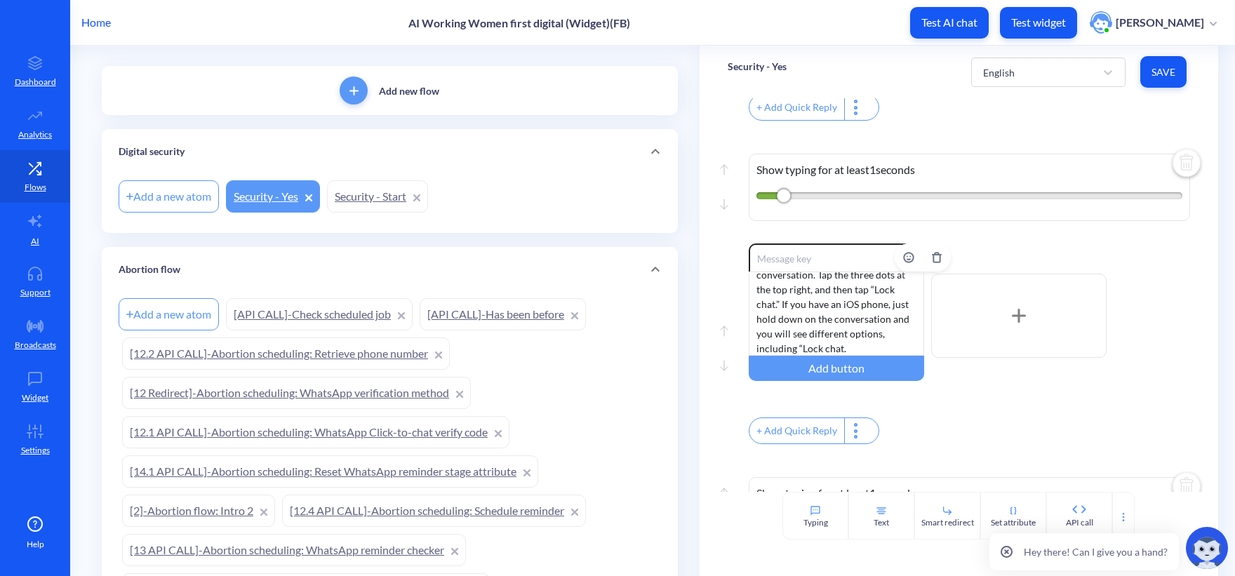
scroll to position [72, 0]
click at [371, 198] on link "Security - Start" at bounding box center [377, 196] width 101 height 32
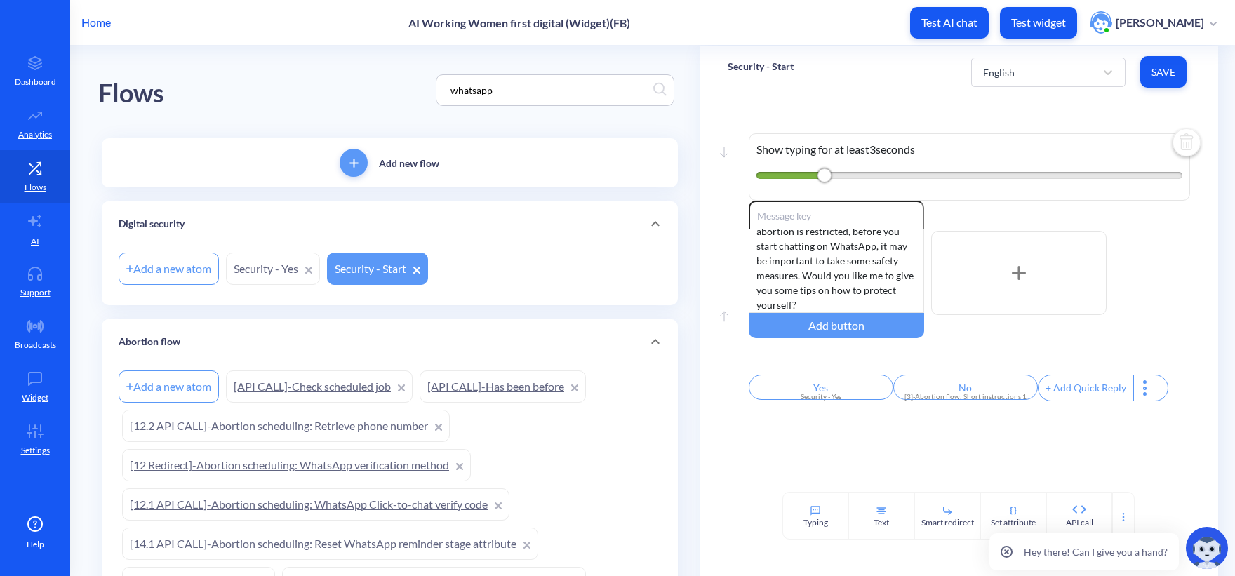
drag, startPoint x: 522, startPoint y: 76, endPoint x: 507, endPoint y: 93, distance: 22.4
click at [516, 82] on div "whatsapp" at bounding box center [555, 90] width 238 height 32
drag, startPoint x: 507, startPoint y: 95, endPoint x: 337, endPoint y: 77, distance: 170.6
click at [337, 77] on div "Flows whatsapp" at bounding box center [389, 90] width 583 height 89
type input "facebook"
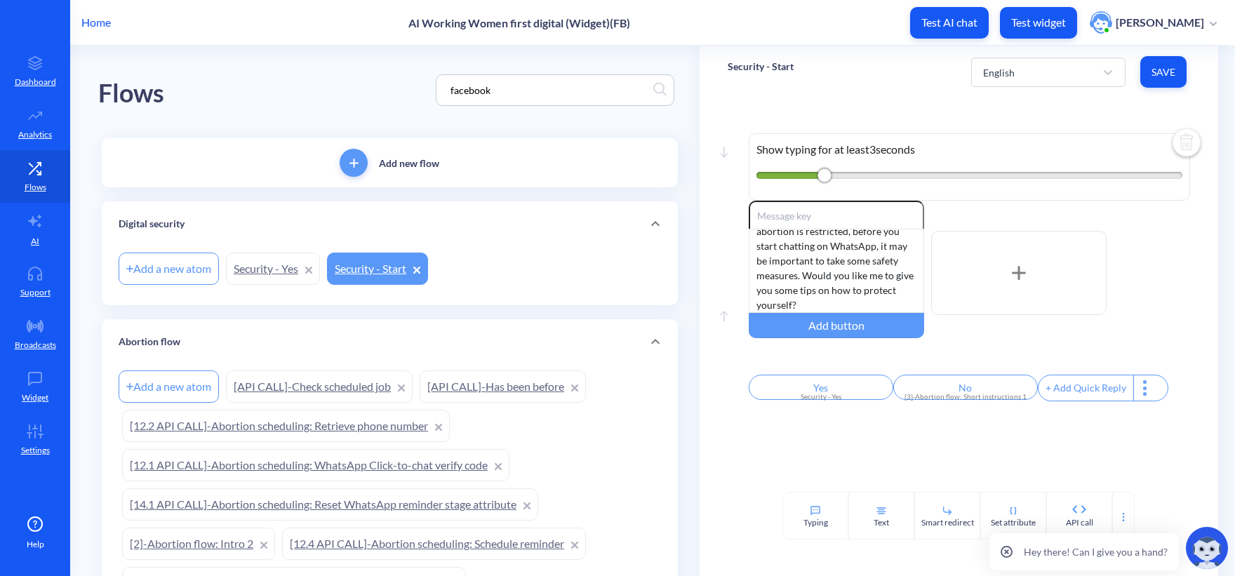
click at [325, 54] on div "Flows facebook" at bounding box center [389, 90] width 583 height 89
click at [513, 86] on input "facebook" at bounding box center [548, 90] width 210 height 16
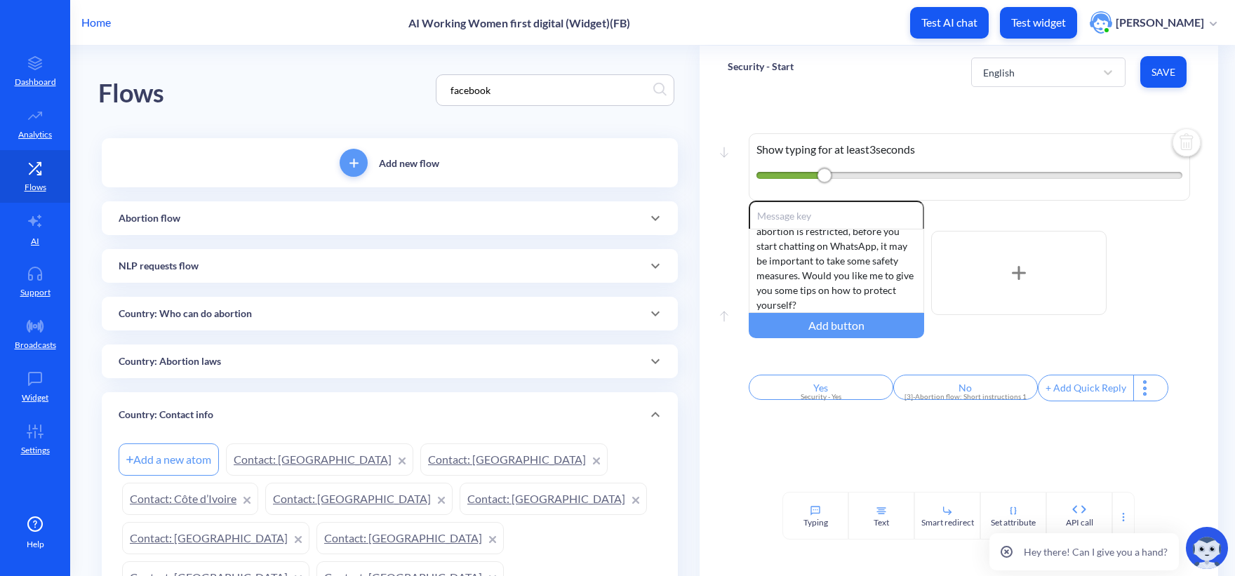
click at [383, 83] on div "Flows facebook" at bounding box center [389, 90] width 583 height 89
click at [415, 209] on div "Abortion flow" at bounding box center [390, 218] width 576 height 34
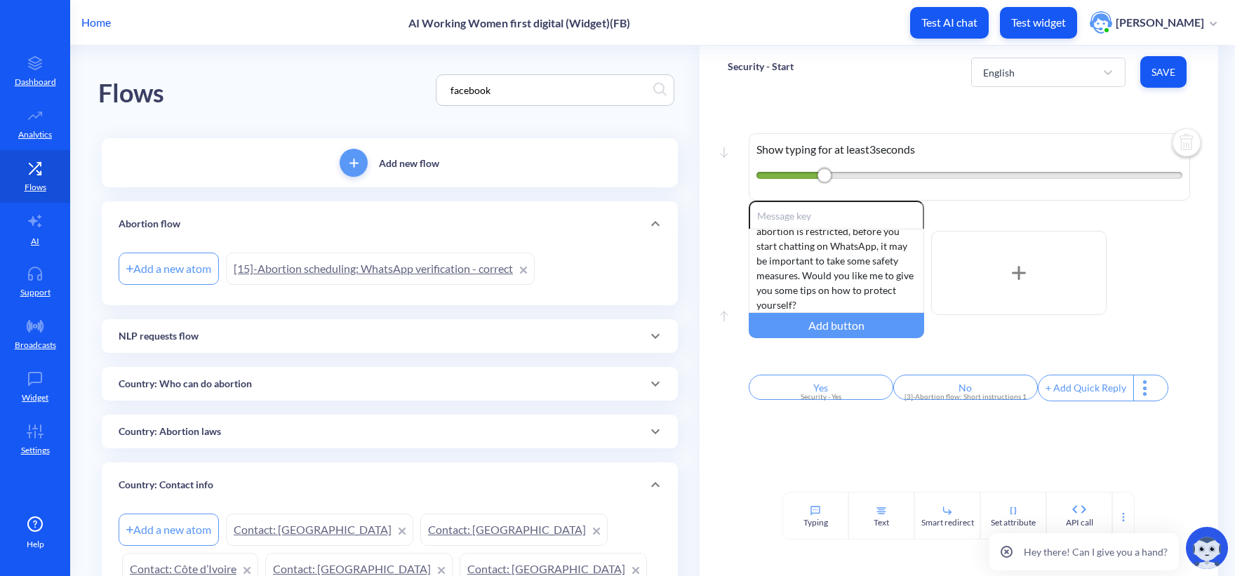
drag, startPoint x: 403, startPoint y: 227, endPoint x: 394, endPoint y: 253, distance: 27.3
click at [402, 227] on div "Abortion flow" at bounding box center [390, 224] width 542 height 15
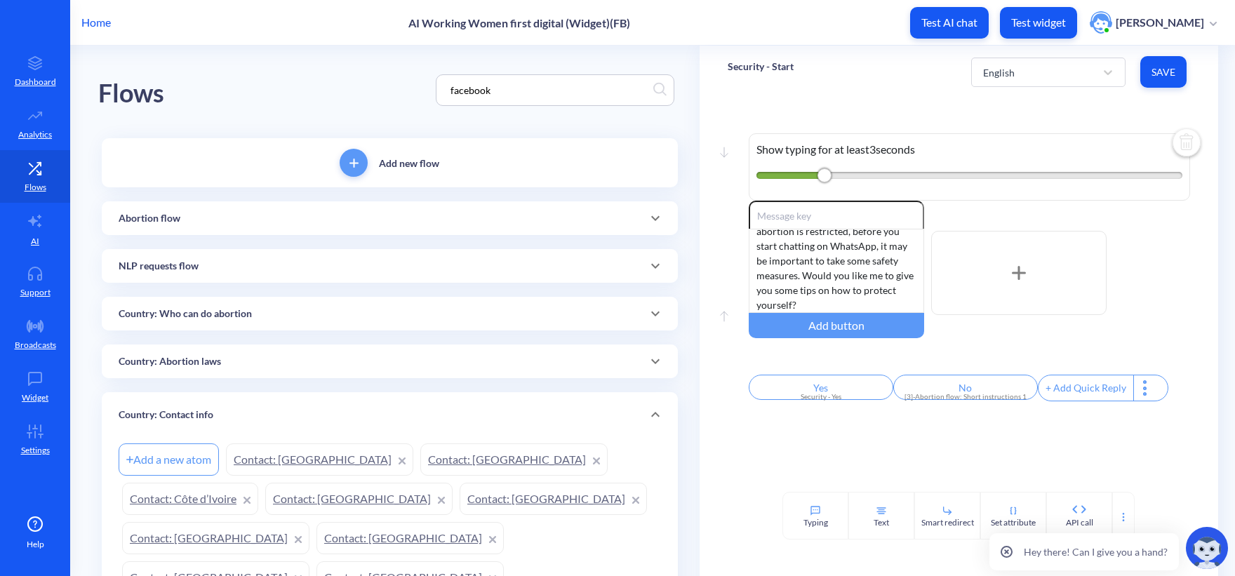
click at [331, 280] on div "NLP requests flow" at bounding box center [390, 266] width 576 height 34
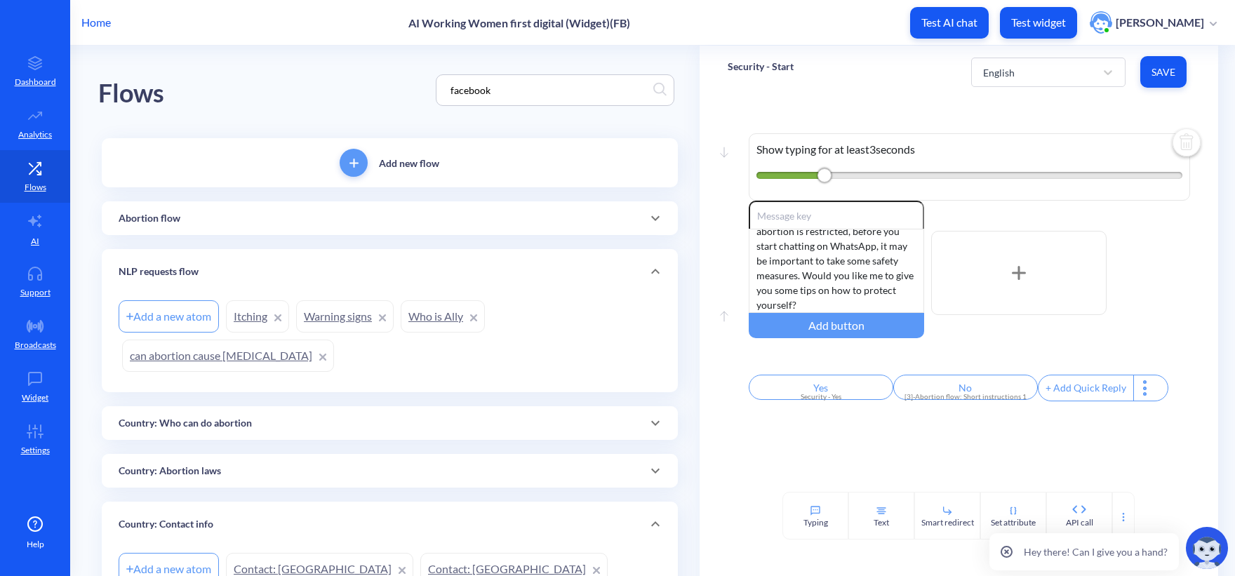
click at [330, 276] on div "NLP requests flow" at bounding box center [390, 271] width 542 height 15
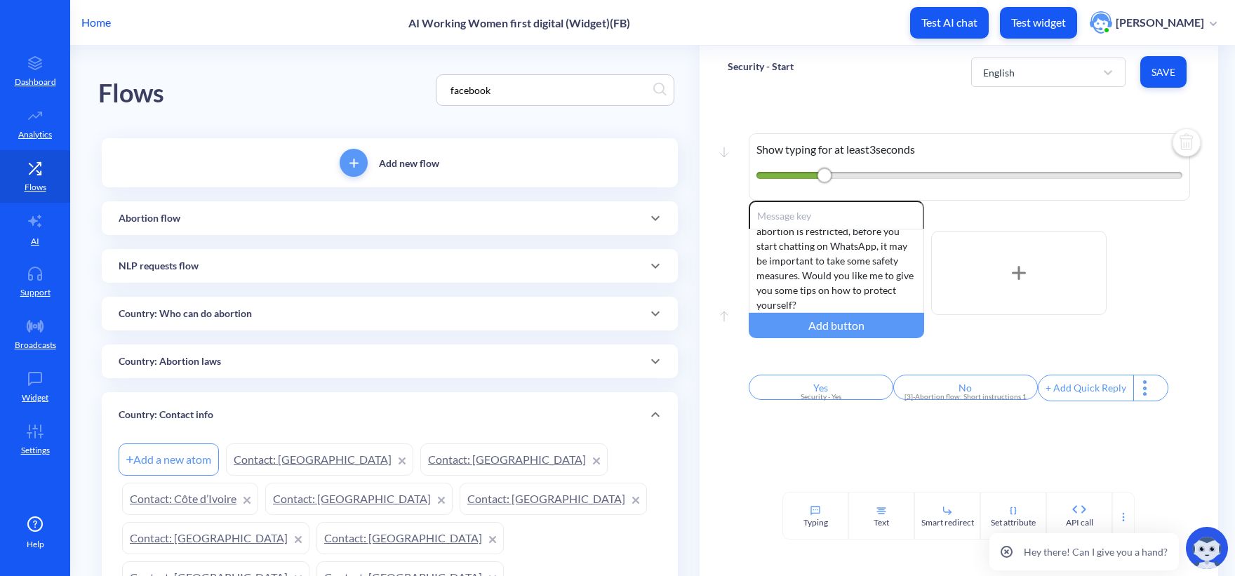
click at [295, 320] on div "Country: Who can do abortion" at bounding box center [390, 314] width 542 height 15
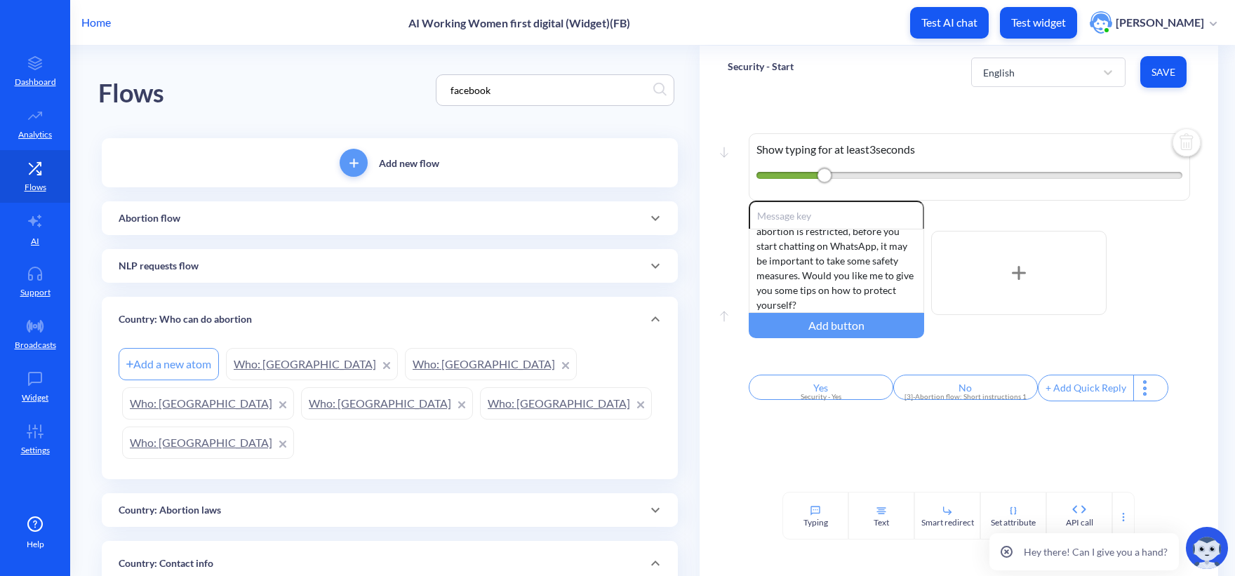
click at [295, 318] on div "Country: Who can do abortion" at bounding box center [390, 319] width 542 height 15
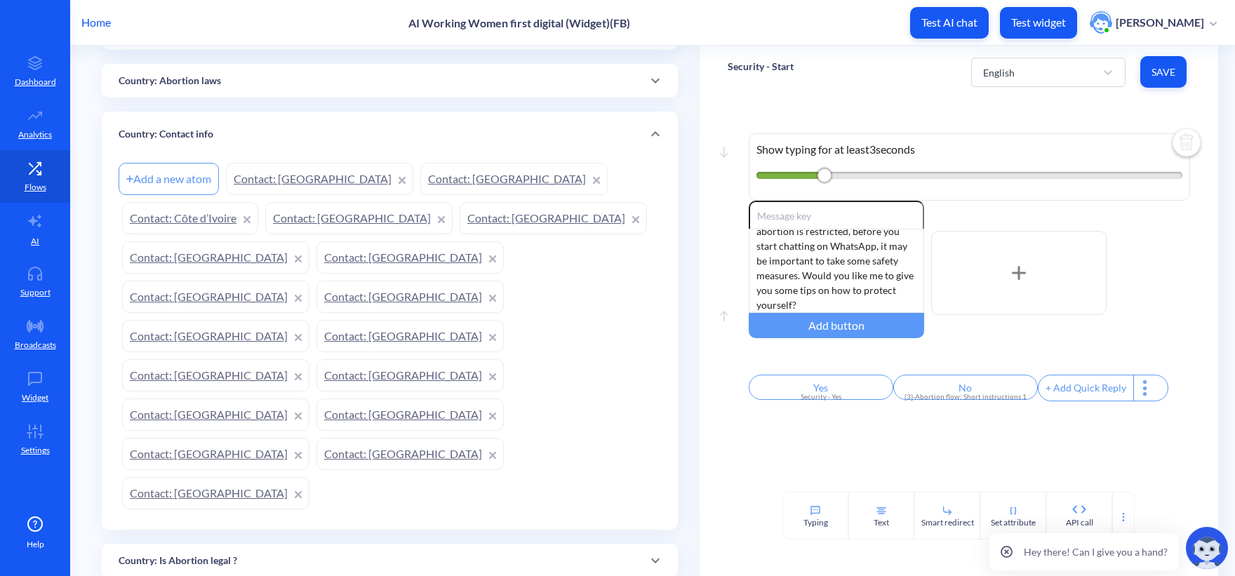
scroll to position [457, 0]
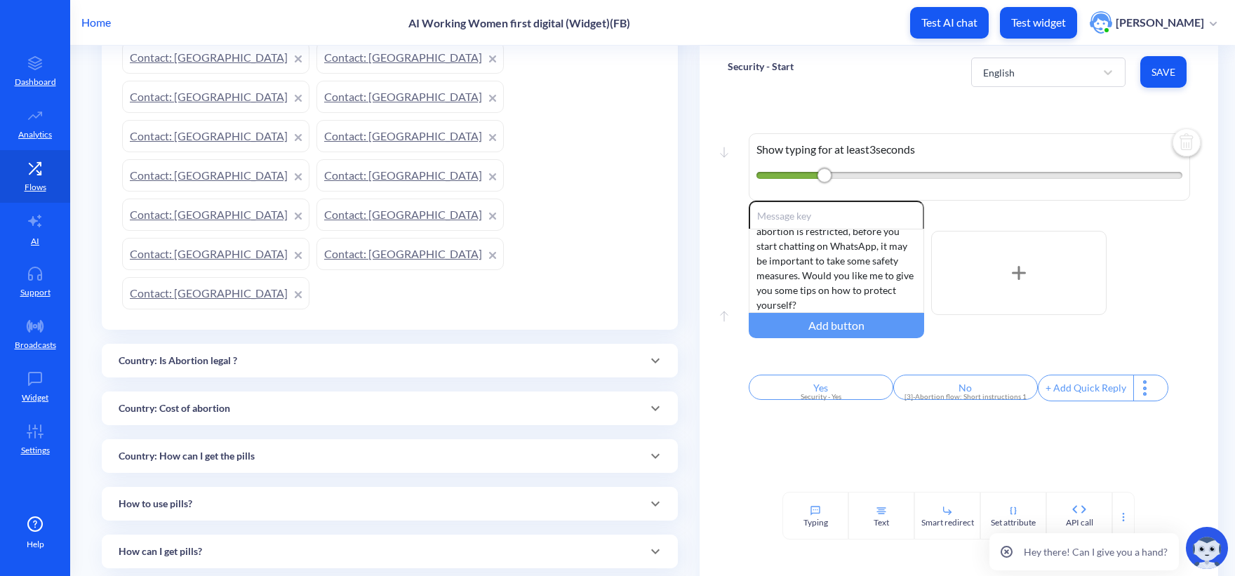
scroll to position [551, 0]
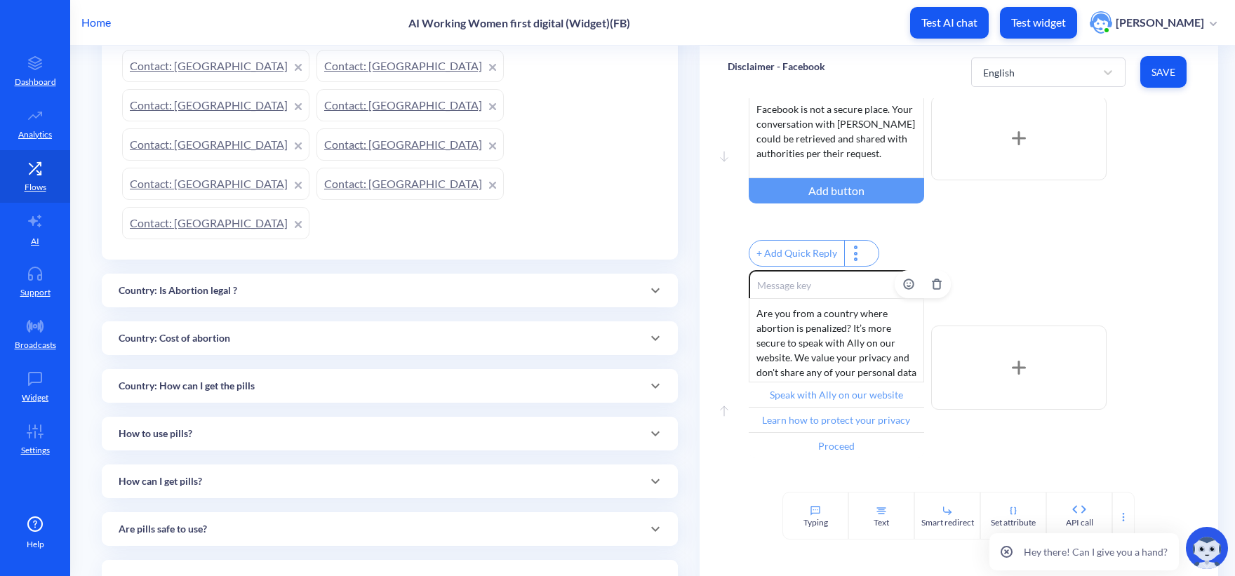
scroll to position [112, 0]
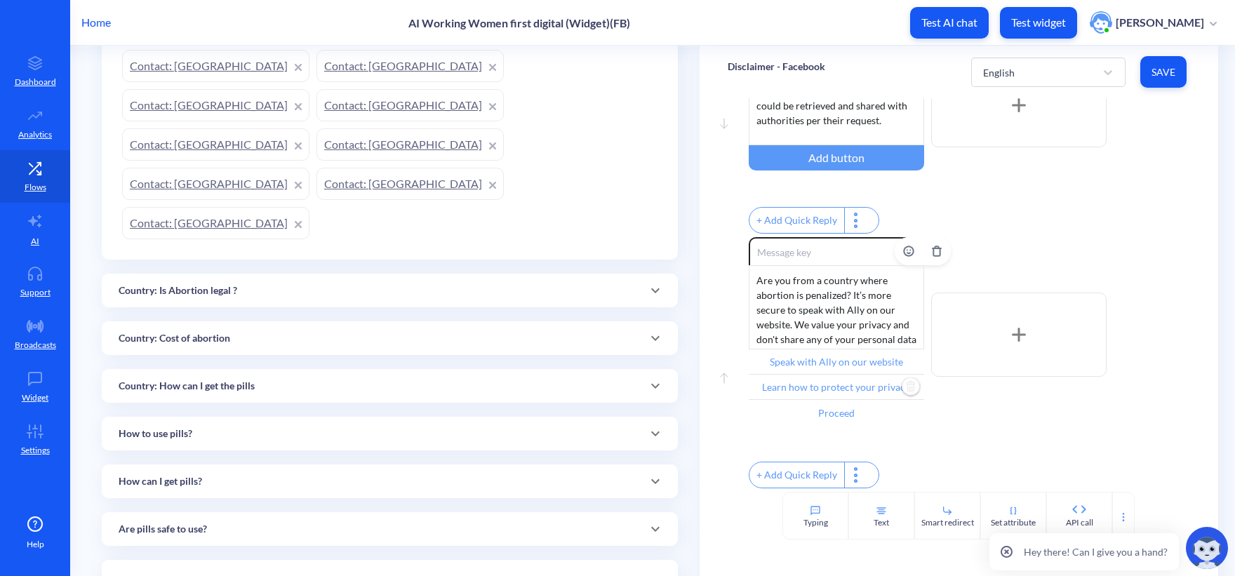
click at [837, 388] on input "Learn how to protect your privacy" at bounding box center [835, 387] width 175 height 25
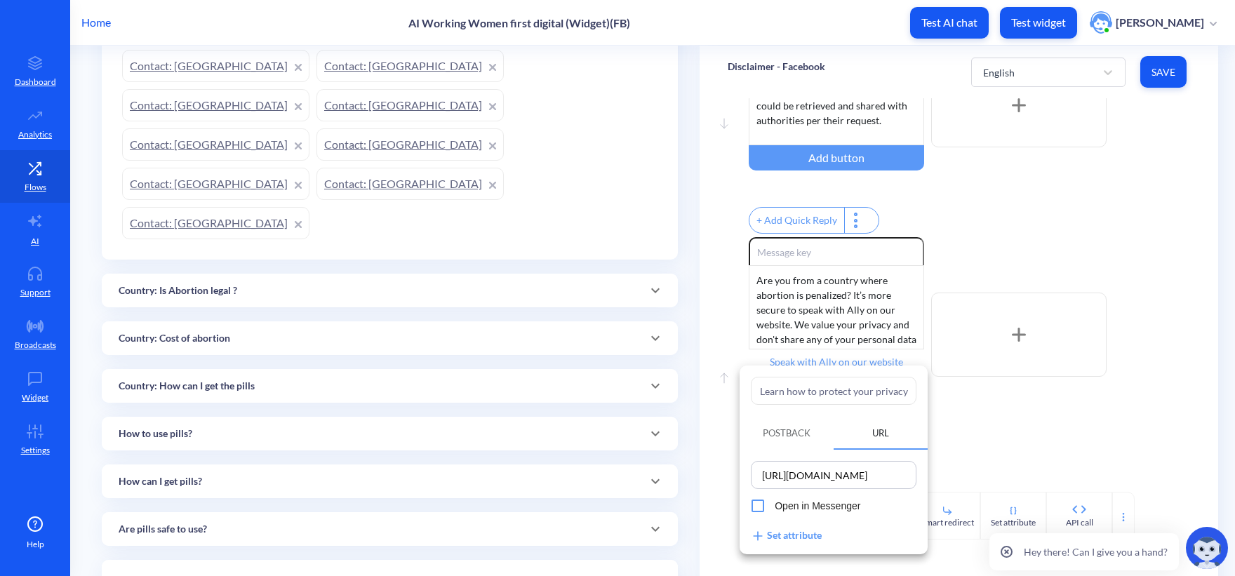
click at [1079, 426] on div at bounding box center [617, 288] width 1235 height 576
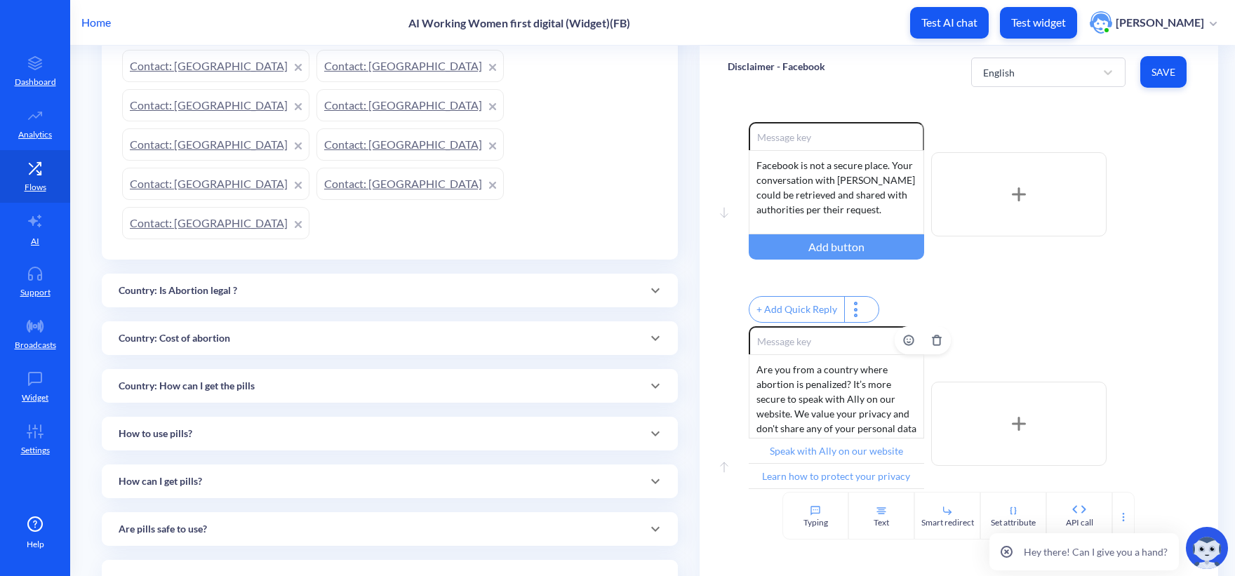
scroll to position [0, 0]
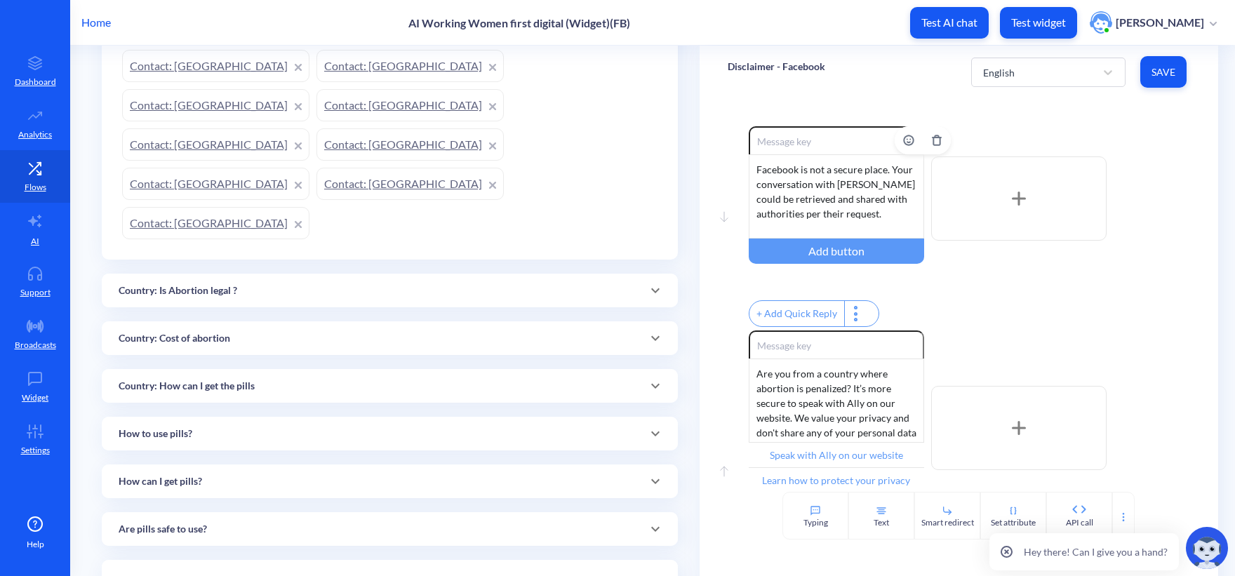
click at [897, 211] on div "Facebook is not a secure place. Your conversation with Ally could be retrieved …" at bounding box center [835, 196] width 175 height 84
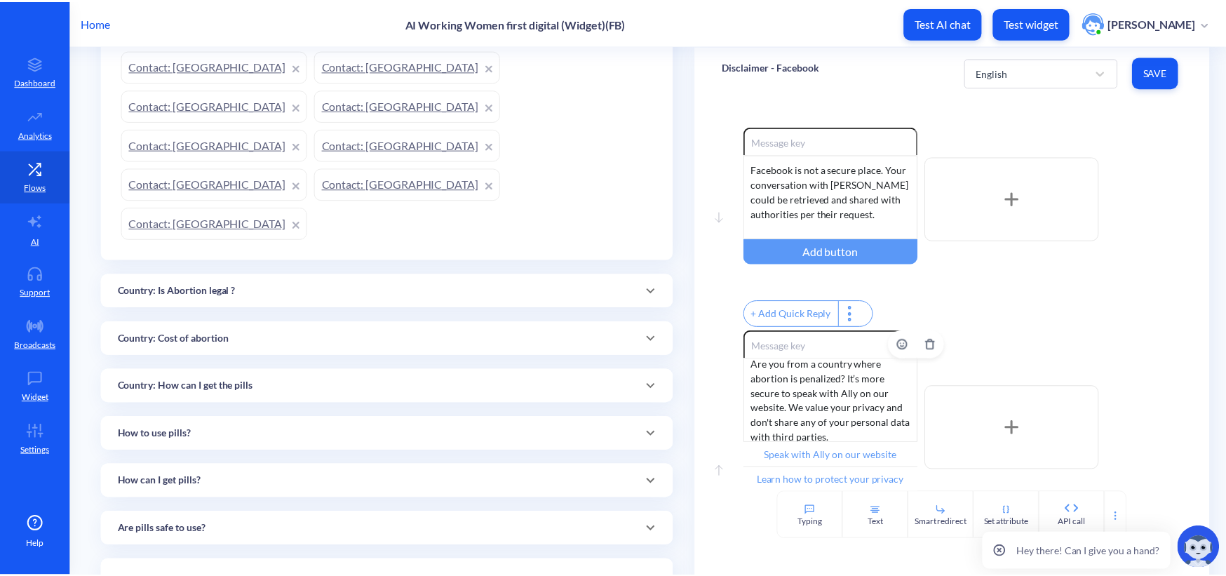
scroll to position [13, 0]
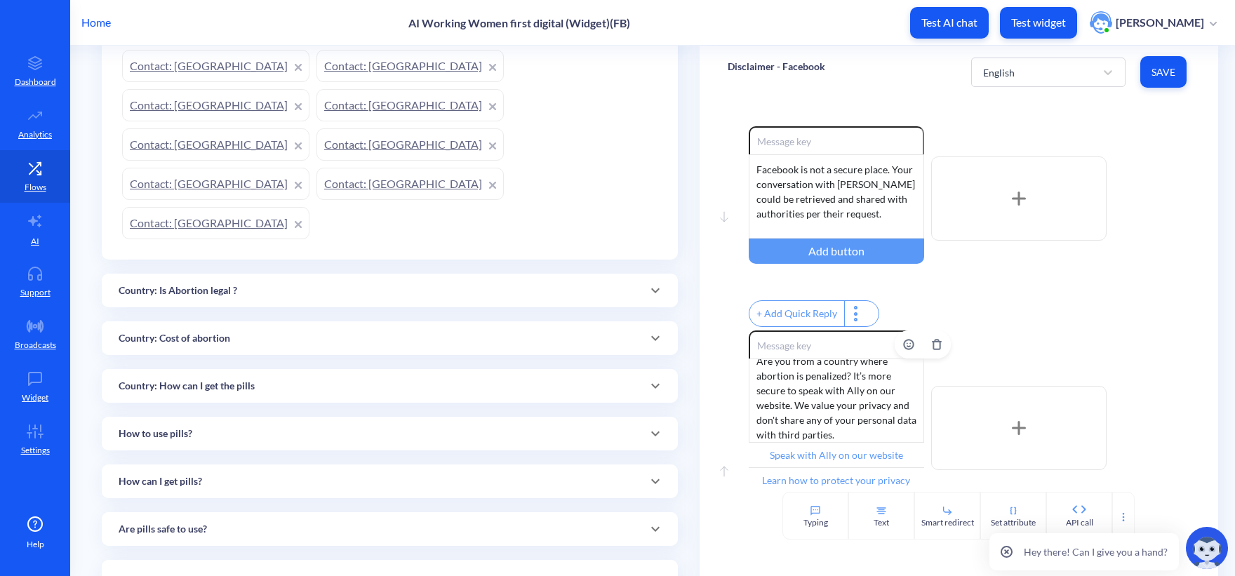
click at [874, 406] on div "Are you from a country where abortion is penalized? It’s more secure to speak w…" at bounding box center [835, 400] width 175 height 84
click at [801, 179] on div "Facebook is not a secure place. Your conversation with Ally could be retrieved …" at bounding box center [835, 196] width 175 height 84
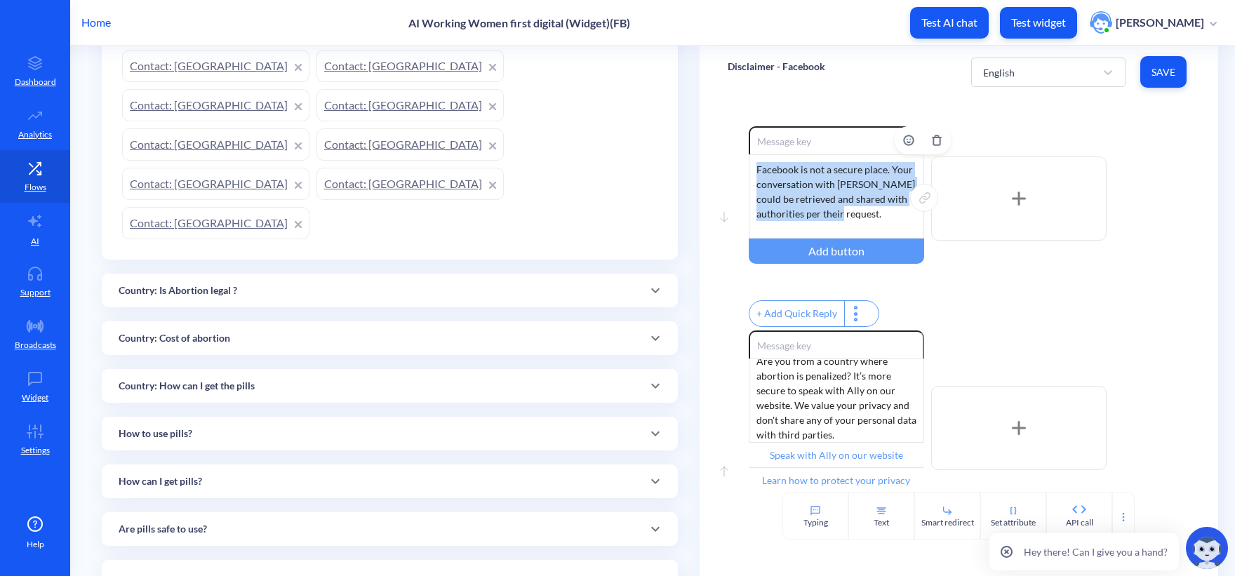
click at [801, 179] on div "Facebook is not a secure place. Your conversation with Ally could be retrieved …" at bounding box center [835, 196] width 175 height 84
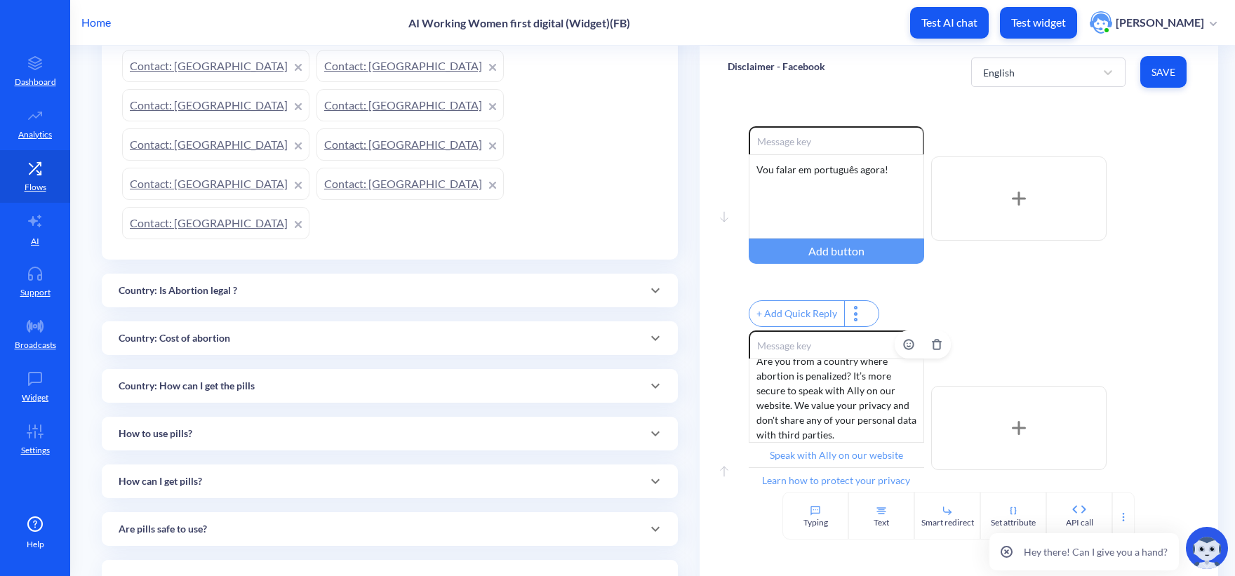
click at [839, 412] on div "Are you from a country where abortion is penalized? It’s more secure to speak w…" at bounding box center [835, 400] width 175 height 84
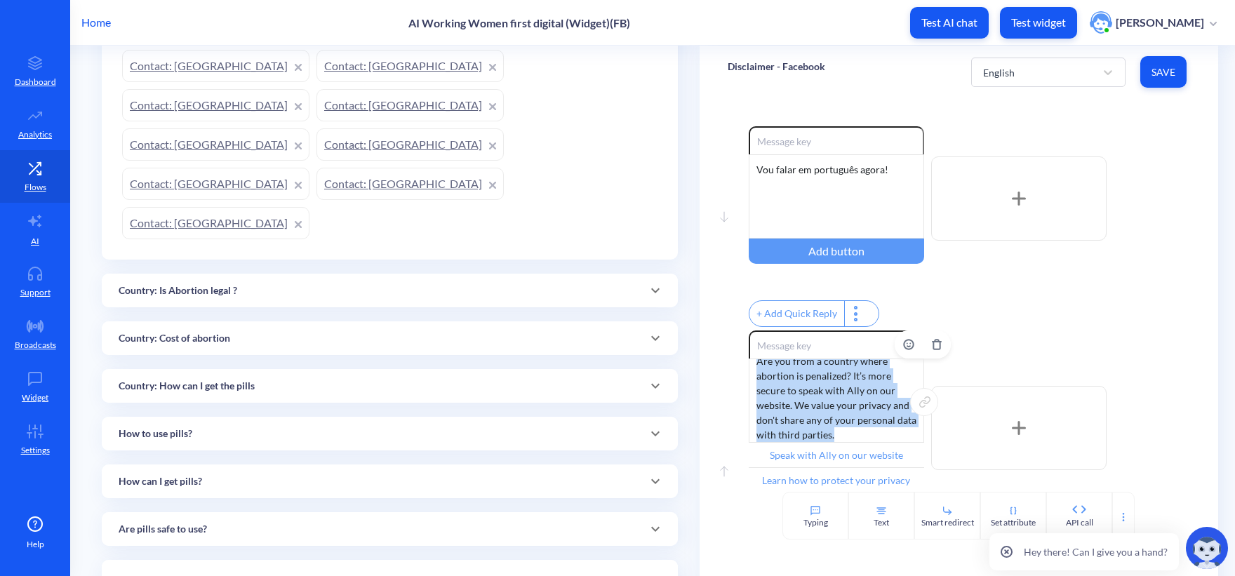
click at [839, 412] on div "Are you from a country where abortion is penalized? It’s more secure to speak w…" at bounding box center [835, 400] width 175 height 84
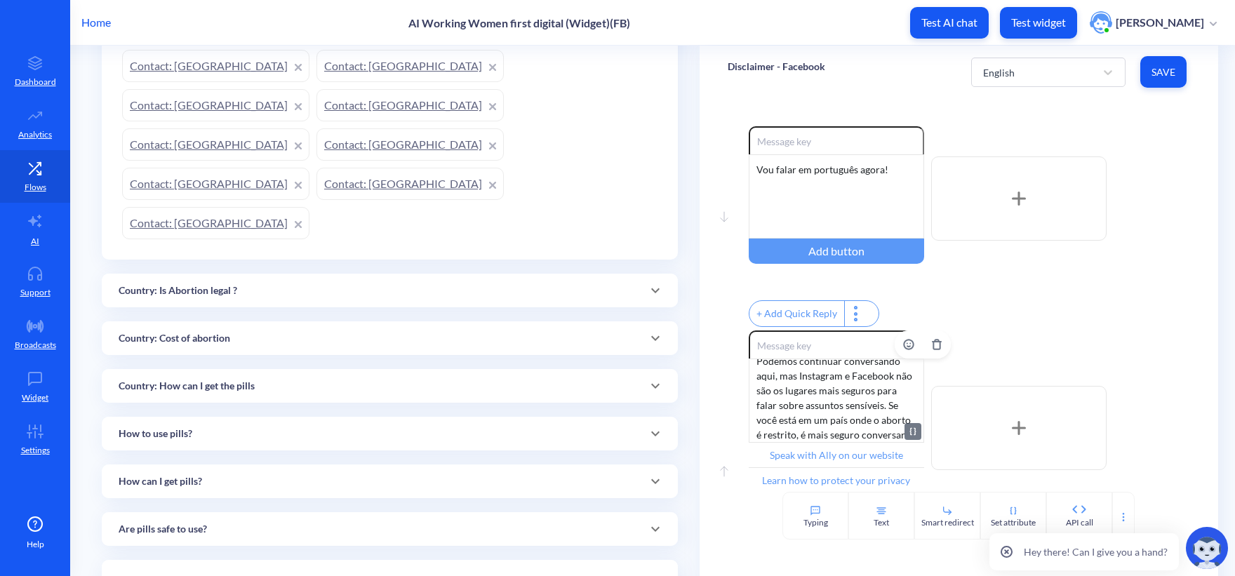
click at [824, 386] on div "Podemos continuar conversando aqui, mas Instagram e Facebook não são os lugares…" at bounding box center [835, 400] width 175 height 84
click at [818, 402] on div "Podemos continuar conversando aqui, mas Instagram e Facebook não são os lugares…" at bounding box center [835, 400] width 175 height 84
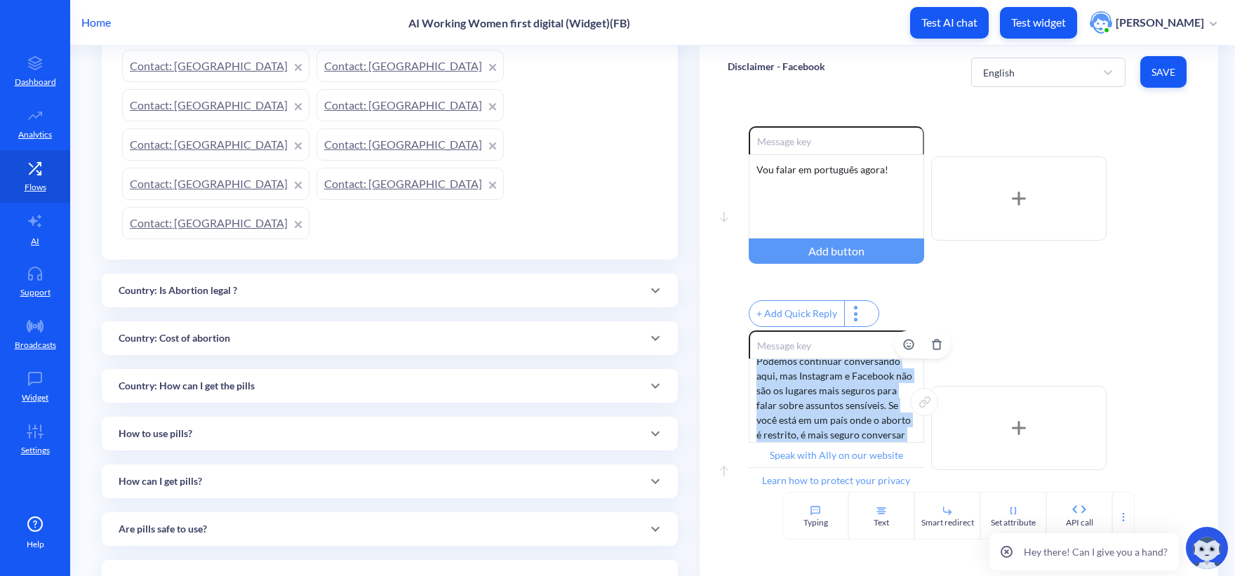
click at [818, 402] on div "Podemos continuar conversando aqui, mas Instagram e Facebook não são os lugares…" at bounding box center [835, 400] width 175 height 84
click at [250, 512] on div "Are pills safe to use?" at bounding box center [390, 529] width 576 height 34
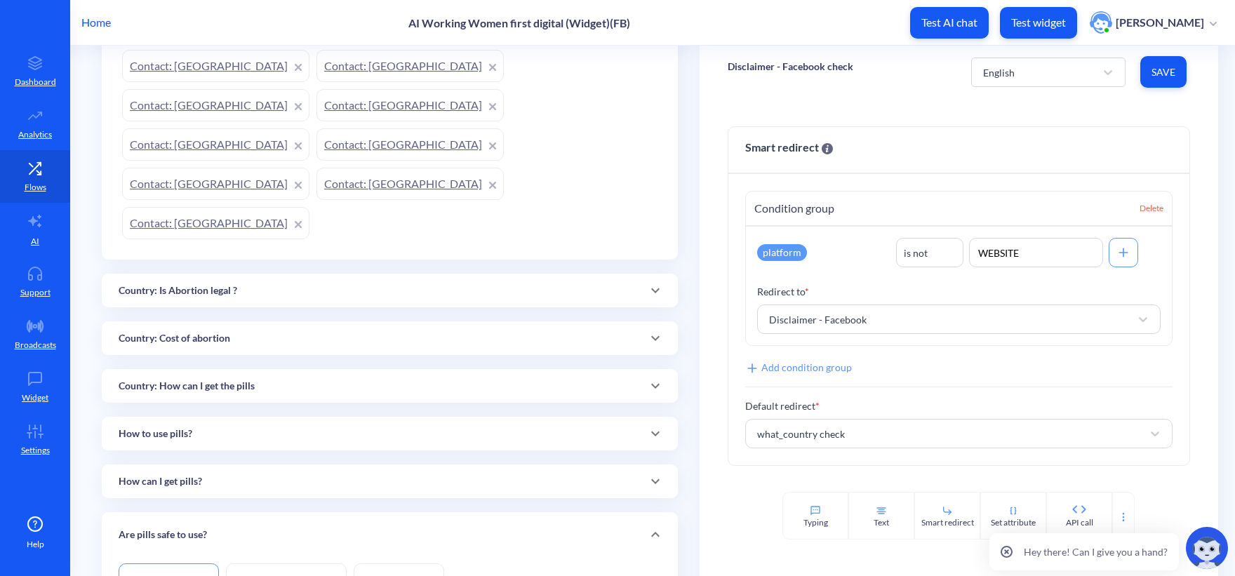
click at [99, 26] on p "Home" at bounding box center [95, 22] width 29 height 17
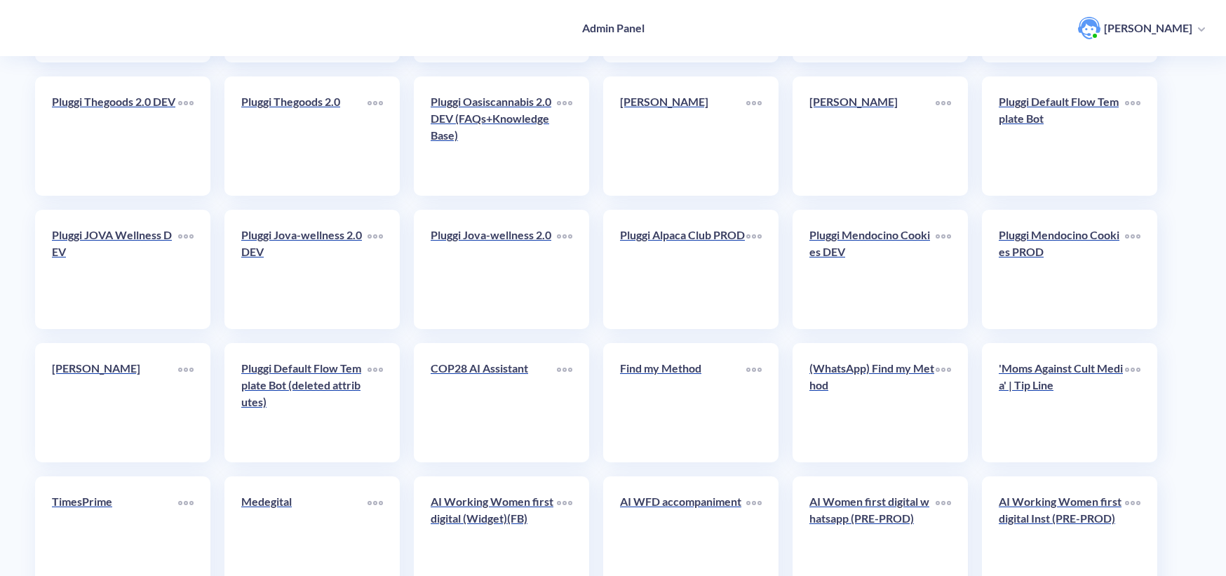
scroll to position [2396, 0]
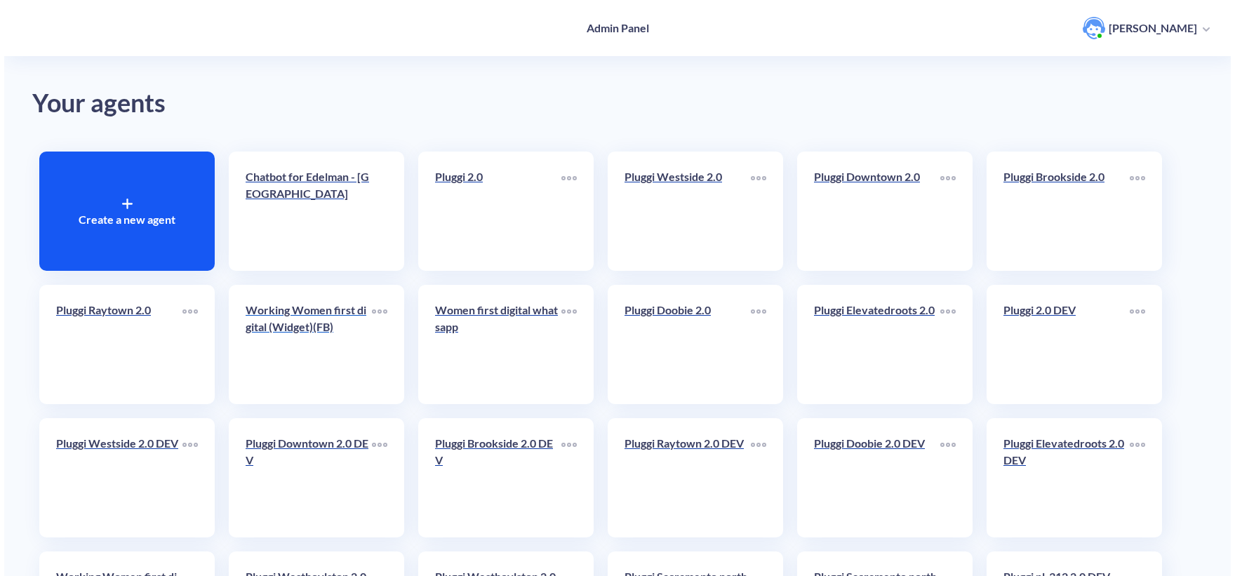
scroll to position [0, 0]
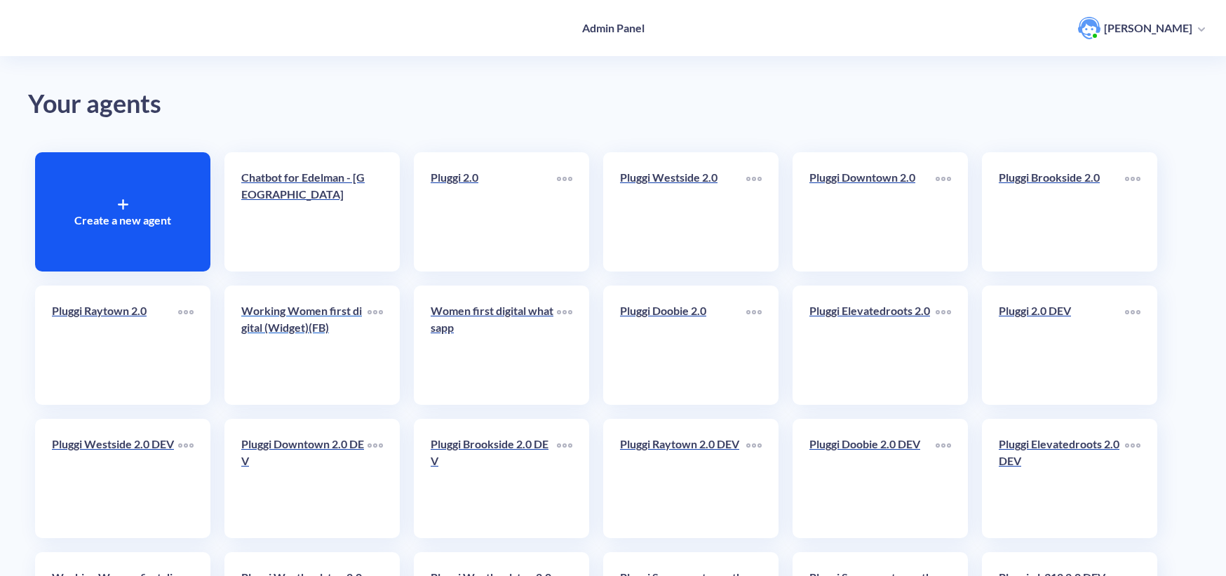
click at [321, 335] on p "Working Women first digital (Widget)(FB)" at bounding box center [304, 319] width 126 height 34
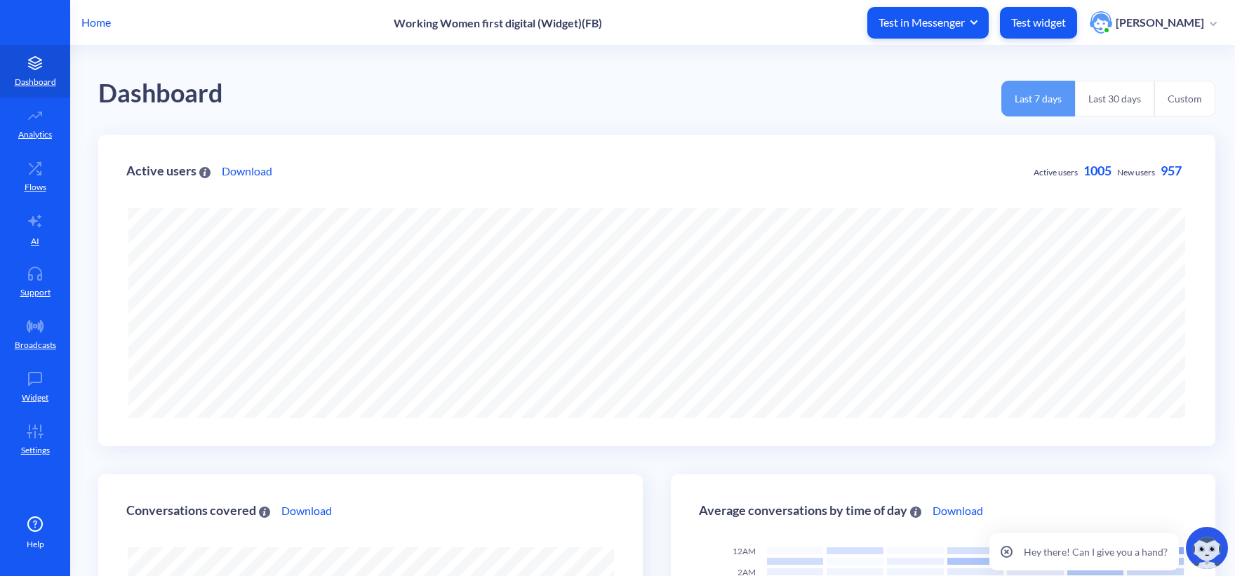
scroll to position [576, 1235]
click at [924, 27] on span "Test in Messenger" at bounding box center [927, 22] width 99 height 15
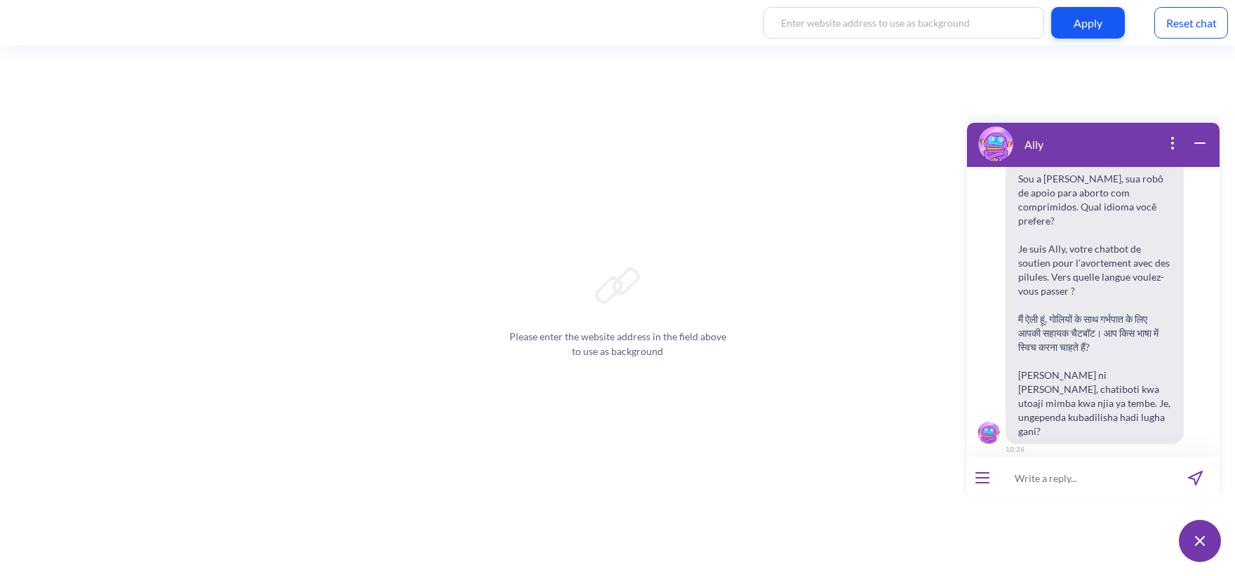
scroll to position [628, 0]
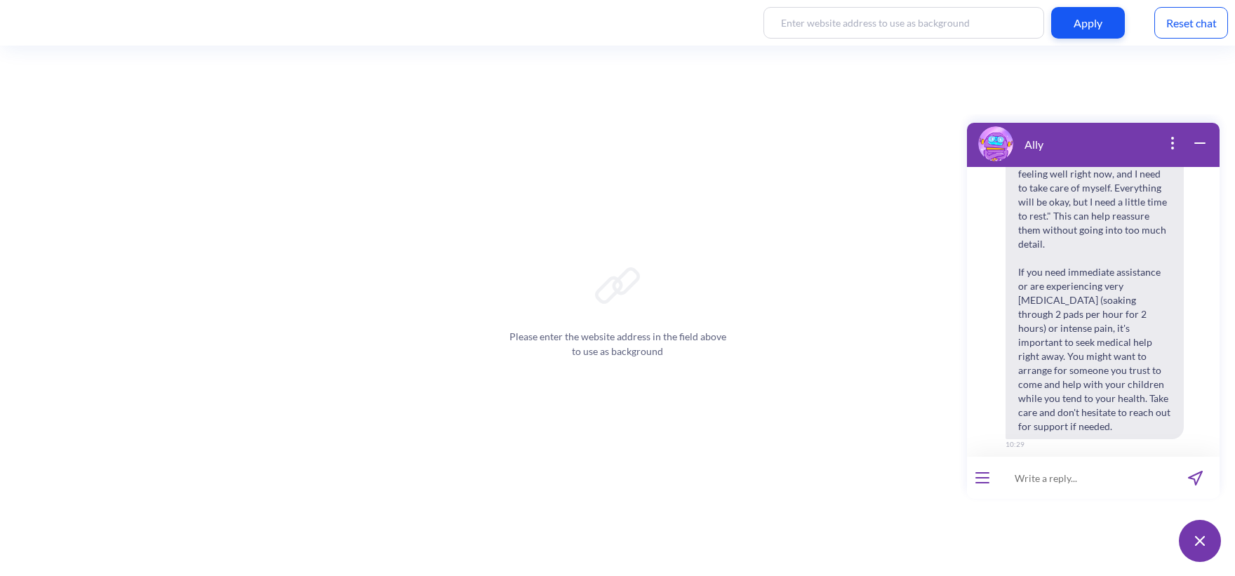
click at [1178, 36] on div "Reset chat" at bounding box center [1191, 23] width 74 height 32
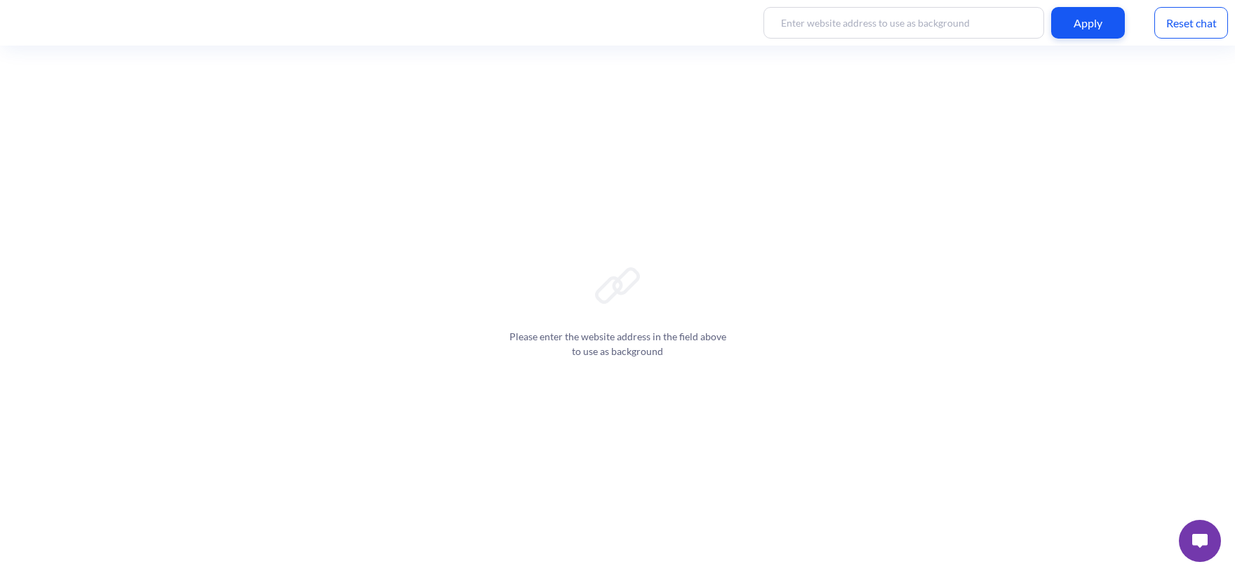
click at [1190, 546] on button at bounding box center [1199, 541] width 42 height 42
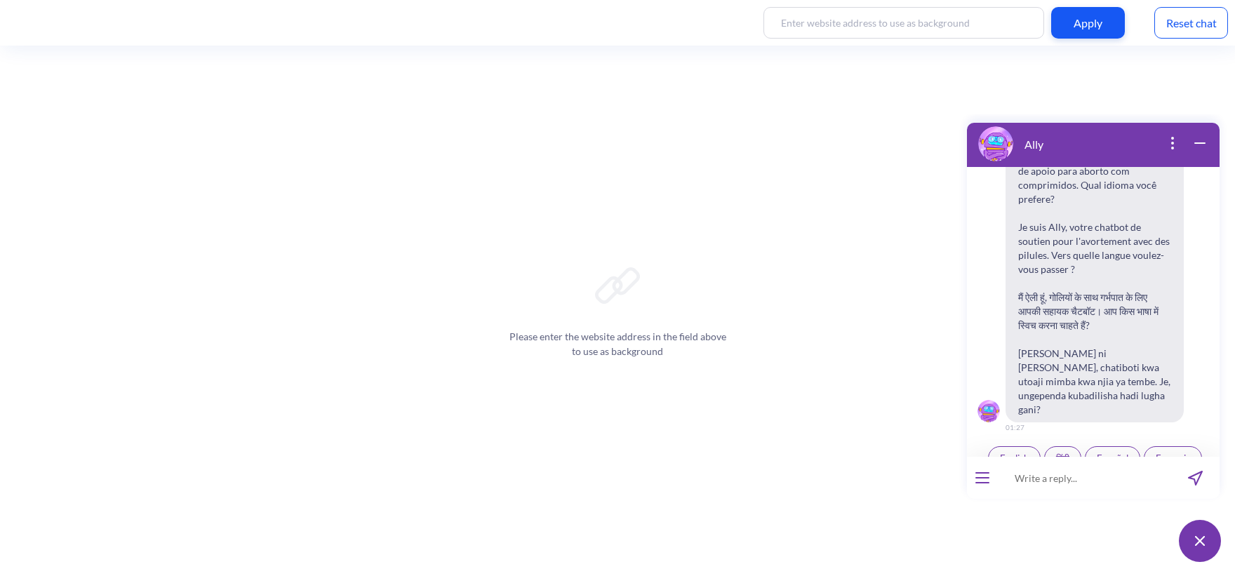
scroll to position [218, 0]
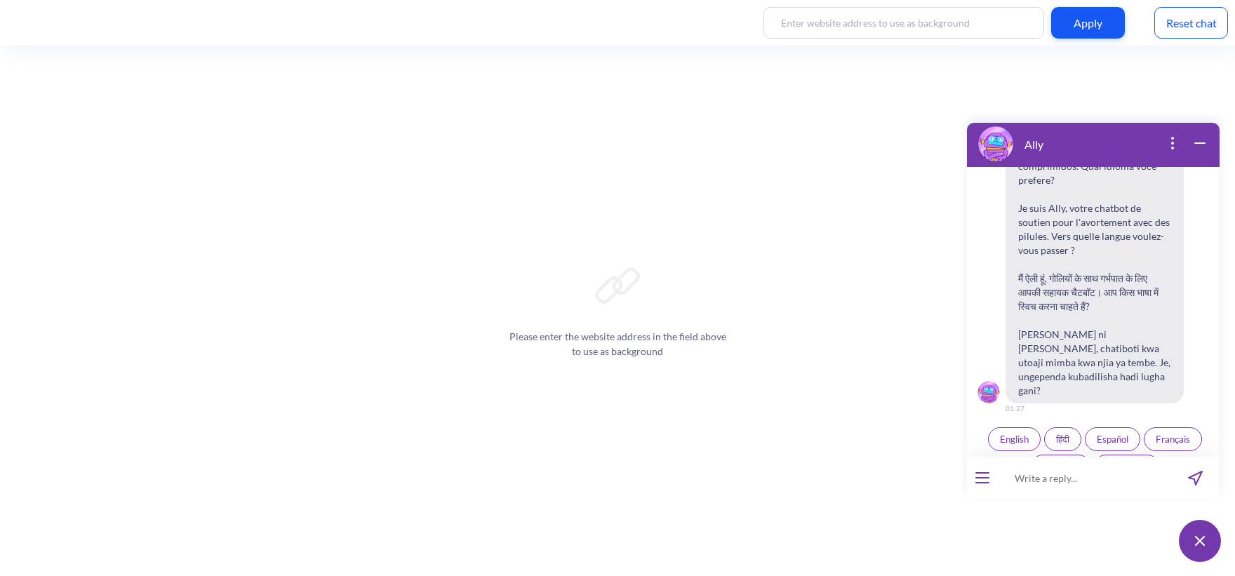
click at [1010, 433] on span "English" at bounding box center [1014, 438] width 29 height 11
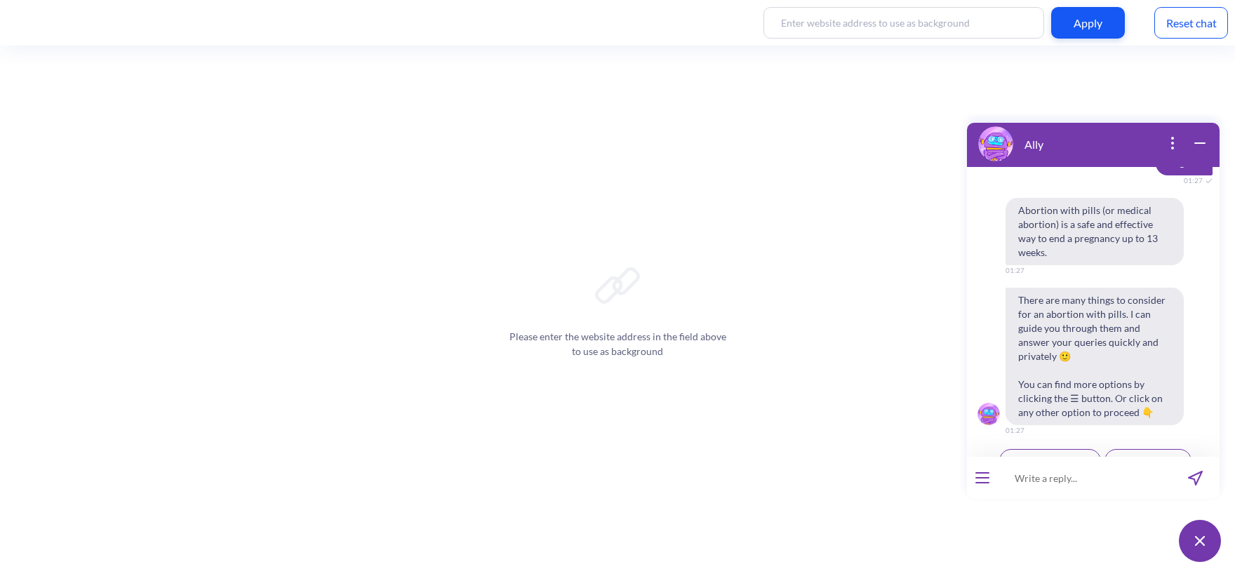
scroll to position [502, 0]
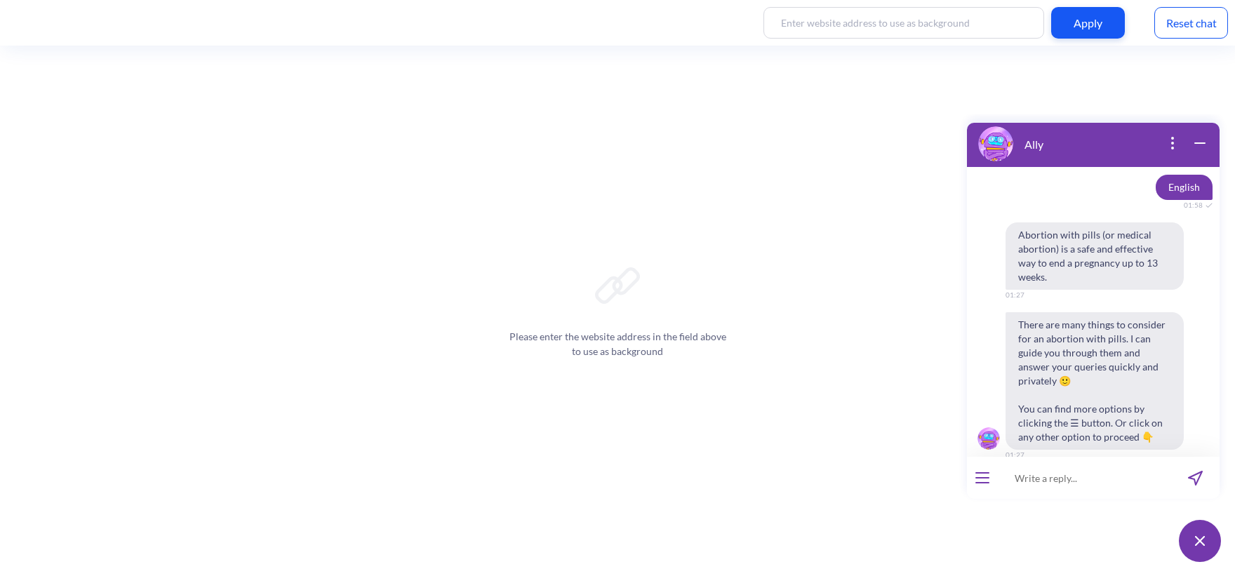
scroll to position [502, 0]
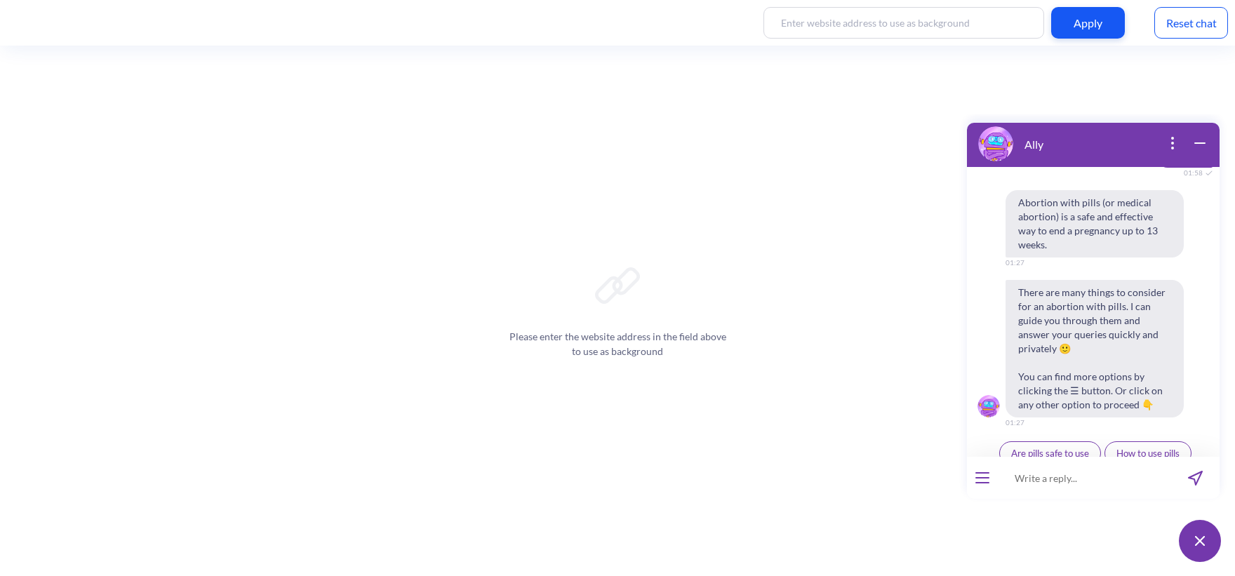
click at [1189, 18] on div "Reset chat" at bounding box center [1191, 23] width 74 height 32
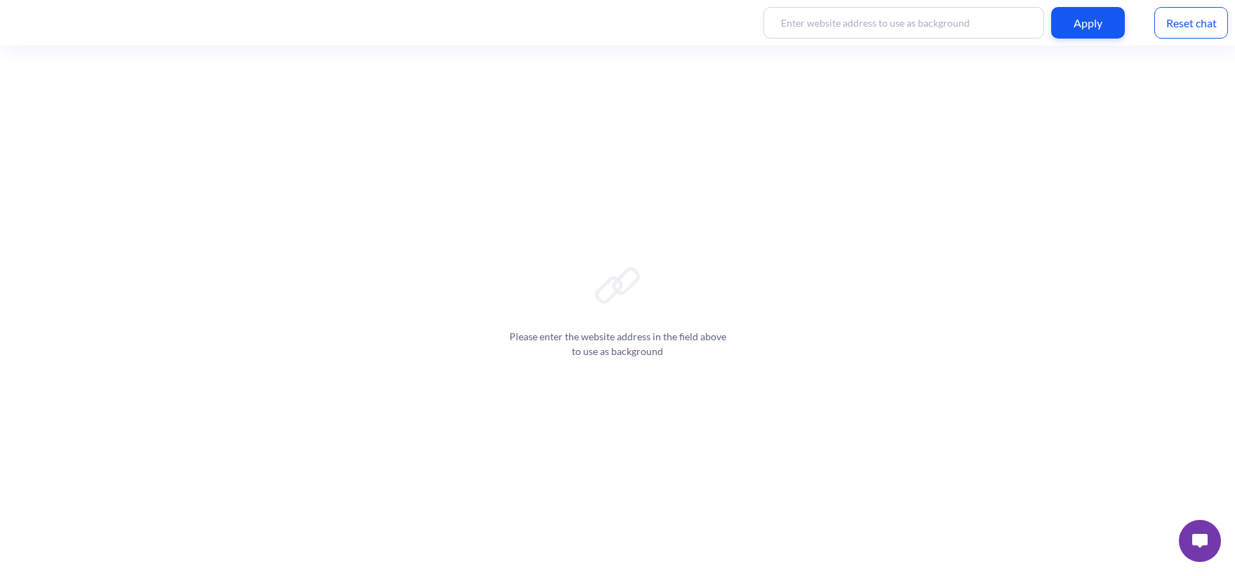
click at [1207, 549] on button at bounding box center [1199, 541] width 42 height 42
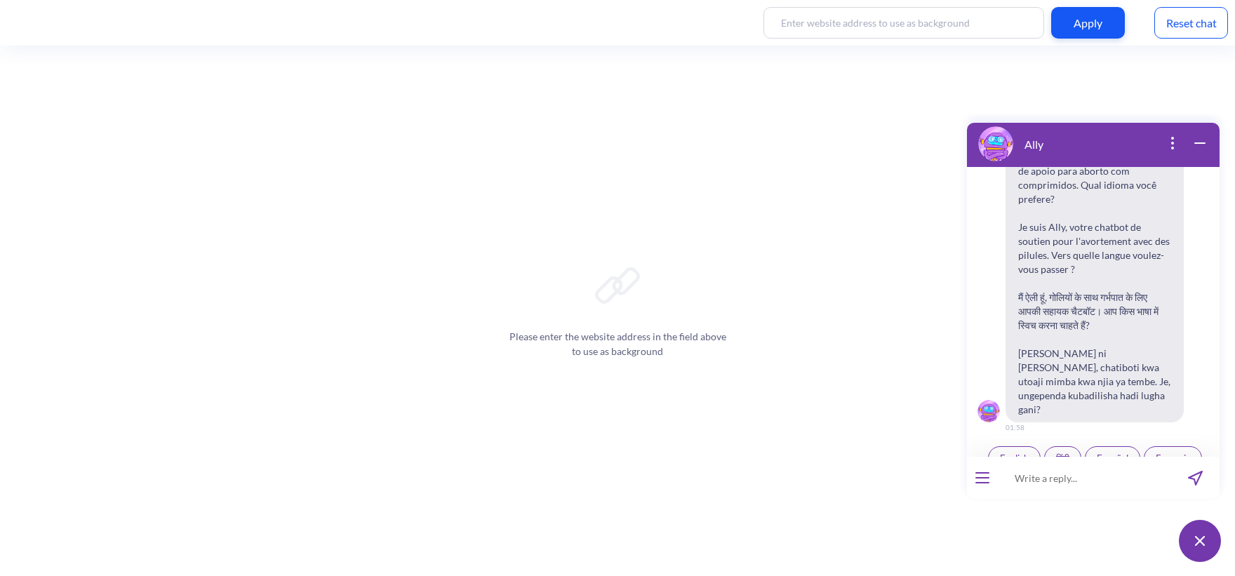
scroll to position [218, 0]
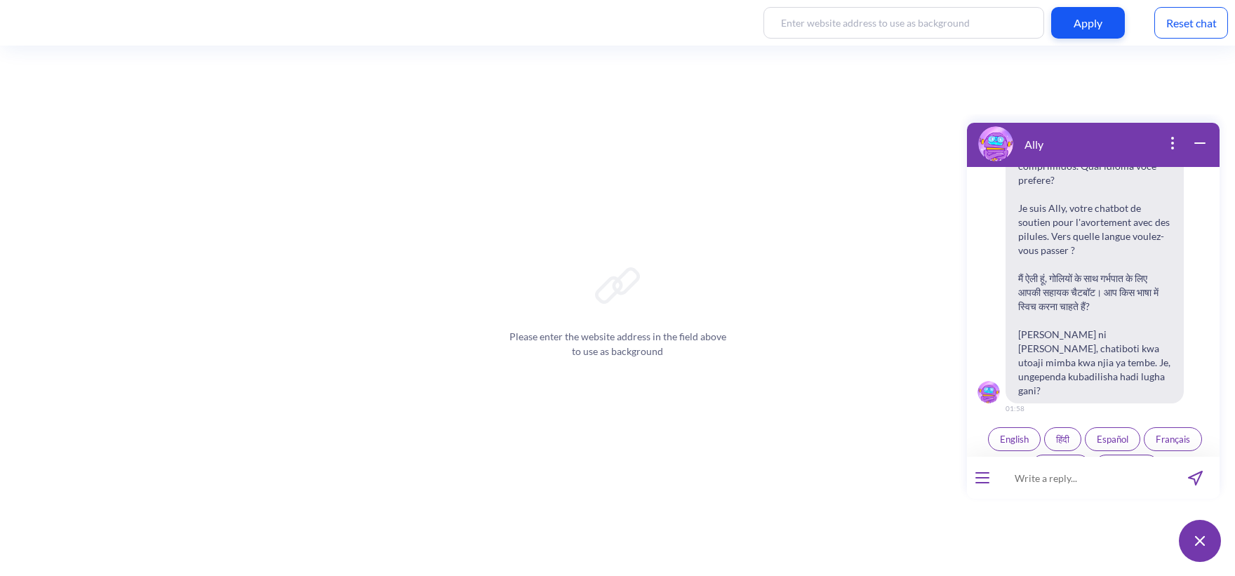
click at [1001, 433] on span "English" at bounding box center [1014, 438] width 29 height 11
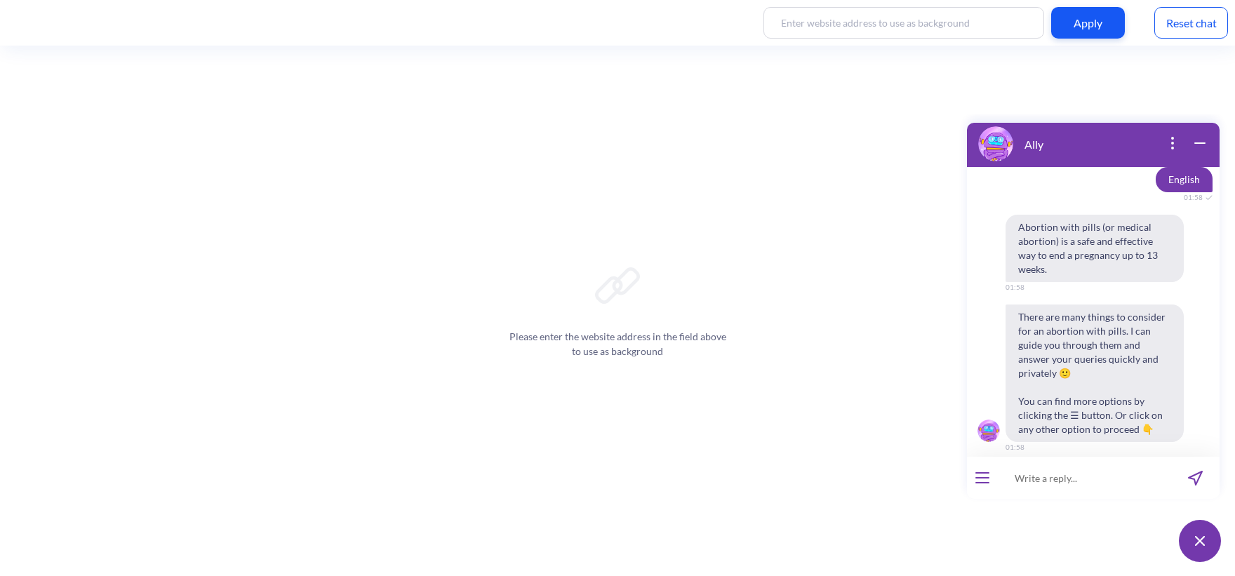
scroll to position [502, 0]
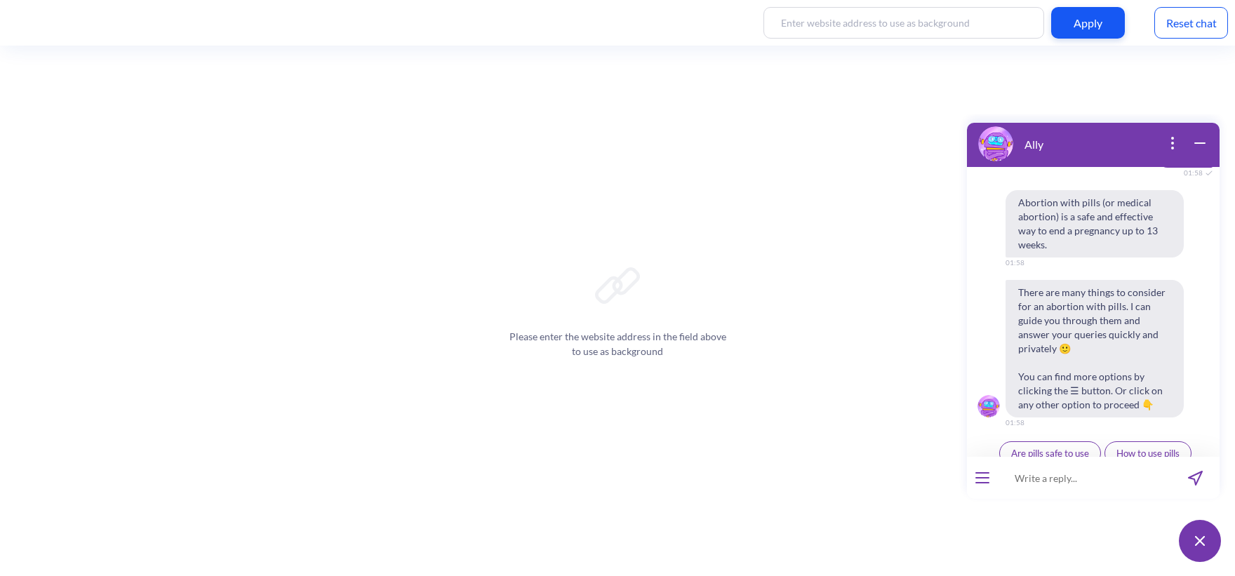
drag, startPoint x: 1195, startPoint y: 29, endPoint x: 1194, endPoint y: 70, distance: 41.4
click at [1195, 31] on div "Reset chat" at bounding box center [1191, 23] width 74 height 32
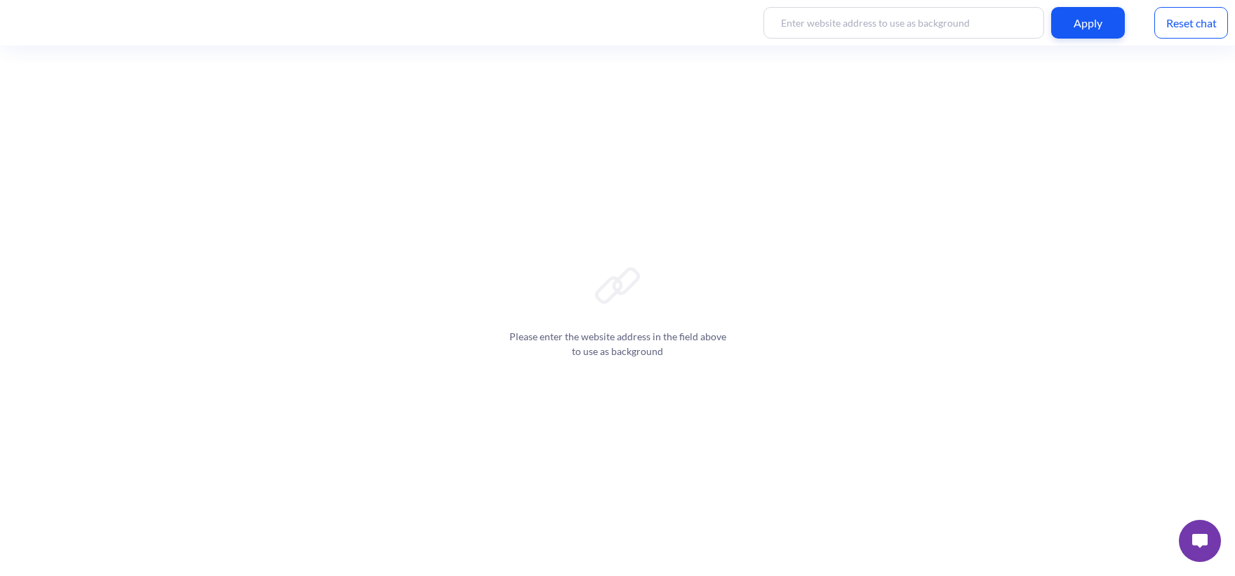
click at [1209, 527] on button at bounding box center [1199, 541] width 42 height 42
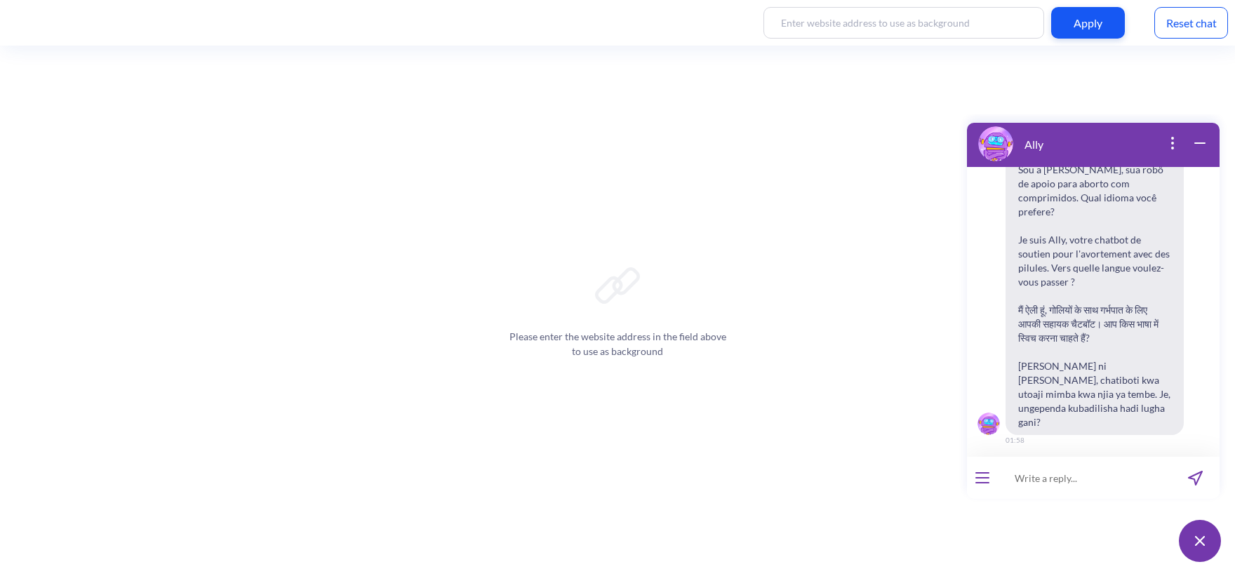
scroll to position [218, 0]
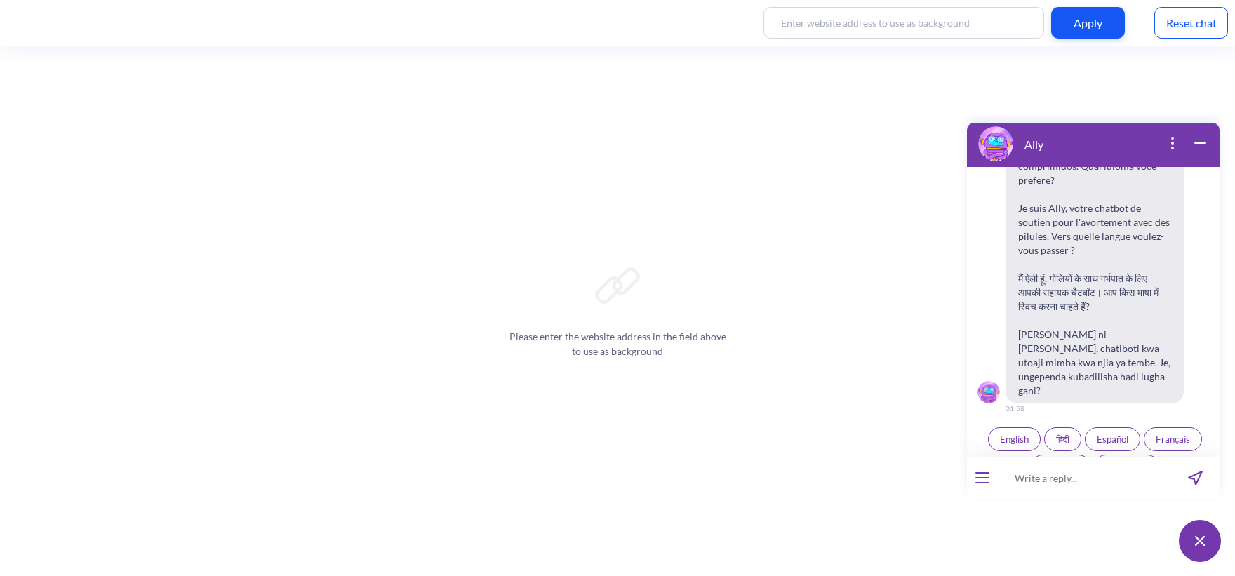
click at [1021, 433] on span "English" at bounding box center [1014, 438] width 29 height 11
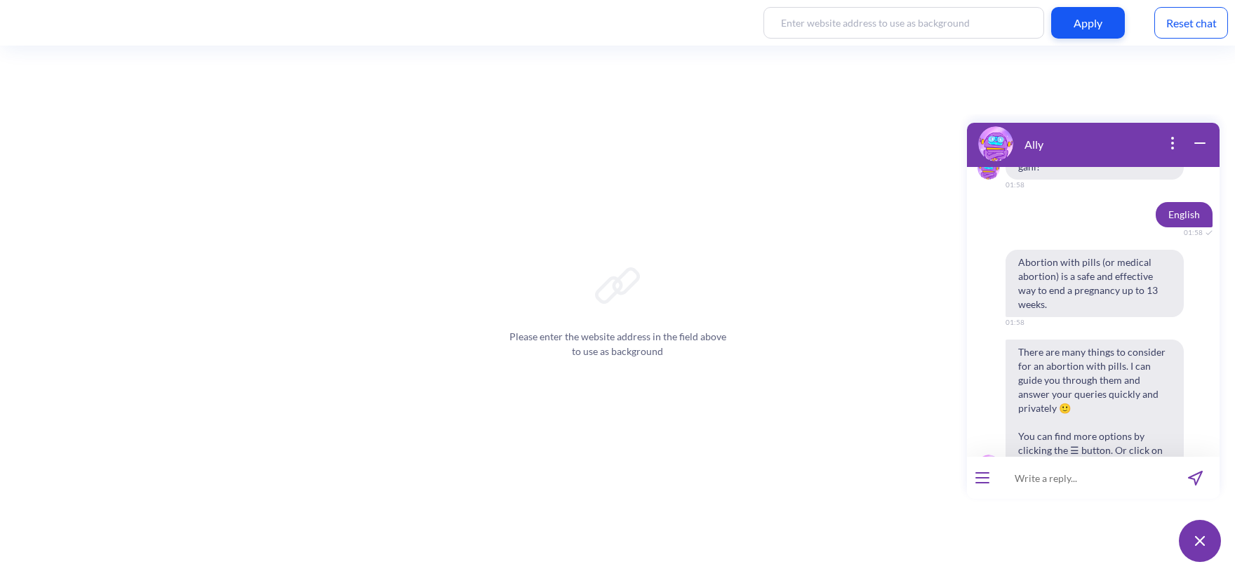
scroll to position [291, 0]
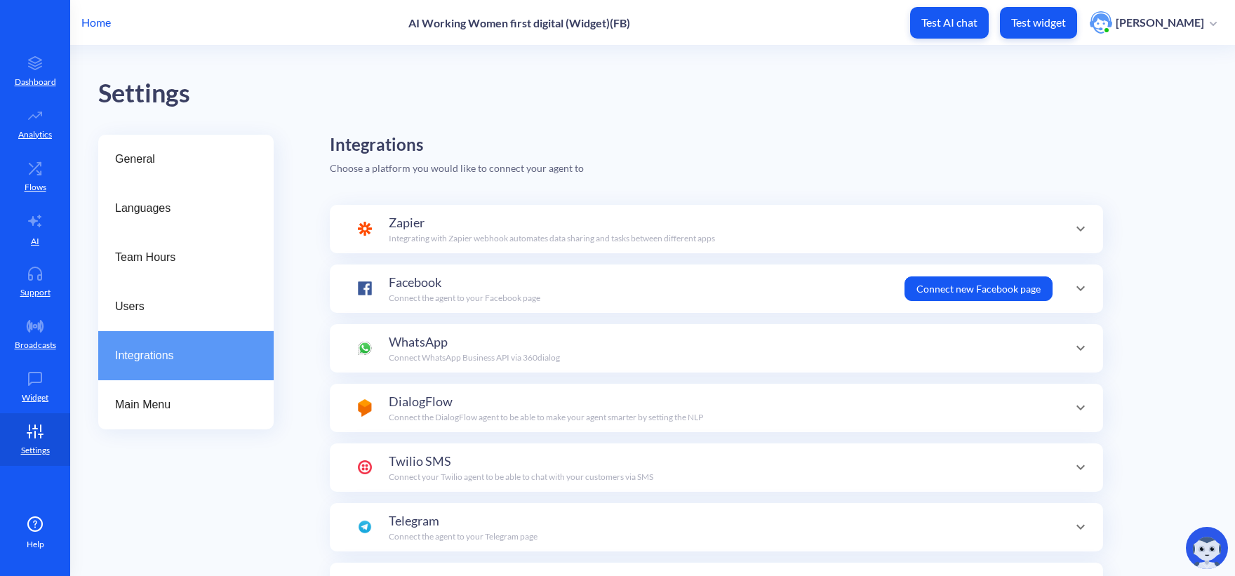
click at [560, 277] on div "Facebook Connect the agent to your Facebook page Connect new Facebook page" at bounding box center [716, 289] width 717 height 32
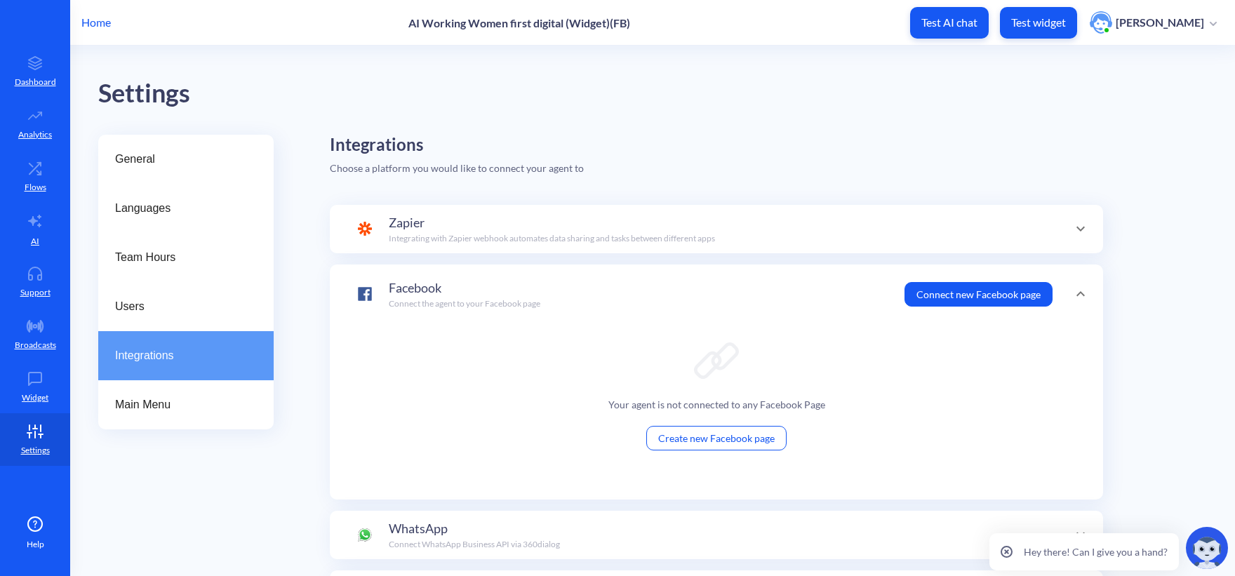
click at [738, 435] on button "Create new Facebook page" at bounding box center [716, 438] width 140 height 25
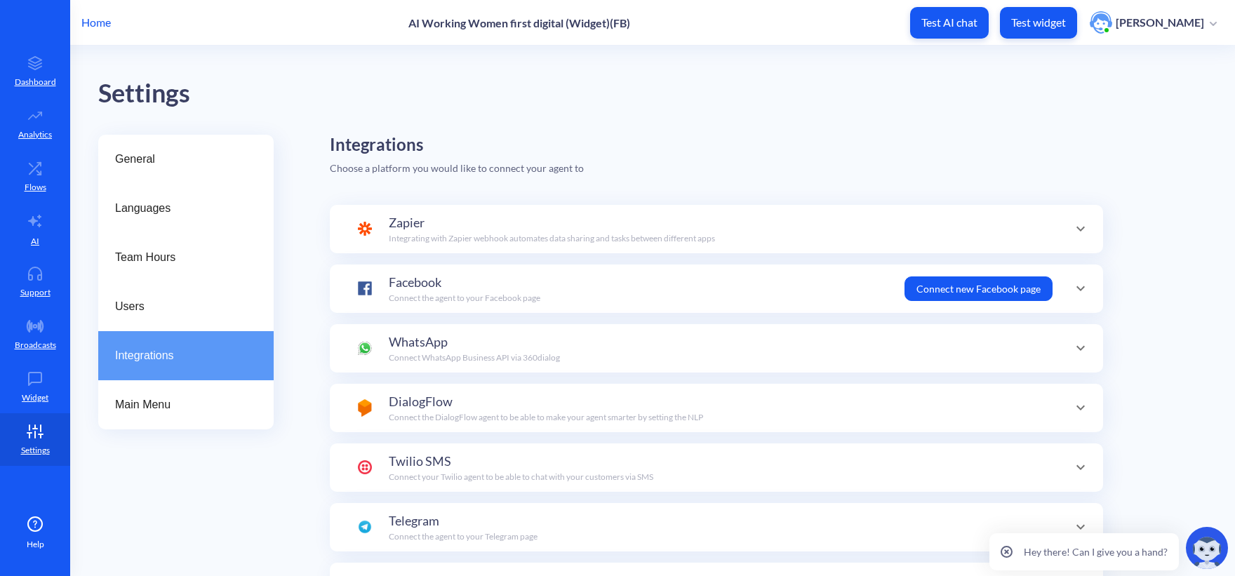
click at [478, 309] on div "Facebook Connect the agent to your Facebook page Connect new Facebook page" at bounding box center [716, 288] width 773 height 48
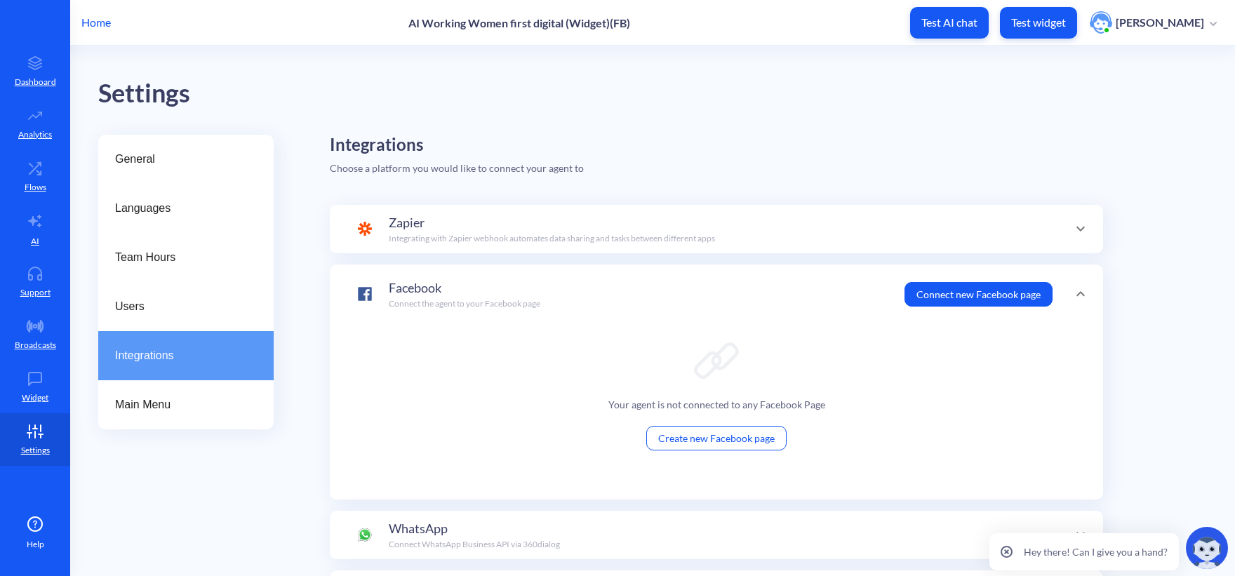
click at [756, 403] on div "Your agent is not connected to any Facebook Page" at bounding box center [716, 404] width 217 height 15
click at [969, 292] on button "Connect new Facebook page" at bounding box center [978, 294] width 148 height 25
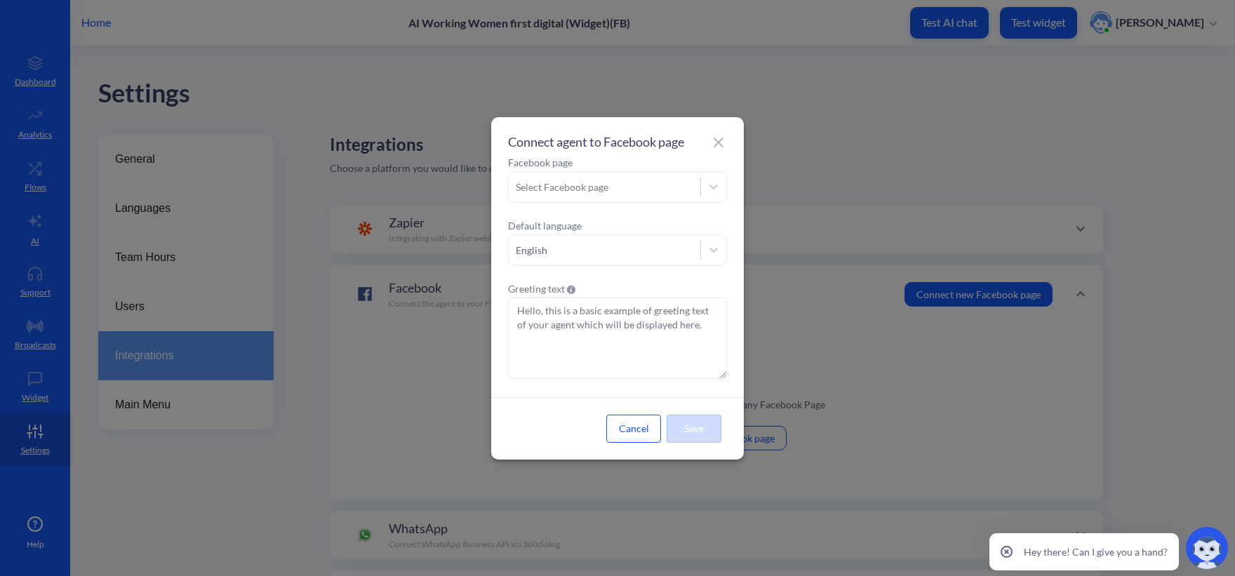
click at [590, 180] on div "Select Facebook page" at bounding box center [562, 187] width 93 height 15
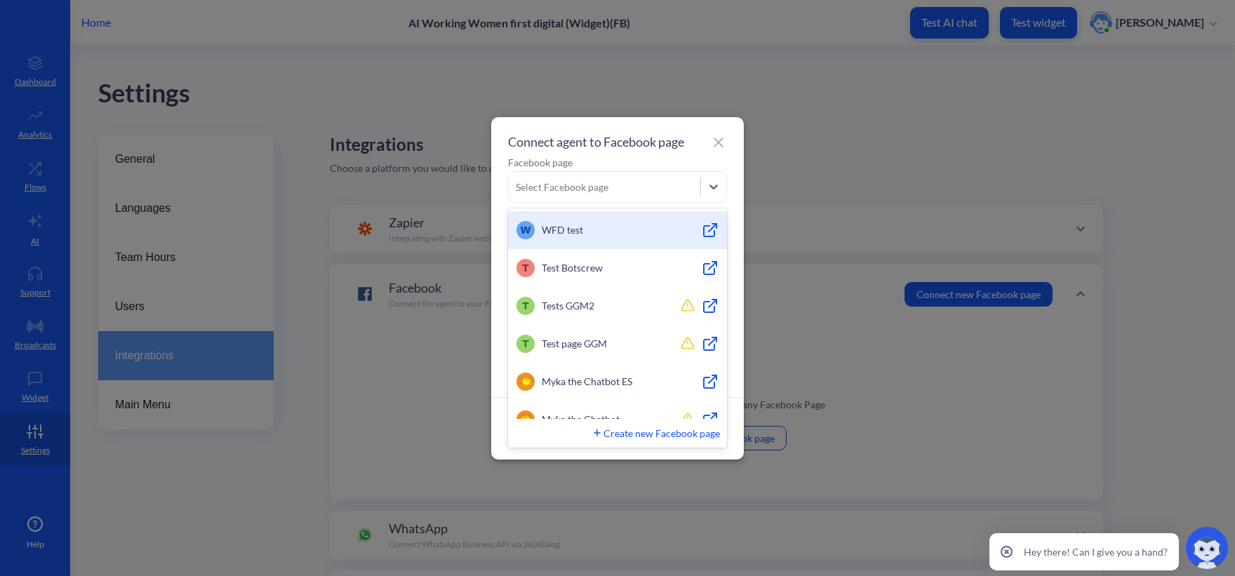
click at [633, 236] on span "WFD test" at bounding box center [607, 229] width 133 height 15
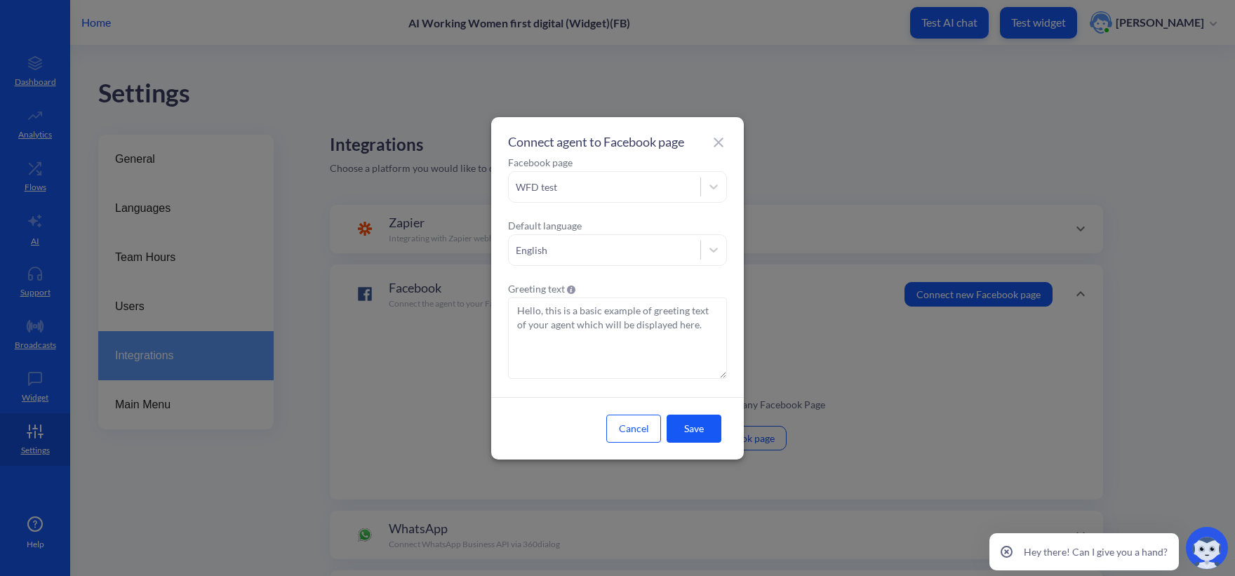
click at [695, 429] on button "Save" at bounding box center [693, 429] width 55 height 28
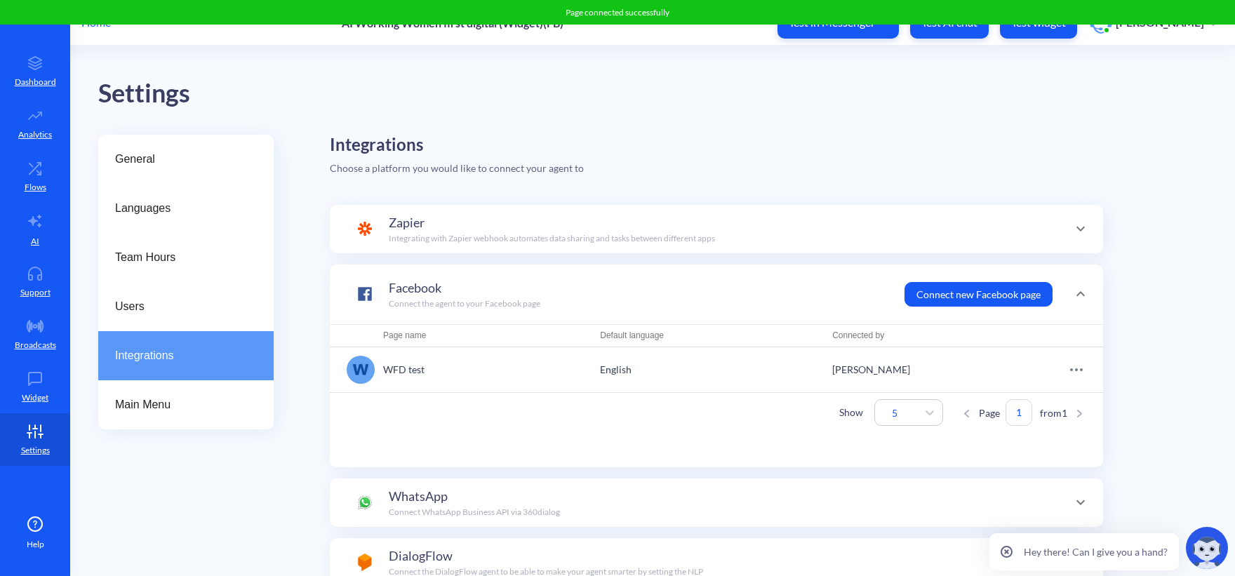
click at [818, 79] on div "Settings" at bounding box center [666, 94] width 1136 height 40
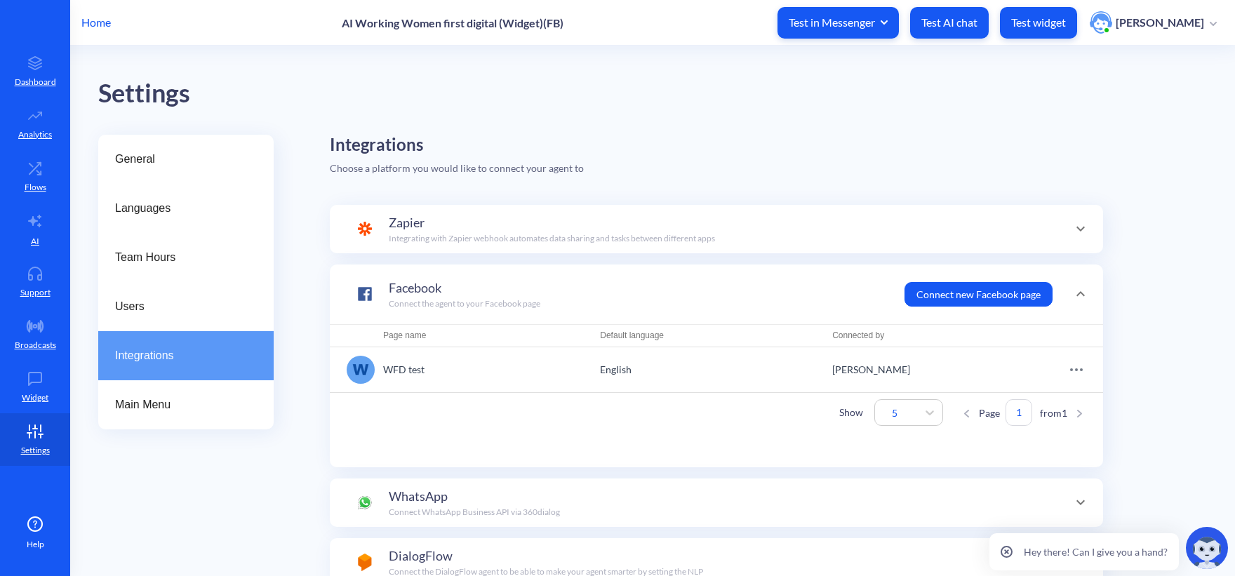
click at [818, 28] on span "Test in Messenger" at bounding box center [837, 22] width 99 height 15
click at [834, 48] on div "WFD test" at bounding box center [854, 55] width 67 height 15
click at [843, 8] on button "Test in Messenger" at bounding box center [837, 23] width 121 height 32
click at [845, 48] on div "WFD test" at bounding box center [854, 55] width 67 height 15
click at [41, 284] on link "Support" at bounding box center [35, 281] width 70 height 53
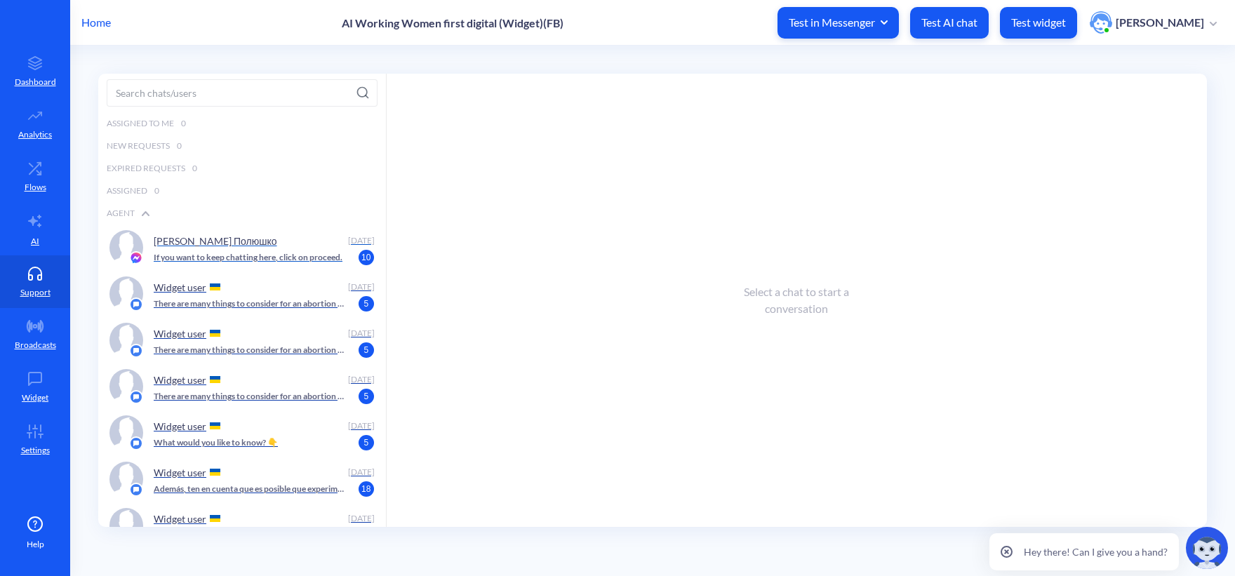
click at [248, 260] on p "If you want to keep chatting here, click on proceed." at bounding box center [248, 257] width 189 height 13
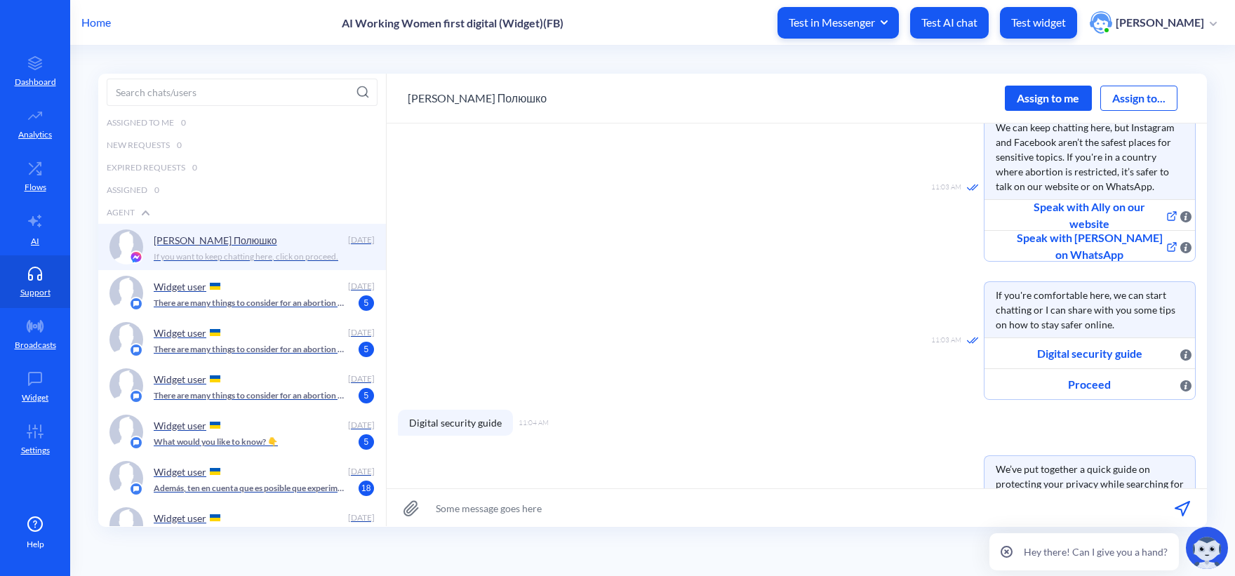
scroll to position [290, 0]
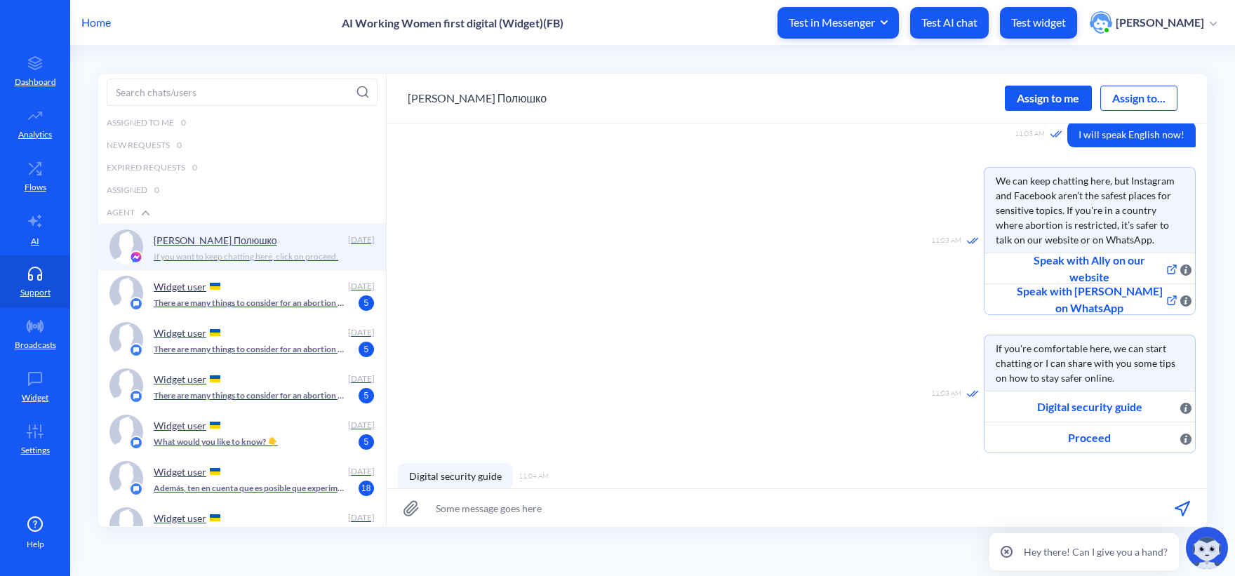
click at [1061, 100] on div "Assign to me" at bounding box center [1047, 98] width 87 height 25
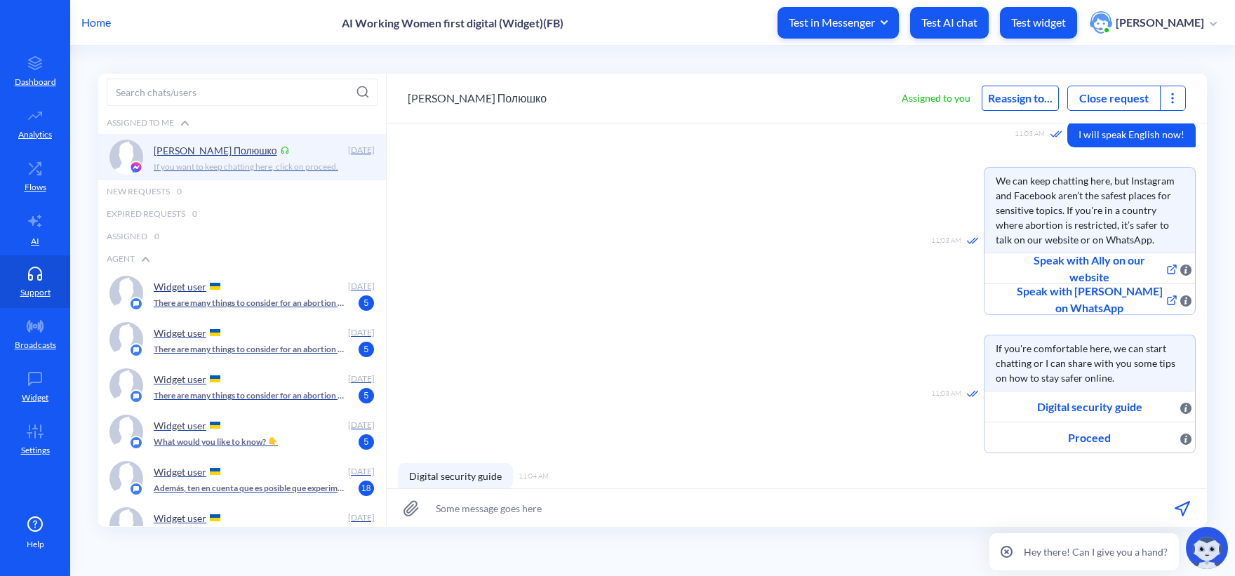
scroll to position [525, 0]
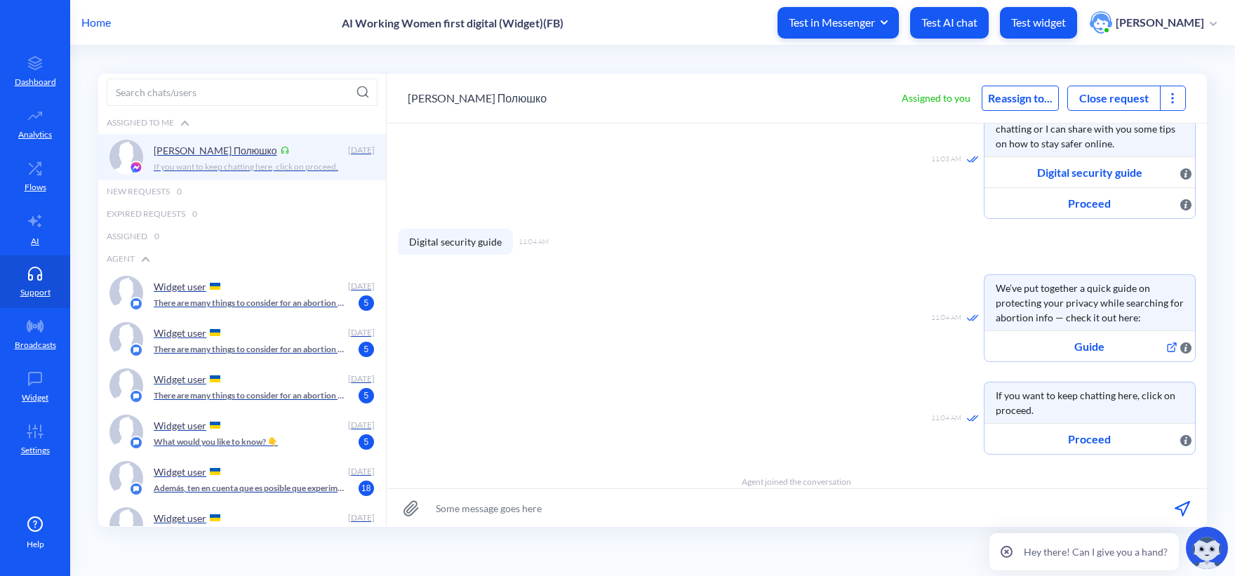
click at [1173, 95] on icon at bounding box center [1172, 98] width 14 height 14
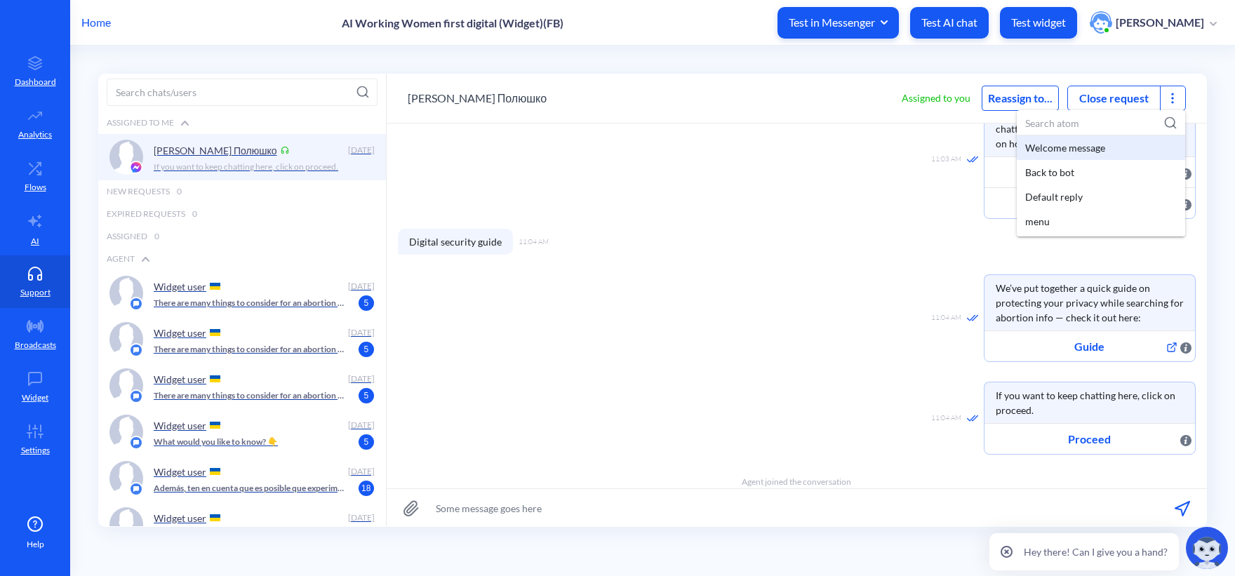
click at [1063, 144] on div "Welcome message" at bounding box center [1100, 147] width 168 height 25
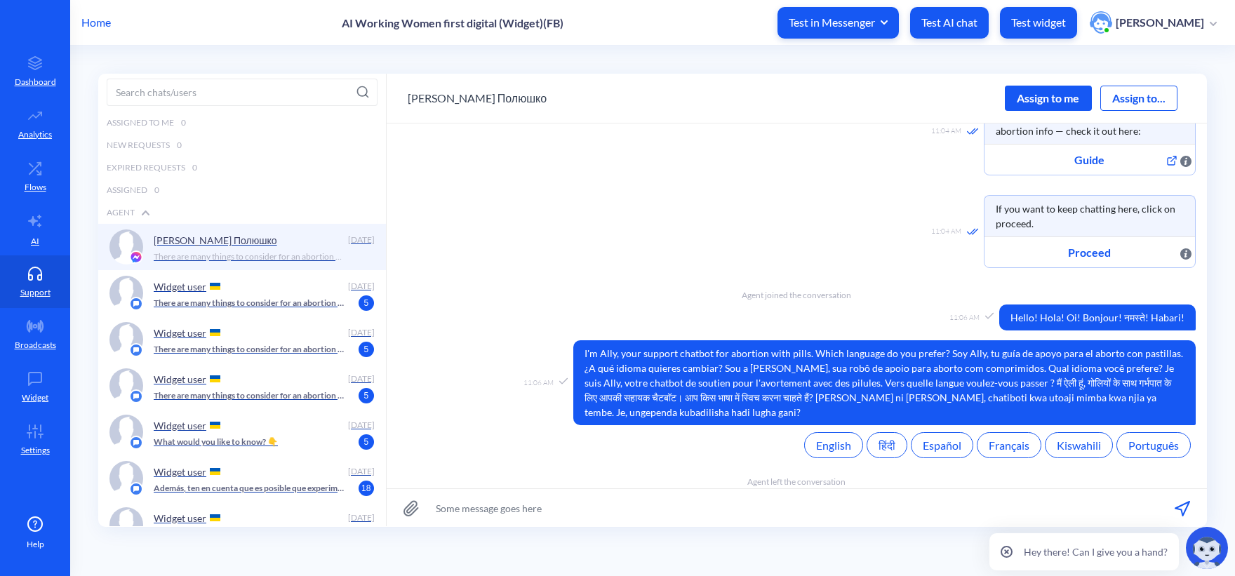
scroll to position [1375, 0]
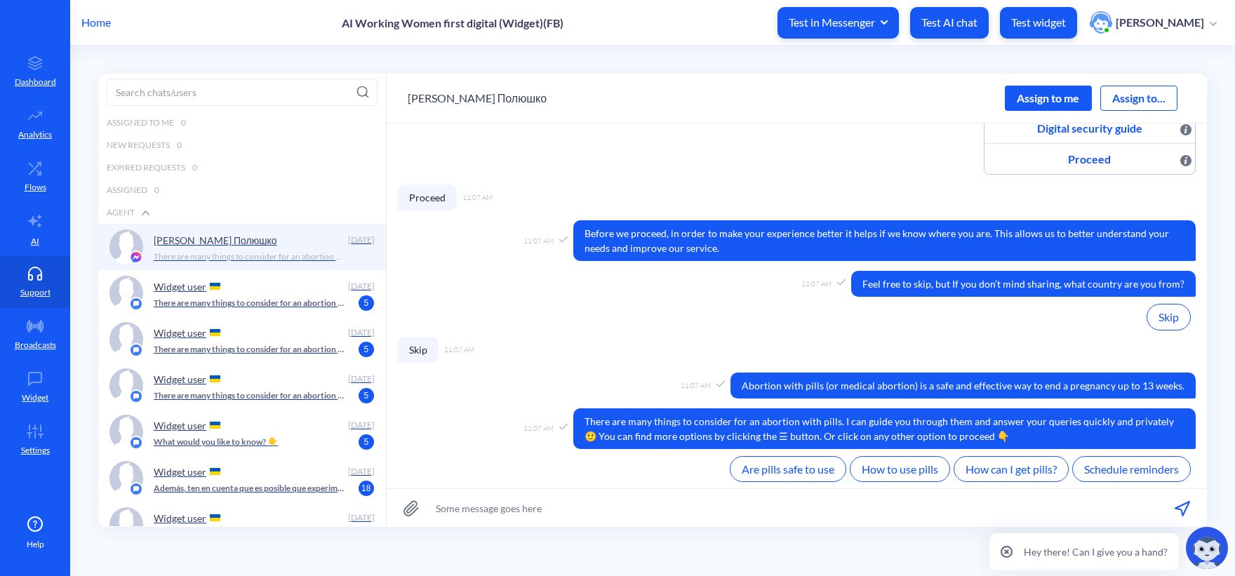
click at [1070, 96] on div "Assign to me" at bounding box center [1047, 98] width 87 height 25
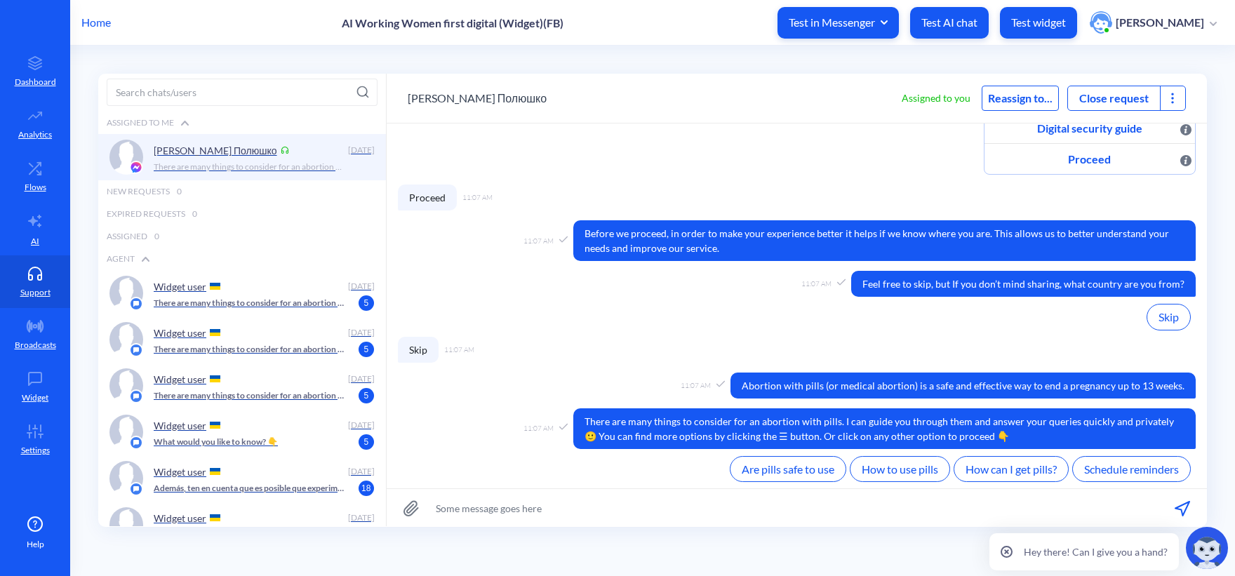
scroll to position [1399, 0]
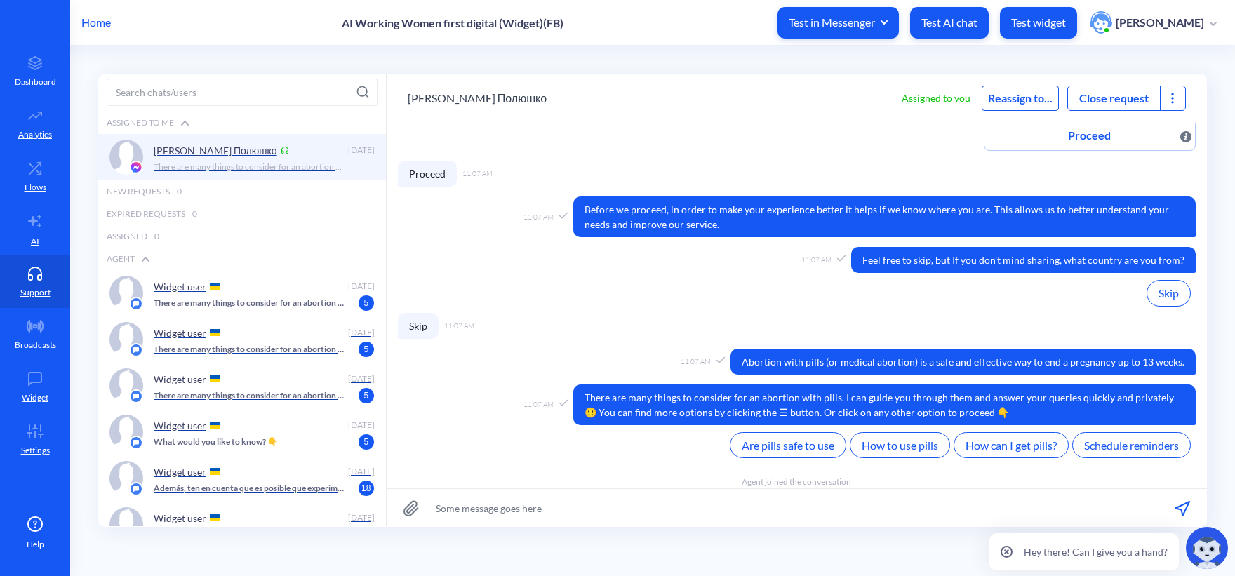
click at [1178, 101] on icon at bounding box center [1172, 98] width 14 height 14
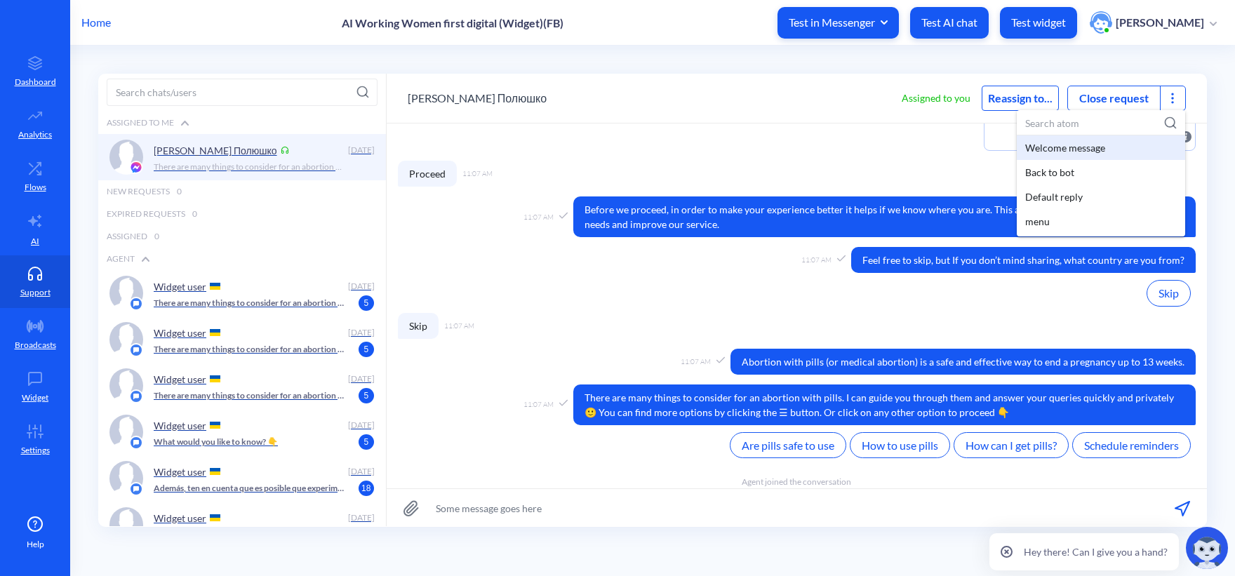
click at [1079, 150] on div "Welcome message" at bounding box center [1100, 147] width 168 height 25
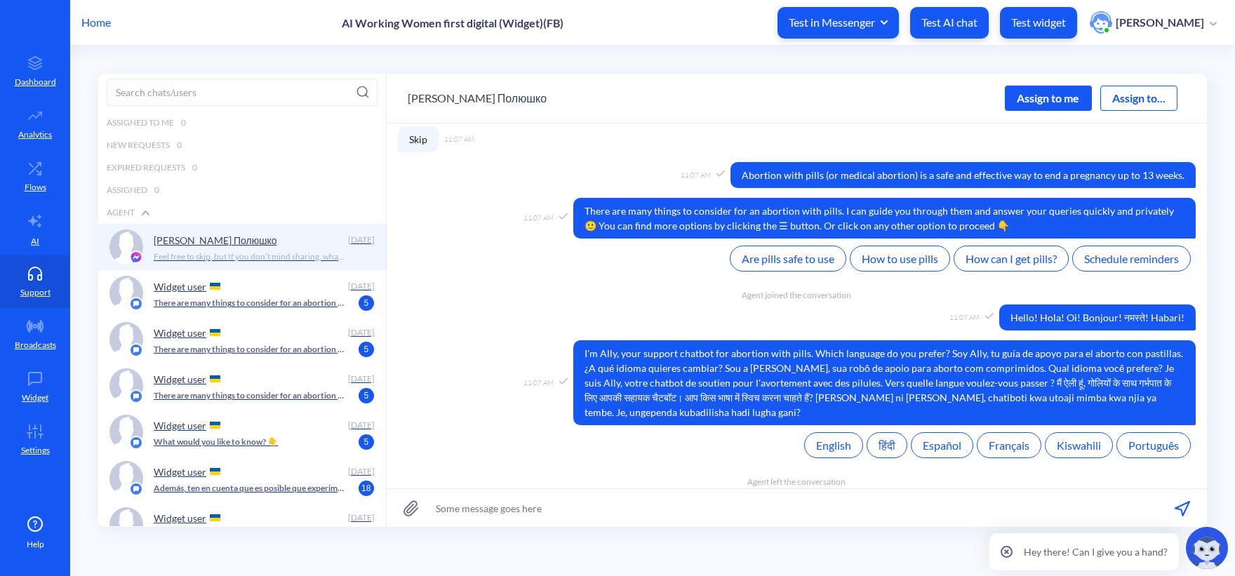
scroll to position [2314, 0]
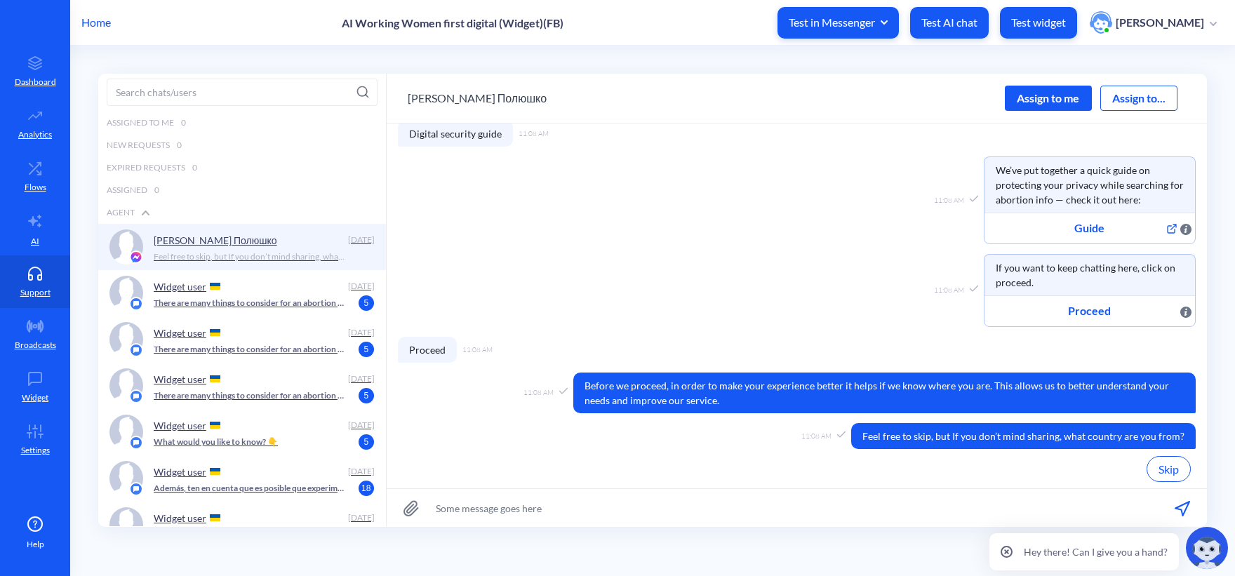
click at [1035, 24] on p "Test widget" at bounding box center [1038, 22] width 55 height 14
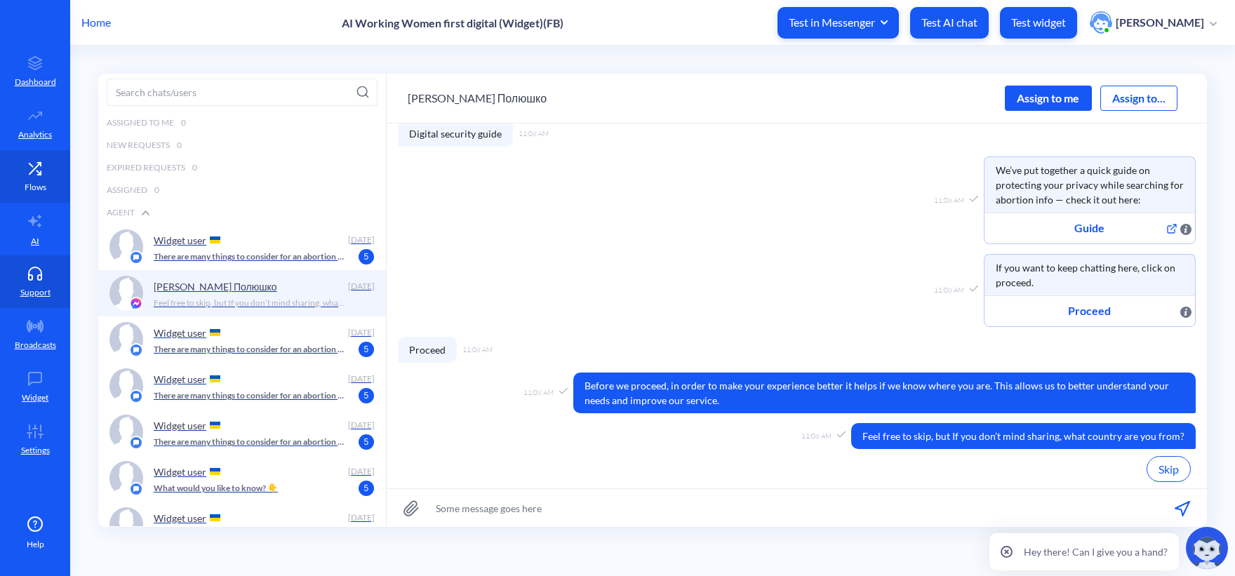
click at [40, 173] on icon at bounding box center [38, 172] width 4 height 4
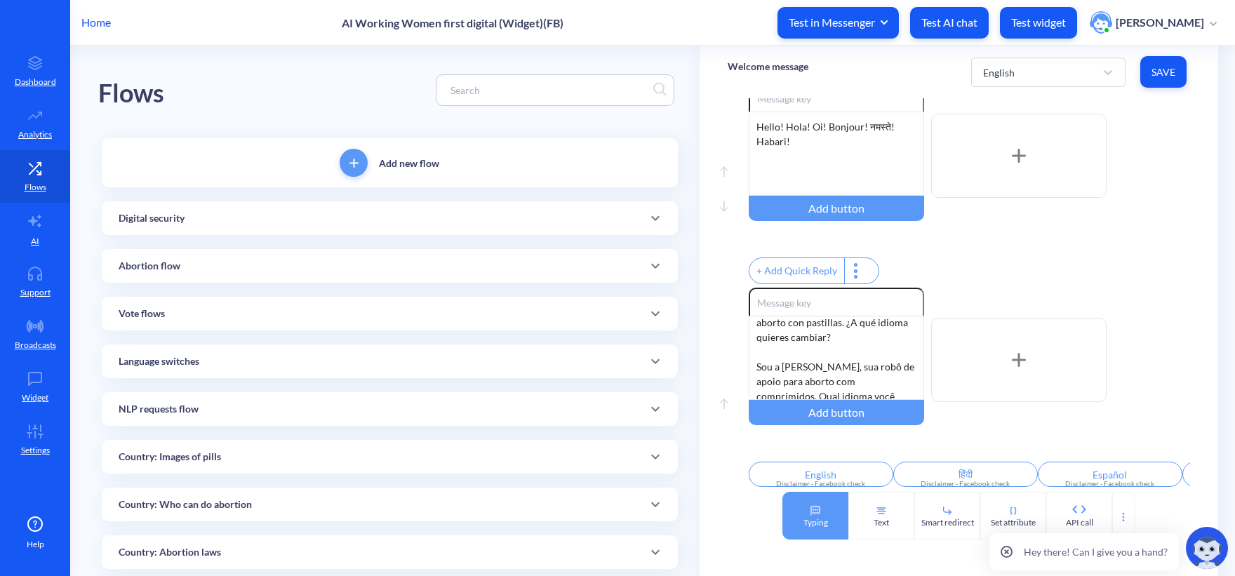
scroll to position [210, 0]
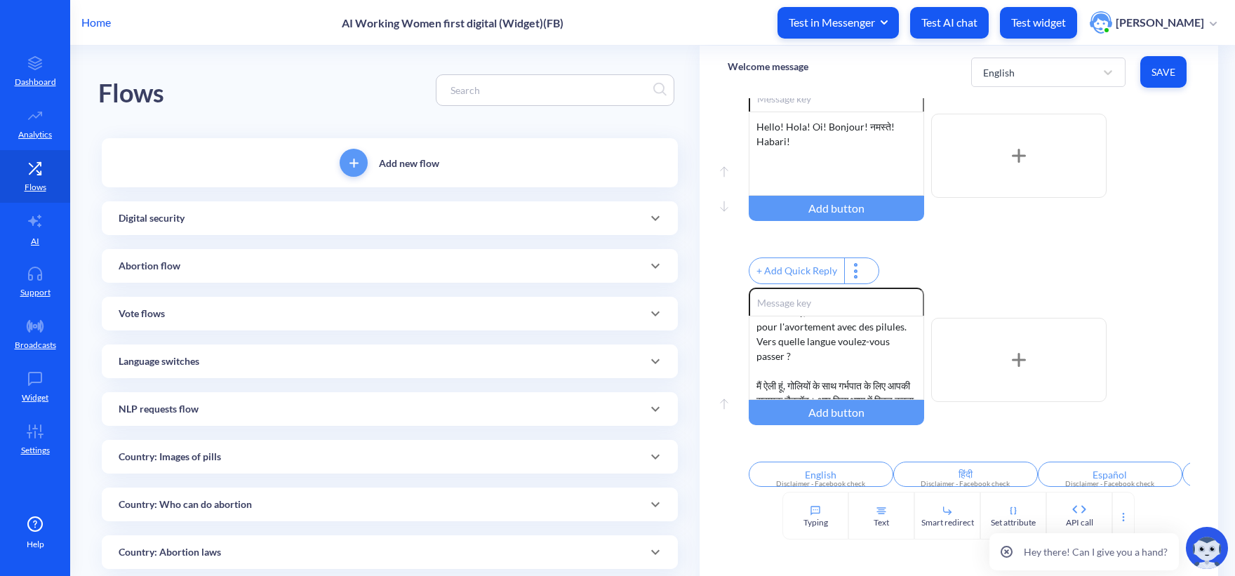
click at [509, 74] on div at bounding box center [555, 90] width 238 height 32
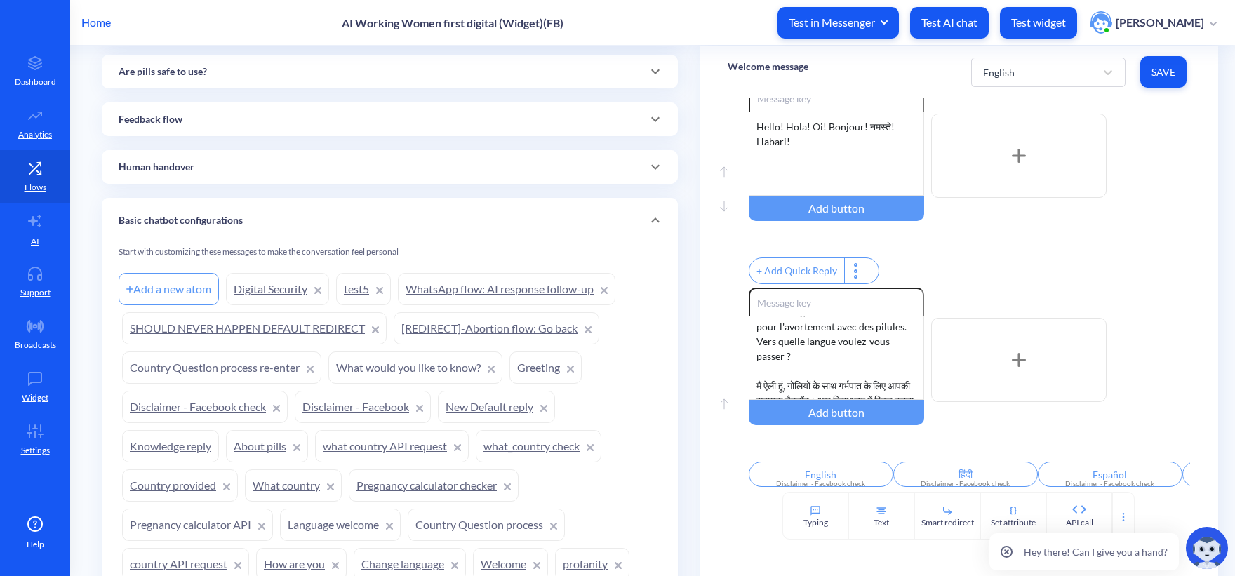
scroll to position [1002, 0]
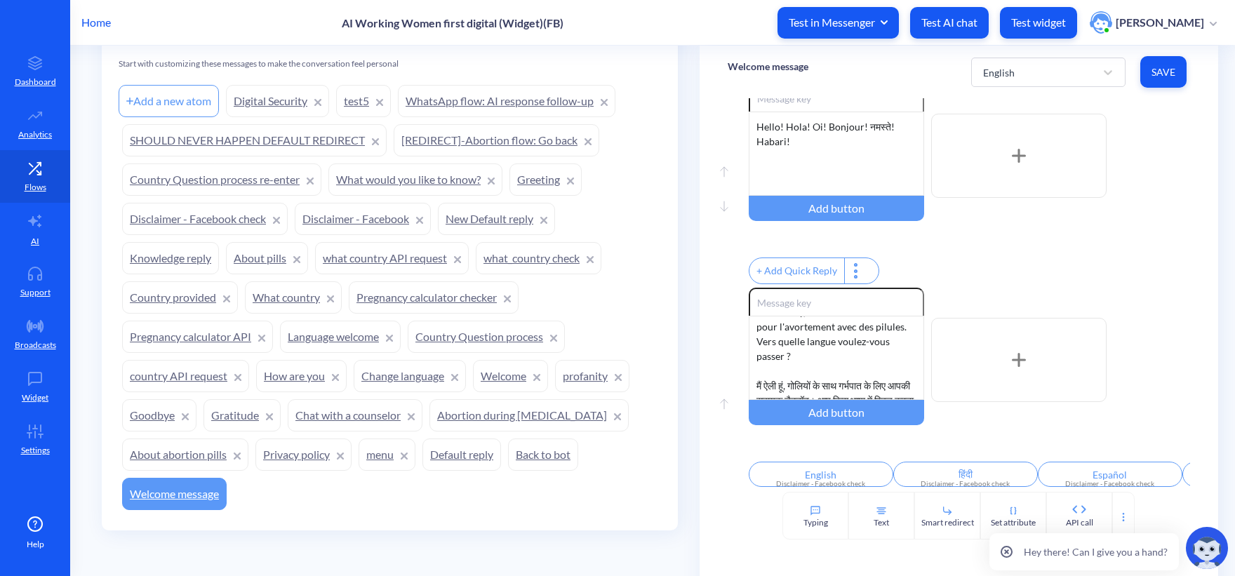
click at [364, 211] on link "Disclaimer - Facebook" at bounding box center [363, 219] width 136 height 32
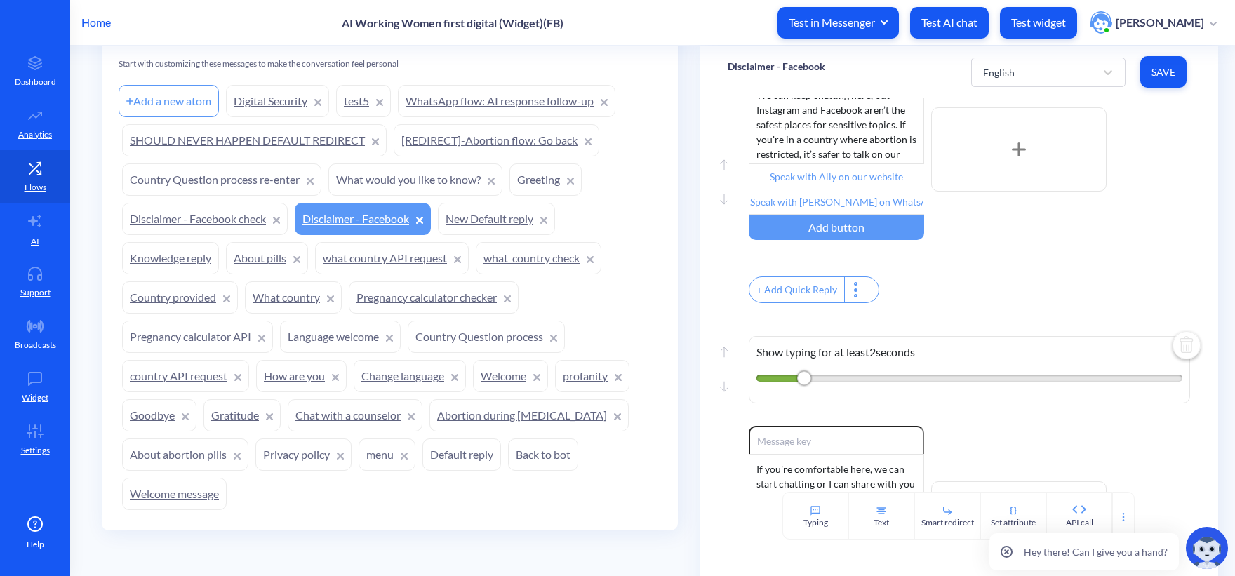
scroll to position [421, 0]
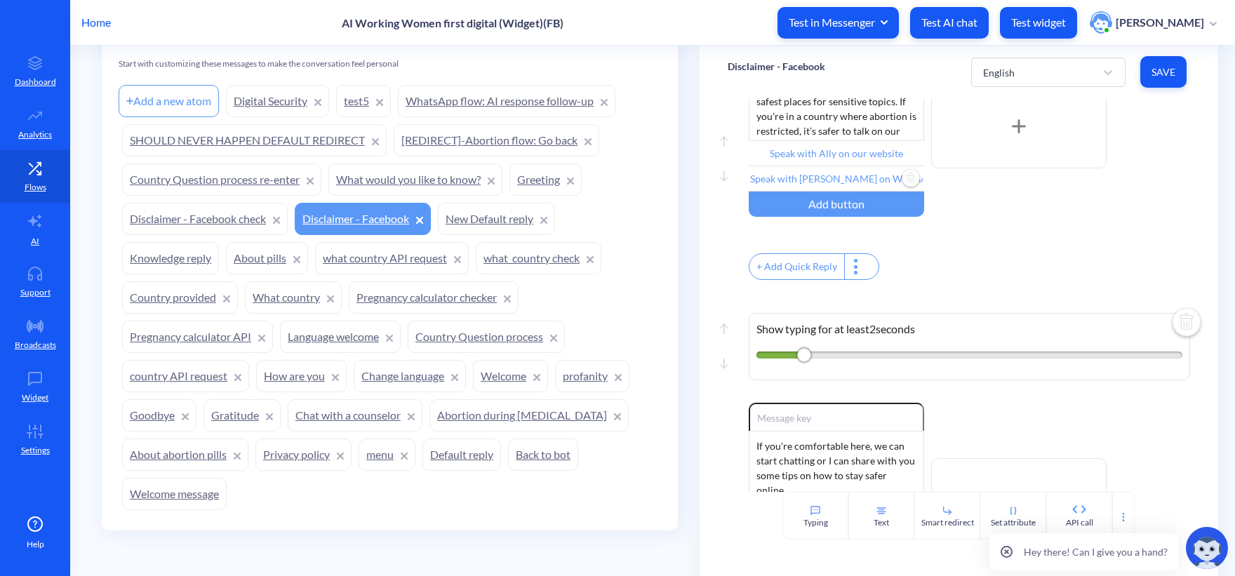
click at [859, 179] on input "Speak with [PERSON_NAME] on WhatsApp" at bounding box center [835, 178] width 175 height 25
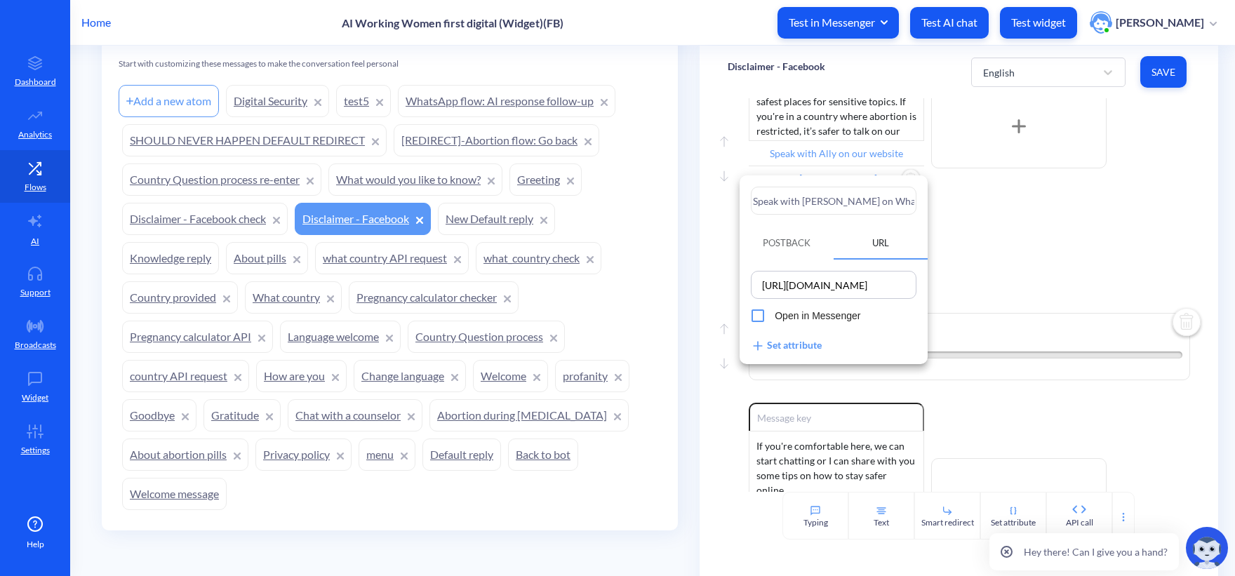
click at [819, 294] on input "[URL][DOMAIN_NAME]" at bounding box center [833, 285] width 157 height 20
click at [819, 292] on input "[URL][DOMAIN_NAME]" at bounding box center [833, 285] width 157 height 20
click at [819, 283] on input "[URL][DOMAIN_NAME]" at bounding box center [833, 285] width 157 height 20
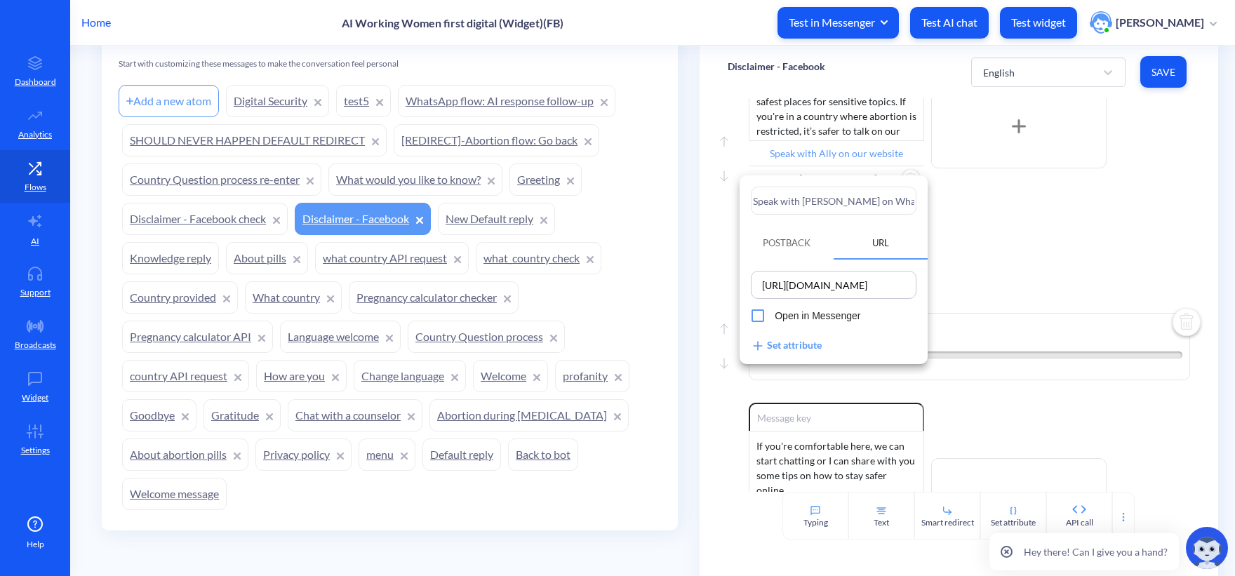
click at [819, 283] on input "[URL][DOMAIN_NAME]" at bounding box center [833, 285] width 157 height 20
click at [1010, 72] on div at bounding box center [617, 288] width 1235 height 576
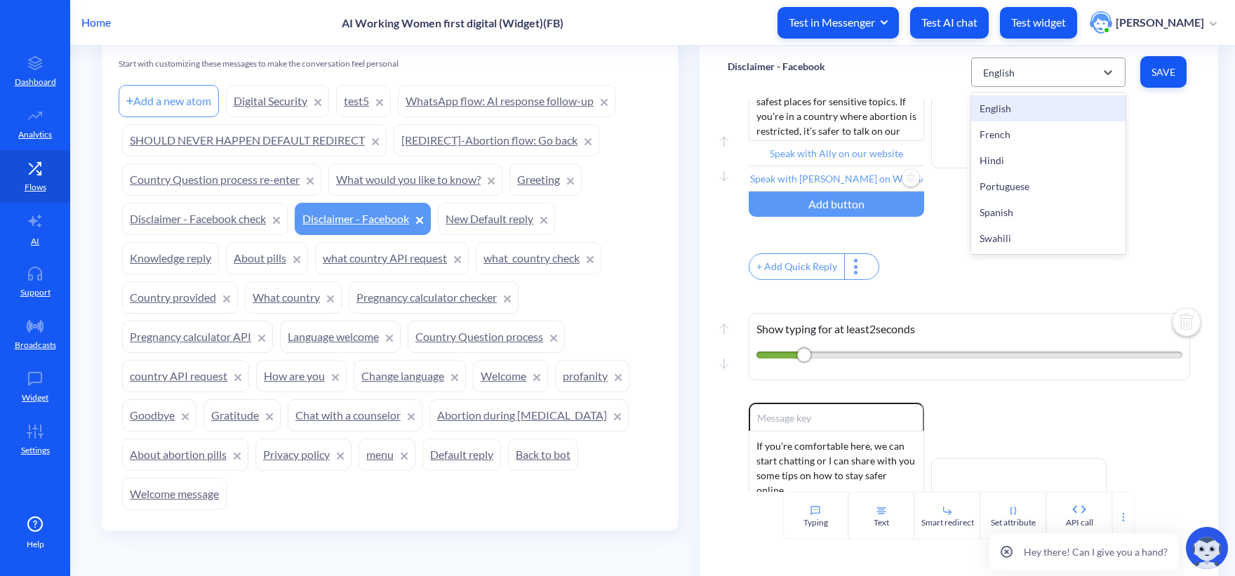
click at [1018, 83] on div "English" at bounding box center [1035, 72] width 119 height 25
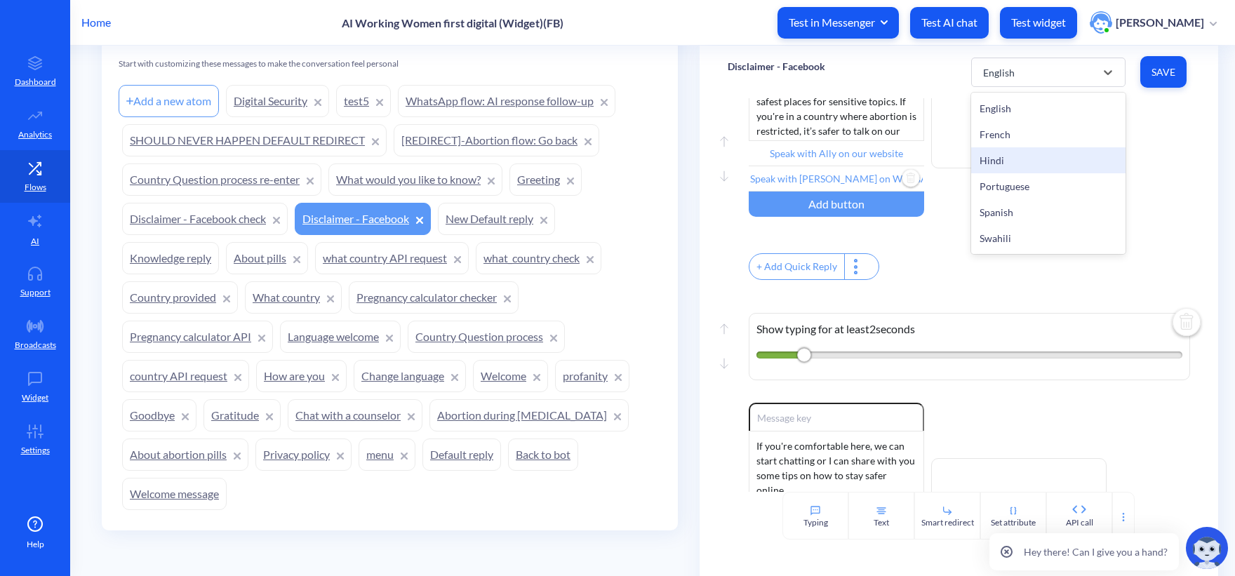
click at [1017, 168] on div "Hindi" at bounding box center [1048, 160] width 154 height 26
type input "हमारी वेबसाइट पर ऐली के साथ बात करें"
type input "व्हाट्सएप पर एली से बात करें"
type input "डिजिटल सुरक्षा मार्गदर्शिका"
type input "आगे बढ़ें"
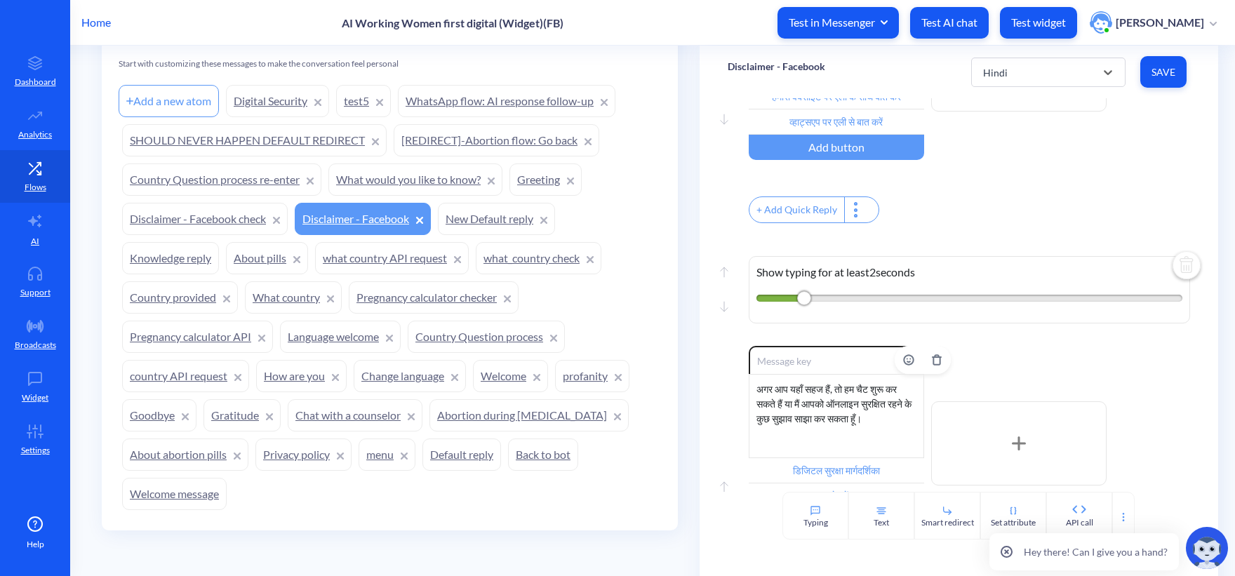
scroll to position [614, 0]
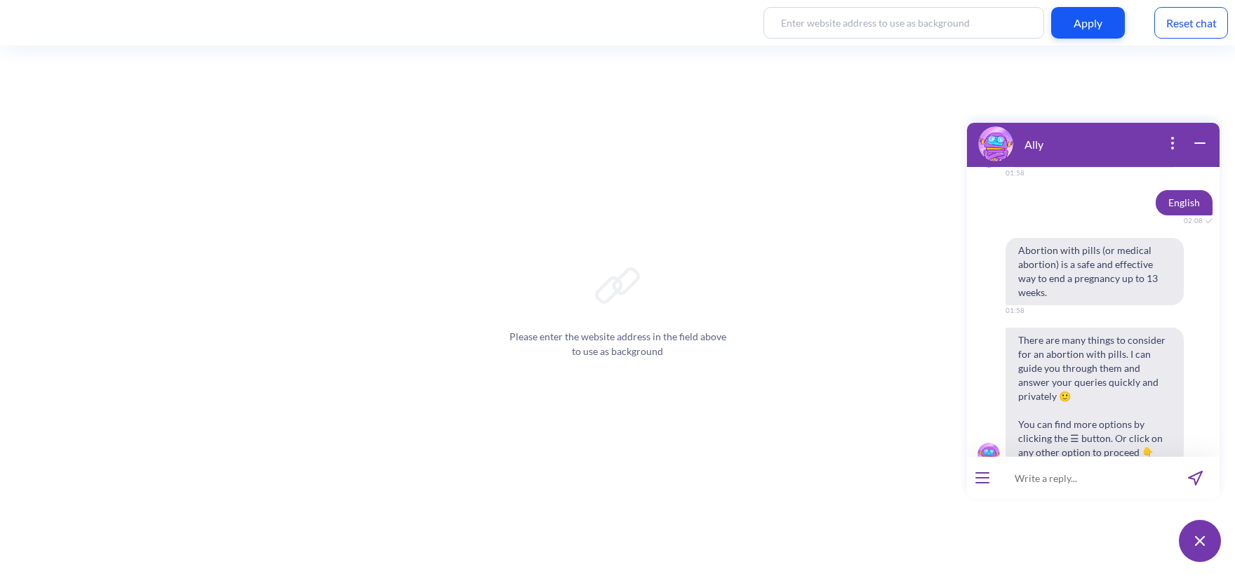
scroll to position [502, 0]
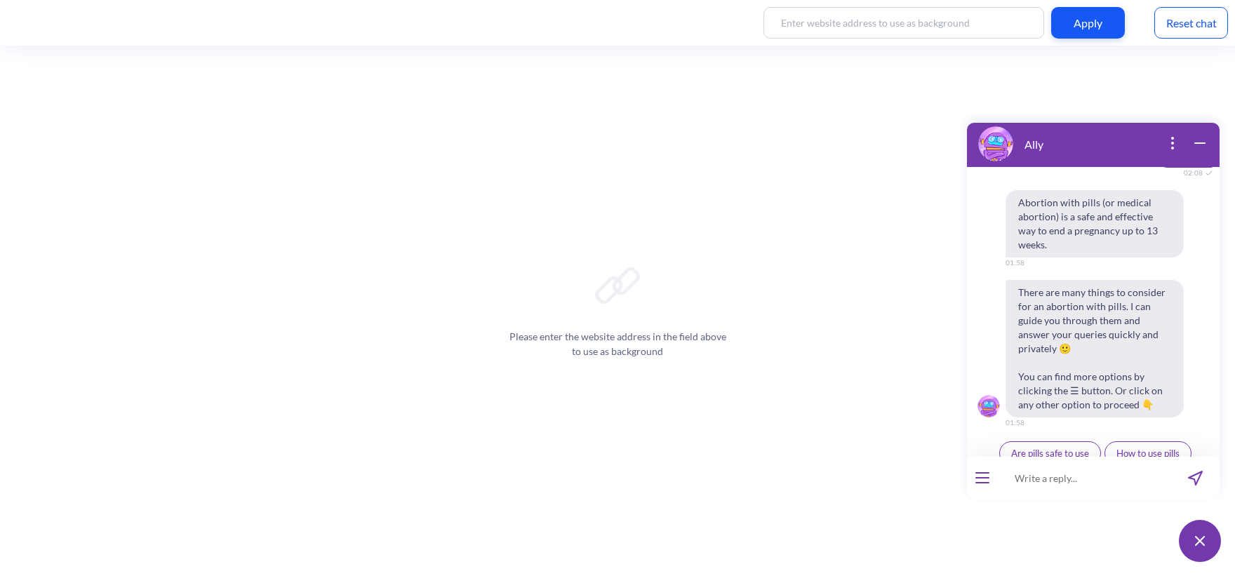
drag, startPoint x: 1189, startPoint y: 29, endPoint x: 1181, endPoint y: 55, distance: 27.1
click at [1188, 32] on div "Reset chat" at bounding box center [1191, 23] width 74 height 32
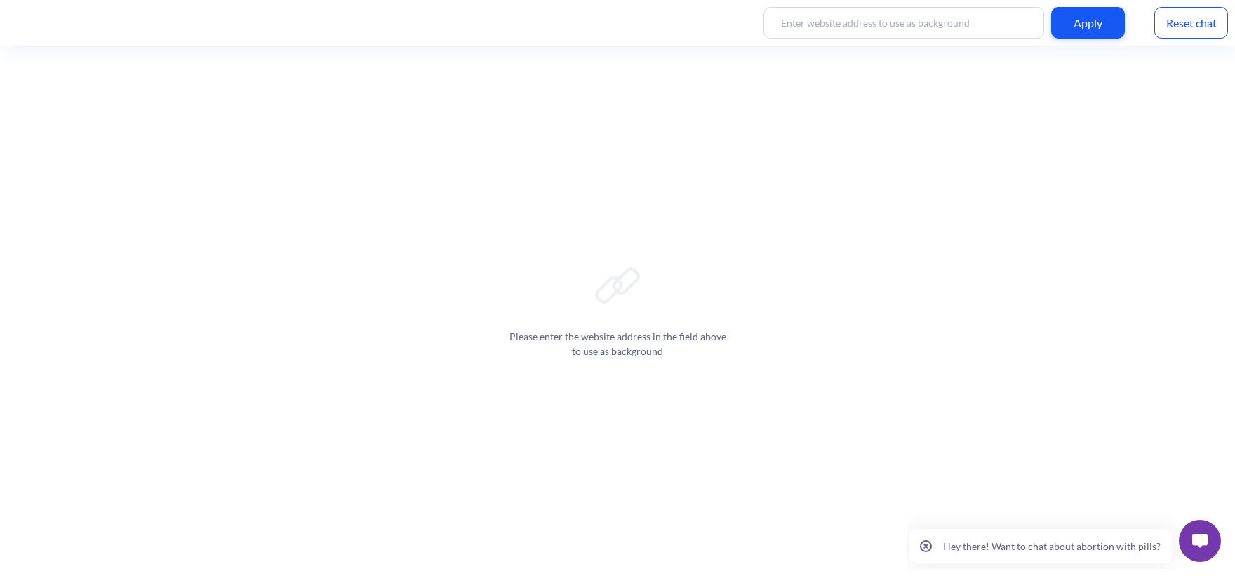
click at [1195, 532] on button at bounding box center [1199, 541] width 42 height 42
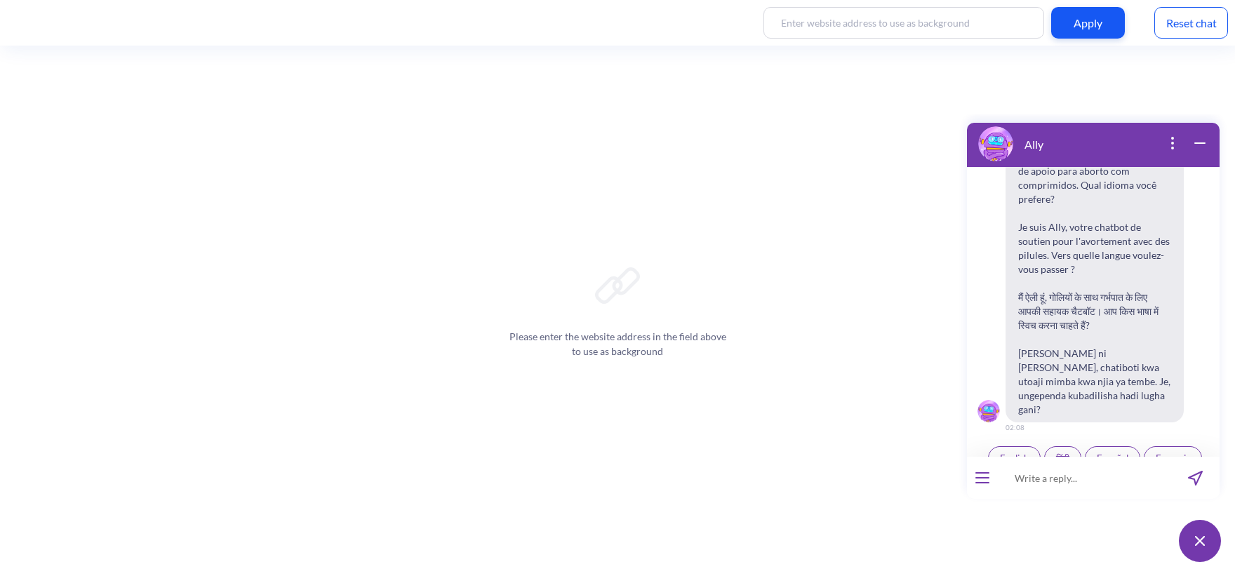
scroll to position [218, 0]
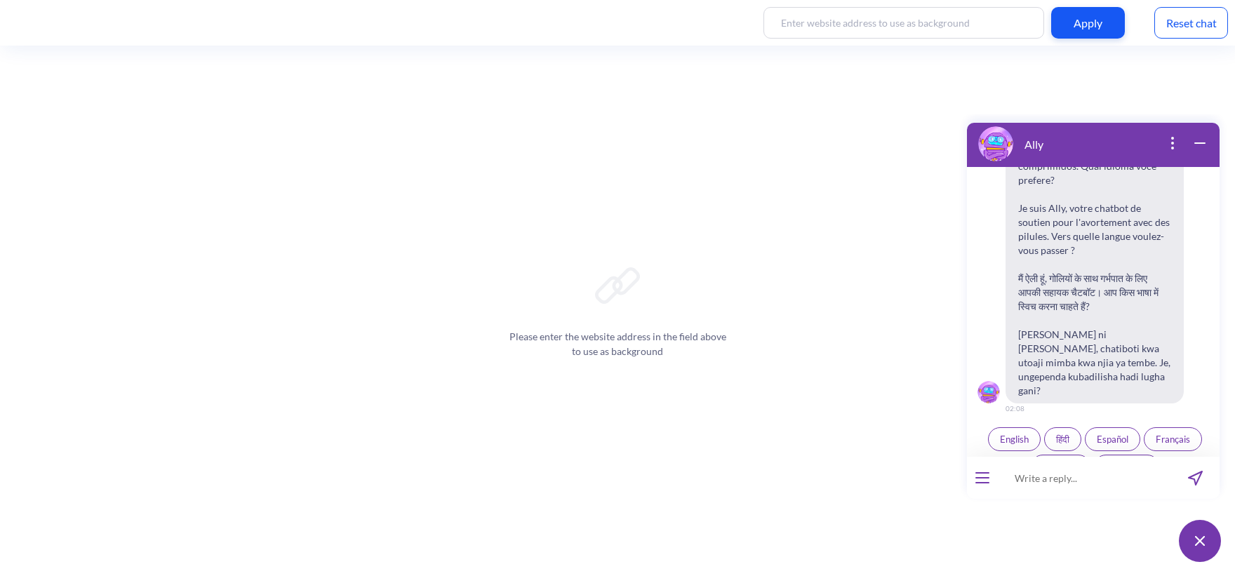
click at [1004, 433] on span "English" at bounding box center [1014, 438] width 29 height 11
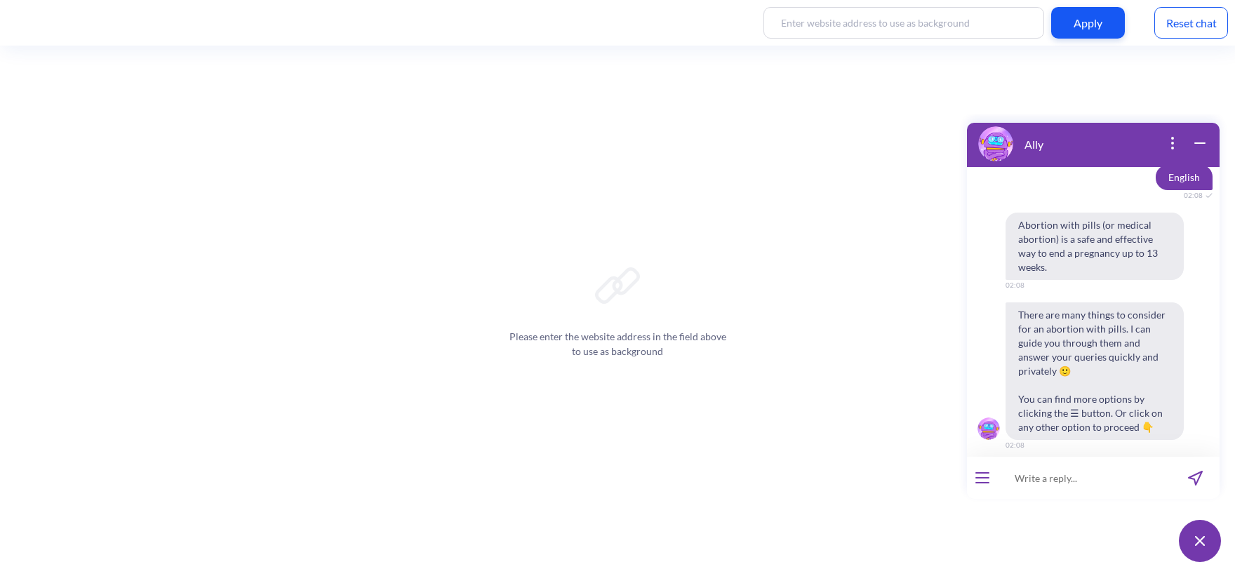
scroll to position [502, 0]
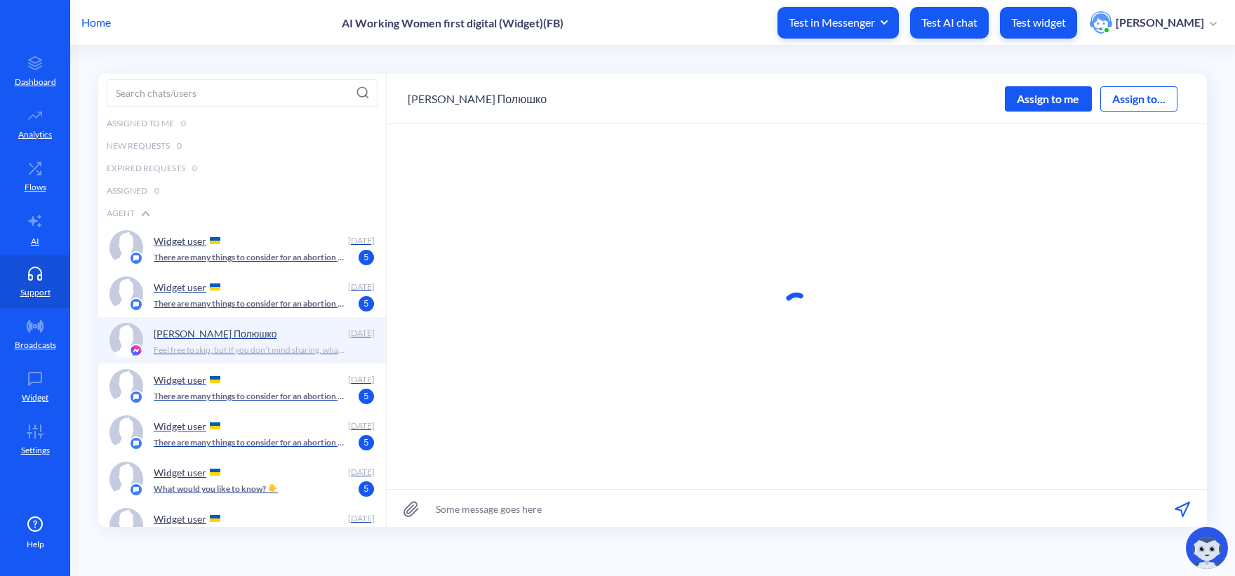
scroll to position [1, 0]
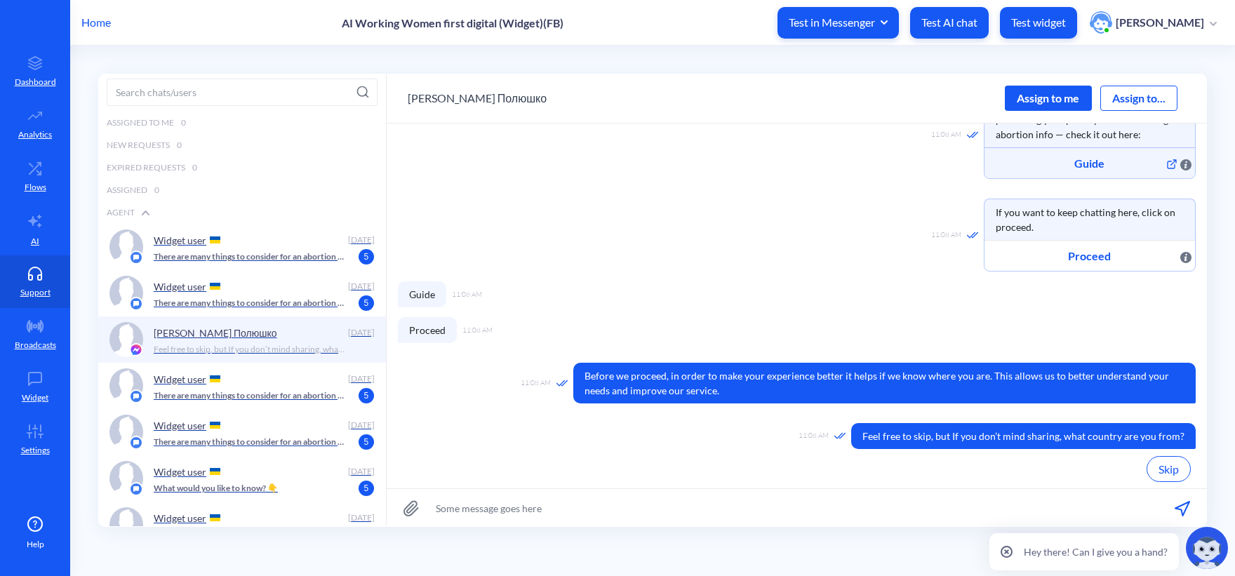
click at [115, 25] on div "Home AI Working Women first digital (Widget)(FB) Test in Messenger Test AI chat…" at bounding box center [617, 22] width 1235 height 45
click at [107, 20] on p "Home" at bounding box center [95, 22] width 29 height 17
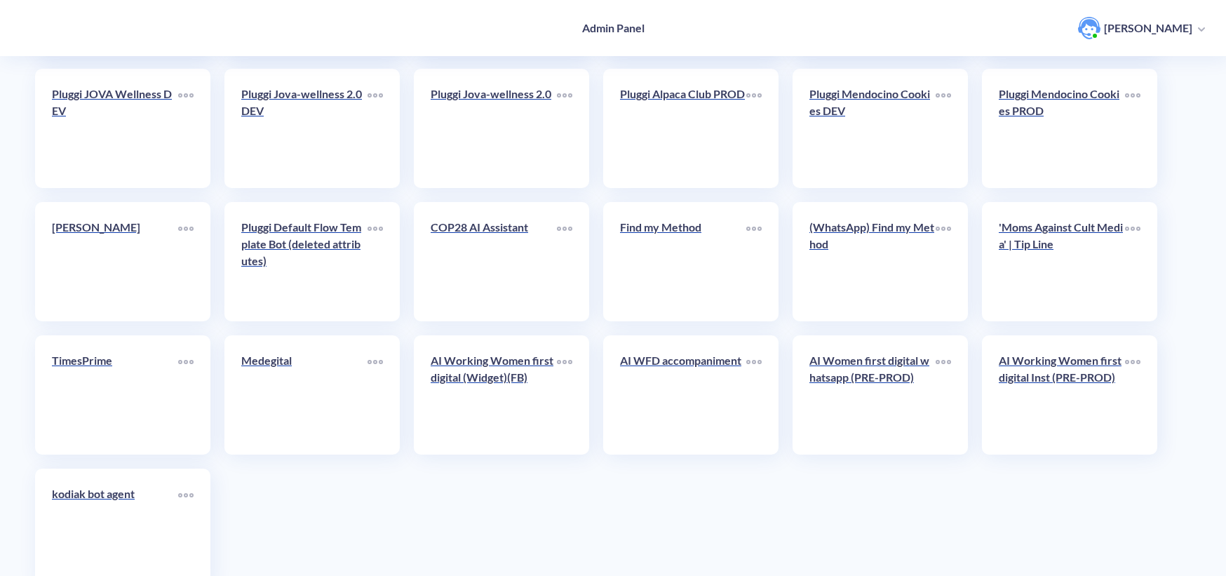
scroll to position [2396, 0]
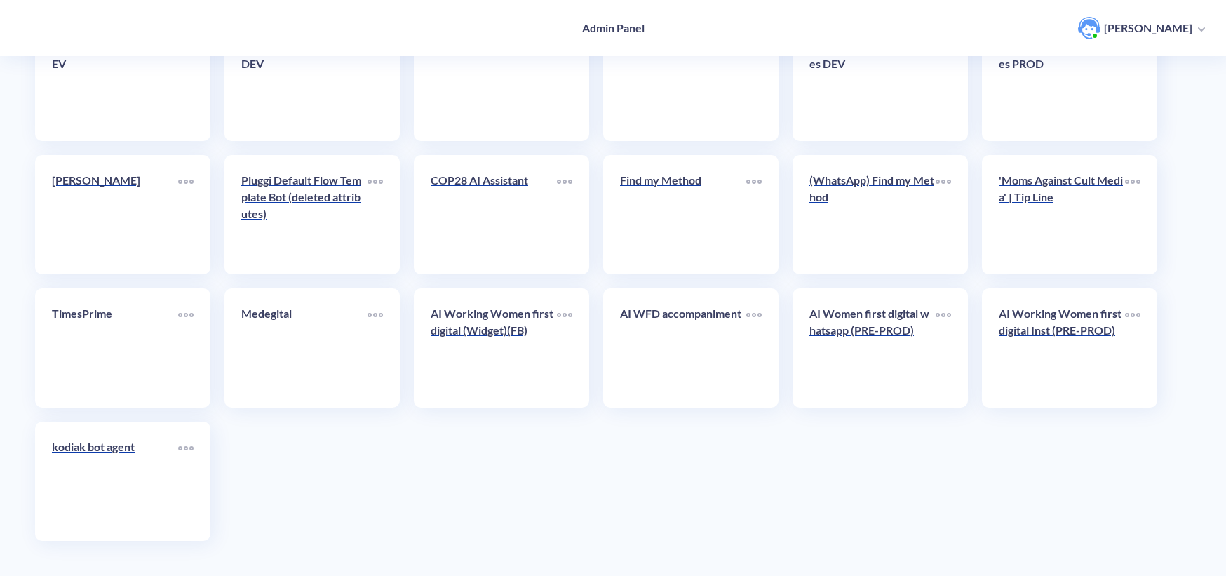
click at [1058, 345] on div "AI Working Women first digital Inst (PRE-PROD)" at bounding box center [1062, 327] width 126 height 45
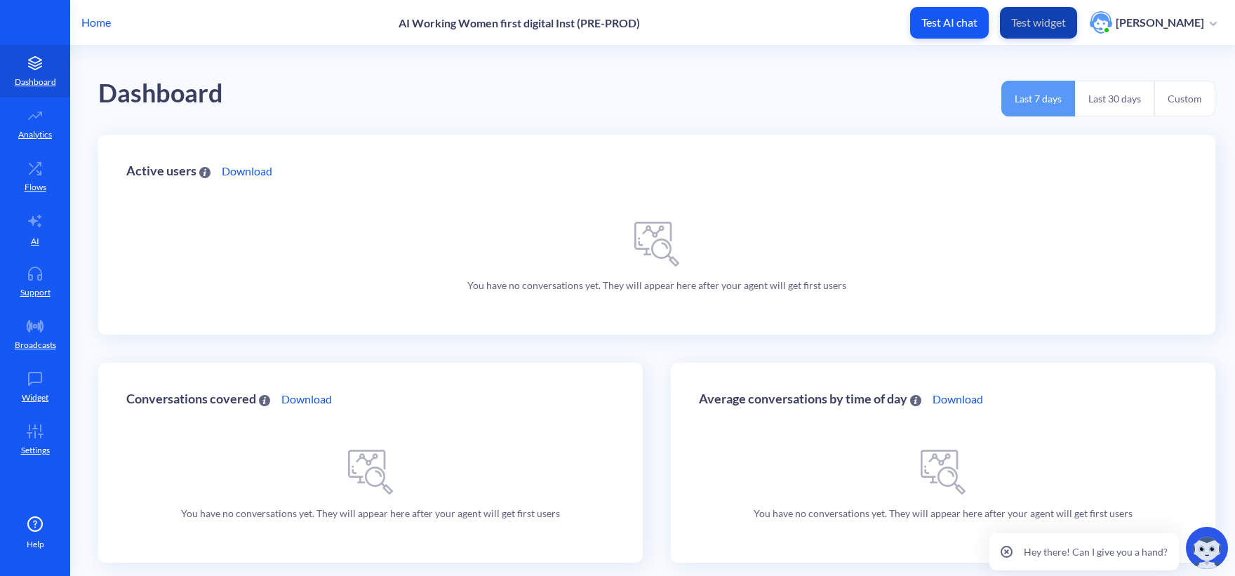
click at [1049, 23] on p "Test widget" at bounding box center [1038, 22] width 55 height 14
click at [51, 172] on link "Flows" at bounding box center [35, 176] width 70 height 53
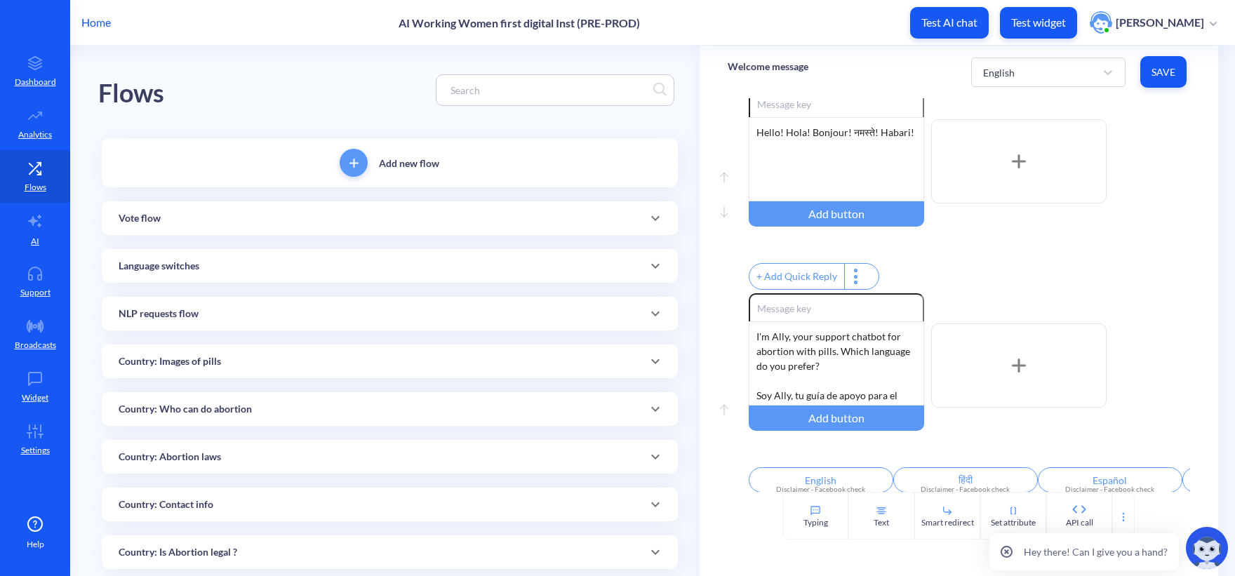
scroll to position [304, 0]
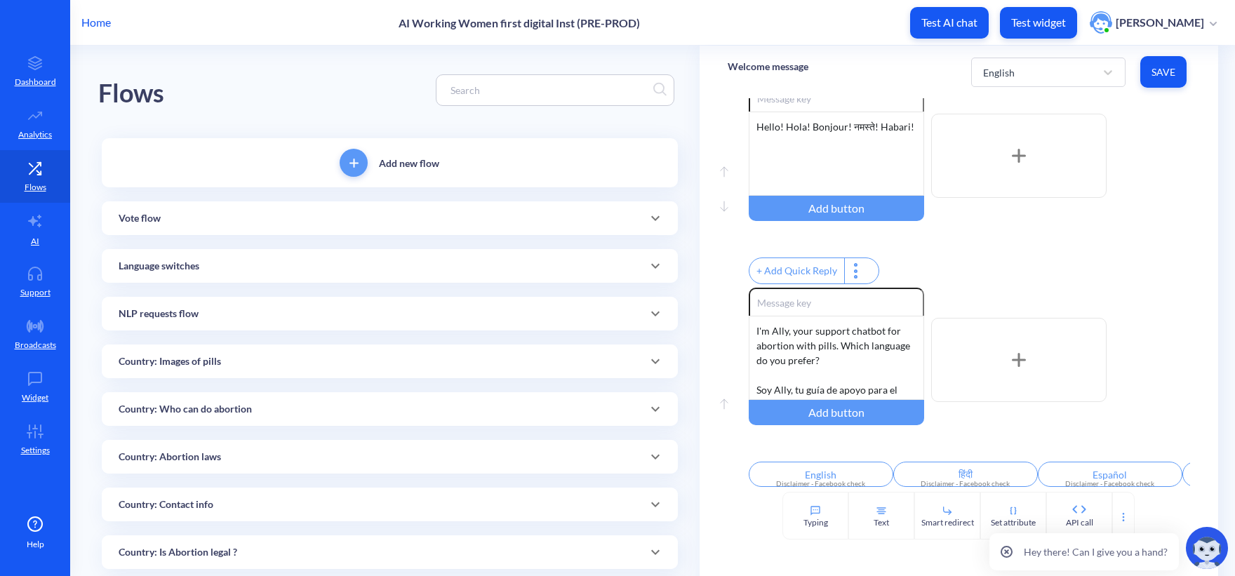
click at [493, 90] on input at bounding box center [548, 90] width 210 height 16
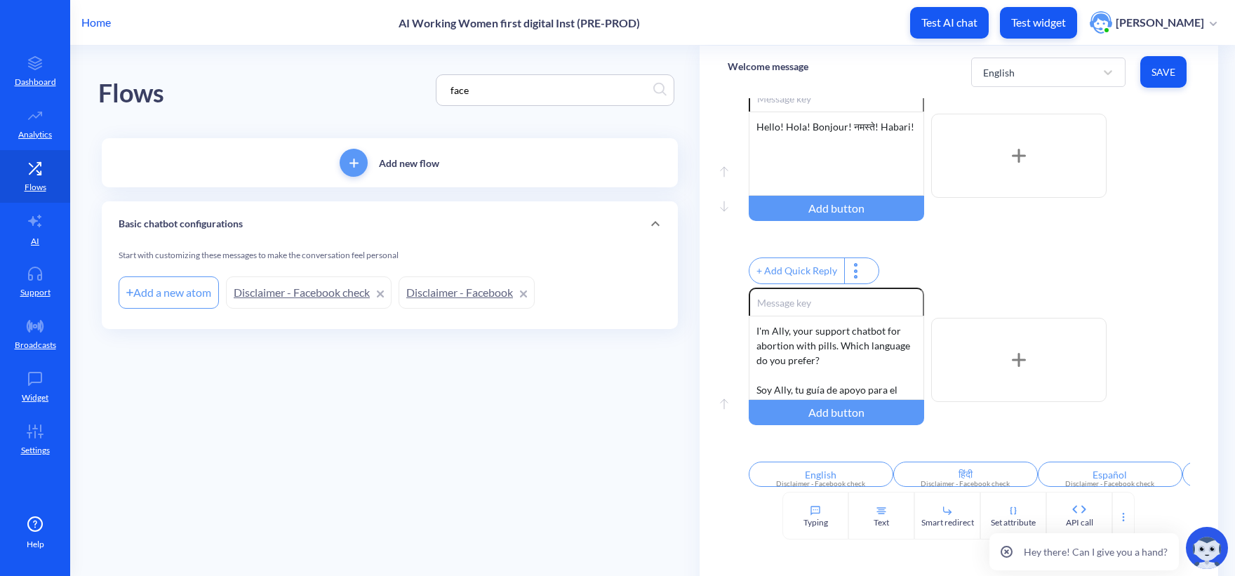
type input "face"
click at [342, 290] on link "Disclaimer - Facebook check" at bounding box center [309, 292] width 166 height 32
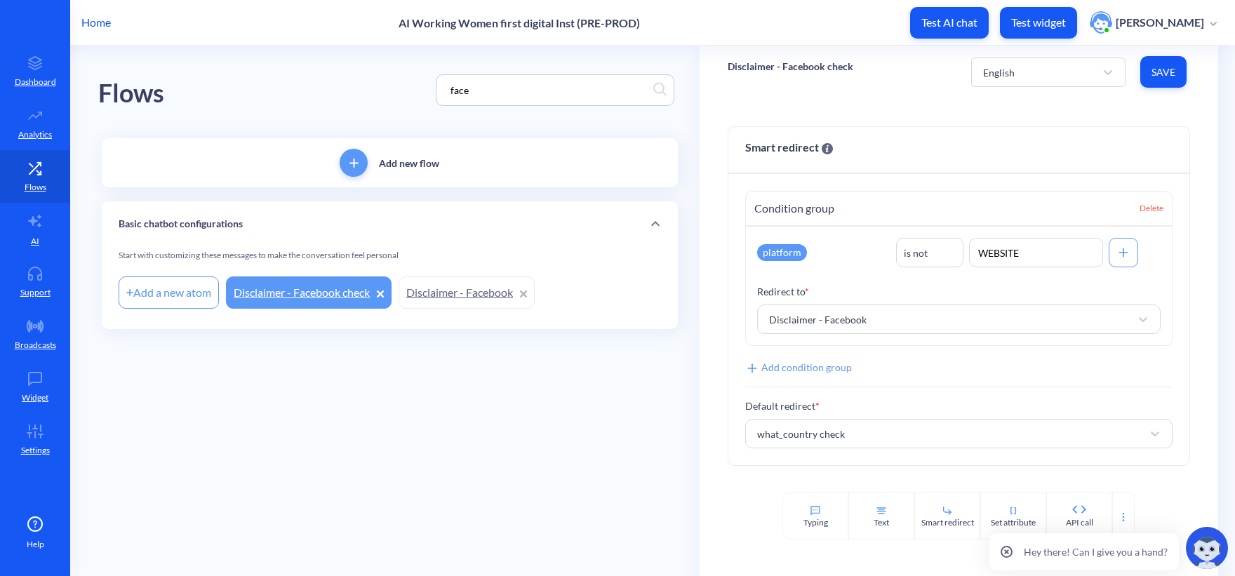
click at [454, 291] on link "Disclaimer - Facebook" at bounding box center [466, 292] width 136 height 32
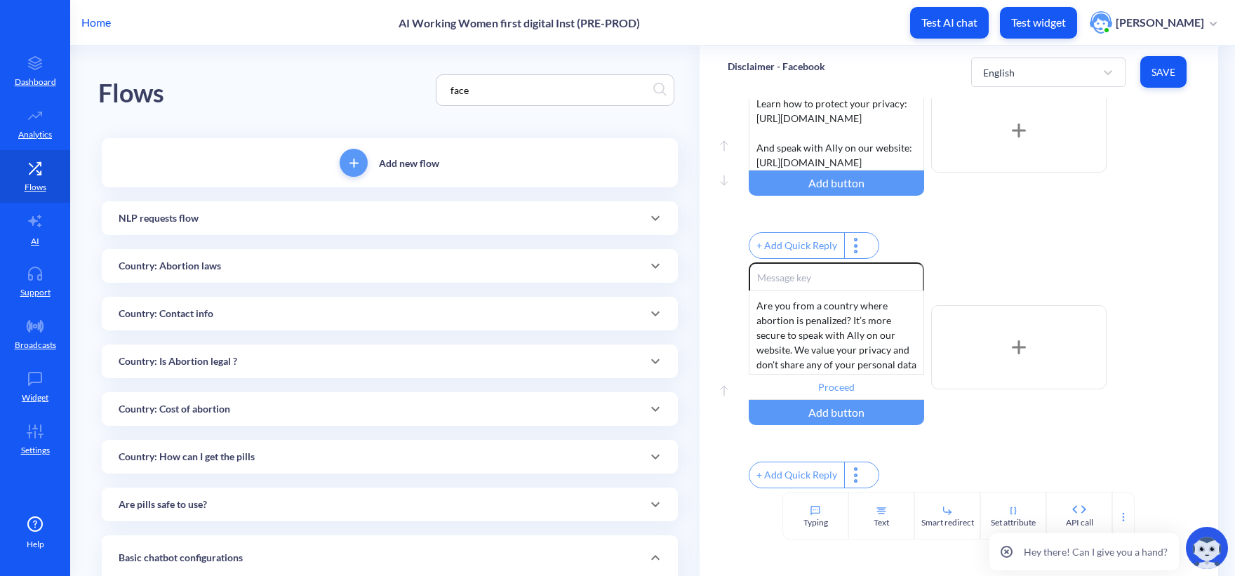
scroll to position [300, 0]
click at [836, 375] on input "Proceed" at bounding box center [835, 387] width 175 height 25
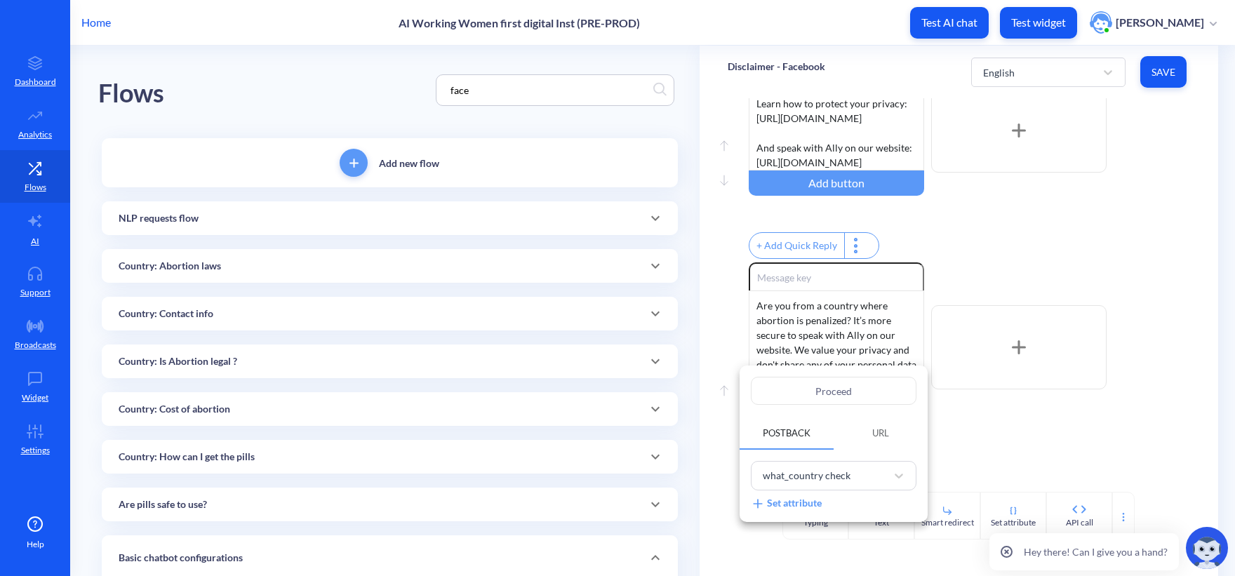
click at [1018, 447] on div at bounding box center [617, 288] width 1235 height 576
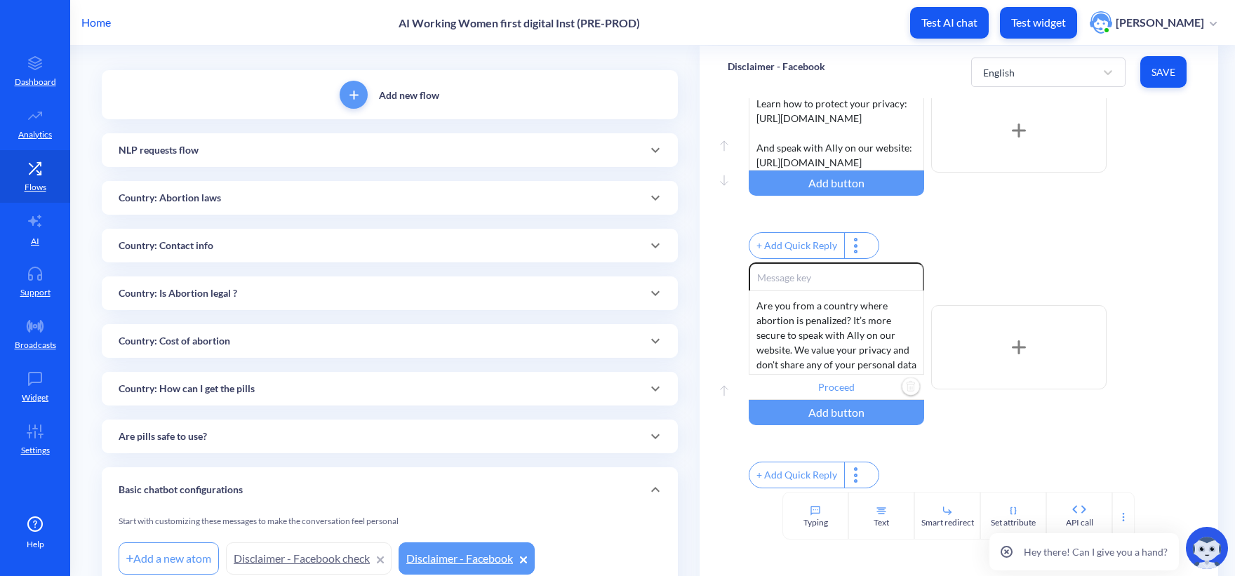
scroll to position [133, 0]
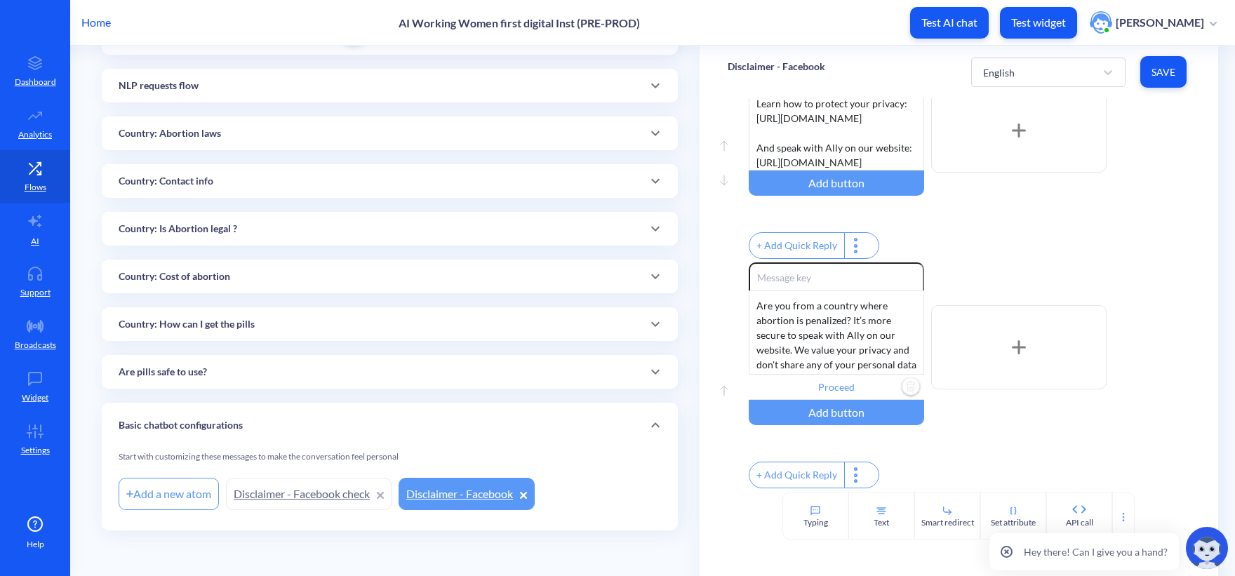
click at [167, 491] on div "Add a new atom" at bounding box center [169, 494] width 100 height 32
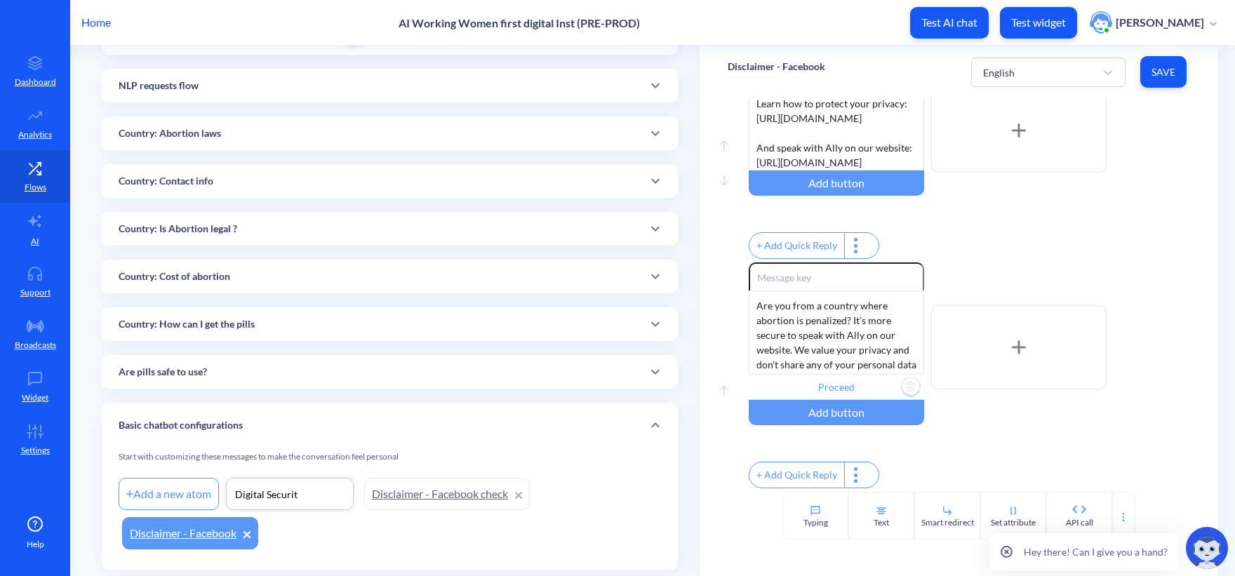
type input "Digital Security"
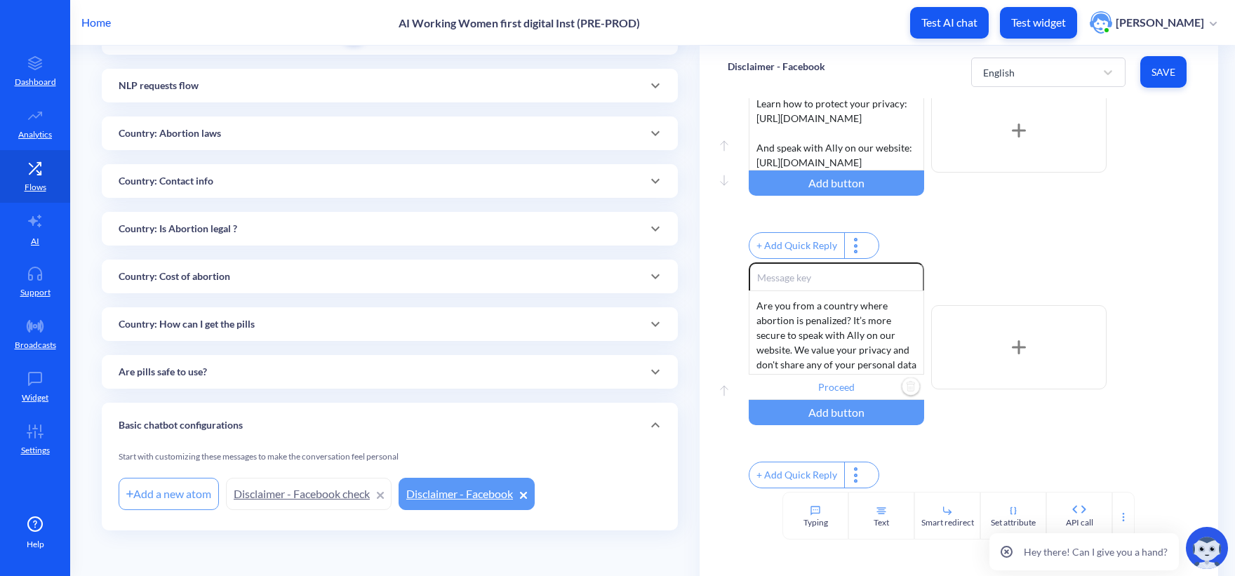
click at [90, 455] on main "Flows face Add new flow NLP requests flow Add a new atom Itching Warning signs …" at bounding box center [652, 311] width 1164 height 530
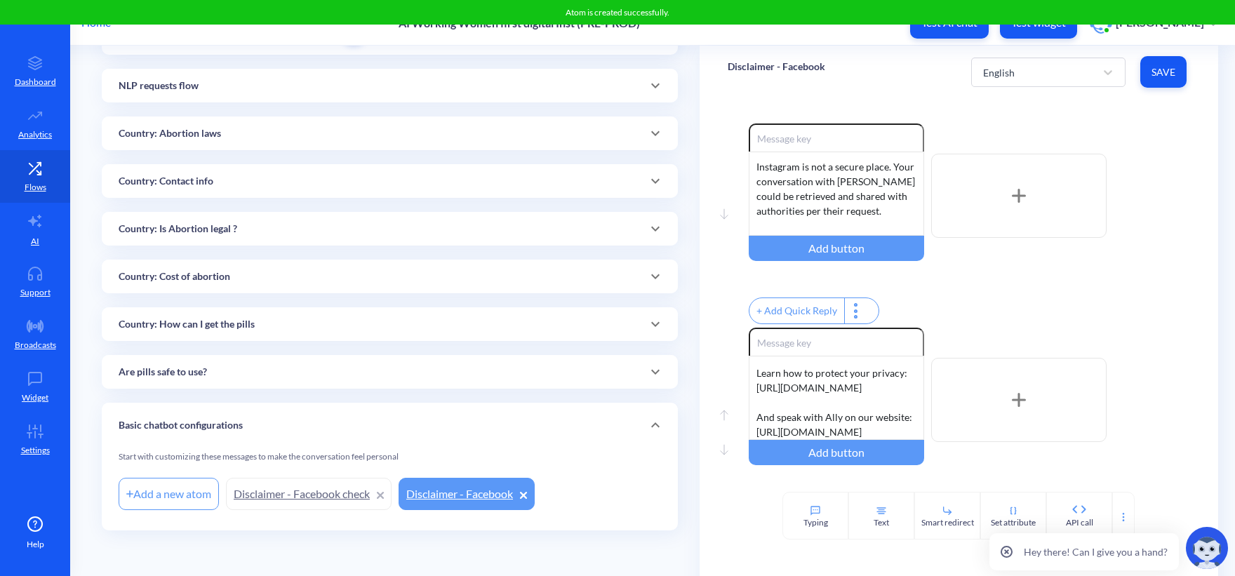
scroll to position [0, 0]
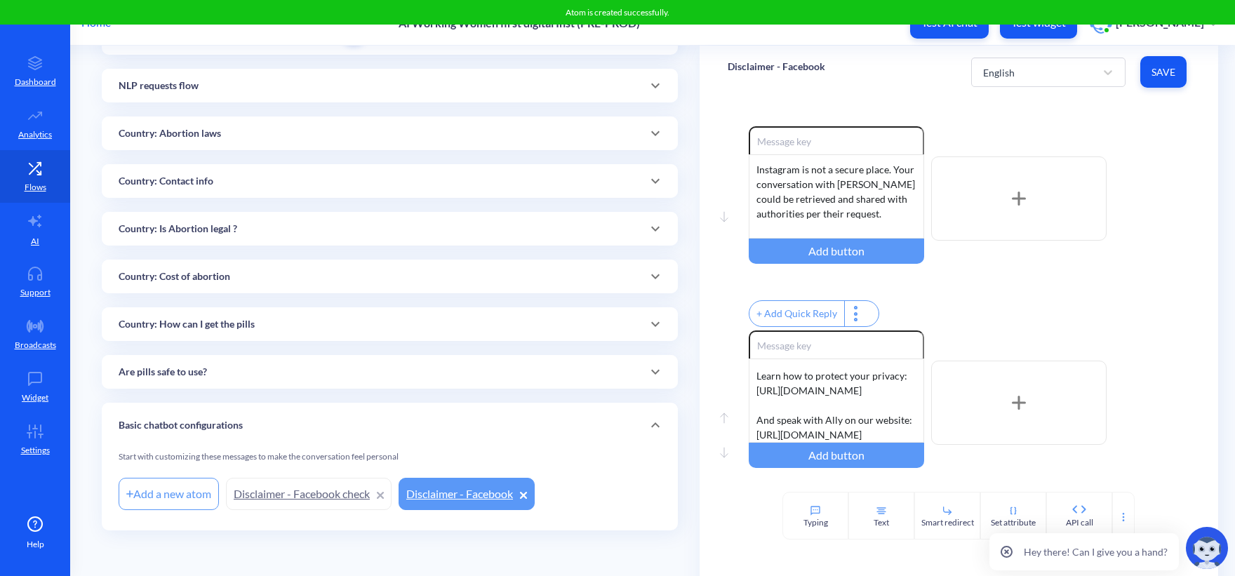
click at [215, 41] on div "Home AI Working Women first digital Inst (PRE-PROD) Test AI chat Test widget Ol…" at bounding box center [617, 22] width 1235 height 45
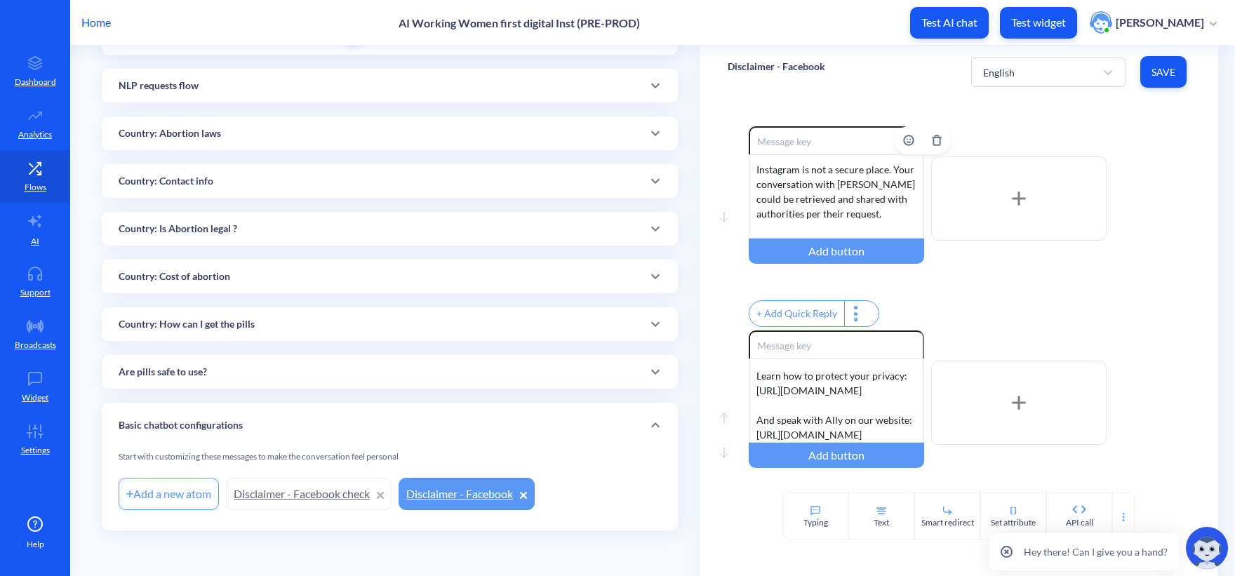
click at [823, 184] on div "Instagram is not a secure place. Your conversation with Ally could be retrieved…" at bounding box center [835, 196] width 175 height 84
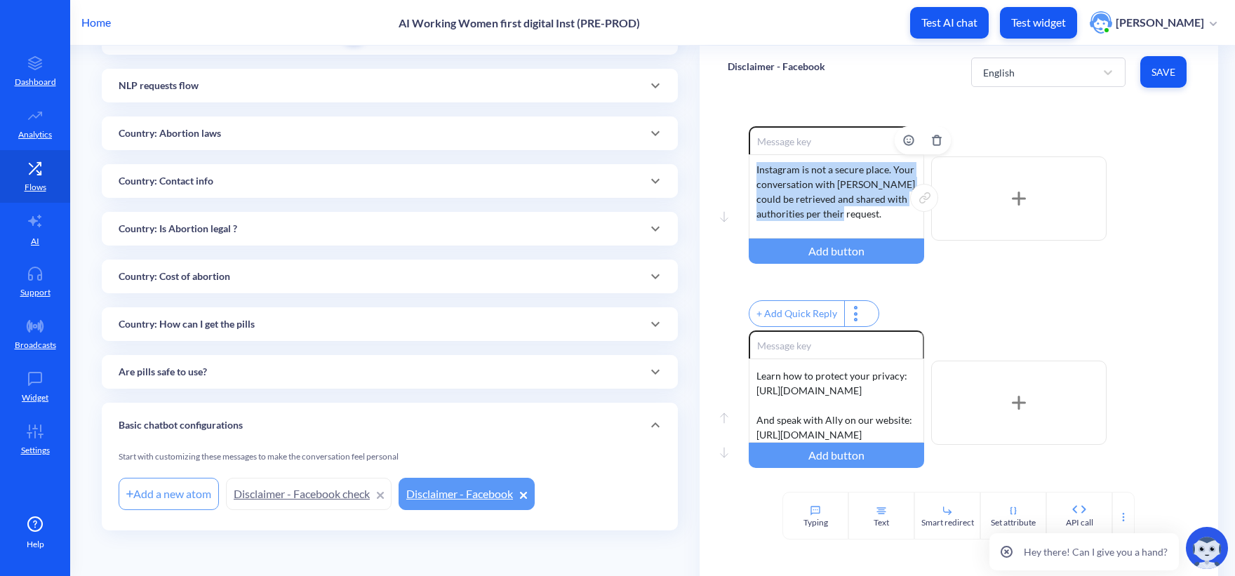
click at [823, 184] on div "Instagram is not a secure place. Your conversation with Ally could be retrieved…" at bounding box center [835, 196] width 175 height 84
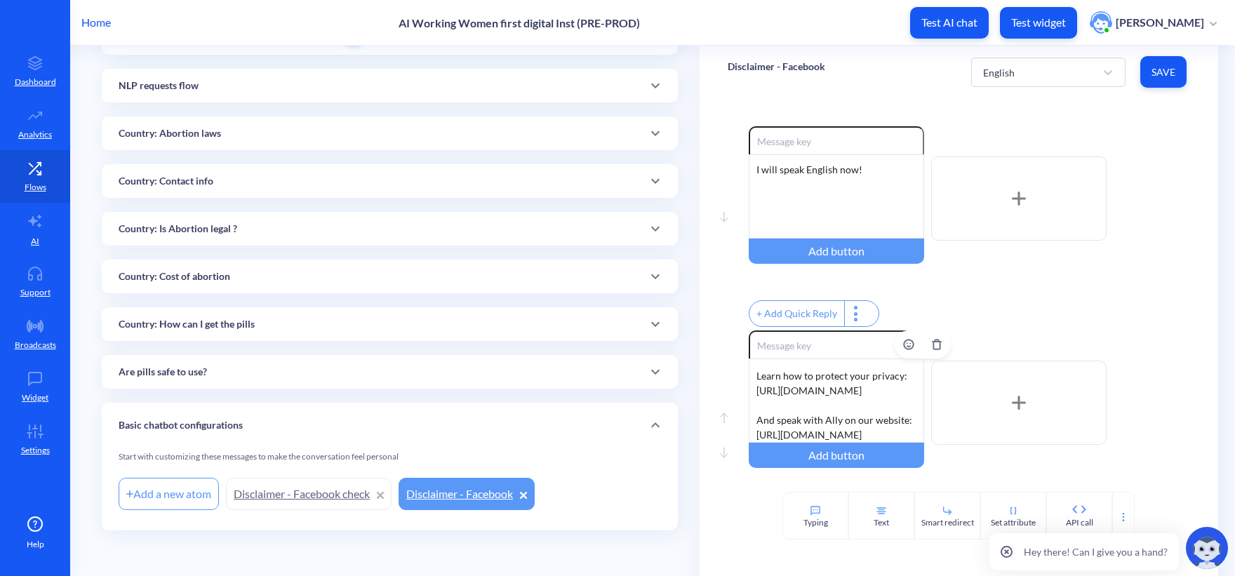
click at [802, 404] on div "Click here to go to the website 👇 Learn how to protect your privacy: https://ww…" at bounding box center [835, 400] width 175 height 84
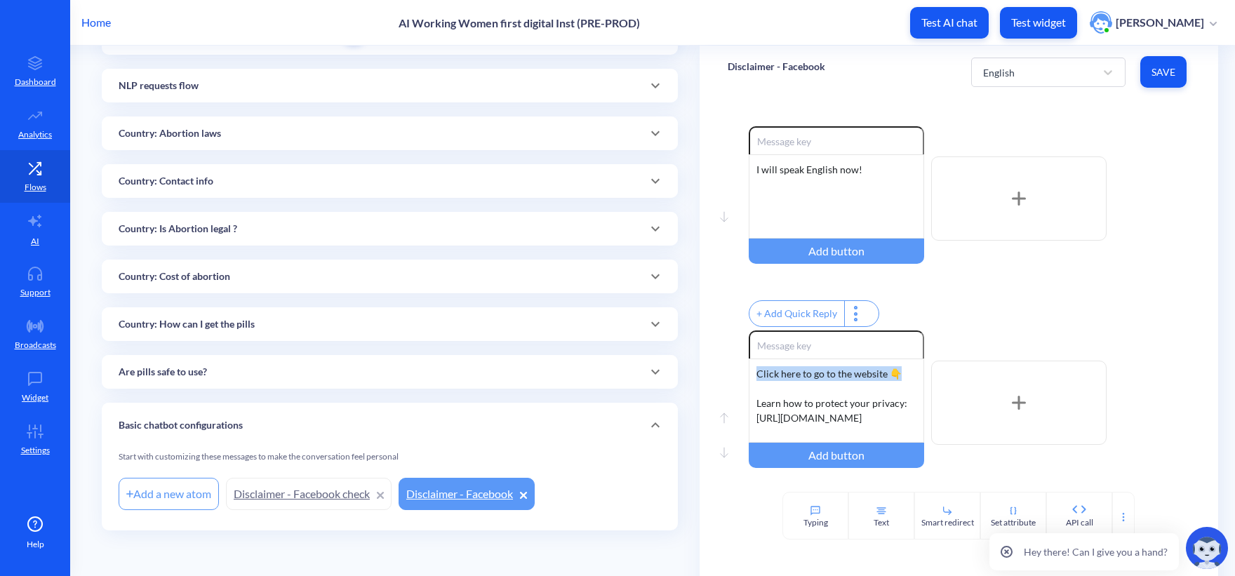
drag, startPoint x: 903, startPoint y: 386, endPoint x: 704, endPoint y: 377, distance: 199.4
click at [704, 377] on div "Move down Enable reactions I will speak English now! Add button + Add Quick Rep…" at bounding box center [958, 294] width 518 height 393
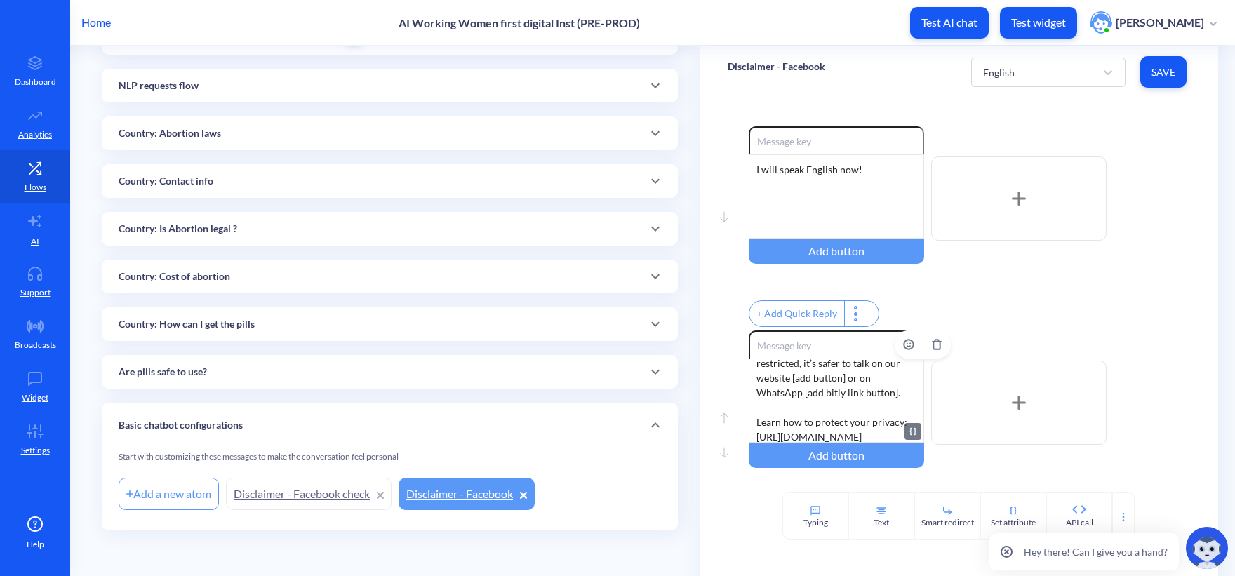
scroll to position [70, 0]
drag, startPoint x: 787, startPoint y: 386, endPoint x: 842, endPoint y: 391, distance: 55.7
click at [842, 391] on div "We can keep chatting here, but Instagram and Facebook aren’t the safest places …" at bounding box center [835, 400] width 175 height 84
drag, startPoint x: 865, startPoint y: 391, endPoint x: 804, endPoint y: 399, distance: 61.6
click at [804, 399] on div "We can keep chatting here, but Instagram and Facebook aren’t the safest places …" at bounding box center [835, 400] width 175 height 84
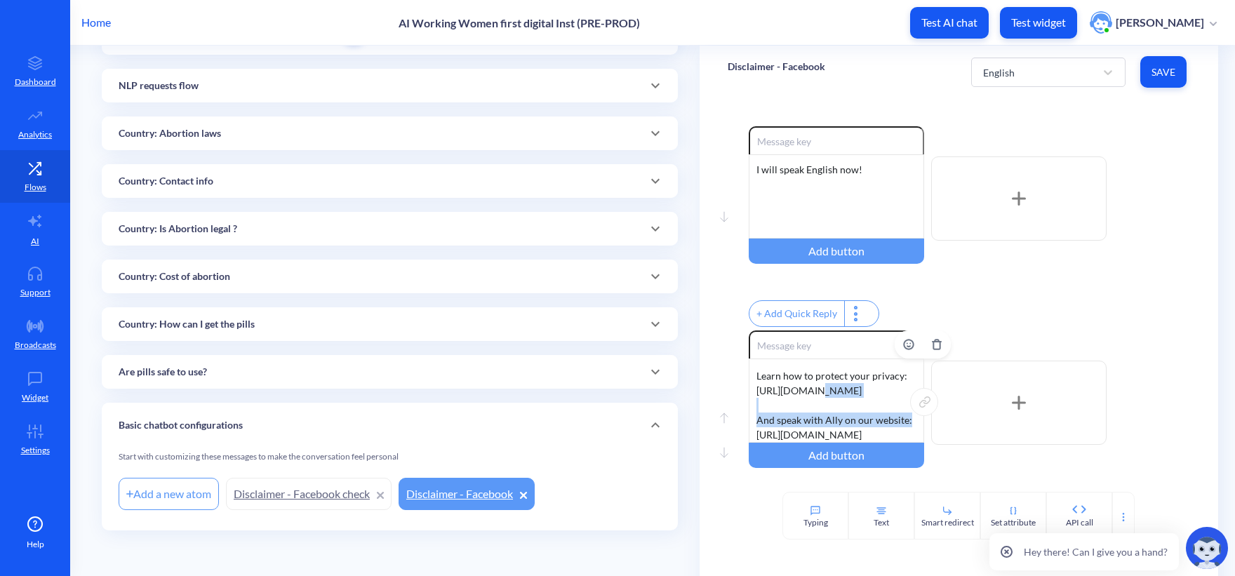
scroll to position [75, 0]
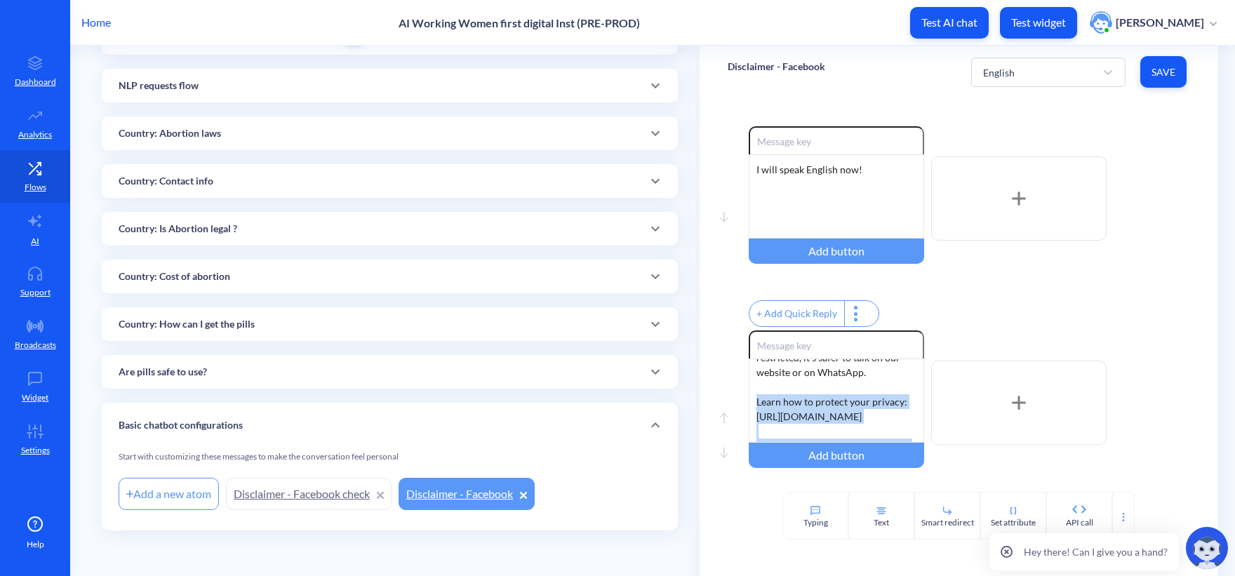
drag, startPoint x: 906, startPoint y: 416, endPoint x: 742, endPoint y: 412, distance: 164.2
click at [742, 412] on div "Move up Move down Enable reactions We can keep chatting here, but Instagram and…" at bounding box center [958, 432] width 462 height 204
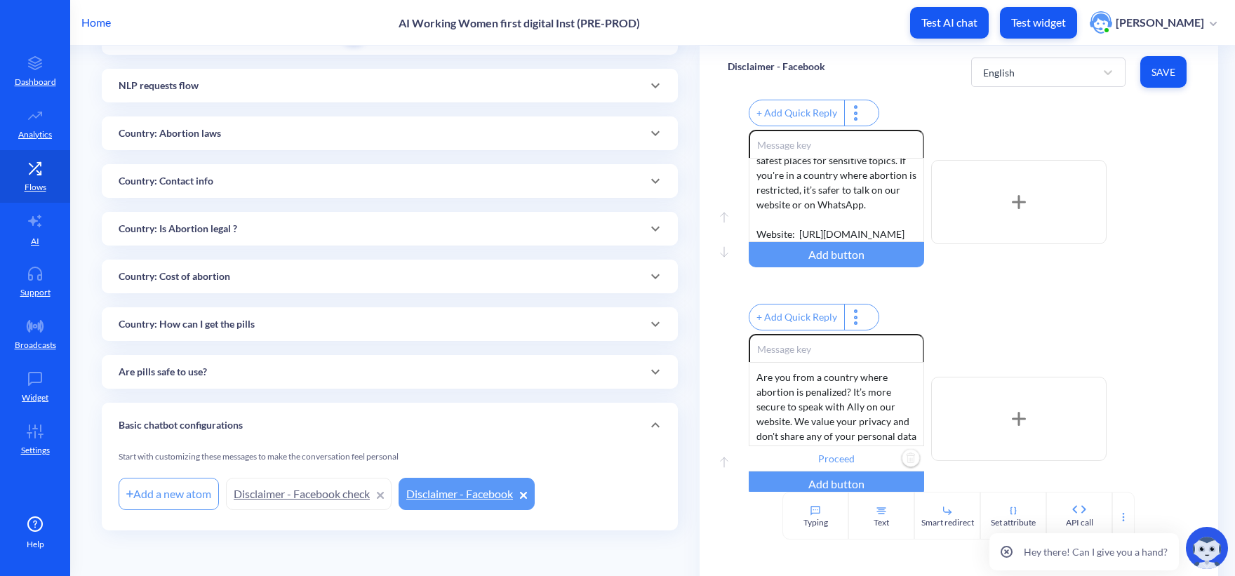
scroll to position [210, 0]
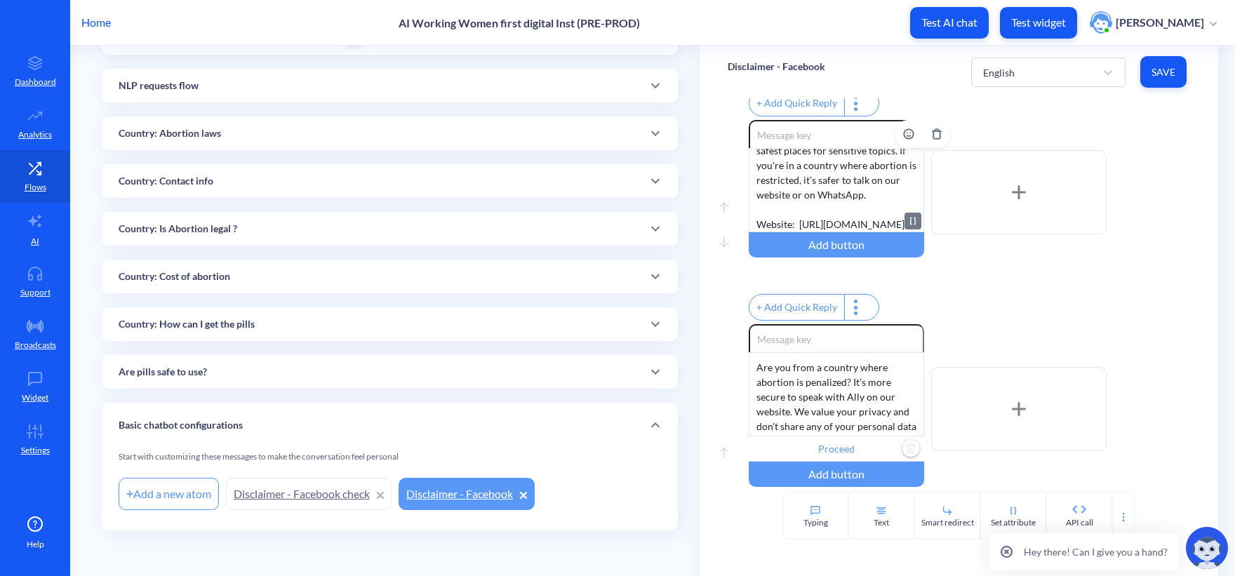
click at [800, 232] on div "We can keep chatting here, but Instagram and Facebook aren’t the safest places …" at bounding box center [835, 190] width 175 height 84
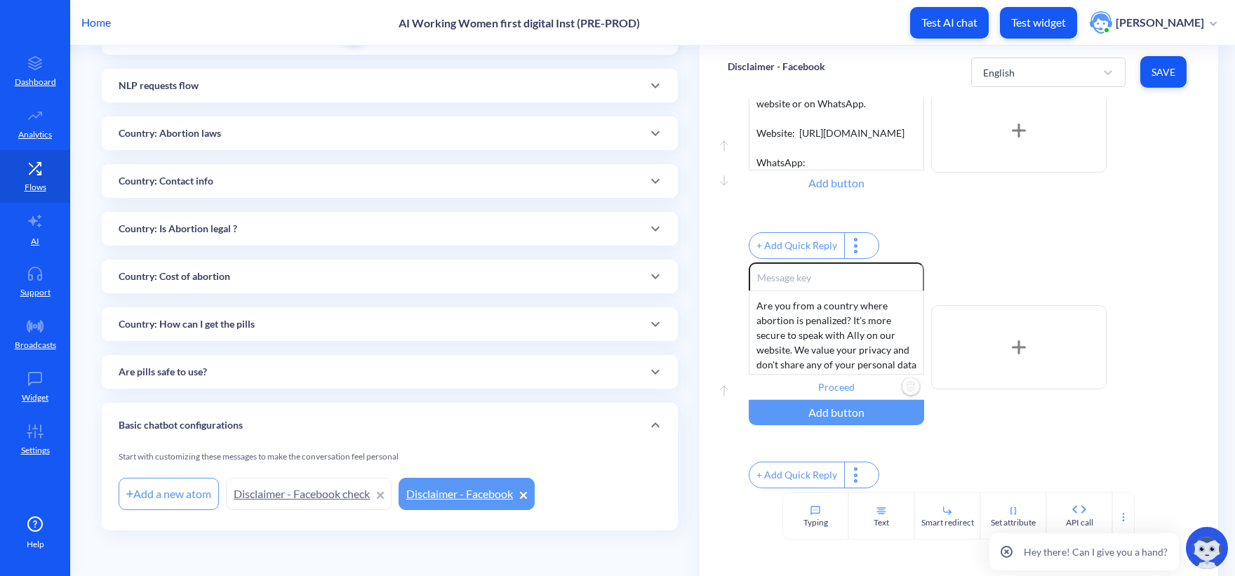
scroll to position [300, 0]
click at [840, 312] on div "Are you from a country where abortion is penalized? It’s more secure to speak w…" at bounding box center [835, 332] width 175 height 84
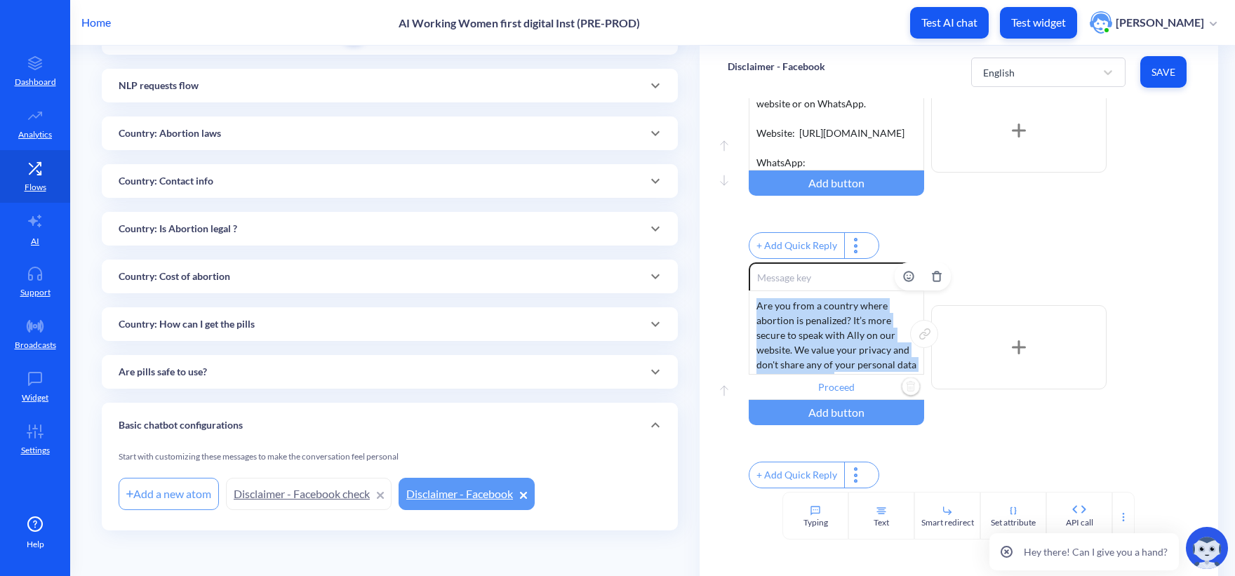
click at [840, 312] on div "Are you from a country where abortion is penalized? It’s more secure to speak w…" at bounding box center [835, 332] width 175 height 84
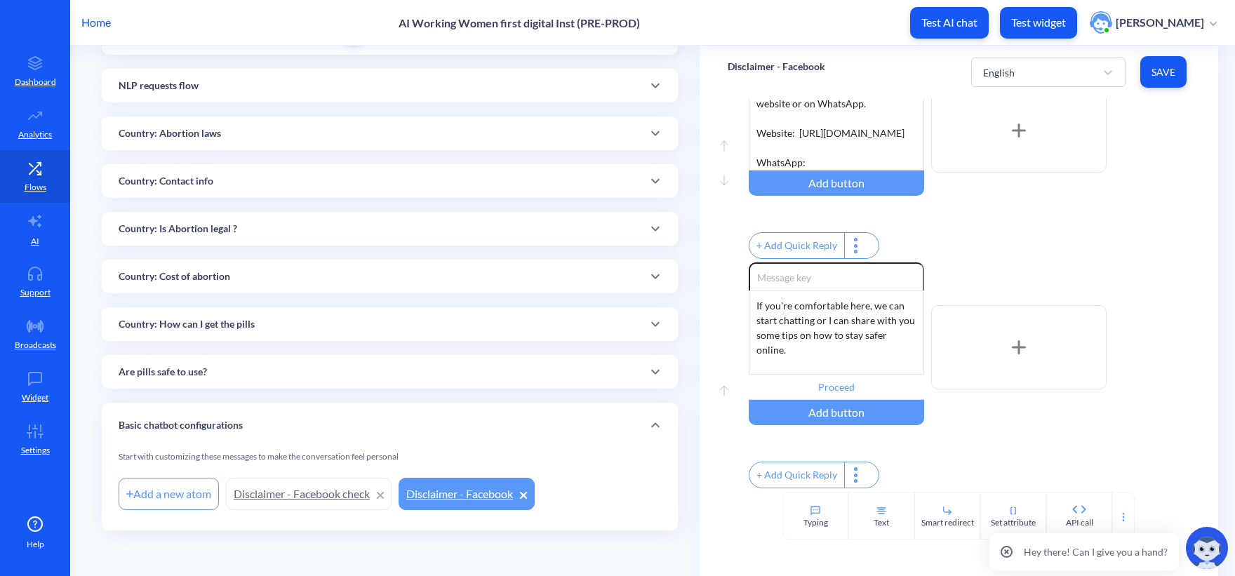
click at [1030, 457] on div "Enable reactions If you're comfortable here, we can start chatting or I can sha…" at bounding box center [968, 376] width 441 height 229
click at [970, 436] on div "Enable reactions If you're comfortable here, we can start chatting or I can sha…" at bounding box center [968, 376] width 441 height 229
click at [856, 413] on div "Add button" at bounding box center [835, 412] width 175 height 25
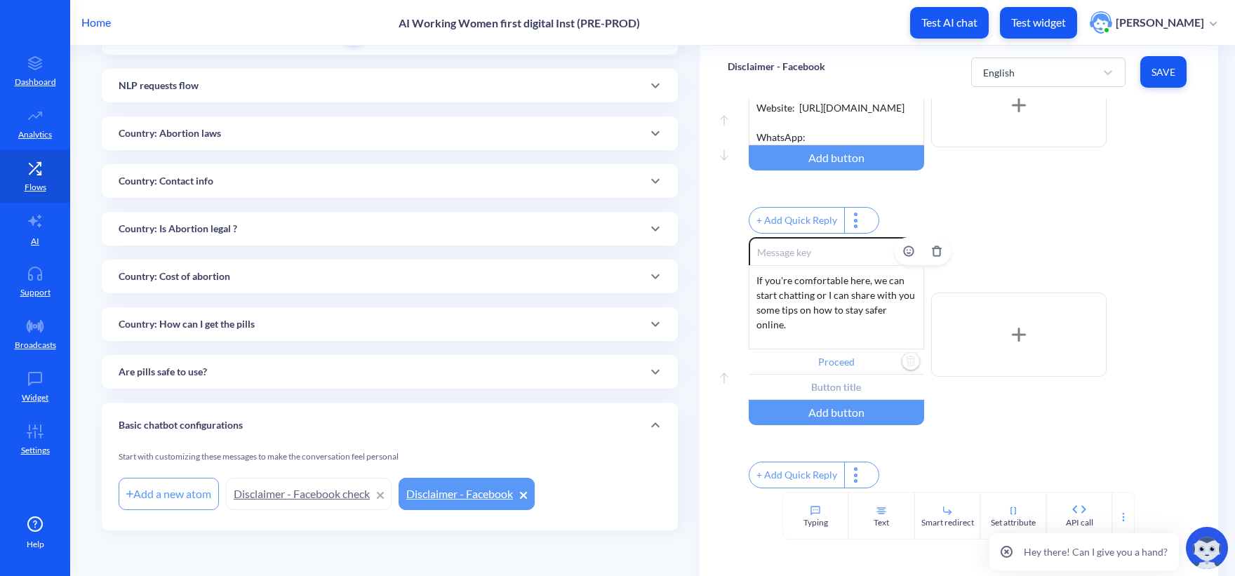
click at [857, 375] on input "Proceed" at bounding box center [835, 361] width 175 height 25
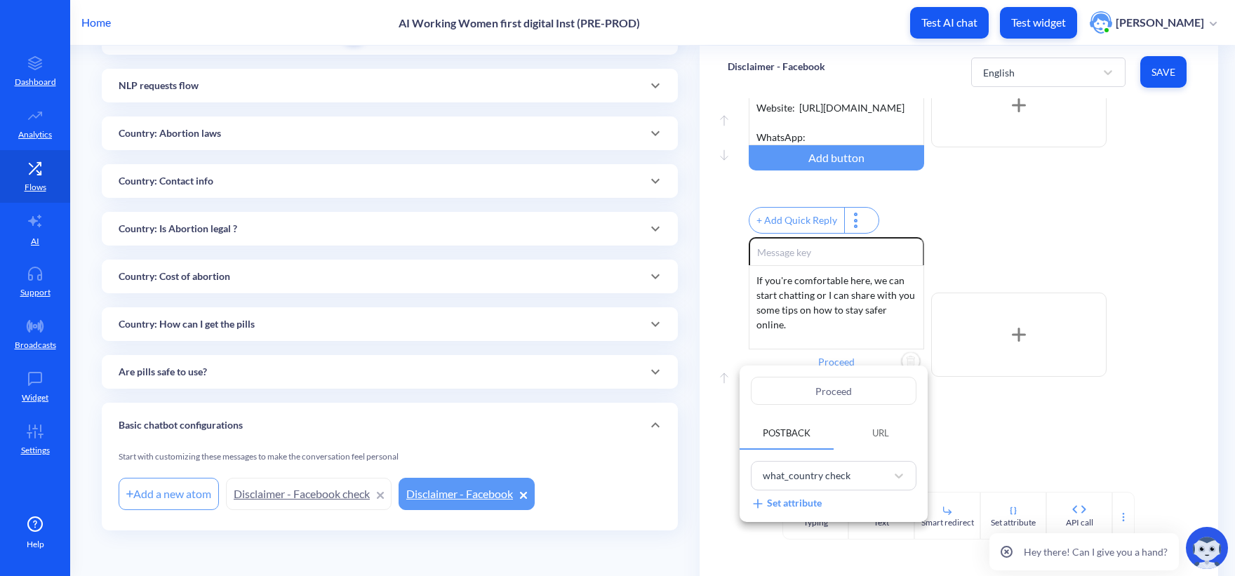
click at [969, 423] on div at bounding box center [617, 288] width 1235 height 576
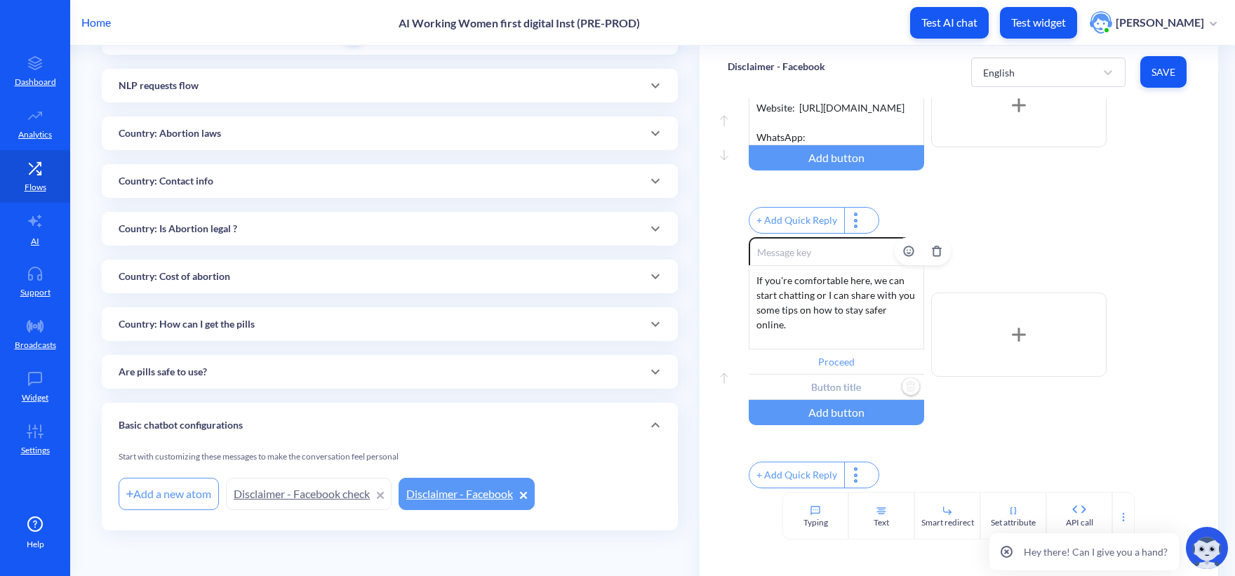
click at [845, 396] on input "text" at bounding box center [835, 387] width 175 height 25
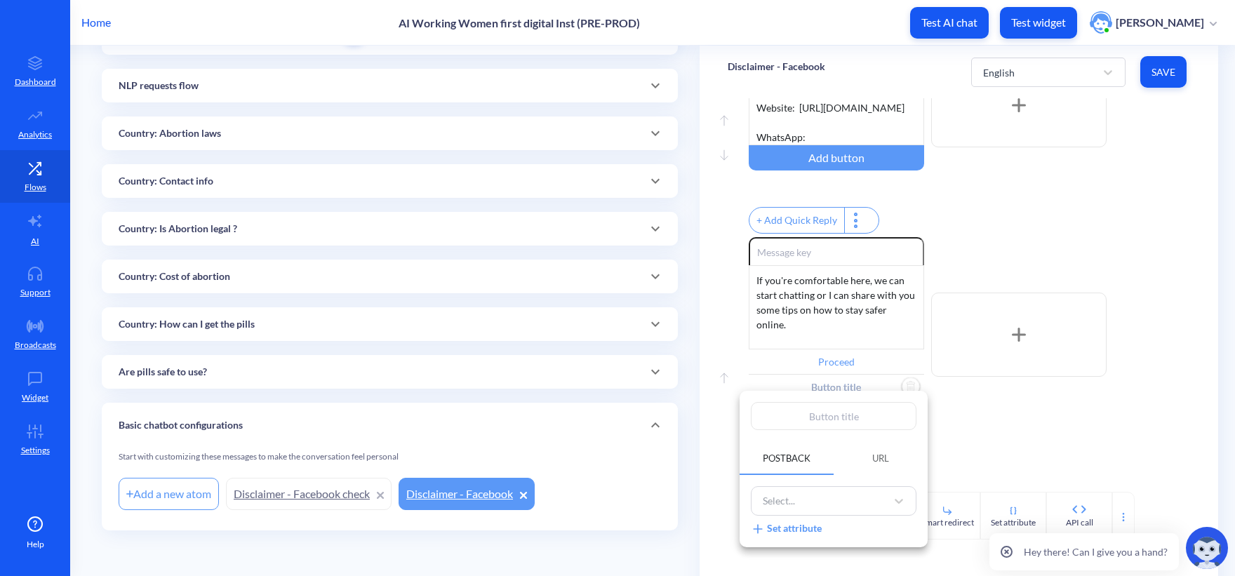
click at [835, 424] on input "text" at bounding box center [834, 416] width 166 height 28
type input "P"
type input "Pr"
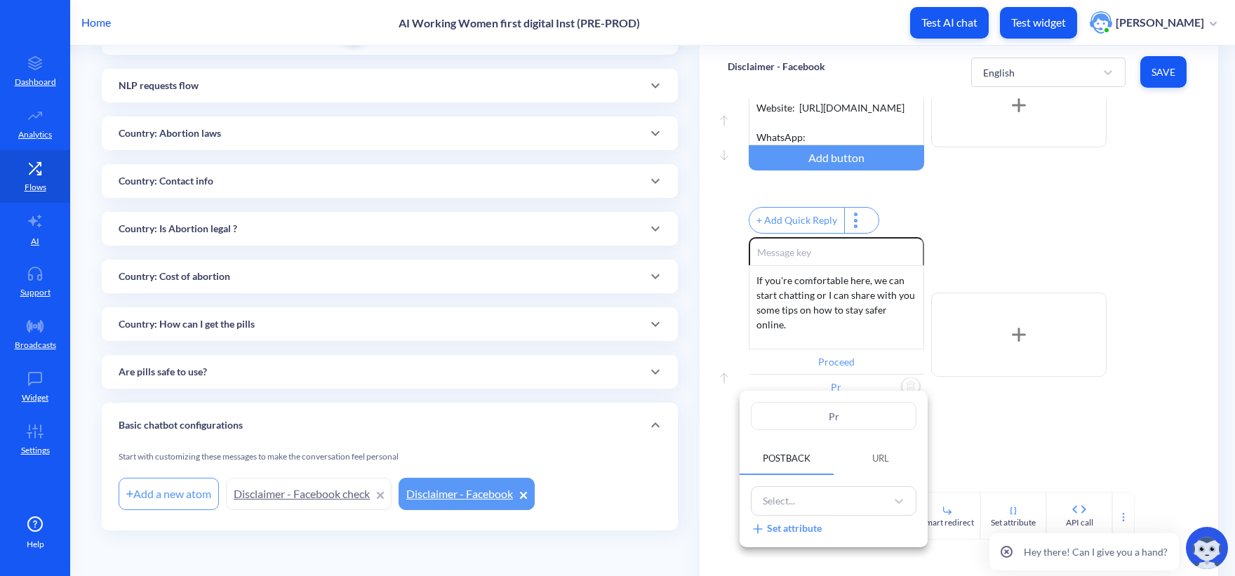
type input "Pro"
type input "Proc"
type input "Proce"
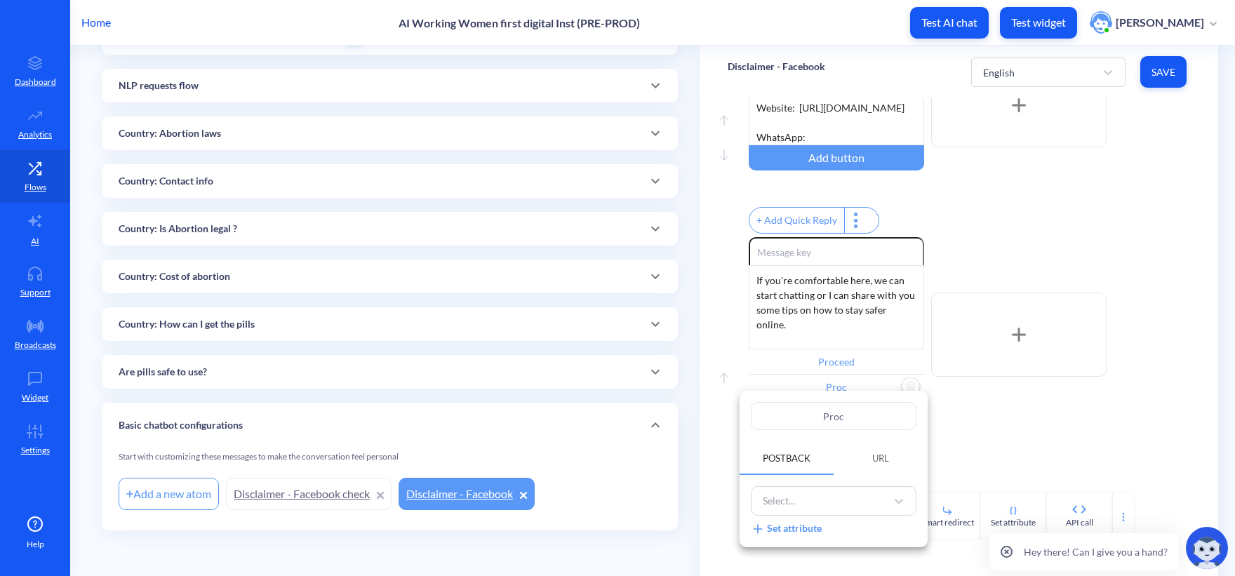
type input "Proce"
type input "Procee"
type input "Proceed"
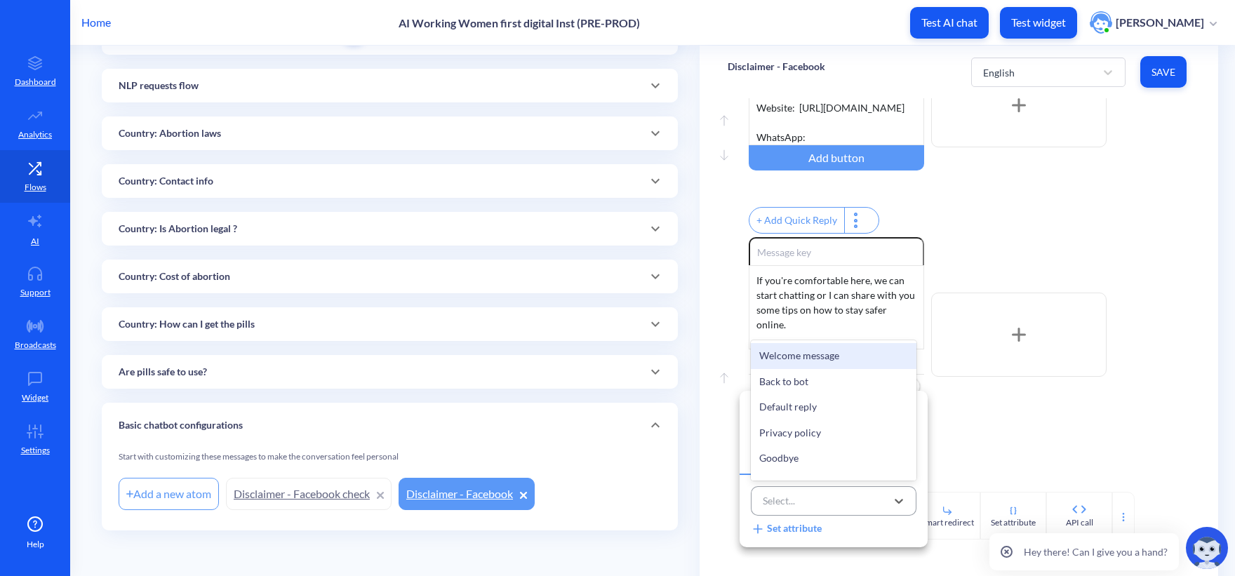
click at [795, 499] on div "Select..." at bounding box center [820, 501] width 130 height 23
click at [827, 486] on div "Select..." at bounding box center [834, 500] width 166 height 29
type input "what_"
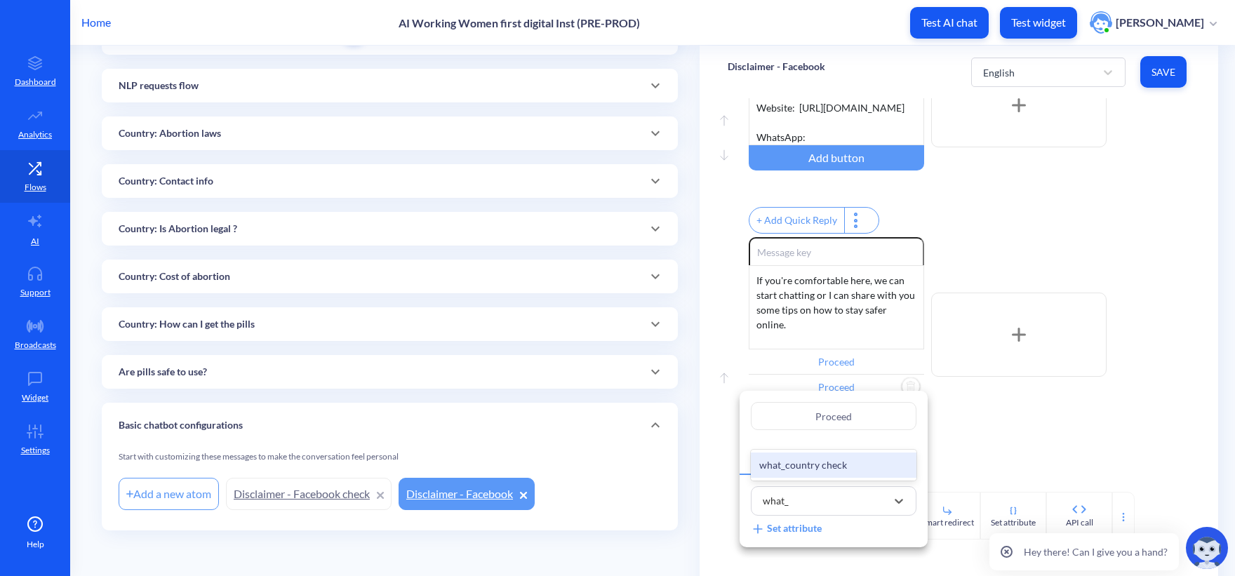
click at [802, 463] on div "what_country check" at bounding box center [834, 465] width 166 height 26
click at [993, 434] on div at bounding box center [617, 288] width 1235 height 576
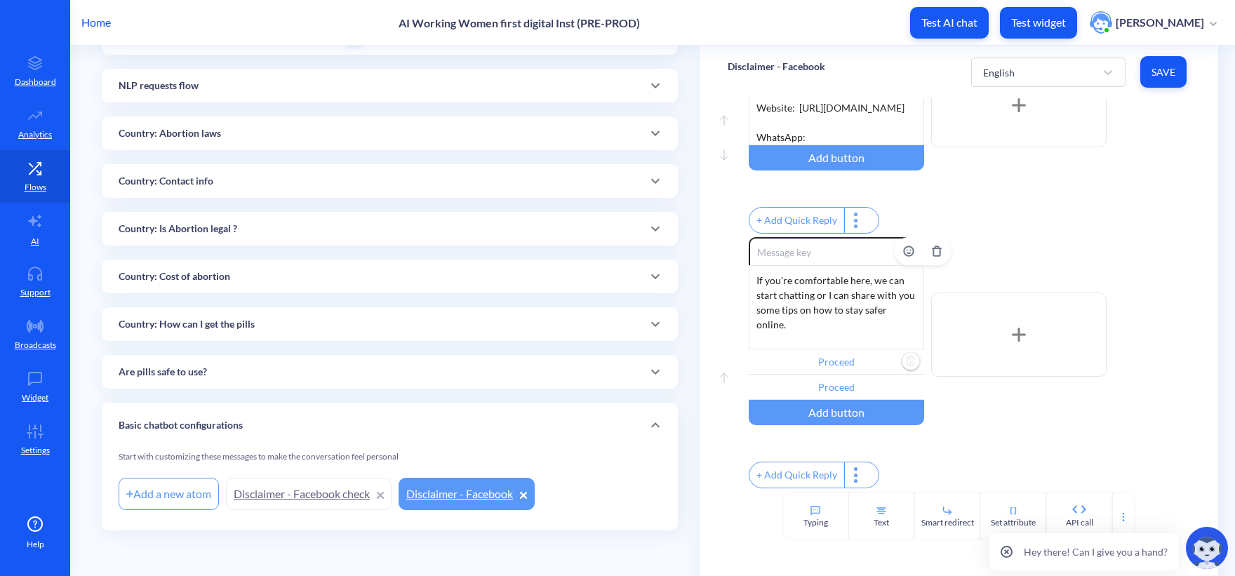
click at [849, 375] on input "Proceed" at bounding box center [835, 361] width 175 height 25
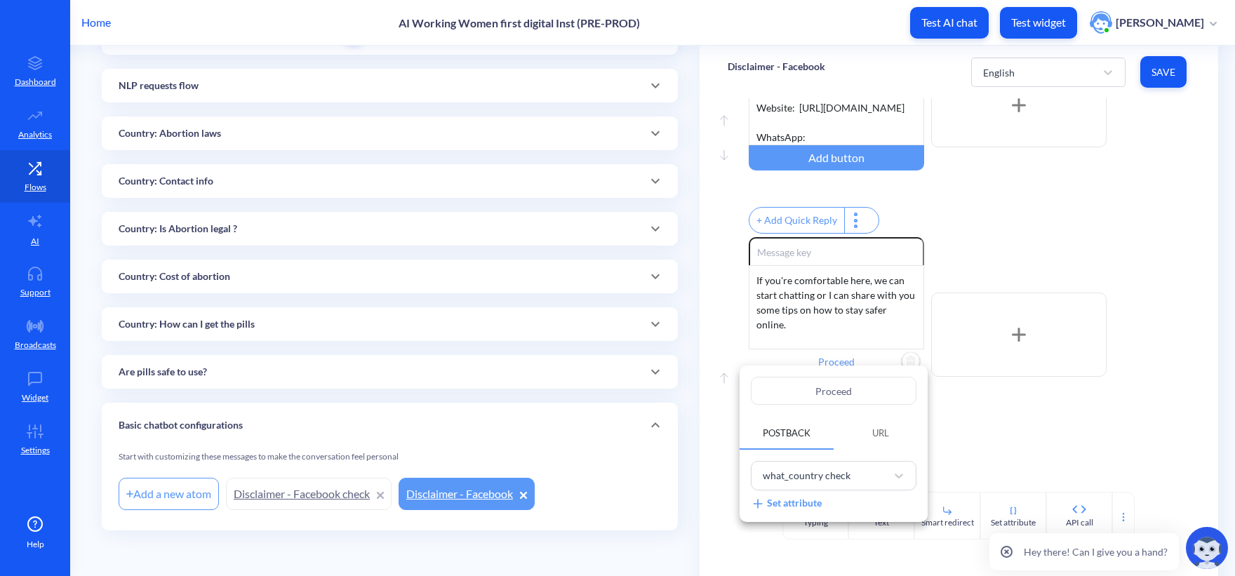
drag, startPoint x: 875, startPoint y: 388, endPoint x: 697, endPoint y: 388, distance: 178.2
click at [701, 388] on div "Proceed Postback URL what_country check Set attribute" at bounding box center [617, 288] width 1235 height 576
paste input "digital security guide"
type input "digital security guide"
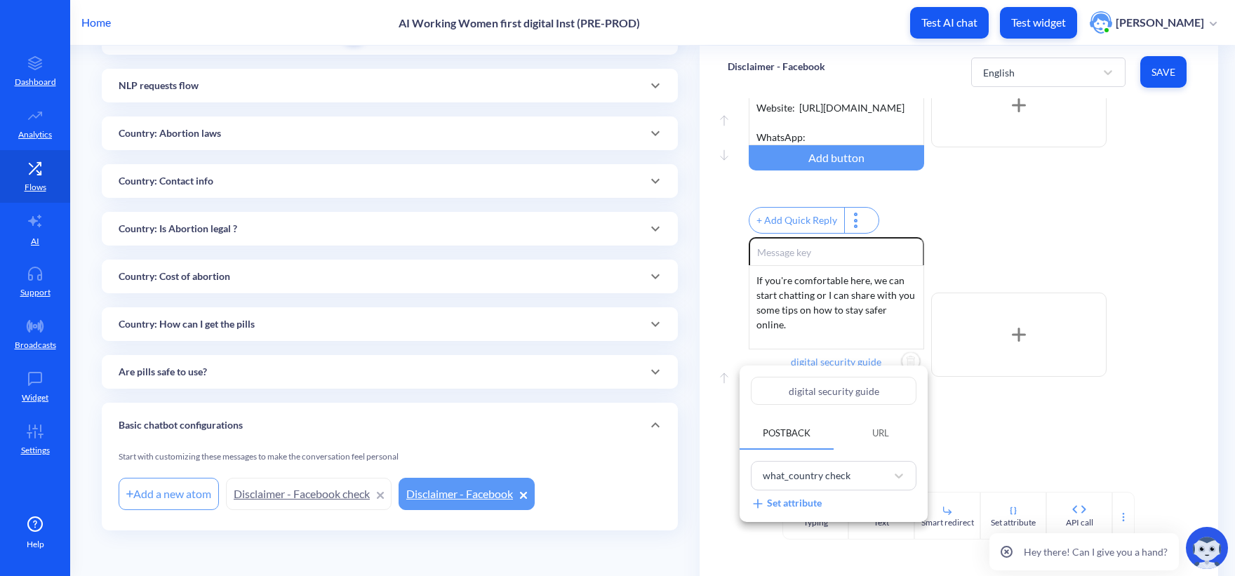
click at [795, 393] on input "digital security guide" at bounding box center [834, 391] width 166 height 28
type input "igital security guide"
type input "Digital security guide"
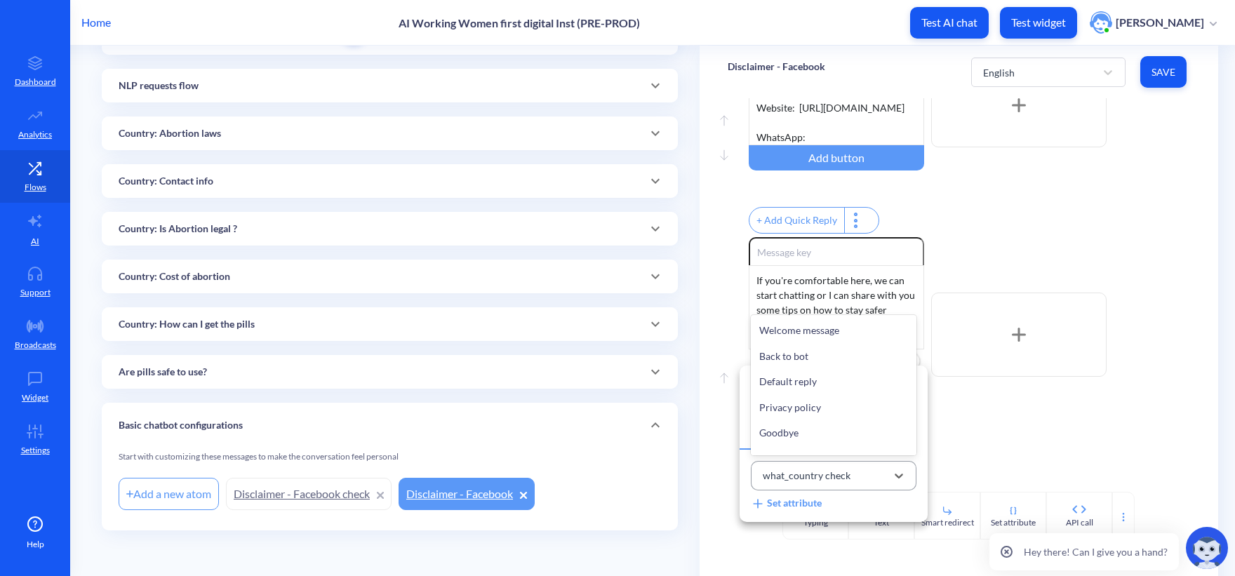
click at [793, 469] on div "what_country check" at bounding box center [806, 476] width 88 height 15
type input "di"
click at [818, 385] on div "Digital Security" at bounding box center [834, 382] width 166 height 26
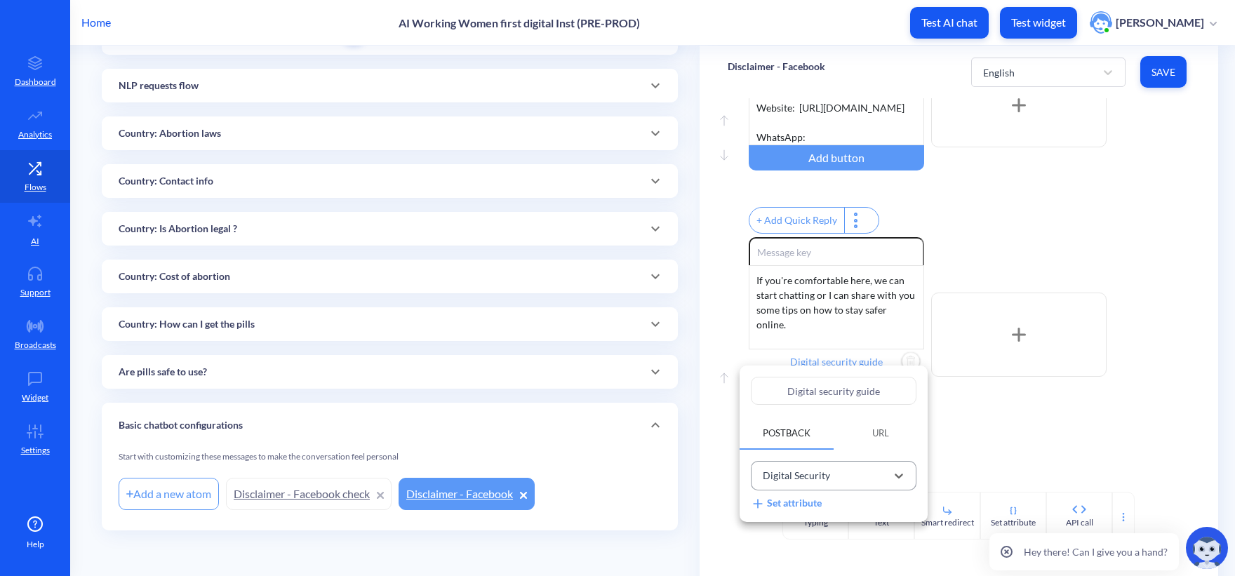
click at [977, 441] on div at bounding box center [617, 288] width 1235 height 576
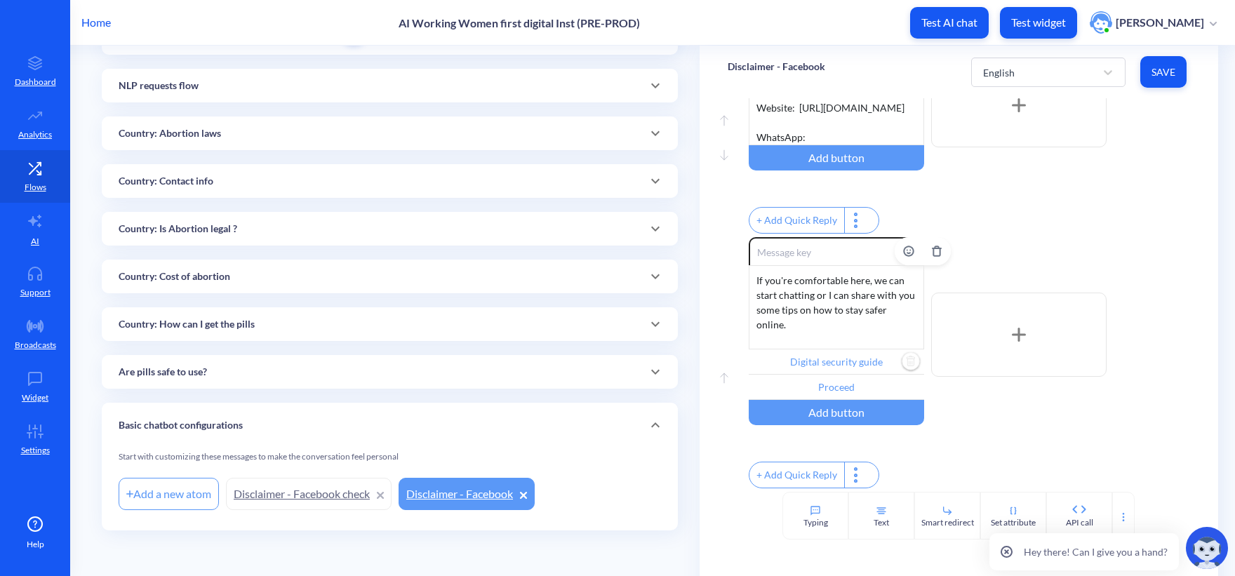
click at [820, 400] on input "Proceed" at bounding box center [835, 387] width 175 height 25
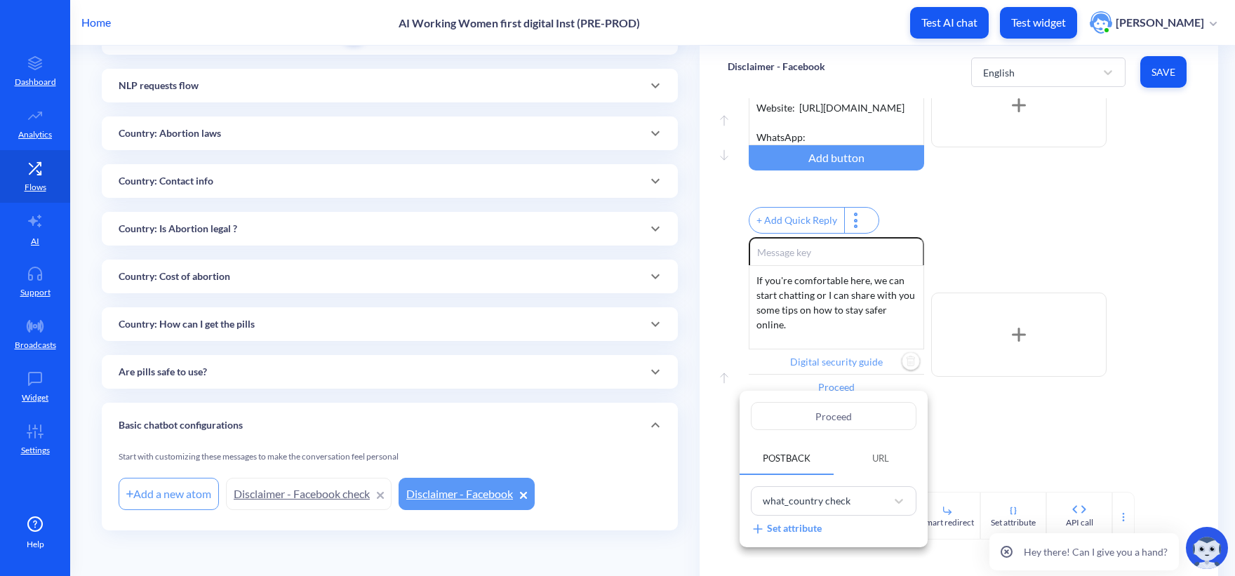
click at [1122, 438] on div at bounding box center [617, 288] width 1235 height 576
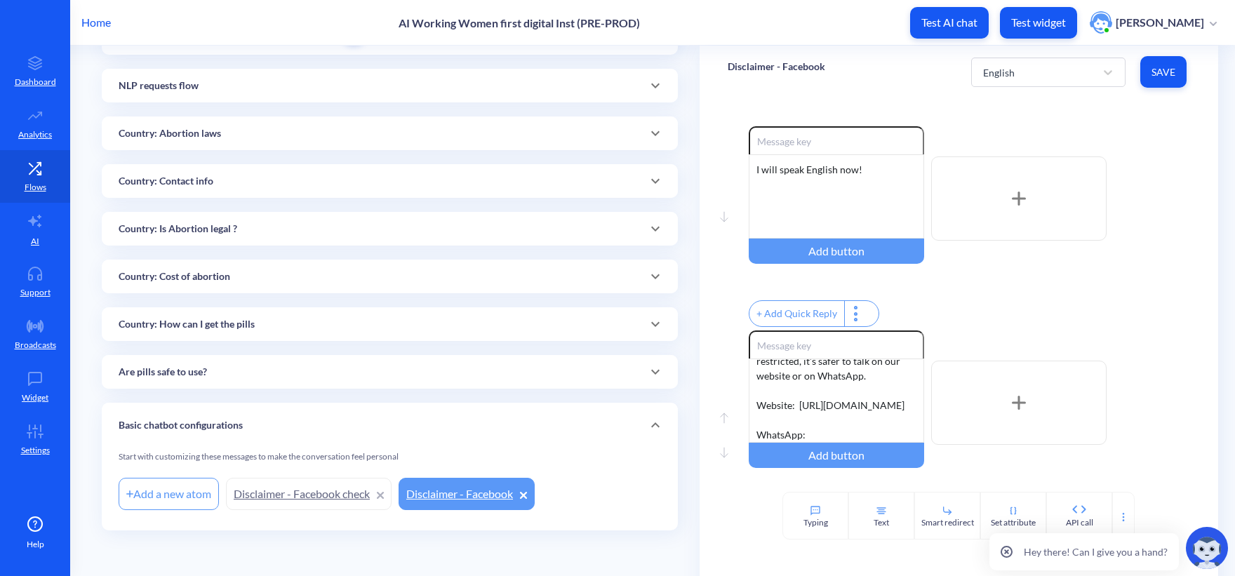
click at [1157, 74] on span "Save" at bounding box center [1163, 72] width 24 height 14
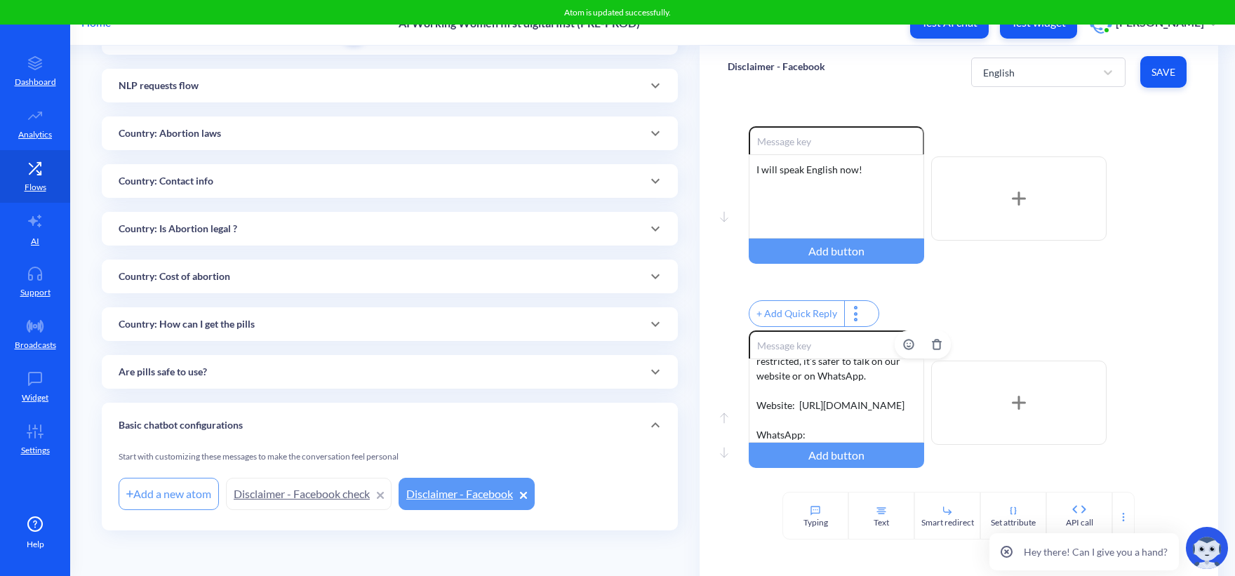
scroll to position [101, 0]
click at [835, 431] on div "We can keep chatting here, but Instagram and Facebook aren’t the safest places …" at bounding box center [835, 400] width 175 height 84
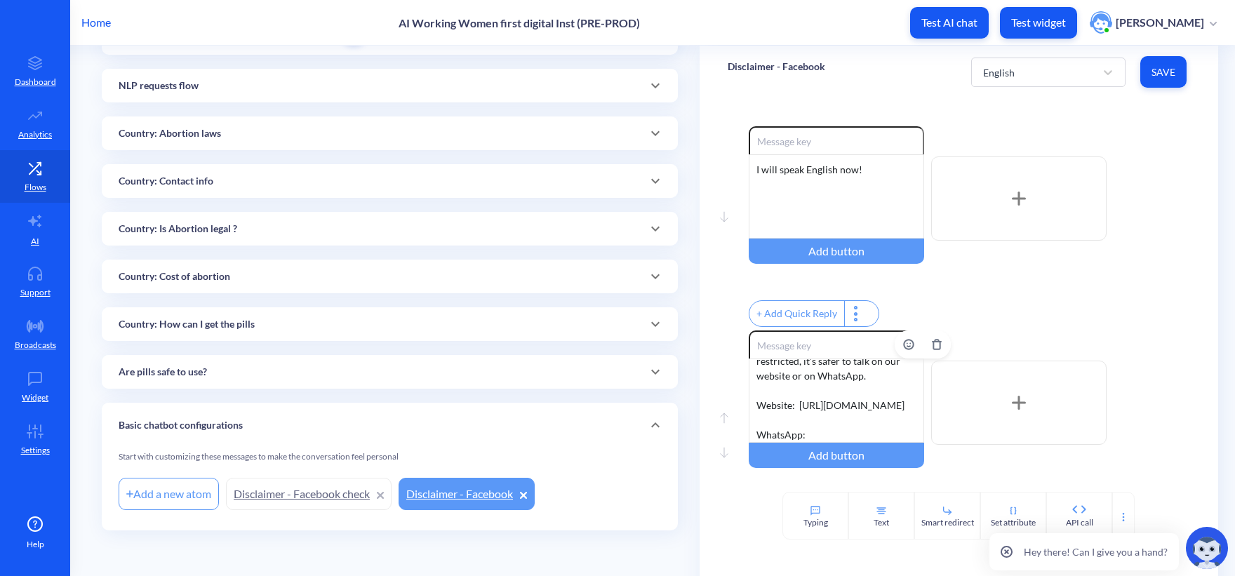
click at [835, 442] on div "We can keep chatting here, but Instagram and Facebook aren’t the safest places …" at bounding box center [835, 400] width 175 height 84
click at [1165, 330] on div "+ Add Quick Reply" at bounding box center [968, 315] width 441 height 30
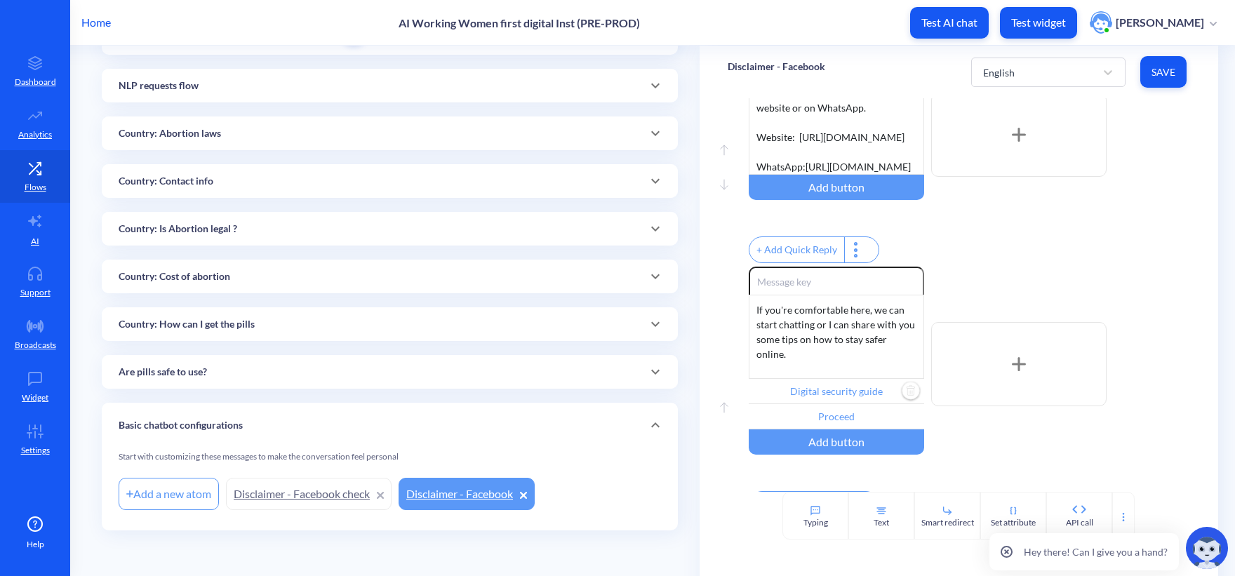
scroll to position [325, 0]
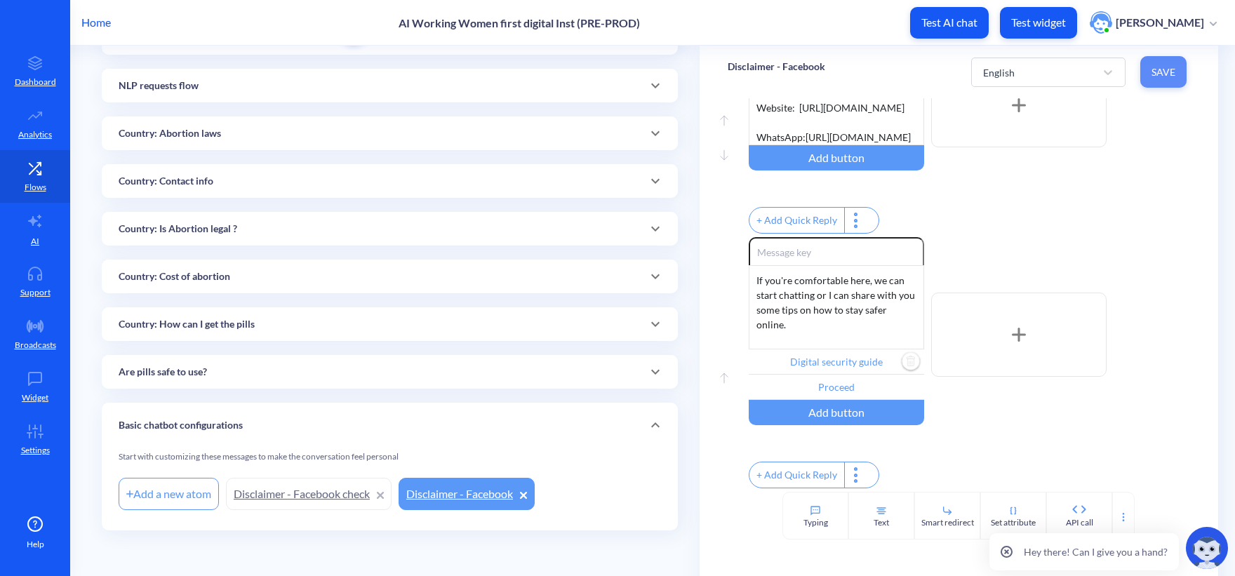
click at [1161, 69] on span "Save" at bounding box center [1163, 72] width 24 height 14
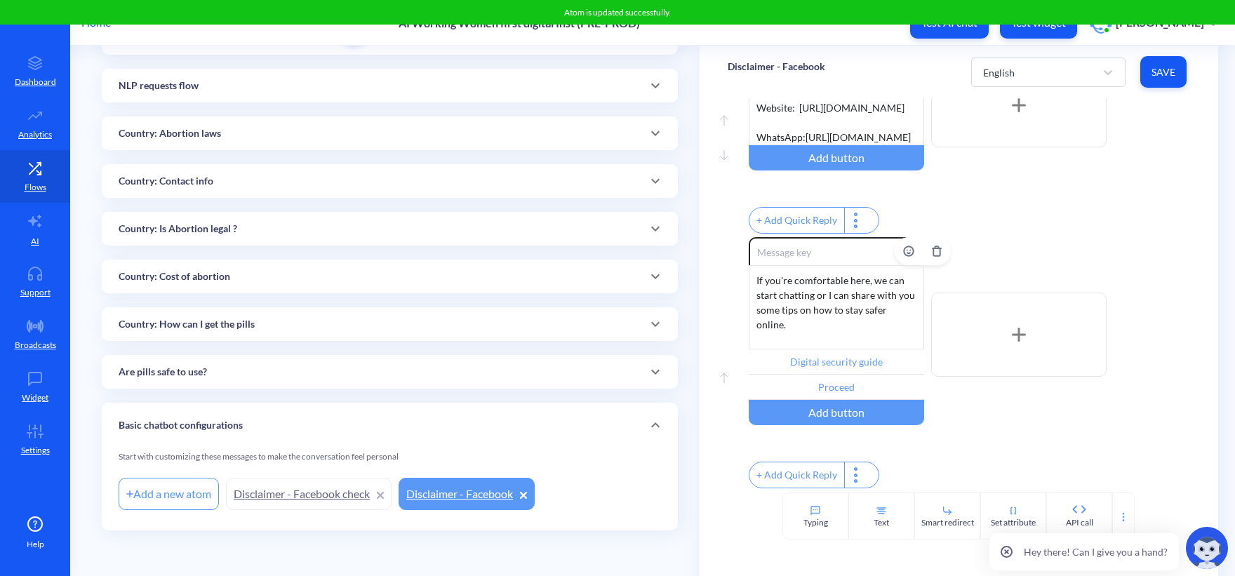
scroll to position [114, 0]
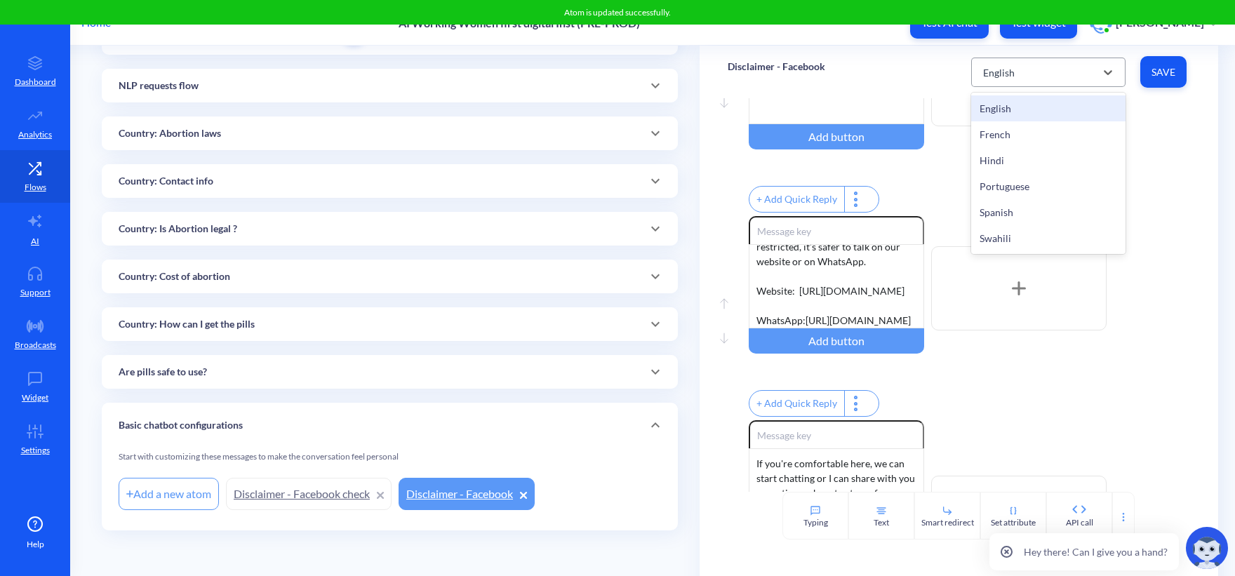
click at [1002, 68] on div "English" at bounding box center [999, 72] width 32 height 15
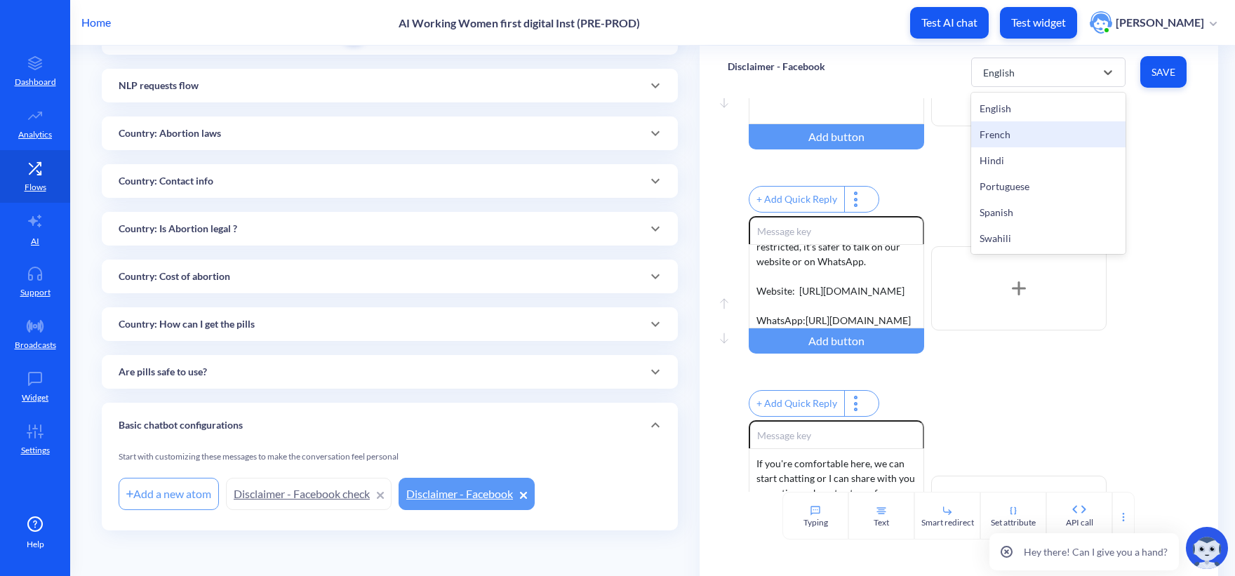
click at [1000, 144] on div "French" at bounding box center [1048, 134] width 154 height 26
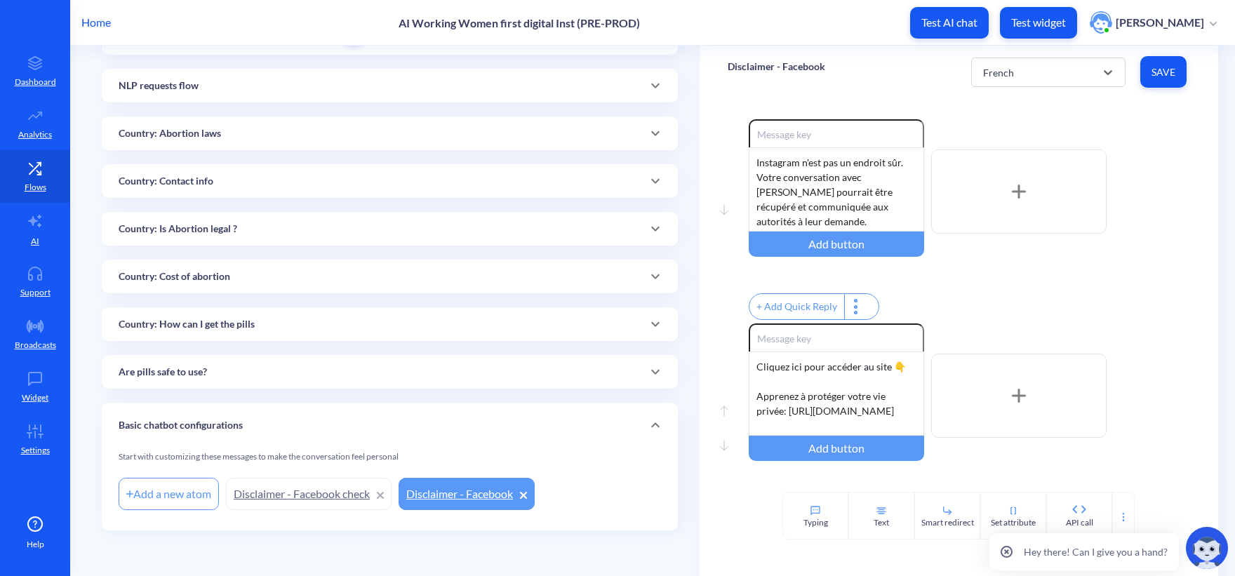
scroll to position [0, 0]
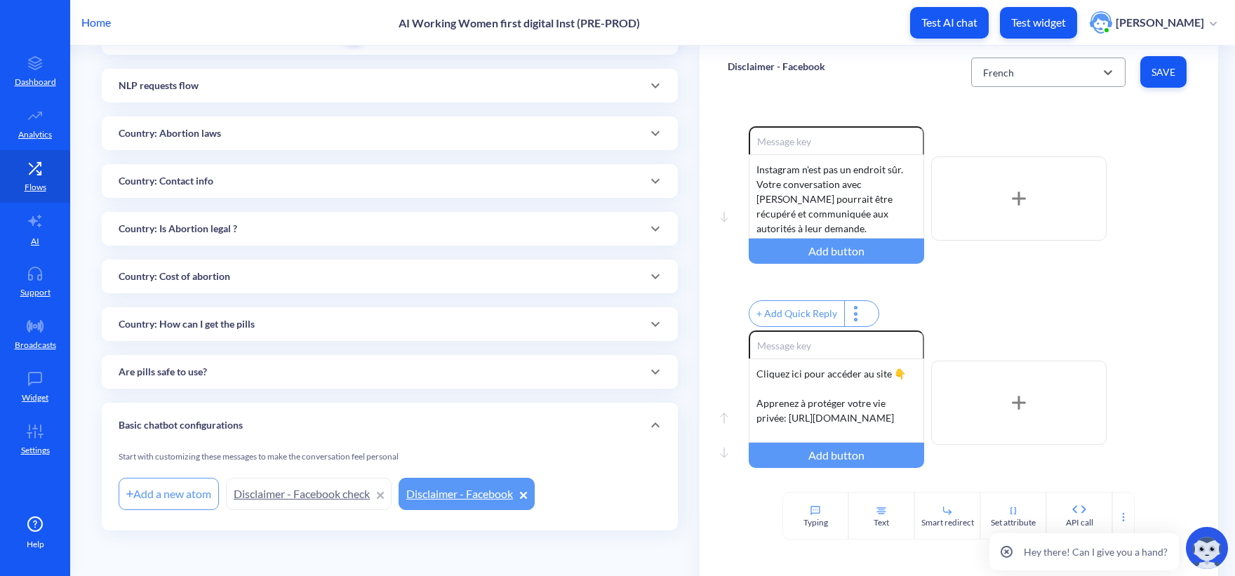
click at [1014, 79] on div "French" at bounding box center [1035, 72] width 119 height 25
click at [1009, 108] on div "English" at bounding box center [1048, 108] width 154 height 26
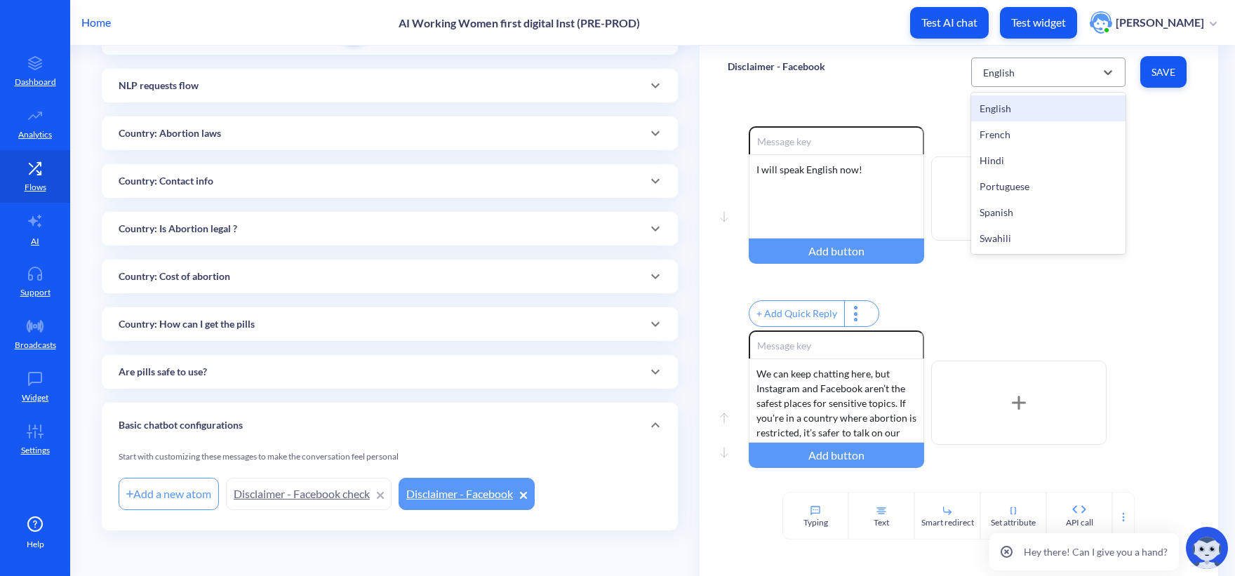
click at [1065, 67] on div "English" at bounding box center [1035, 72] width 119 height 25
click at [1028, 141] on div "French" at bounding box center [1048, 134] width 154 height 26
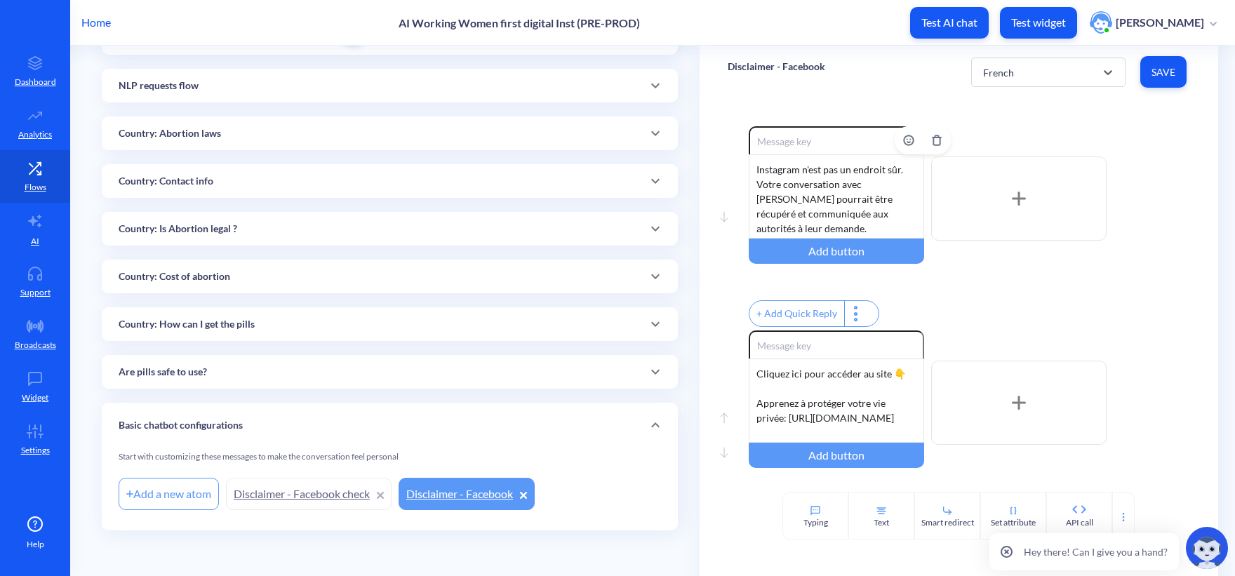
click at [791, 196] on div "Instagram n'est pas un endroit sûr. Votre conversation avec Ally pourrait être …" at bounding box center [835, 196] width 175 height 84
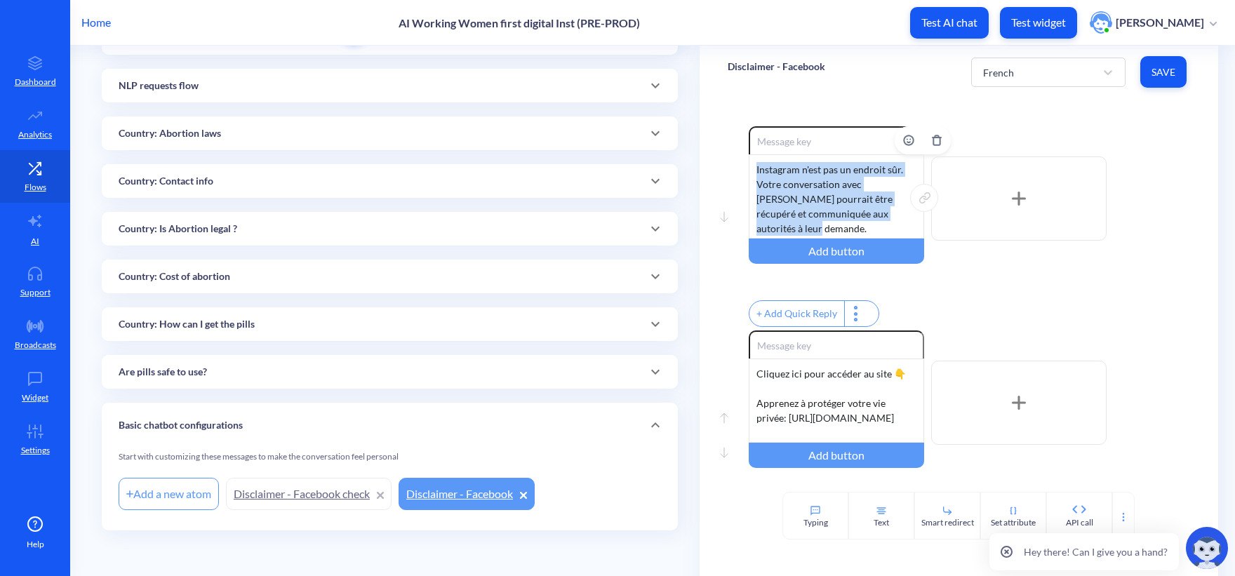
click at [791, 196] on div "Instagram n'est pas un endroit sûr. Votre conversation avec Ally pourrait être …" at bounding box center [835, 196] width 175 height 84
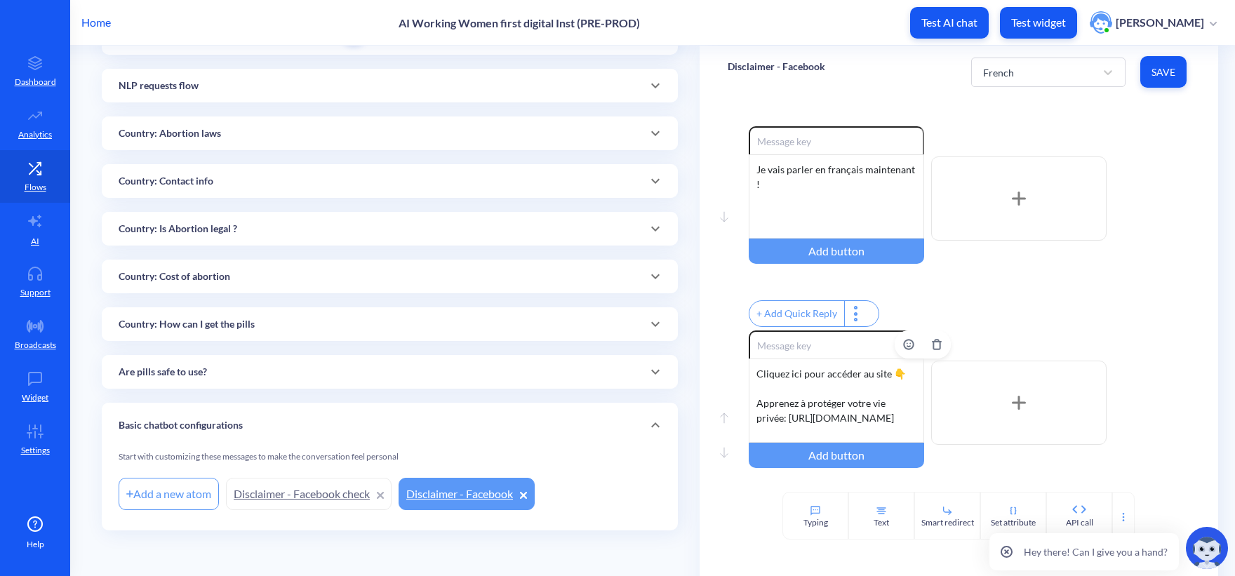
click at [812, 413] on div "Cliquez ici pour accéder au site 👇 Apprenez à protéger votre vie privée: https:…" at bounding box center [835, 400] width 175 height 84
click at [805, 386] on div "Cliquez ici pour accéder au site 👇 Apprenez à protéger votre vie privée: https:…" at bounding box center [835, 400] width 175 height 84
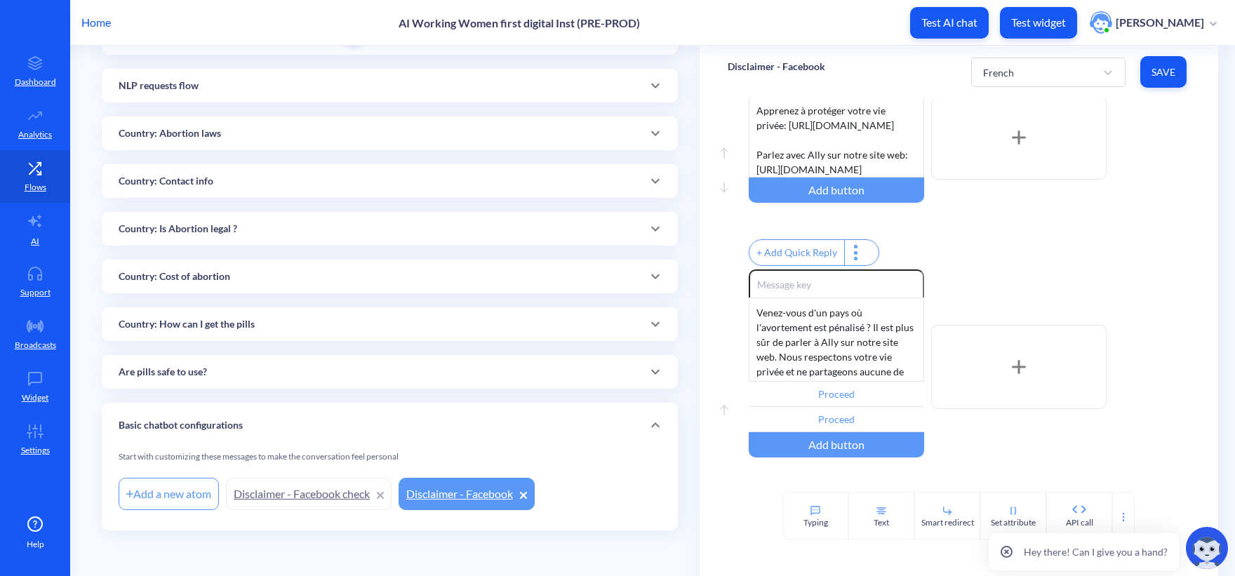
scroll to position [281, 0]
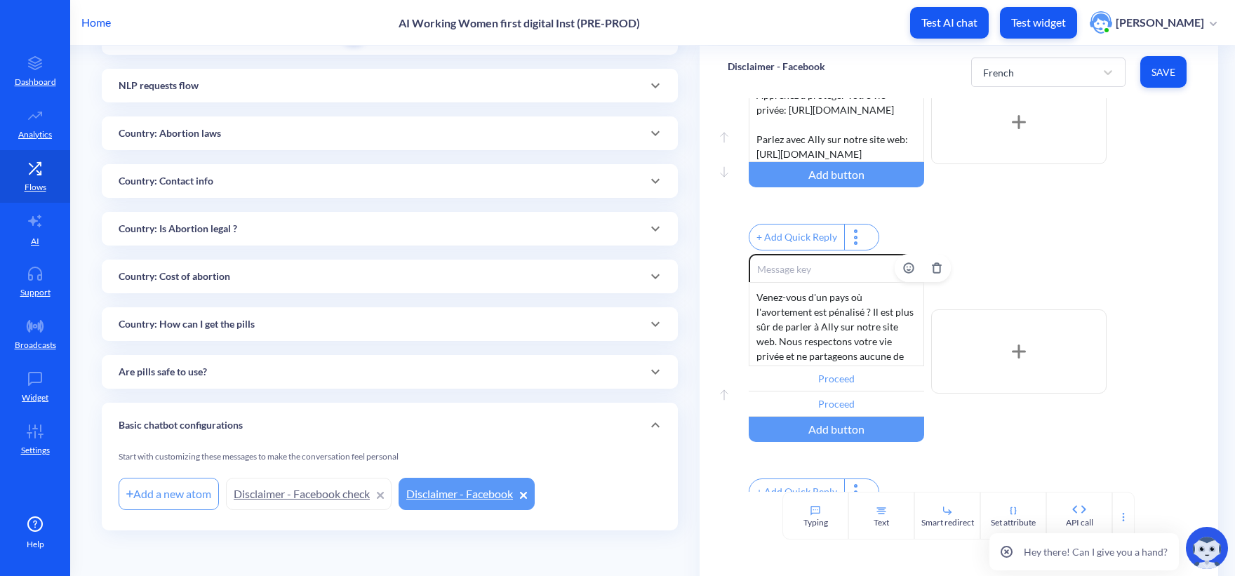
click at [845, 356] on div "Venez-vous d'un pays où l'avortement est pénalisé ? Il est plus sûr de parler à…" at bounding box center [835, 324] width 175 height 84
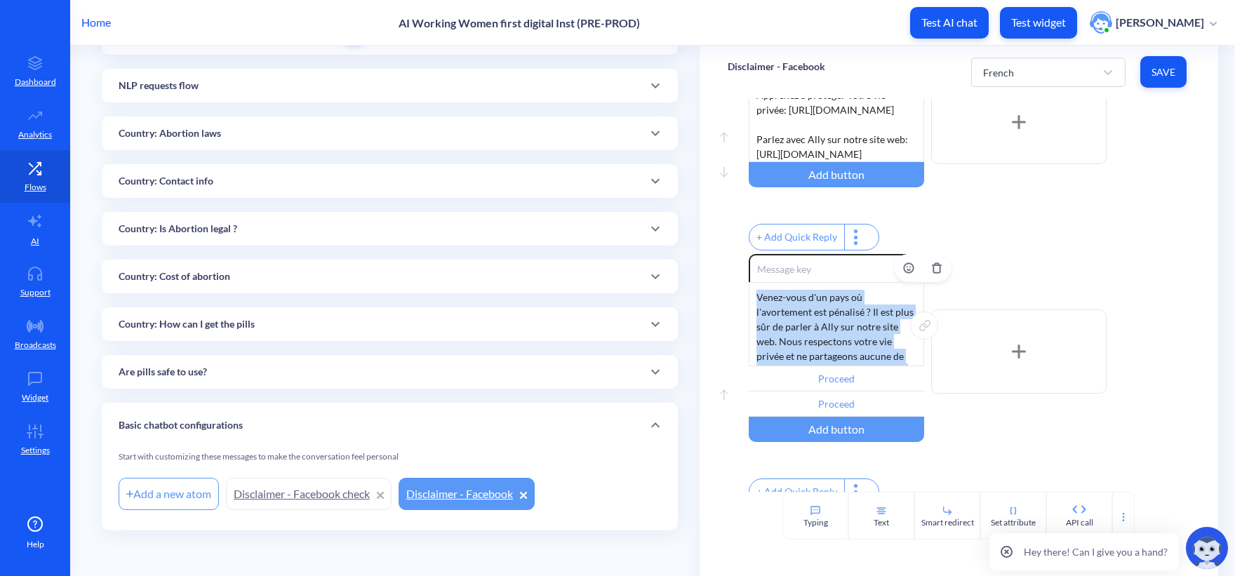
click at [845, 356] on div "Venez-vous d'un pays où l'avortement est pénalisé ? Il est plus sûr de parler à…" at bounding box center [835, 324] width 175 height 84
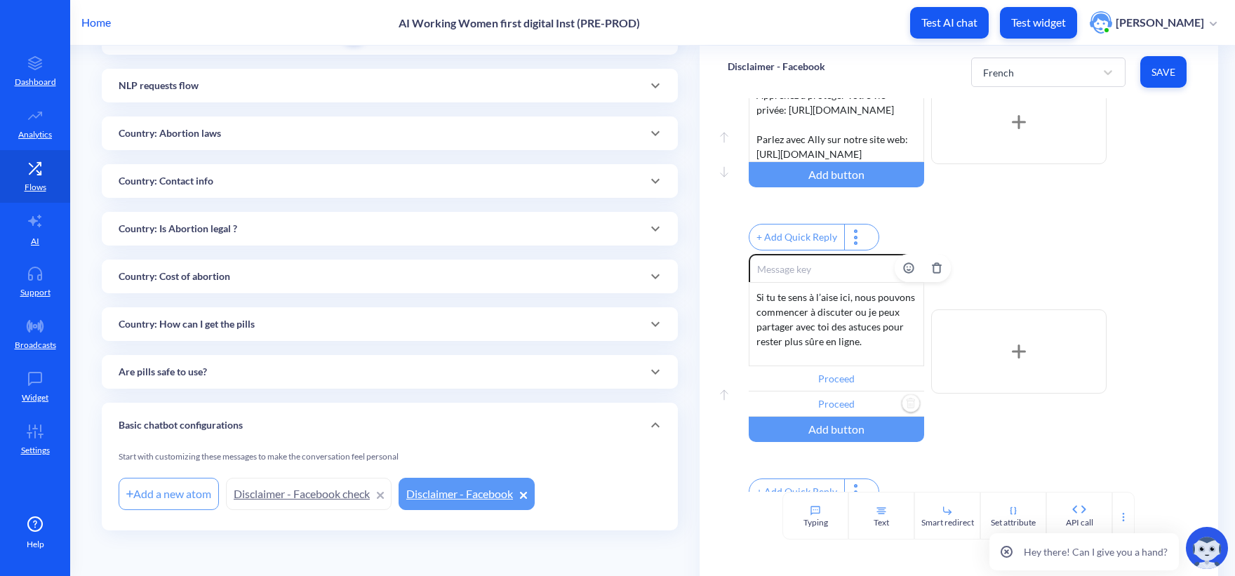
click at [824, 412] on input "Proceed" at bounding box center [835, 403] width 175 height 25
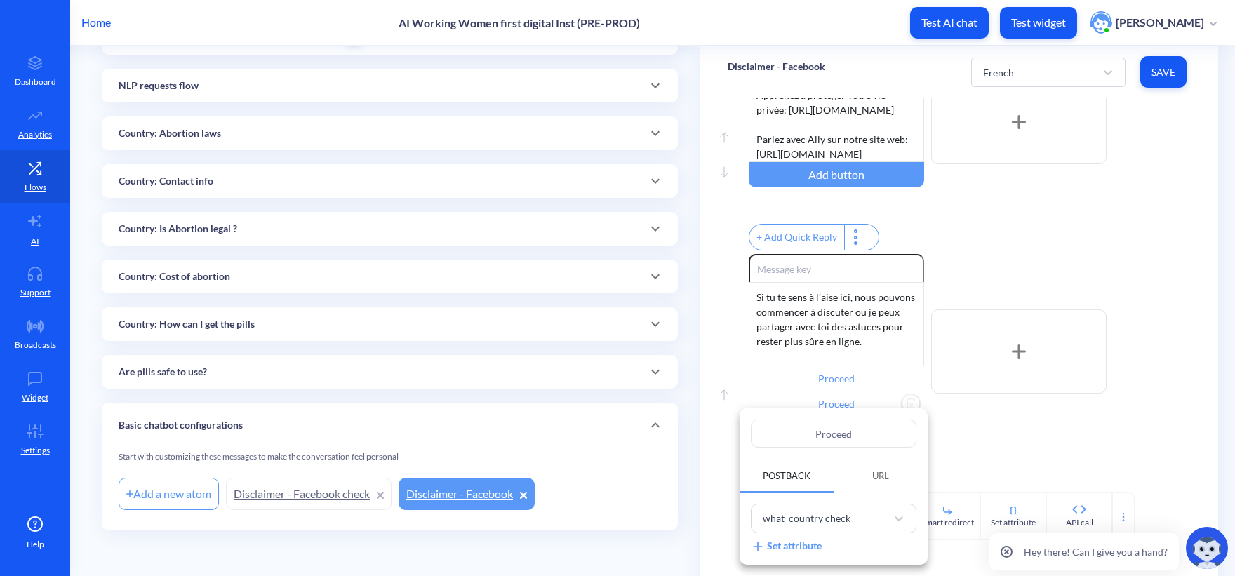
click at [839, 393] on div at bounding box center [617, 288] width 1235 height 576
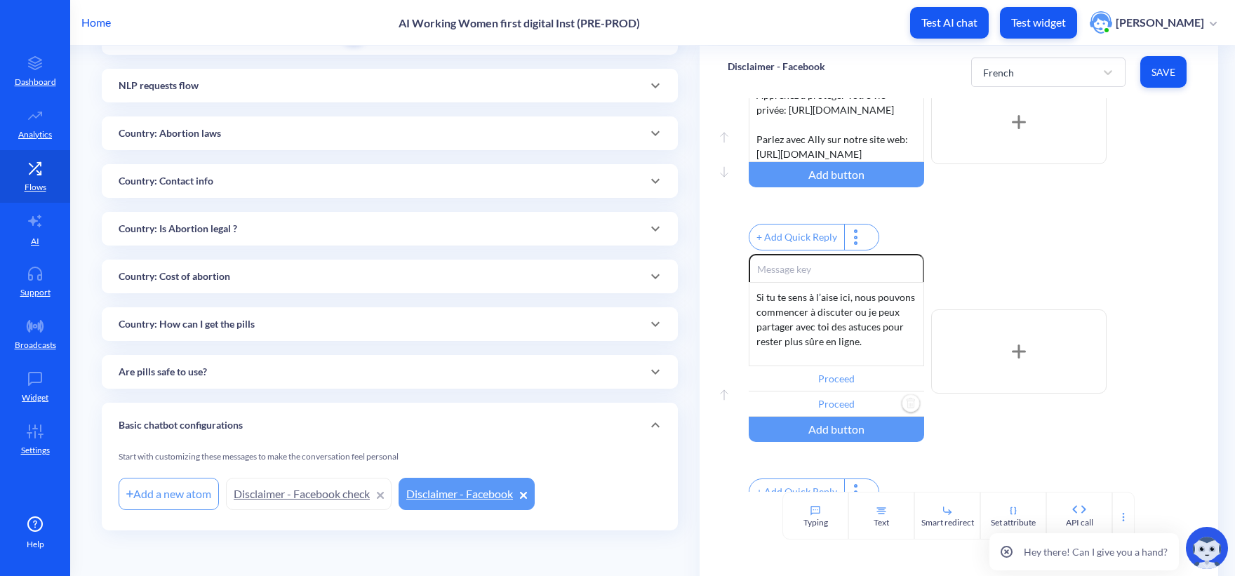
click at [840, 390] on input "Proceed" at bounding box center [835, 378] width 175 height 25
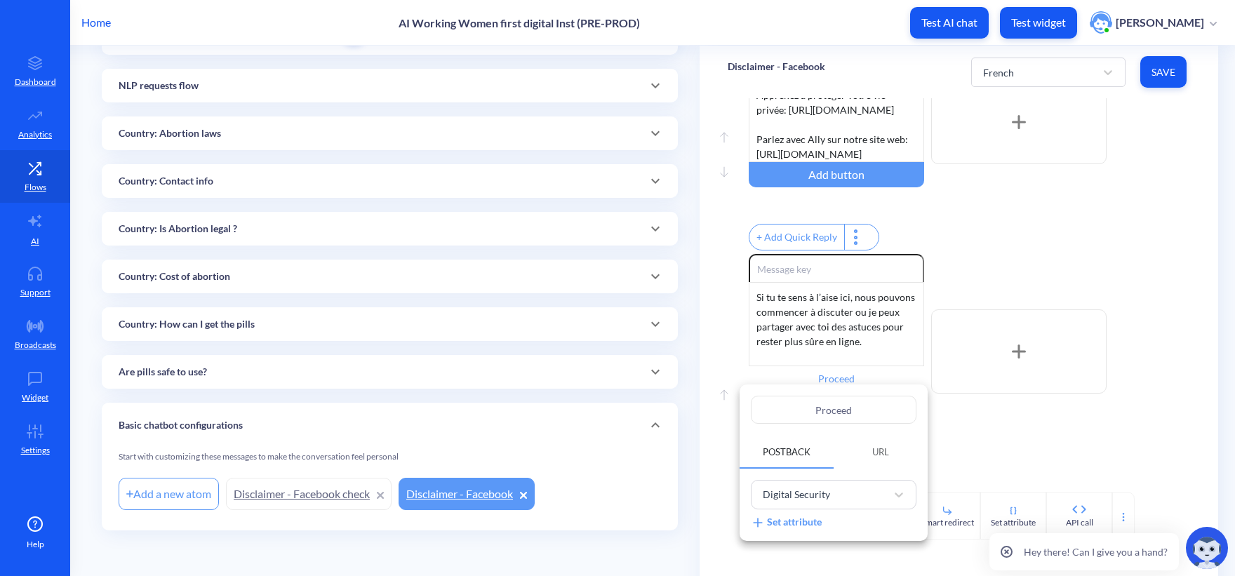
drag, startPoint x: 870, startPoint y: 408, endPoint x: 753, endPoint y: 396, distance: 117.1
click at [753, 396] on div "Proceed Postback URL Digital Security Set attribute" at bounding box center [833, 462] width 188 height 156
paste input "Guide de sécurité numérique"
type input "Guide de sécurité numérique"
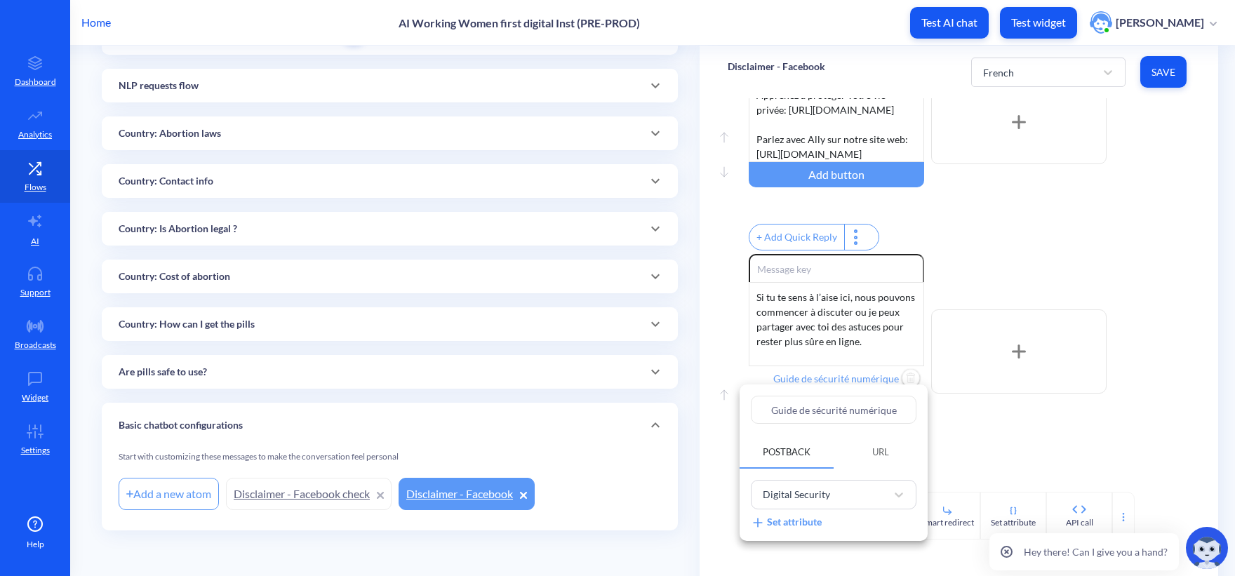
click at [983, 444] on div at bounding box center [617, 288] width 1235 height 576
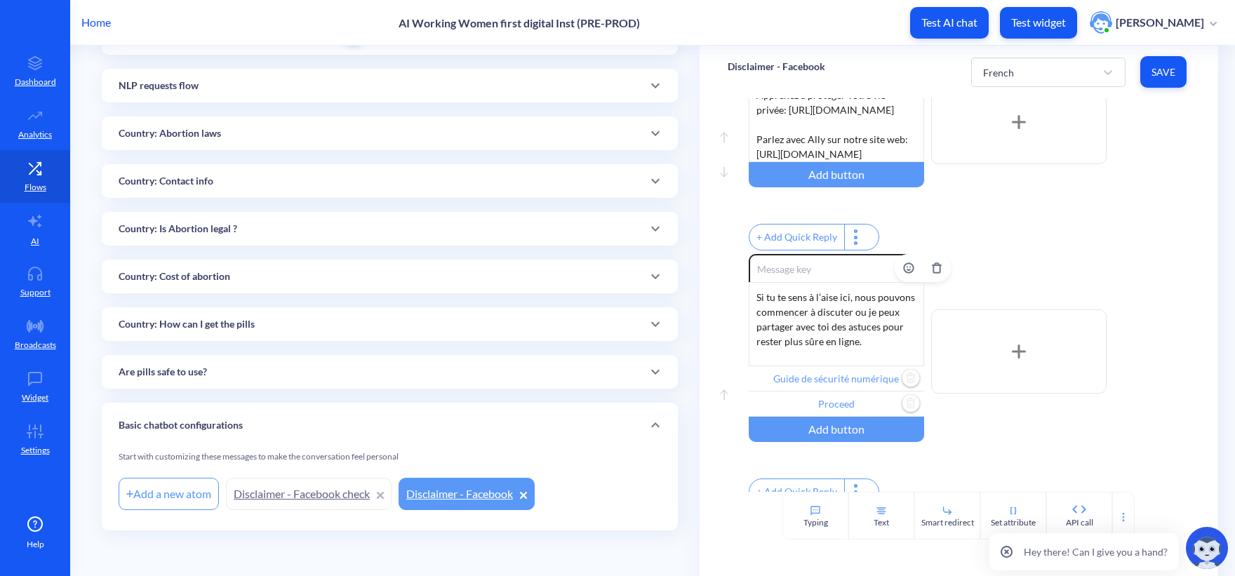
click at [807, 417] on input "Proceed" at bounding box center [835, 403] width 175 height 25
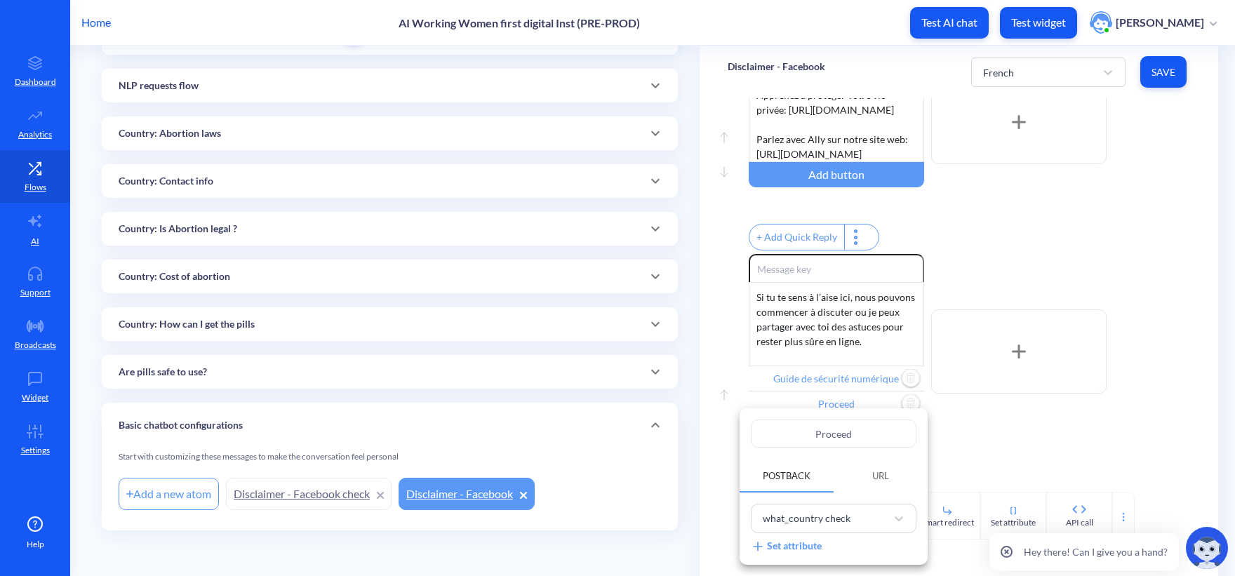
drag, startPoint x: 876, startPoint y: 431, endPoint x: 727, endPoint y: 430, distance: 148.7
click at [718, 431] on div "Proceed Postback URL what_country check Set attribute" at bounding box center [617, 288] width 1235 height 576
paste input "éder"
type input "Procéder"
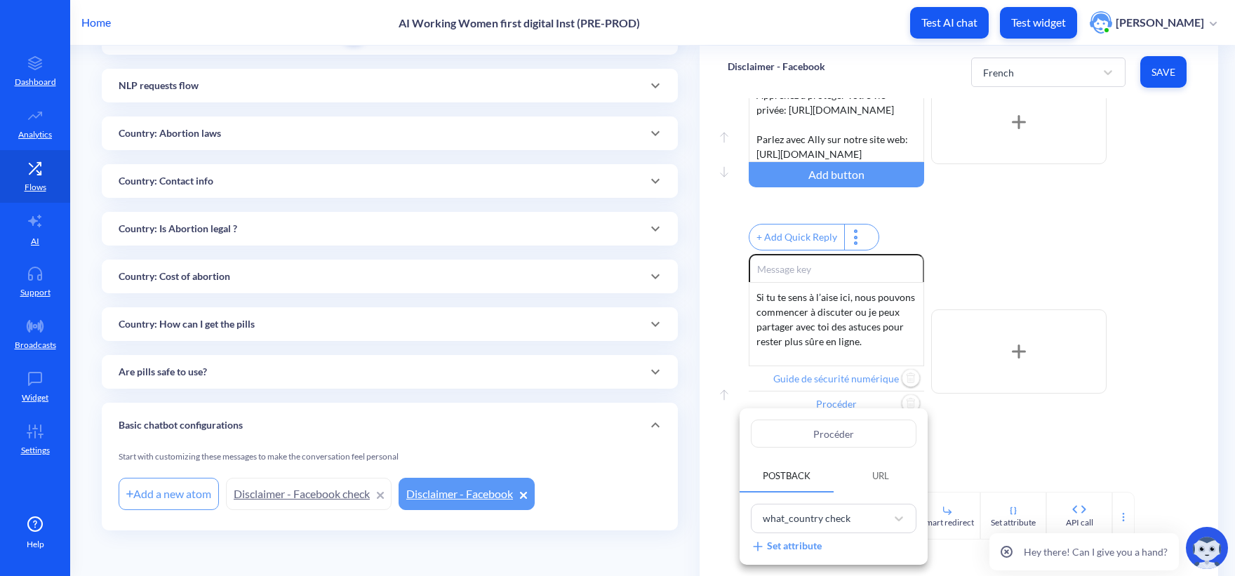
click at [980, 441] on div at bounding box center [617, 288] width 1235 height 576
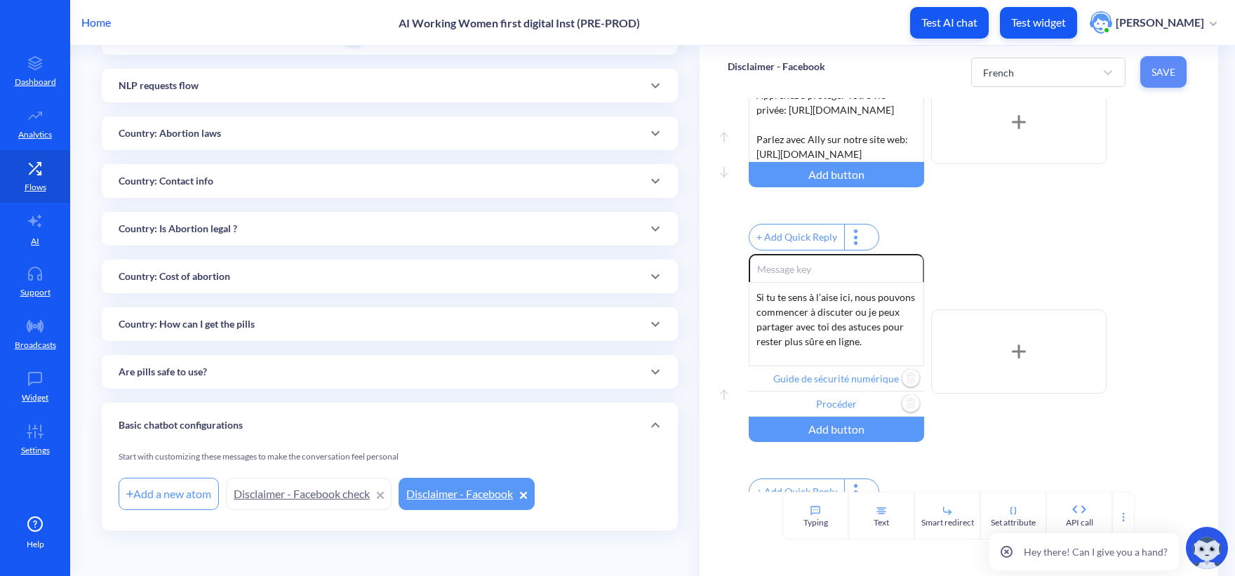
click at [1143, 76] on button "Save" at bounding box center [1163, 72] width 46 height 32
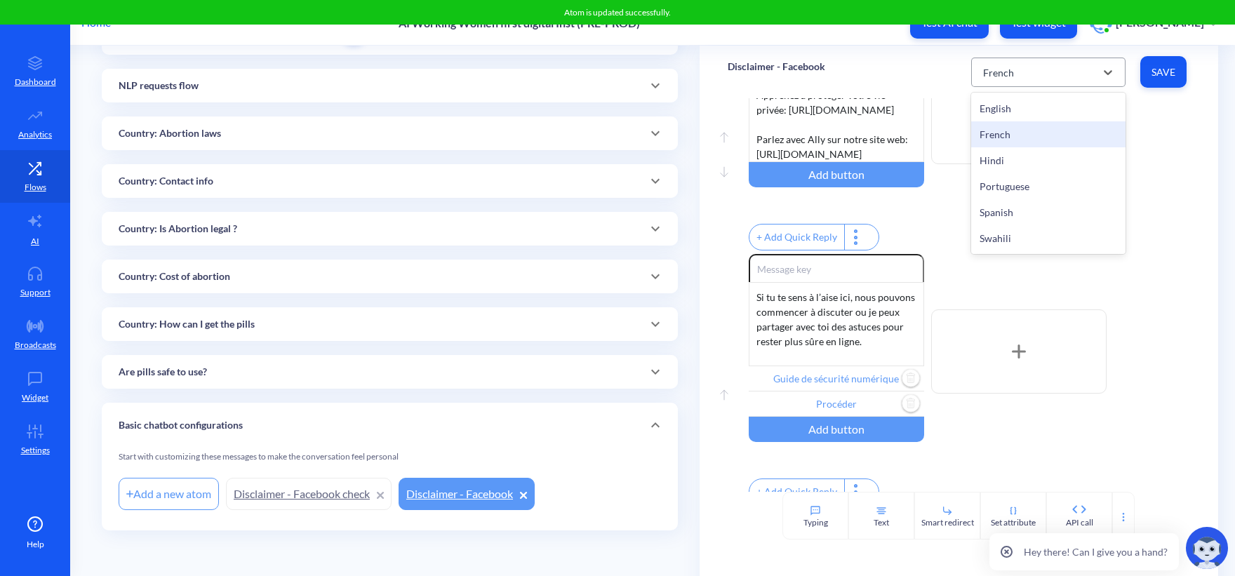
click at [995, 69] on div "French" at bounding box center [998, 72] width 31 height 15
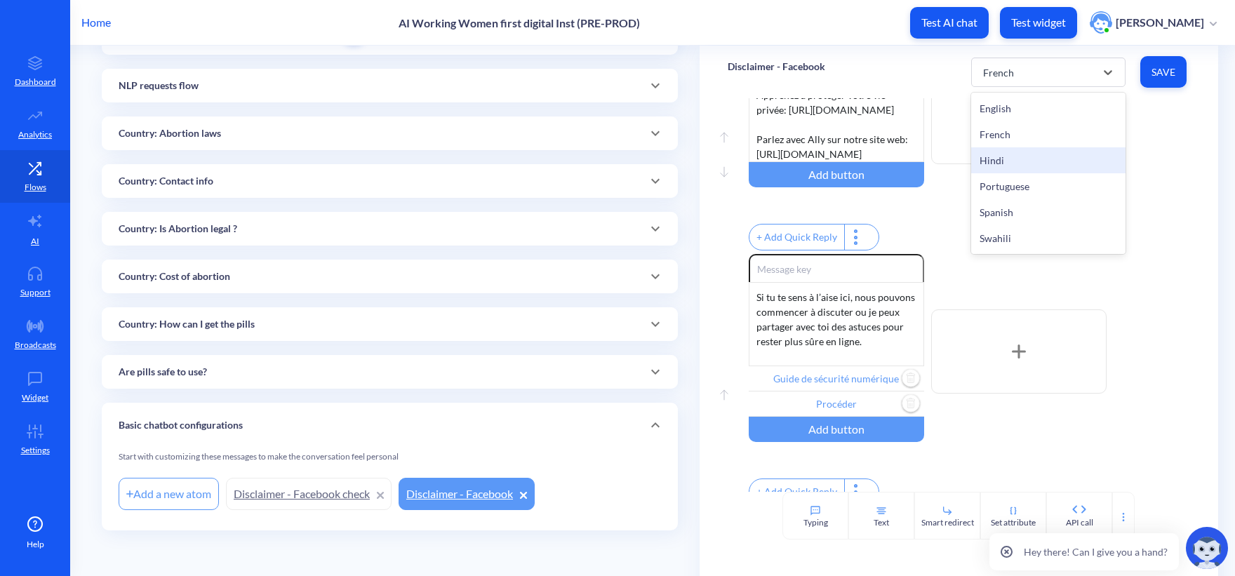
drag, startPoint x: 1011, startPoint y: 135, endPoint x: 1009, endPoint y: 160, distance: 24.6
click at [1009, 160] on div "English French Hindi Portuguese Spanish Swahili" at bounding box center [1048, 173] width 154 height 161
click at [1004, 157] on div "Hindi" at bounding box center [1048, 160] width 154 height 26
type input "Proceed"
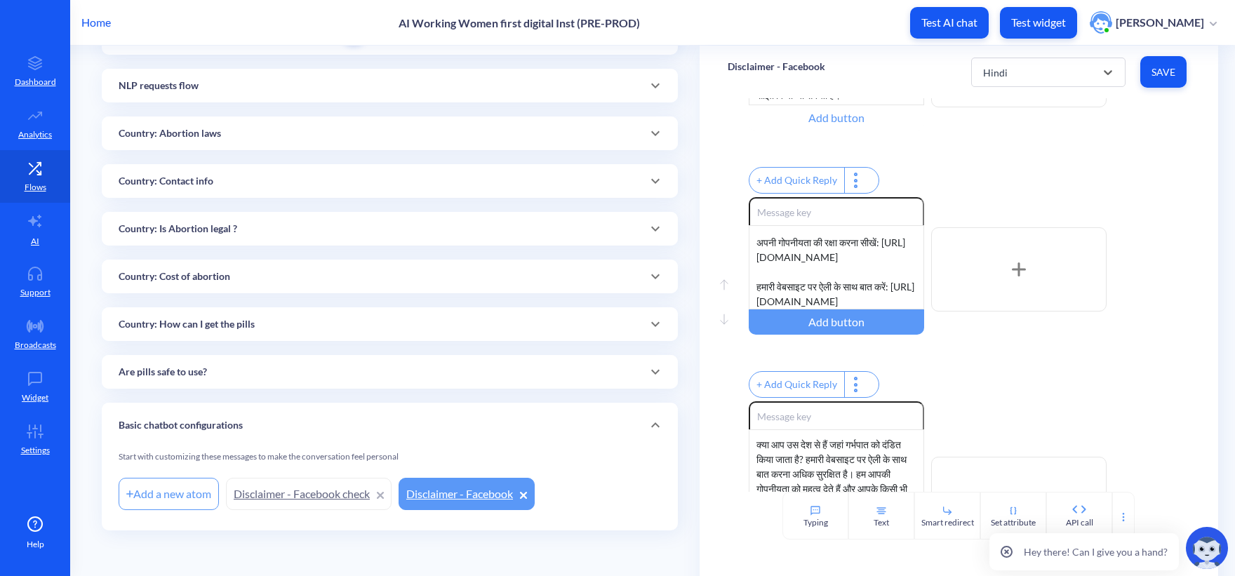
scroll to position [0, 0]
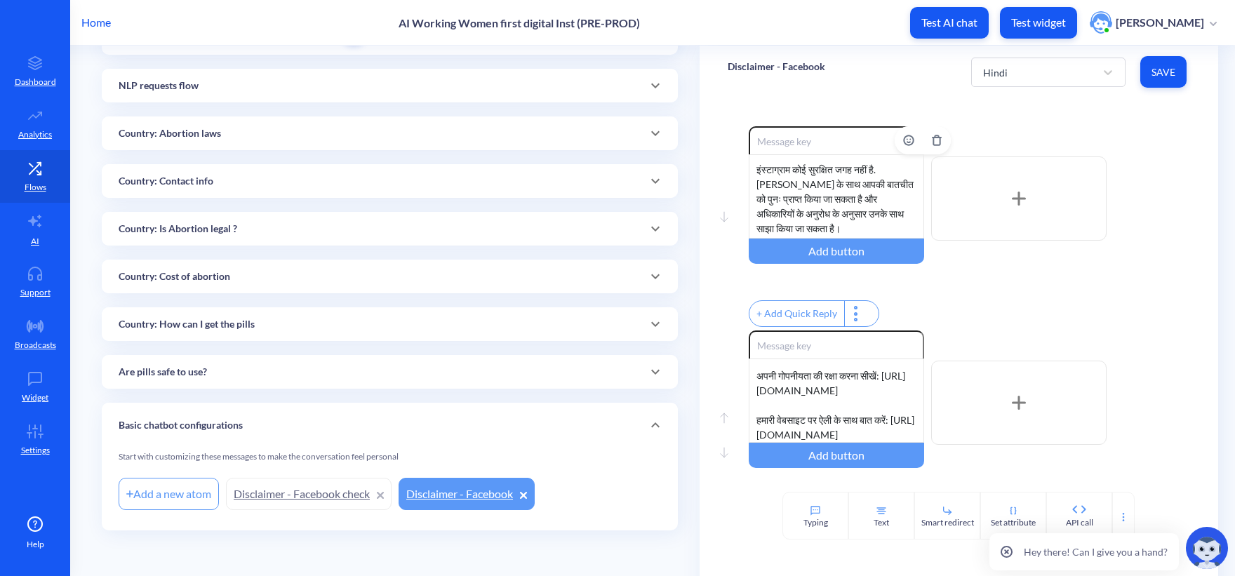
click at [814, 175] on div "इंस्टाग्राम कोई सुरक्षित जगह नहीं है. एली के साथ आपकी बातचीत को पुनः प्राप्त कि…" at bounding box center [835, 196] width 175 height 84
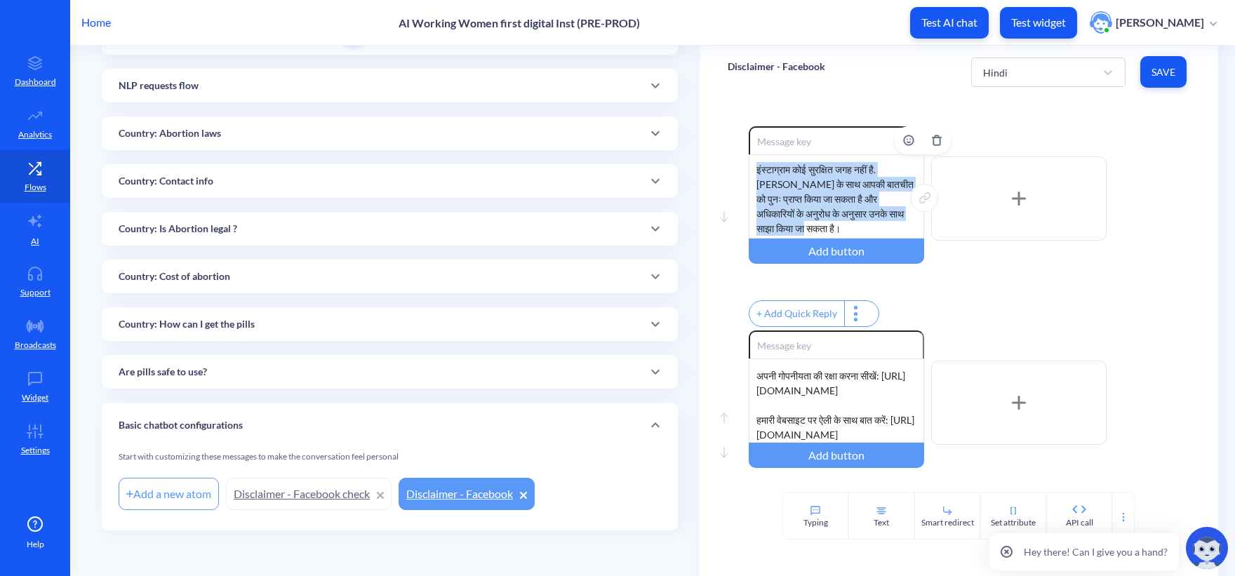
click at [814, 175] on div "इंस्टाग्राम कोई सुरक्षित जगह नहीं है. एली के साथ आपकी बातचीत को पुनः प्राप्त कि…" at bounding box center [835, 196] width 175 height 84
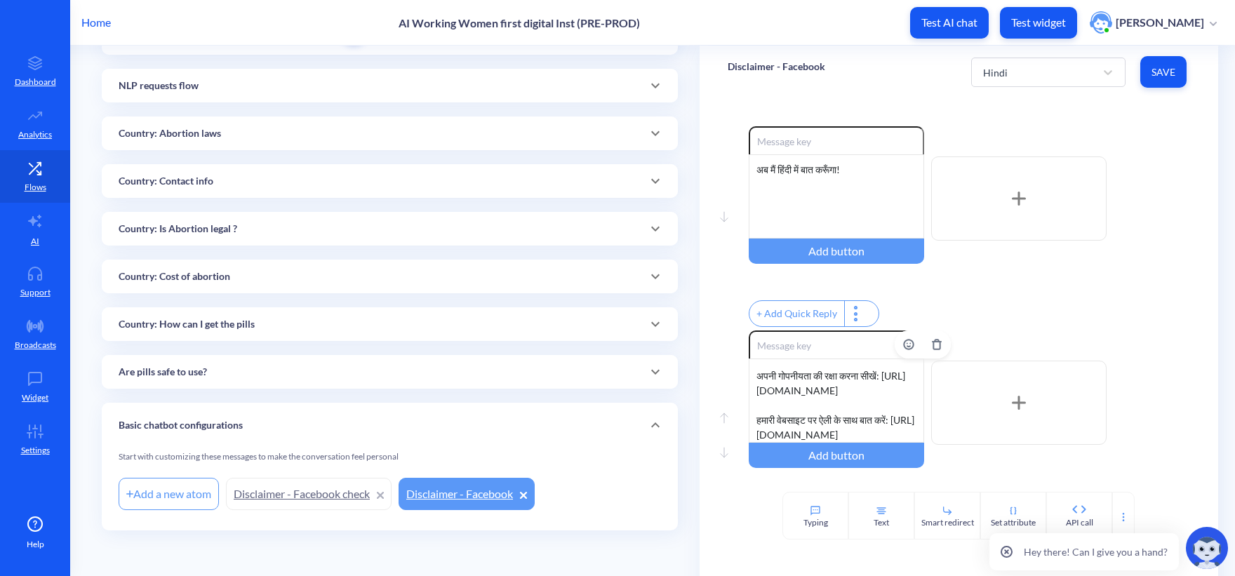
click at [809, 393] on div "वेबसाइट पर जाने के लिए यहां क्लिक करें 👇 अपनी गोपनीयता की रक्षा करना सीखें: htt…" at bounding box center [835, 400] width 175 height 84
click at [808, 414] on div "वेबसाइट पर जाने के लिए यहां क्लिक करें 👇 अपनी गोपनीयता की रक्षा करना सीखें: htt…" at bounding box center [835, 400] width 175 height 84
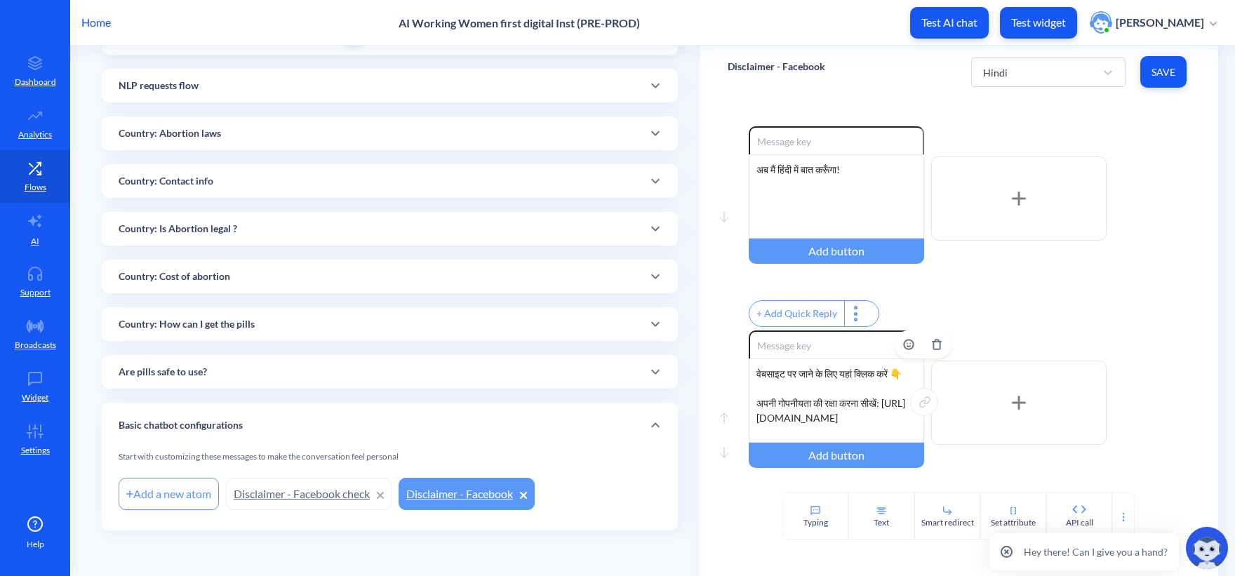
click at [809, 431] on div "वेबसाइट पर जाने के लिए यहां क्लिक करें 👇 अपनी गोपनीयता की रक्षा करना सीखें: htt…" at bounding box center [835, 400] width 175 height 84
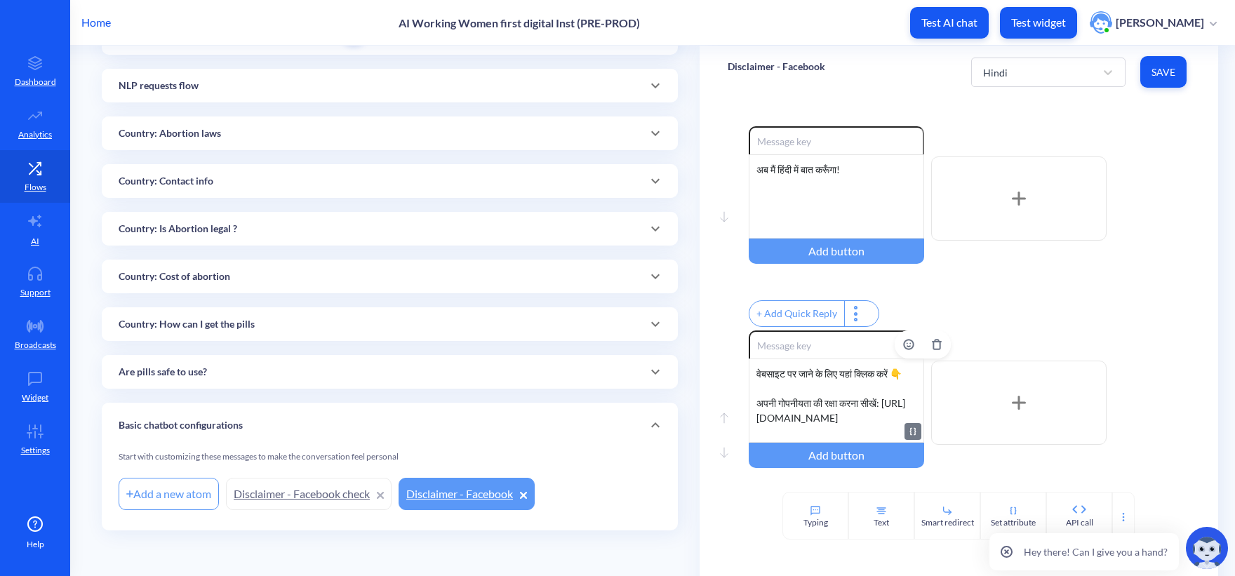
click at [803, 412] on div "वेबसाइट पर जाने के लिए यहां क्लिक करें 👇 अपनी गोपनीयता की रक्षा करना सीखें: htt…" at bounding box center [835, 400] width 175 height 84
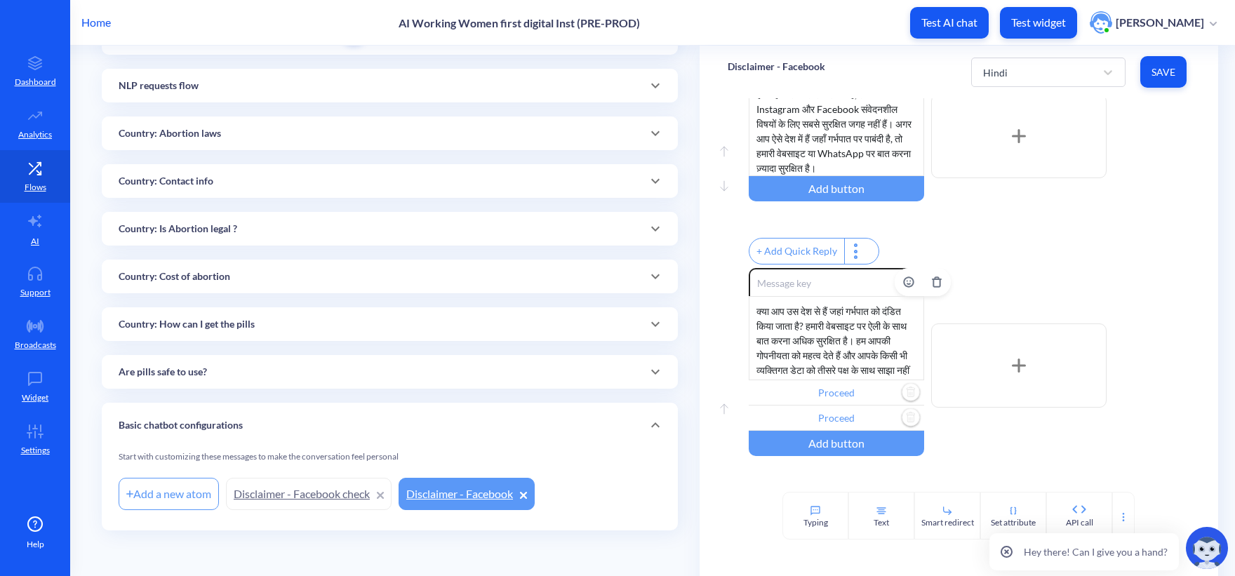
scroll to position [325, 0]
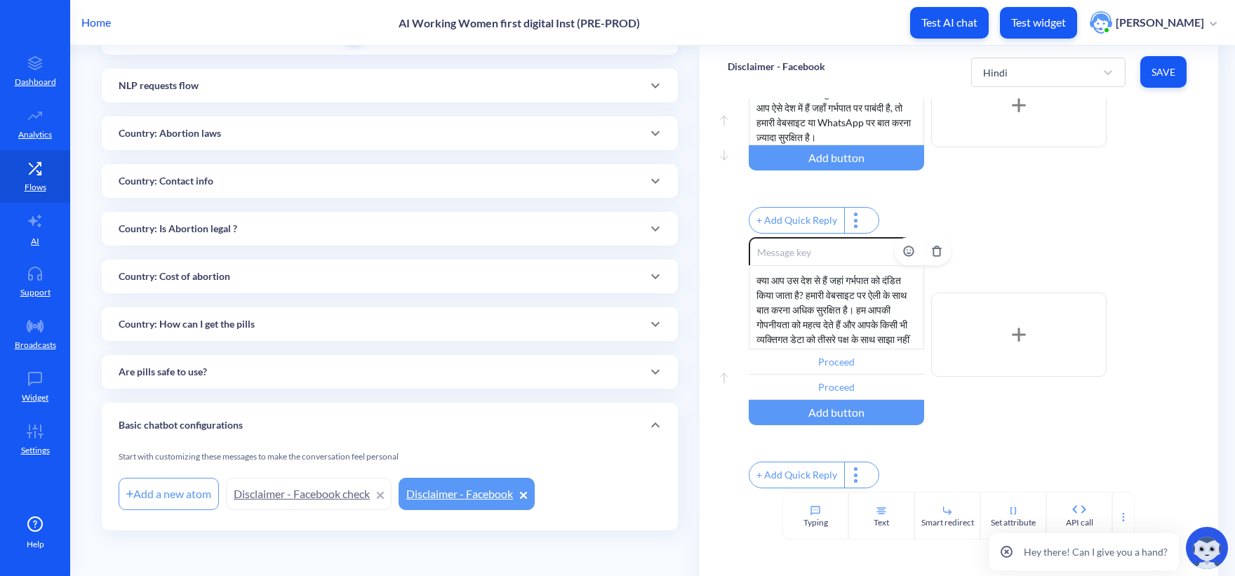
click at [809, 303] on div "क्या आप उस देश से हैं जहां गर्भपात को दंडित किया जाता है? हमारी वेबसाइट पर ऐली …" at bounding box center [835, 307] width 175 height 84
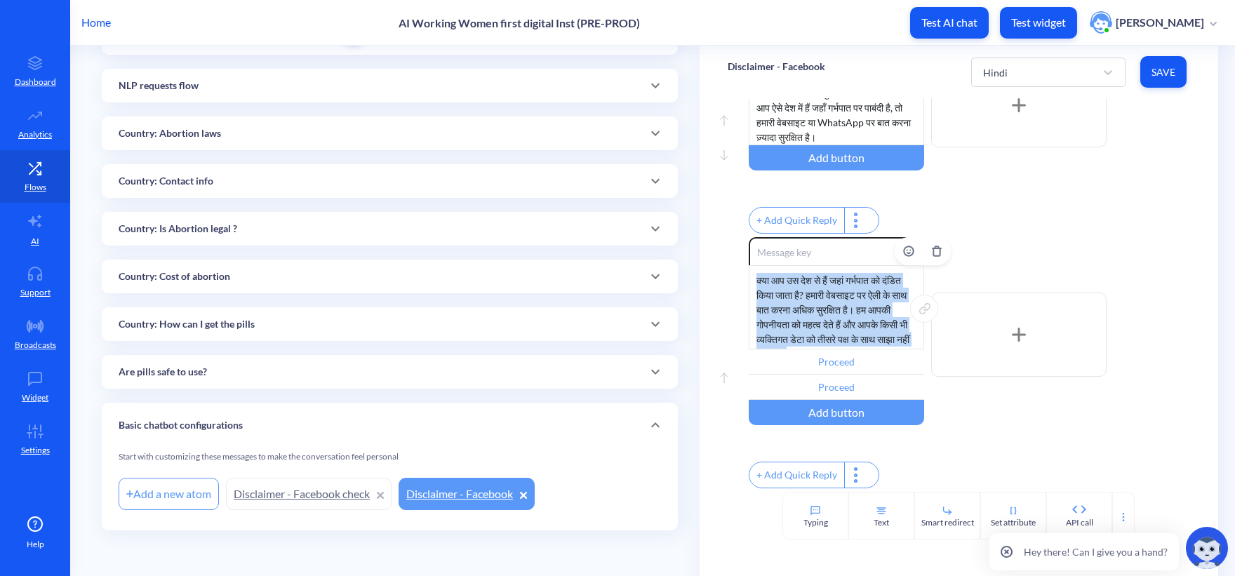
click at [809, 303] on div "क्या आप उस देश से हैं जहां गर्भपात को दंडित किया जाता है? हमारी वेबसाइट पर ऐली …" at bounding box center [835, 307] width 175 height 84
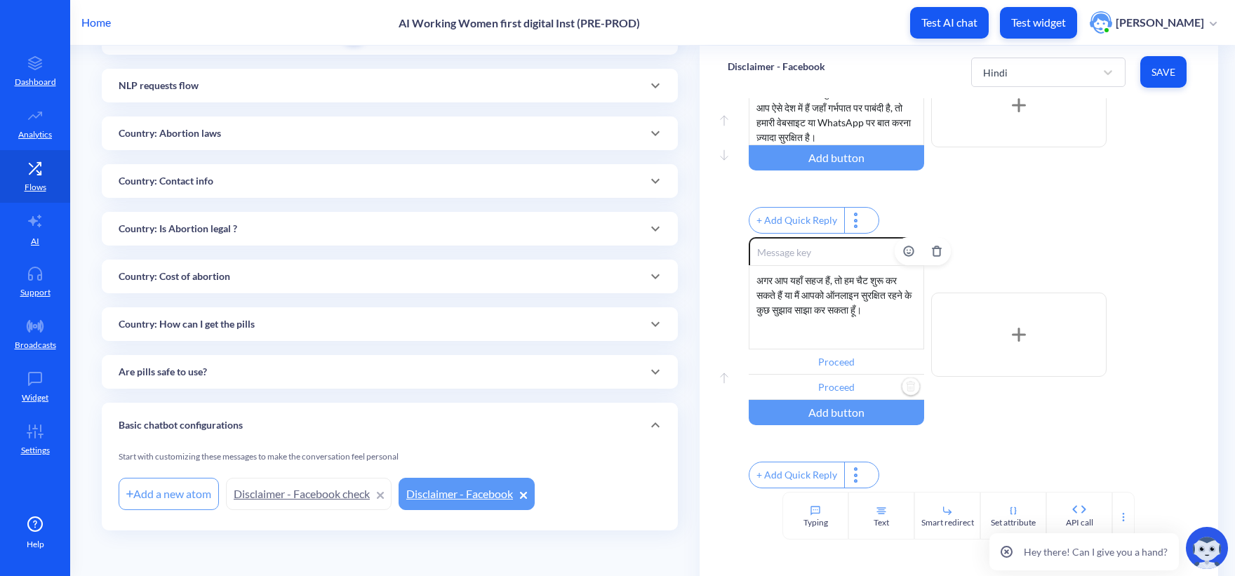
click at [819, 375] on input "Proceed" at bounding box center [835, 387] width 175 height 25
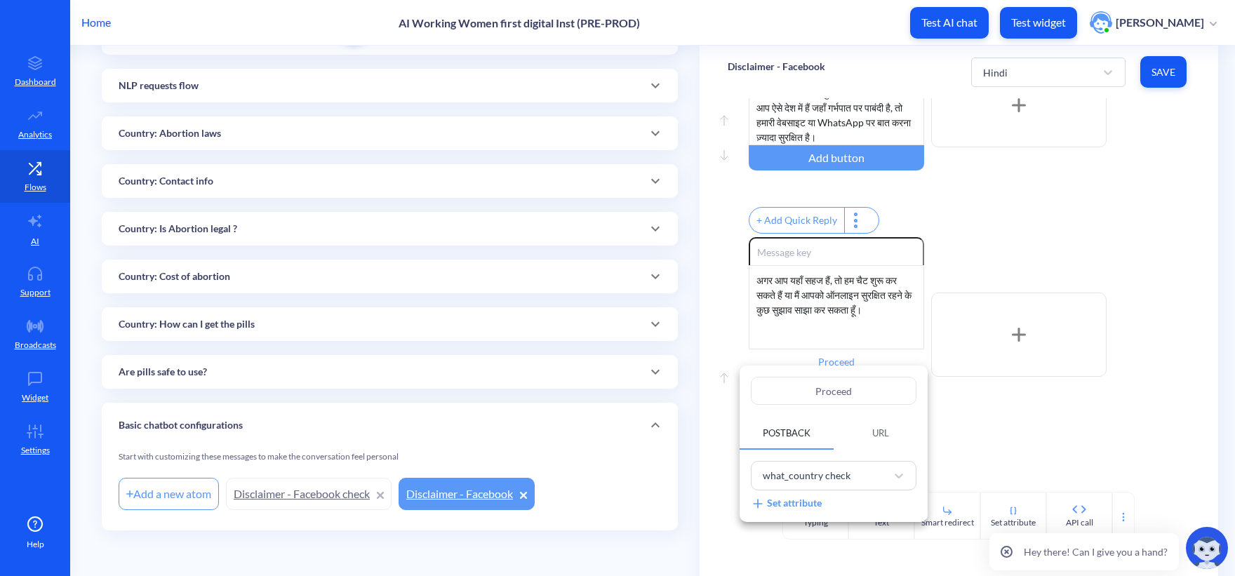
click at [863, 349] on div at bounding box center [617, 288] width 1235 height 576
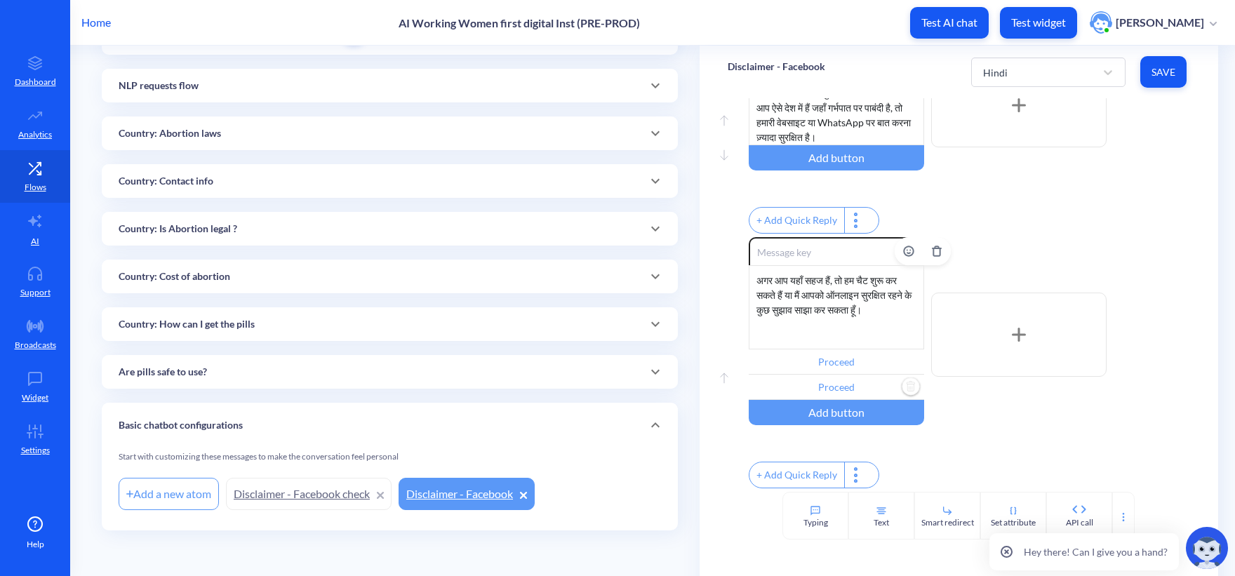
click at [853, 349] on input "Proceed" at bounding box center [835, 361] width 175 height 25
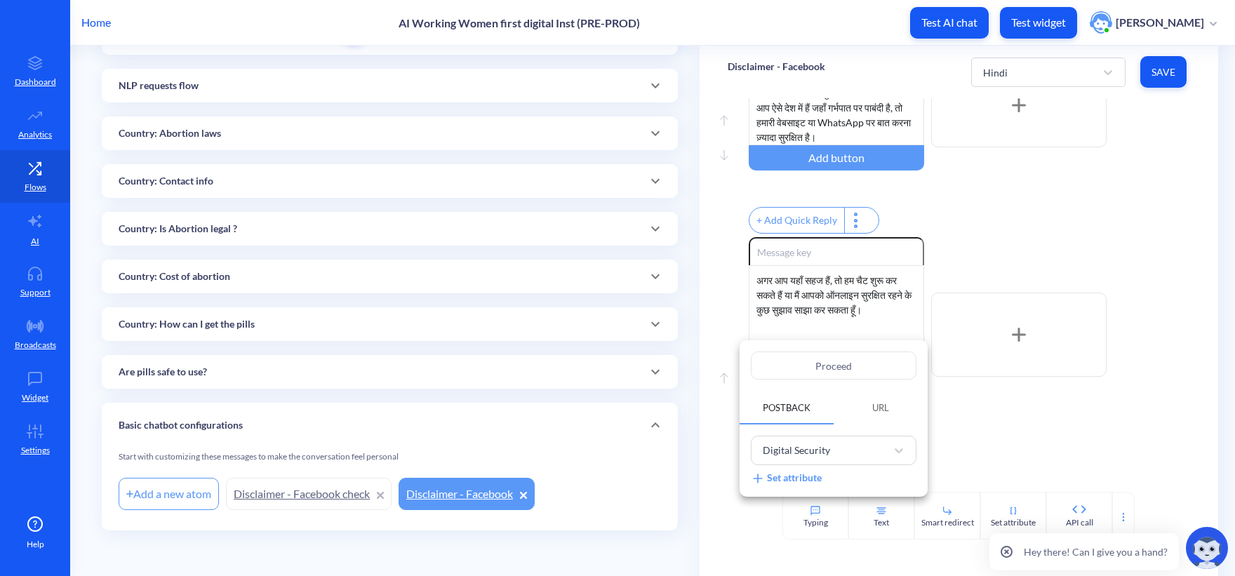
drag, startPoint x: 863, startPoint y: 356, endPoint x: 668, endPoint y: 360, distance: 195.0
click at [670, 356] on div "Proceed Postback URL Digital Security Set attribute" at bounding box center [617, 288] width 1235 height 576
paste input "डिजिटल सुरक्षा मार्गदर्शिका"
type input "डिजिटल सुरक्षा मार्गदर्शिका"
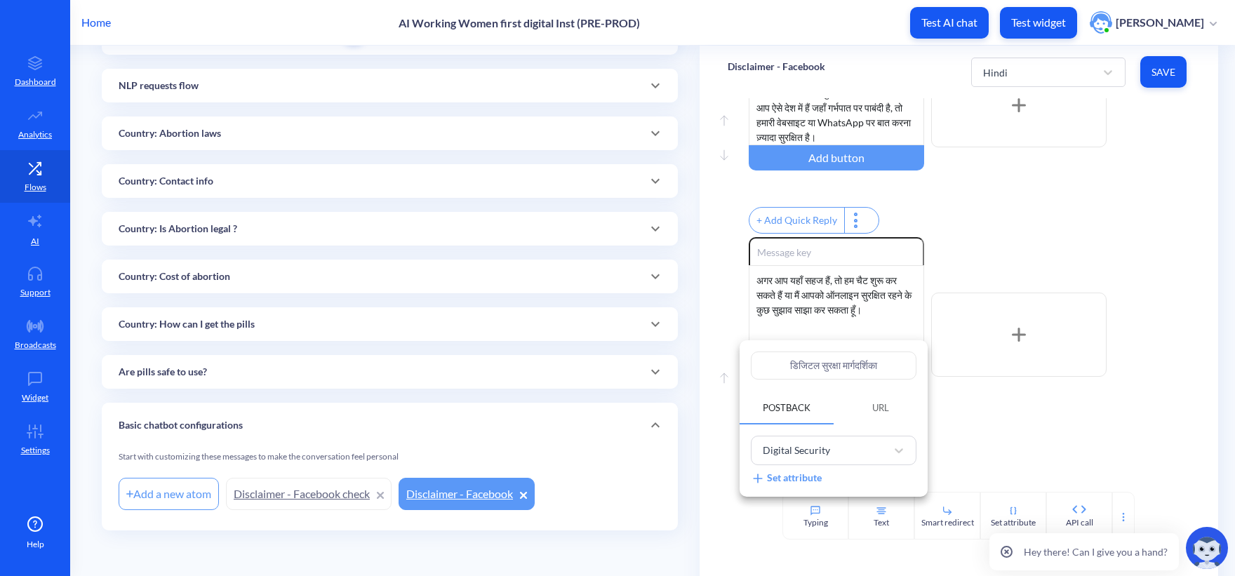
click at [1009, 426] on div at bounding box center [617, 288] width 1235 height 576
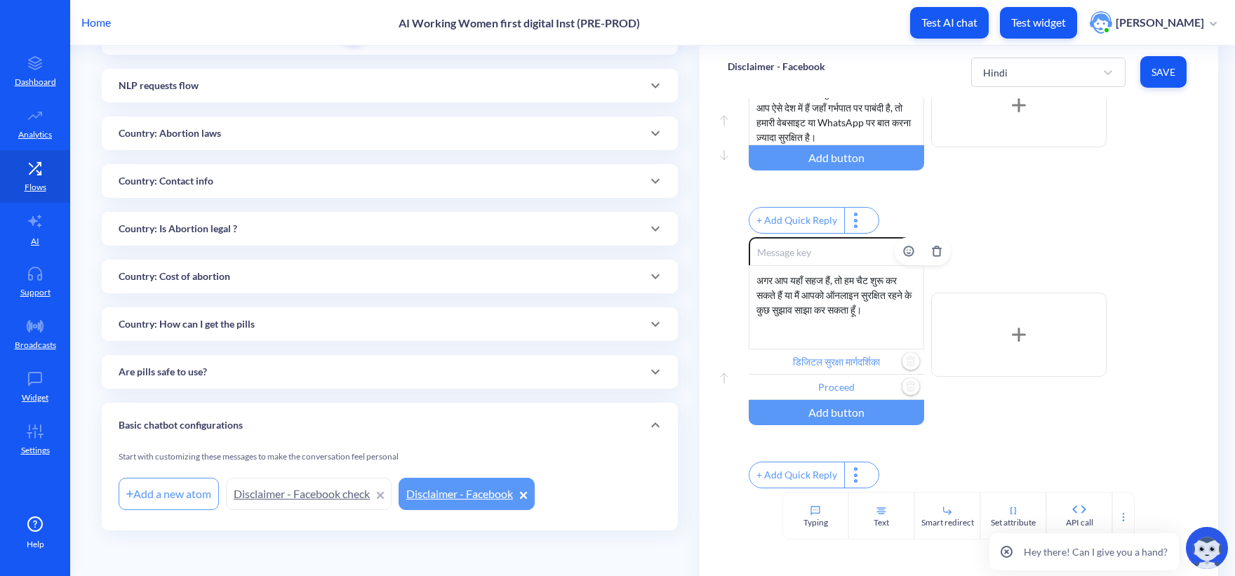
click at [802, 377] on input "Proceed" at bounding box center [835, 387] width 175 height 25
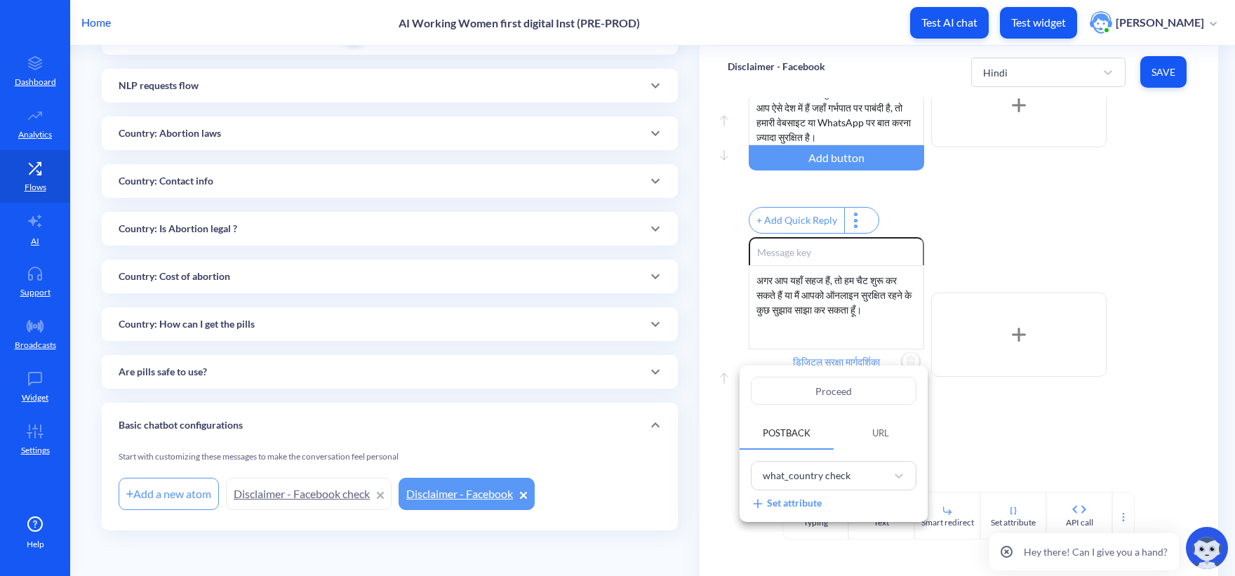
drag, startPoint x: 807, startPoint y: 390, endPoint x: 689, endPoint y: 386, distance: 117.2
click at [689, 386] on div "Proceed Postback URL what_country check Set attribute" at bounding box center [617, 288] width 1235 height 576
paste input "आगे बढ़ें"
type input "आगे बढ़ें"
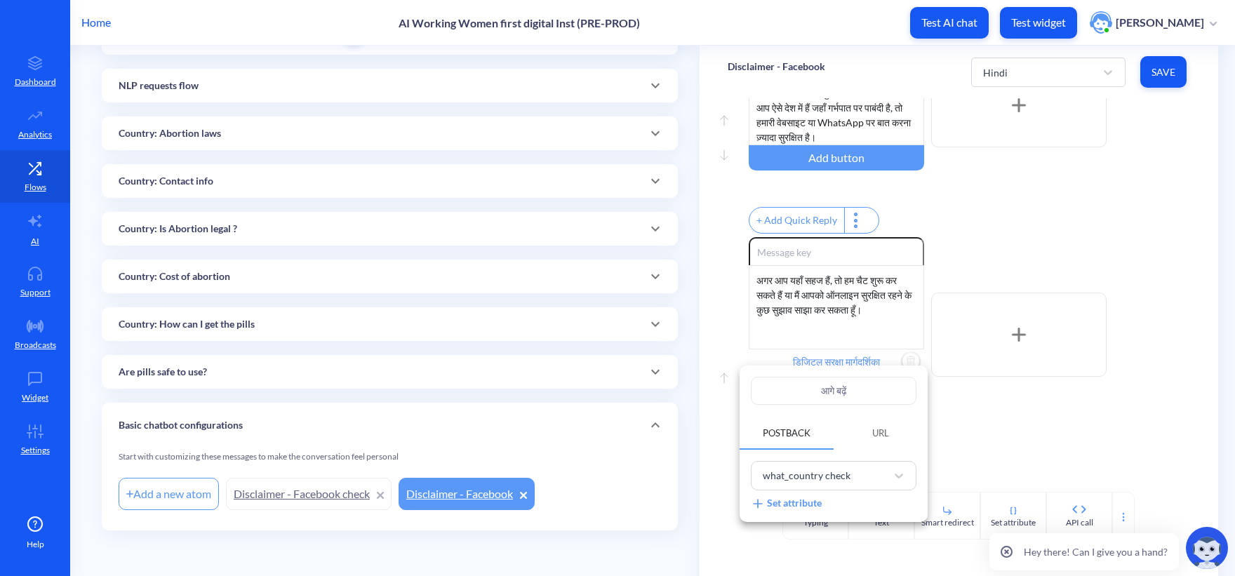
click at [1037, 399] on div at bounding box center [617, 288] width 1235 height 576
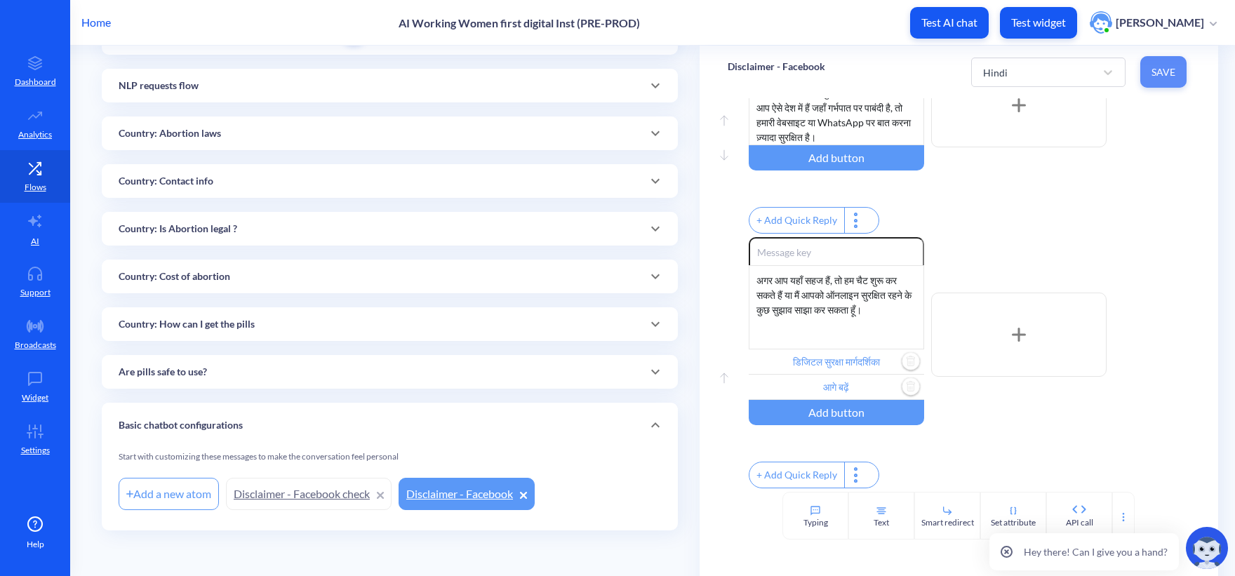
click at [1164, 62] on button "Save" at bounding box center [1163, 72] width 46 height 32
type input "आगे बढ़ें"
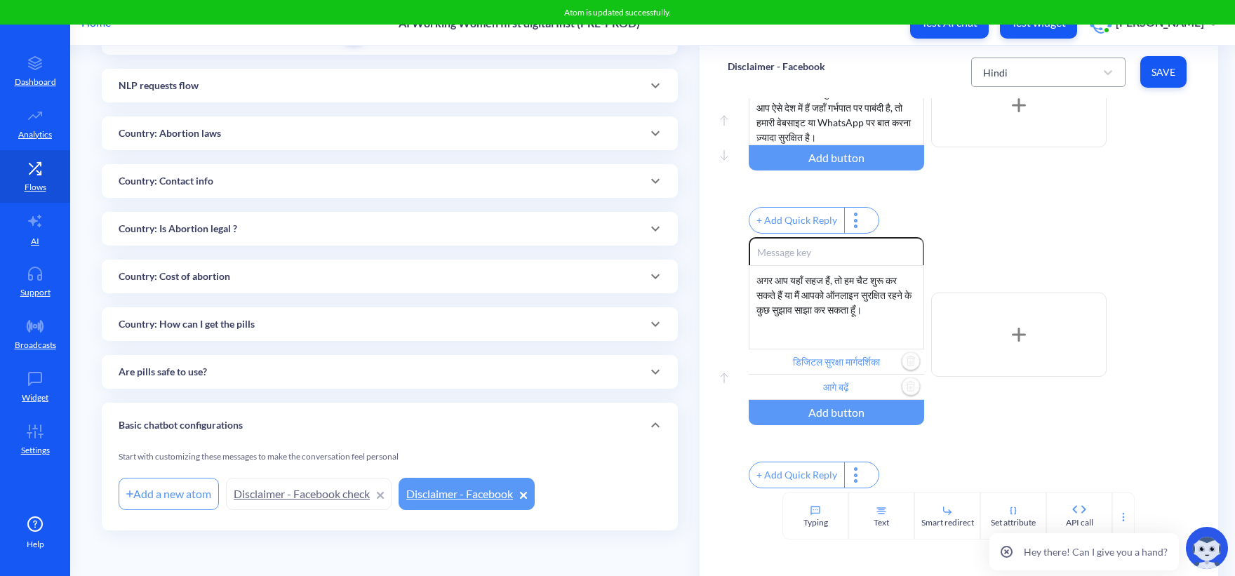
click at [1021, 74] on div "Hindi" at bounding box center [1035, 72] width 119 height 25
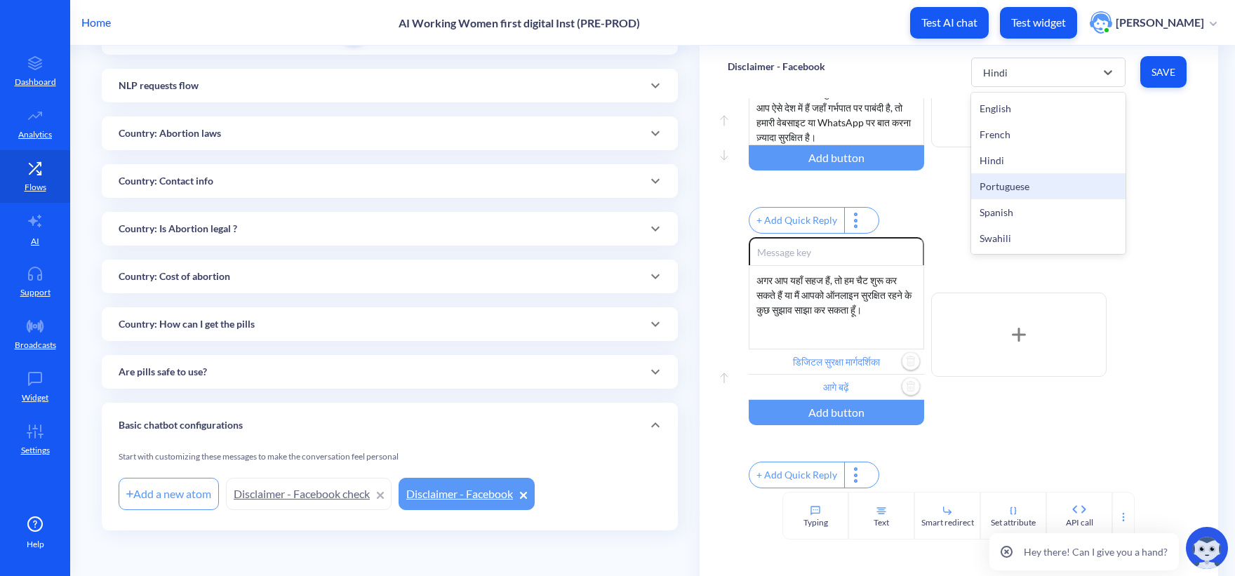
click at [1028, 180] on div "Portuguese" at bounding box center [1048, 186] width 154 height 26
type input "Proceed"
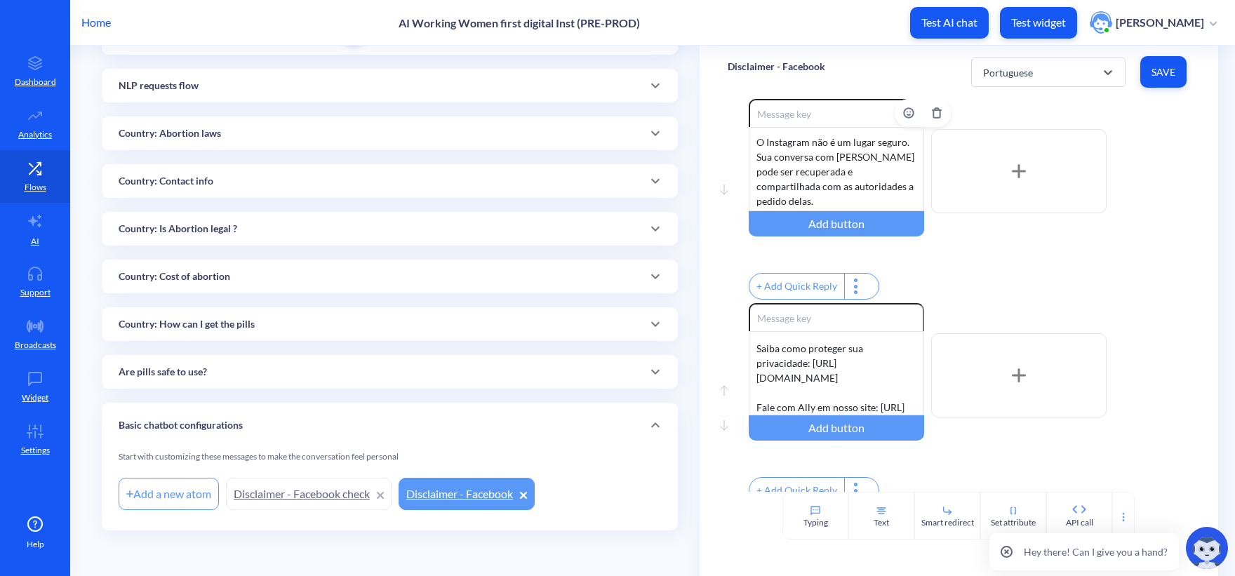
scroll to position [0, 0]
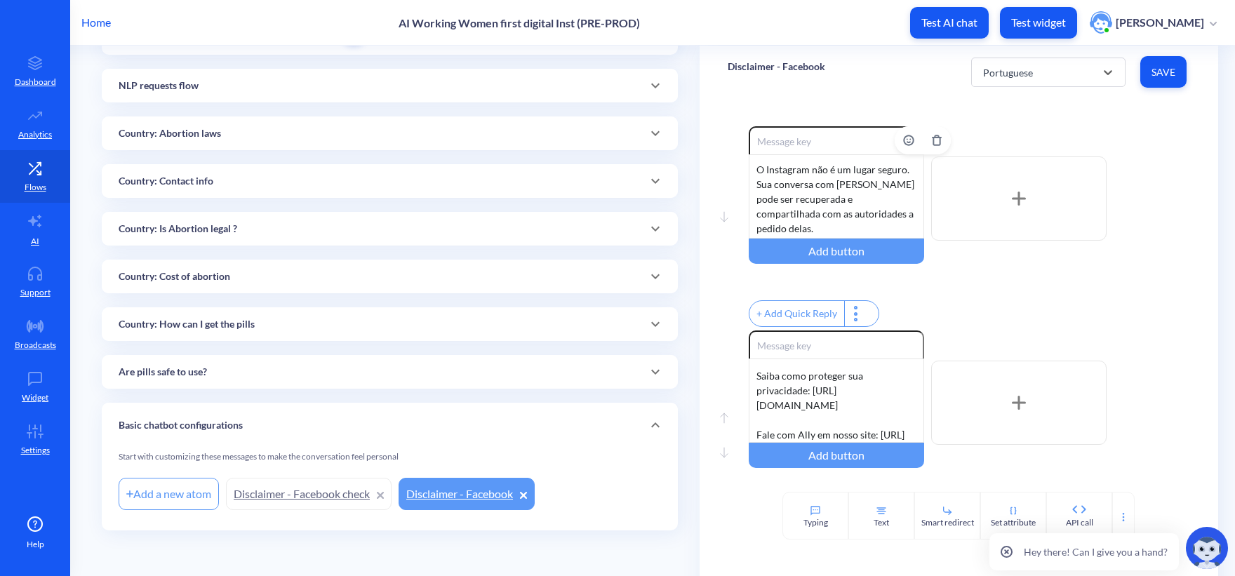
click at [812, 181] on div "O Instagram não é um lugar seguro. Sua conversa com Ally pode ser recuperada e …" at bounding box center [835, 196] width 175 height 84
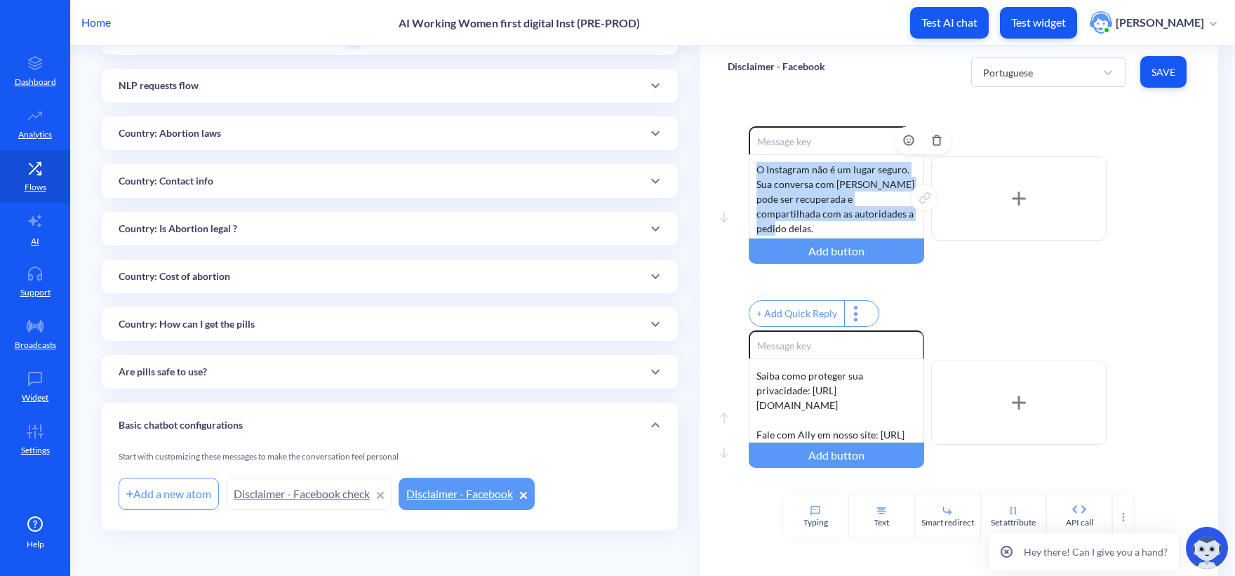
click at [812, 181] on div "O Instagram não é um lugar seguro. Sua conversa com Ally pode ser recuperada e …" at bounding box center [835, 196] width 175 height 84
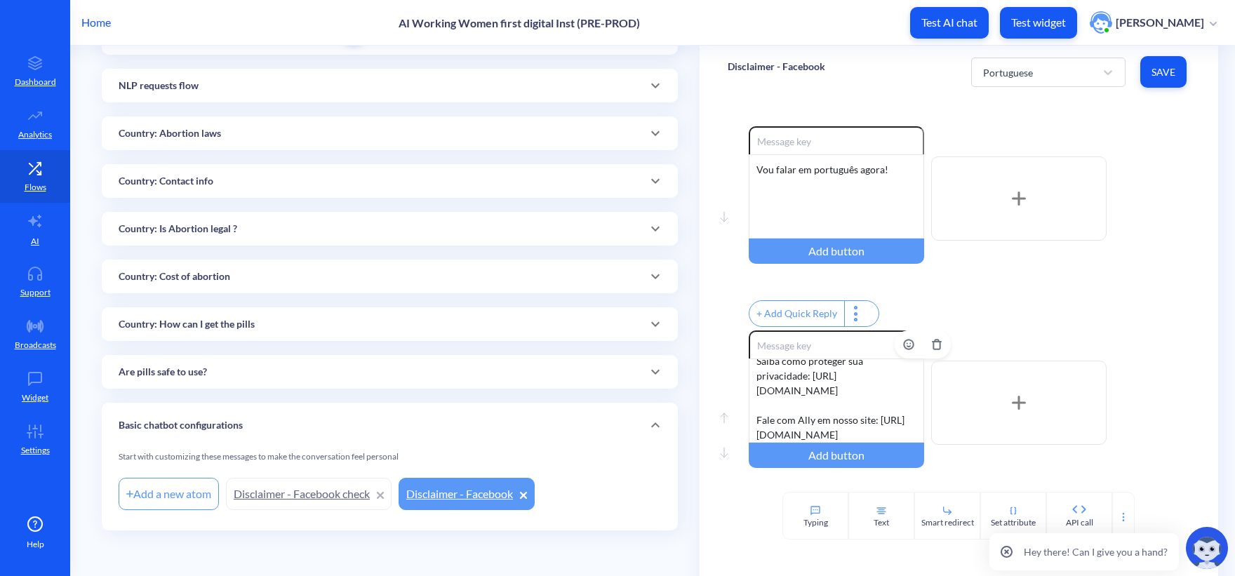
scroll to position [86, 0]
click at [797, 369] on div "Clique aqui para acessar o site 👇 Saiba como proteger sua privacidade: https://…" at bounding box center [835, 400] width 175 height 84
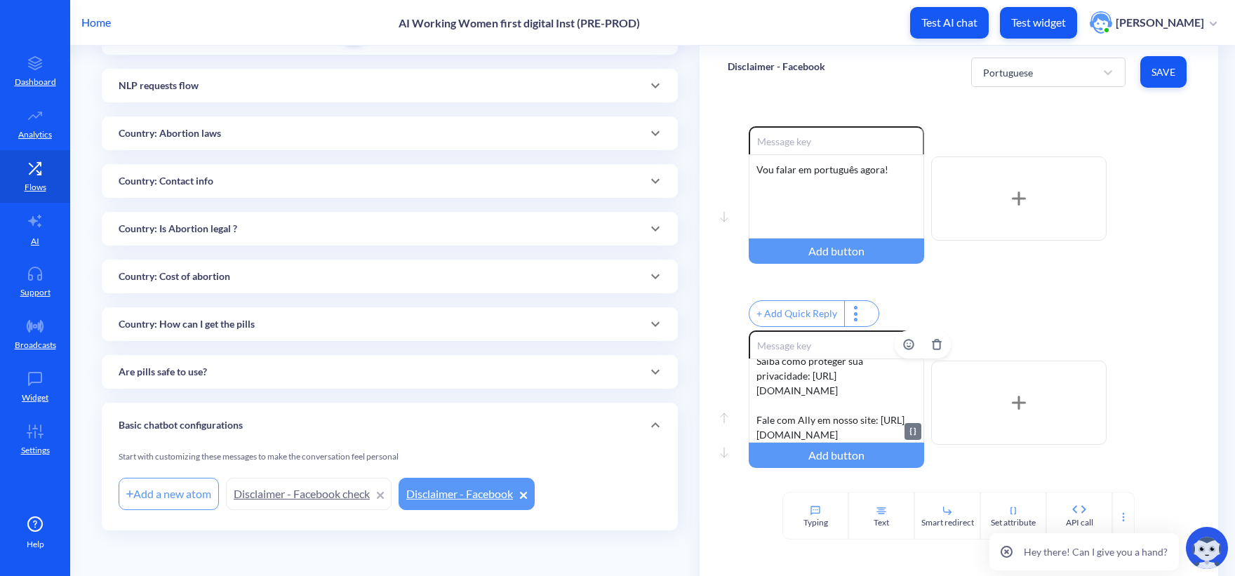
click at [786, 428] on div "Clique aqui para acessar o site 👇 Saiba como proteger sua privacidade: https://…" at bounding box center [835, 400] width 175 height 84
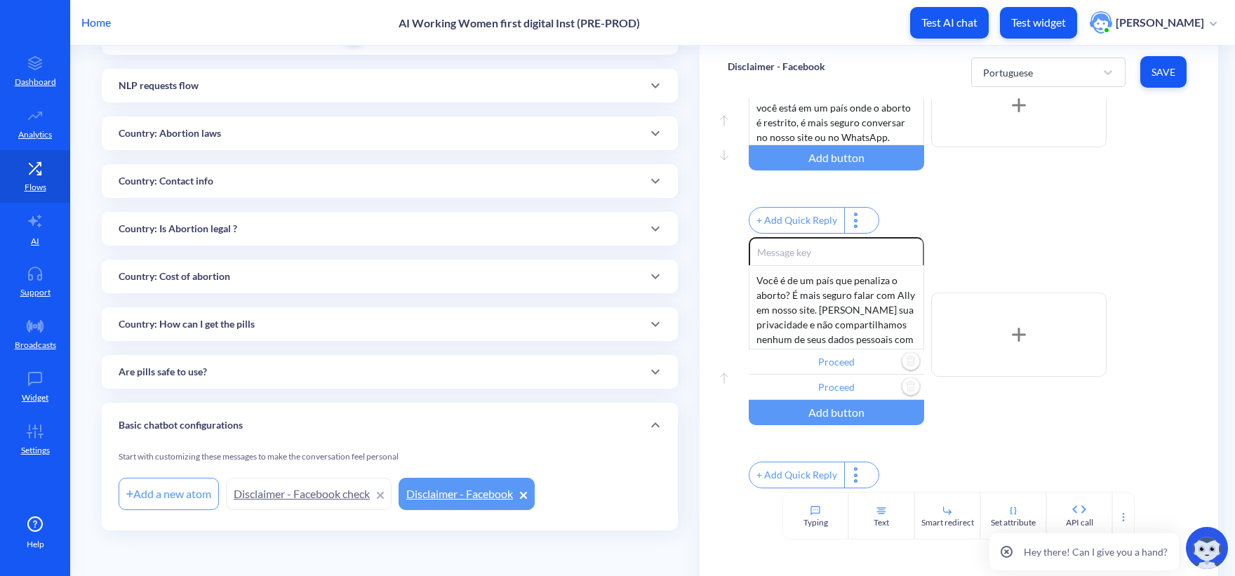
scroll to position [325, 0]
click at [863, 290] on div "Você é de um país que penaliza o aborto? É mais seguro falar com Ally em nosso …" at bounding box center [835, 307] width 175 height 84
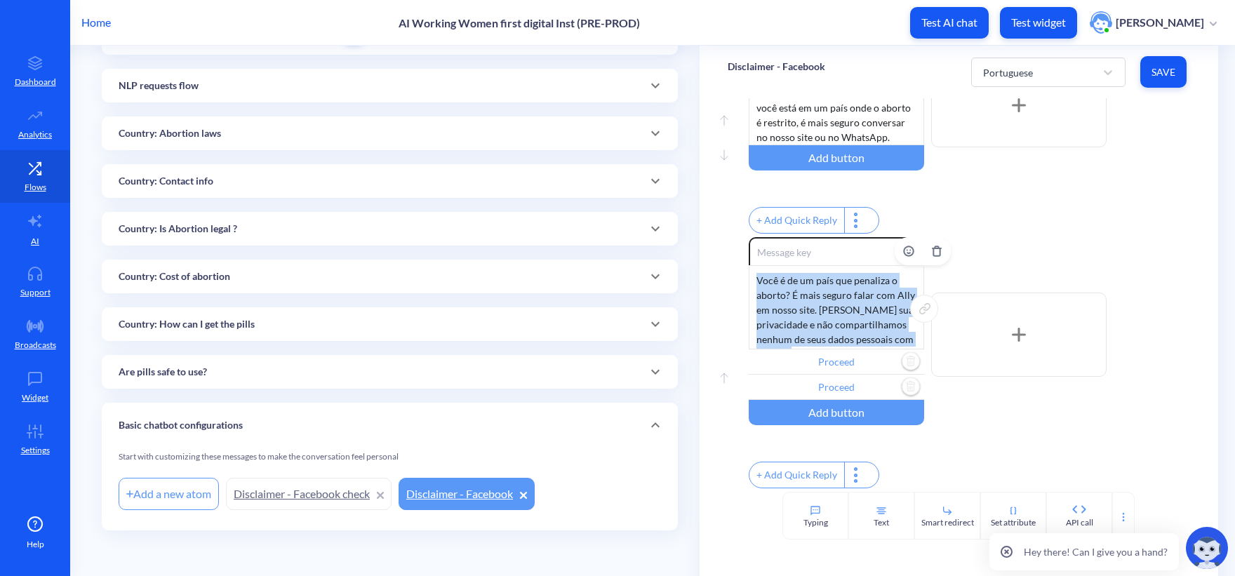
click at [863, 290] on div "Você é de um país que penaliza o aborto? É mais seguro falar com Ally em nosso …" at bounding box center [835, 307] width 175 height 84
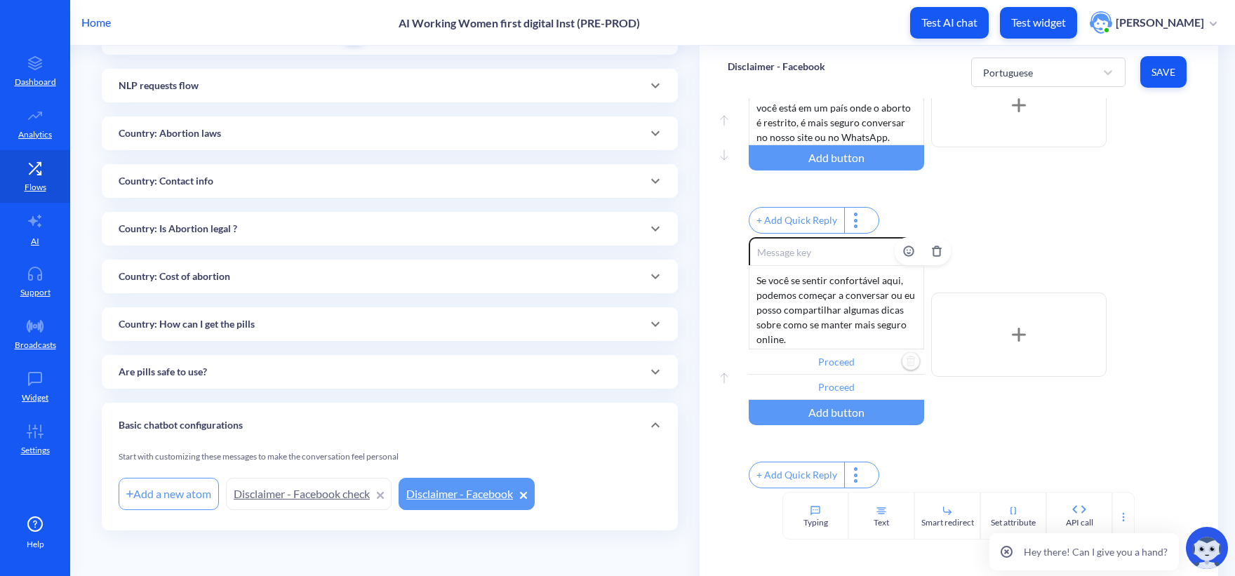
click at [836, 349] on input "Proceed" at bounding box center [835, 361] width 175 height 25
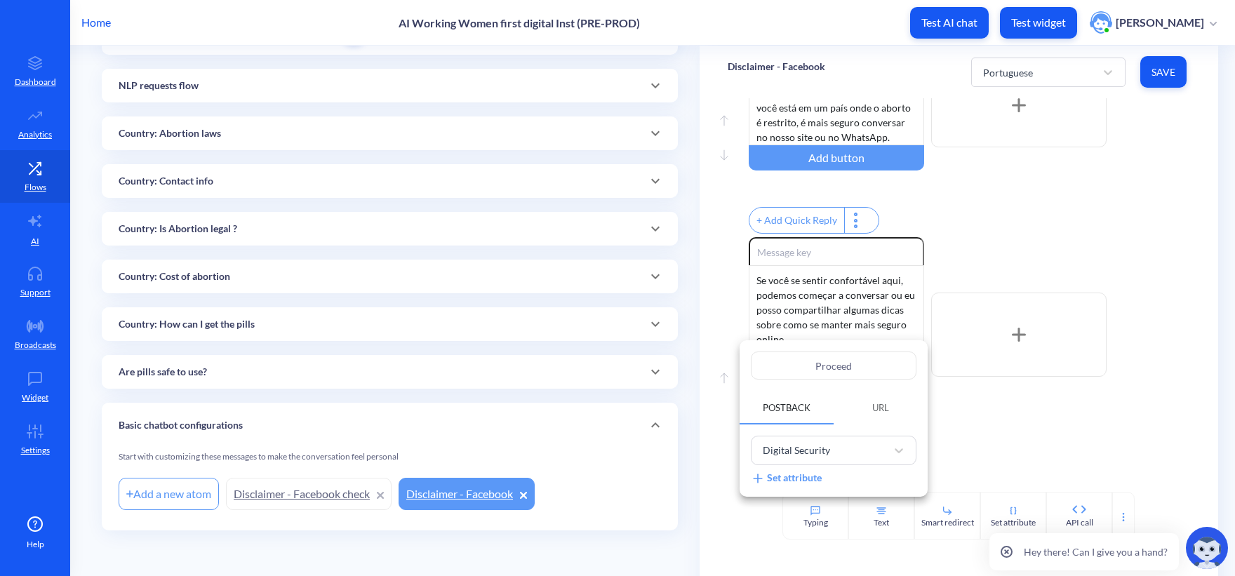
drag, startPoint x: 849, startPoint y: 368, endPoint x: 697, endPoint y: 328, distance: 157.6
click at [706, 337] on div "Proceed Postback URL Digital Security Set attribute" at bounding box center [617, 288] width 1235 height 576
paste input "Guia de segurança digital"
type input "Guia de segurança digital"
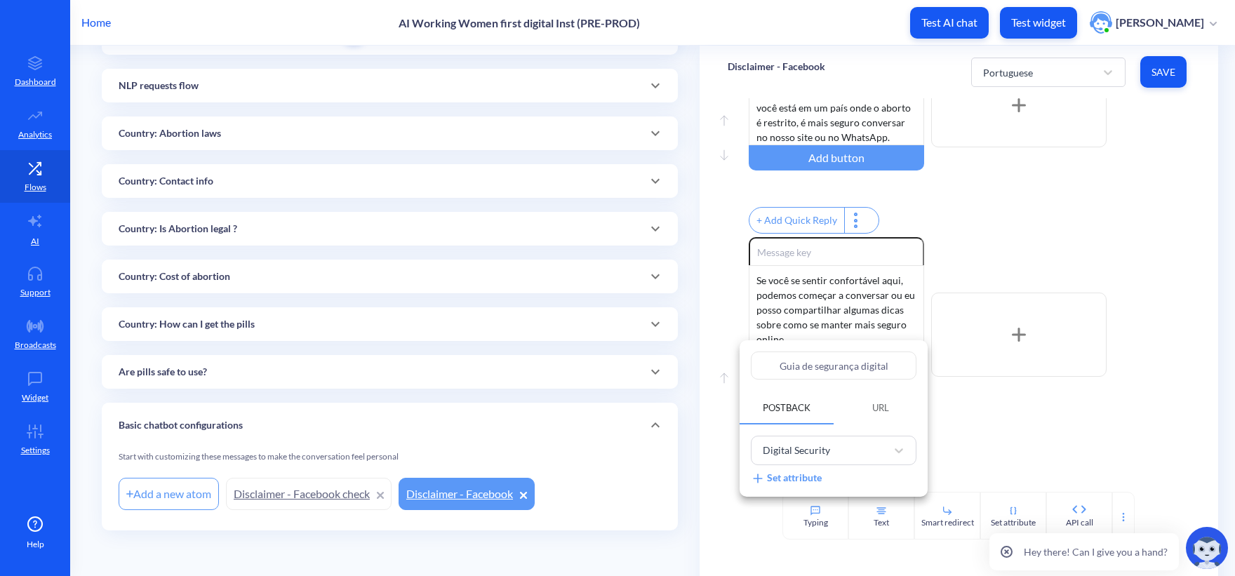
click at [1000, 417] on div at bounding box center [617, 288] width 1235 height 576
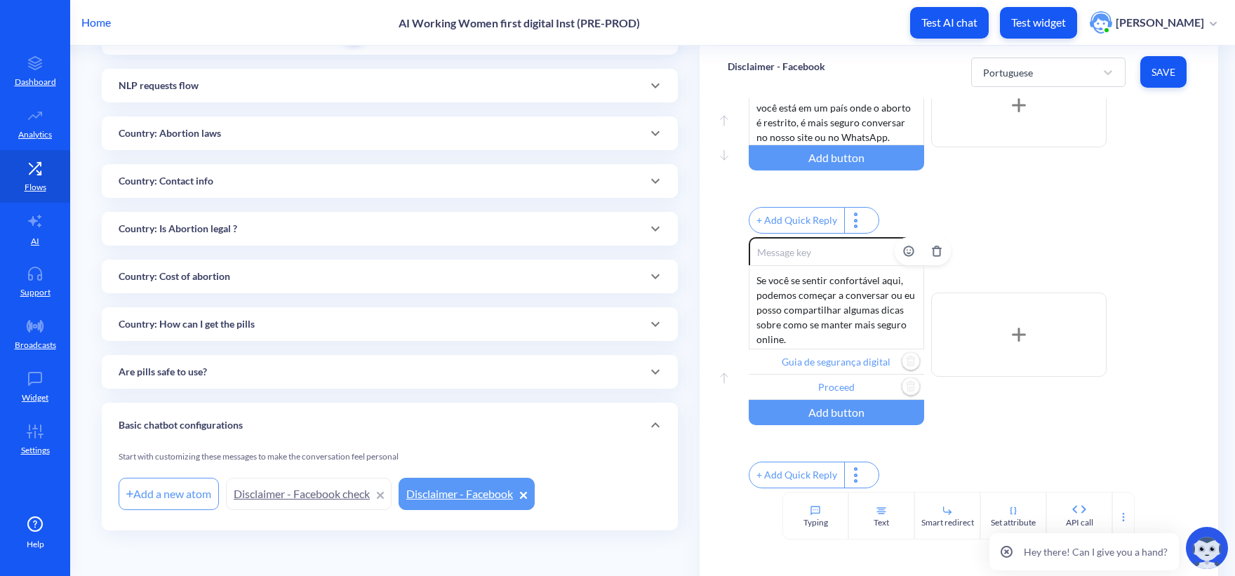
click at [820, 375] on input "Proceed" at bounding box center [835, 387] width 175 height 25
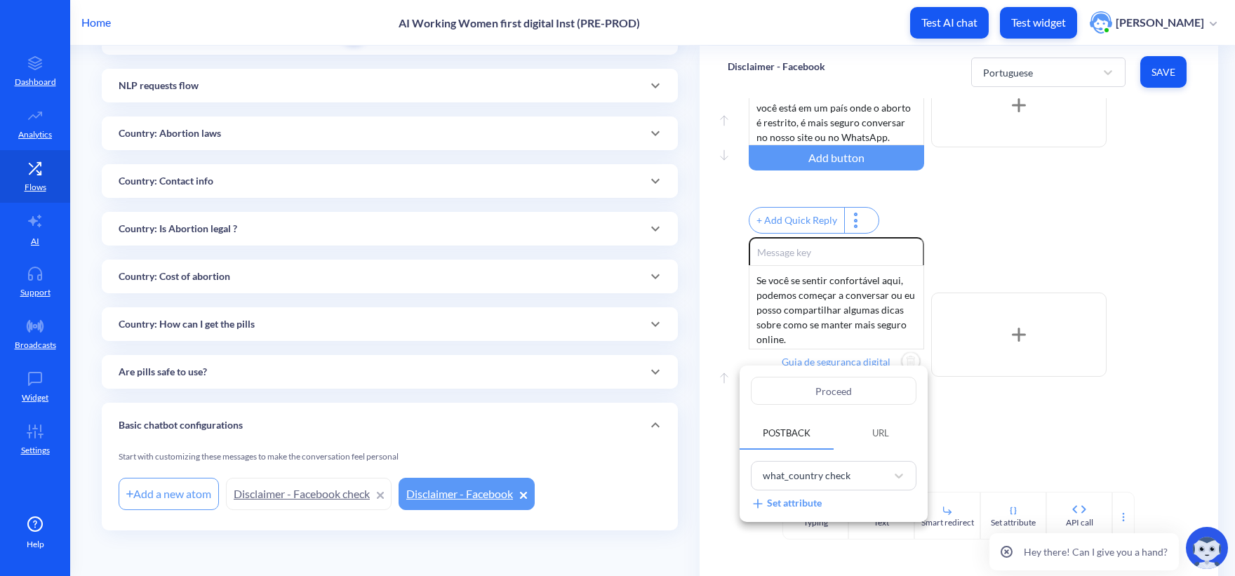
drag, startPoint x: 876, startPoint y: 393, endPoint x: 767, endPoint y: 392, distance: 109.4
click at [735, 392] on div "Proceed Postback URL what_country check Set attribute" at bounding box center [617, 288] width 1235 height 576
paste input "sseguir"
type input "Prosseguir"
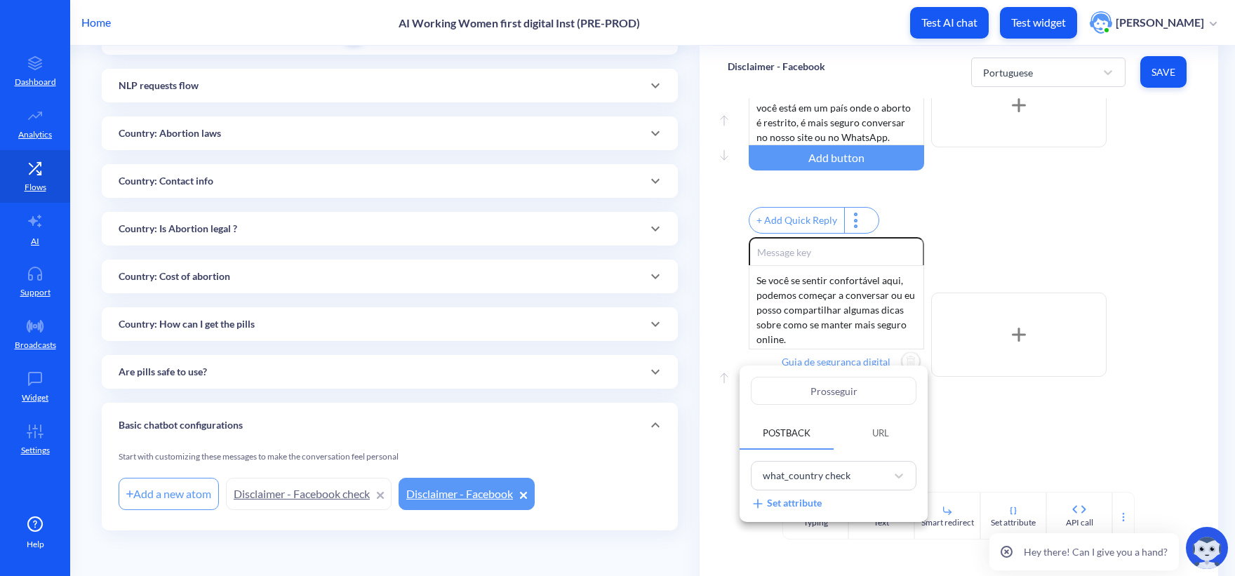
click at [1009, 396] on div at bounding box center [617, 288] width 1235 height 576
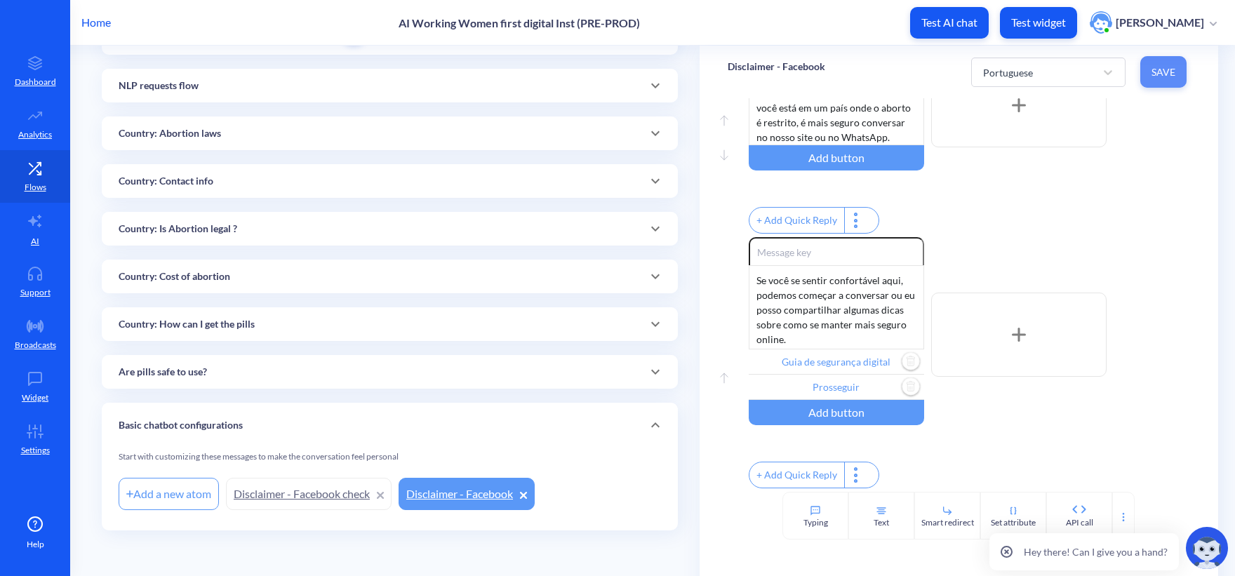
click at [1157, 74] on span "Save" at bounding box center [1163, 72] width 24 height 14
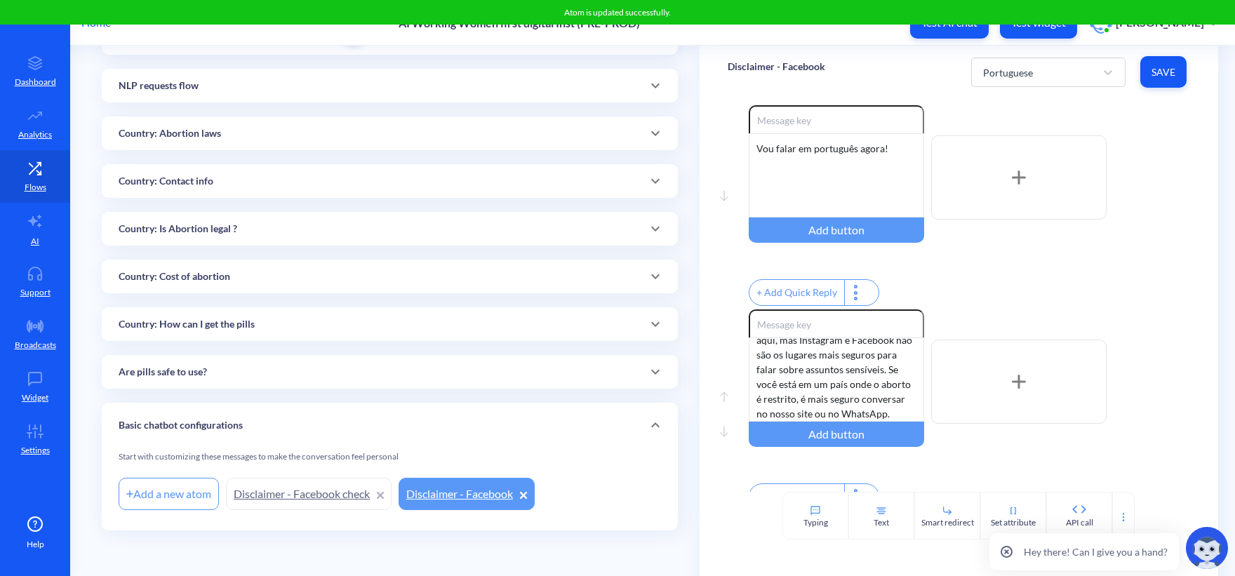
scroll to position [0, 0]
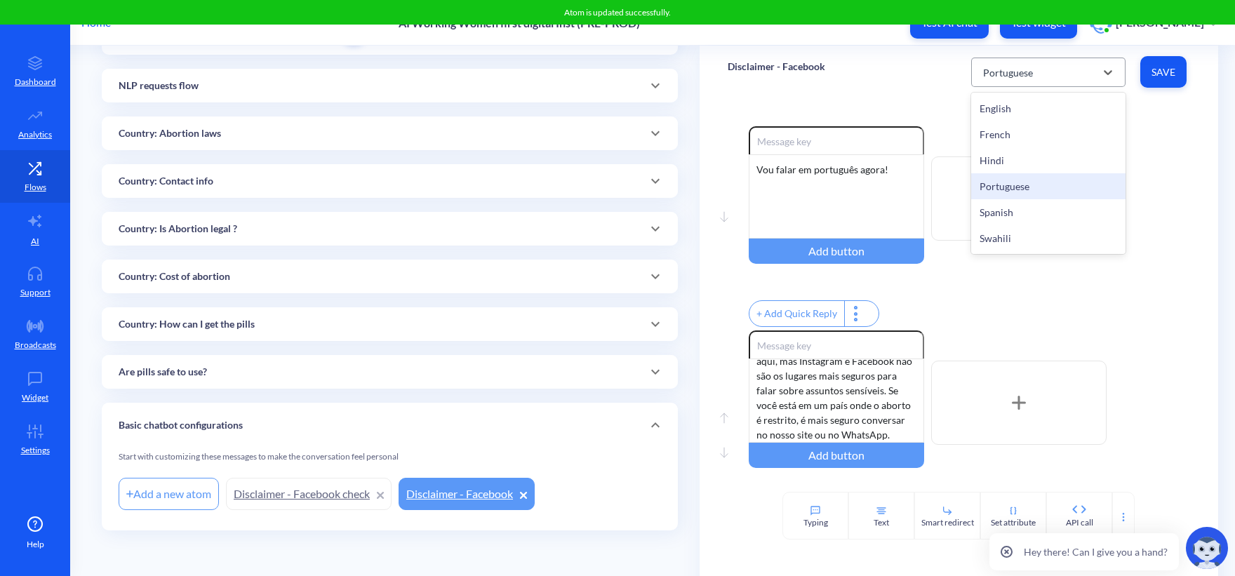
click at [1060, 72] on div "Portuguese" at bounding box center [1035, 72] width 119 height 25
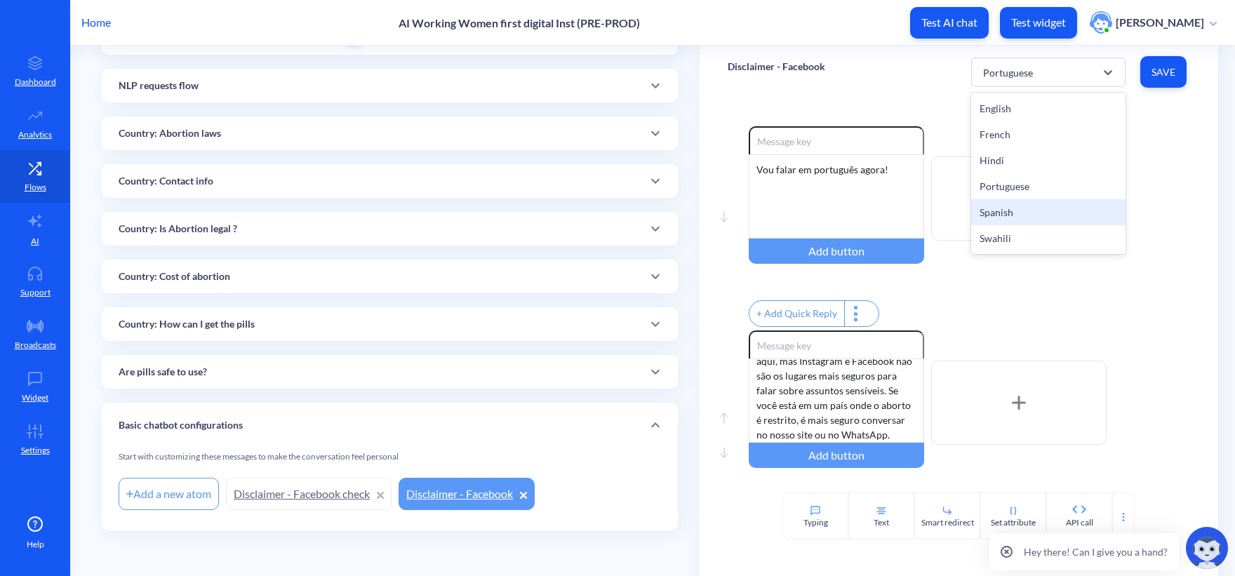
click at [1014, 213] on div "Spanish" at bounding box center [1048, 212] width 154 height 26
type input "Proceed"
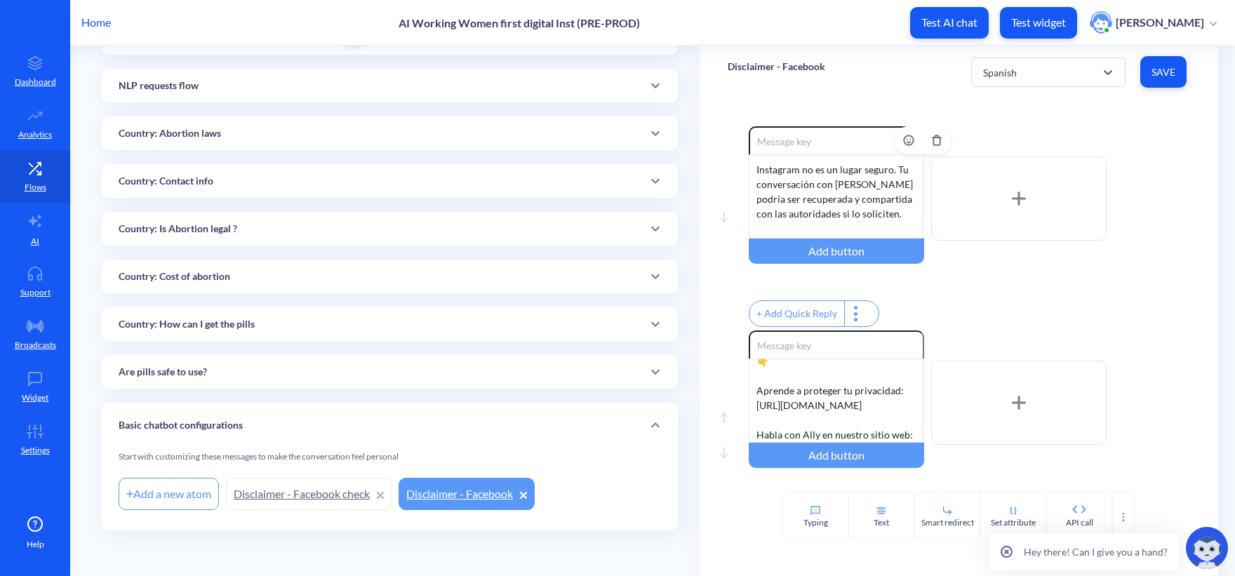
click at [826, 184] on div "Instagram no es un lugar seguro. Tu conversación con Ally podría ser recuperada…" at bounding box center [835, 196] width 175 height 84
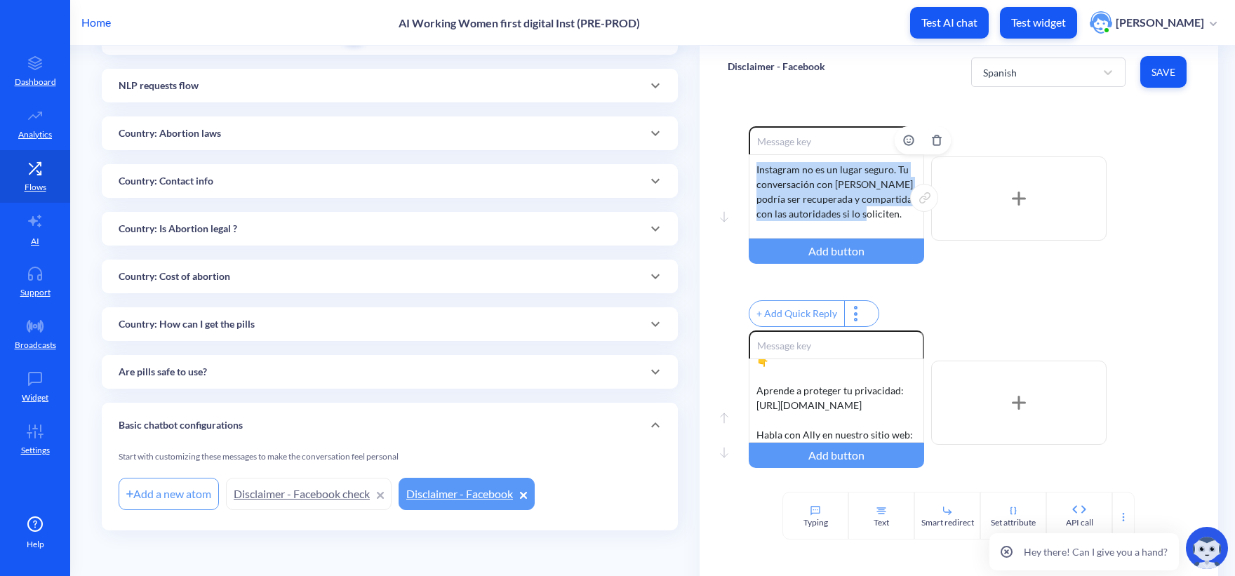
click at [826, 184] on div "Instagram no es un lugar seguro. Tu conversación con Ally podría ser recuperada…" at bounding box center [835, 196] width 175 height 84
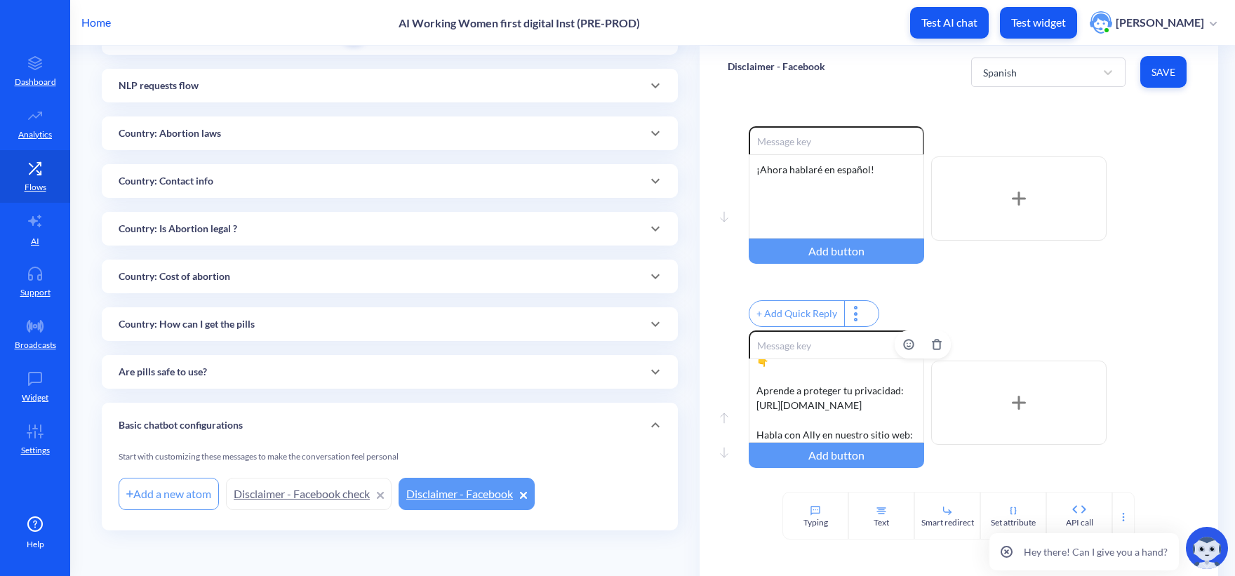
scroll to position [86, 0]
click at [815, 379] on div "Haz clic aquí para ir a la página web 👇 Aprende a proteger tu privacidad: https…" at bounding box center [835, 400] width 175 height 84
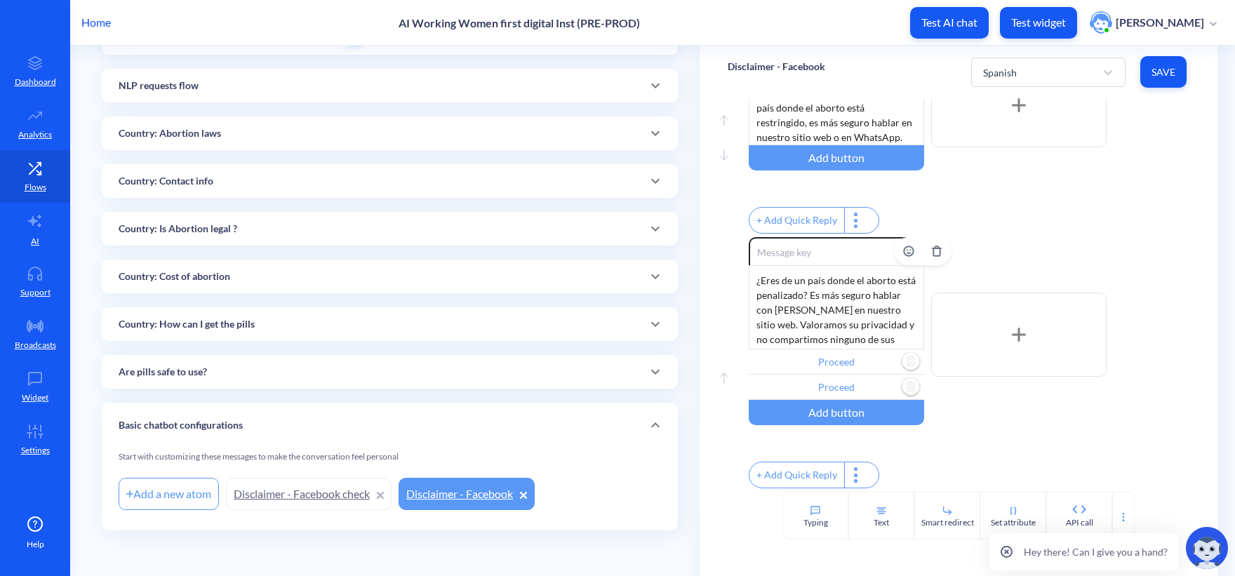
scroll to position [325, 0]
click at [786, 285] on div "¿Eres de un país donde el aborto está penalizado? Es más seguro hablar con Ally…" at bounding box center [835, 307] width 175 height 84
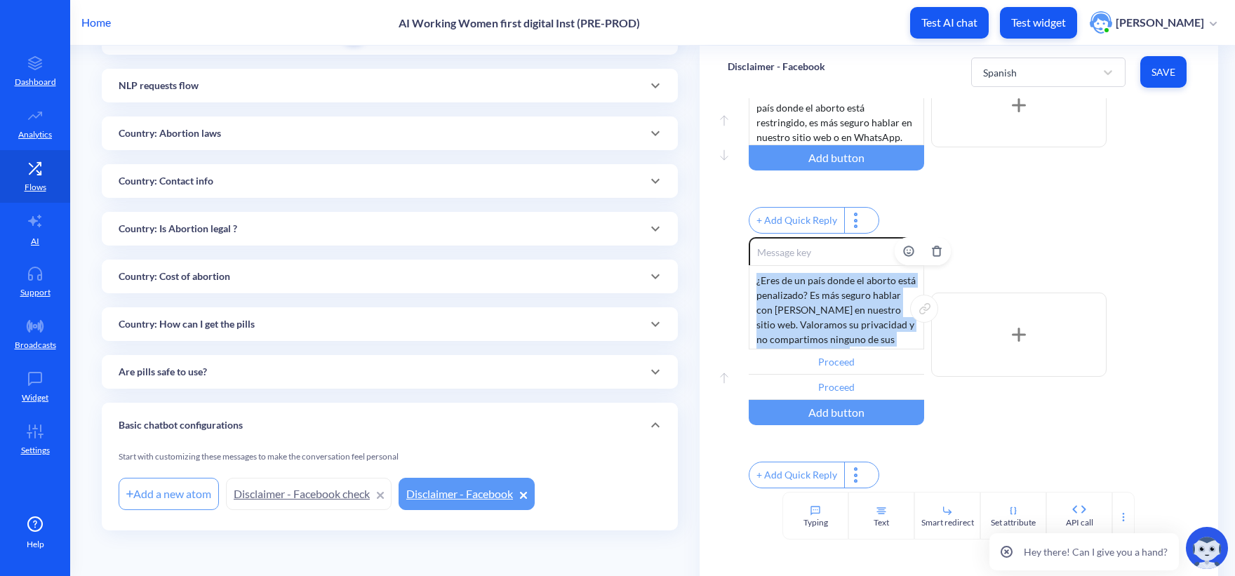
click at [786, 285] on div "¿Eres de un país donde el aborto está penalizado? Es más seguro hablar con Ally…" at bounding box center [835, 307] width 175 height 84
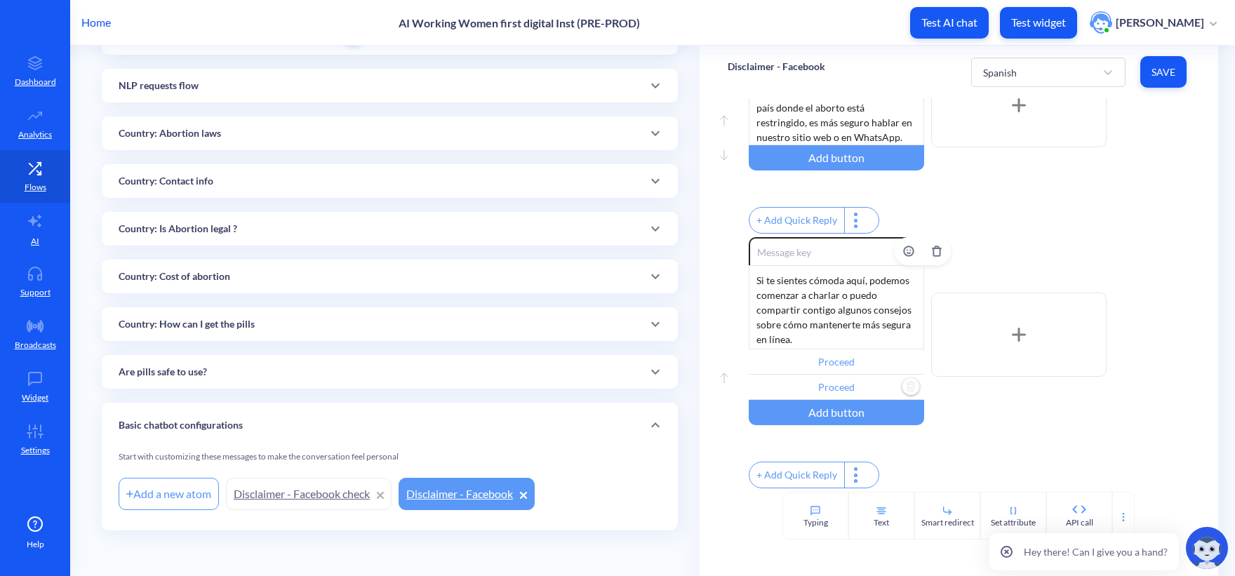
click at [852, 379] on input "Proceed" at bounding box center [835, 387] width 175 height 25
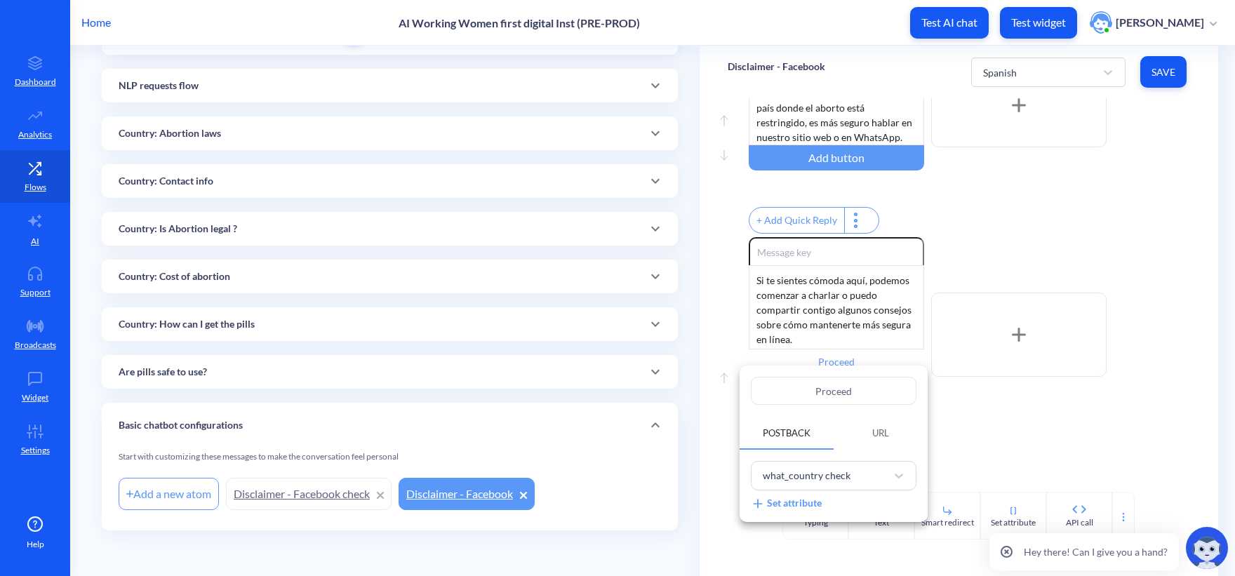
drag, startPoint x: 877, startPoint y: 395, endPoint x: 640, endPoint y: 377, distance: 237.8
click at [641, 375] on div "Proceed Postback URL what_country check Set attribute" at bounding box center [617, 288] width 1235 height 576
paste input "der"
type input "Proceder"
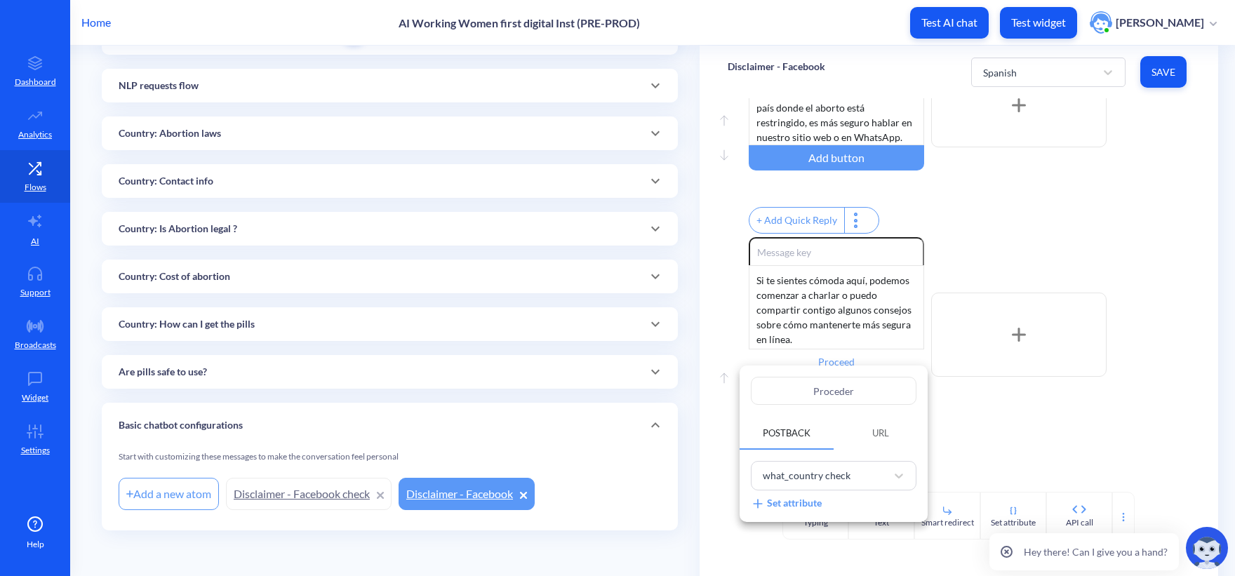
click at [870, 342] on div at bounding box center [617, 288] width 1235 height 576
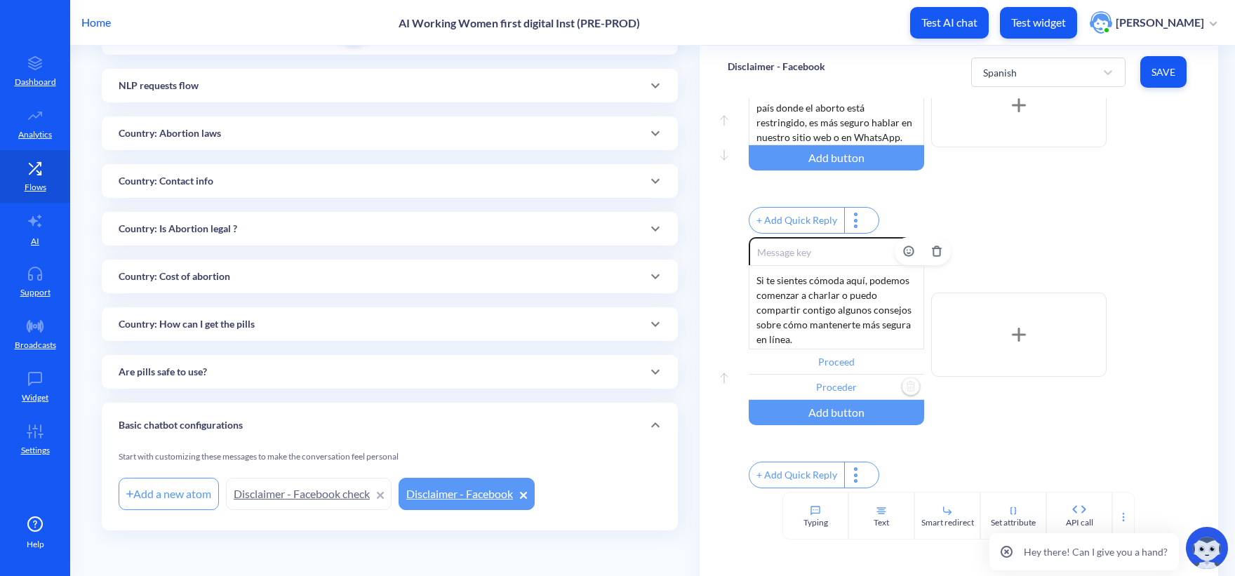
click at [847, 352] on input "Proceed" at bounding box center [835, 361] width 175 height 25
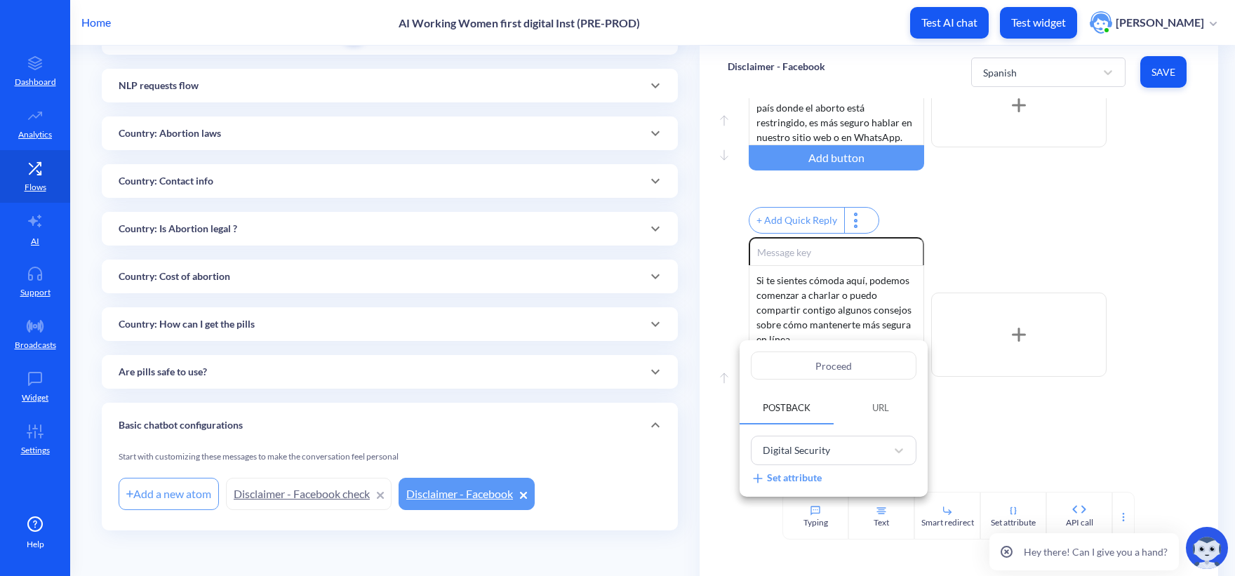
drag, startPoint x: 874, startPoint y: 359, endPoint x: 723, endPoint y: 357, distance: 150.8
click at [723, 357] on div "Proceed Postback URL Digital Security Set attribute" at bounding box center [617, 288] width 1235 height 576
paste input "Guía de seguridad digital"
type input "Guía de seguridad digital"
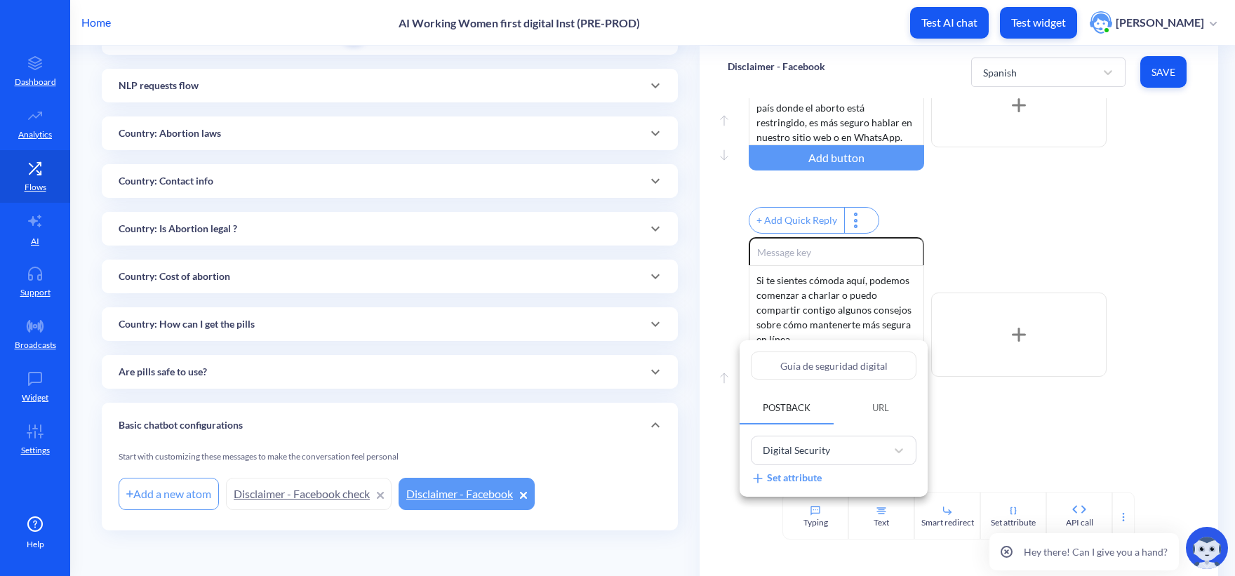
click at [1098, 424] on div at bounding box center [617, 288] width 1235 height 576
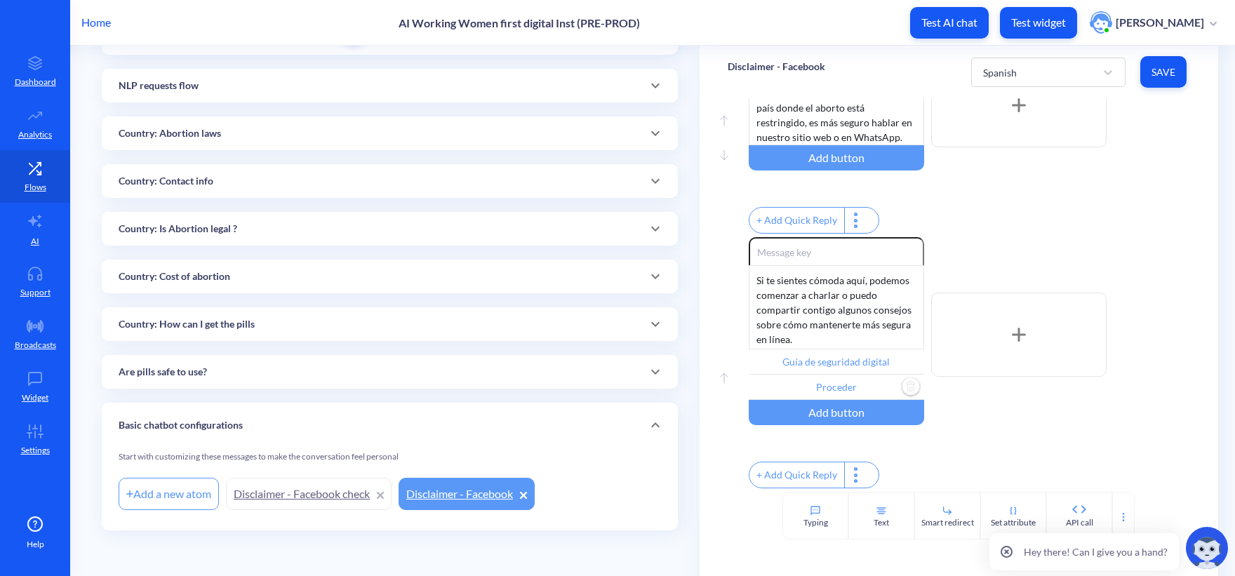
click at [1162, 77] on span "Save" at bounding box center [1163, 72] width 24 height 14
type input "Proceder"
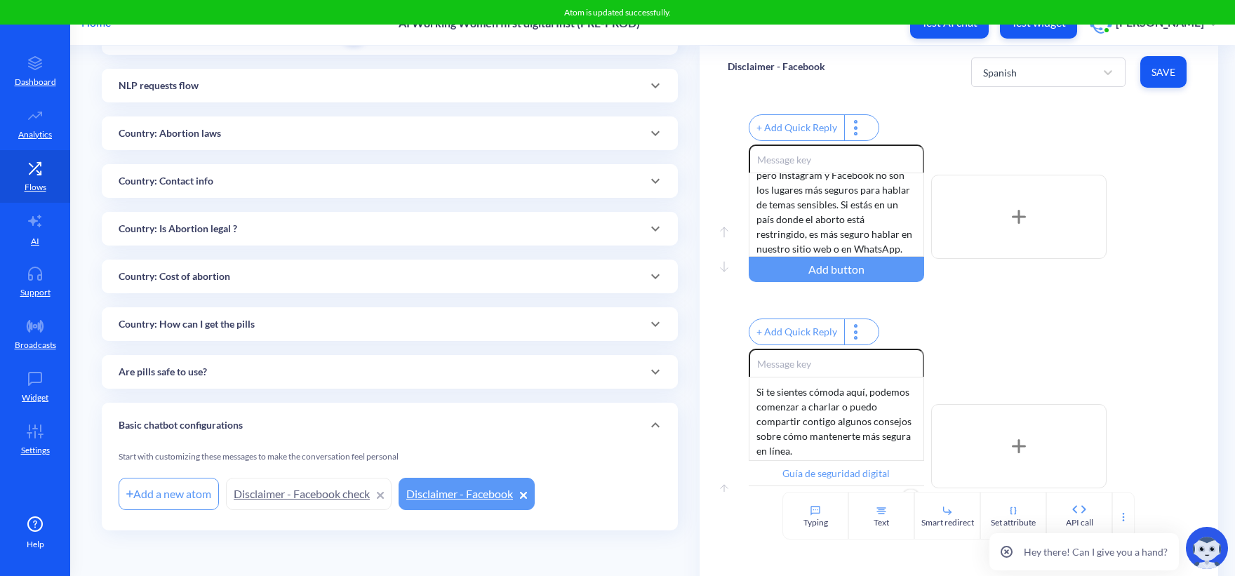
scroll to position [184, 0]
click at [1011, 74] on div "Spanish" at bounding box center [1000, 72] width 34 height 15
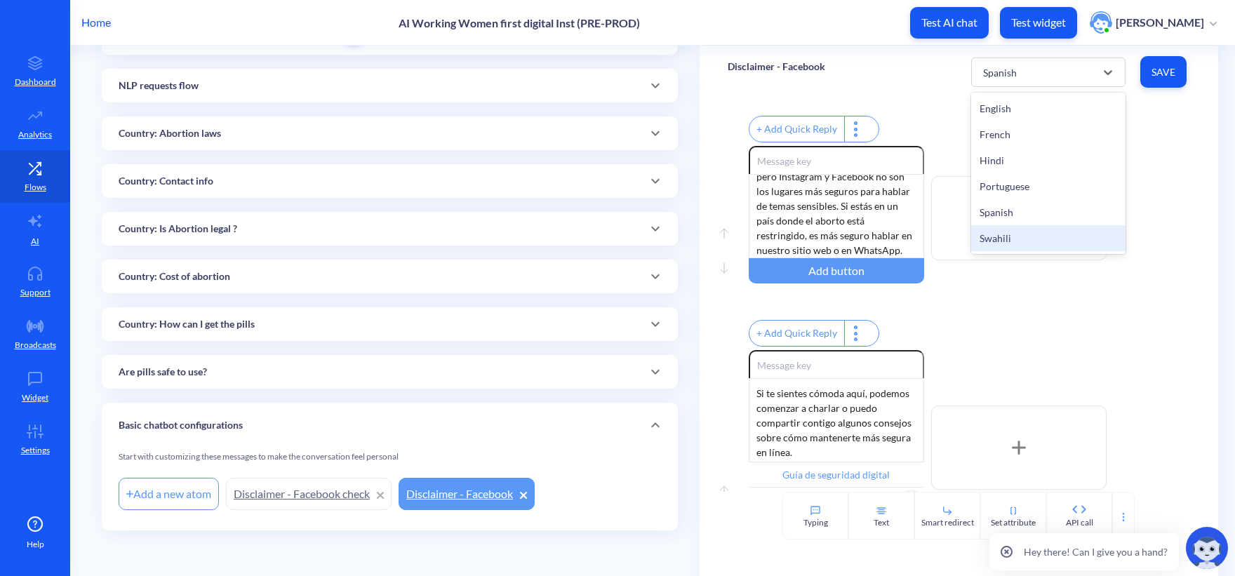
click at [1025, 237] on div "Swahili" at bounding box center [1048, 238] width 154 height 26
type input "Proceed"
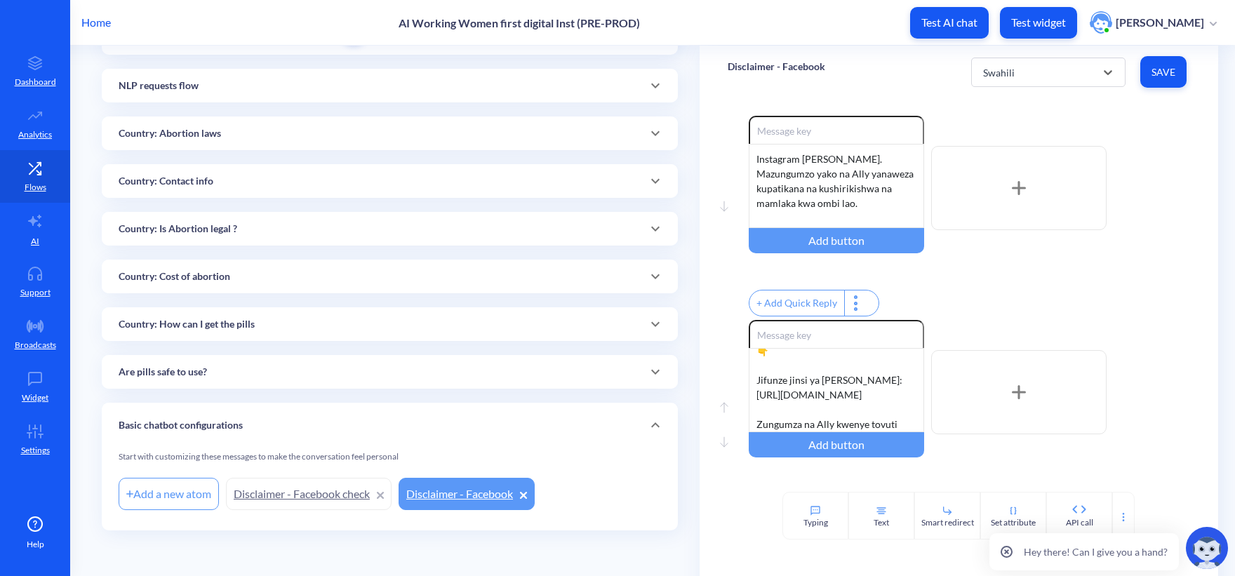
scroll to position [0, 0]
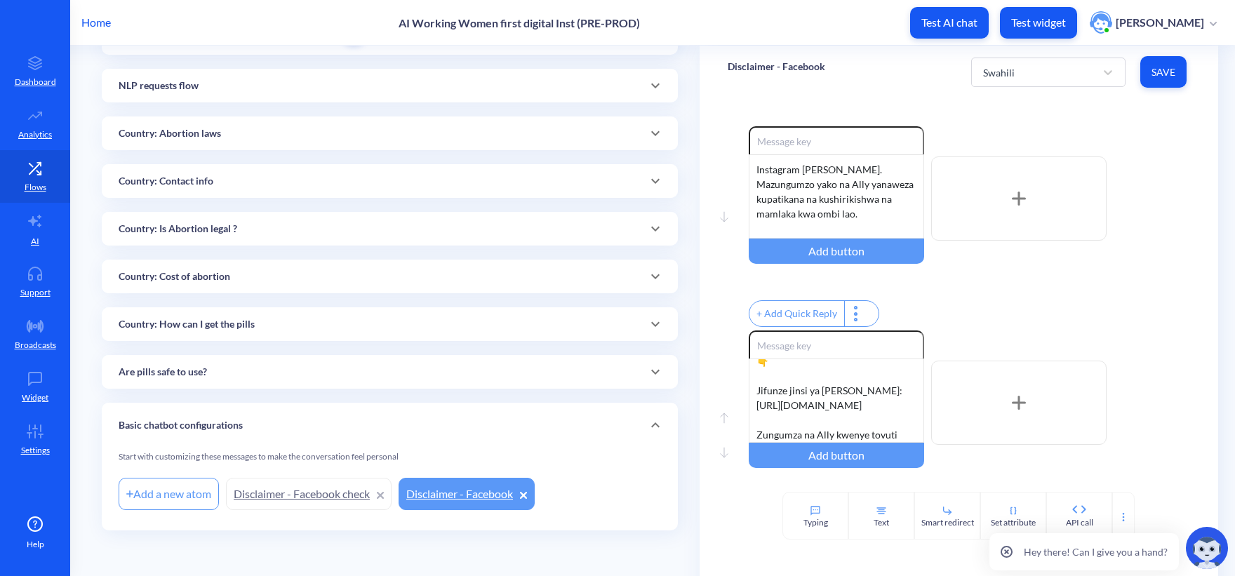
drag, startPoint x: 871, startPoint y: 222, endPoint x: 732, endPoint y: 99, distance: 185.8
click at [734, 100] on div "Move down Enable reactions Instagram sio mahali salama. Mazungumzo yako na Ally…" at bounding box center [958, 294] width 518 height 393
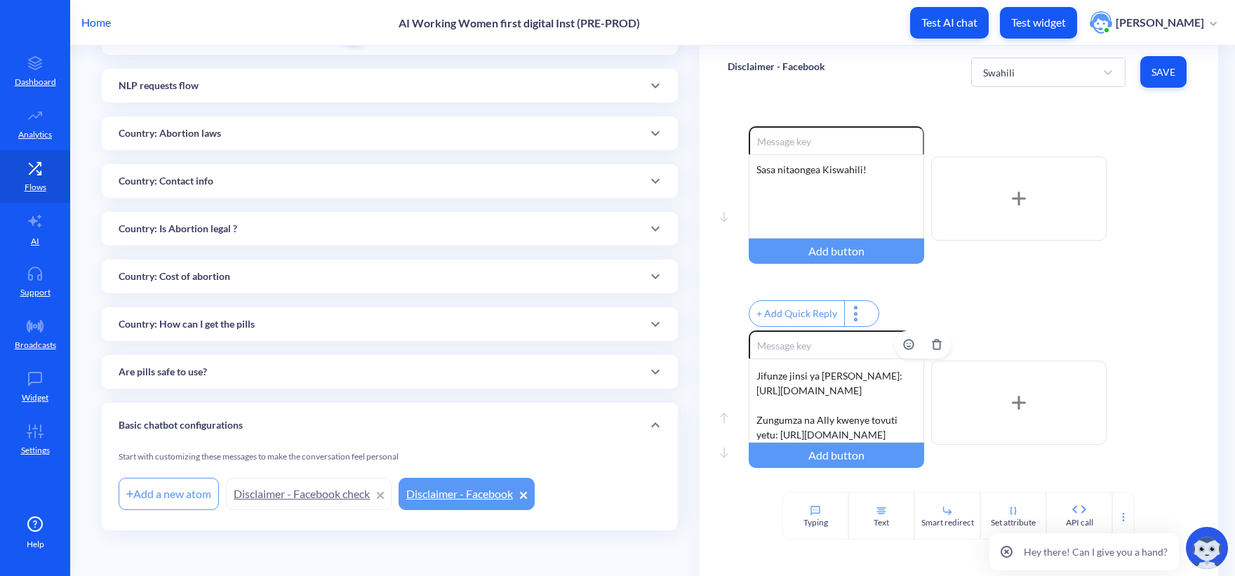
scroll to position [101, 0]
click at [815, 416] on div "Bonyeza hapa kwenda kwenye tovuti 👇 Jifunze jinsi ya kulinda faragha yako: http…" at bounding box center [835, 400] width 175 height 84
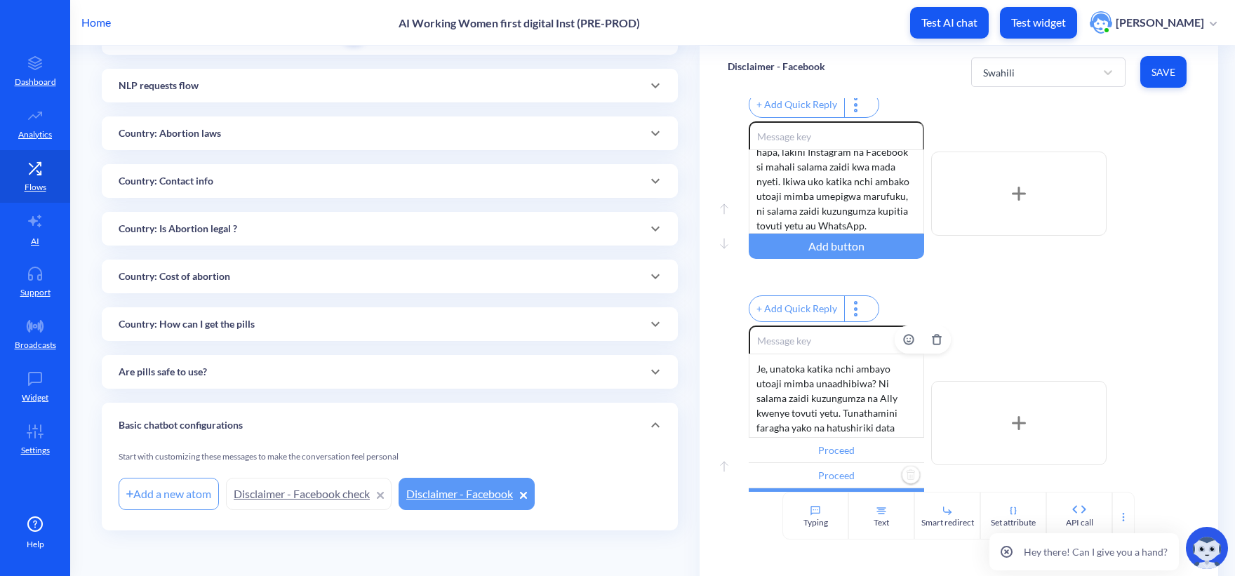
scroll to position [210, 0]
click at [827, 416] on div "Je, unatoka katika nchi ambayo utoaji mimba unaadhibiwa? Ni salama zaidi kuzung…" at bounding box center [835, 394] width 175 height 84
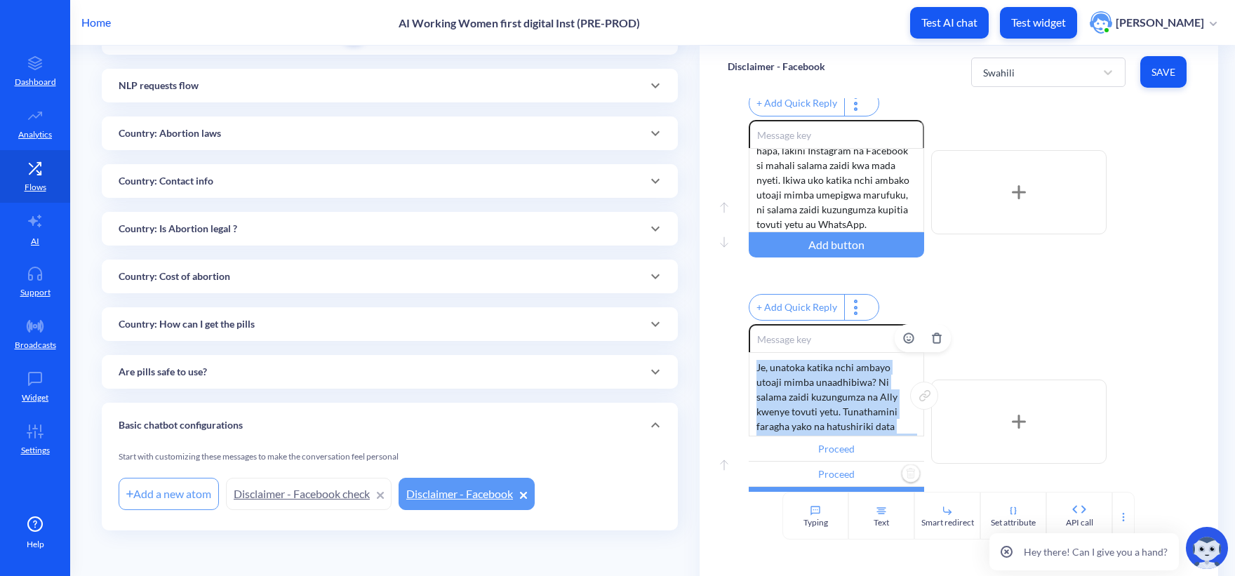
click at [827, 416] on div "Je, unatoka katika nchi ambayo utoaji mimba unaadhibiwa? Ni salama zaidi kuzung…" at bounding box center [835, 394] width 175 height 84
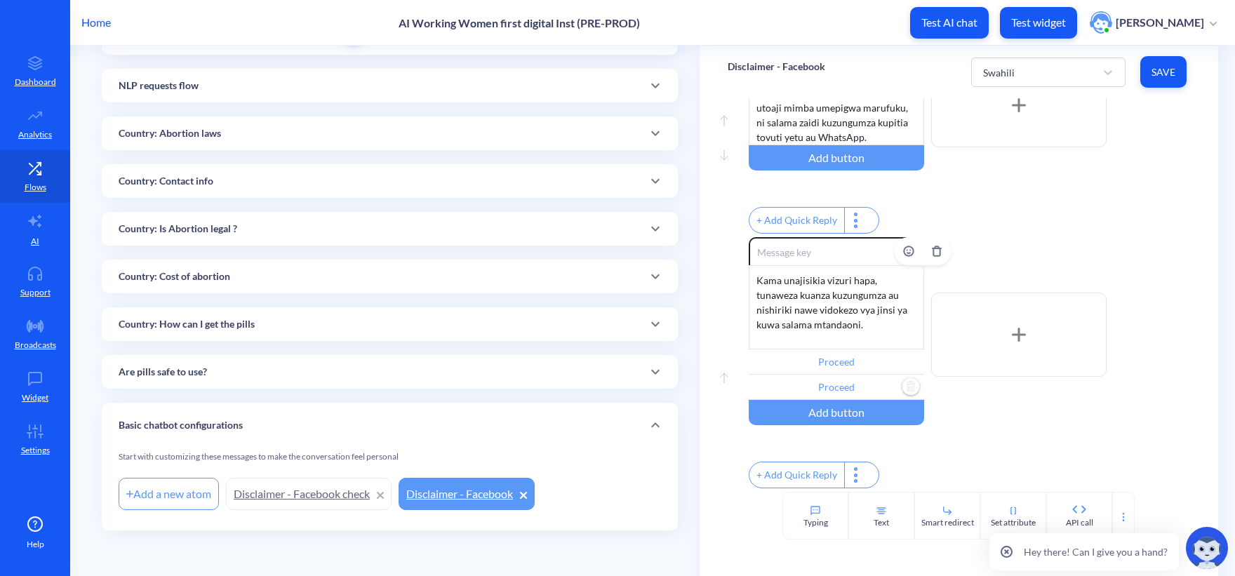
scroll to position [325, 0]
click at [807, 379] on input "Proceed" at bounding box center [835, 387] width 175 height 25
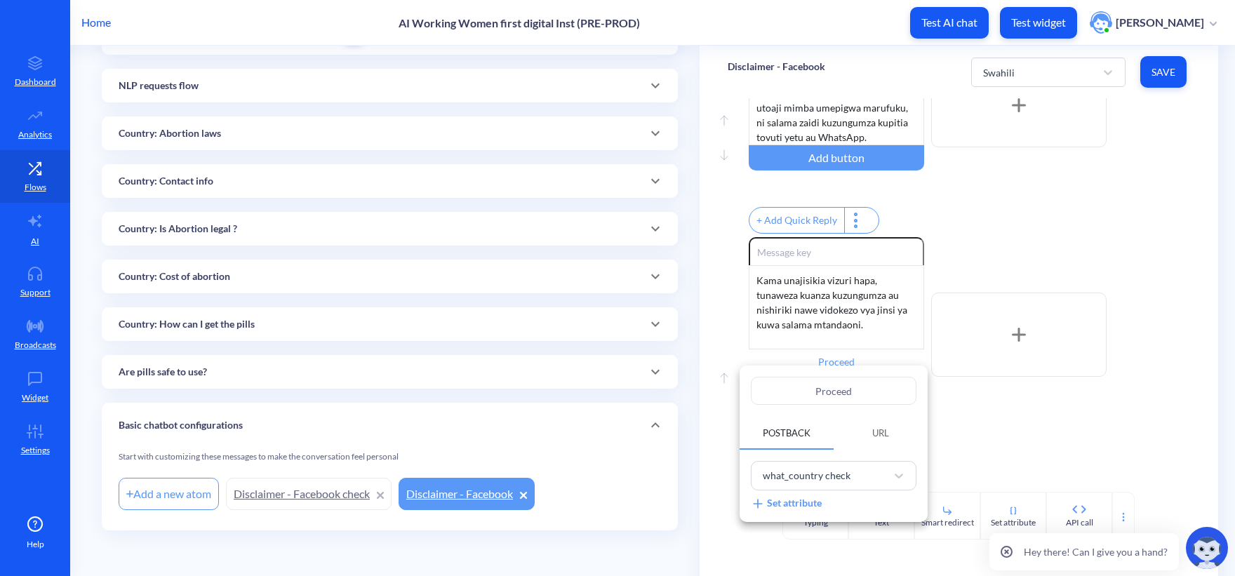
drag, startPoint x: 867, startPoint y: 388, endPoint x: 716, endPoint y: 375, distance: 151.3
click at [722, 372] on div "Proceed Postback URL what_country check Set attribute" at bounding box center [617, 288] width 1235 height 576
paste input "Endelea"
type input "Endelea"
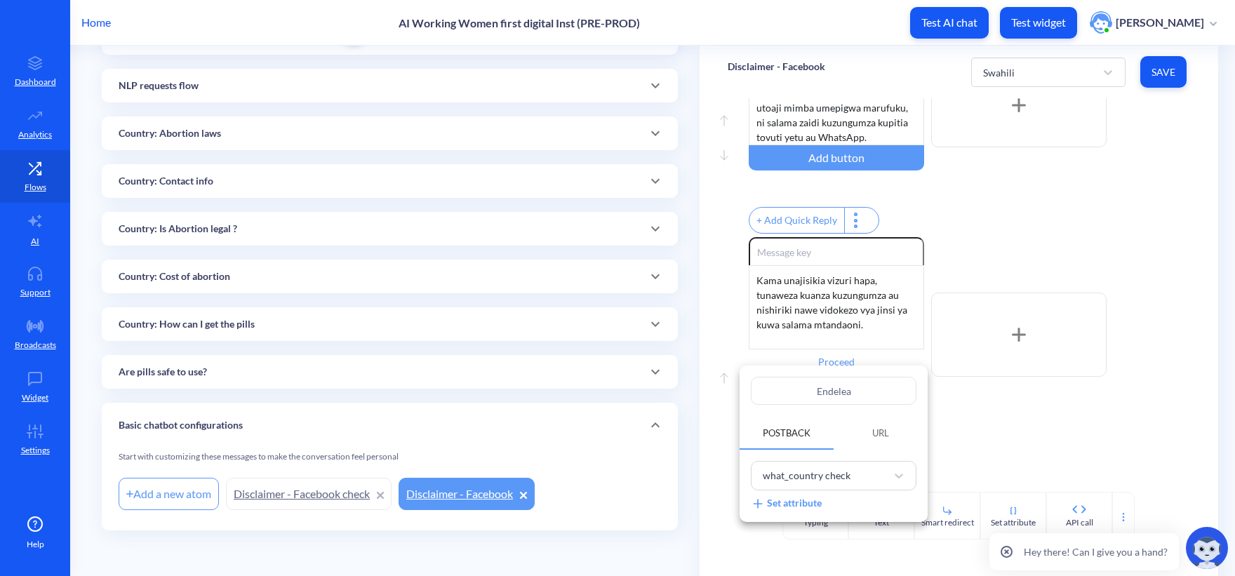
click at [827, 360] on div at bounding box center [617, 288] width 1235 height 576
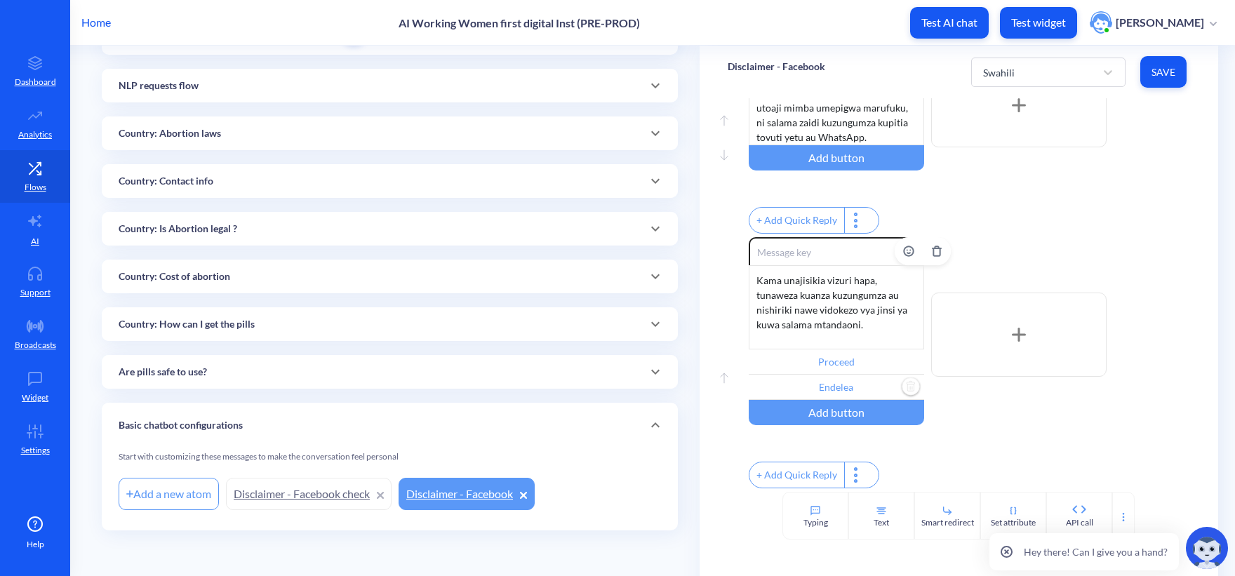
click at [843, 353] on input "Proceed" at bounding box center [835, 361] width 175 height 25
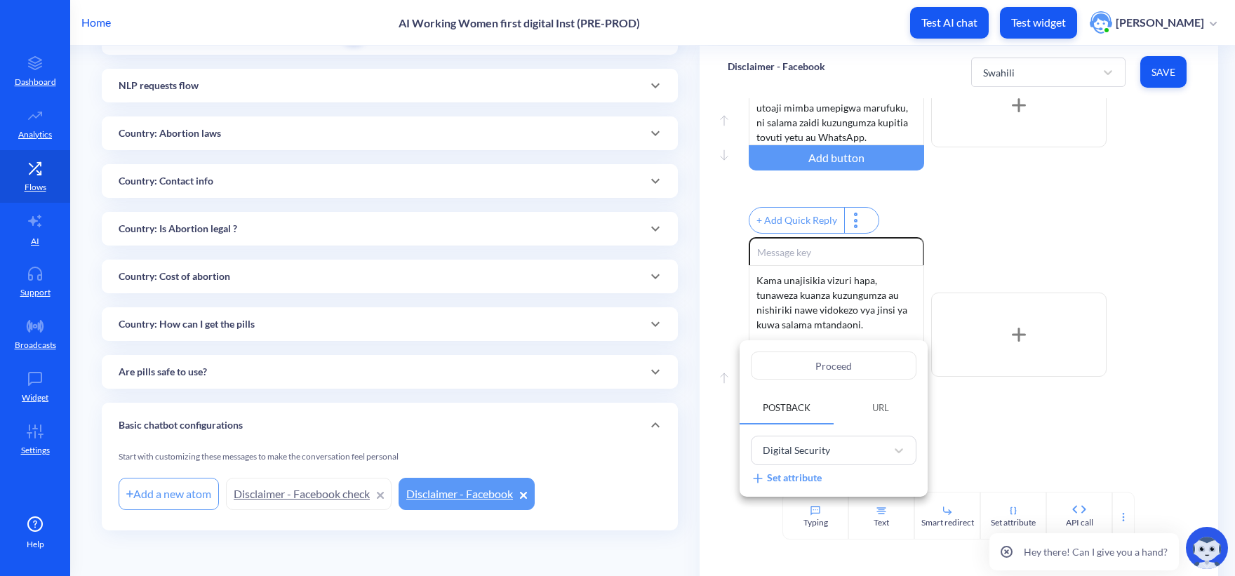
drag, startPoint x: 875, startPoint y: 367, endPoint x: 707, endPoint y: 356, distance: 168.0
click at [707, 356] on div "Proceed Postback URL Digital Security Set attribute" at bounding box center [617, 288] width 1235 height 576
paste input "Mwongozo wa usalama wa kidijitali"
type input "Mwongozo wa usalama wa kidijitali"
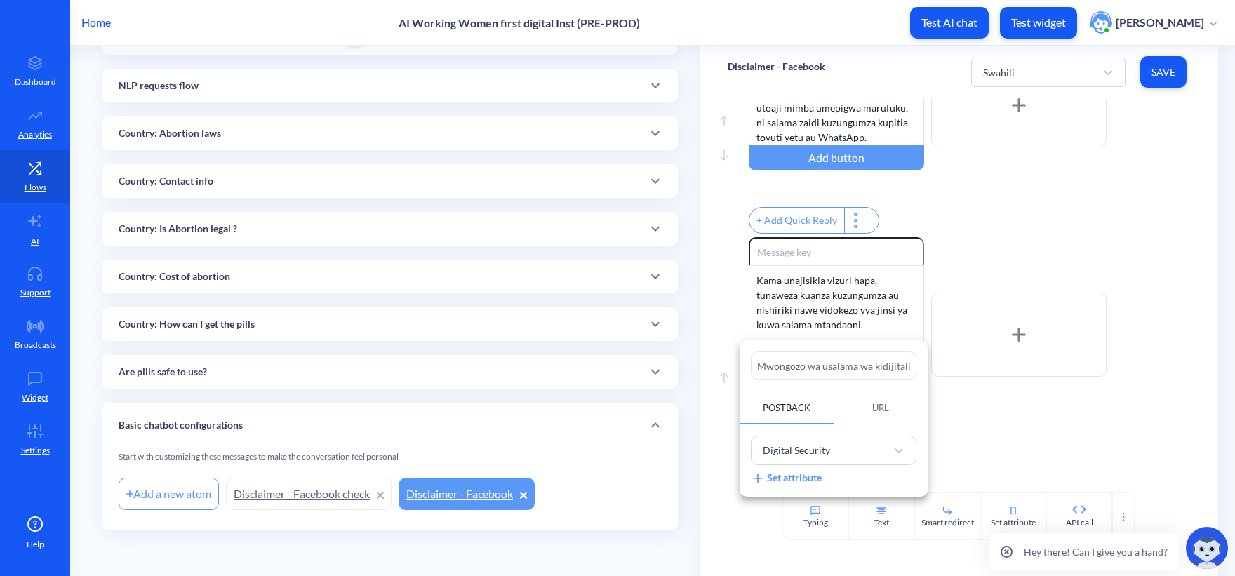
click at [1028, 411] on div at bounding box center [617, 288] width 1235 height 576
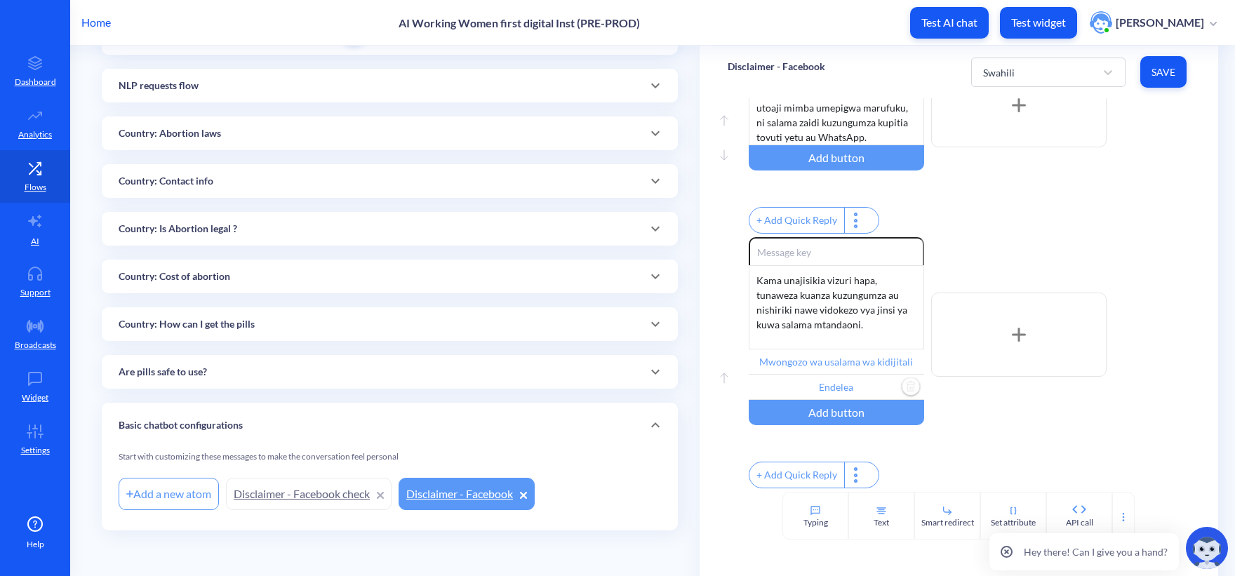
click at [961, 451] on div "Enable reactions Kama unajisikia vizuri hapa, tunaweza kuanza kuzungumza au nis…" at bounding box center [968, 364] width 441 height 255
click at [1168, 58] on button "Save" at bounding box center [1163, 72] width 46 height 32
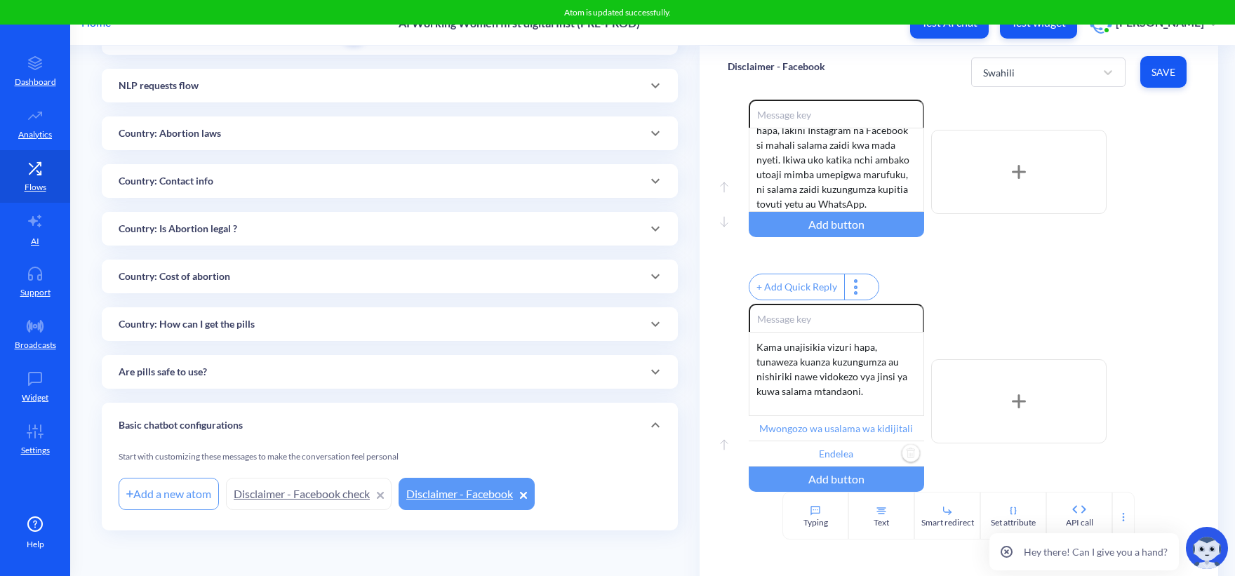
scroll to position [184, 0]
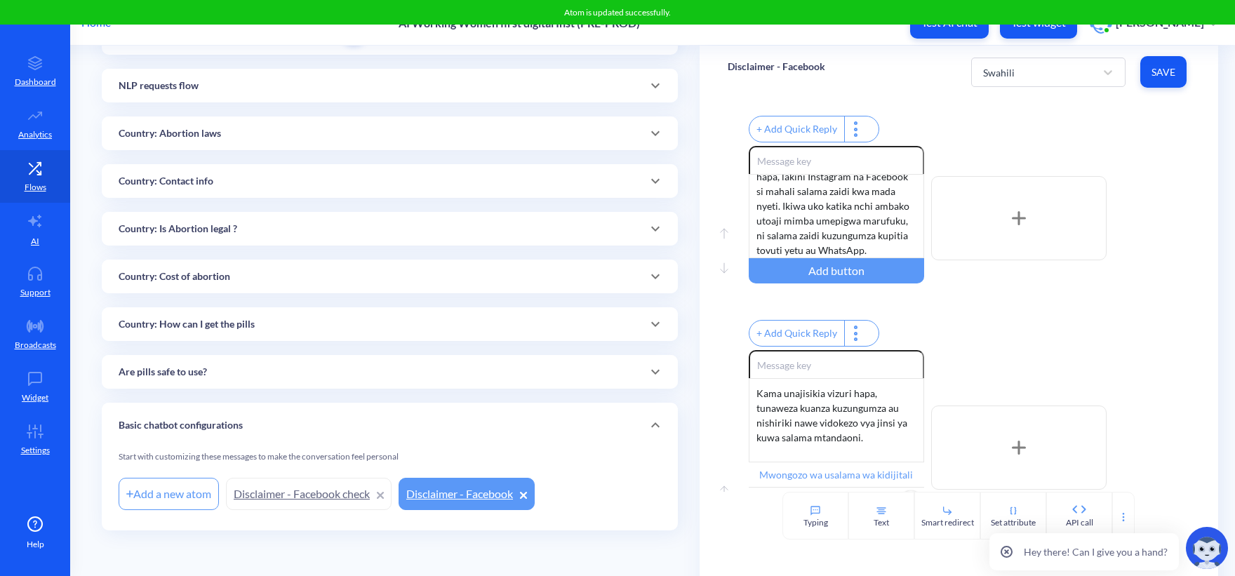
click at [991, 54] on div "Swahili Save" at bounding box center [1080, 72] width 219 height 39
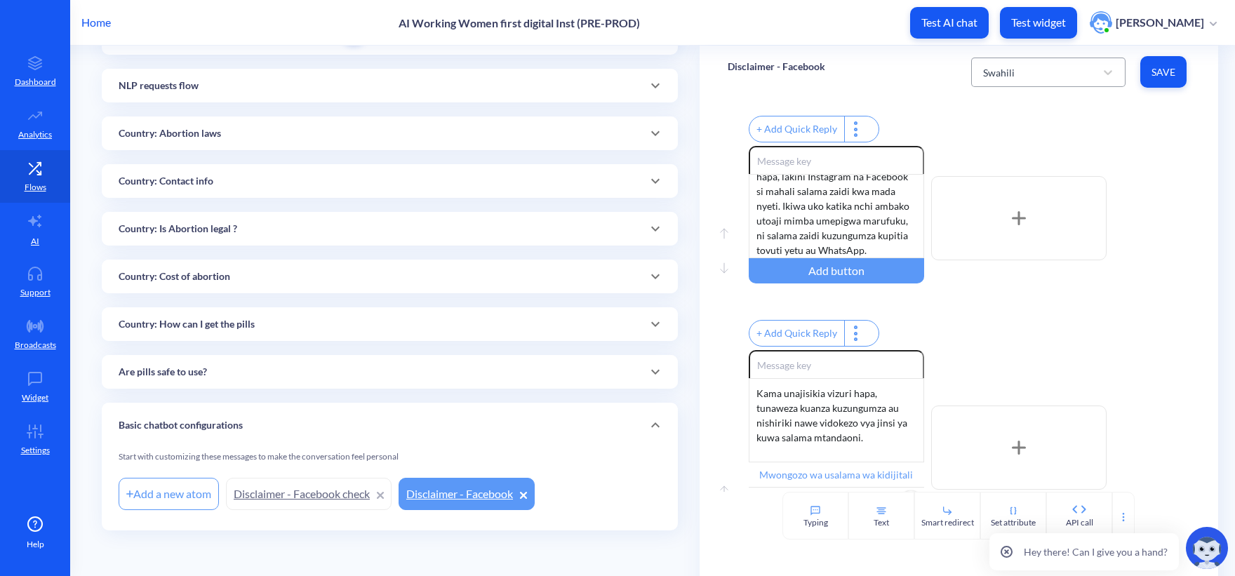
click at [996, 73] on div "Swahili" at bounding box center [999, 72] width 32 height 15
click at [996, 107] on div "English" at bounding box center [1048, 108] width 154 height 26
type input "Digital security guide"
type input "Proceed"
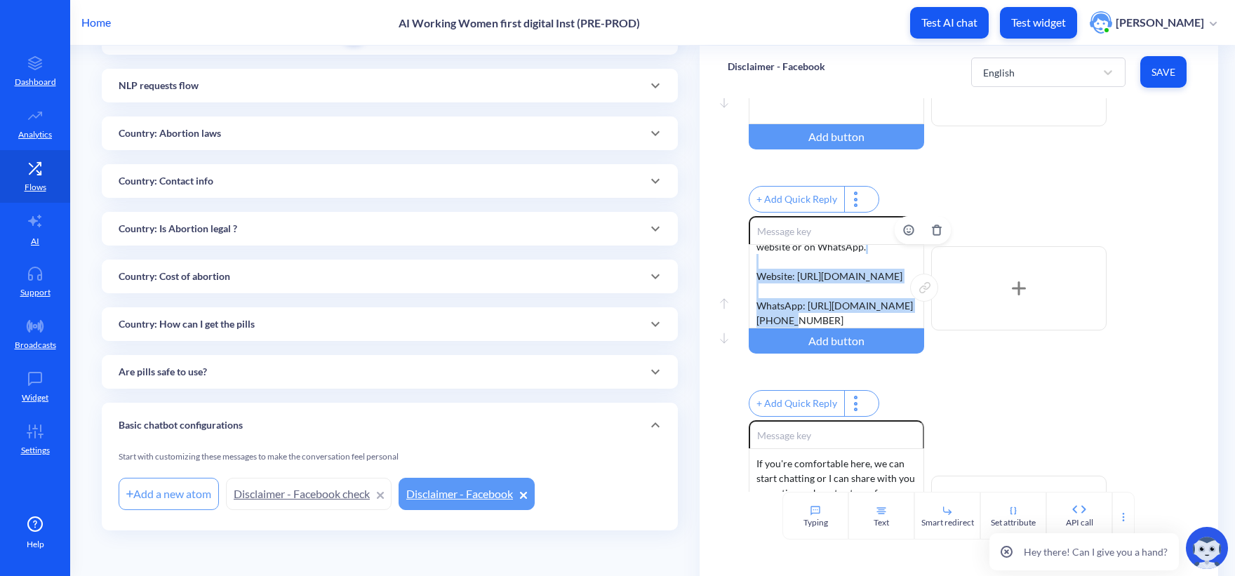
scroll to position [83, 0]
drag, startPoint x: 887, startPoint y: 329, endPoint x: 751, endPoint y: 292, distance: 141.1
click at [751, 292] on div "We can keep chatting here, but Instagram and Facebook aren’t the safest places …" at bounding box center [835, 286] width 175 height 84
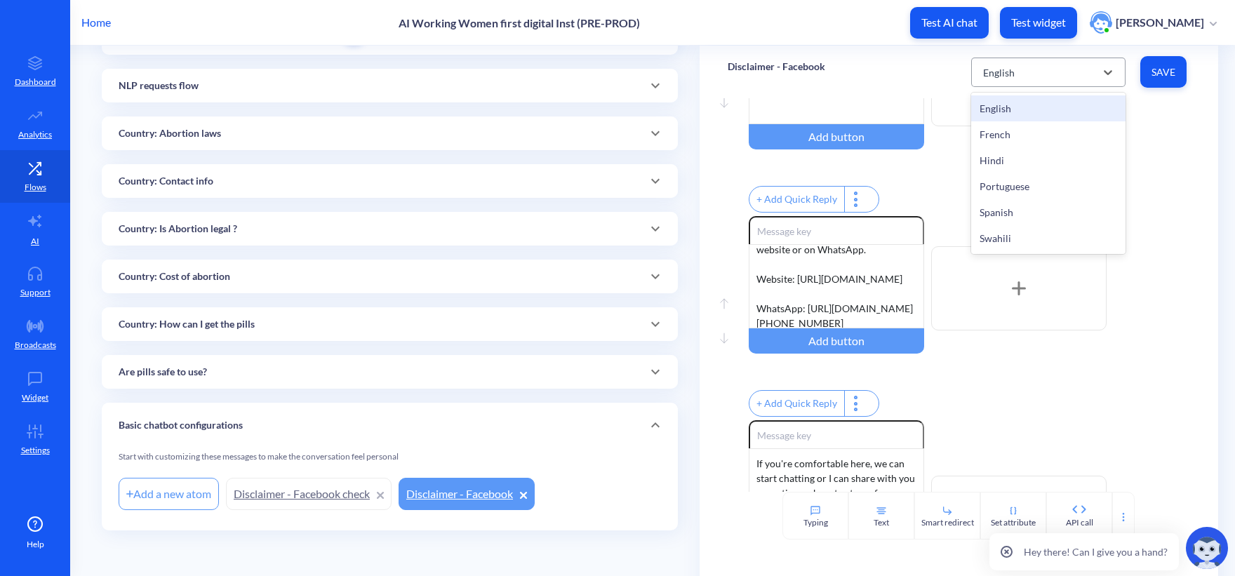
click at [1079, 72] on div "English" at bounding box center [1035, 72] width 119 height 25
click at [990, 141] on div "French" at bounding box center [1048, 134] width 154 height 26
type input "Guide de sécurité numérique"
type input "Procéder"
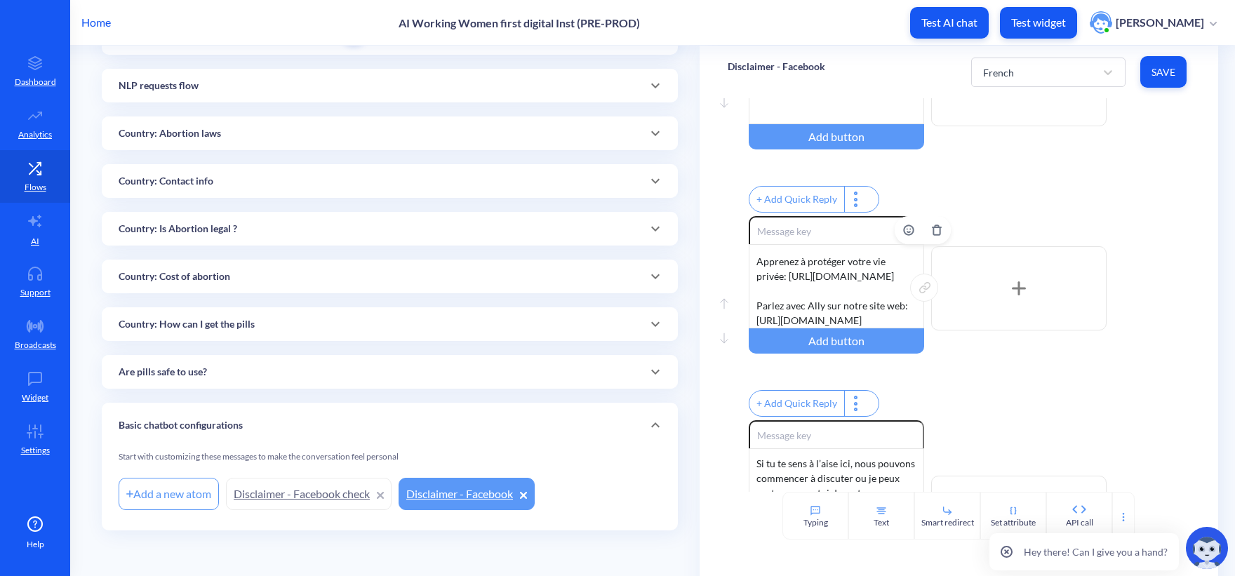
scroll to position [90, 0]
drag, startPoint x: 825, startPoint y: 325, endPoint x: 744, endPoint y: 310, distance: 82.7
click at [744, 310] on div "Move up Move down Enable reactions Nous pouvons continuer à discuter ici, mais …" at bounding box center [958, 318] width 462 height 204
click at [1173, 70] on button "Save" at bounding box center [1163, 72] width 46 height 32
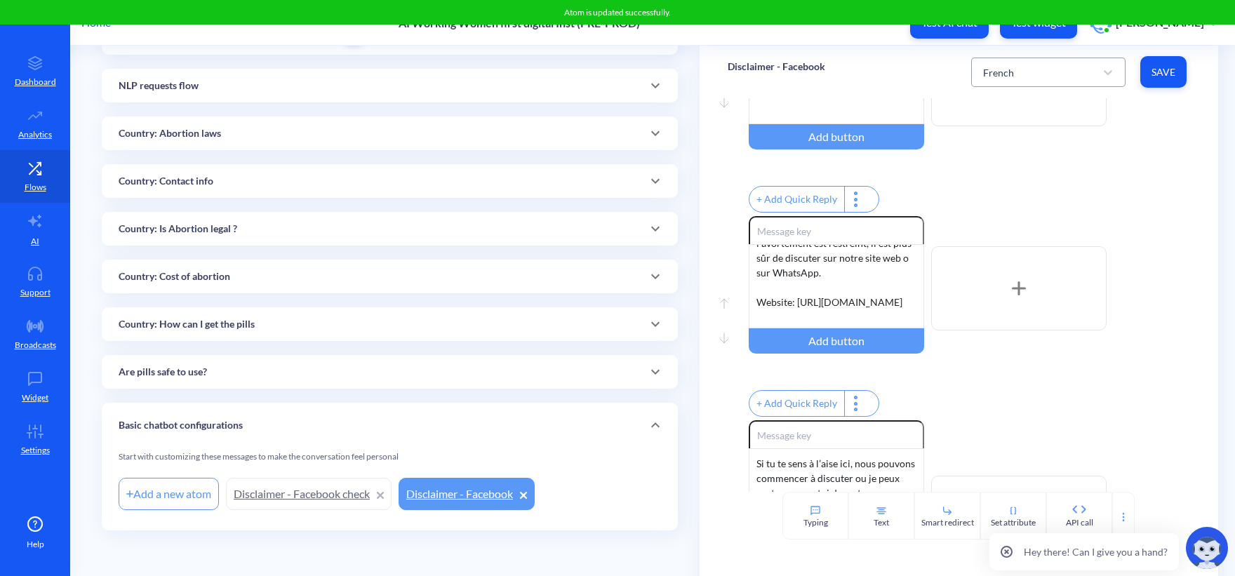
click at [1075, 68] on div "French" at bounding box center [1035, 72] width 119 height 25
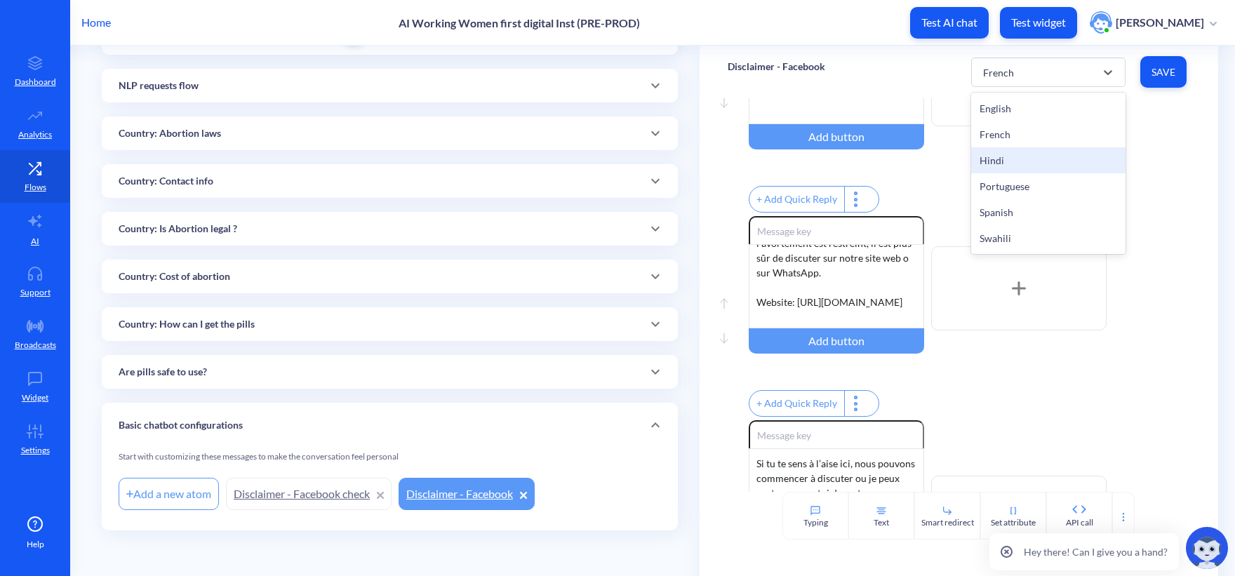
click at [1010, 152] on div "Hindi" at bounding box center [1048, 160] width 154 height 26
type input "डिजिटल सुरक्षा मार्गदर्शिका"
type input "आगे बढ़ें"
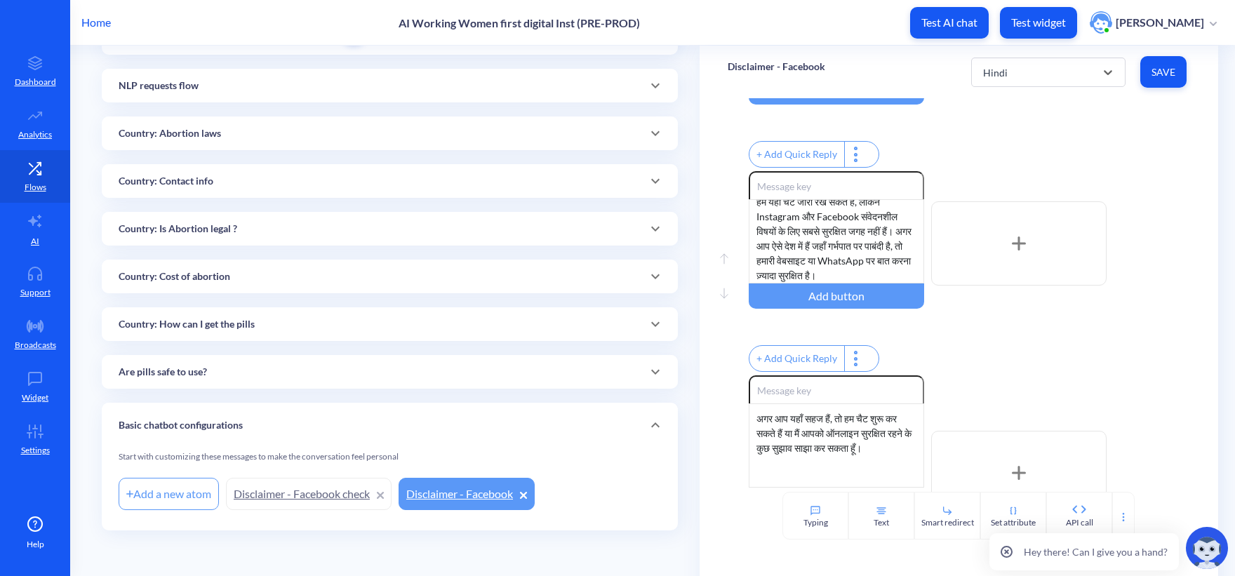
scroll to position [184, 0]
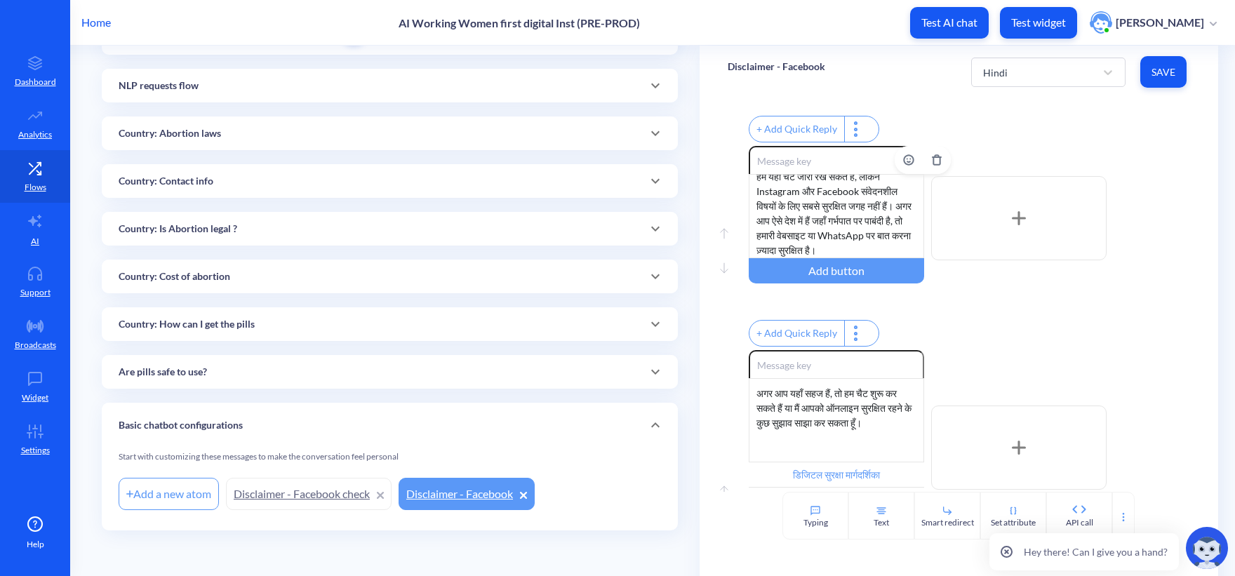
click at [807, 255] on div "हम यहाँ चैट जारी रख सकते हैं, लेकिन Instagram और Facebook संवेदनशील विषयों के ल…" at bounding box center [835, 216] width 175 height 84
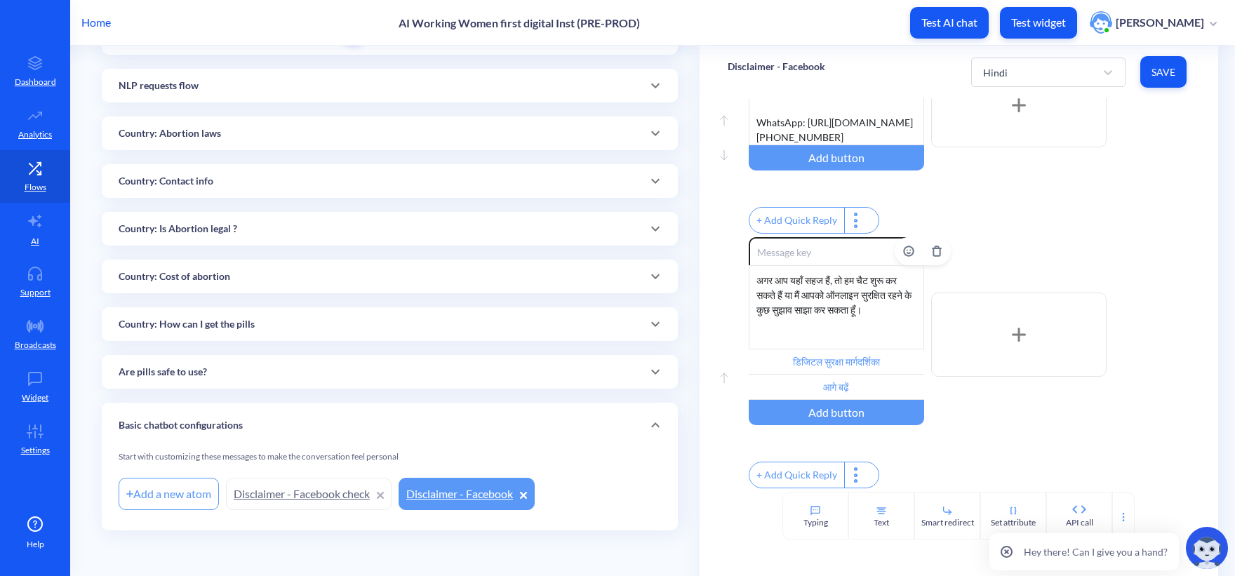
scroll to position [325, 0]
click at [1166, 79] on span "Save" at bounding box center [1163, 72] width 24 height 14
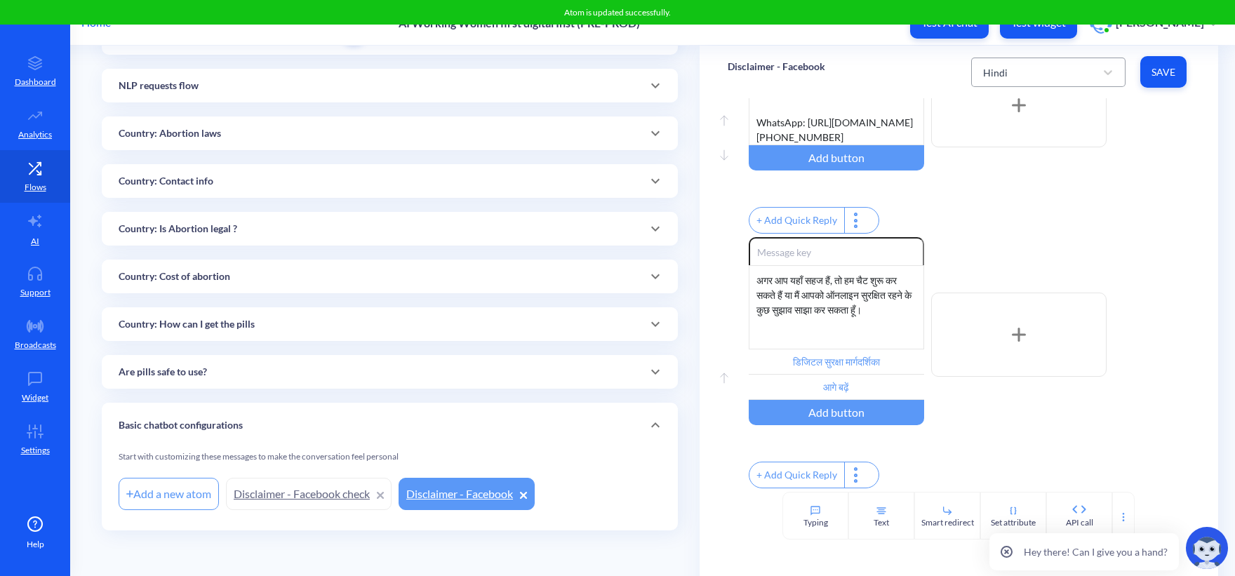
click at [1024, 74] on div "Hindi" at bounding box center [1035, 72] width 119 height 25
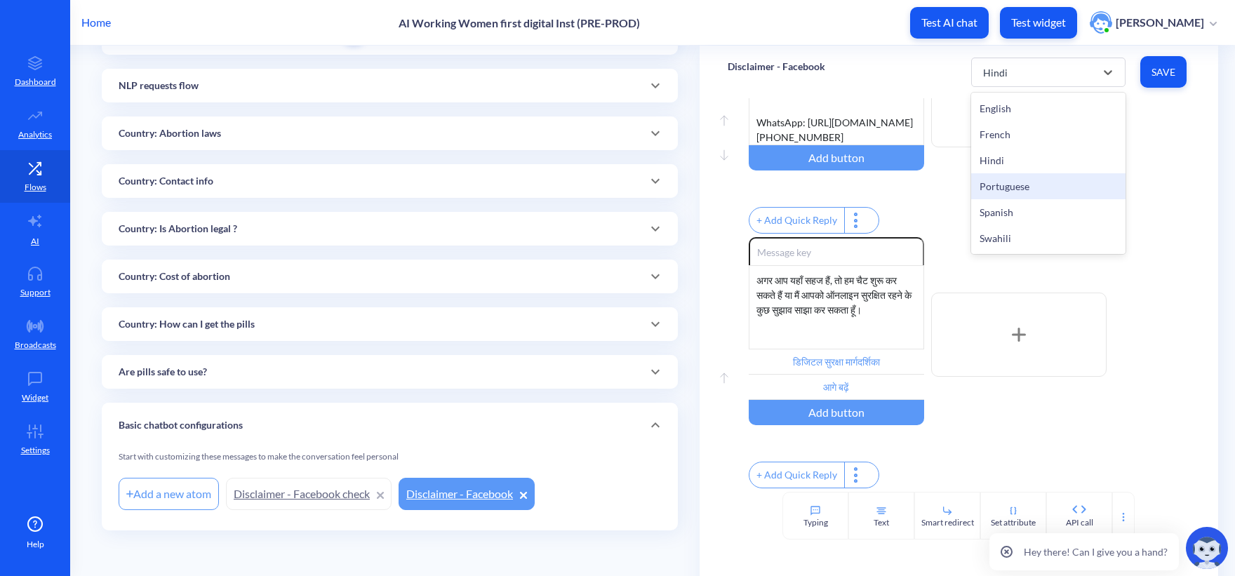
click at [1013, 182] on div "Portuguese" at bounding box center [1048, 186] width 154 height 26
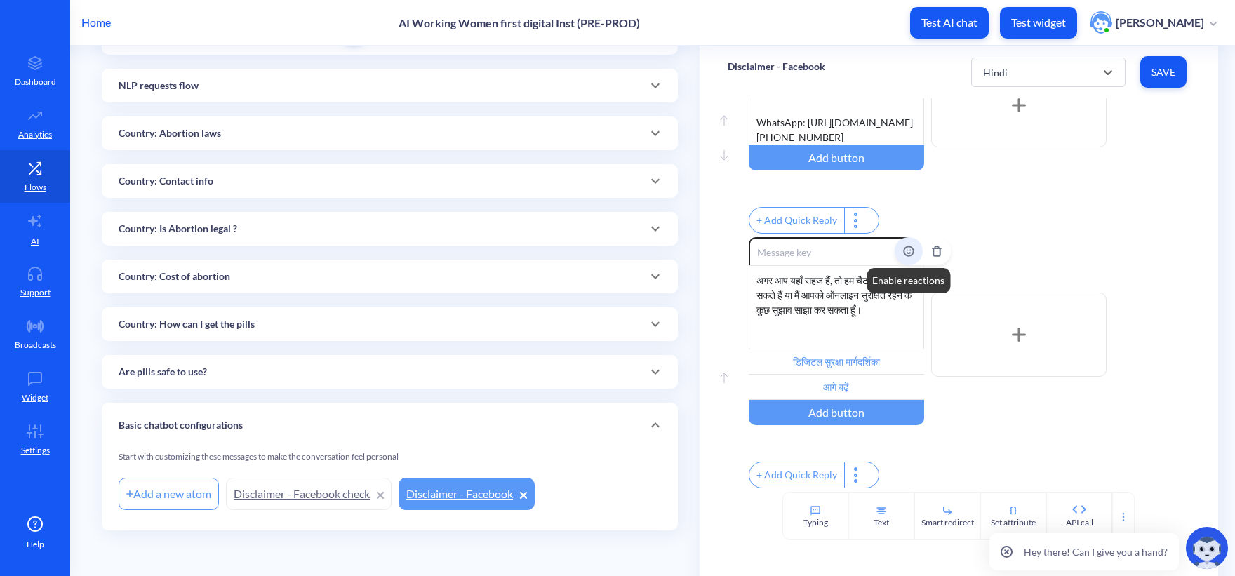
type input "Guia de segurança digital"
type input "Prosseguir"
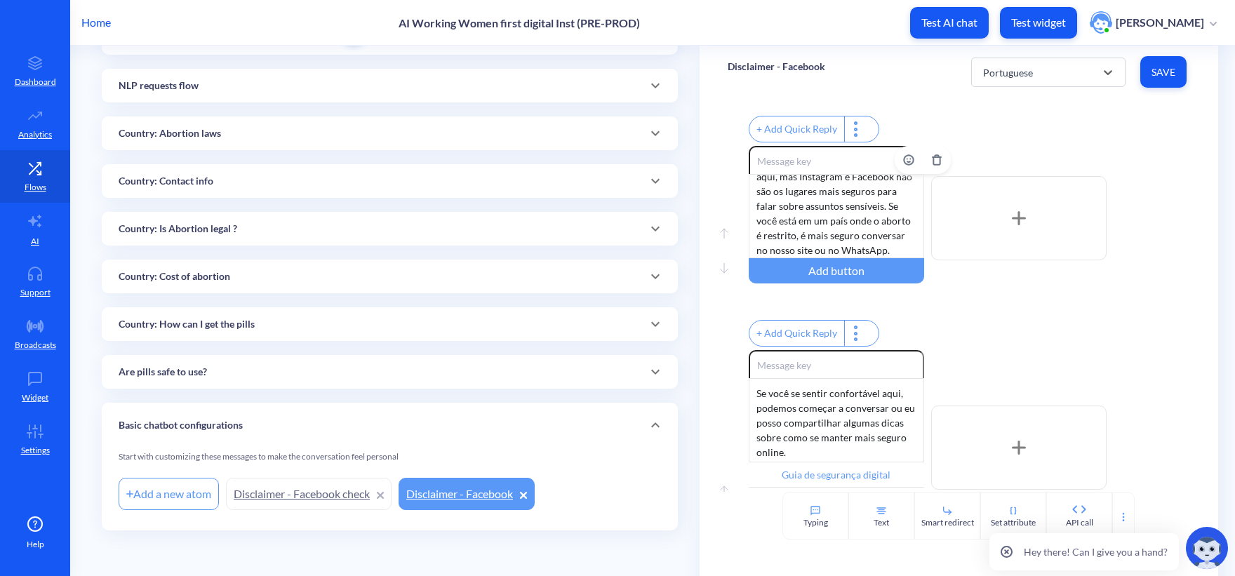
scroll to position [255, 0]
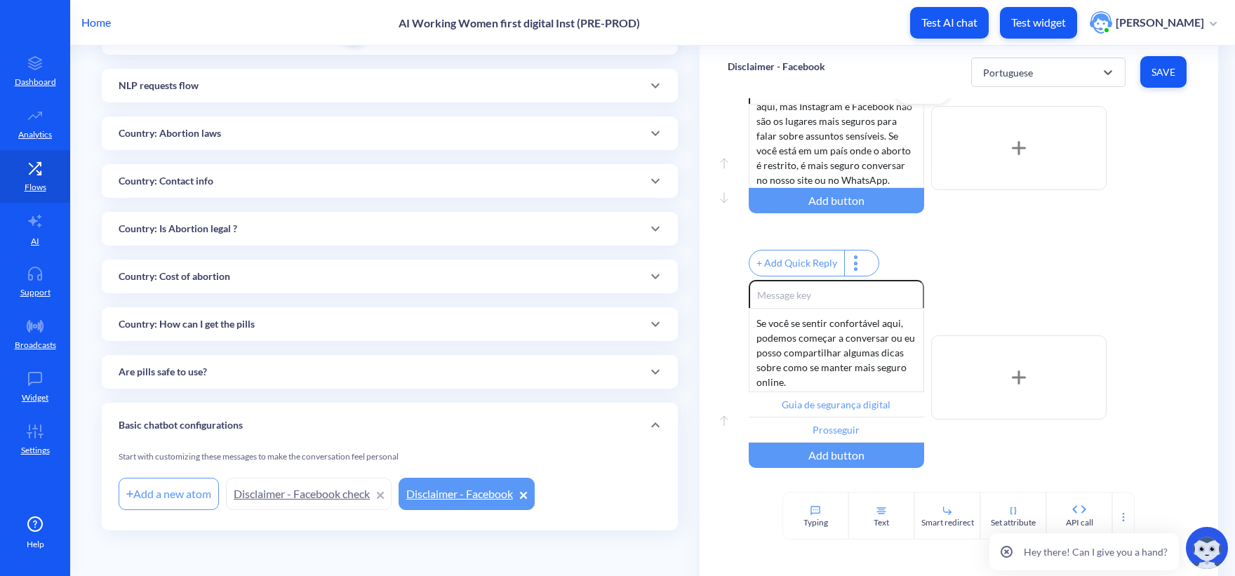
click at [896, 188] on div "Podemos continuar conversando aqui, mas Instagram e Facebook não são os lugares…" at bounding box center [835, 146] width 175 height 84
click at [1158, 62] on button "Save" at bounding box center [1163, 72] width 46 height 32
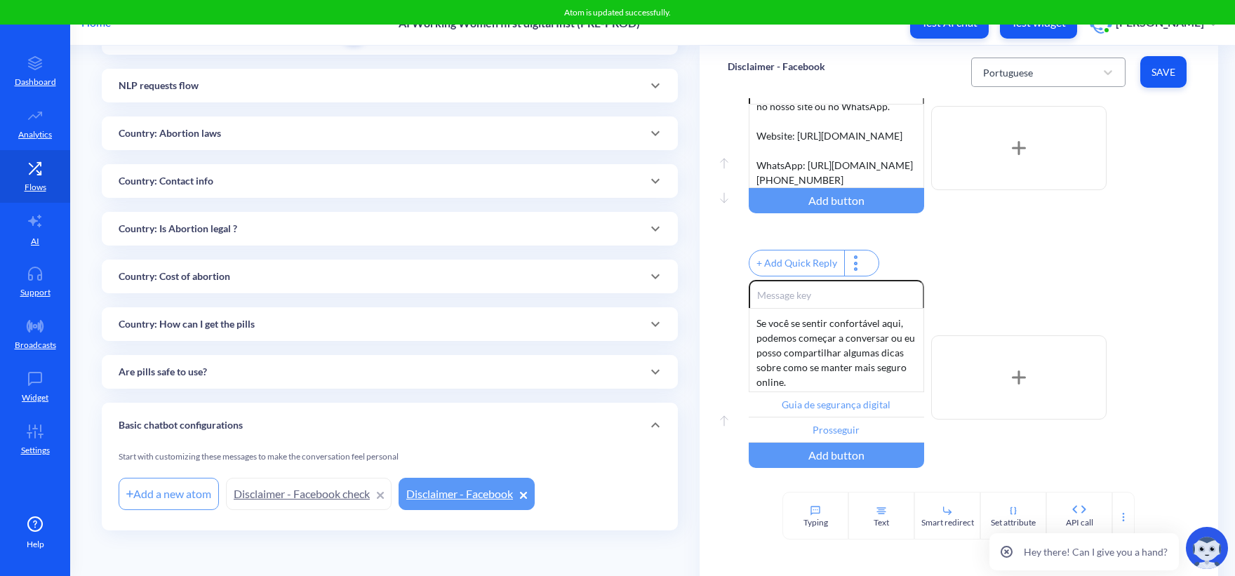
click at [1040, 76] on div "Portuguese" at bounding box center [1035, 72] width 119 height 25
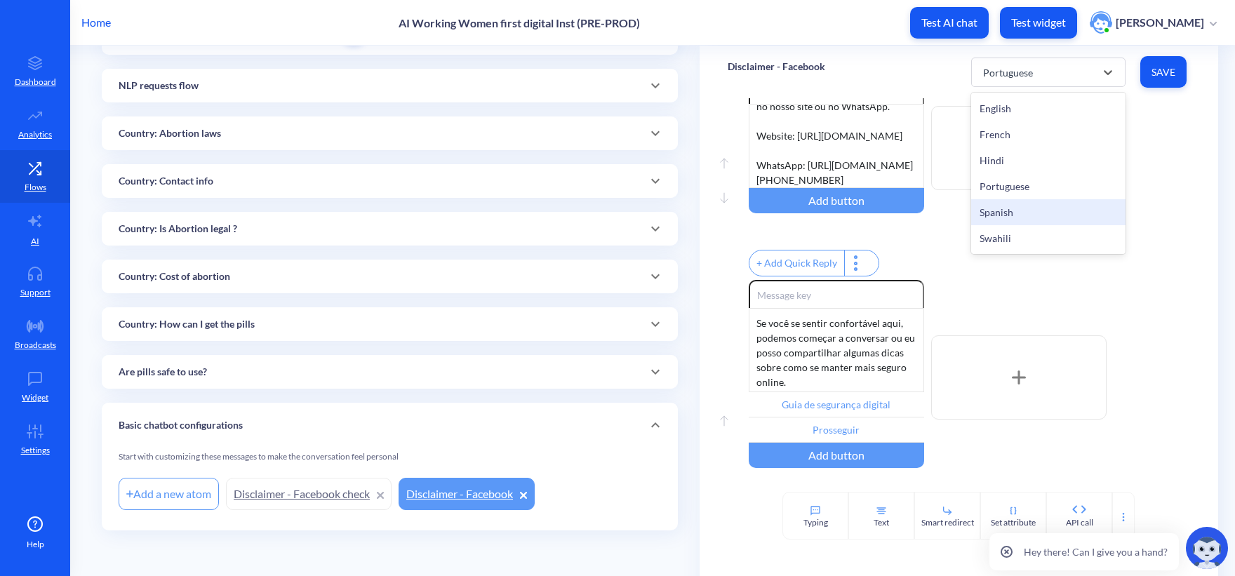
click at [1048, 205] on div "Spanish" at bounding box center [1048, 212] width 154 height 26
type input "Guía de seguridad digital"
type input "Proceder"
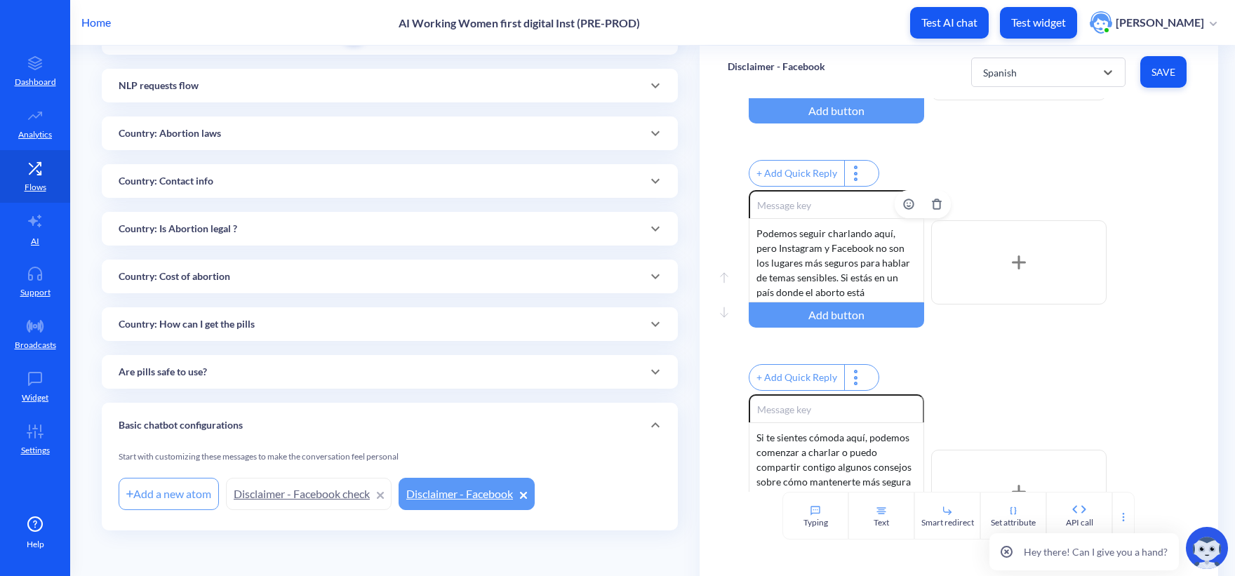
scroll to position [27, 0]
click at [901, 302] on div "Podemos seguir charlando aquí, pero Instagram y Facebook no son los lugares más…" at bounding box center [835, 260] width 175 height 84
click at [1173, 68] on button "Save" at bounding box center [1163, 72] width 46 height 32
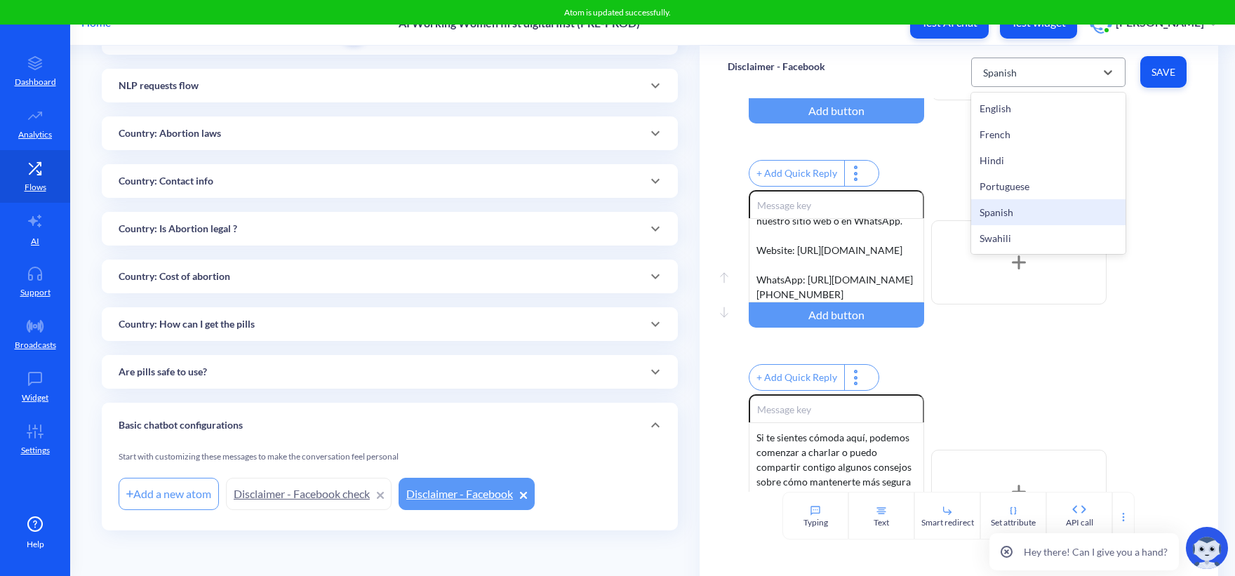
click at [1077, 76] on div "Spanish" at bounding box center [1035, 72] width 119 height 25
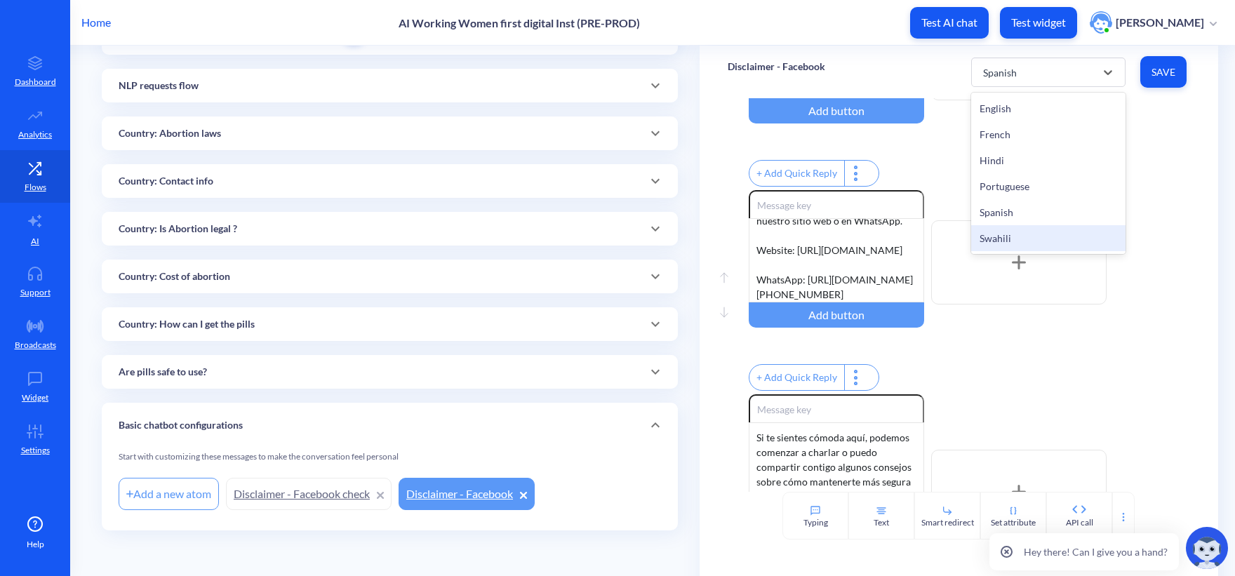
click at [1011, 234] on div "Swahili" at bounding box center [1048, 238] width 154 height 26
type input "Mwongozo wa usalama wa kidijitali"
type input "Endelea"
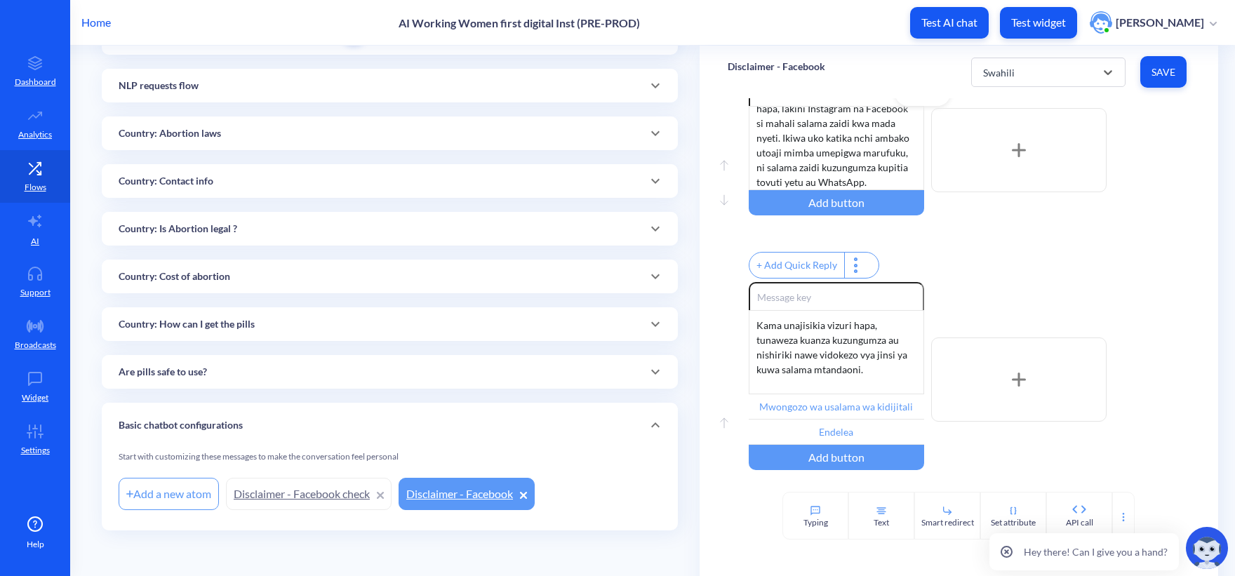
scroll to position [184, 0]
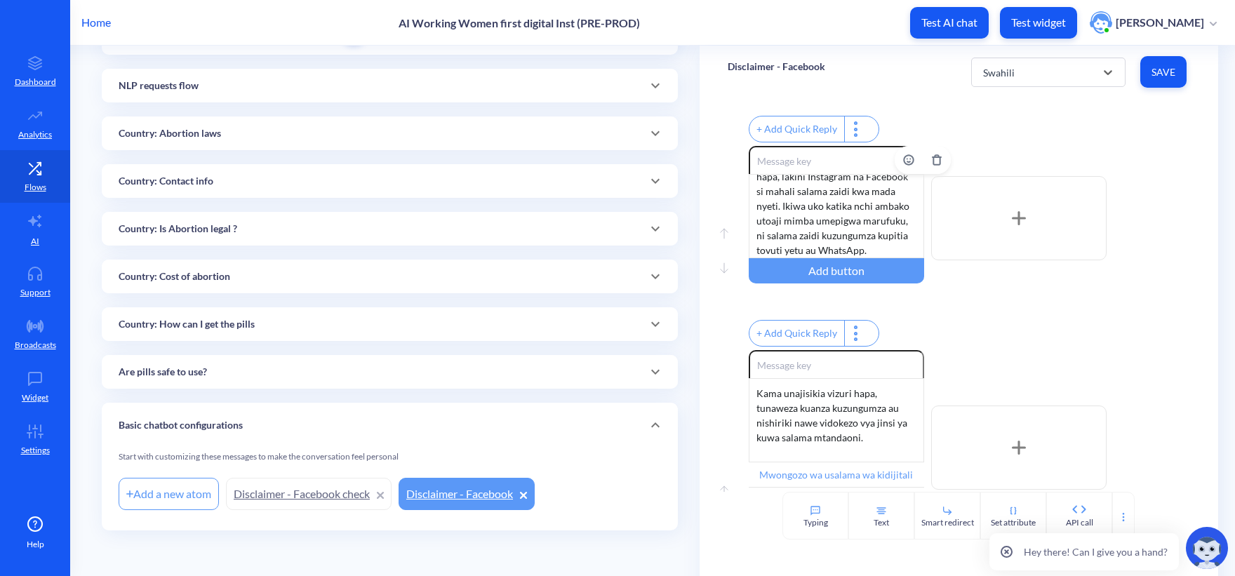
click at [890, 253] on div "Tunaweza kuendelea kuzungumza hapa, lakini Instagram na Facebook si mahali sala…" at bounding box center [835, 216] width 175 height 84
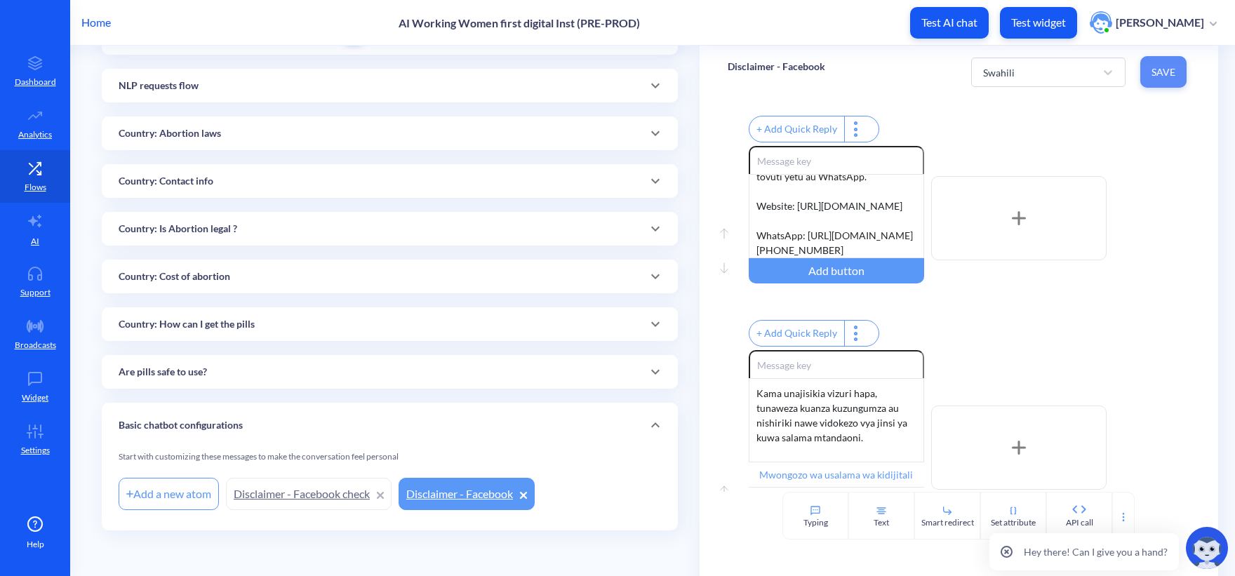
click at [1169, 65] on span "Save" at bounding box center [1163, 72] width 24 height 14
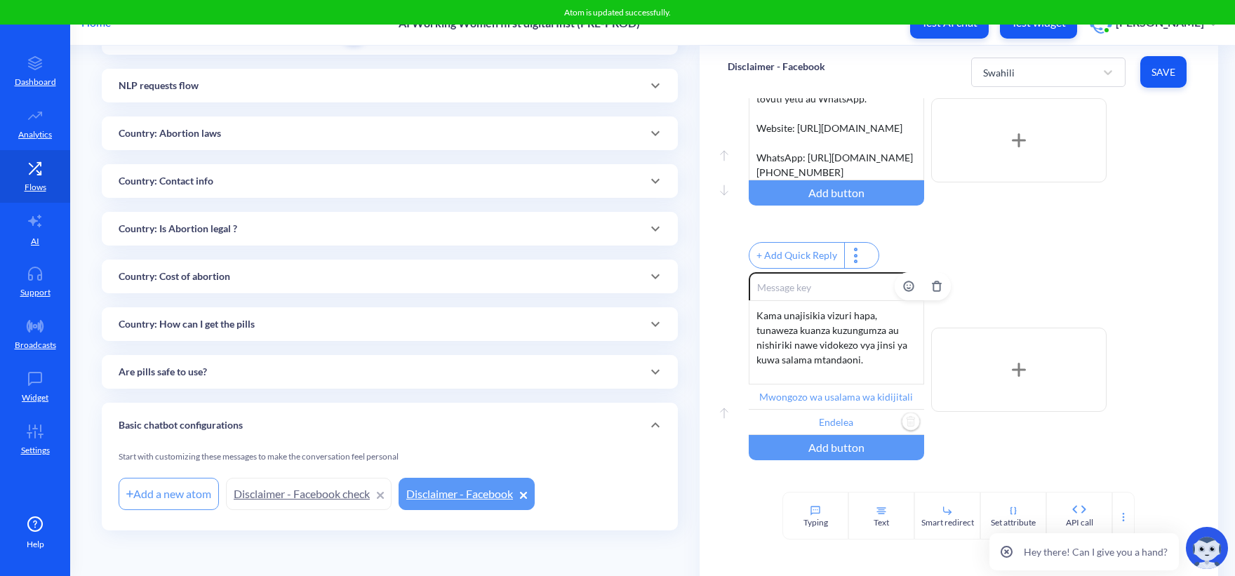
scroll to position [325, 0]
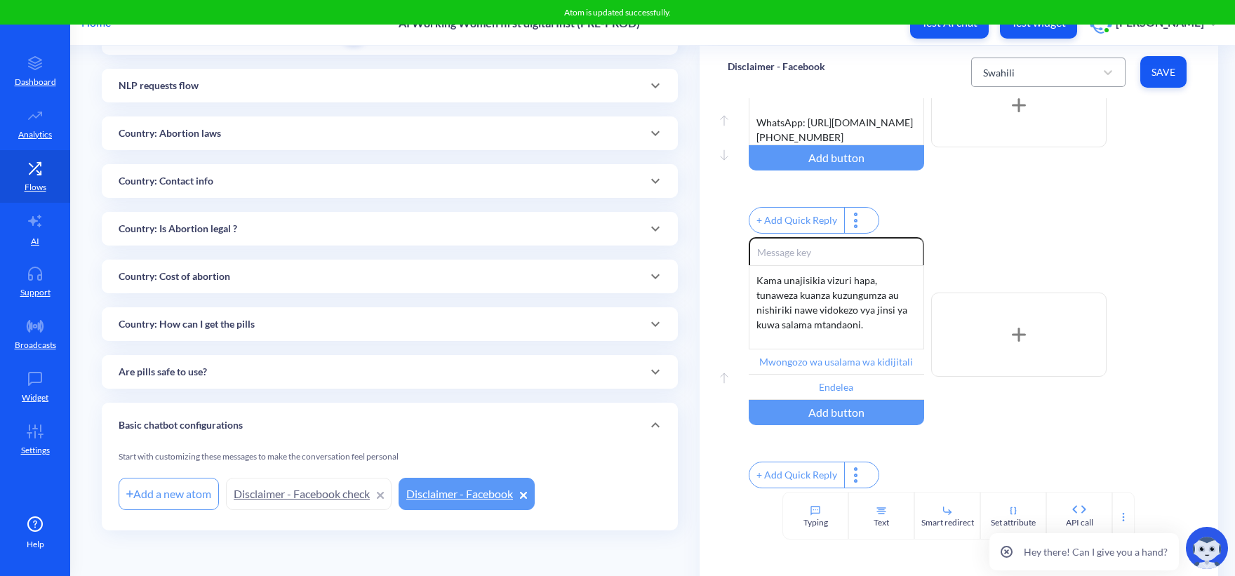
click at [1008, 65] on div "Swahili" at bounding box center [999, 72] width 32 height 15
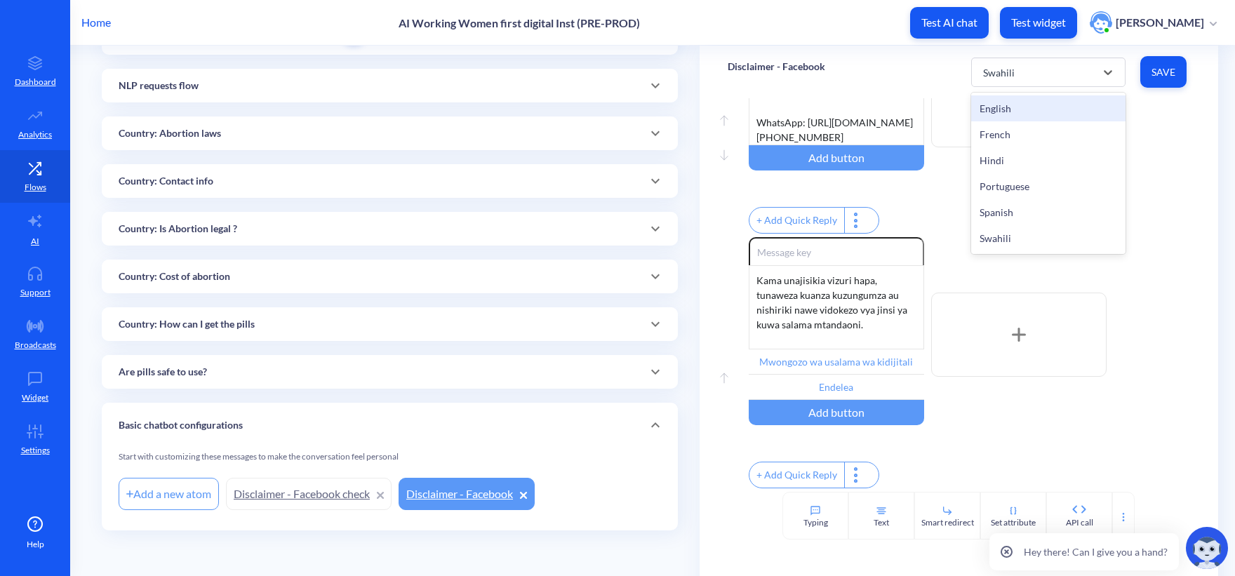
click at [1015, 114] on div "English" at bounding box center [1048, 108] width 154 height 26
type input "Digital security guide"
type input "Proceed"
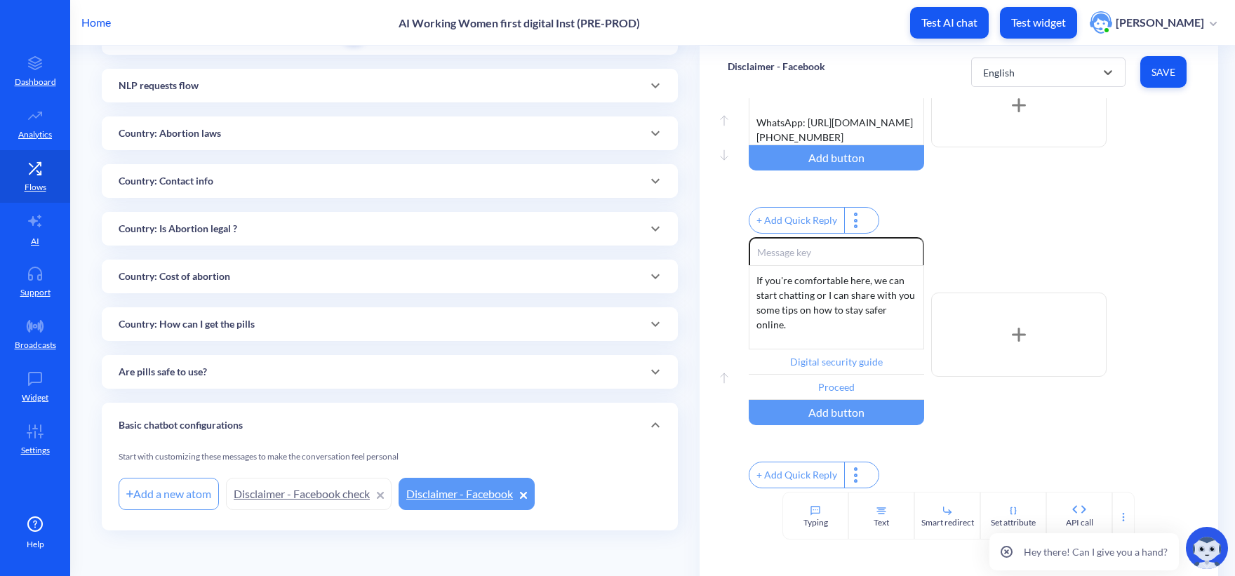
scroll to position [116, 0]
click at [999, 73] on div "English" at bounding box center [999, 72] width 32 height 15
click at [1015, 238] on div "Swahili" at bounding box center [1048, 238] width 154 height 26
type input "Mwongozo wa usalama wa kidijitali"
type input "Endelea"
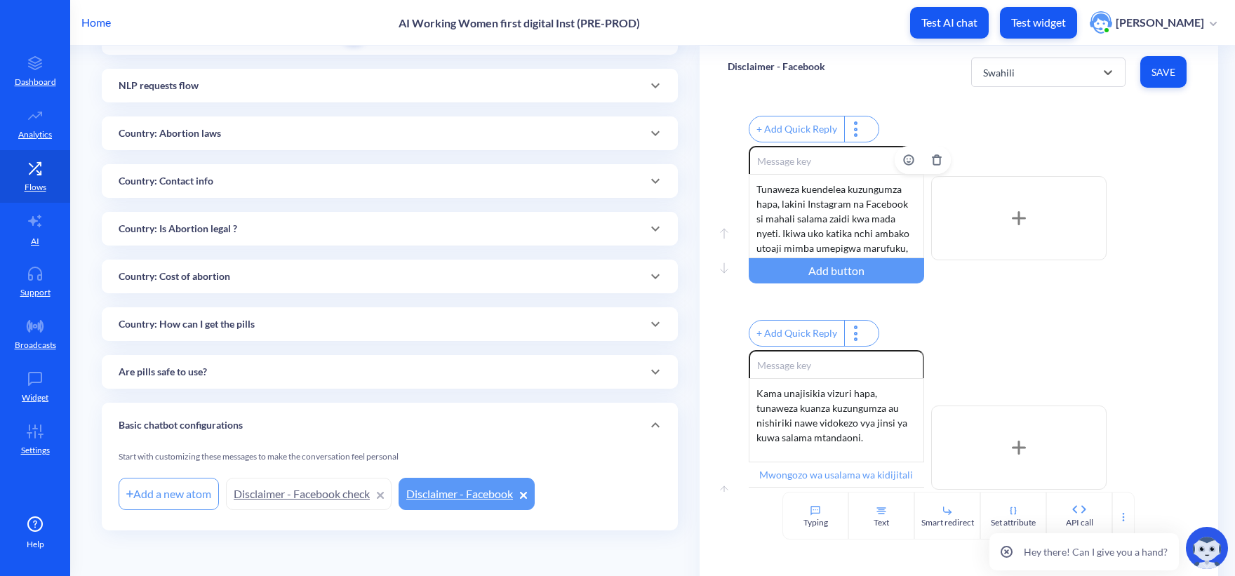
scroll to position [0, 0]
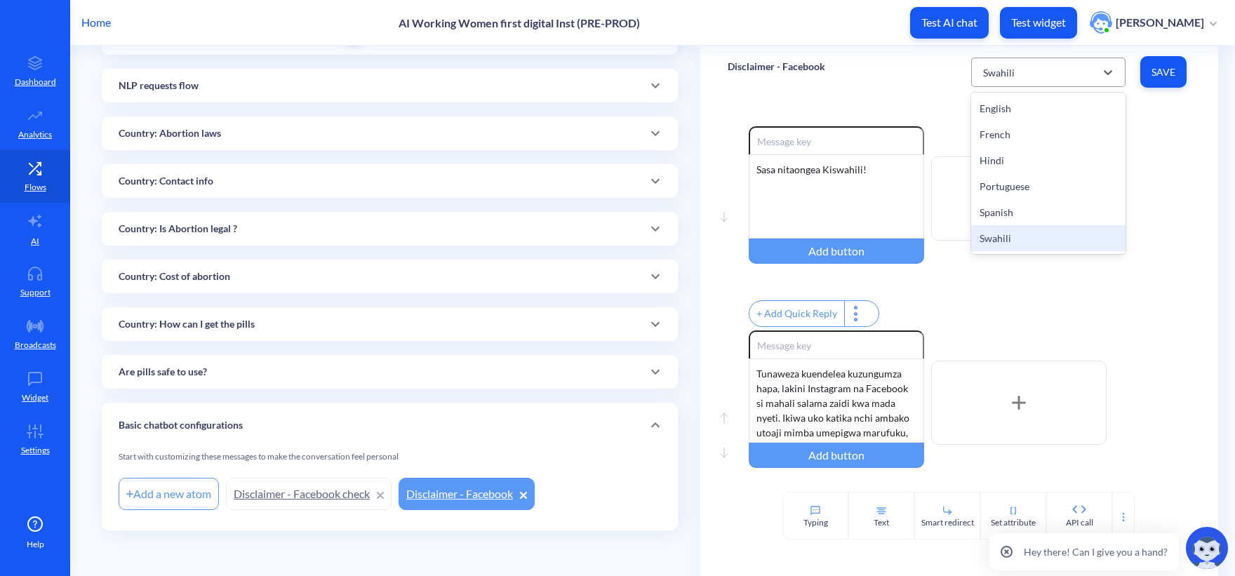
click at [1014, 67] on div "Swahili" at bounding box center [1035, 72] width 119 height 25
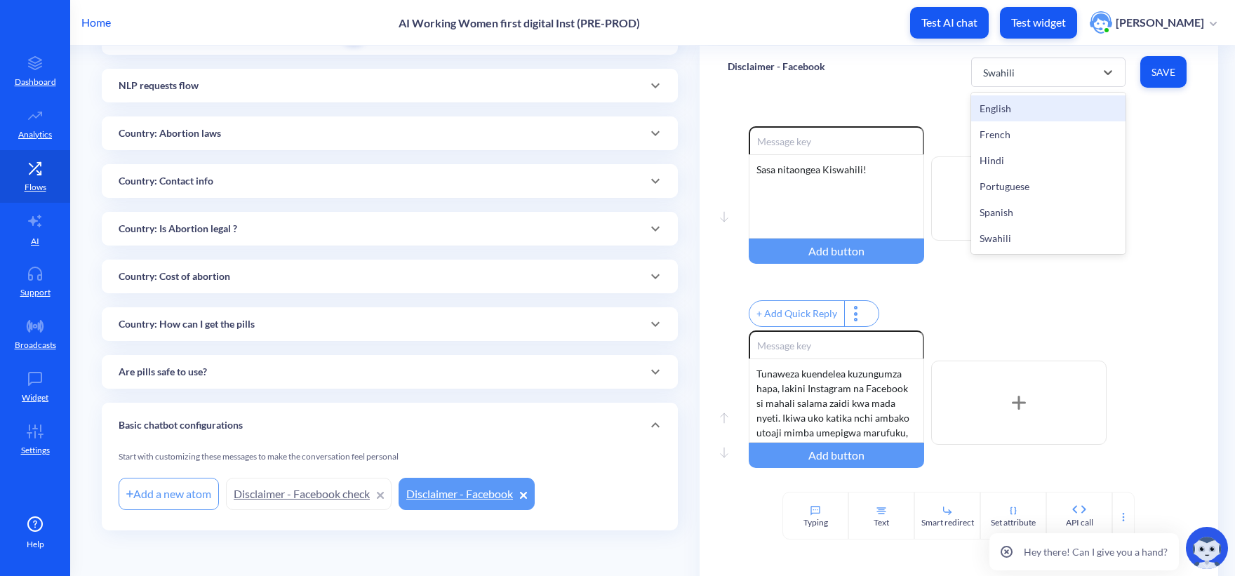
click at [1003, 115] on div "English" at bounding box center [1048, 108] width 154 height 26
type input "Digital security guide"
type input "Proceed"
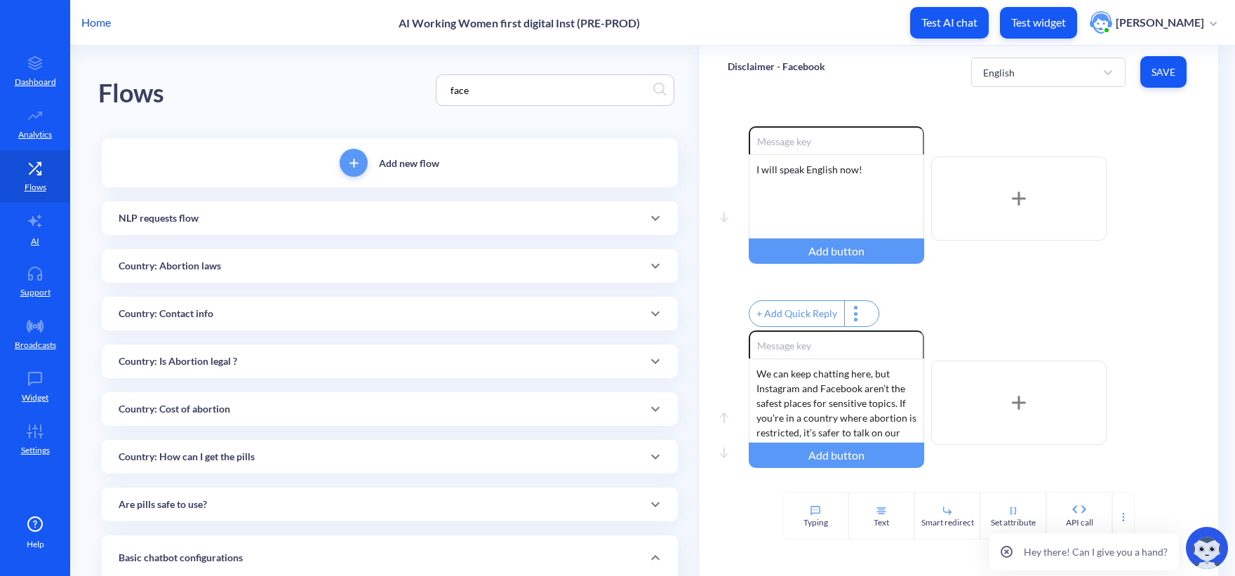
drag, startPoint x: 497, startPoint y: 88, endPoint x: 206, endPoint y: 73, distance: 291.5
click at [206, 73] on div "Flows face" at bounding box center [389, 90] width 583 height 89
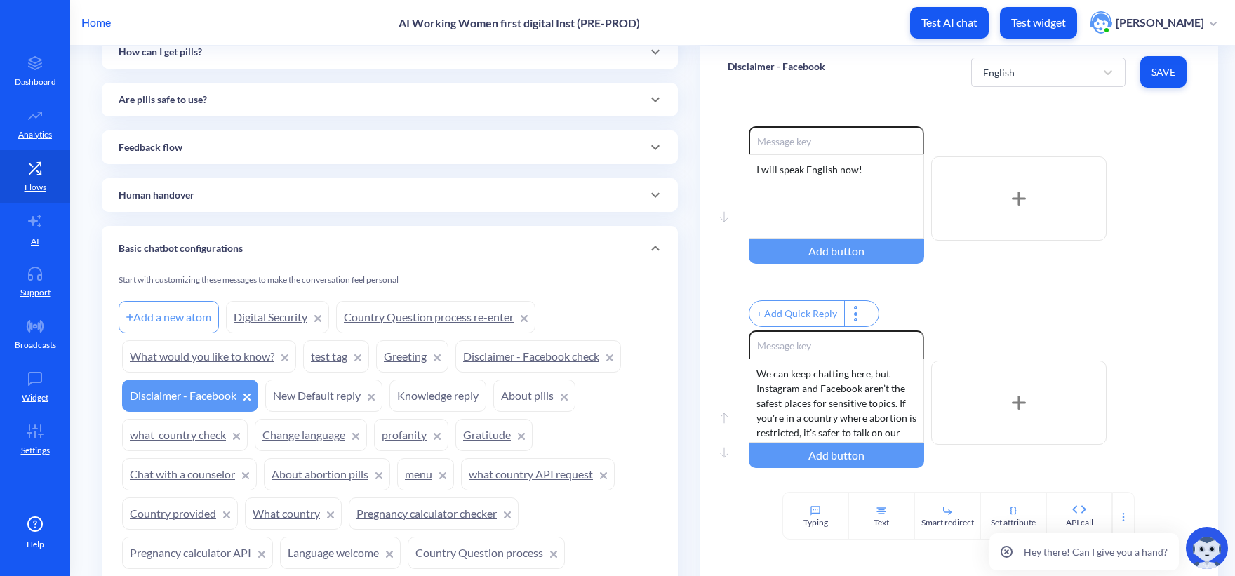
scroll to position [828, 0]
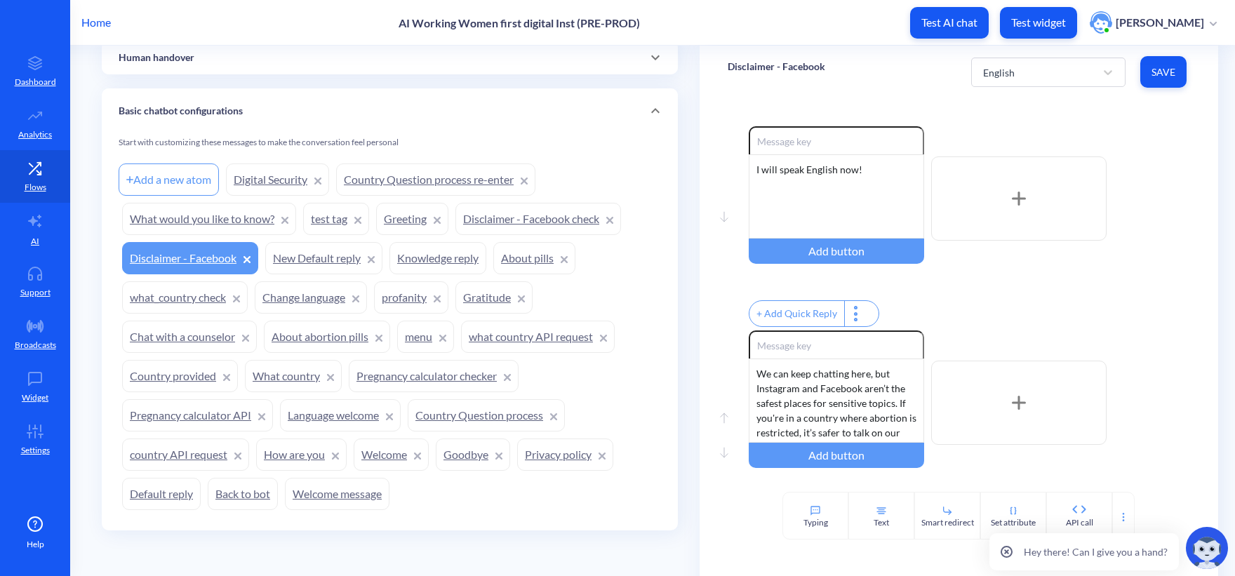
click at [265, 174] on link "Digital Security" at bounding box center [277, 179] width 103 height 32
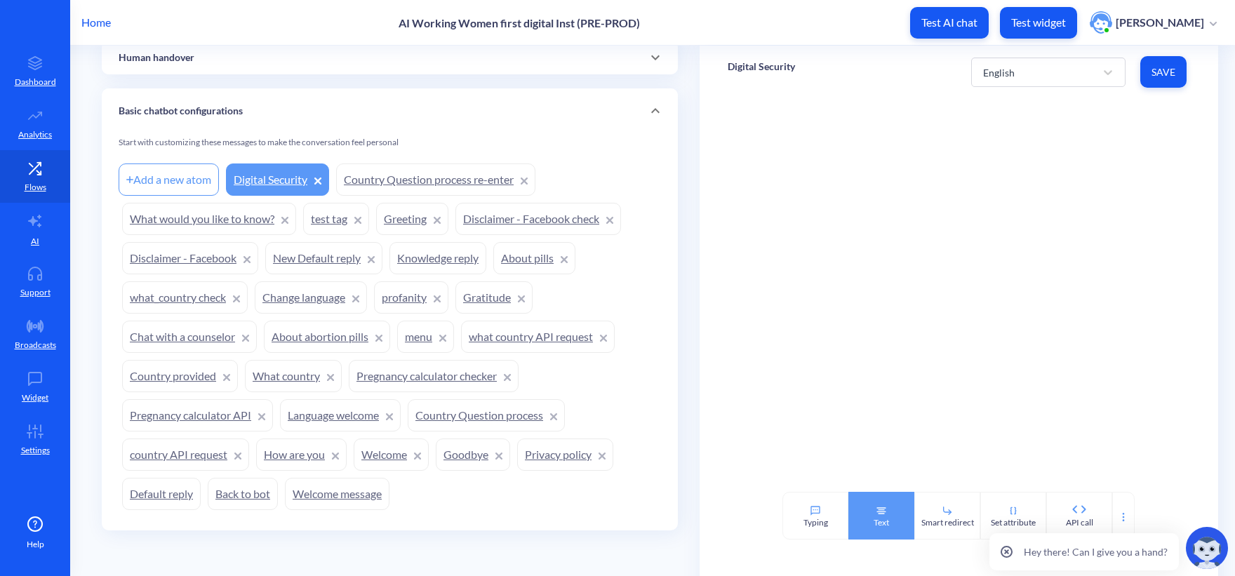
click at [875, 507] on icon at bounding box center [880, 510] width 11 height 11
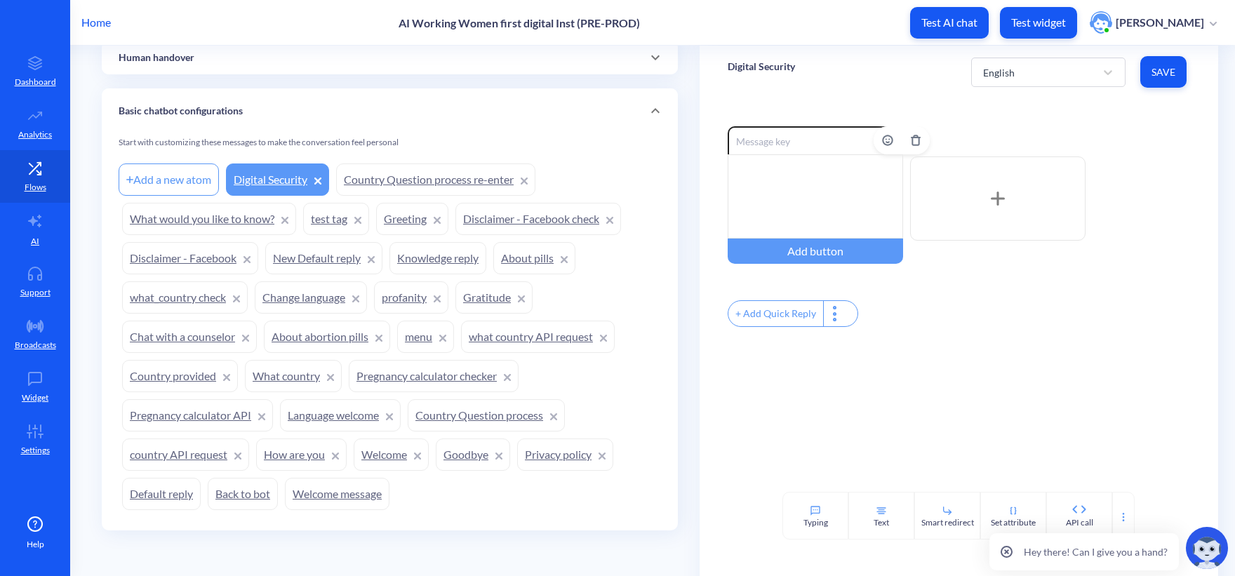
click at [799, 180] on div at bounding box center [814, 196] width 175 height 84
click at [728, 192] on div "We’ve put together a quick guide on protecting your privacy while searching for…" at bounding box center [814, 196] width 175 height 84
click at [989, 371] on div "Enable reactions We’ve put together a quick guide on protecting your privacy wh…" at bounding box center [958, 294] width 518 height 393
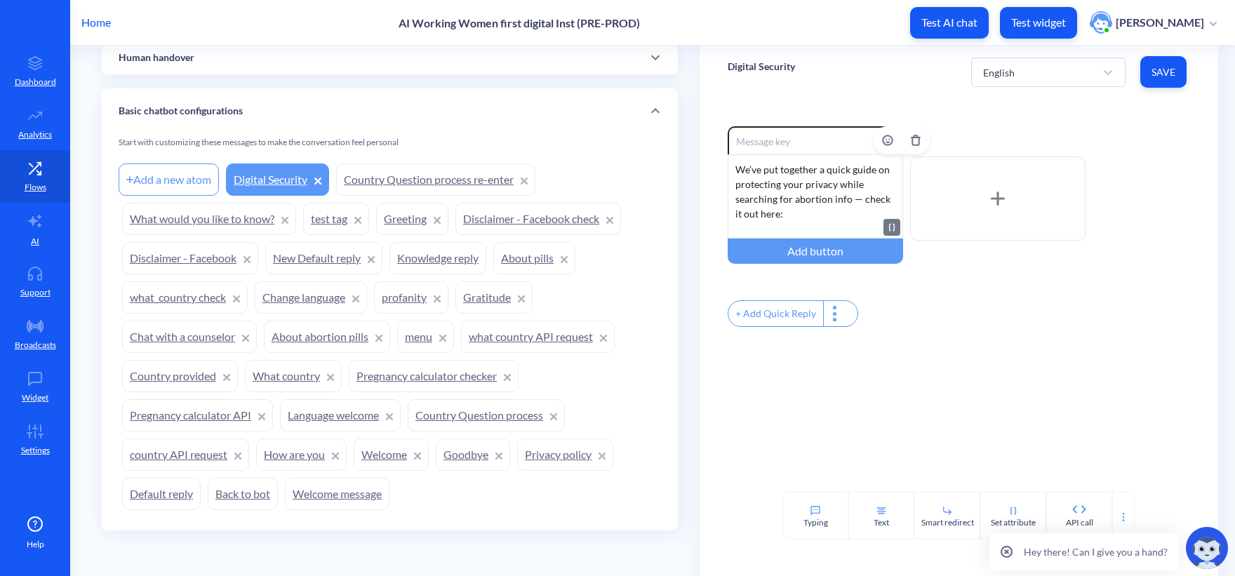
click at [822, 218] on div "We’ve put together a quick guide on protecting your privacy while searching for…" at bounding box center [814, 196] width 175 height 84
click at [790, 523] on div "Typing" at bounding box center [815, 516] width 66 height 48
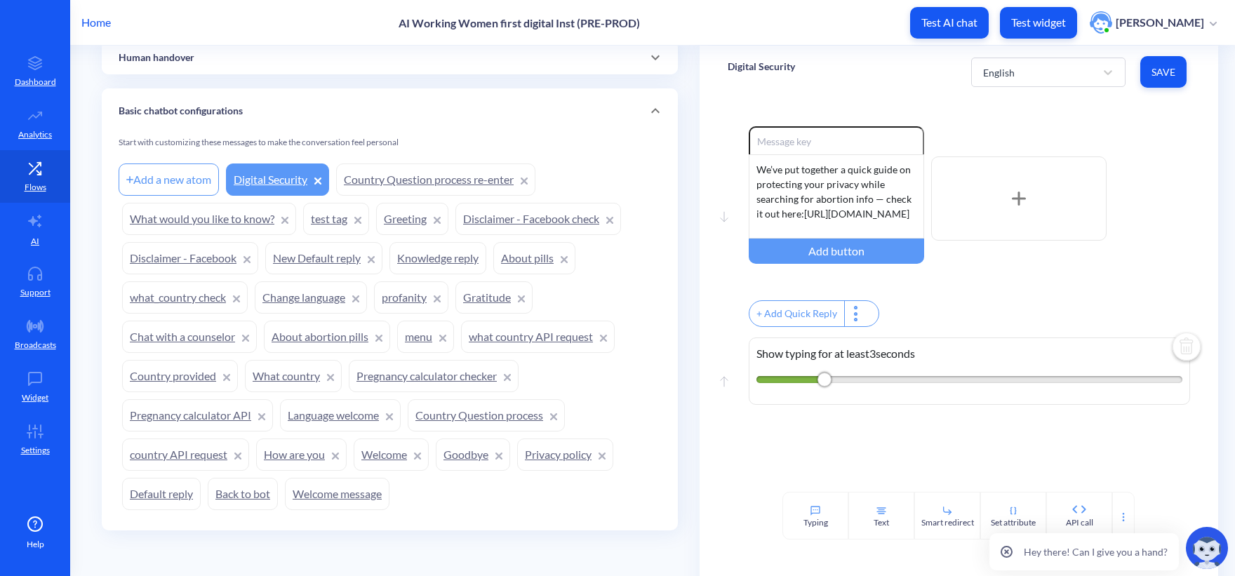
click at [1182, 349] on img at bounding box center [1186, 348] width 34 height 34
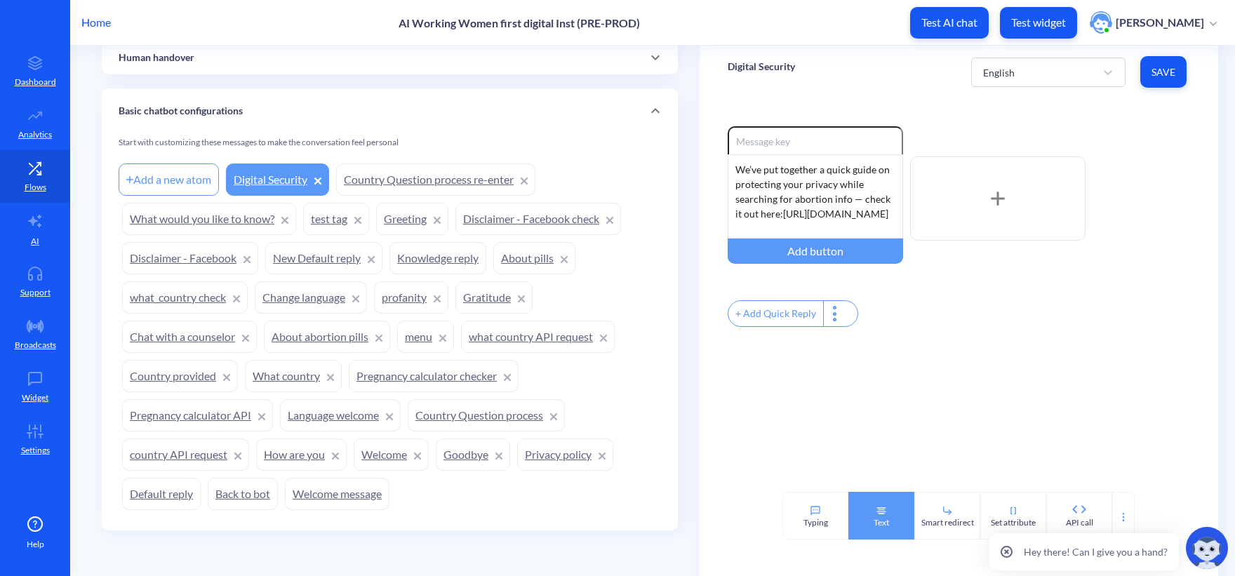
click at [885, 516] on div "Text" at bounding box center [880, 522] width 15 height 13
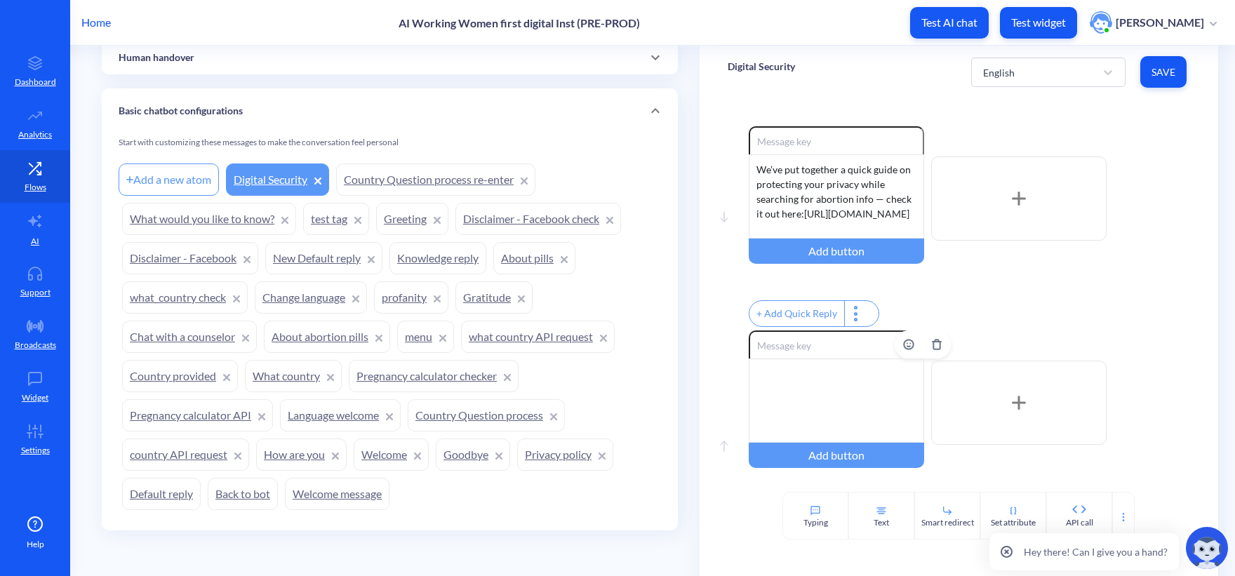
click at [835, 388] on div at bounding box center [835, 400] width 175 height 84
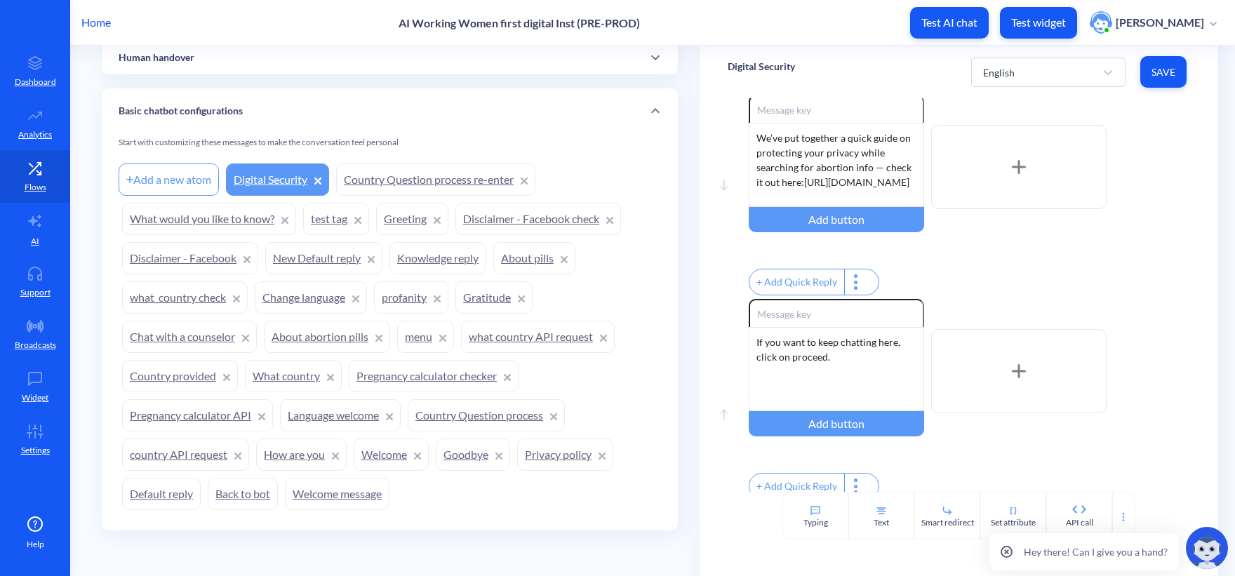
scroll to position [61, 0]
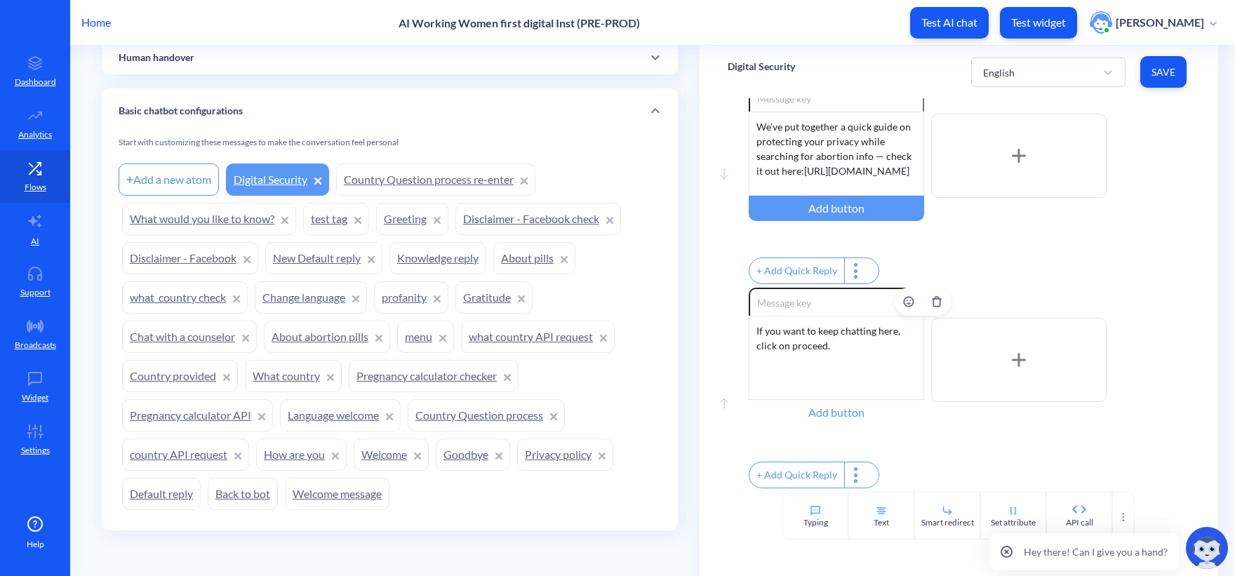
click at [807, 400] on div "Add button" at bounding box center [835, 412] width 175 height 25
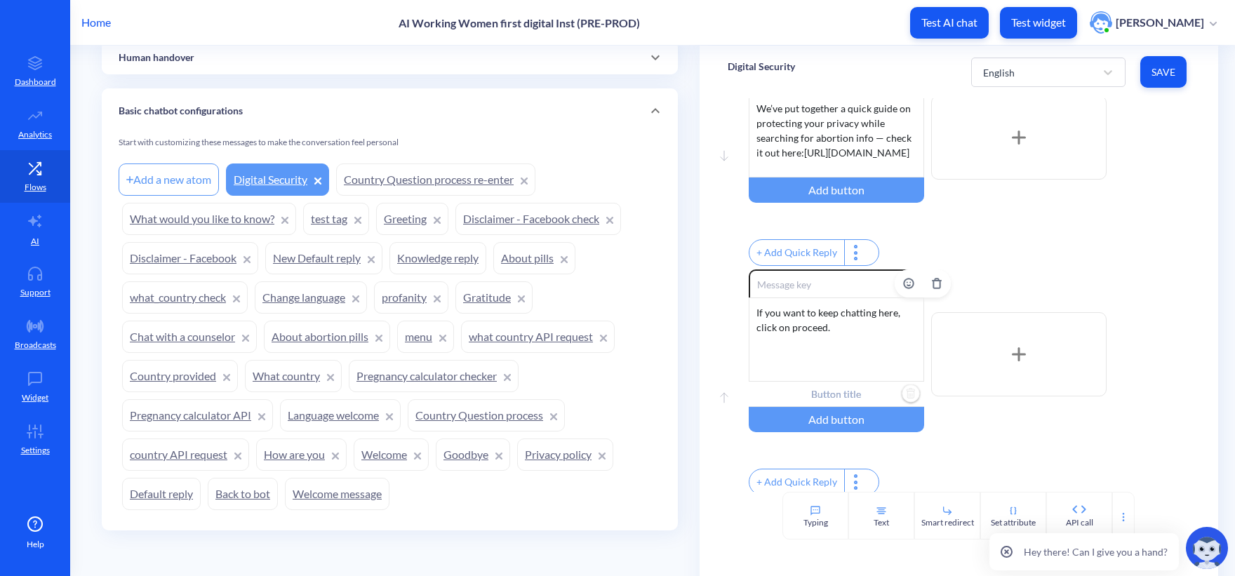
click at [807, 393] on input "text" at bounding box center [835, 394] width 175 height 25
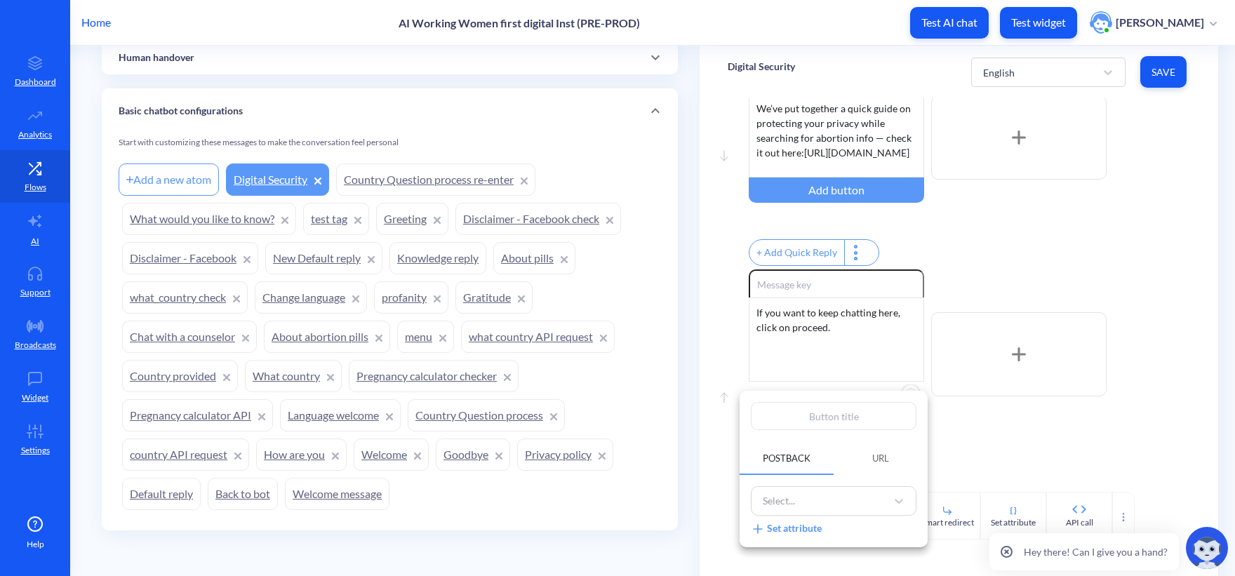
click at [867, 410] on input "text" at bounding box center [834, 416] width 166 height 28
type input "P"
type input "Pr"
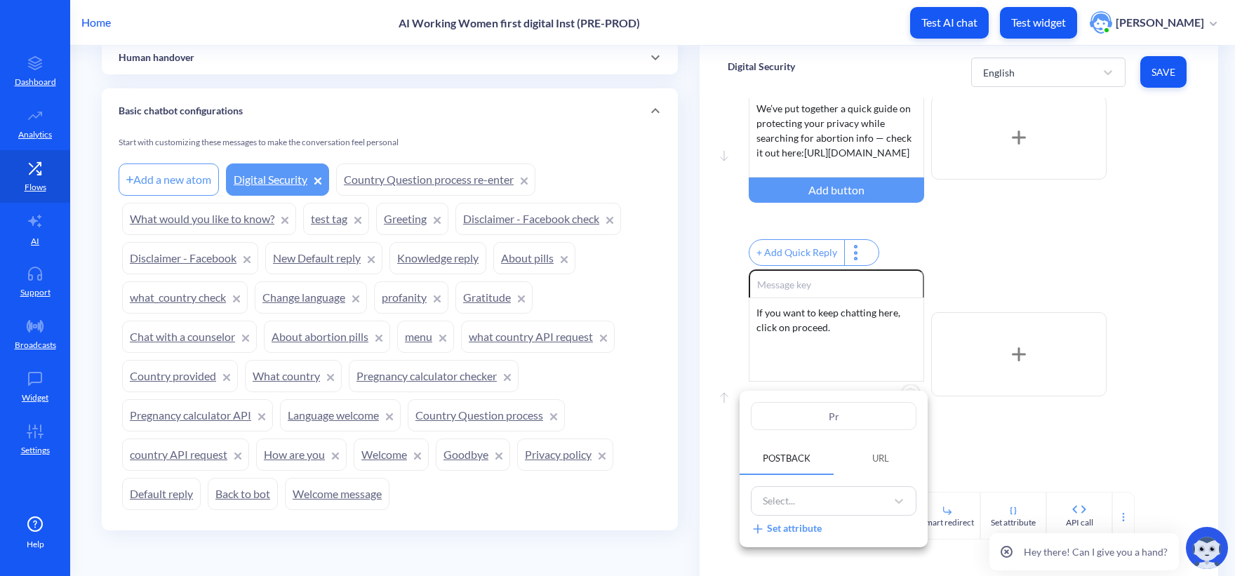
type input "Pro"
type input "Proc"
type input "Proce"
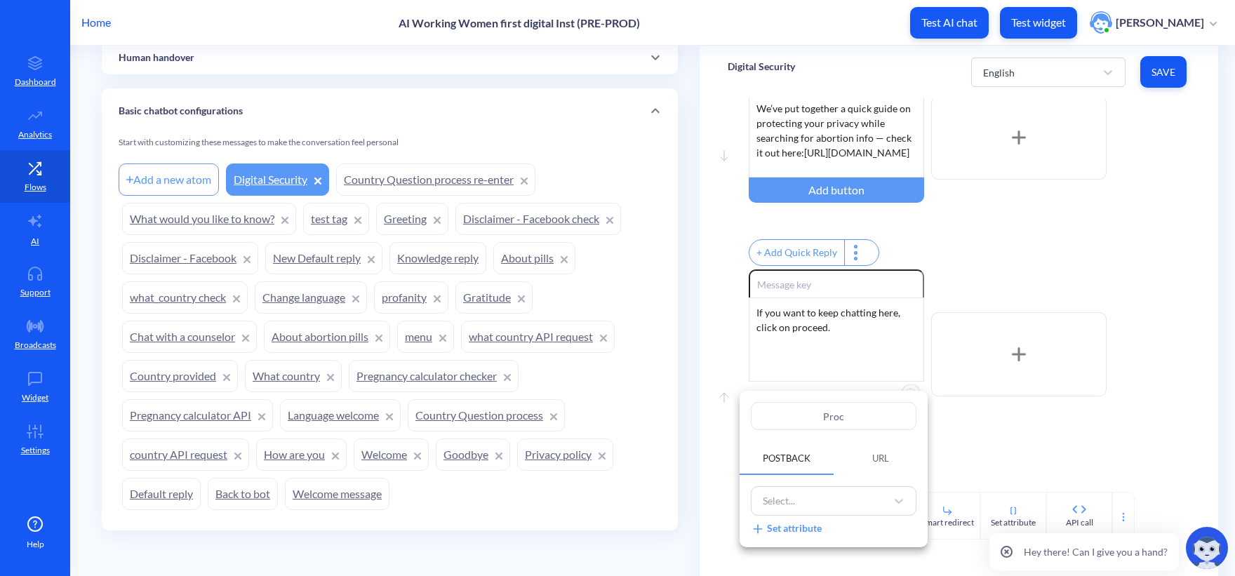
type input "Proce"
type input "Procee"
type input "Proceed"
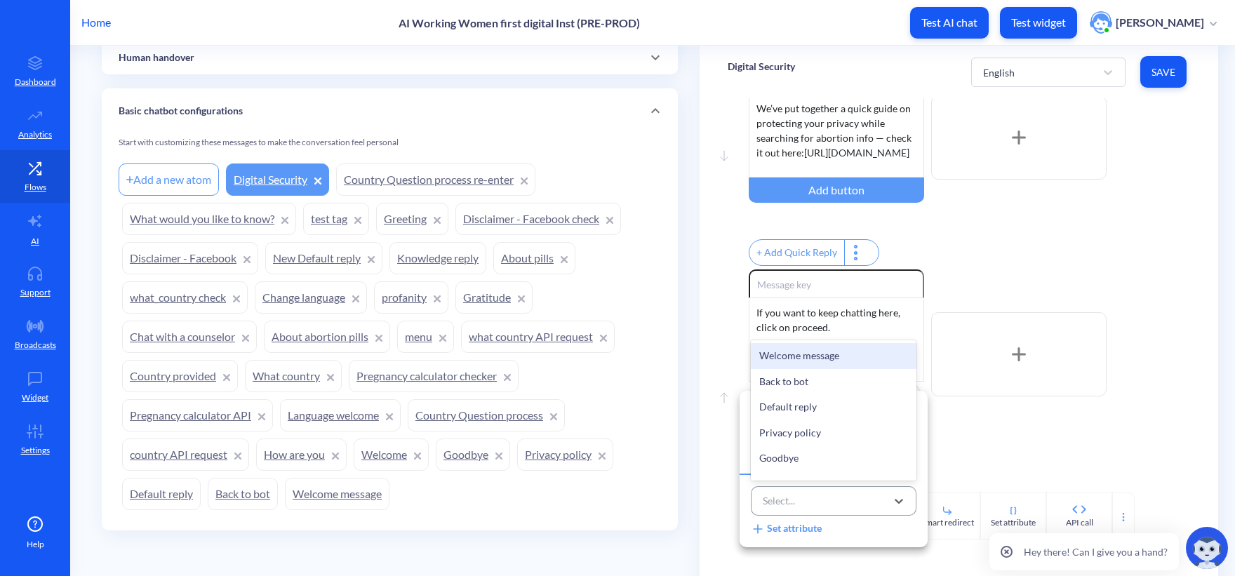
click at [845, 511] on div "Select..." at bounding box center [820, 501] width 130 height 23
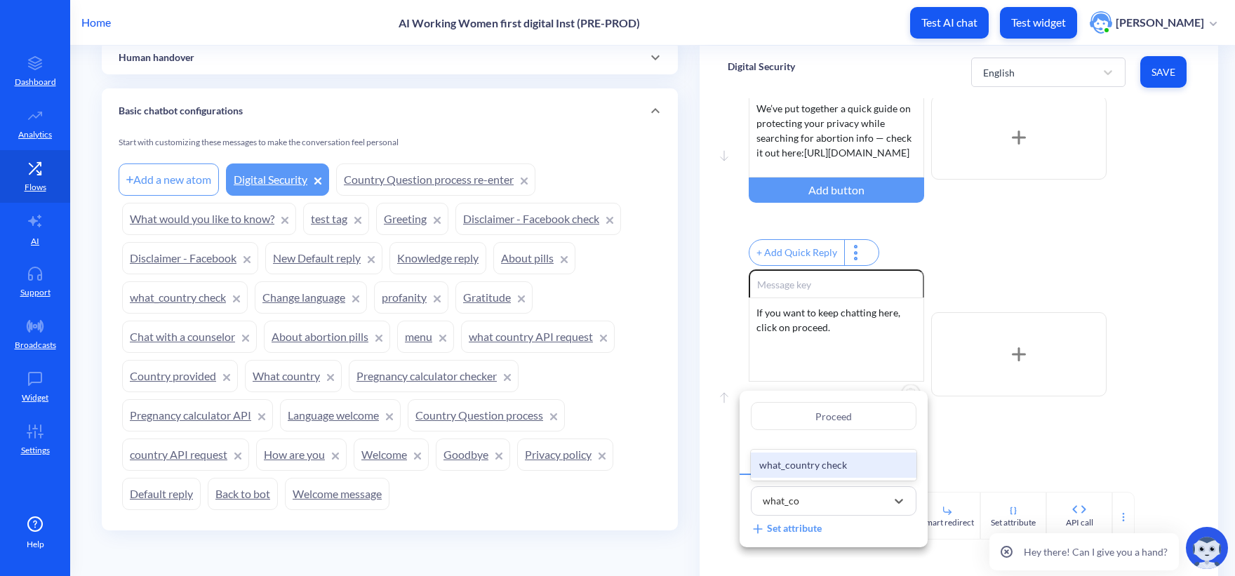
type input "what_cou"
click at [849, 467] on div "what_country check" at bounding box center [834, 465] width 166 height 26
click at [1050, 465] on div at bounding box center [617, 288] width 1235 height 576
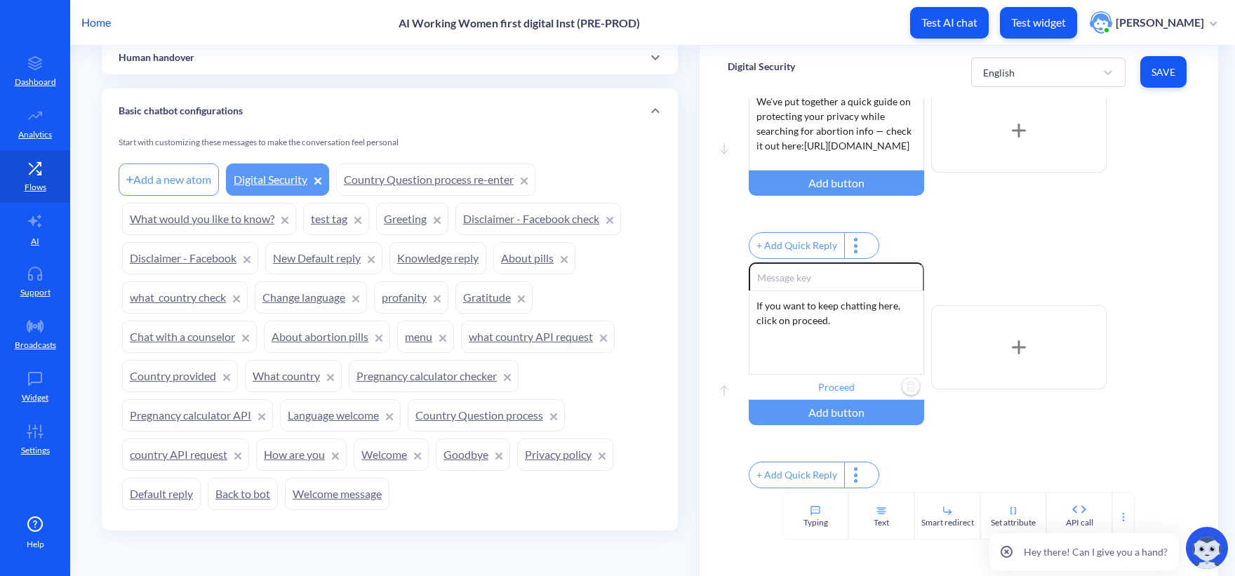
scroll to position [86, 0]
click at [1168, 64] on button "Save" at bounding box center [1163, 72] width 46 height 32
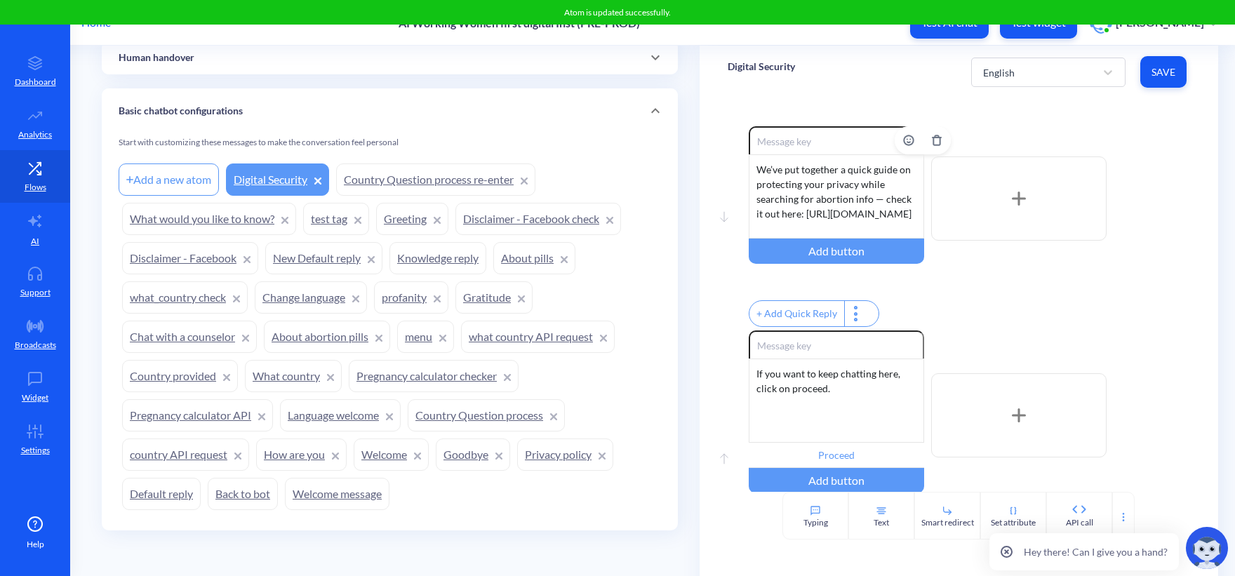
scroll to position [0, 0]
click at [1035, 82] on div "English" at bounding box center [1035, 72] width 119 height 25
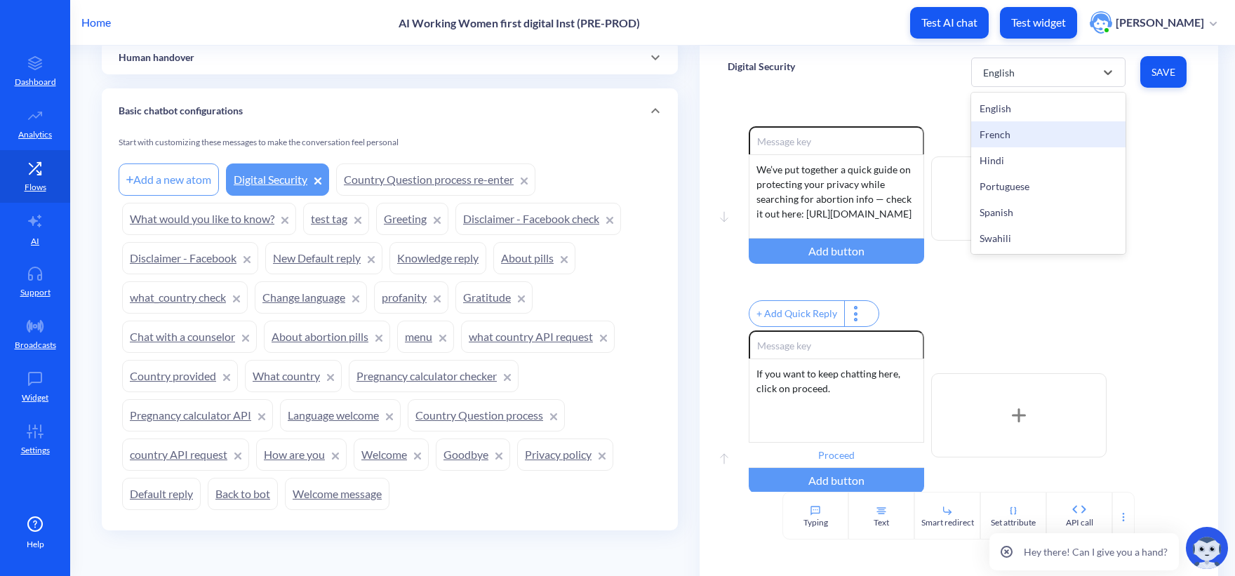
click at [1014, 143] on div "French" at bounding box center [1048, 134] width 154 height 26
click at [816, 192] on div "We’ve put together a quick guide on protecting your privacy while searching for…" at bounding box center [835, 196] width 175 height 84
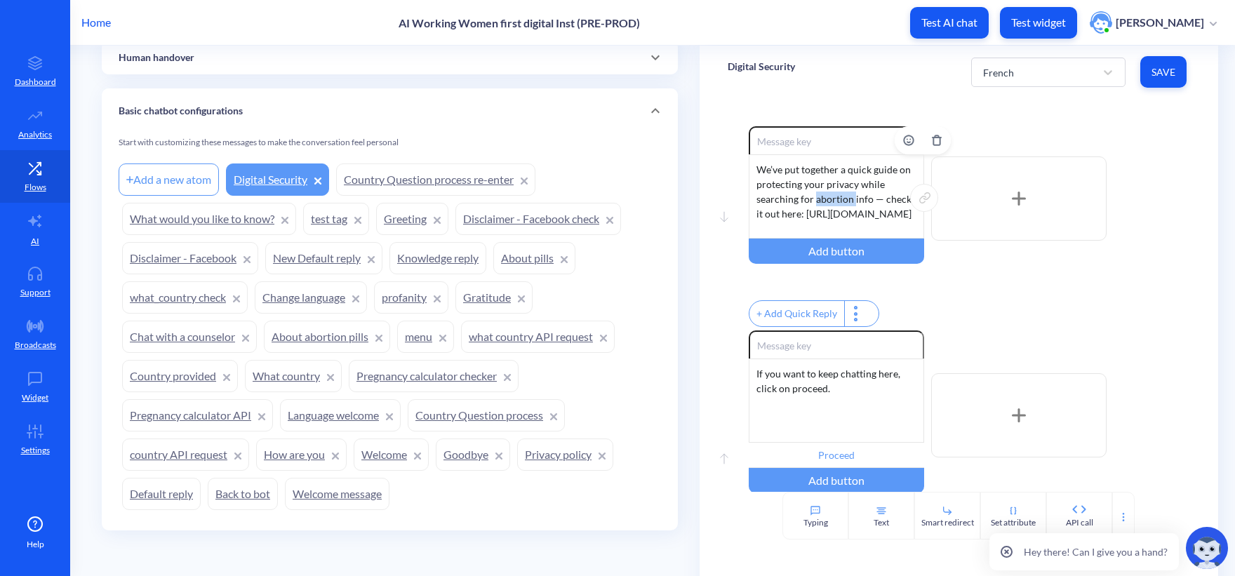
click at [816, 192] on div "We’ve put together a quick guide on protecting your privacy while searching for…" at bounding box center [835, 196] width 175 height 84
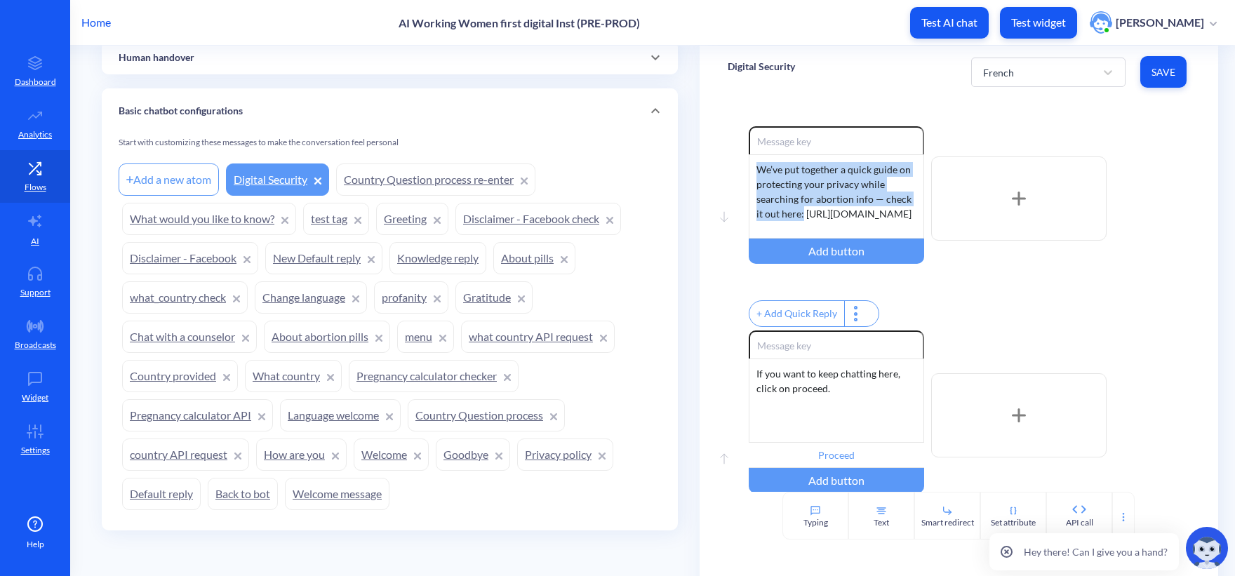
drag, startPoint x: 803, startPoint y: 190, endPoint x: 707, endPoint y: 112, distance: 124.1
click at [707, 112] on div "Move down Enable reactions We’ve put together a quick guide on protecting your …" at bounding box center [958, 294] width 518 height 393
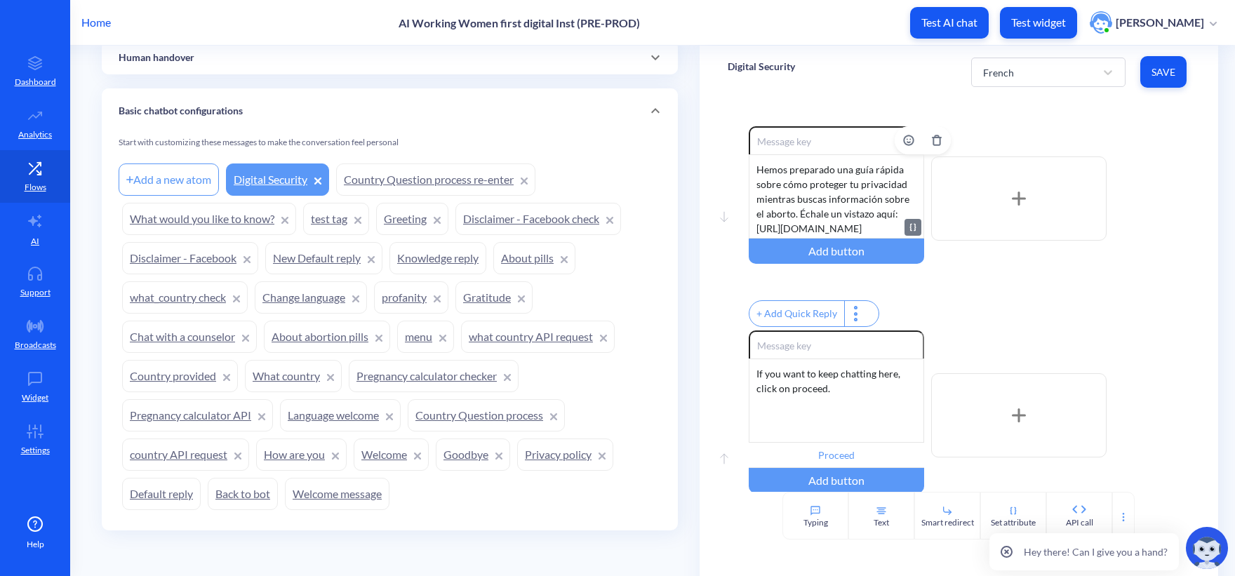
scroll to position [27, 0]
drag, startPoint x: 835, startPoint y: 226, endPoint x: 742, endPoint y: 202, distance: 95.6
click at [742, 202] on div "Move down Enable reactions Hemos preparado una guía rápida sobre cómo proteger …" at bounding box center [958, 228] width 462 height 204
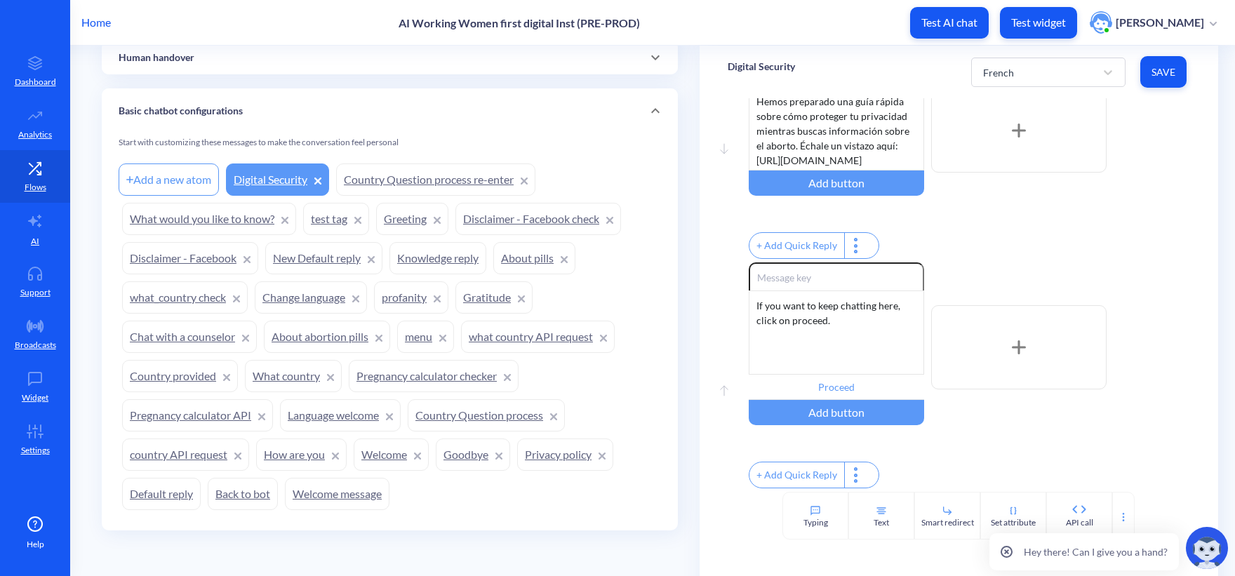
scroll to position [86, 0]
drag, startPoint x: 904, startPoint y: 113, endPoint x: 922, endPoint y: 157, distance: 47.5
click at [907, 116] on div "Hemos preparado una guía rápida sobre cómo proteger tu privacidad mientras busc…" at bounding box center [835, 128] width 175 height 84
click at [895, 102] on div "Hemos preparado una guía rápida sobre cómo proteger tu privacidad mientras busc…" at bounding box center [835, 128] width 175 height 84
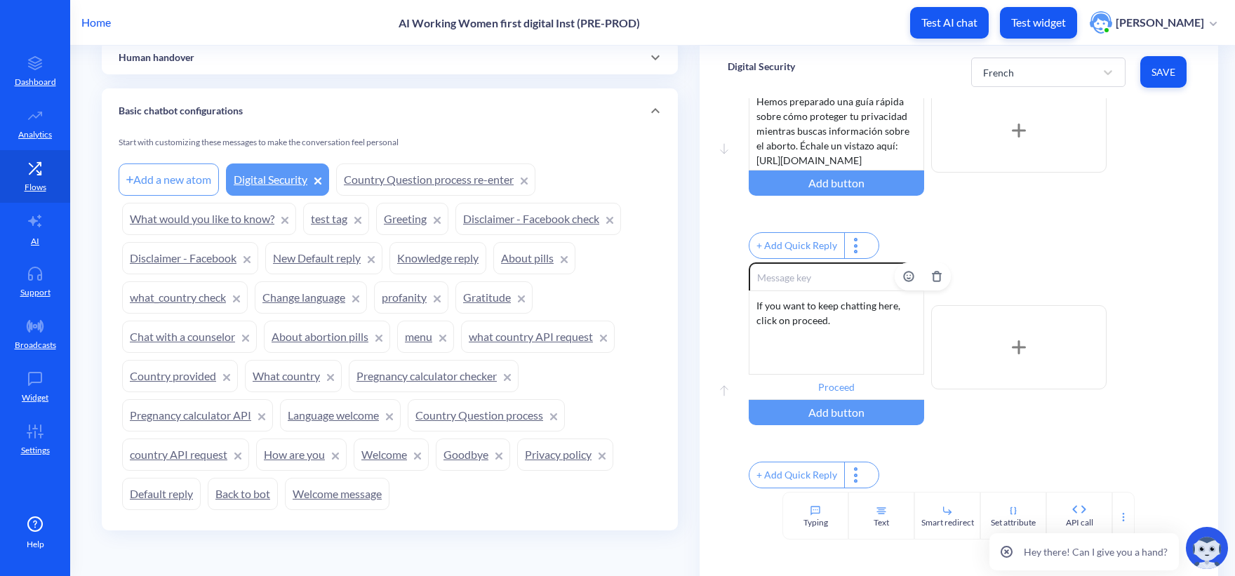
click at [818, 307] on div "If you want to keep chatting here, click on proceed." at bounding box center [835, 332] width 175 height 84
click at [828, 375] on input "Proceed" at bounding box center [835, 387] width 175 height 25
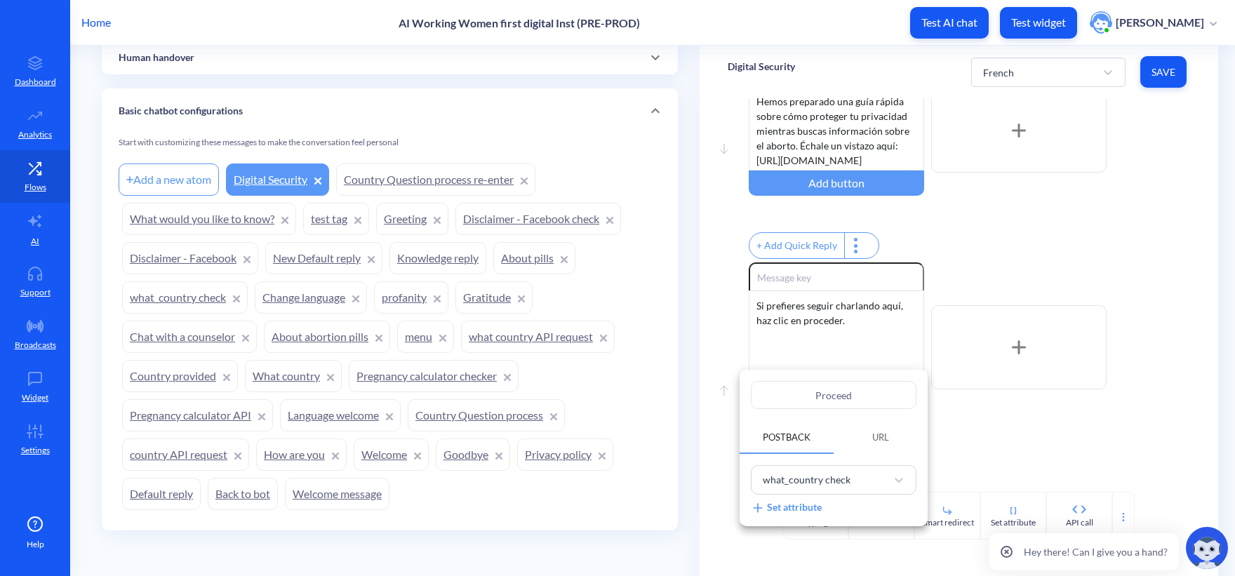
drag, startPoint x: 852, startPoint y: 394, endPoint x: 685, endPoint y: 372, distance: 169.0
click at [685, 372] on div "Proceed Postback URL what_country check Set attribute" at bounding box center [617, 288] width 1235 height 576
paste input "der"
type input "Proceder"
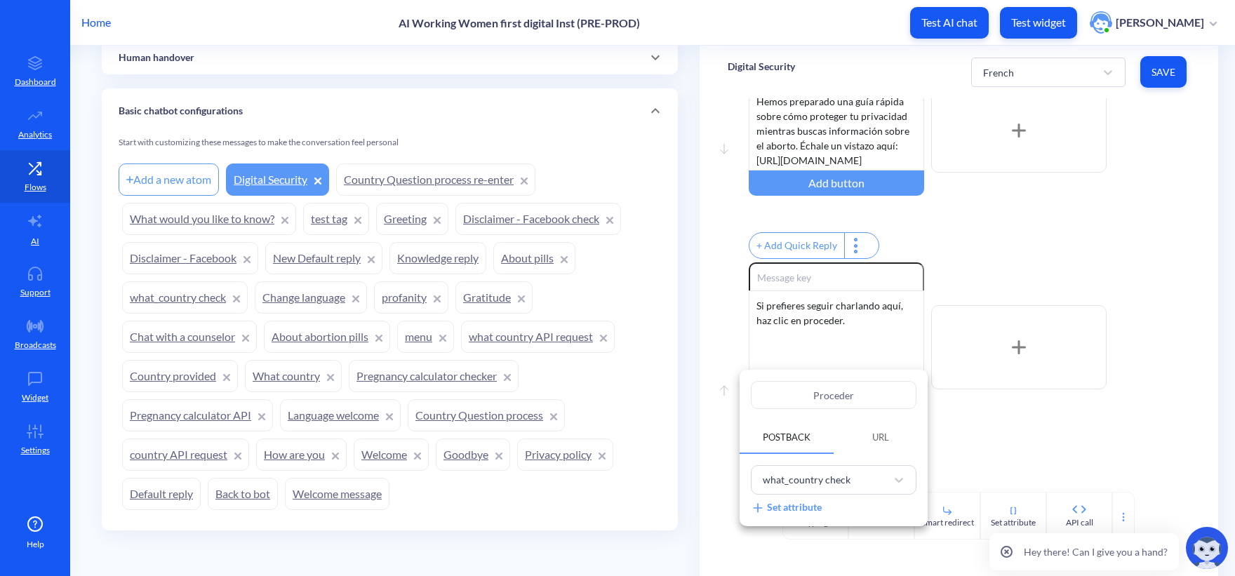
click at [976, 455] on div at bounding box center [617, 288] width 1235 height 576
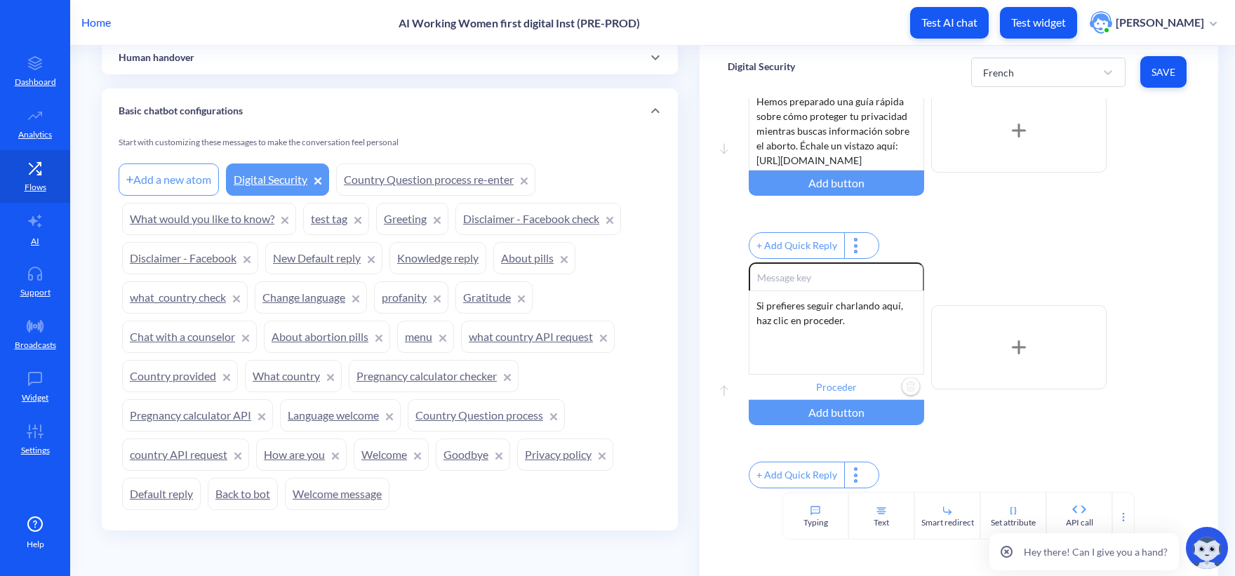
click at [1174, 66] on button "Save" at bounding box center [1163, 72] width 46 height 32
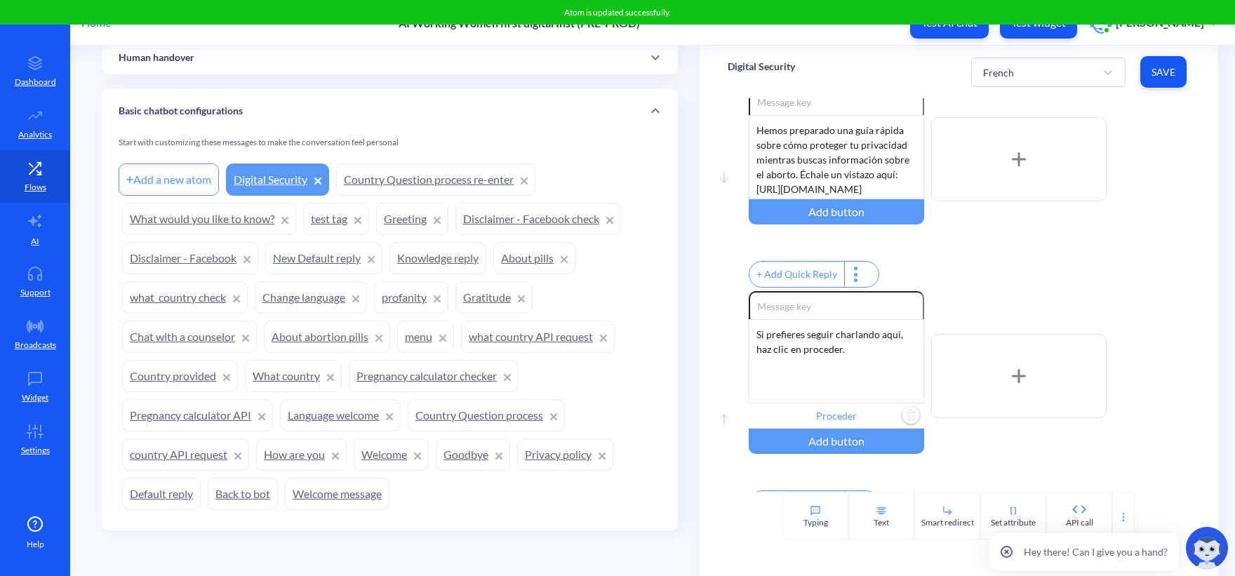
scroll to position [0, 0]
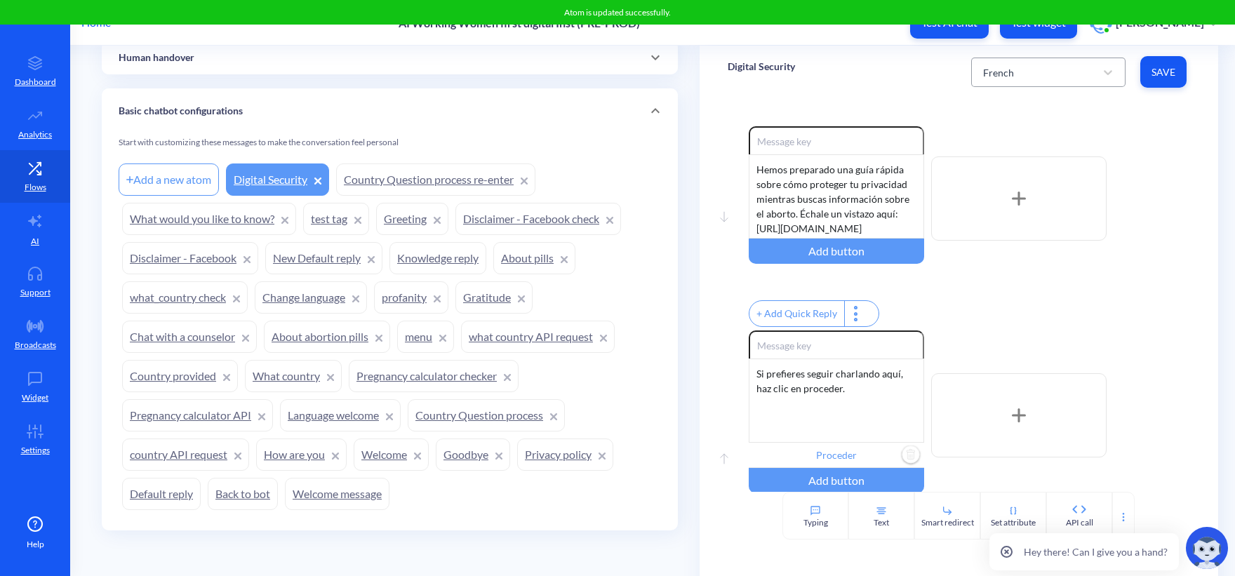
click at [1022, 79] on div "French" at bounding box center [1035, 72] width 119 height 25
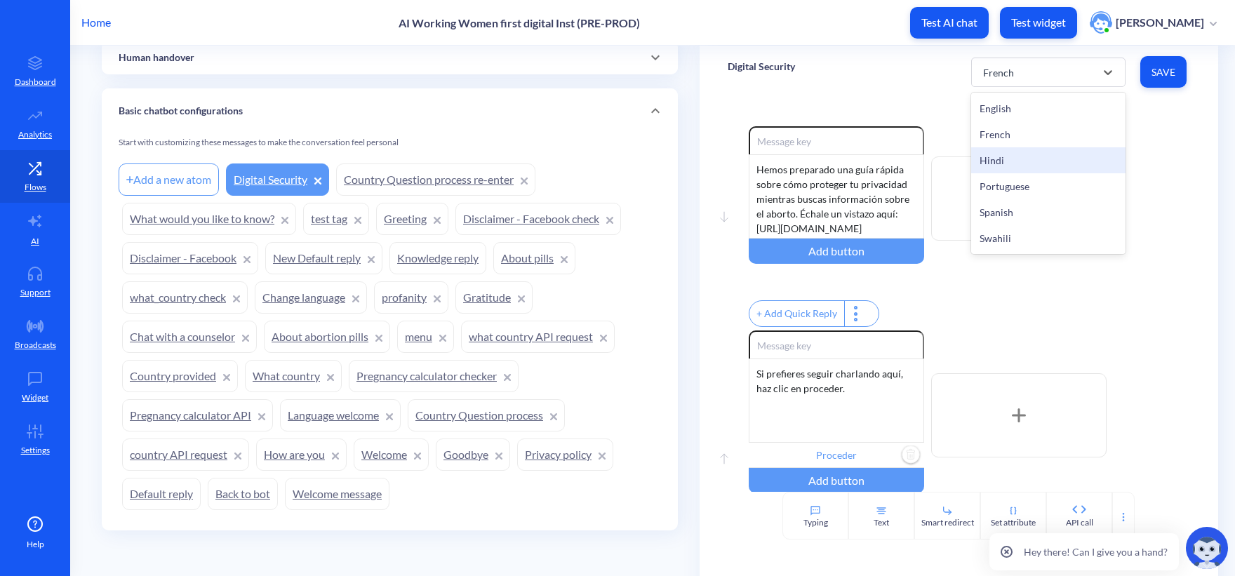
click at [1009, 159] on div "Hindi" at bounding box center [1048, 160] width 154 height 26
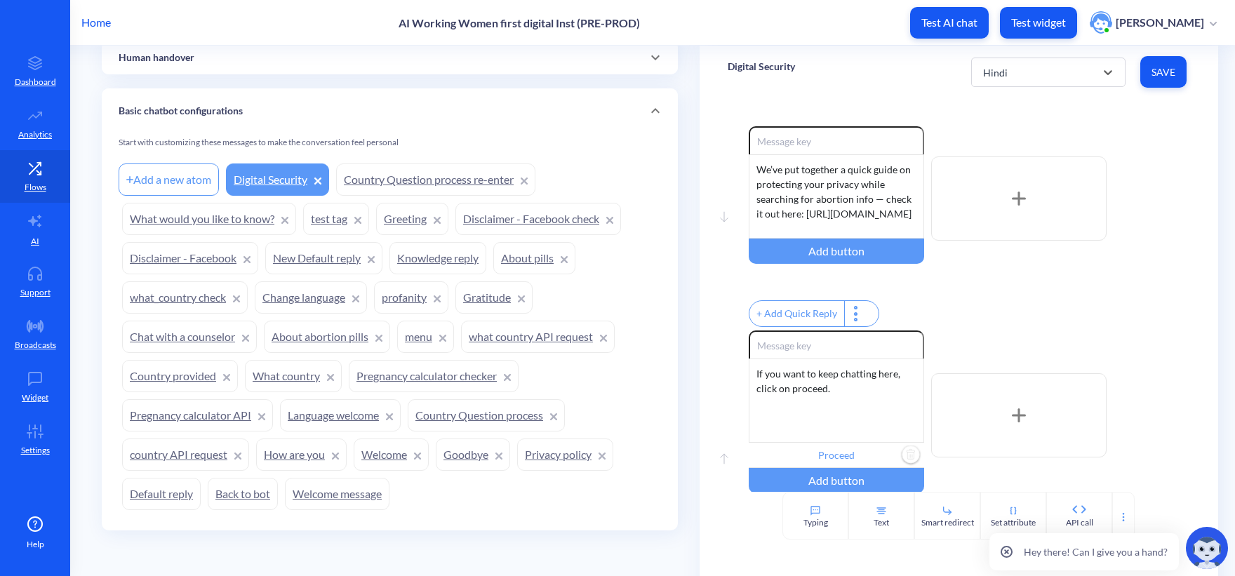
click at [696, 22] on div "Home AI Working Women first digital Inst (PRE-PROD) Test AI chat Test widget Ol…" at bounding box center [617, 22] width 1235 height 45
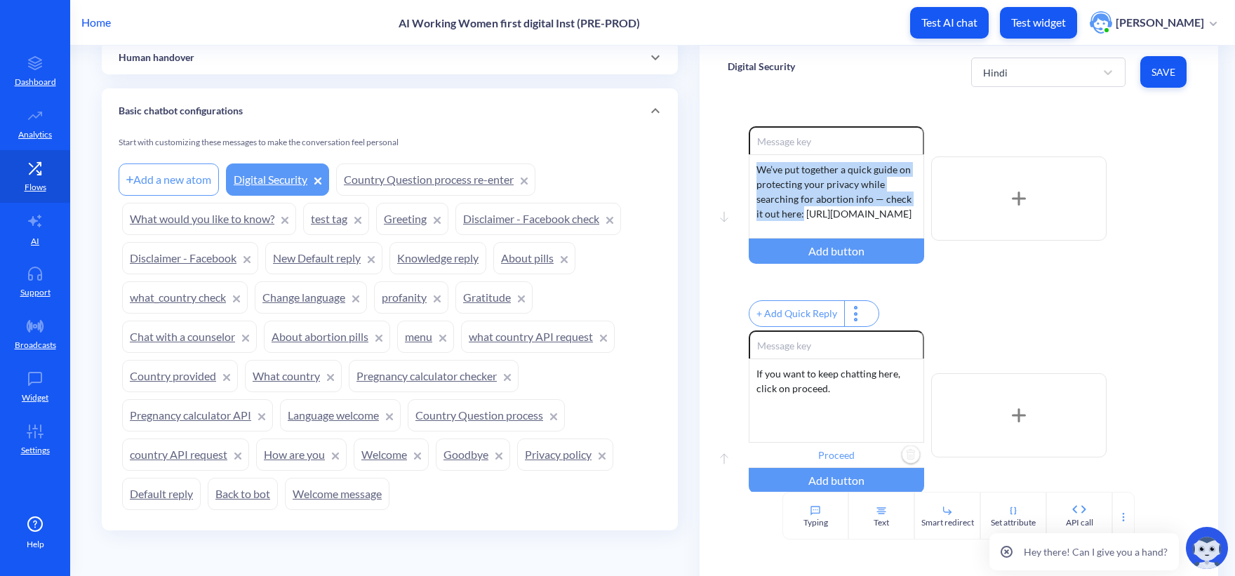
drag, startPoint x: 783, startPoint y: 204, endPoint x: 708, endPoint y: 135, distance: 101.8
click at [709, 135] on div "Move down Enable reactions We’ve put together a quick guide on protecting your …" at bounding box center [958, 294] width 518 height 393
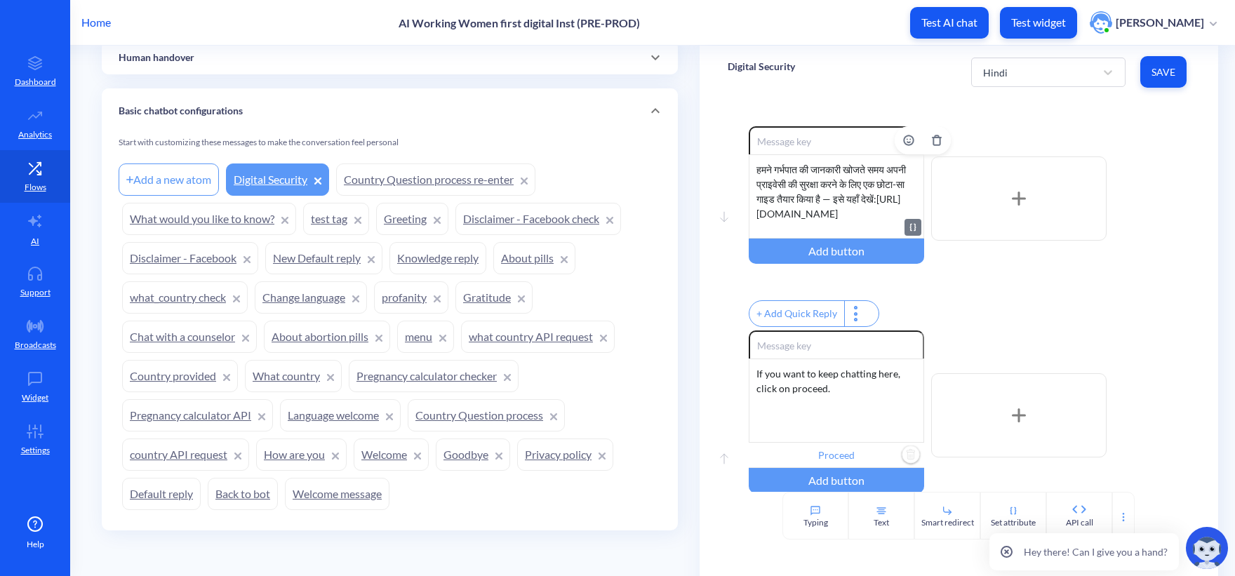
scroll to position [27, 0]
drag, startPoint x: 837, startPoint y: 229, endPoint x: 754, endPoint y: 198, distance: 89.2
click at [754, 198] on div "हमने गर्भपात की जानकारी खोजते समय अपनी प्राइवेसी की सुरक्षा करने के लिए एक छोटा…" at bounding box center [835, 196] width 175 height 84
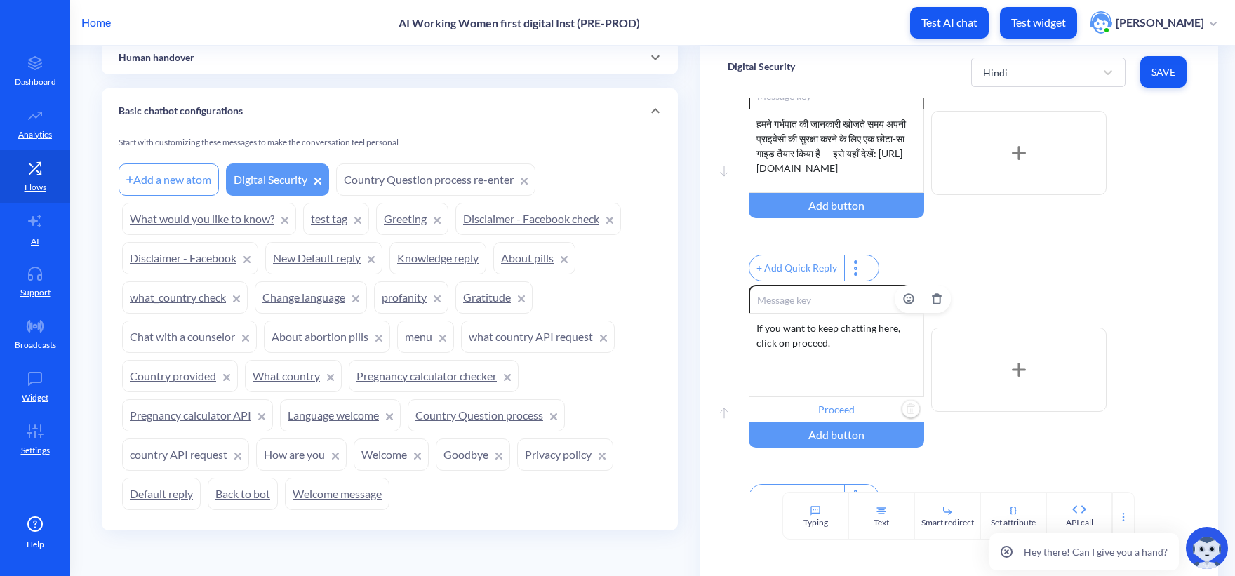
scroll to position [16, 0]
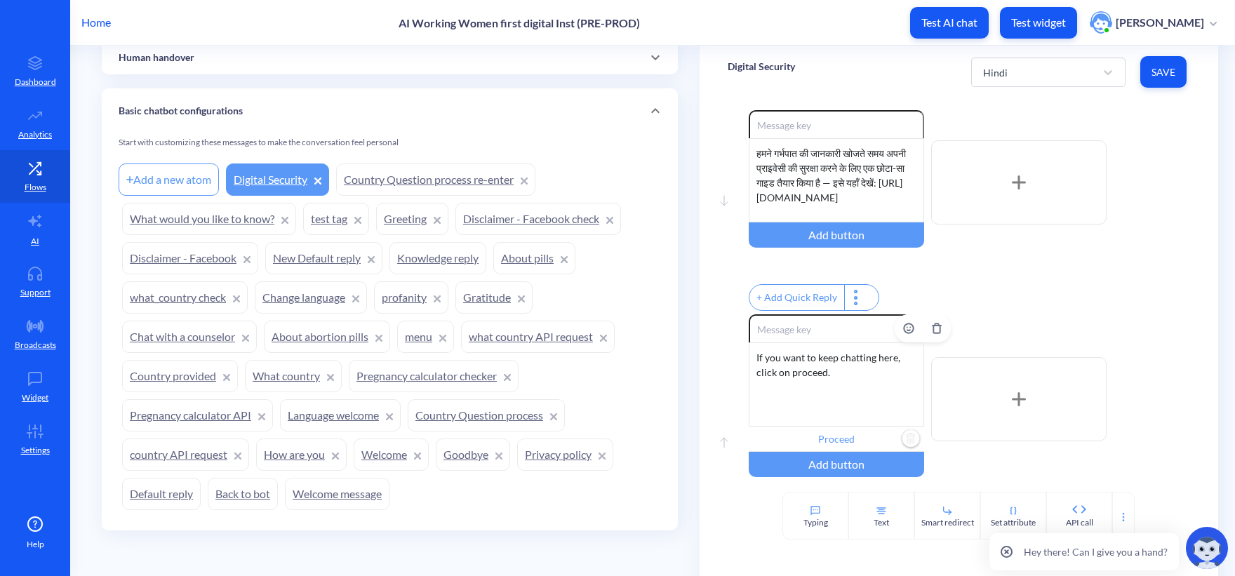
click at [795, 402] on div "If you want to keep chatting here, click on proceed." at bounding box center [835, 384] width 175 height 84
click at [795, 401] on div "If you want to keep chatting here, click on proceed." at bounding box center [835, 384] width 175 height 84
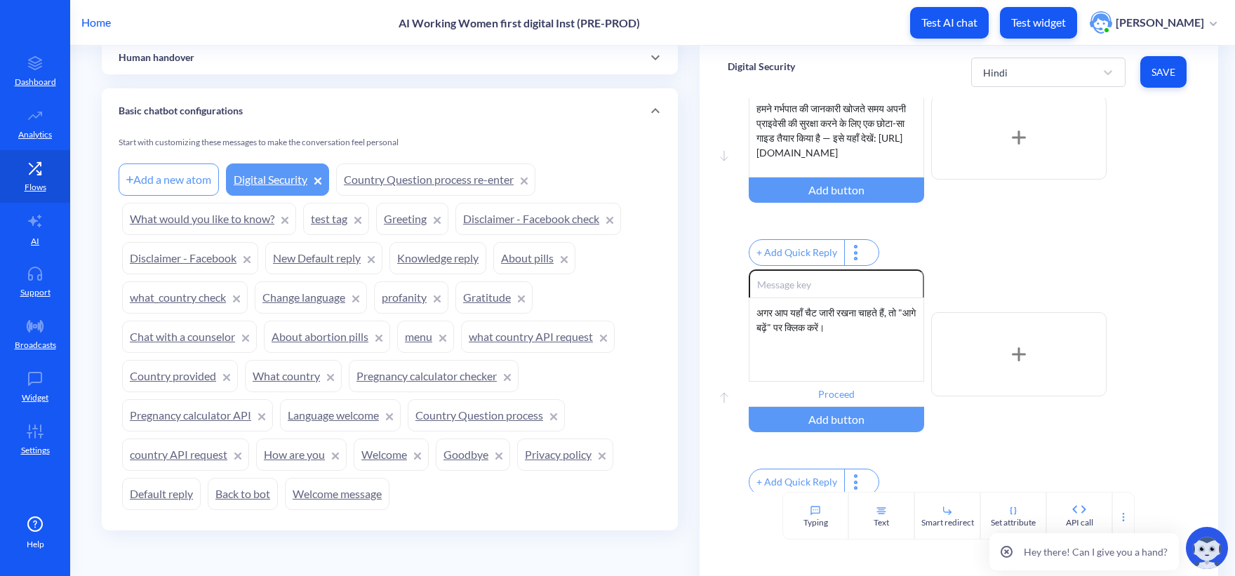
scroll to position [86, 0]
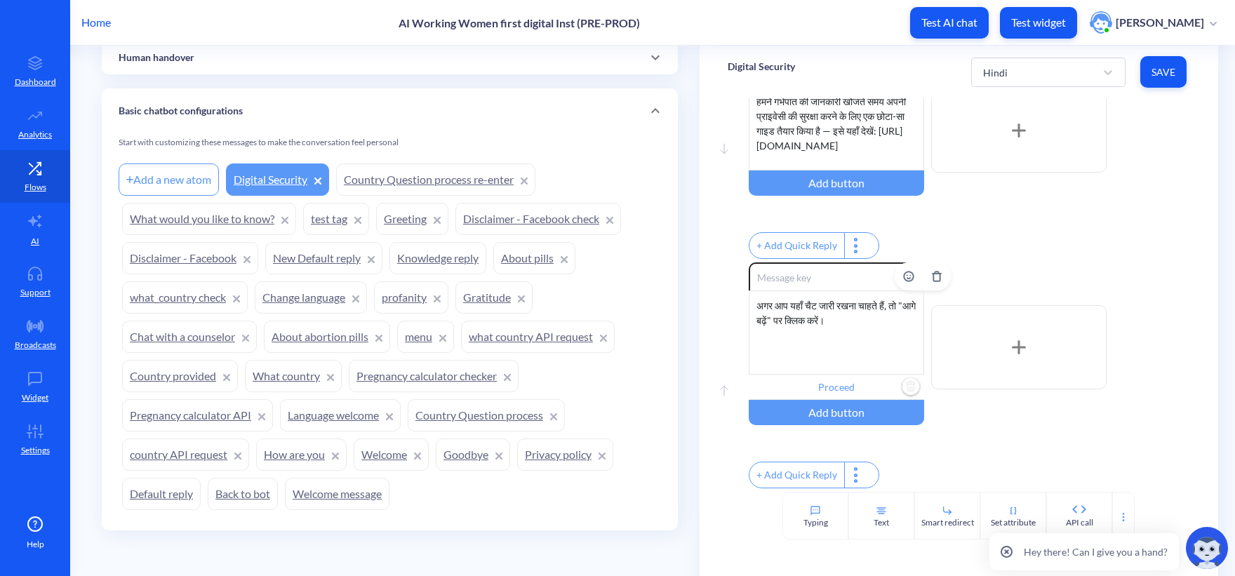
click at [838, 375] on input "Proceed" at bounding box center [835, 387] width 175 height 25
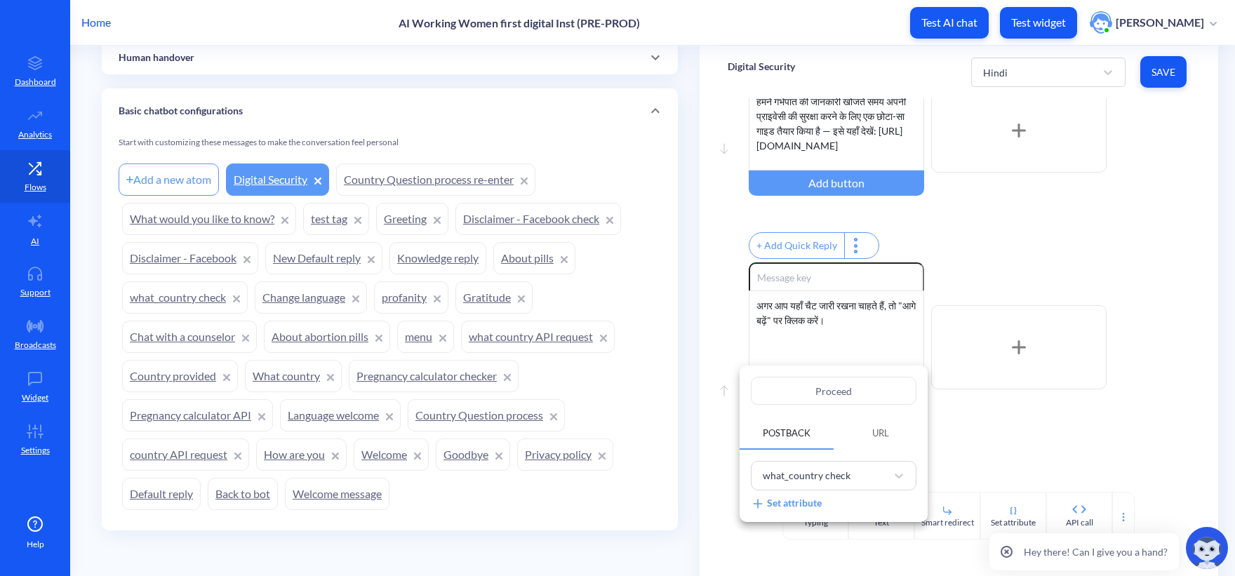
drag, startPoint x: 868, startPoint y: 399, endPoint x: 732, endPoint y: 390, distance: 136.4
click at [732, 390] on div "Proceed Postback URL what_country check Set attribute" at bounding box center [617, 288] width 1235 height 576
paste input "आगे बढ़ें"
type input "आगे बढ़ें"
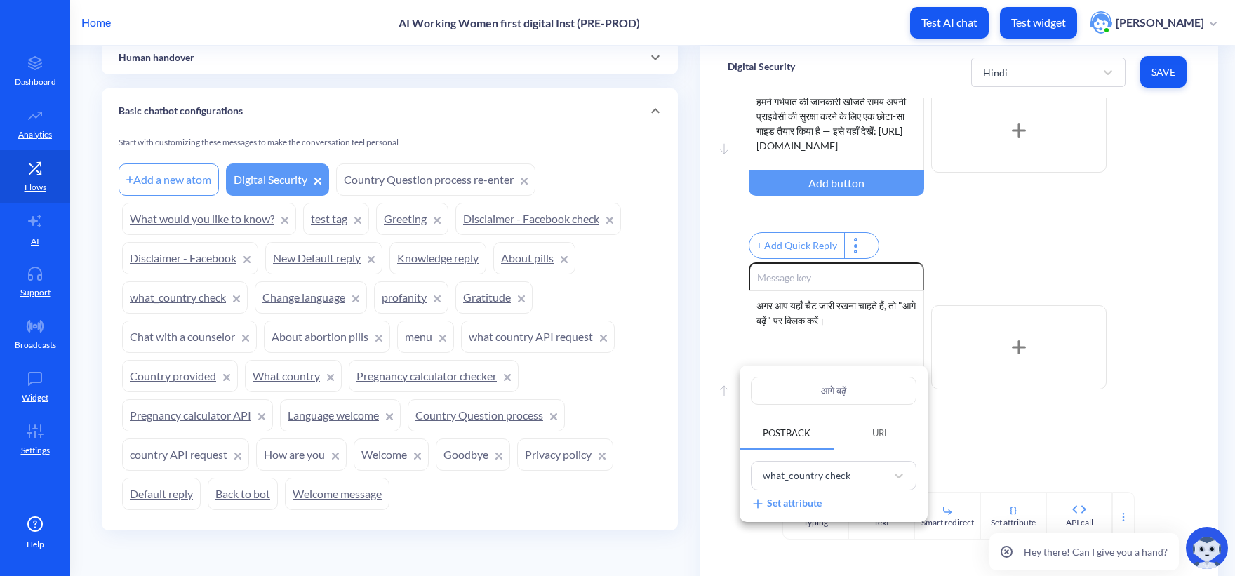
click at [1044, 410] on div at bounding box center [617, 288] width 1235 height 576
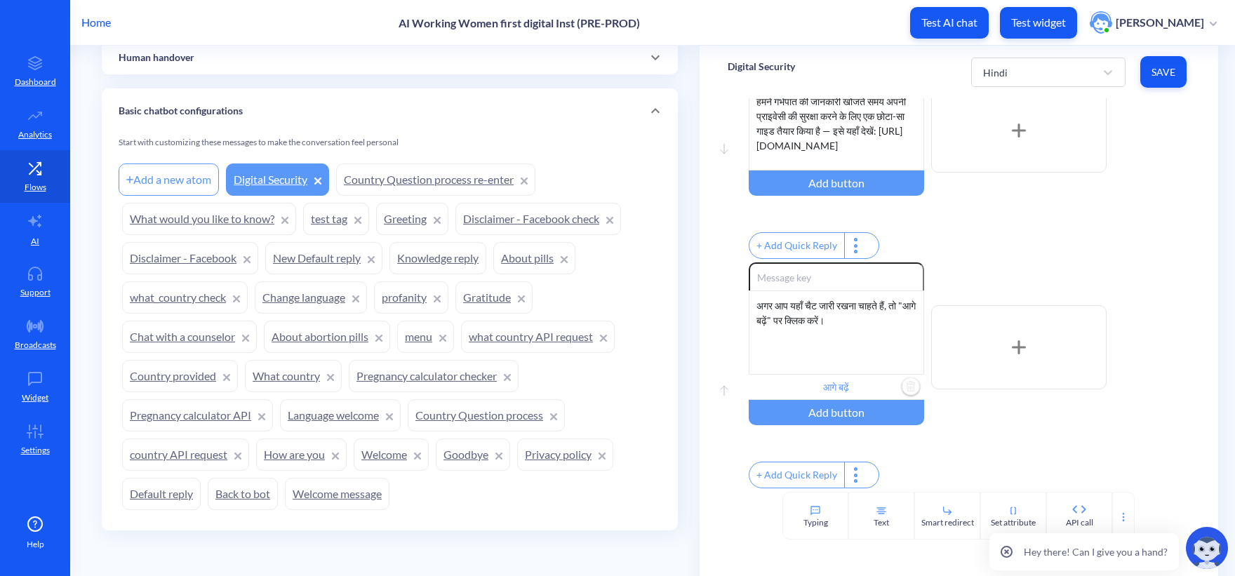
click at [1135, 74] on div "Hindi Save" at bounding box center [1080, 72] width 219 height 39
click at [1143, 74] on button "Save" at bounding box center [1163, 72] width 46 height 32
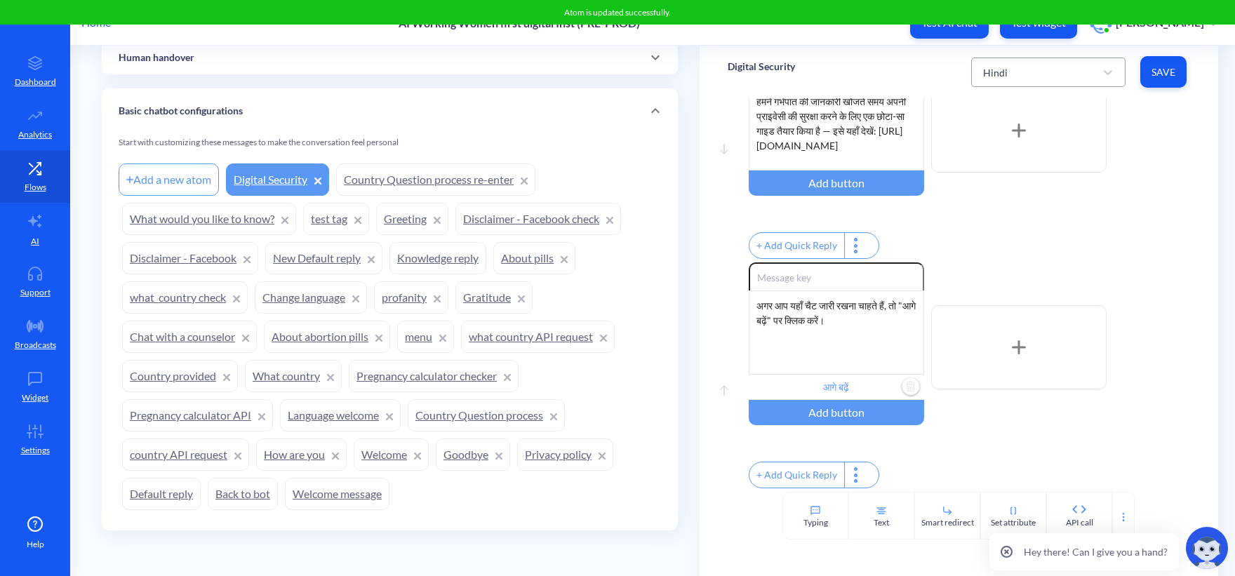
click at [983, 72] on div "Hindi" at bounding box center [995, 72] width 25 height 15
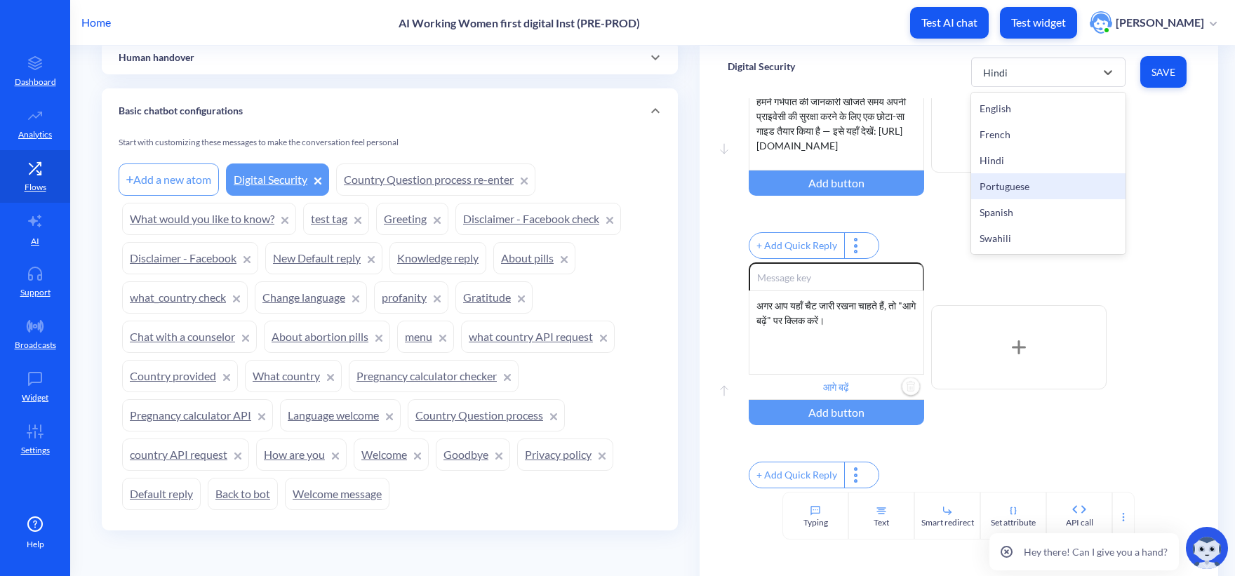
click at [1001, 182] on div "Portuguese" at bounding box center [1048, 186] width 154 height 26
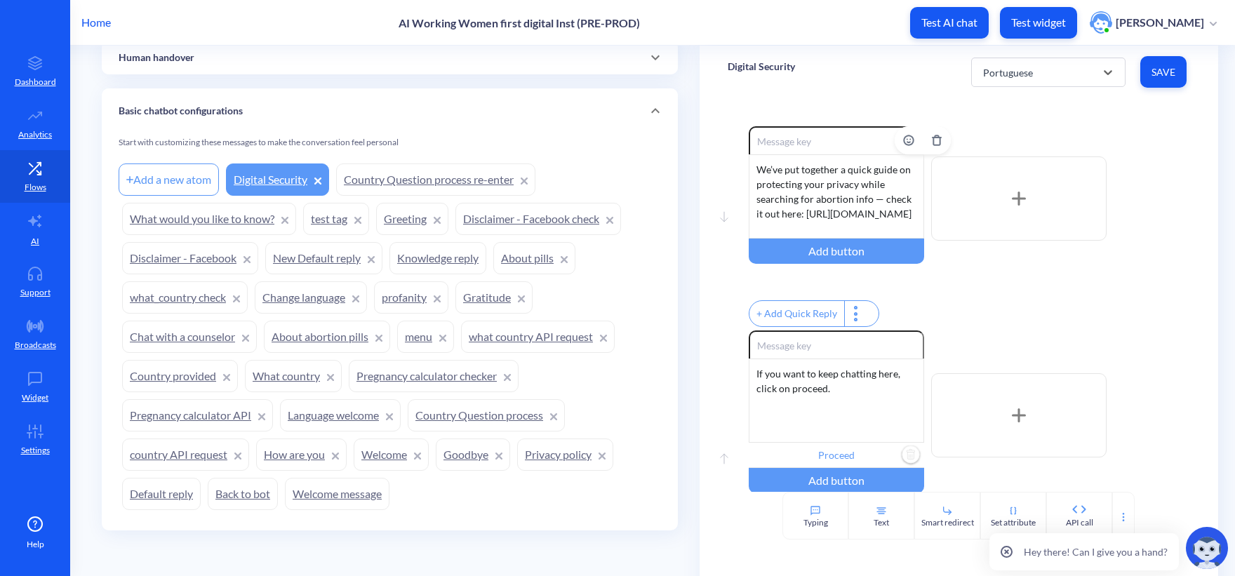
scroll to position [0, 0]
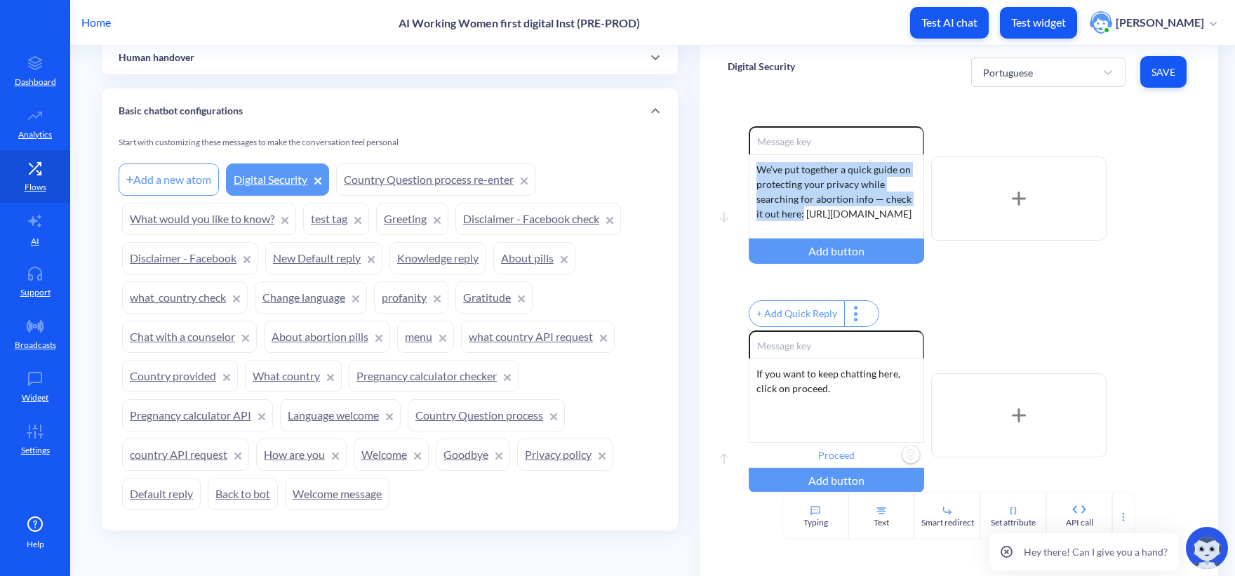
drag, startPoint x: 818, startPoint y: 213, endPoint x: 717, endPoint y: 143, distance: 122.6
click at [717, 143] on div "Move down Enable reactions We’ve put together a quick guide on protecting your …" at bounding box center [958, 294] width 518 height 393
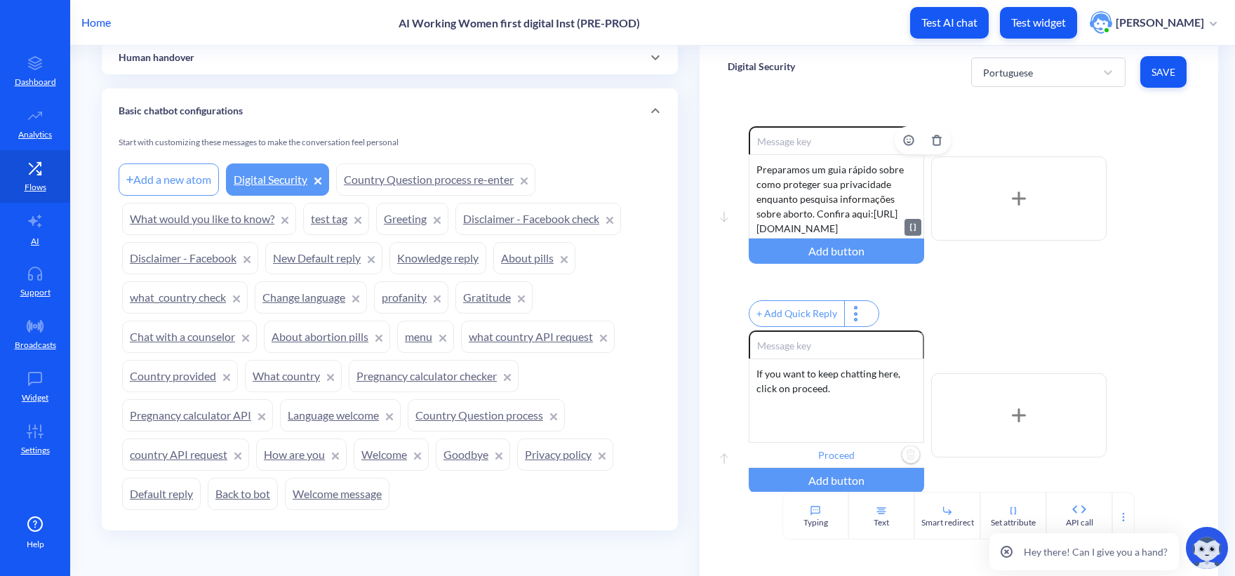
scroll to position [27, 0]
drag, startPoint x: 805, startPoint y: 223, endPoint x: 745, endPoint y: 202, distance: 63.9
click at [745, 202] on div "Move down Enable reactions Preparamos um guia rápido sobre como proteger sua pr…" at bounding box center [958, 228] width 462 height 204
click at [1051, 305] on div "+ Add Quick Reply" at bounding box center [968, 315] width 441 height 30
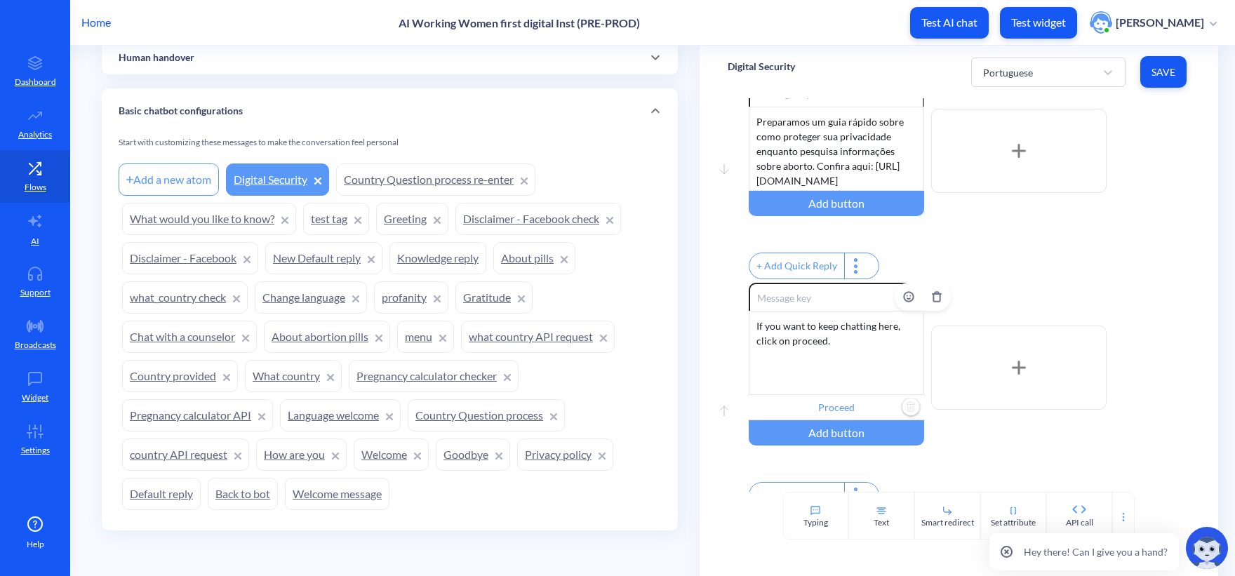
scroll to position [70, 0]
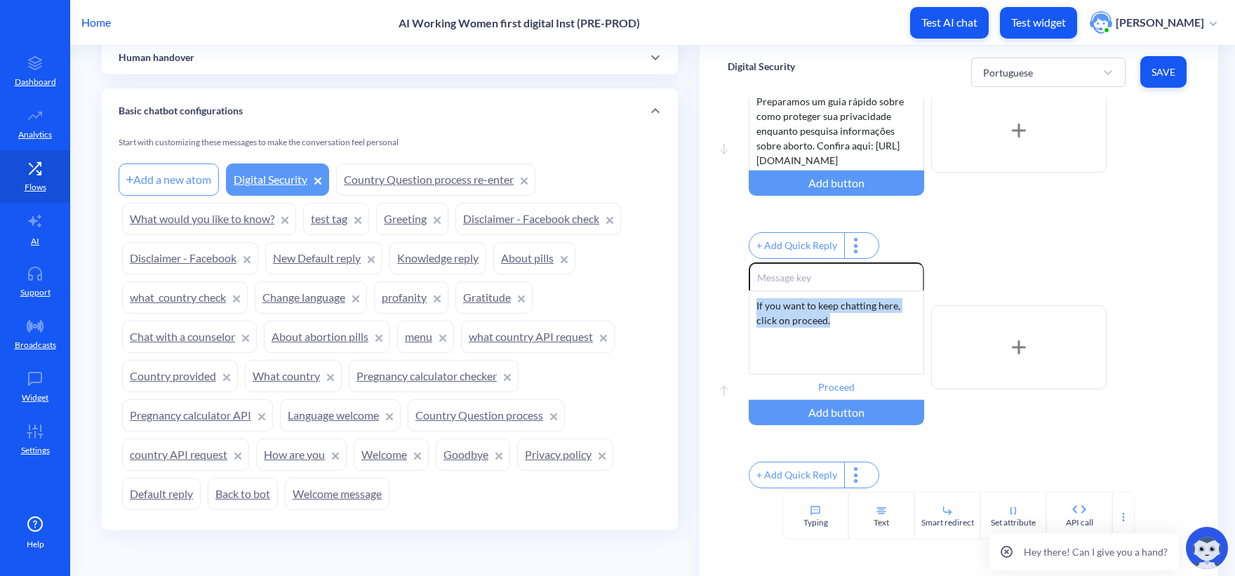
drag, startPoint x: 861, startPoint y: 342, endPoint x: 694, endPoint y: 238, distance: 197.2
click at [823, 391] on input "Proceed" at bounding box center [835, 387] width 175 height 25
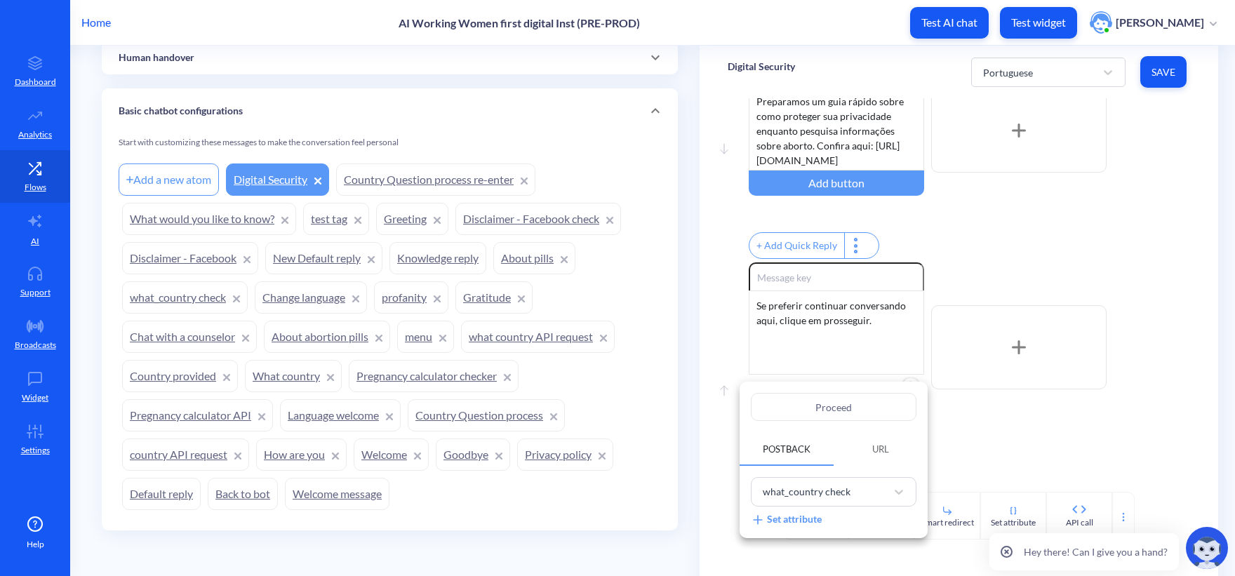
drag, startPoint x: 816, startPoint y: 402, endPoint x: 762, endPoint y: 393, distance: 54.7
click at [764, 396] on input "Proceed" at bounding box center [834, 407] width 166 height 28
paste input "sseguir"
type input "Prosseguir"
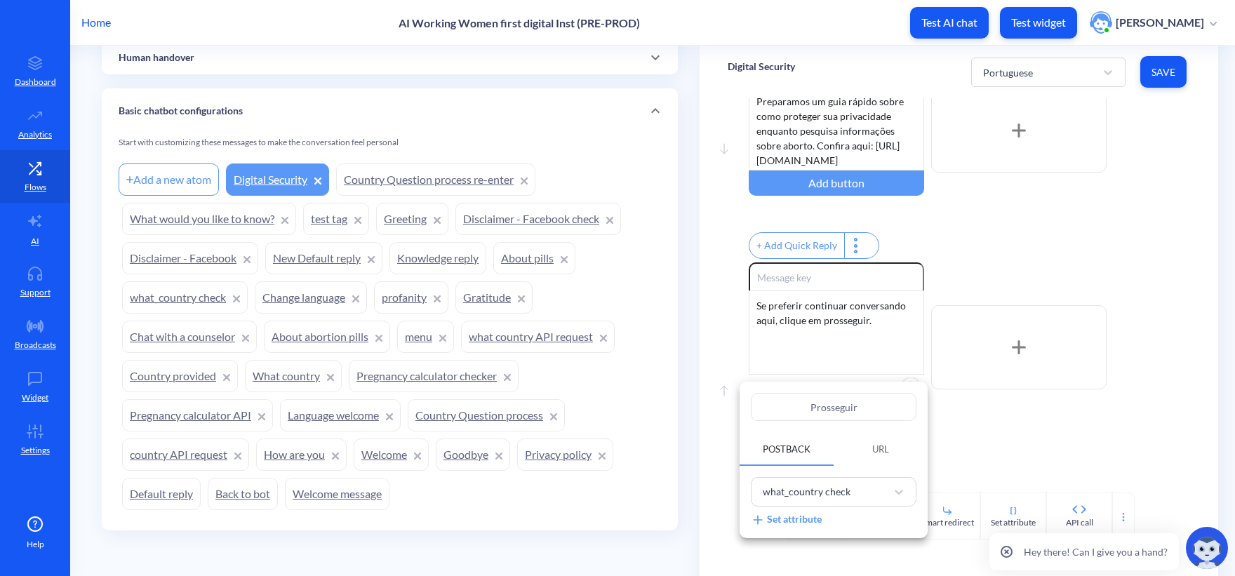
click at [1156, 417] on div at bounding box center [617, 288] width 1235 height 576
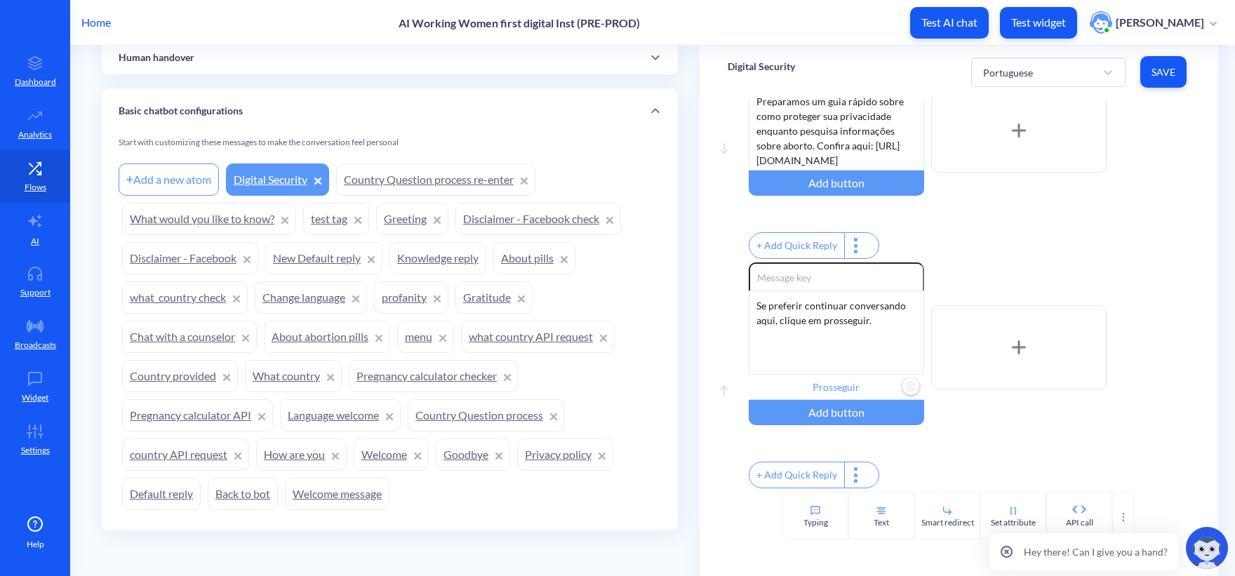
click at [1176, 72] on button "Save" at bounding box center [1163, 72] width 46 height 32
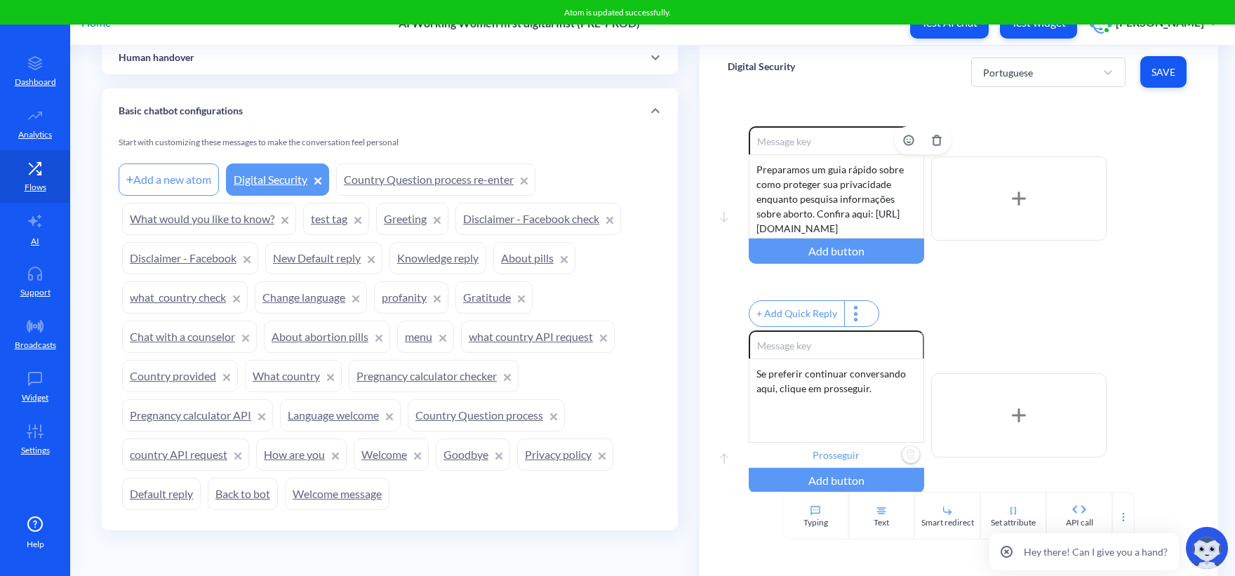
scroll to position [0, 0]
click at [997, 67] on div "Portuguese" at bounding box center [1008, 72] width 50 height 15
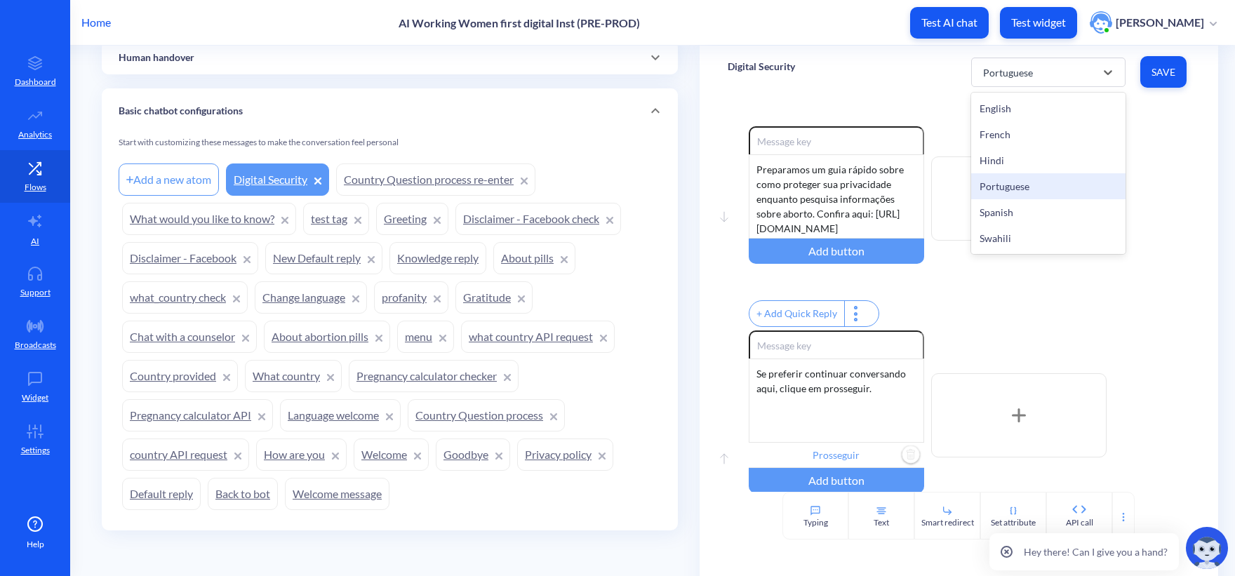
click at [846, 68] on div "Digital Security option Portuguese, selected. option Portuguese focused, 4 of 6…" at bounding box center [958, 72] width 518 height 53
click at [1003, 63] on div "Portuguese" at bounding box center [1035, 72] width 119 height 25
click at [1014, 203] on div "Spanish" at bounding box center [1048, 212] width 154 height 26
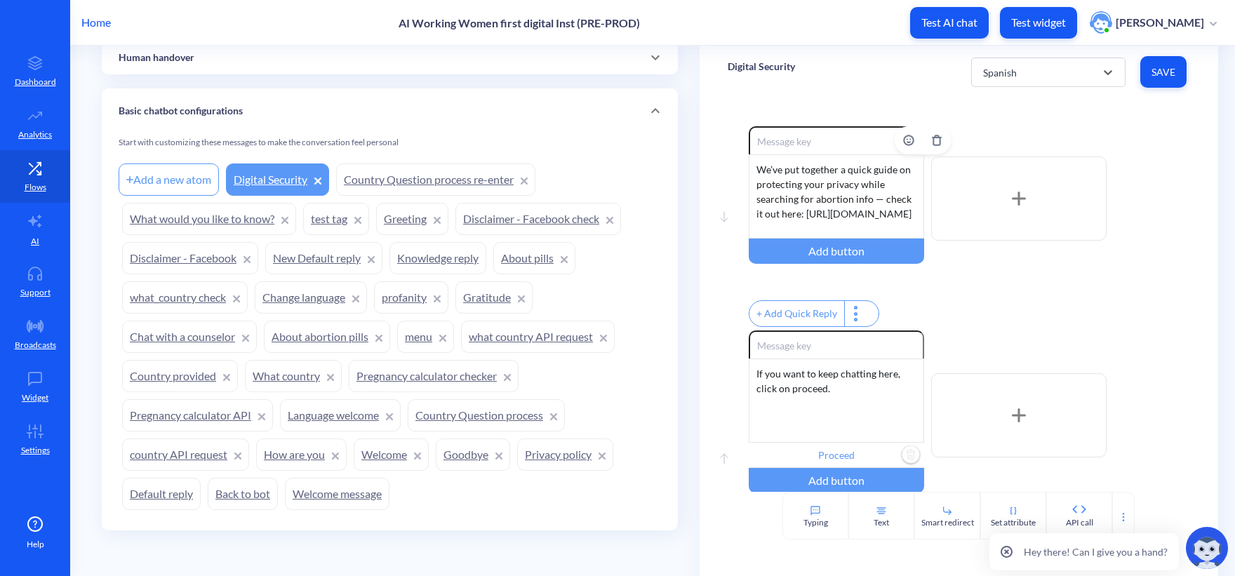
click at [822, 198] on div "We’ve put together a quick guide on protecting your privacy while searching for…" at bounding box center [835, 196] width 175 height 84
click at [813, 193] on div "We’ve put together a quick guide on protecting your privacy while searching for…" at bounding box center [835, 196] width 175 height 84
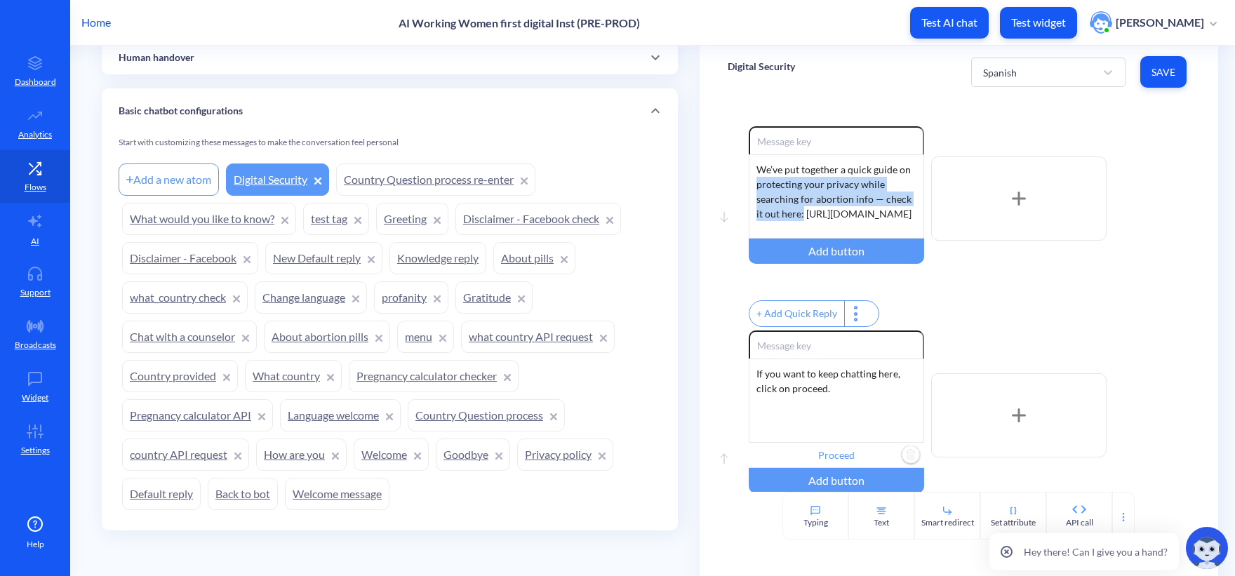
scroll to position [0, 0]
drag, startPoint x: 807, startPoint y: 187, endPoint x: 658, endPoint y: 75, distance: 186.4
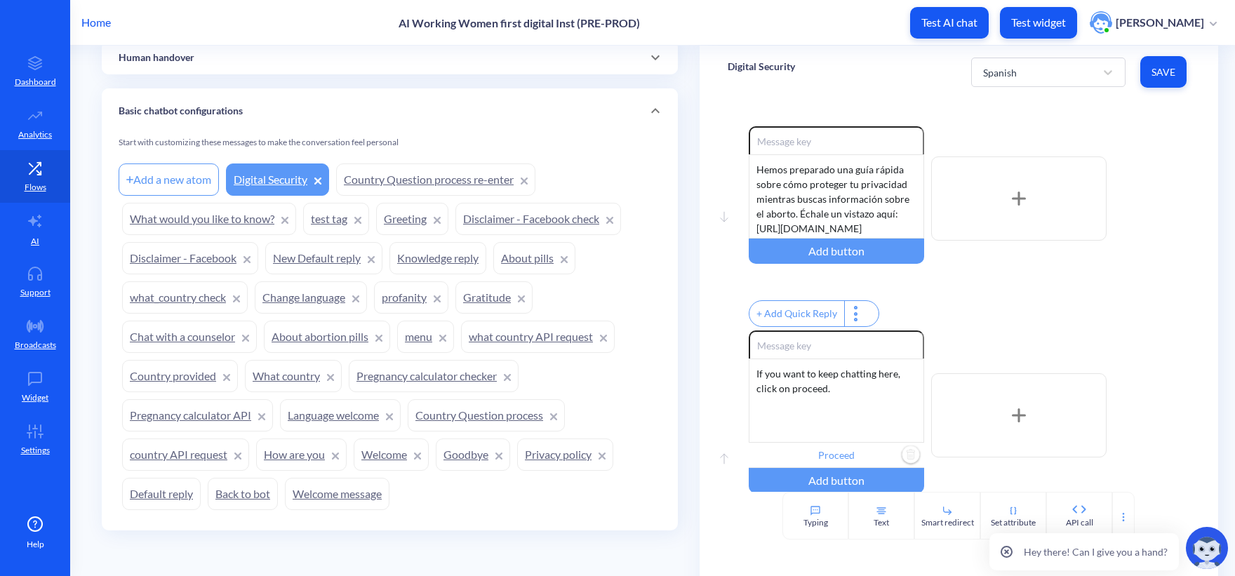
scroll to position [27, 0]
drag, startPoint x: 837, startPoint y: 228, endPoint x: 748, endPoint y: 196, distance: 94.5
click at [748, 196] on div "Hemos preparado una guía rápida sobre cómo proteger tu privacidad mientras busc…" at bounding box center [835, 196] width 175 height 84
click at [897, 187] on div "Hemos preparado una guía rápida sobre cómo proteger tu privacidad mientras busc…" at bounding box center [835, 196] width 175 height 84
click at [835, 412] on div "If you want to keep chatting here, click on proceed." at bounding box center [835, 400] width 175 height 84
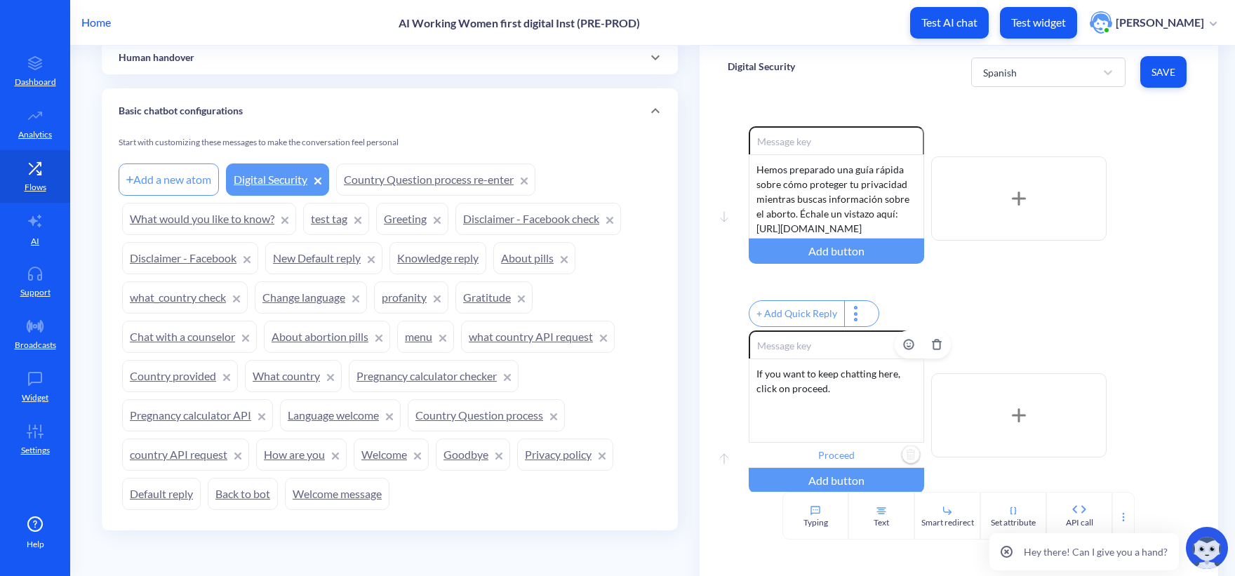
click at [835, 412] on div "If you want to keep chatting here, click on proceed." at bounding box center [835, 400] width 175 height 84
click at [835, 462] on input "Proceed" at bounding box center [835, 455] width 175 height 25
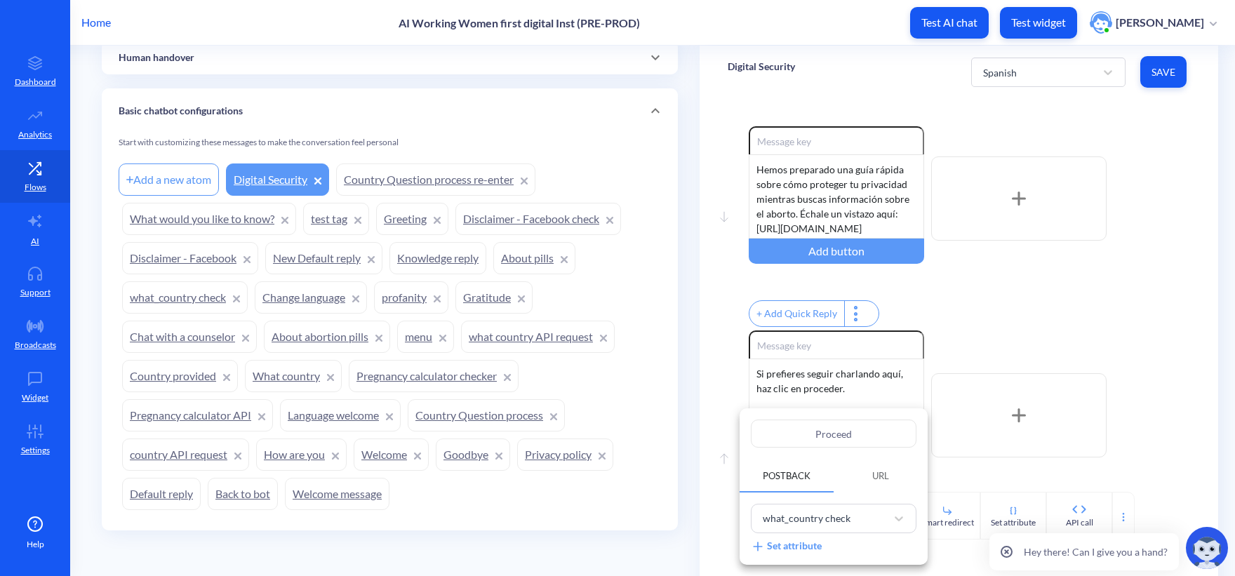
drag, startPoint x: 863, startPoint y: 433, endPoint x: 754, endPoint y: 419, distance: 109.7
click at [754, 419] on div "Proceed Postback URL what_country check Set attribute" at bounding box center [833, 486] width 188 height 156
paste input "der"
type input "Proceder"
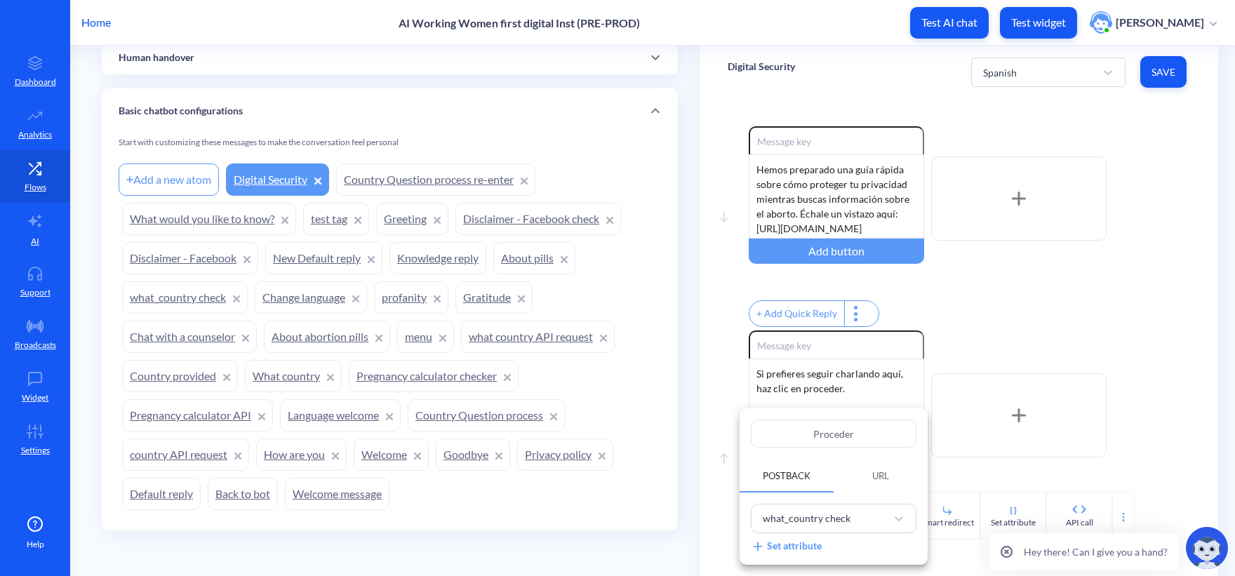
drag, startPoint x: 1150, startPoint y: 351, endPoint x: 1166, endPoint y: 177, distance: 174.7
click at [1150, 349] on div at bounding box center [617, 288] width 1235 height 576
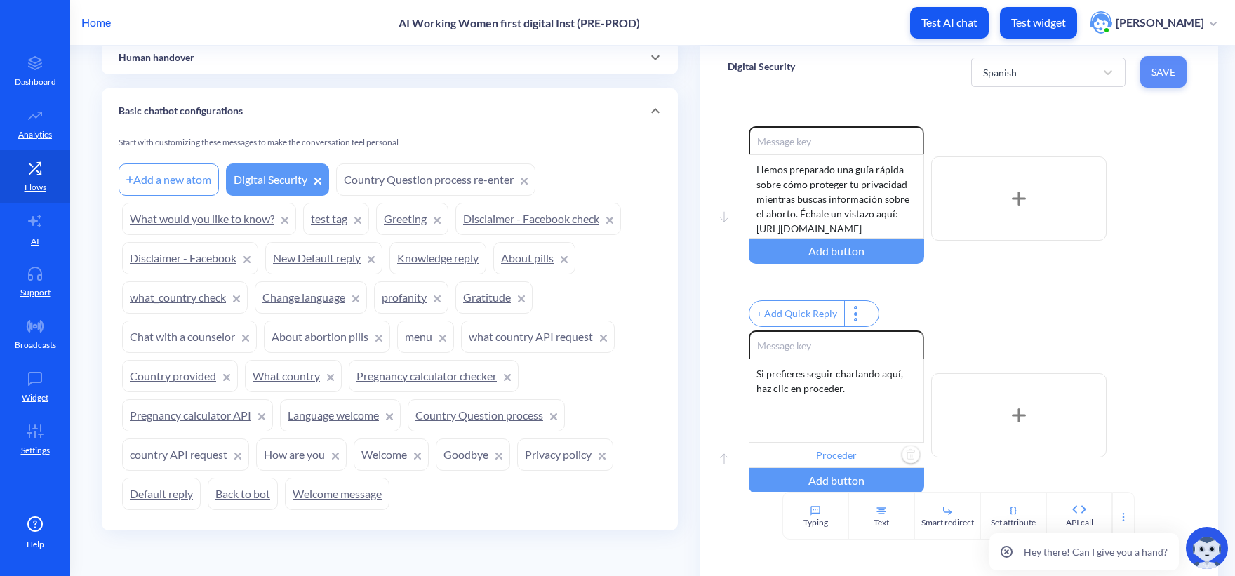
click at [1160, 81] on button "Save" at bounding box center [1163, 72] width 46 height 32
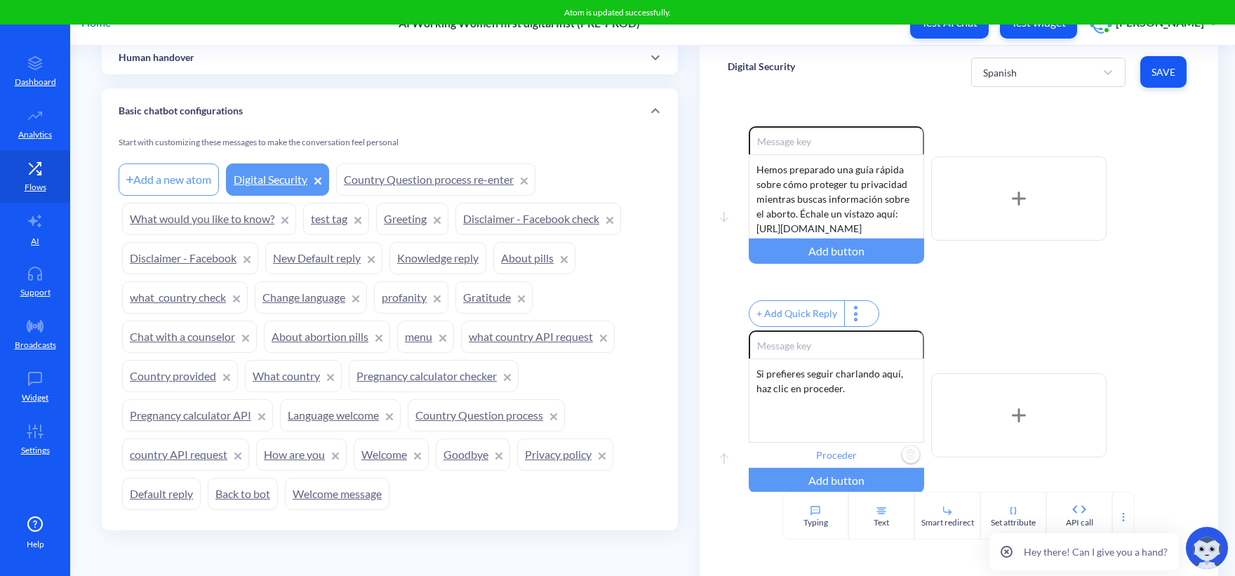
click at [856, 65] on div "Digital Security Spanish Save" at bounding box center [958, 72] width 518 height 53
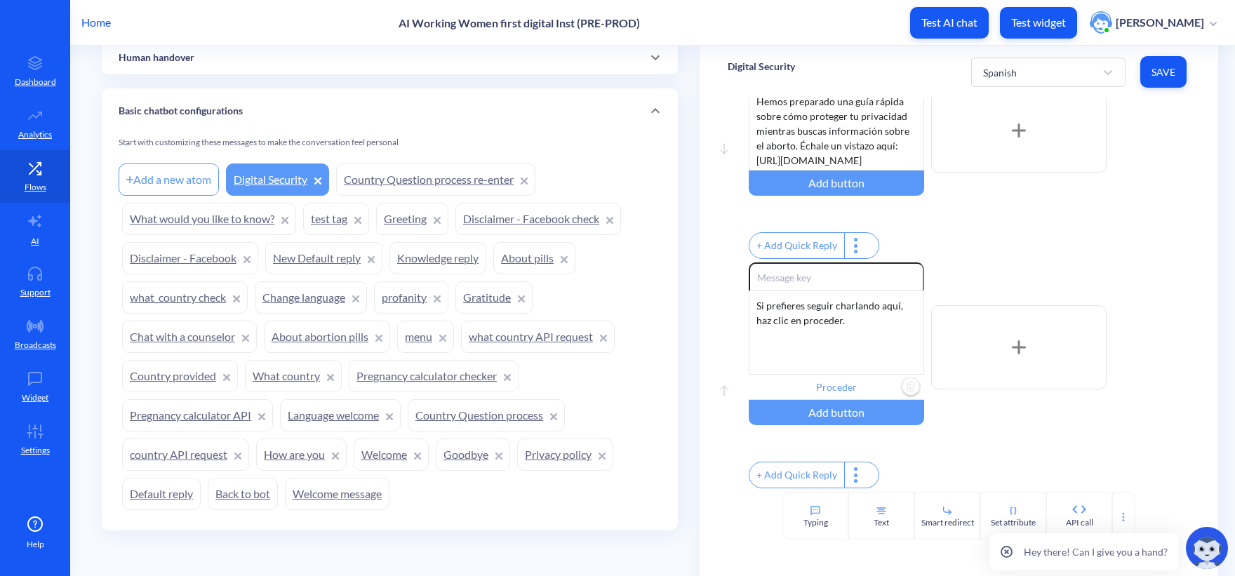
scroll to position [86, 0]
click at [1068, 65] on div "Spanish" at bounding box center [1035, 72] width 119 height 25
click at [1035, 228] on div "Swahili" at bounding box center [1048, 238] width 154 height 26
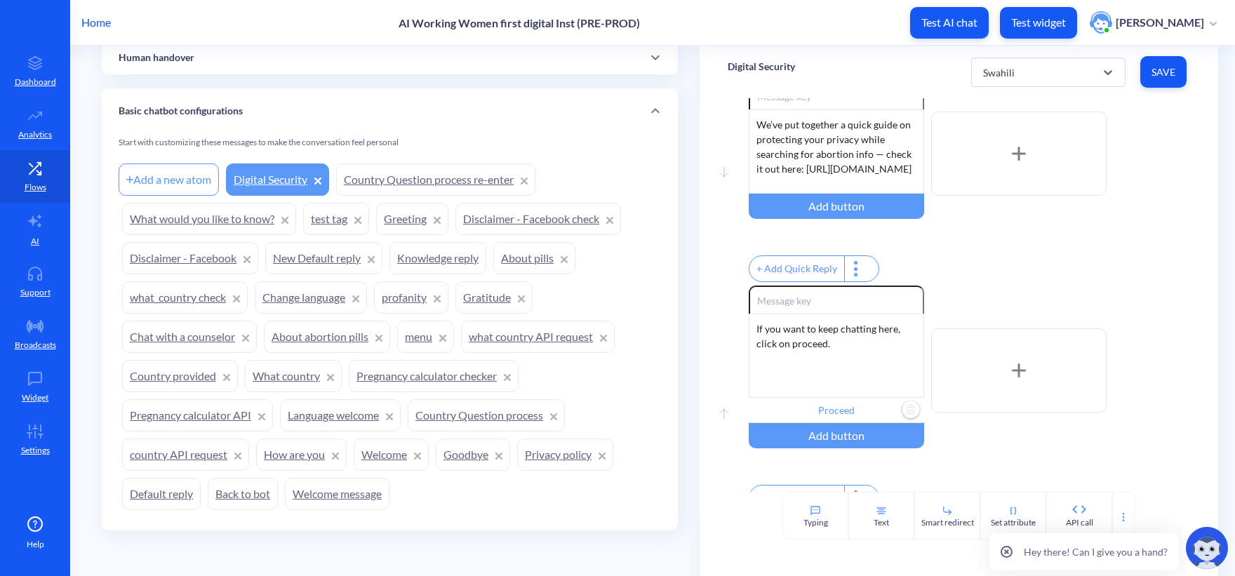
scroll to position [0, 0]
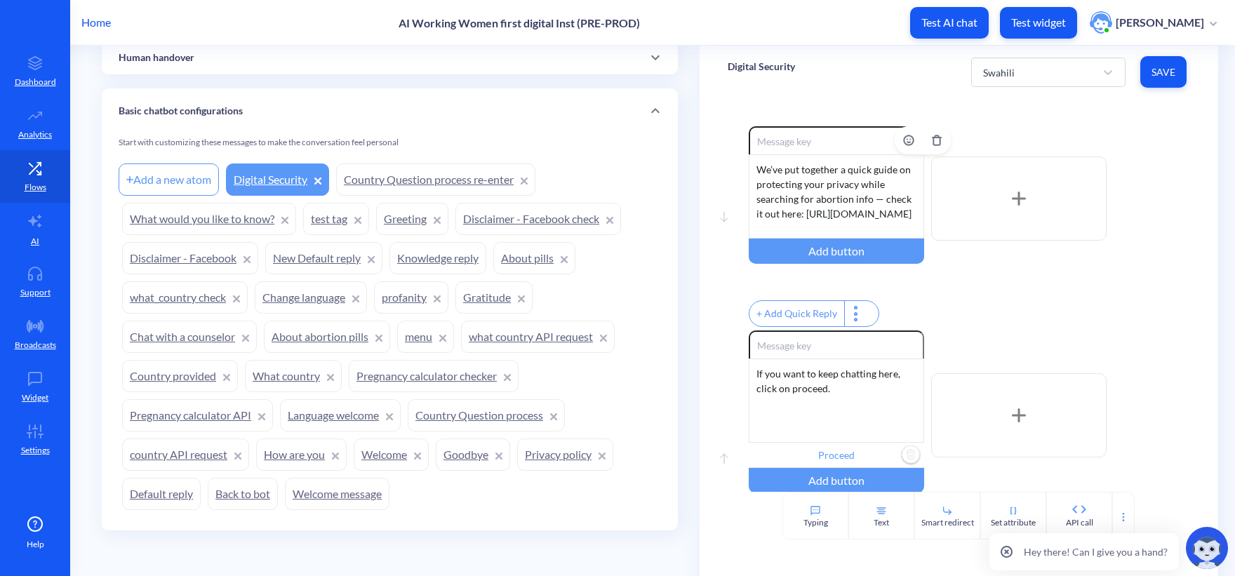
click at [828, 189] on div "We’ve put together a quick guide on protecting your privacy while searching for…" at bounding box center [835, 196] width 175 height 84
click at [803, 185] on div "We’ve put together a quick guide on protecting your privacy while searching for…" at bounding box center [835, 196] width 175 height 84
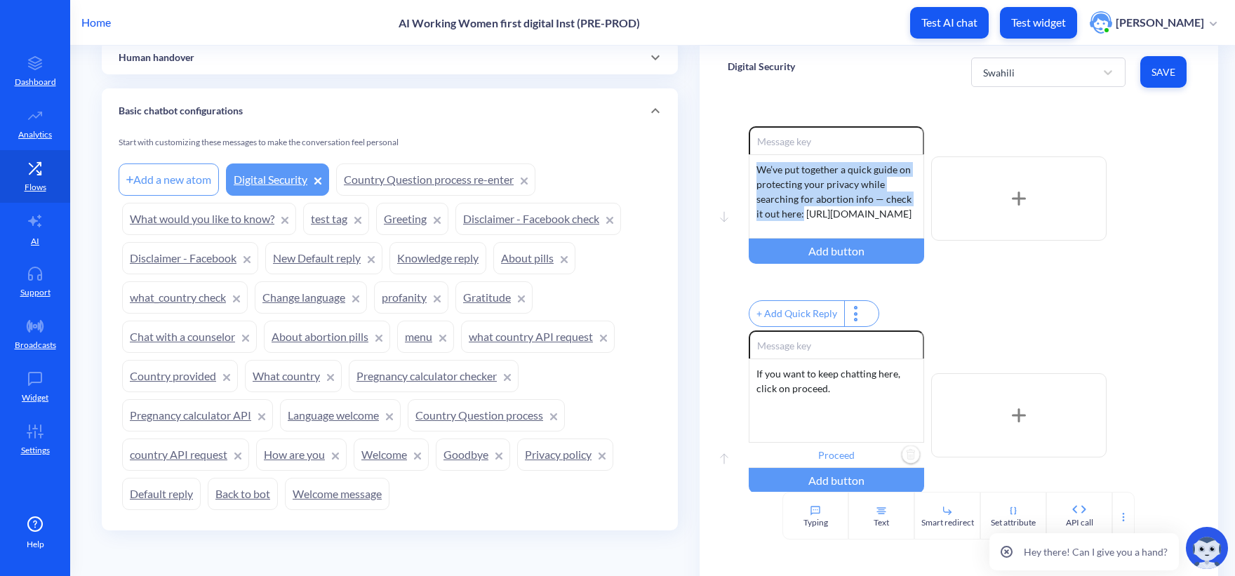
drag, startPoint x: 812, startPoint y: 186, endPoint x: 706, endPoint y: 123, distance: 122.7
click at [706, 123] on div "Move down Enable reactions We’ve put together a quick guide on protecting your …" at bounding box center [958, 294] width 518 height 393
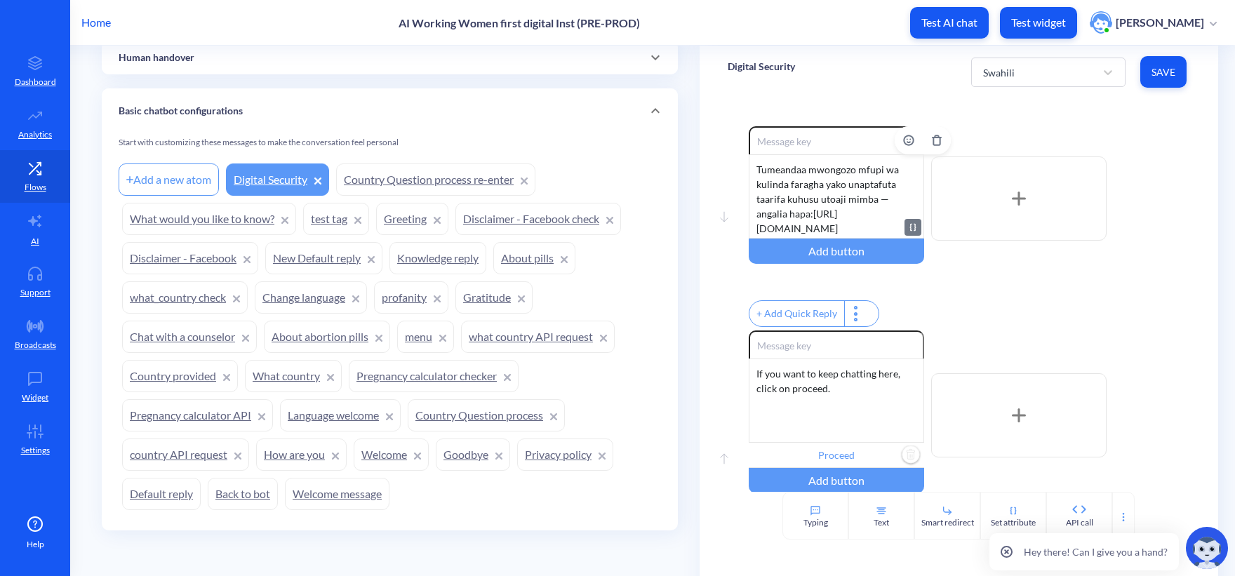
scroll to position [27, 0]
drag, startPoint x: 753, startPoint y: 199, endPoint x: 847, endPoint y: 235, distance: 100.8
click at [847, 235] on div "Tumeandaa mwongozo mfupi wa kulinda faragha yako unaptafuta taarifa kuhusu utoa…" at bounding box center [835, 196] width 175 height 84
click at [833, 403] on div "If you want to keep chatting here, click on proceed." at bounding box center [835, 400] width 175 height 84
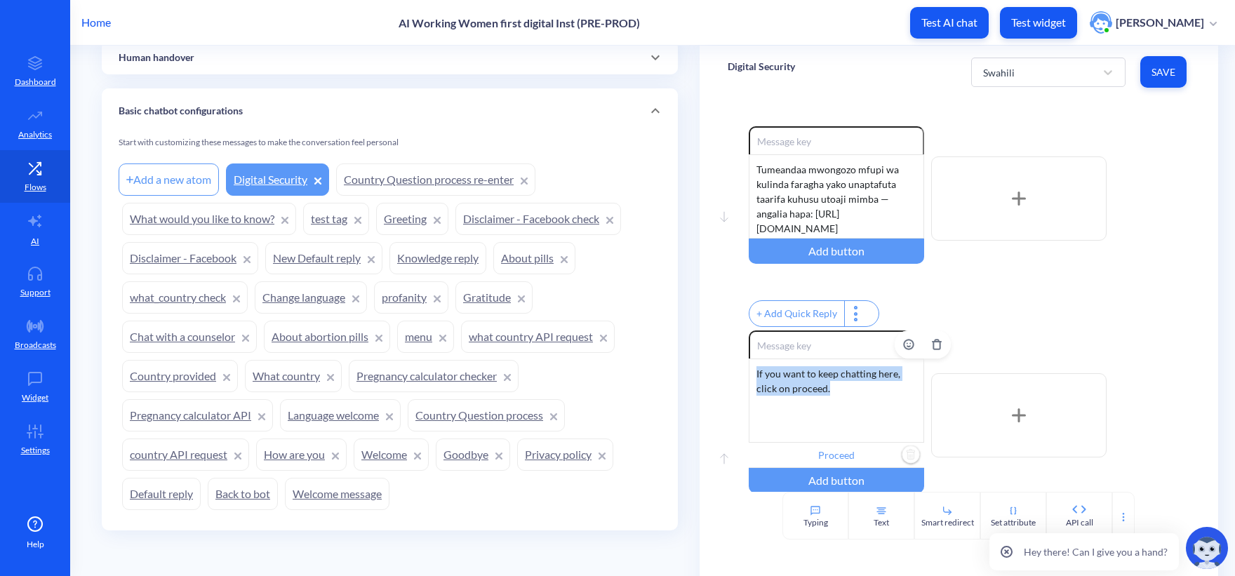
click at [833, 403] on div "If you want to keep chatting here, click on proceed." at bounding box center [835, 400] width 175 height 84
click at [845, 466] on input "Proceed" at bounding box center [835, 455] width 175 height 25
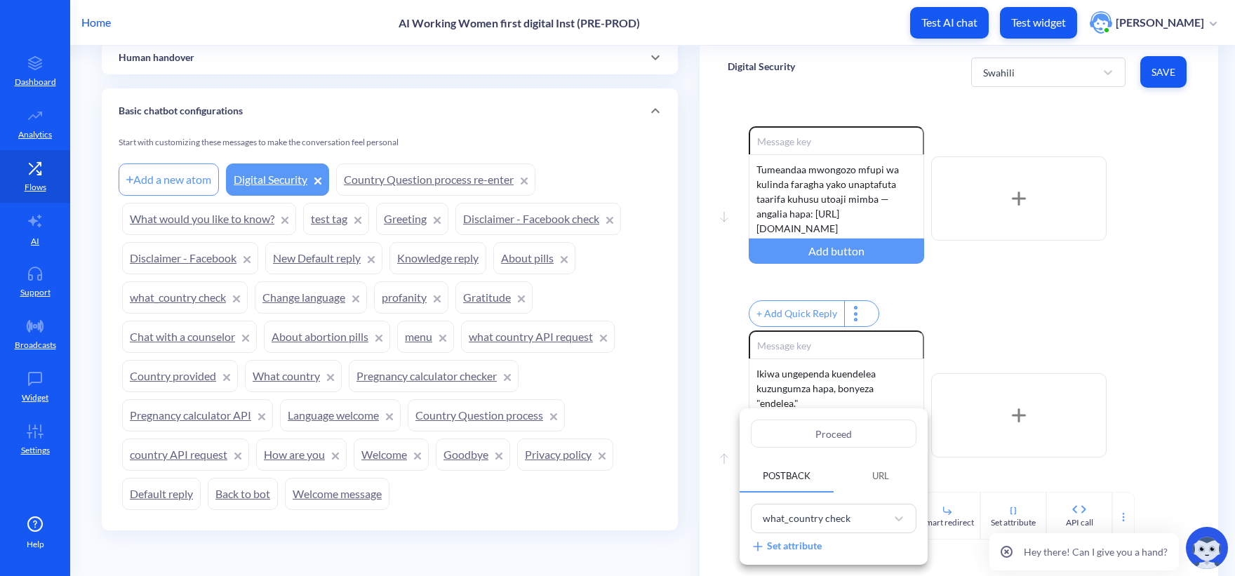
drag, startPoint x: 865, startPoint y: 439, endPoint x: 709, endPoint y: 416, distance: 157.4
click at [711, 416] on div "Proceed Postback URL what_country check Set attribute" at bounding box center [617, 288] width 1235 height 576
paste input "endelea"
type input "endelea"
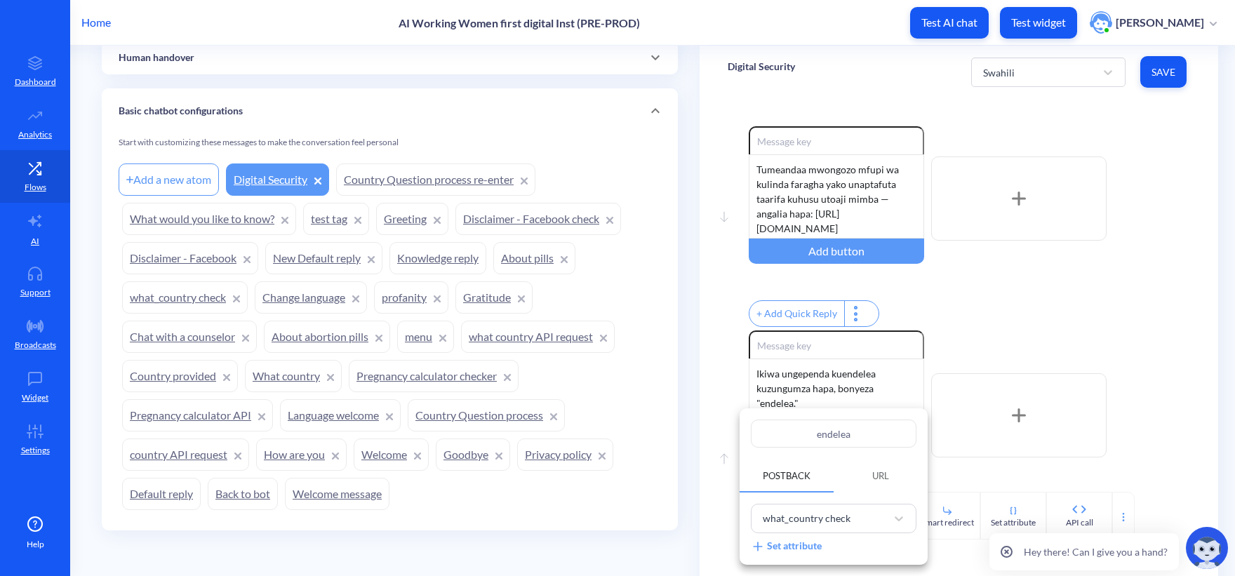
click at [821, 433] on input "endelea" at bounding box center [834, 433] width 166 height 28
type input "ndelea"
type input "Уndelea"
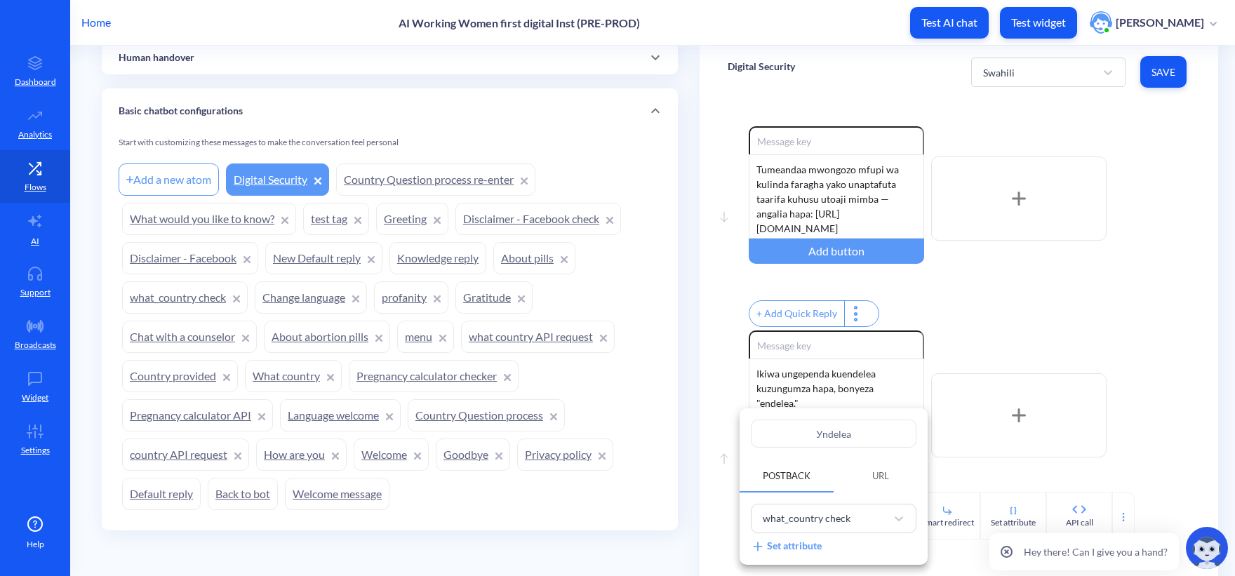
type input "ndelea"
type input "Endelea"
click at [1136, 404] on div at bounding box center [617, 288] width 1235 height 576
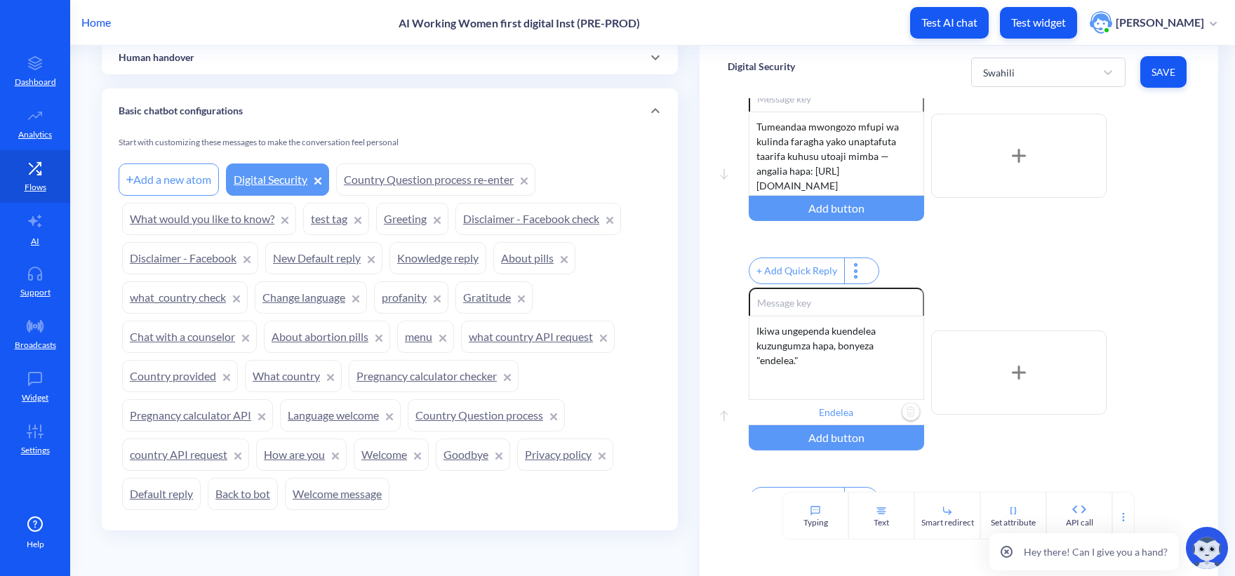
scroll to position [86, 0]
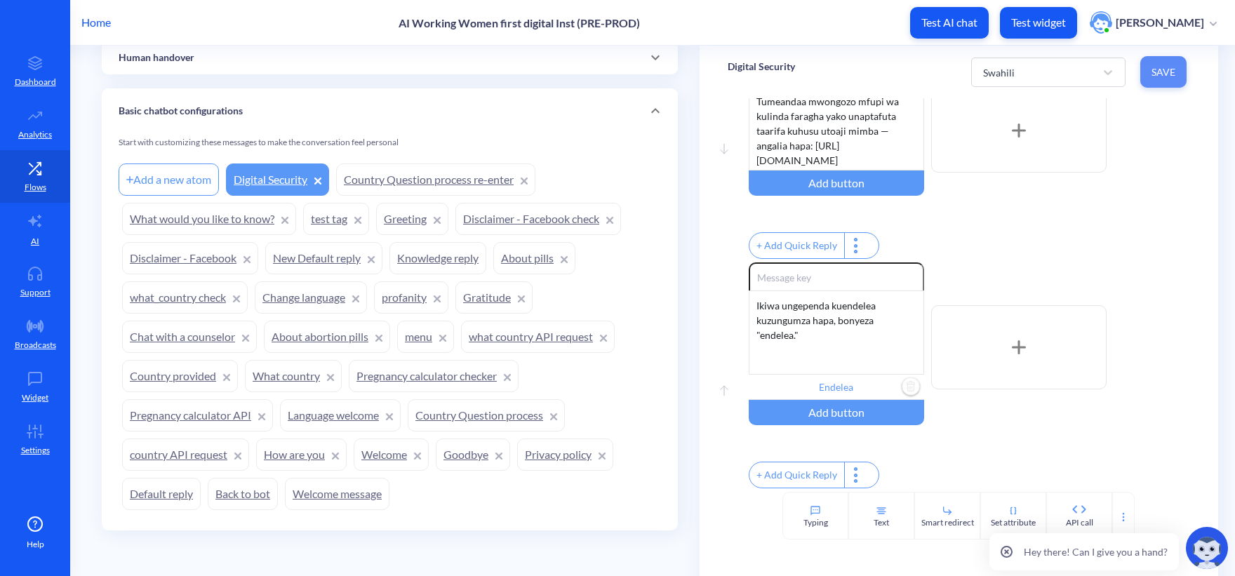
click at [1151, 68] on span "Save" at bounding box center [1163, 72] width 24 height 14
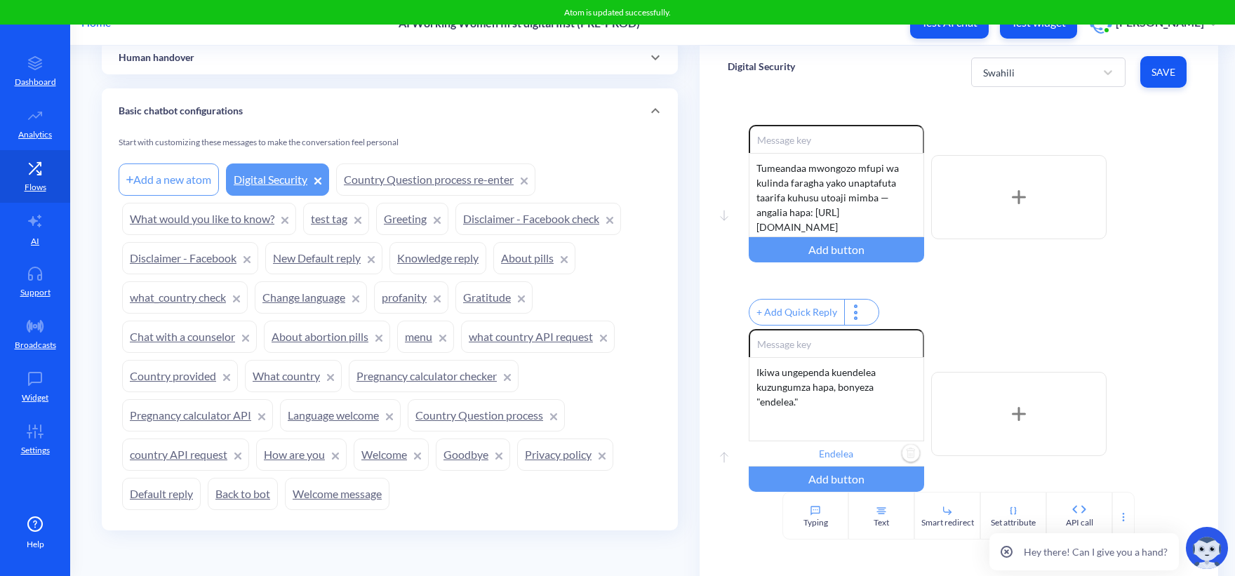
scroll to position [0, 0]
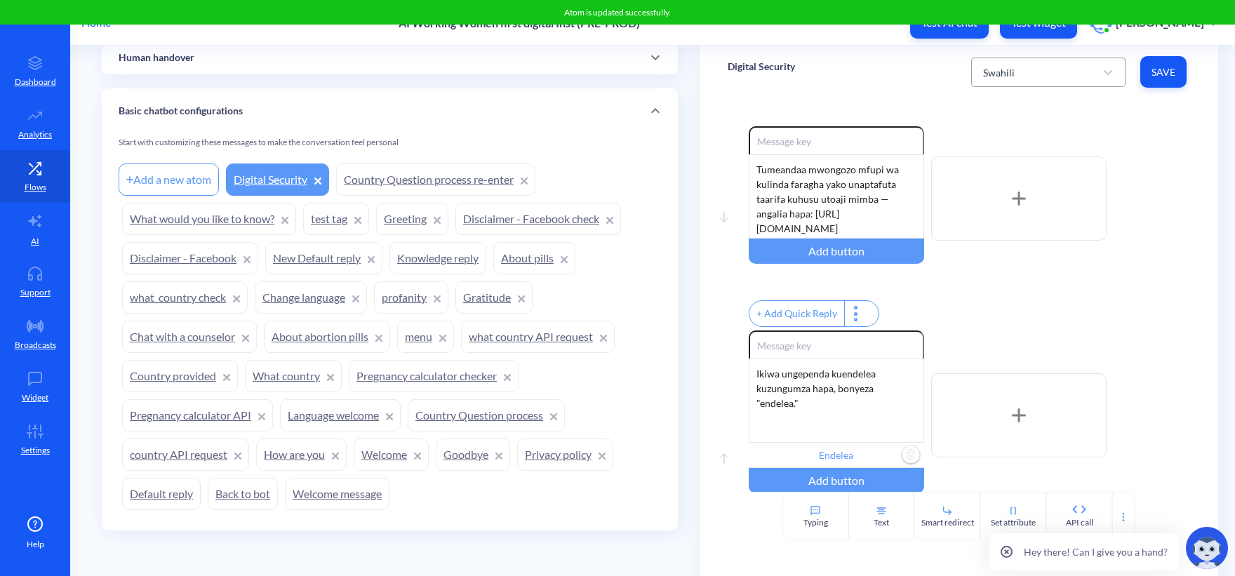
click at [1007, 79] on div "Swahili" at bounding box center [1035, 72] width 119 height 25
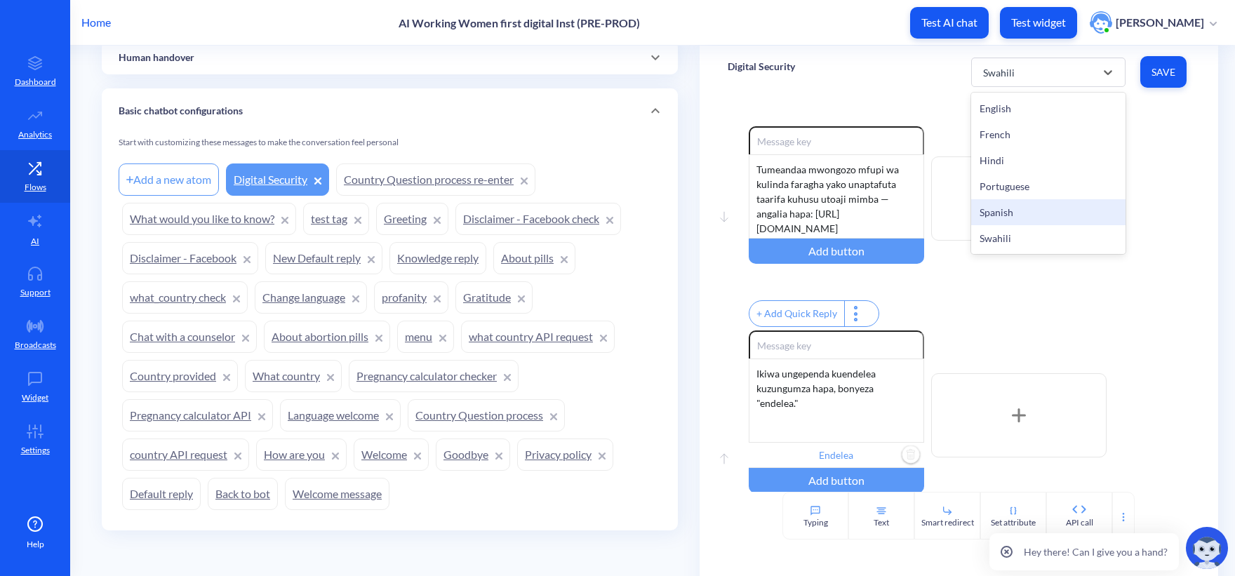
click at [1012, 201] on div "Spanish" at bounding box center [1048, 212] width 154 height 26
click at [1028, 65] on div "Spanish" at bounding box center [1035, 72] width 119 height 25
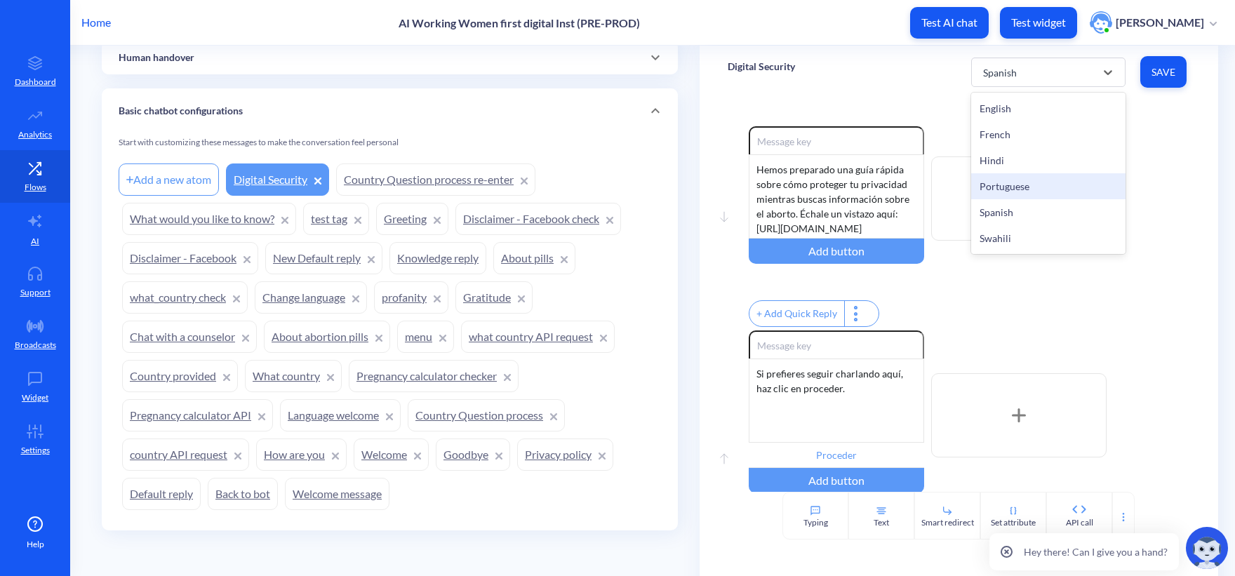
click at [1014, 181] on div "Portuguese" at bounding box center [1048, 186] width 154 height 26
type input "Prosseguir"
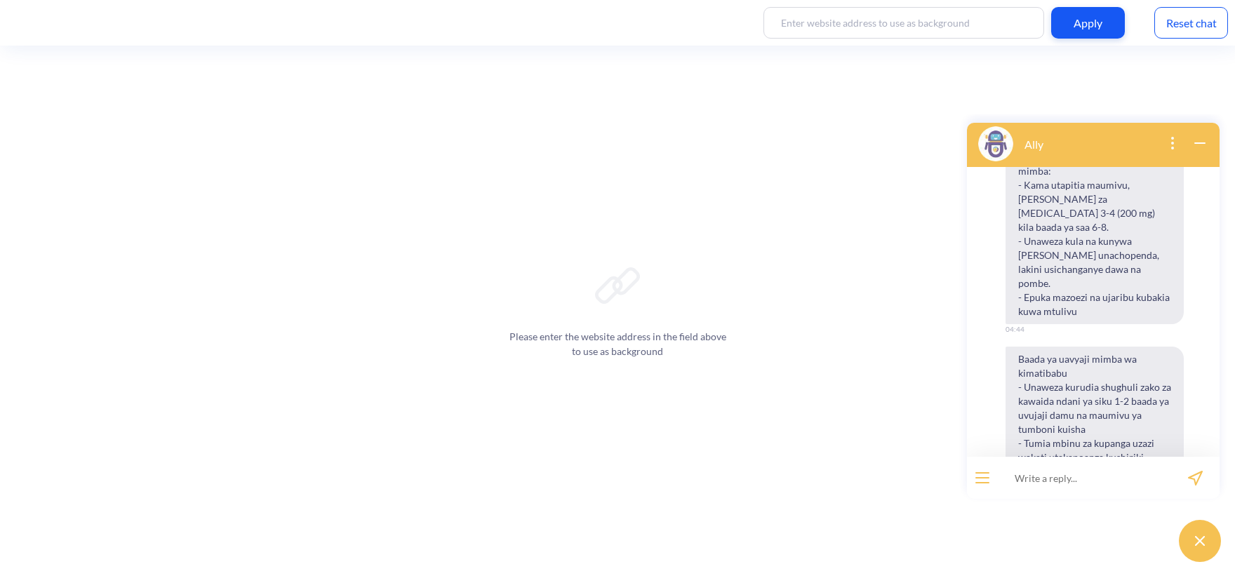
scroll to position [1057, 0]
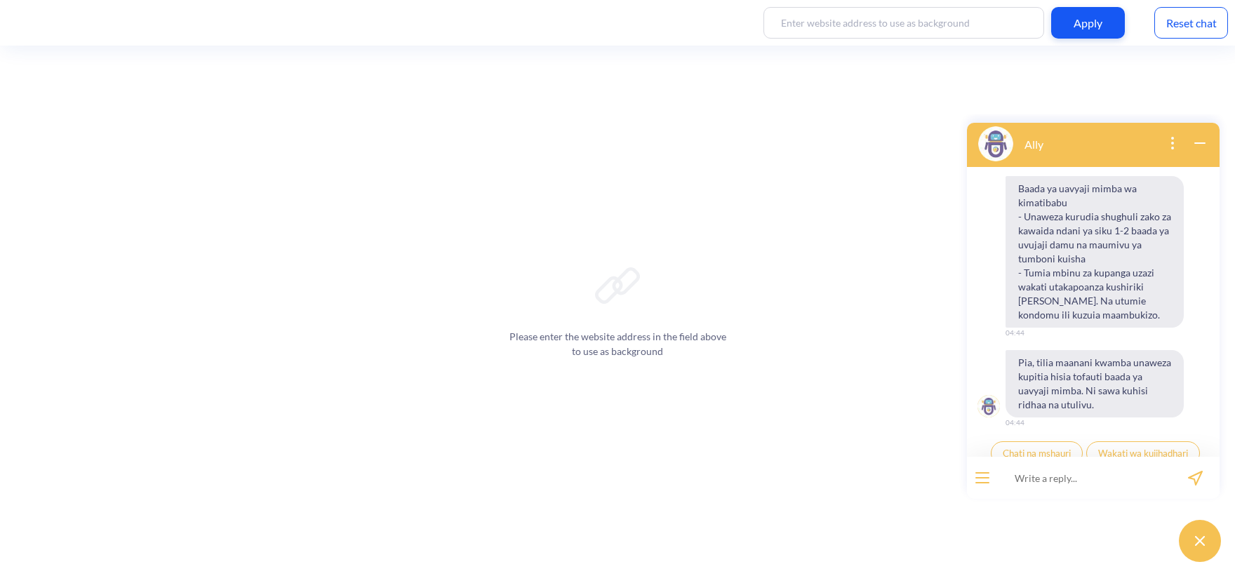
click at [1185, 25] on div "Reset chat" at bounding box center [1191, 23] width 74 height 32
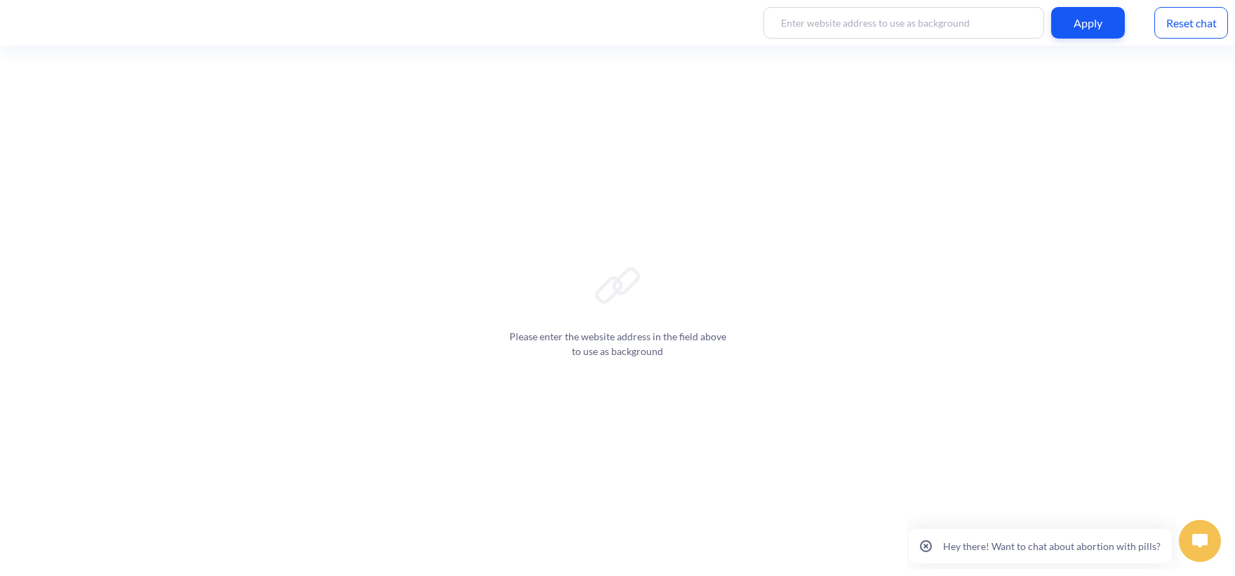
click at [1194, 542] on img at bounding box center [1199, 541] width 15 height 14
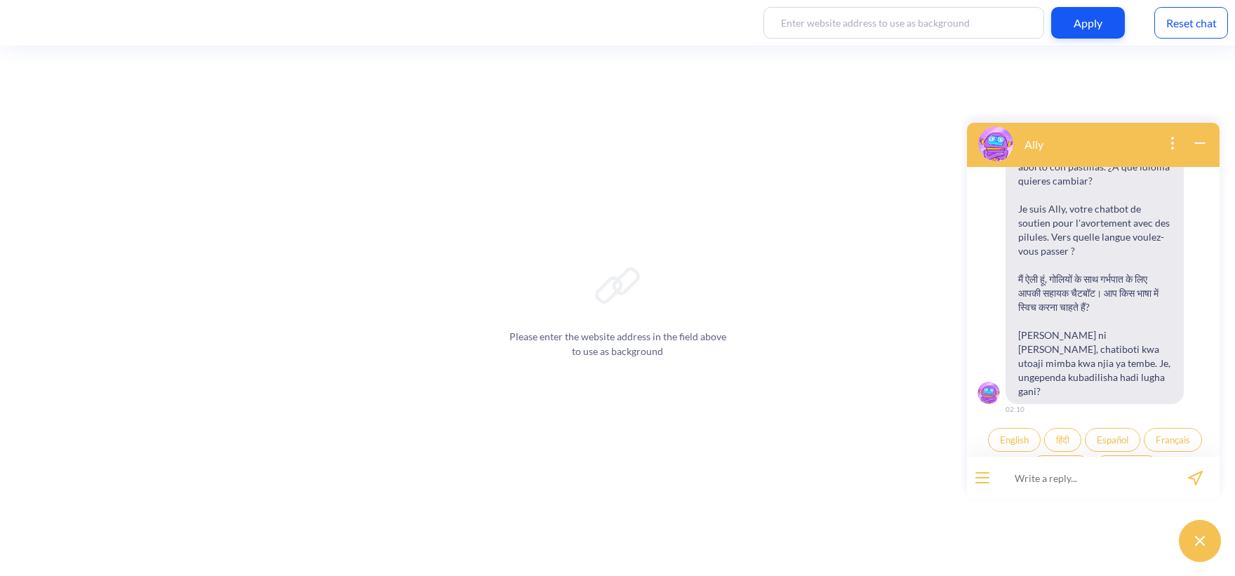
scroll to position [162, 0]
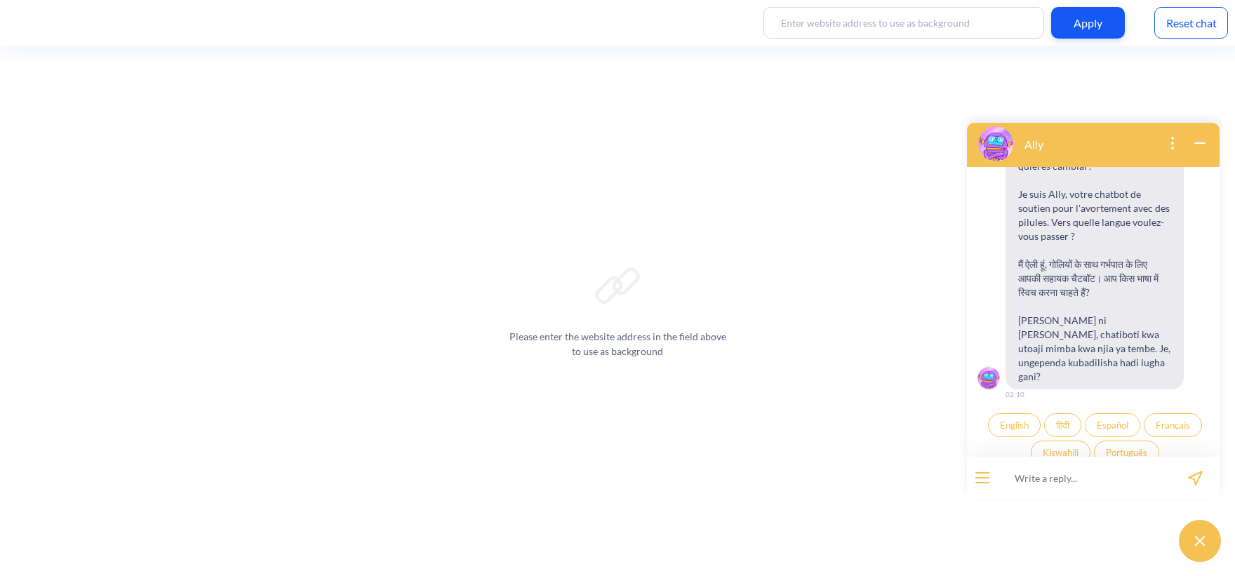
click at [1010, 418] on button "English" at bounding box center [1014, 425] width 53 height 24
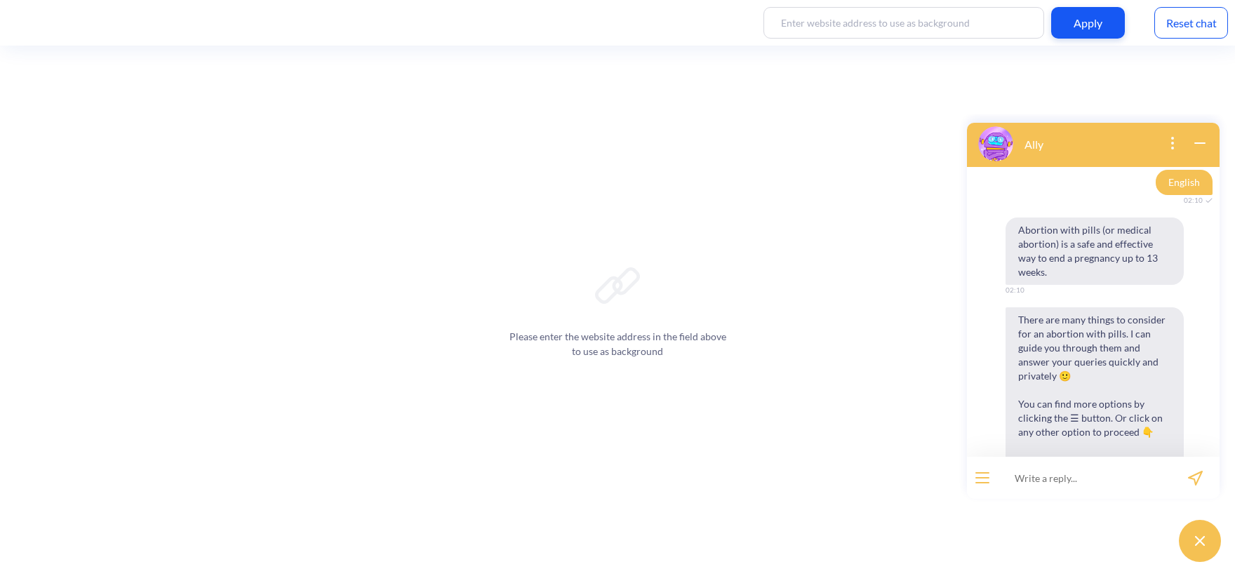
scroll to position [389, 0]
